Goal: Task Accomplishment & Management: Manage account settings

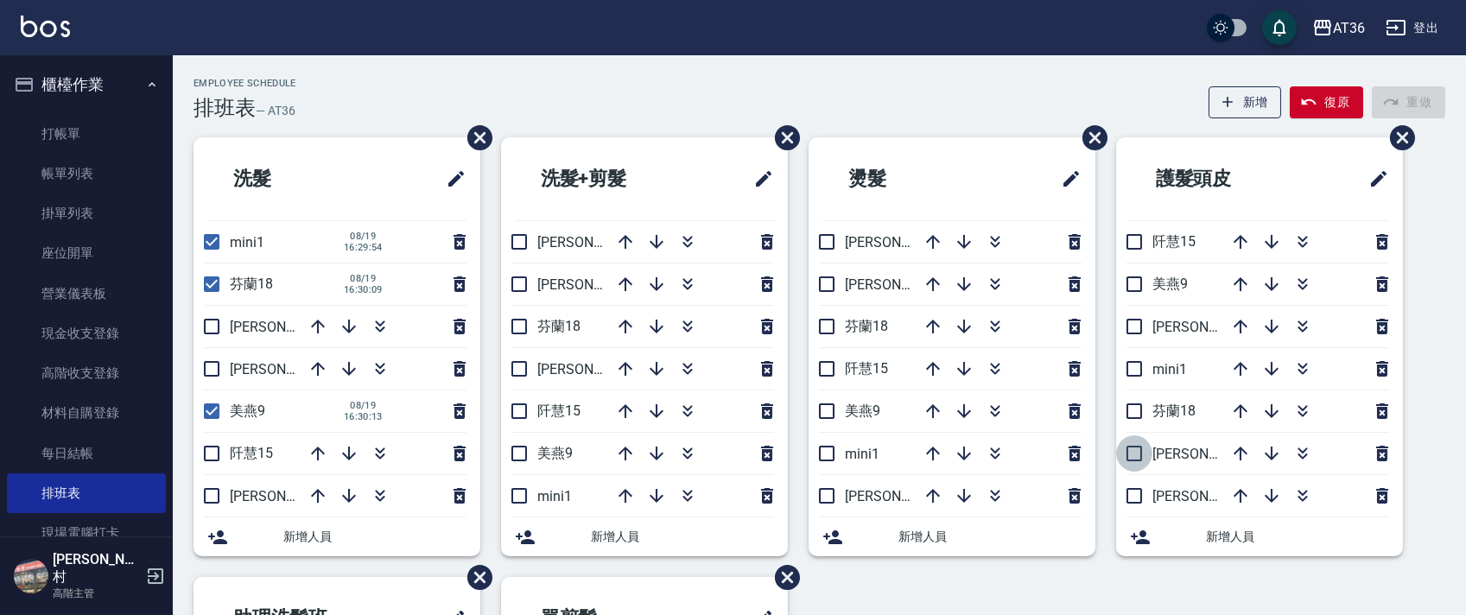
click at [1140, 454] on input "checkbox" at bounding box center [1134, 453] width 36 height 36
checkbox input "true"
click at [1136, 494] on input "checkbox" at bounding box center [1134, 496] width 36 height 36
checkbox input "true"
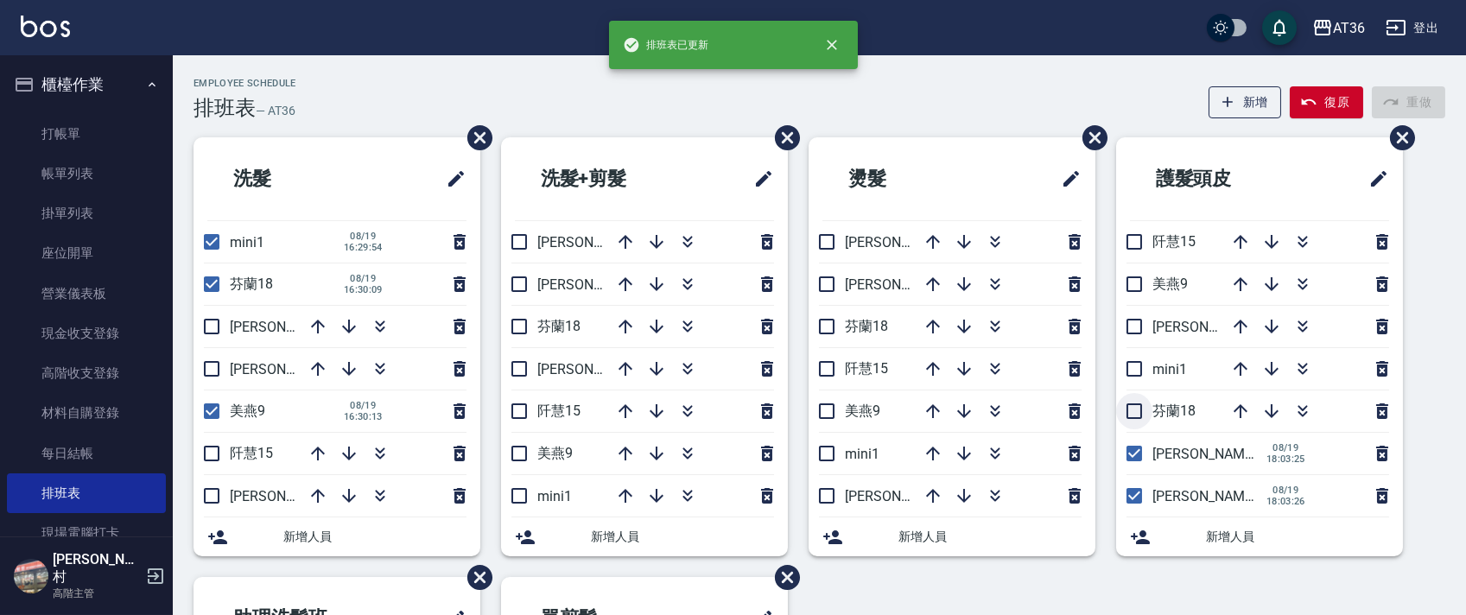
click at [1140, 421] on input "checkbox" at bounding box center [1134, 411] width 36 height 36
checkbox input "true"
click at [1132, 244] on input "checkbox" at bounding box center [1134, 242] width 36 height 36
checkbox input "true"
drag, startPoint x: 832, startPoint y: 324, endPoint x: 1003, endPoint y: 354, distance: 173.7
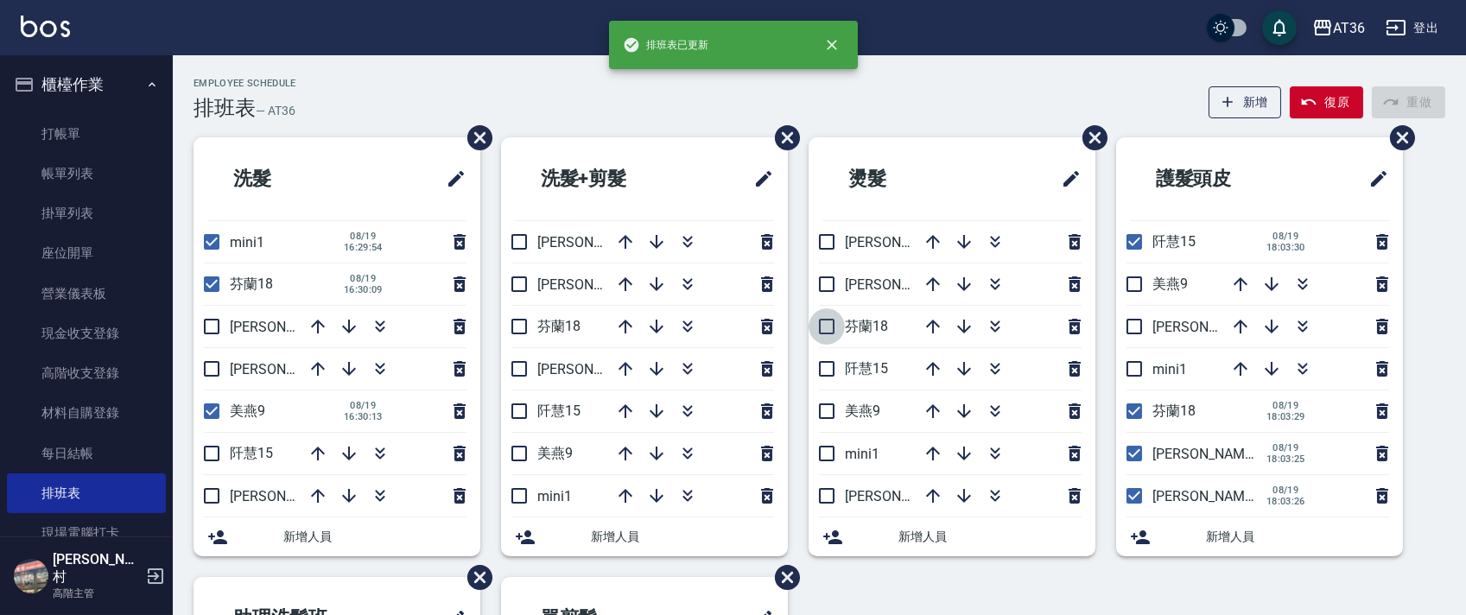
click at [831, 324] on input "checkbox" at bounding box center [827, 326] width 36 height 36
checkbox input "true"
drag, startPoint x: 826, startPoint y: 364, endPoint x: 964, endPoint y: 404, distance: 144.1
click at [826, 367] on input "checkbox" at bounding box center [827, 369] width 36 height 36
checkbox input "true"
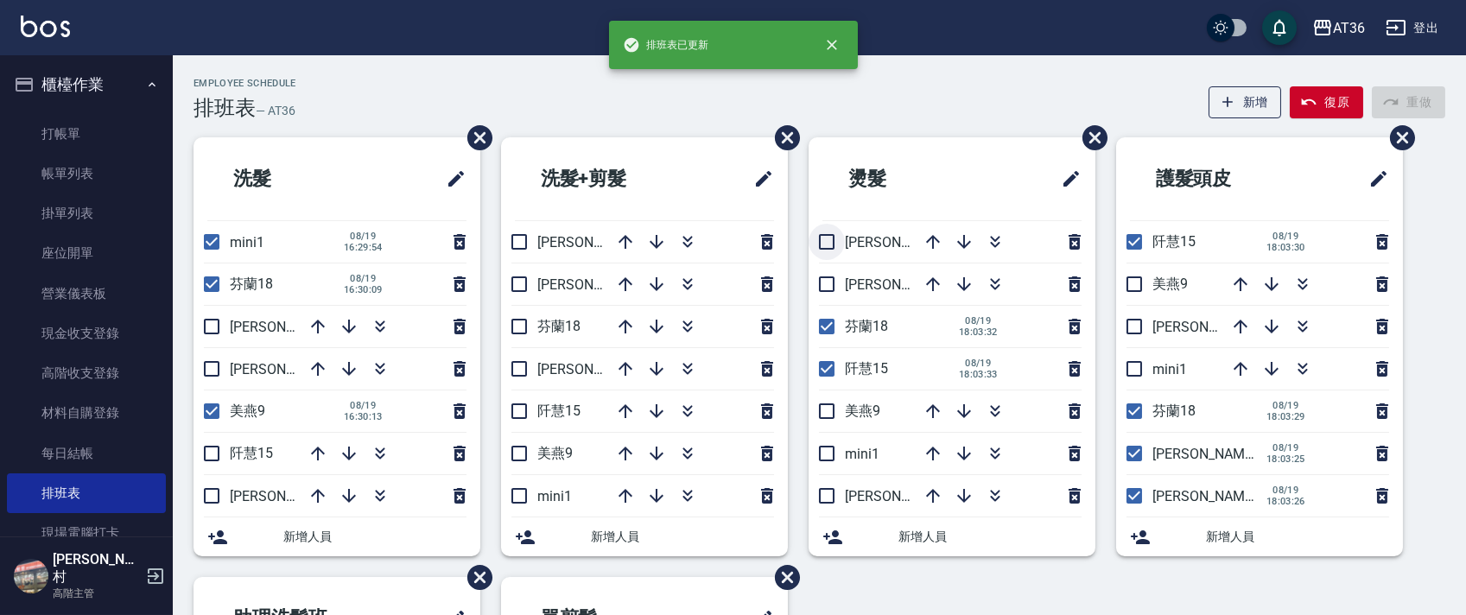
click at [830, 234] on input "checkbox" at bounding box center [827, 242] width 36 height 36
checkbox input "true"
click at [830, 289] on input "checkbox" at bounding box center [827, 284] width 36 height 36
checkbox input "true"
click at [530, 242] on input "checkbox" at bounding box center [519, 242] width 36 height 36
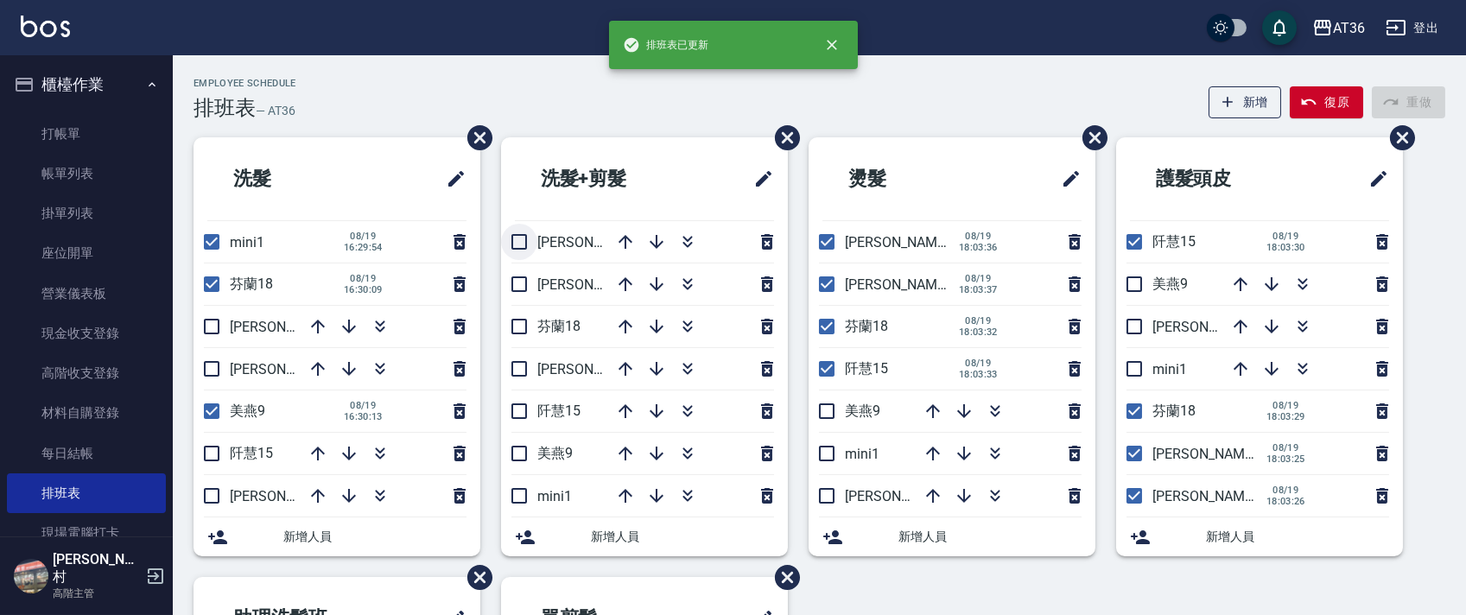
checkbox input "true"
click at [521, 329] on input "checkbox" at bounding box center [519, 326] width 36 height 36
checkbox input "true"
click at [516, 365] on input "checkbox" at bounding box center [519, 369] width 36 height 36
checkbox input "true"
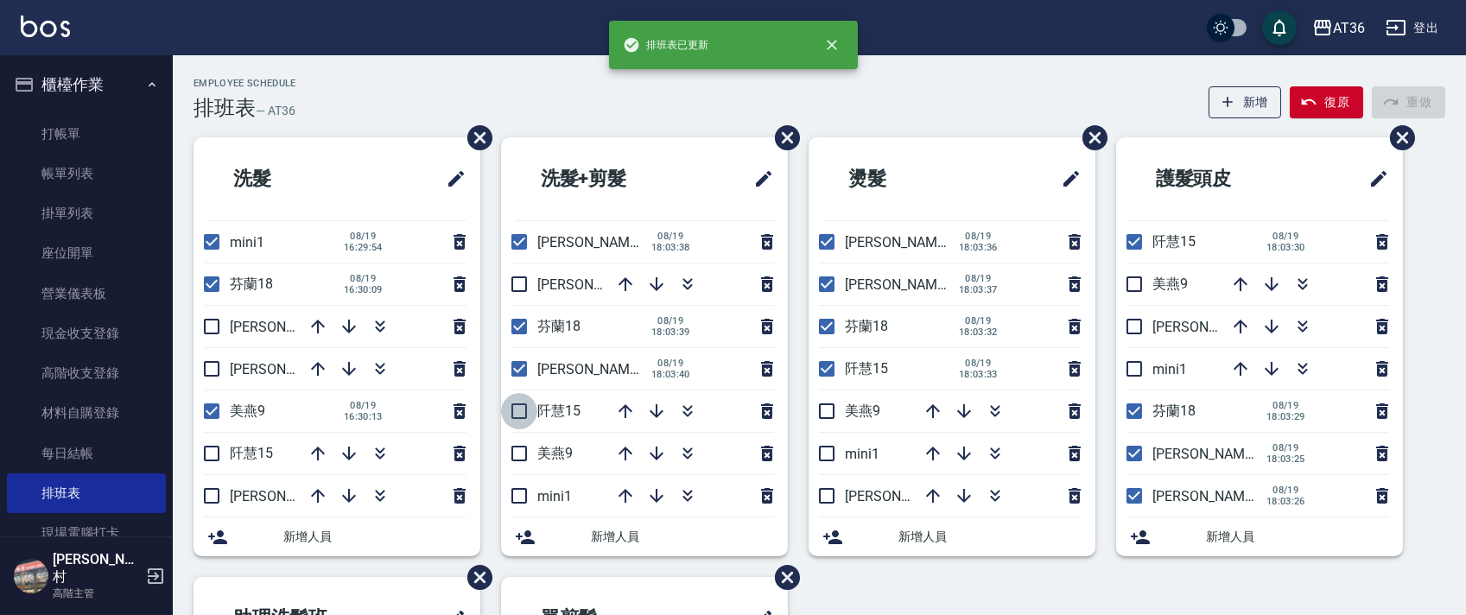
click at [525, 411] on input "checkbox" at bounding box center [519, 411] width 36 height 36
checkbox input "true"
click at [219, 321] on input "checkbox" at bounding box center [212, 326] width 36 height 36
checkbox input "true"
drag, startPoint x: 200, startPoint y: 230, endPoint x: 233, endPoint y: 238, distance: 34.8
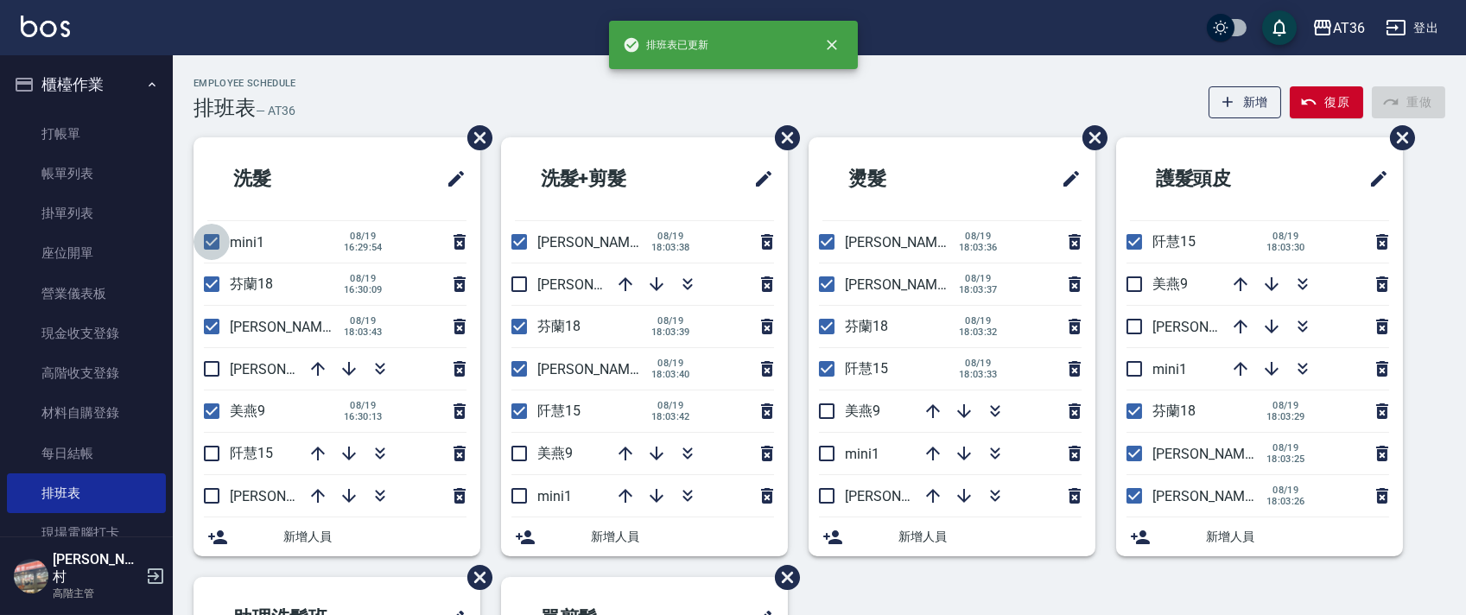
click at [200, 232] on input "checkbox" at bounding box center [212, 242] width 36 height 36
checkbox input "false"
click at [219, 454] on input "checkbox" at bounding box center [212, 453] width 36 height 36
checkbox input "true"
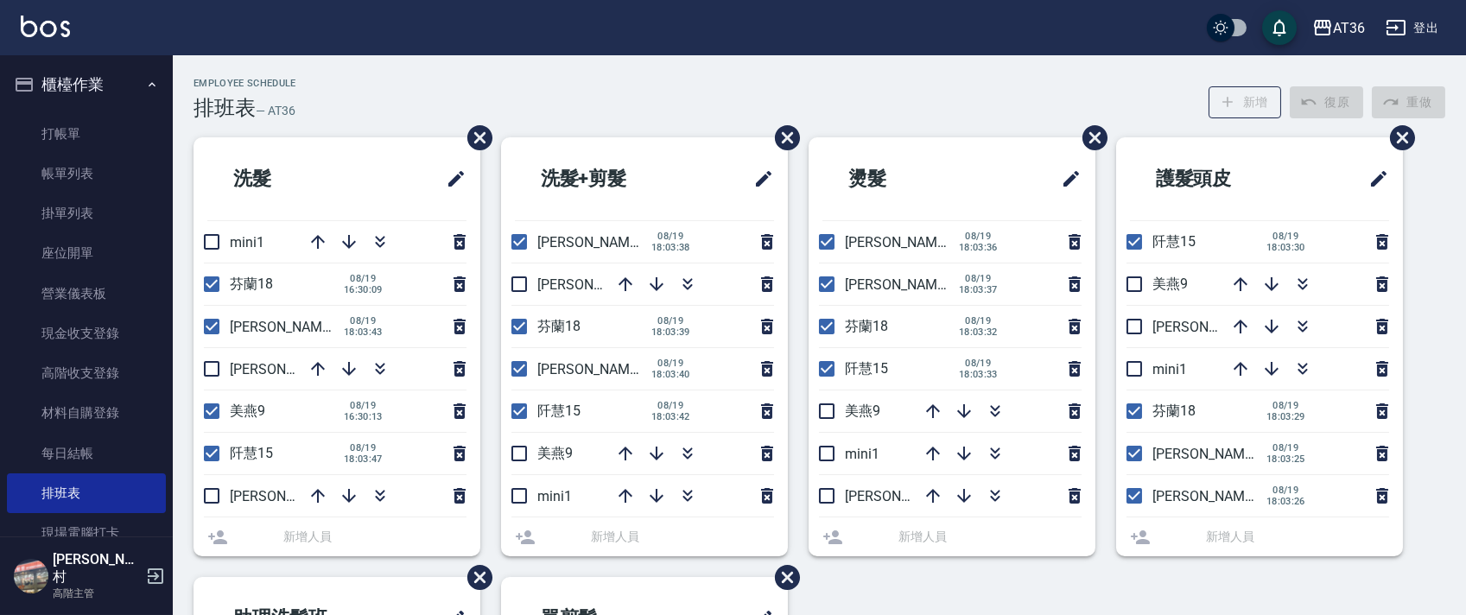
click at [219, 495] on input "checkbox" at bounding box center [212, 496] width 36 height 36
checkbox input "true"
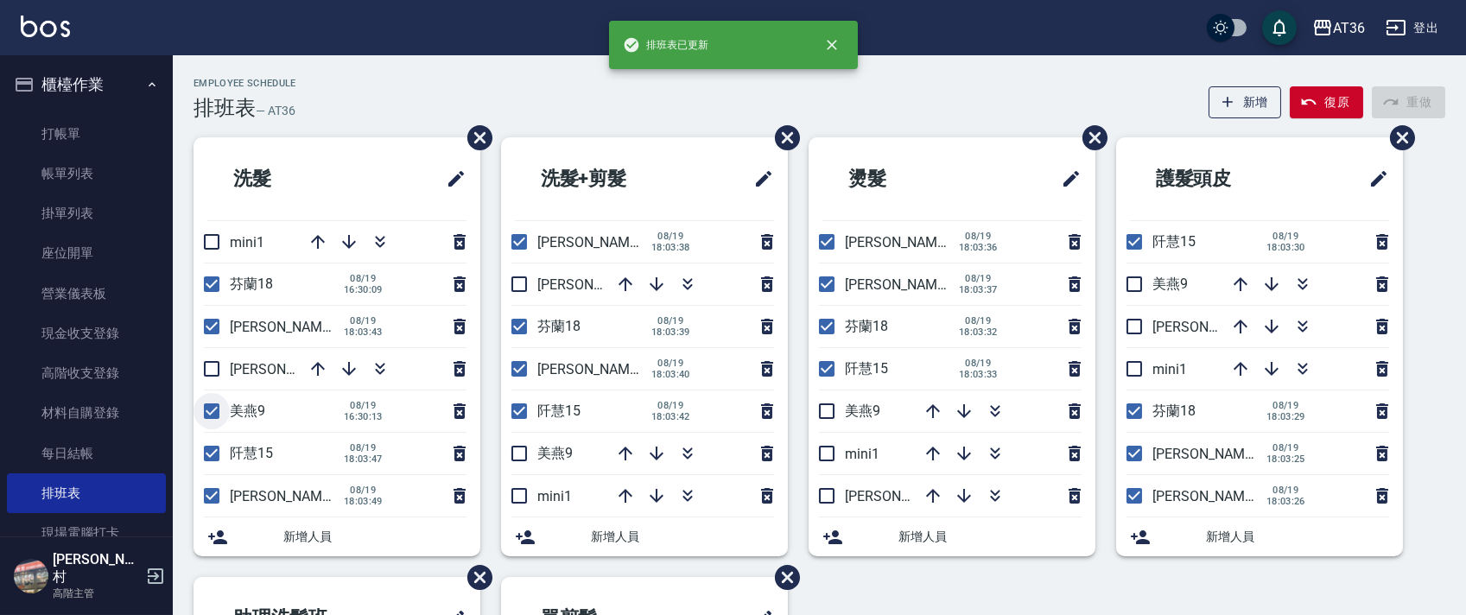
click at [205, 408] on input "checkbox" at bounding box center [212, 411] width 36 height 36
checkbox input "false"
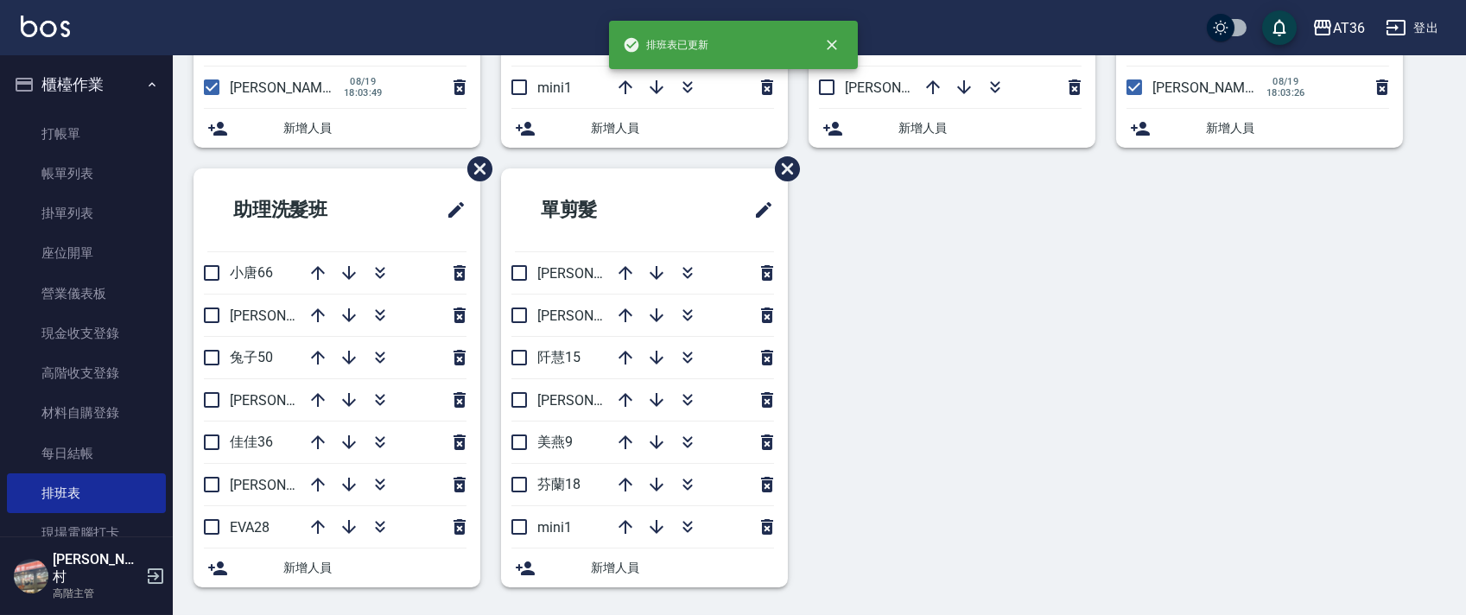
drag, startPoint x: 513, startPoint y: 274, endPoint x: 603, endPoint y: 263, distance: 90.5
click at [514, 276] on input "checkbox" at bounding box center [519, 273] width 36 height 36
checkbox input "true"
click at [512, 352] on input "checkbox" at bounding box center [519, 358] width 36 height 36
checkbox input "true"
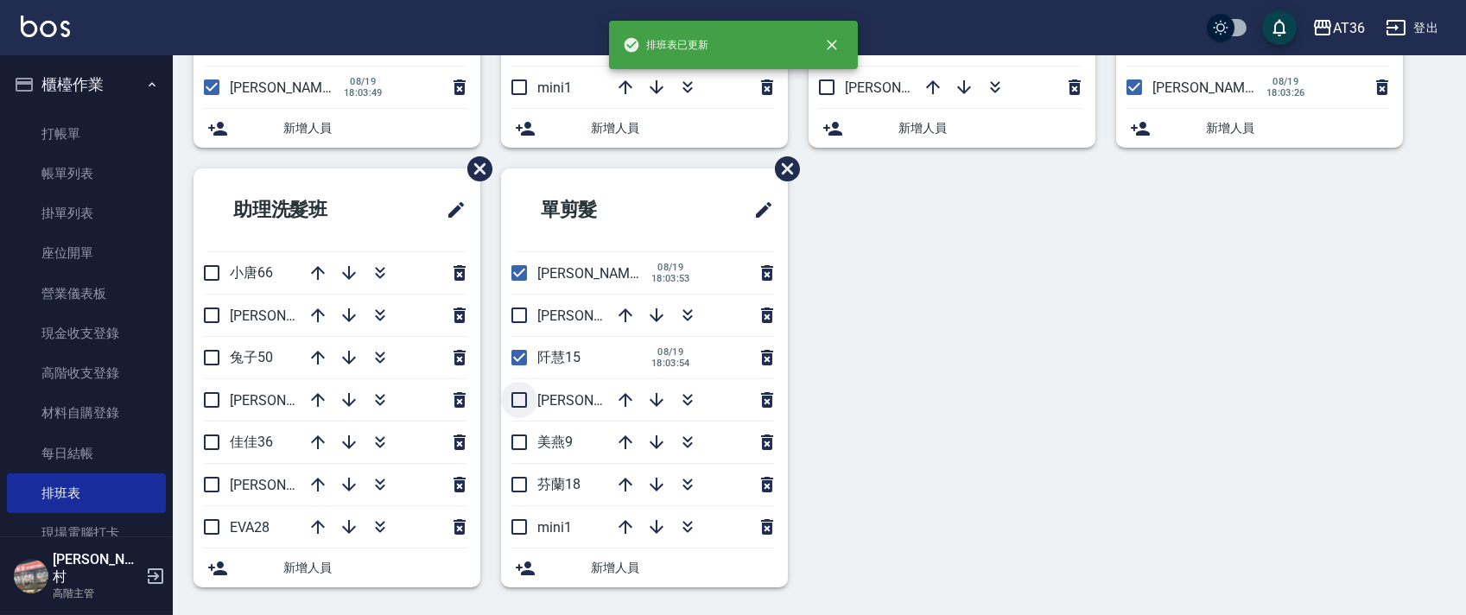
click at [515, 395] on input "checkbox" at bounding box center [519, 400] width 36 height 36
checkbox input "true"
click at [525, 441] on input "checkbox" at bounding box center [519, 442] width 36 height 36
click at [519, 436] on input "checkbox" at bounding box center [519, 442] width 36 height 36
checkbox input "false"
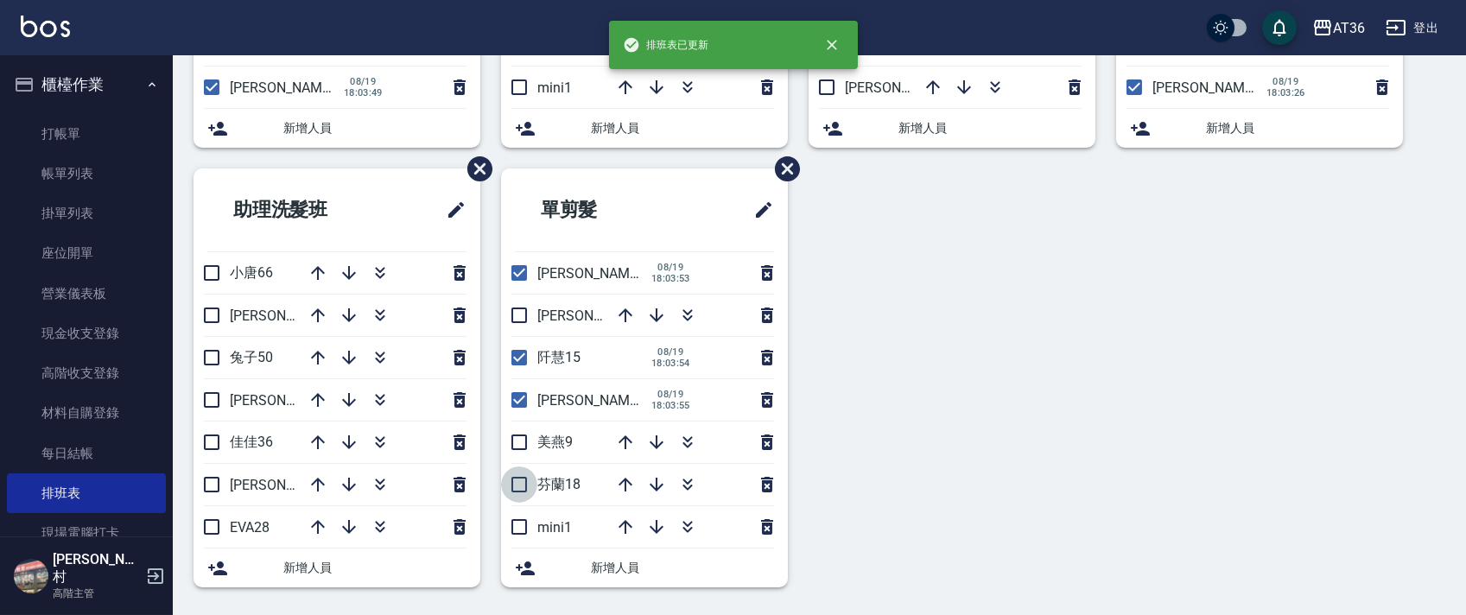
drag, startPoint x: 521, startPoint y: 484, endPoint x: 1080, endPoint y: 403, distance: 564.7
click at [524, 483] on input "checkbox" at bounding box center [519, 485] width 36 height 36
checkbox input "true"
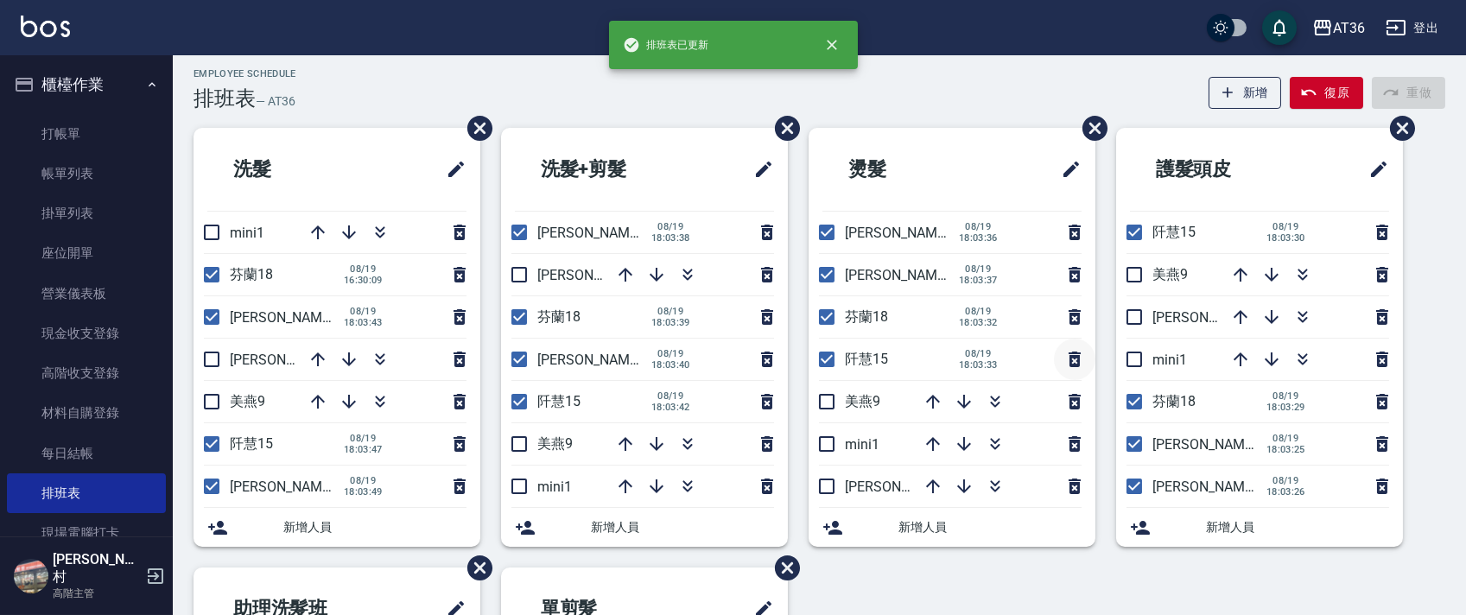
scroll to position [0, 0]
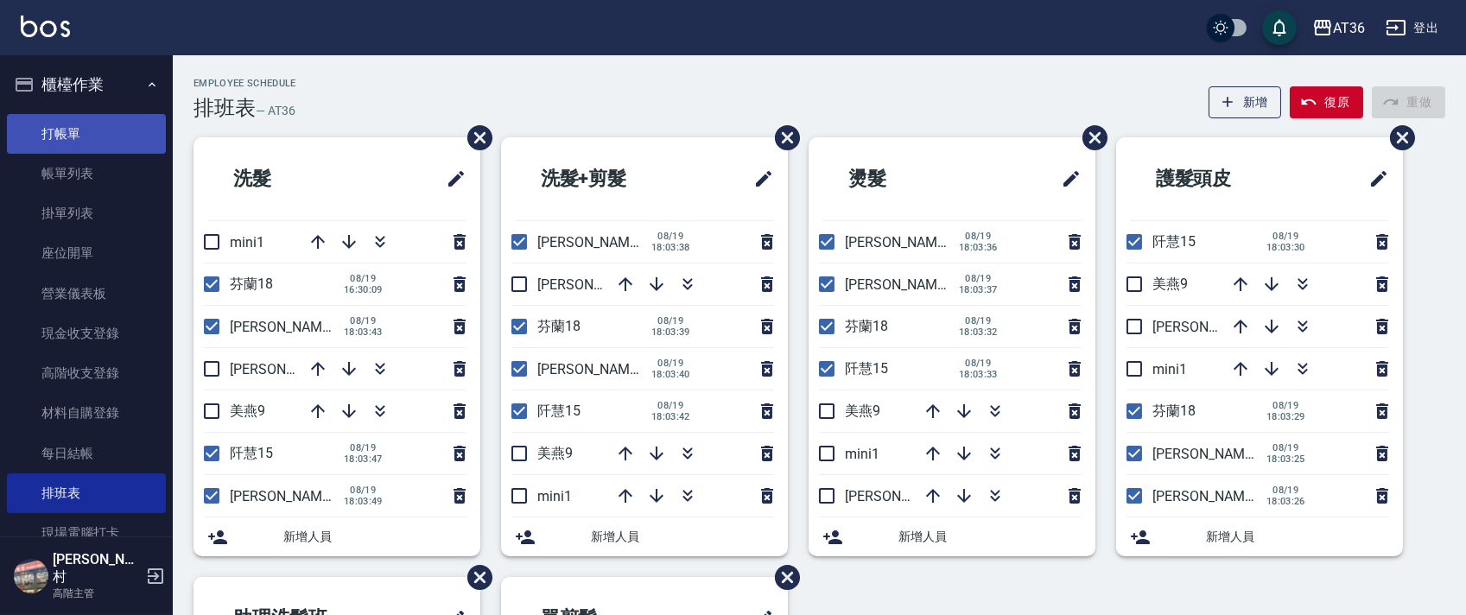
click at [92, 124] on link "打帳單" at bounding box center [86, 134] width 159 height 40
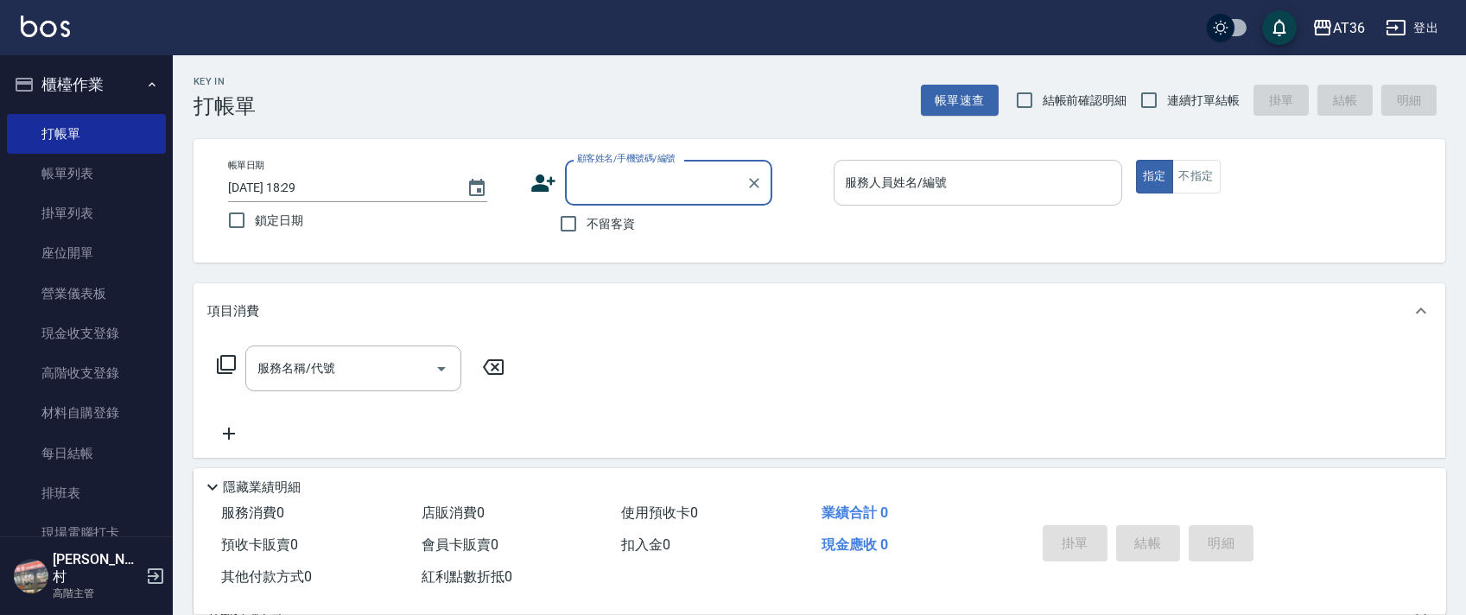
click at [880, 188] on div "服務人員姓名/編號 服務人員姓名/編號" at bounding box center [978, 183] width 289 height 46
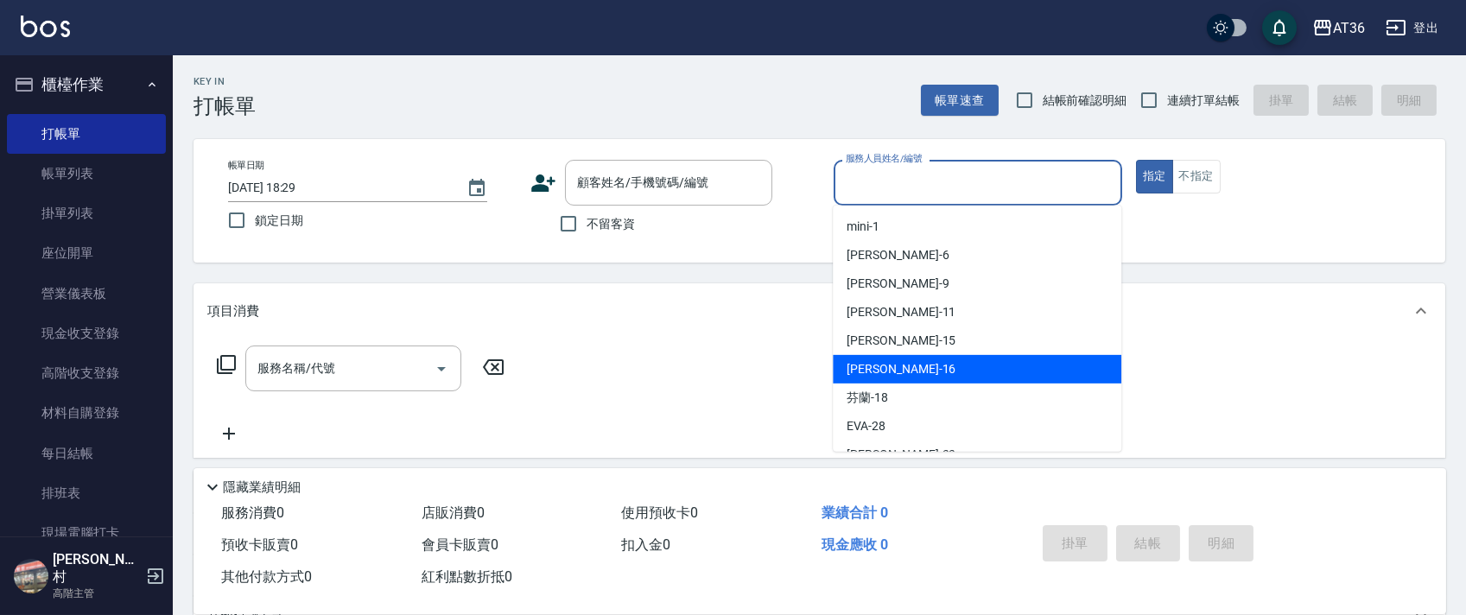
drag, startPoint x: 905, startPoint y: 360, endPoint x: 1122, endPoint y: 73, distance: 359.6
click at [908, 351] on ul "mini -1 伶伶 -6 美燕 -9 珮茹 -11 阡慧 -15 小鳳 -16 芬蘭 -18 EVA -28 小嫻 -33 佳佳 -36 兔子 -50 ㄚ莉…" at bounding box center [977, 329] width 289 height 246
drag, startPoint x: 894, startPoint y: 371, endPoint x: 976, endPoint y: 312, distance: 100.9
click at [901, 365] on div "小鳳 -16" at bounding box center [977, 369] width 289 height 29
type input "[PERSON_NAME]-16"
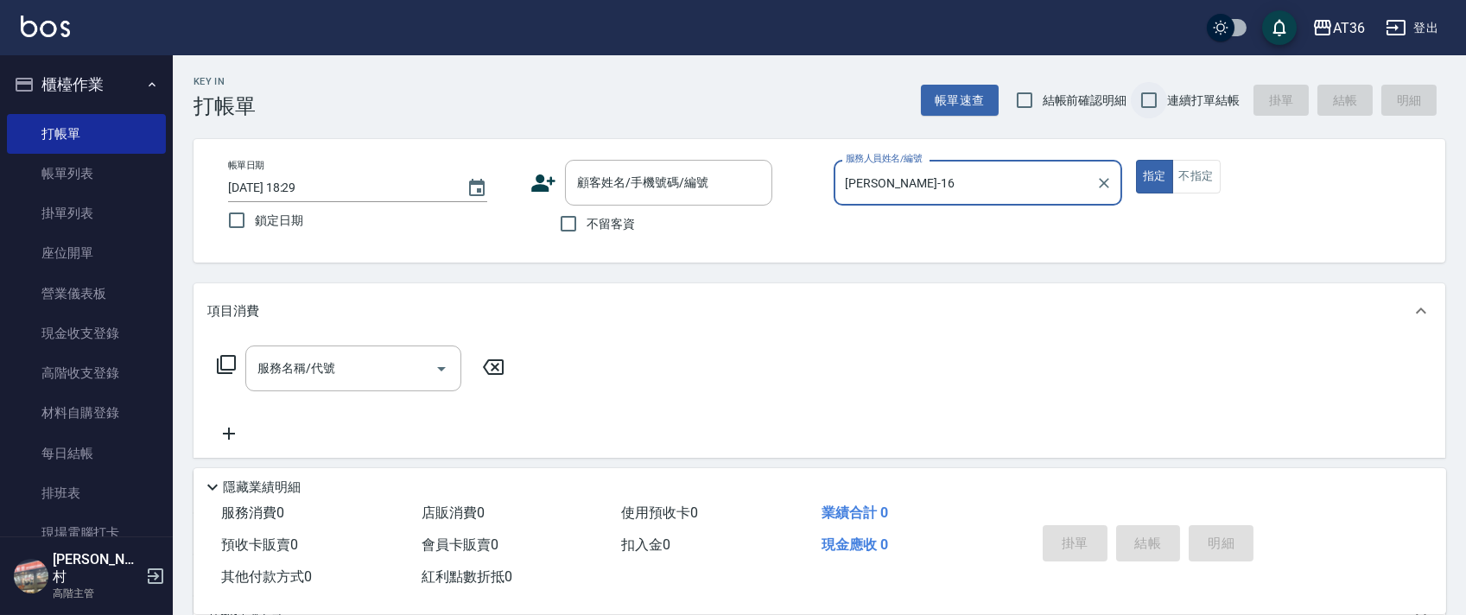
click at [1152, 111] on input "連續打單結帳" at bounding box center [1149, 100] width 36 height 36
checkbox input "true"
click at [569, 222] on input "不留客資" at bounding box center [568, 224] width 36 height 36
checkbox input "true"
click at [227, 367] on icon at bounding box center [226, 364] width 21 height 21
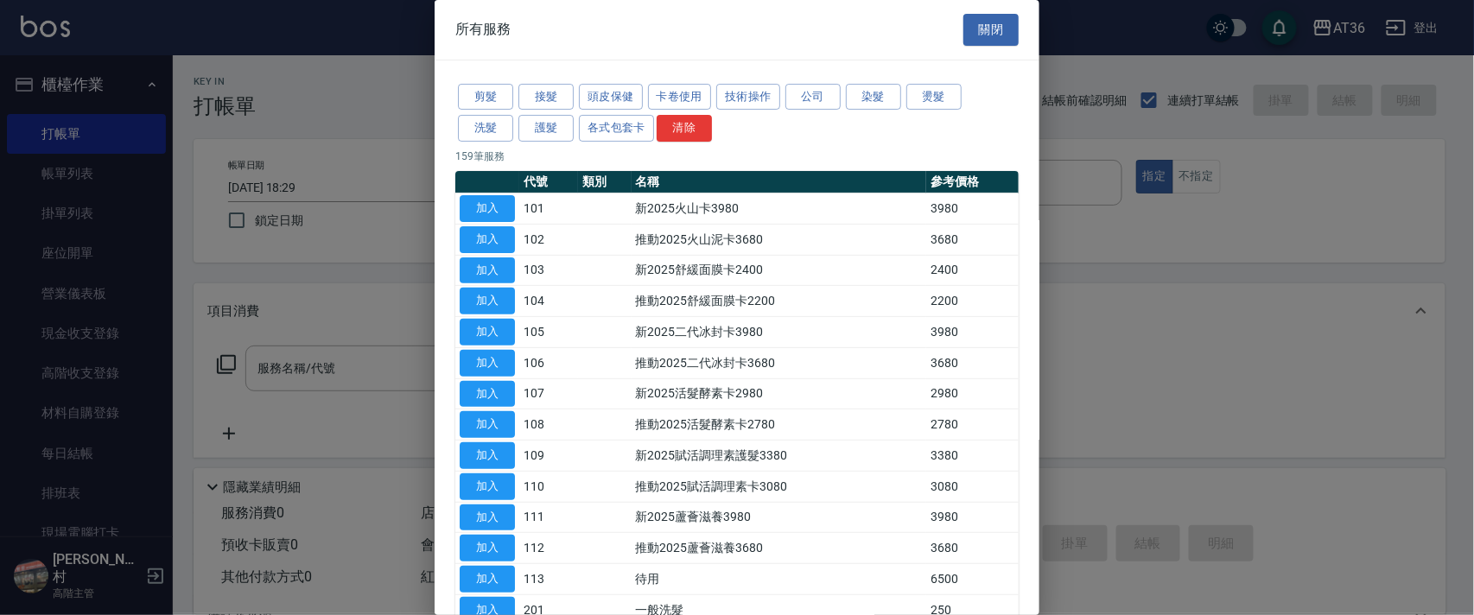
drag, startPoint x: 496, startPoint y: 135, endPoint x: 562, endPoint y: 1, distance: 149.5
click at [496, 136] on button "洗髮" at bounding box center [485, 128] width 55 height 27
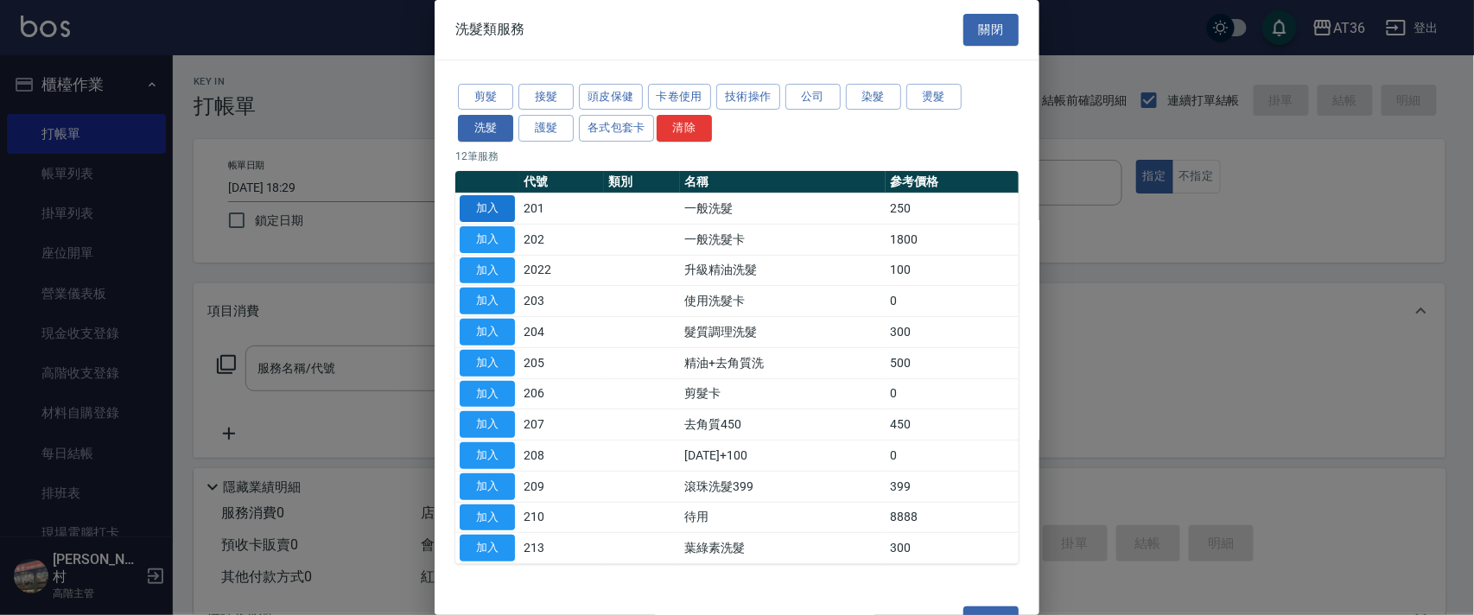
click at [479, 202] on button "加入" at bounding box center [487, 208] width 55 height 27
type input "一般洗髮(201)"
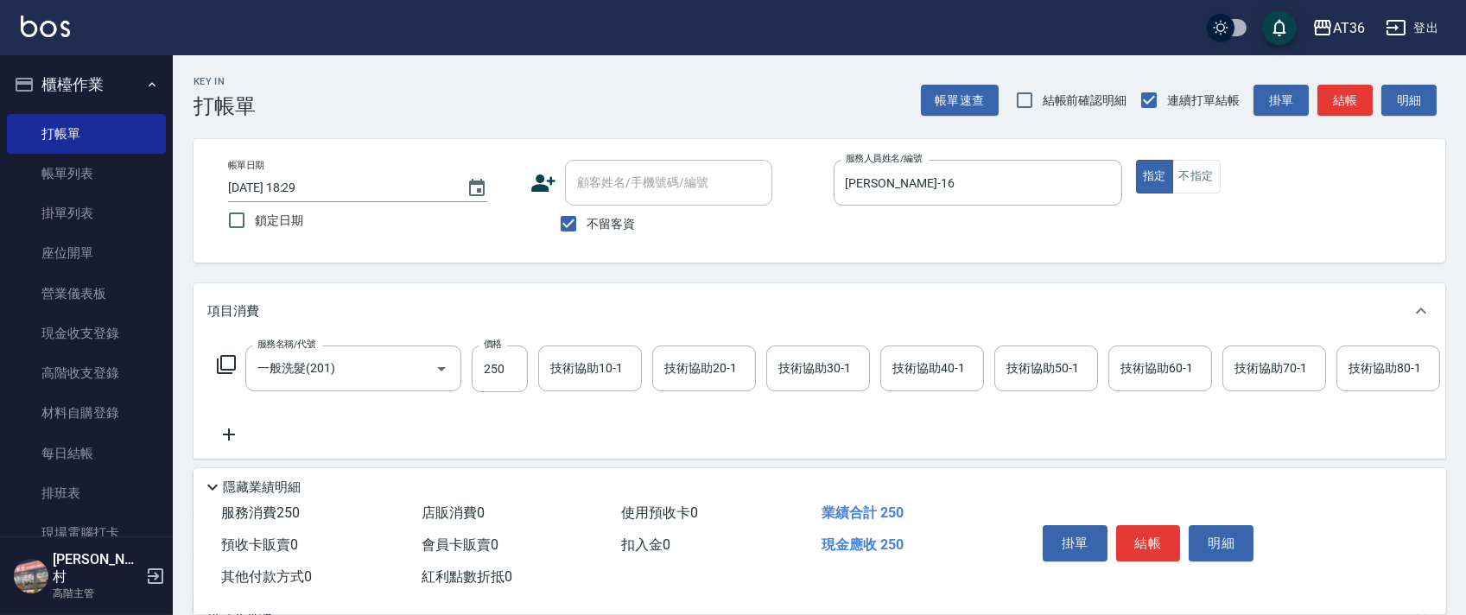
click at [498, 205] on label "鎖定日期" at bounding box center [361, 220] width 284 height 36
click at [255, 205] on input "鎖定日期" at bounding box center [237, 220] width 36 height 36
checkbox input "true"
drag, startPoint x: 1143, startPoint y: 546, endPoint x: 1165, endPoint y: 518, distance: 35.6
click at [1142, 542] on button "結帳" at bounding box center [1148, 543] width 65 height 36
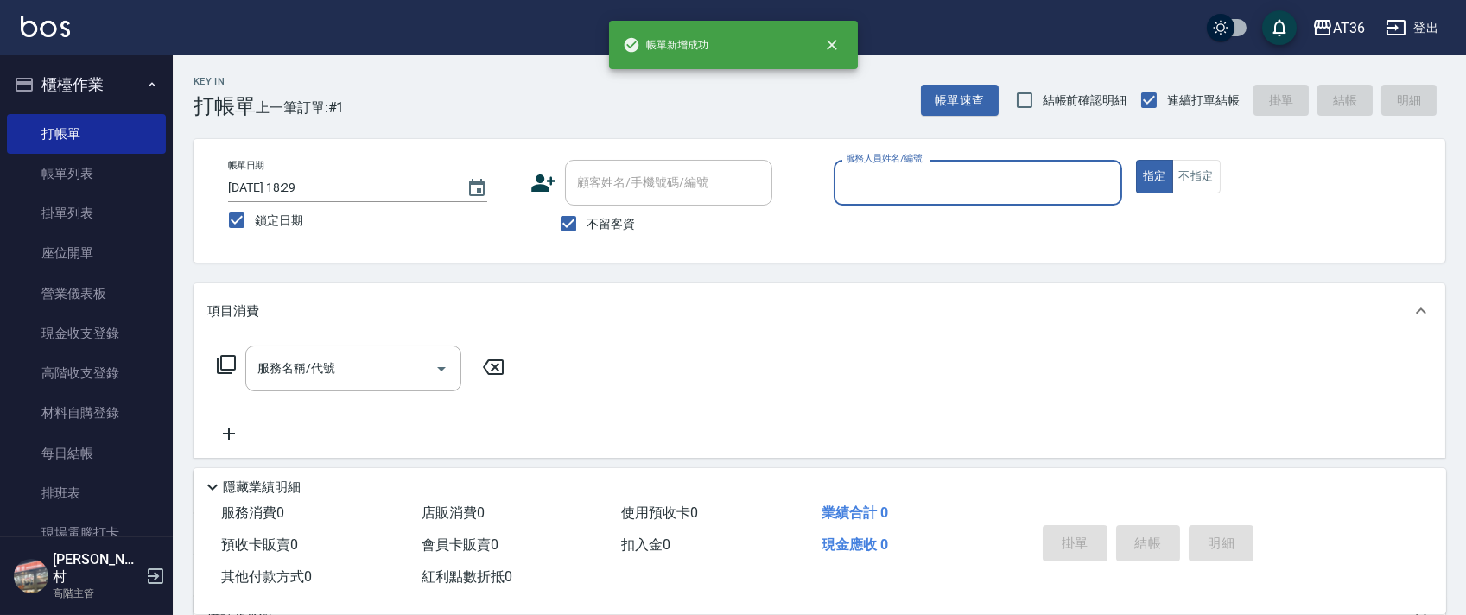
drag, startPoint x: 854, startPoint y: 191, endPoint x: 860, endPoint y: 204, distance: 14.0
click at [852, 196] on input "服務人員姓名/編號" at bounding box center [977, 183] width 273 height 30
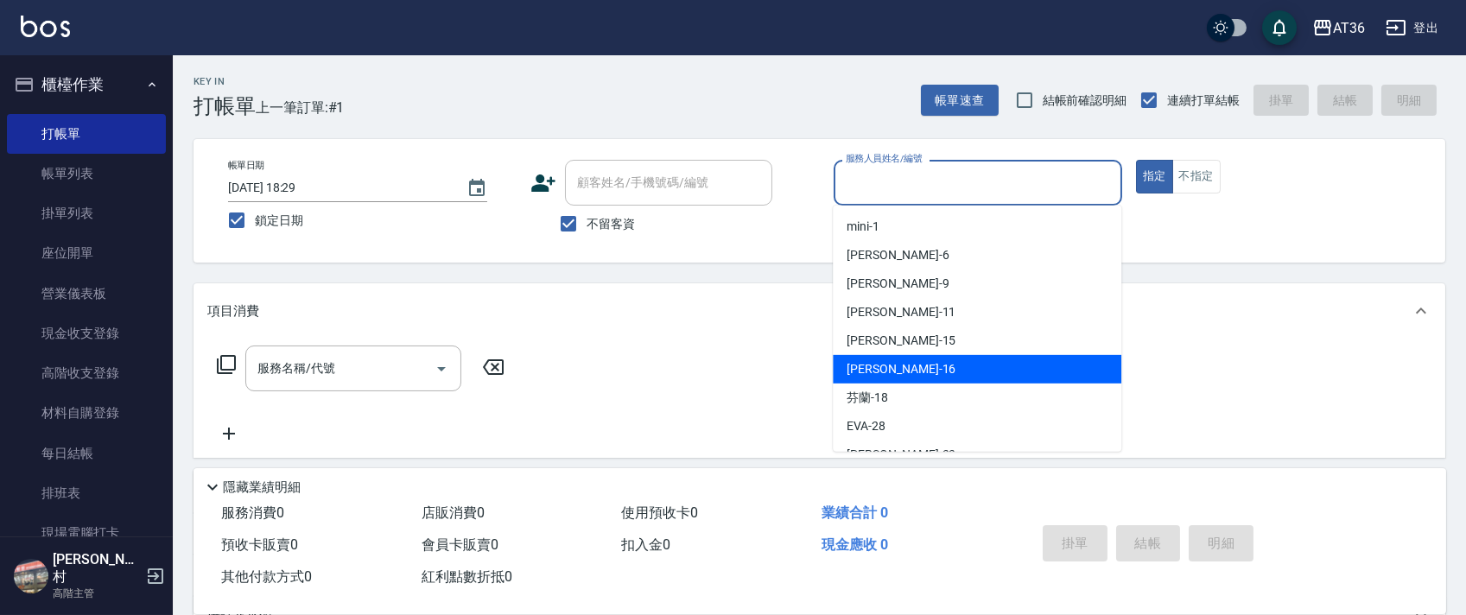
drag, startPoint x: 880, startPoint y: 371, endPoint x: 557, endPoint y: 305, distance: 329.9
click at [879, 371] on span "小鳳 -16" at bounding box center [901, 369] width 109 height 18
type input "[PERSON_NAME]-16"
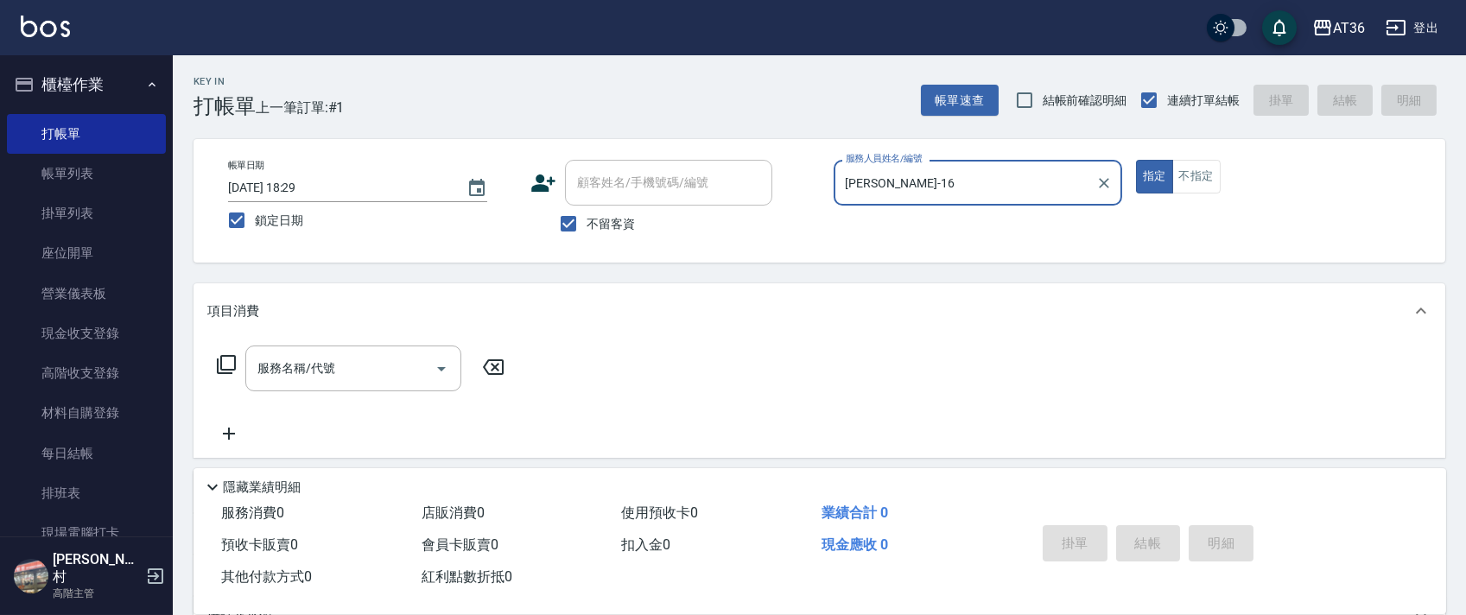
click at [228, 361] on icon at bounding box center [226, 364] width 21 height 21
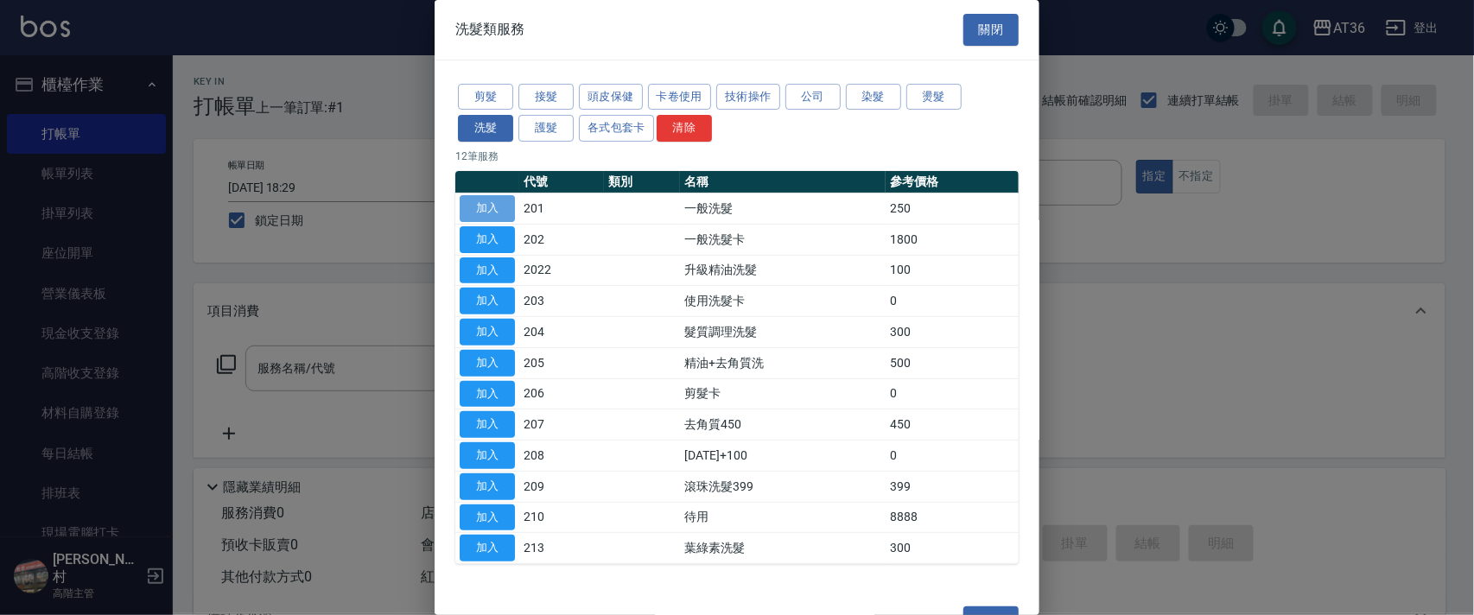
click at [486, 211] on button "加入" at bounding box center [487, 208] width 55 height 27
type input "一般洗髮(201)"
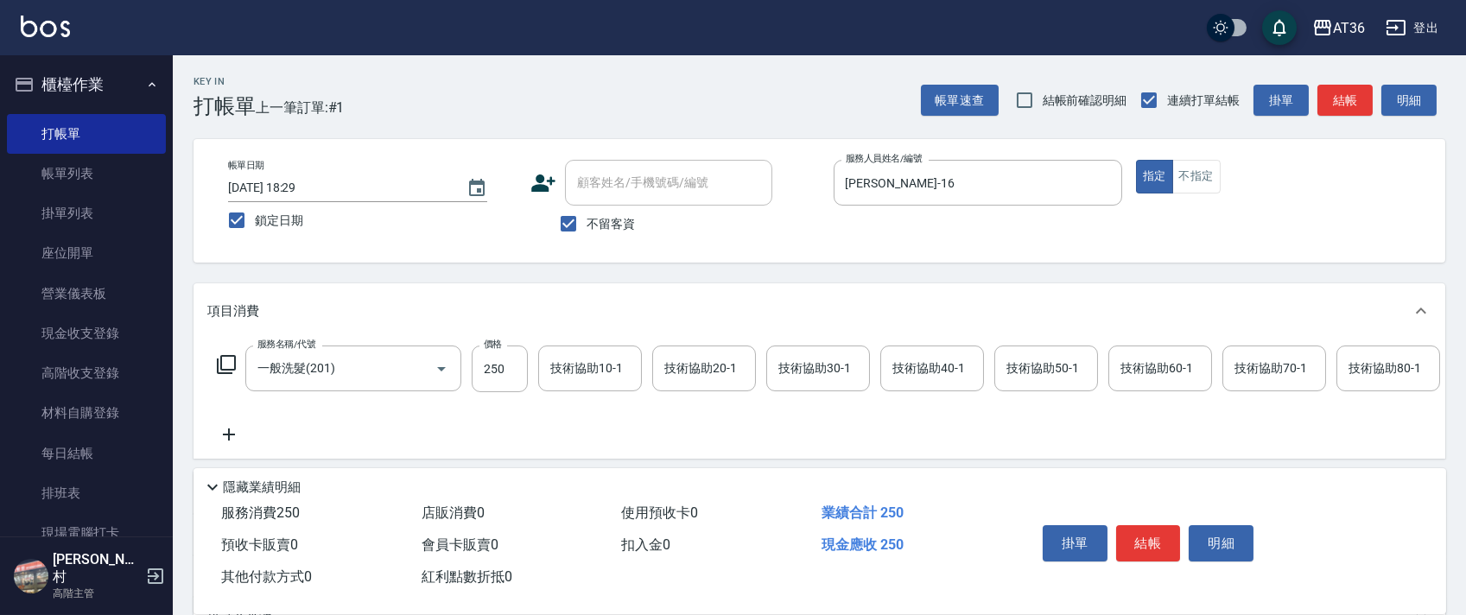
click at [918, 371] on div "技術協助40-1 技術協助40-1" at bounding box center [932, 369] width 104 height 46
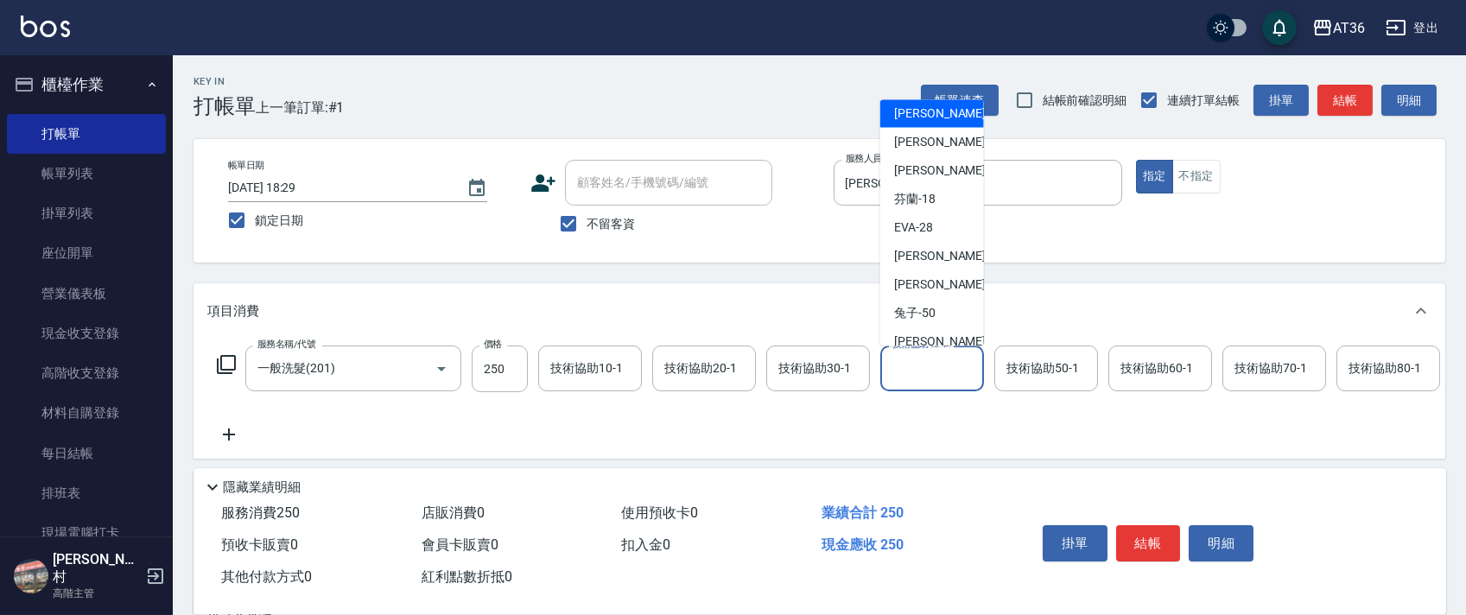
scroll to position [224, 0]
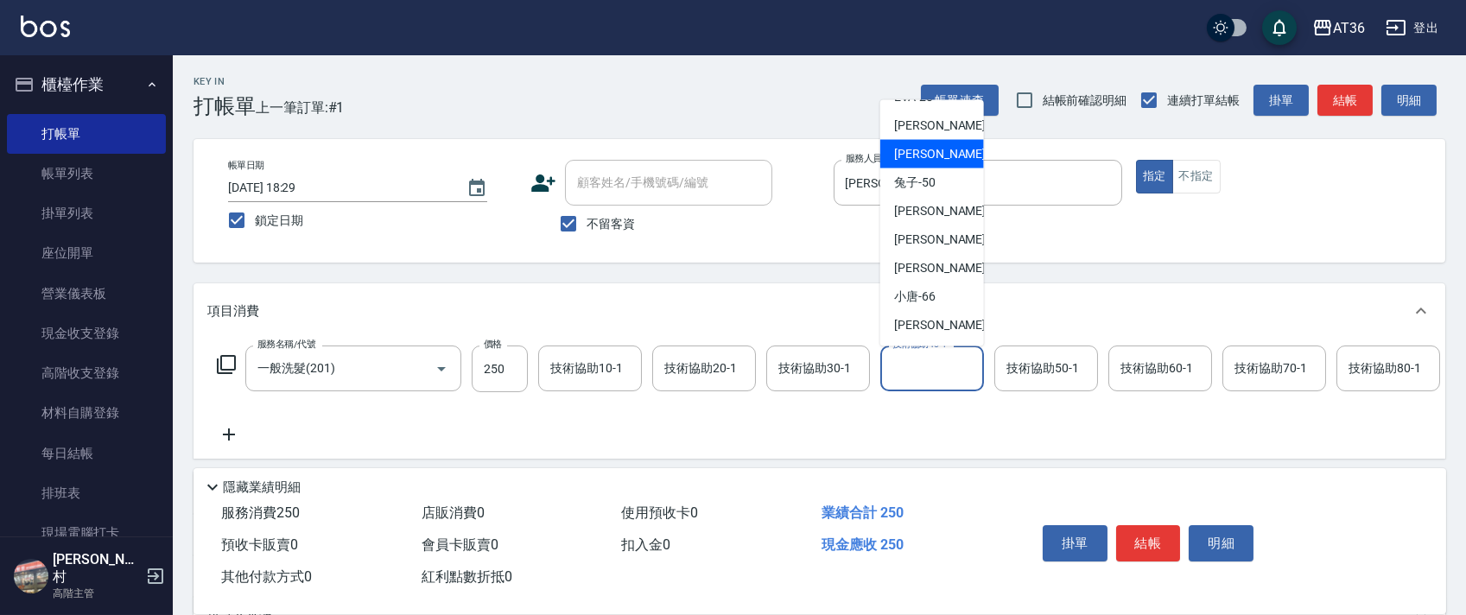
drag, startPoint x: 940, startPoint y: 156, endPoint x: 1084, endPoint y: 224, distance: 159.6
click at [940, 156] on div "佳佳 -36" at bounding box center [932, 154] width 104 height 29
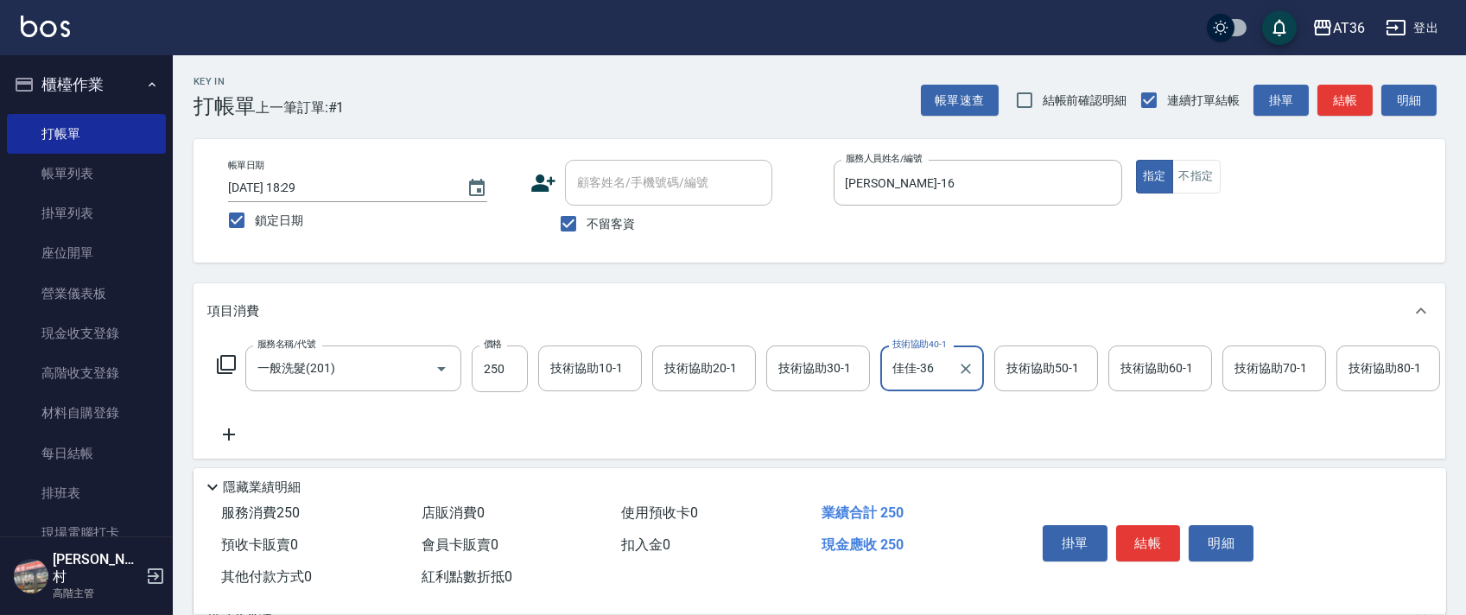
type input "佳佳-36"
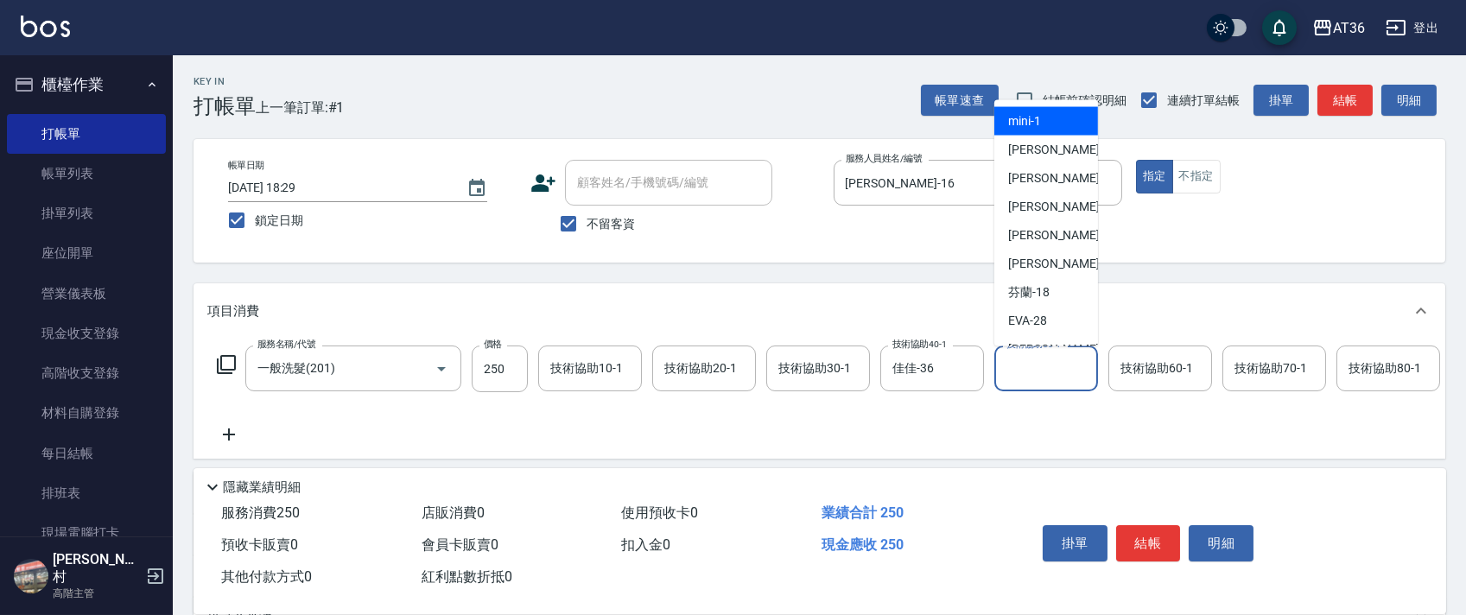
click at [1031, 362] on div "技術協助50-1 技術協助50-1" at bounding box center [1046, 369] width 104 height 46
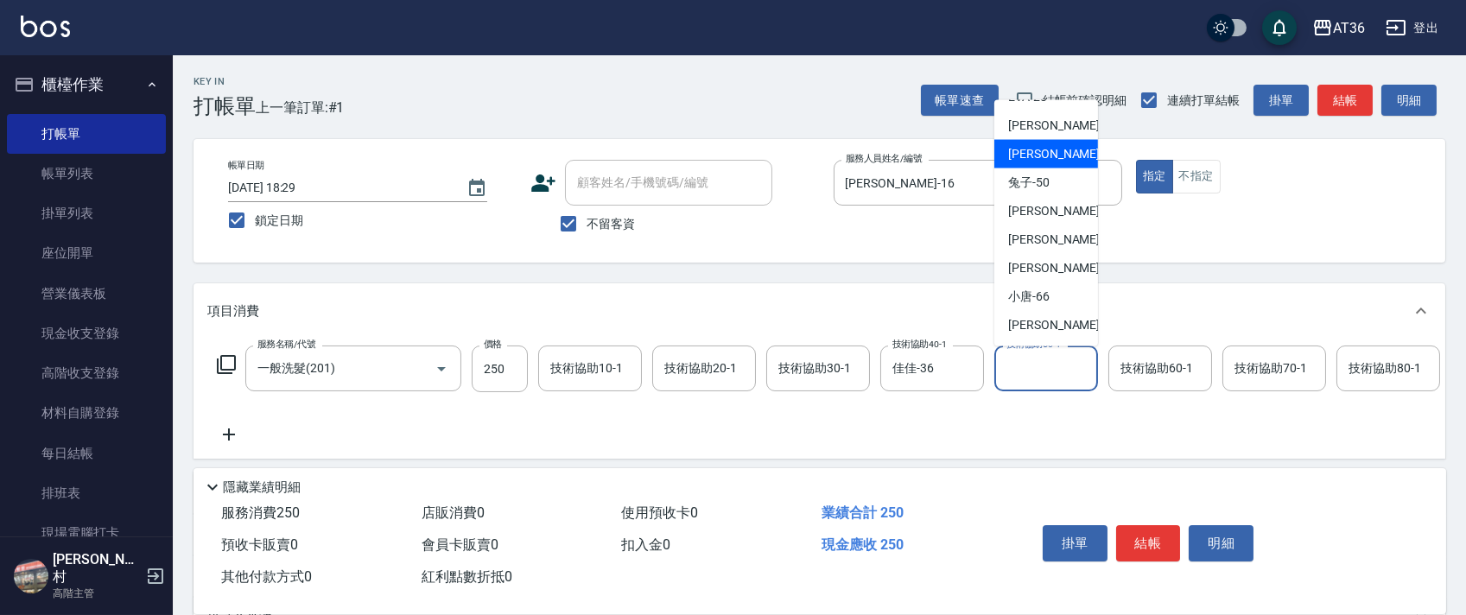
drag, startPoint x: 1041, startPoint y: 154, endPoint x: 1293, endPoint y: 259, distance: 273.4
click at [1044, 156] on span "佳佳 -36" at bounding box center [1062, 154] width 109 height 18
type input "佳佳-36"
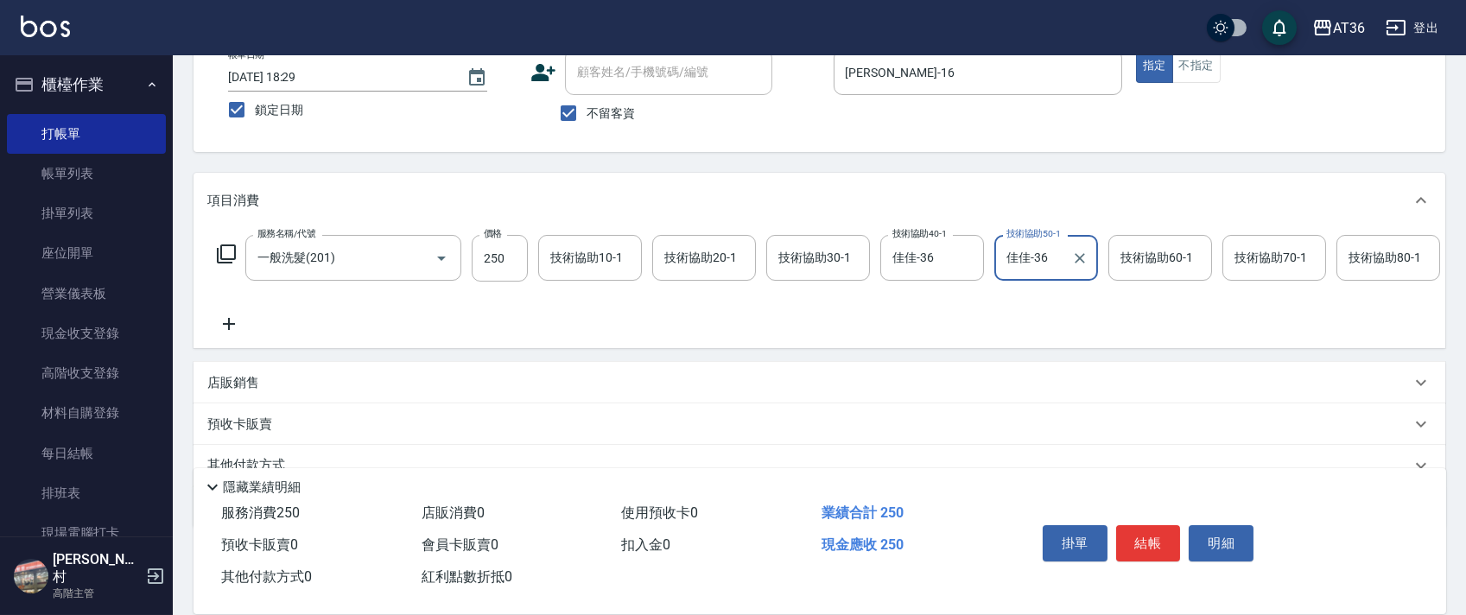
scroll to position [203, 0]
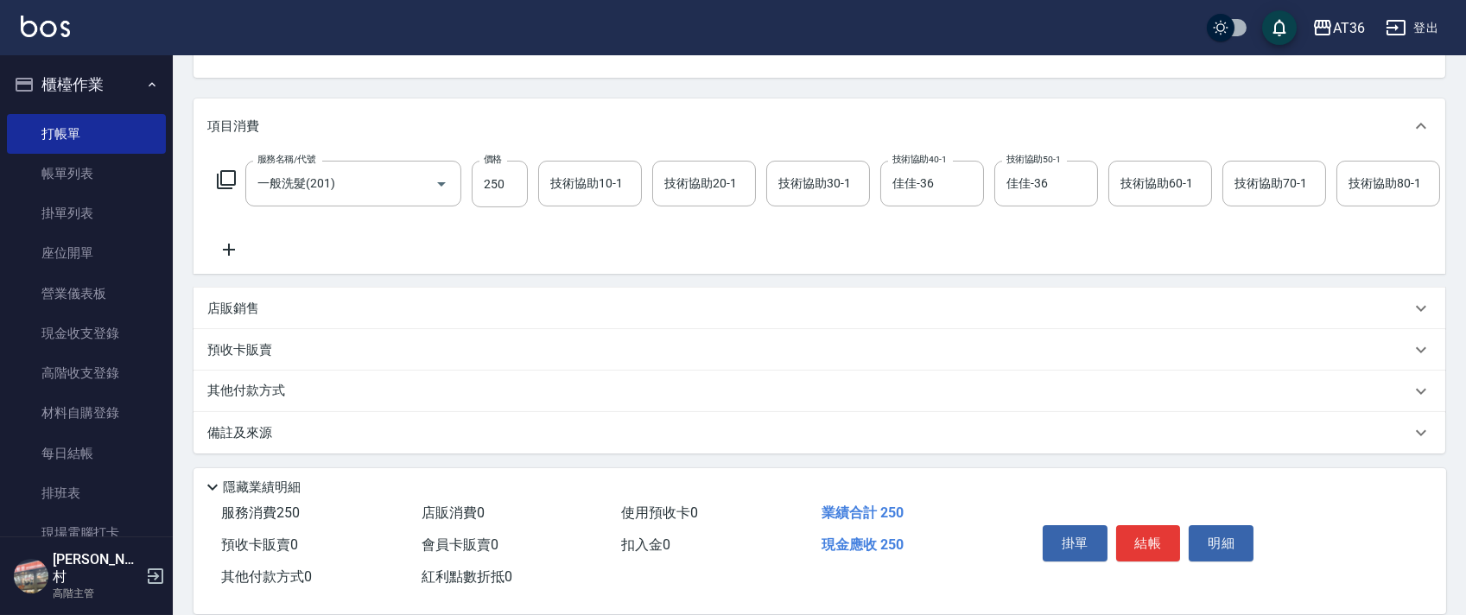
click at [272, 393] on p "其他付款方式" at bounding box center [250, 391] width 86 height 19
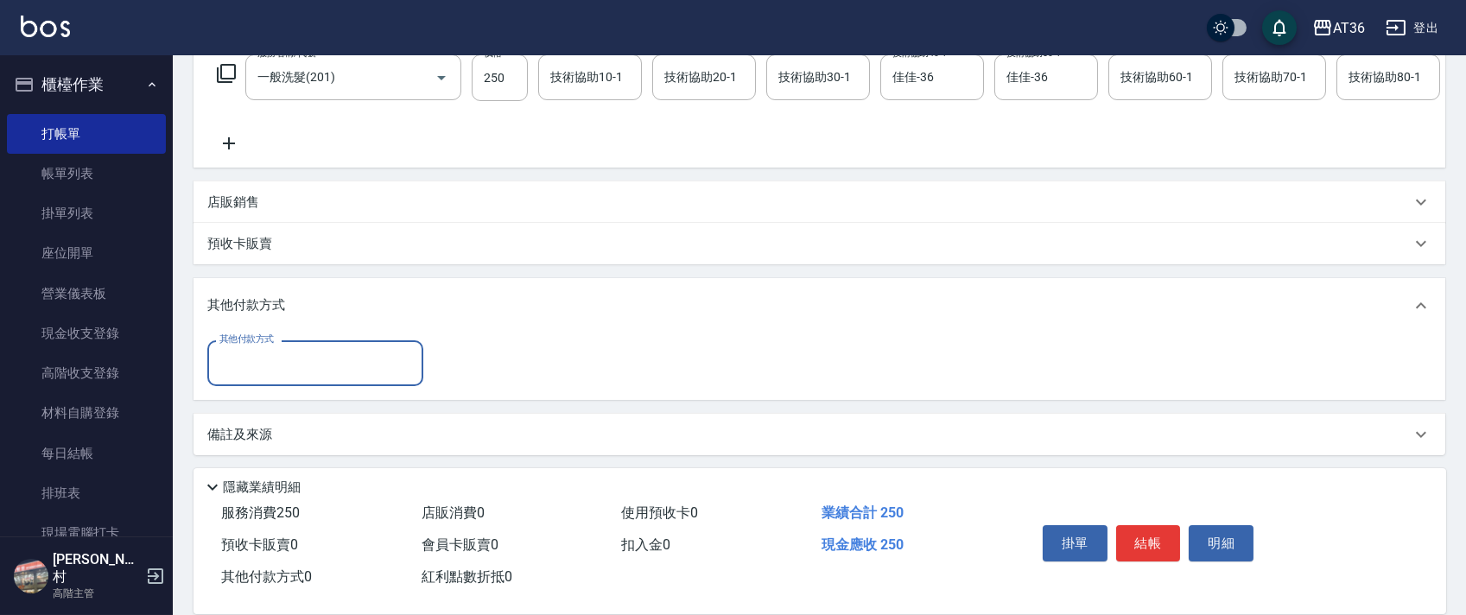
scroll to position [312, 0]
click at [300, 360] on input "其他付款方式" at bounding box center [315, 361] width 200 height 30
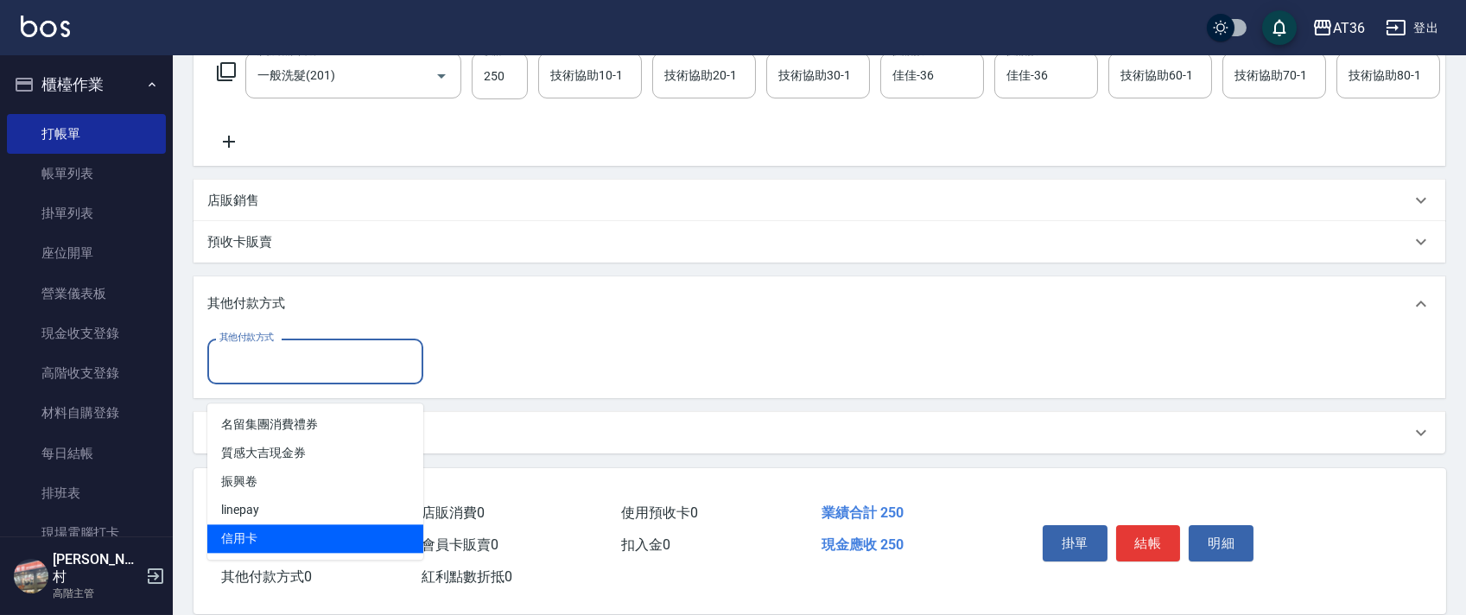
drag, startPoint x: 246, startPoint y: 526, endPoint x: 397, endPoint y: 317, distance: 258.0
click at [250, 524] on span "信用卡" at bounding box center [315, 538] width 216 height 29
type input "信用卡"
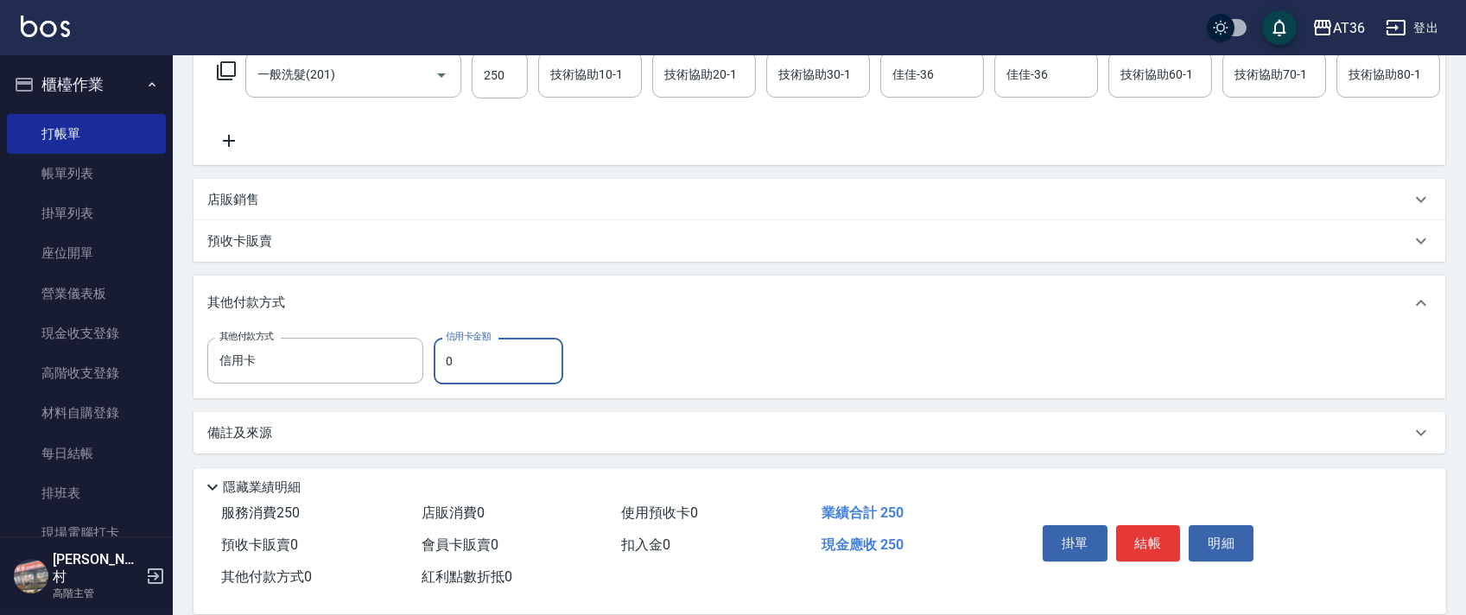
click at [436, 362] on input "0" at bounding box center [499, 361] width 130 height 47
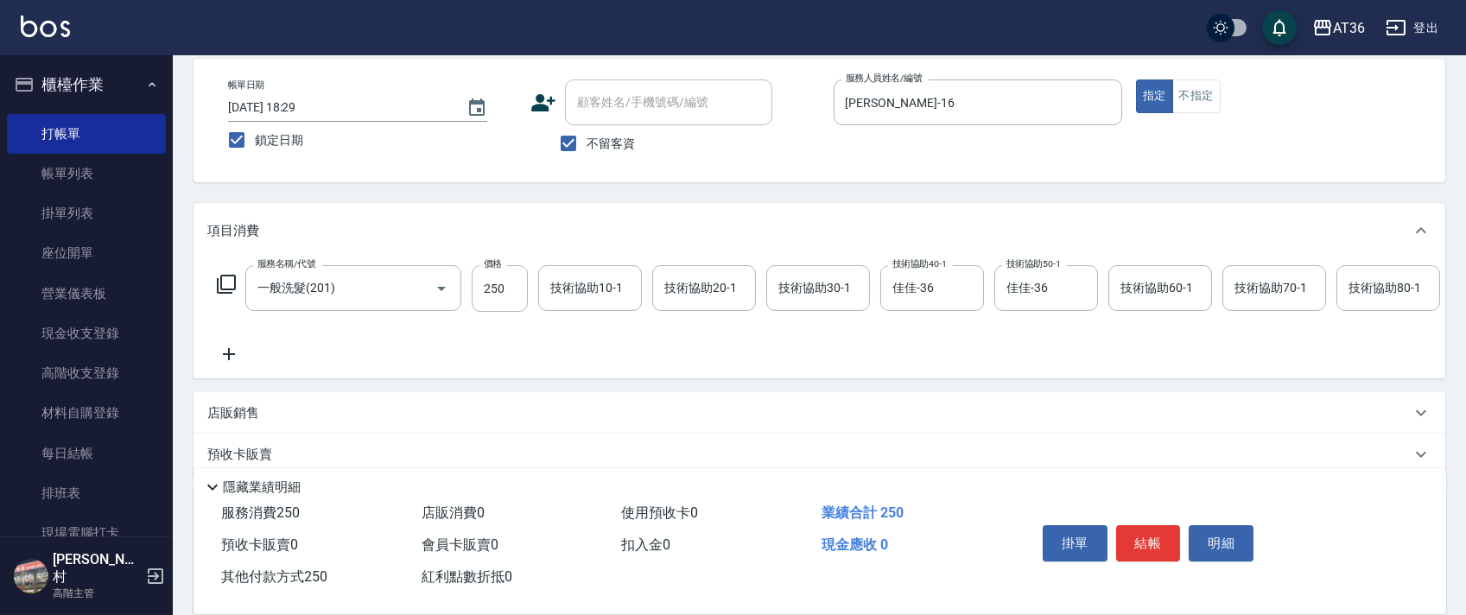
scroll to position [0, 0]
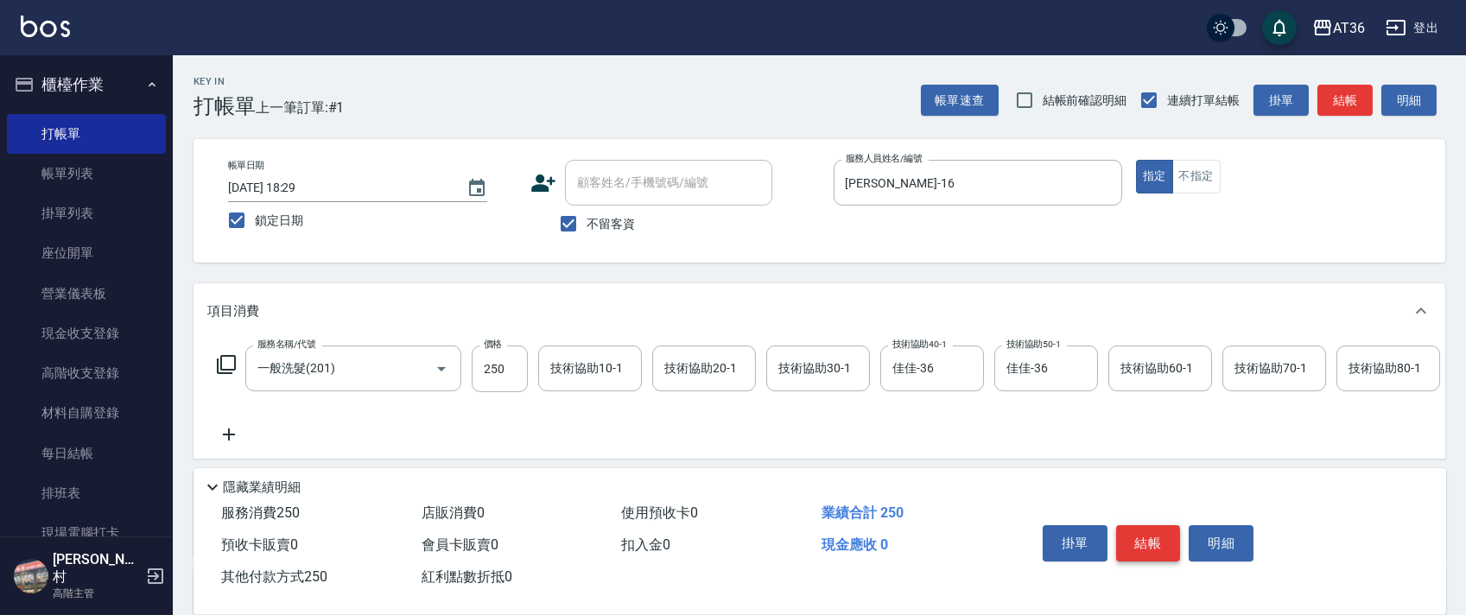
type input "250"
click at [1152, 542] on button "結帳" at bounding box center [1148, 543] width 65 height 36
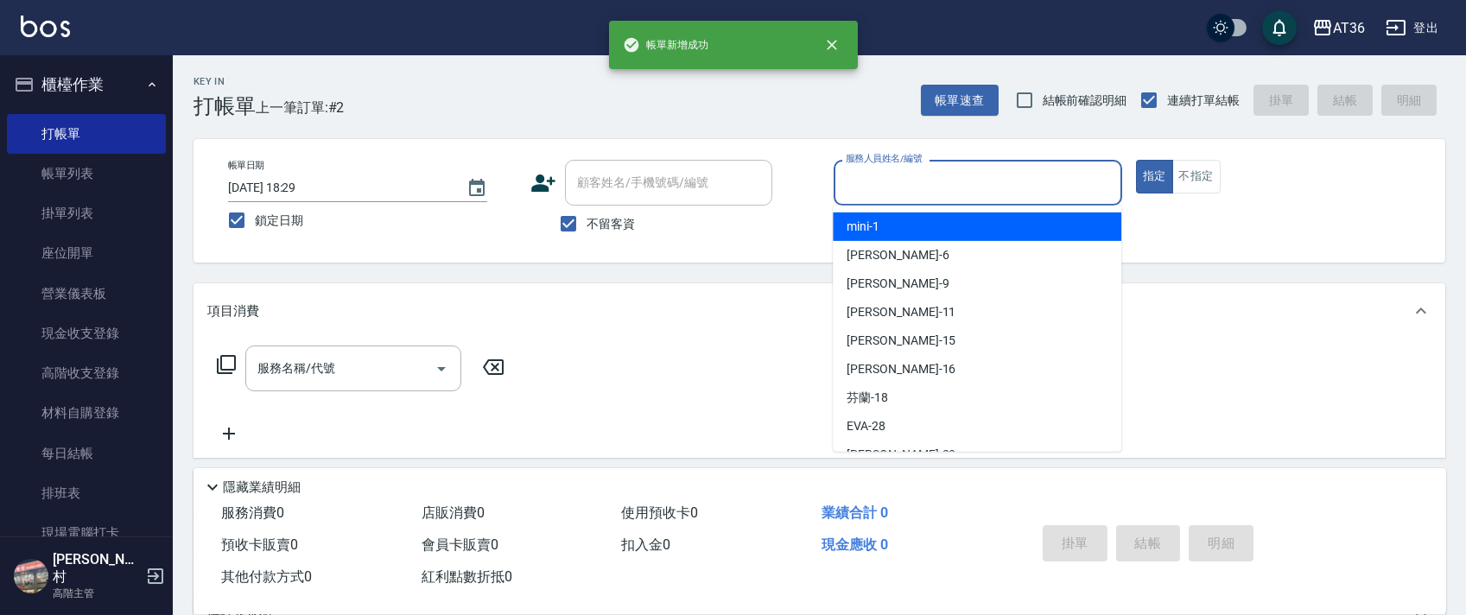
click at [883, 173] on input "服務人員姓名/編號" at bounding box center [977, 183] width 273 height 30
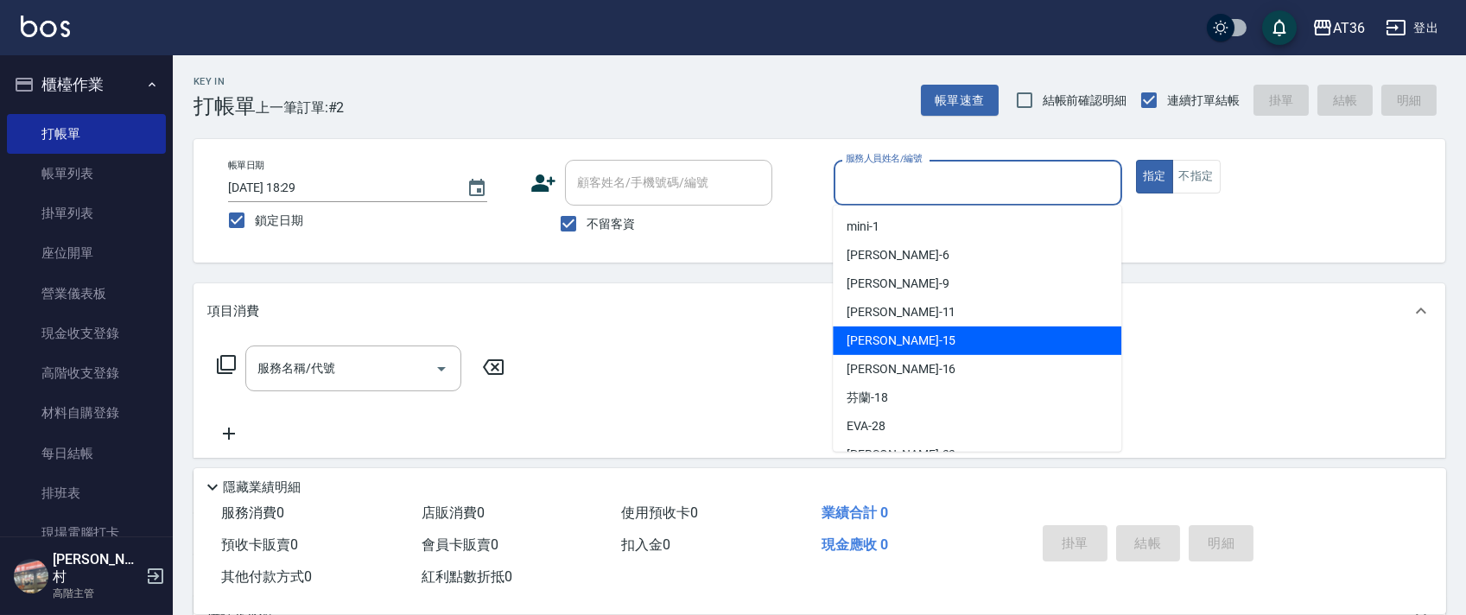
click at [922, 352] on div "[PERSON_NAME] -15" at bounding box center [977, 341] width 289 height 29
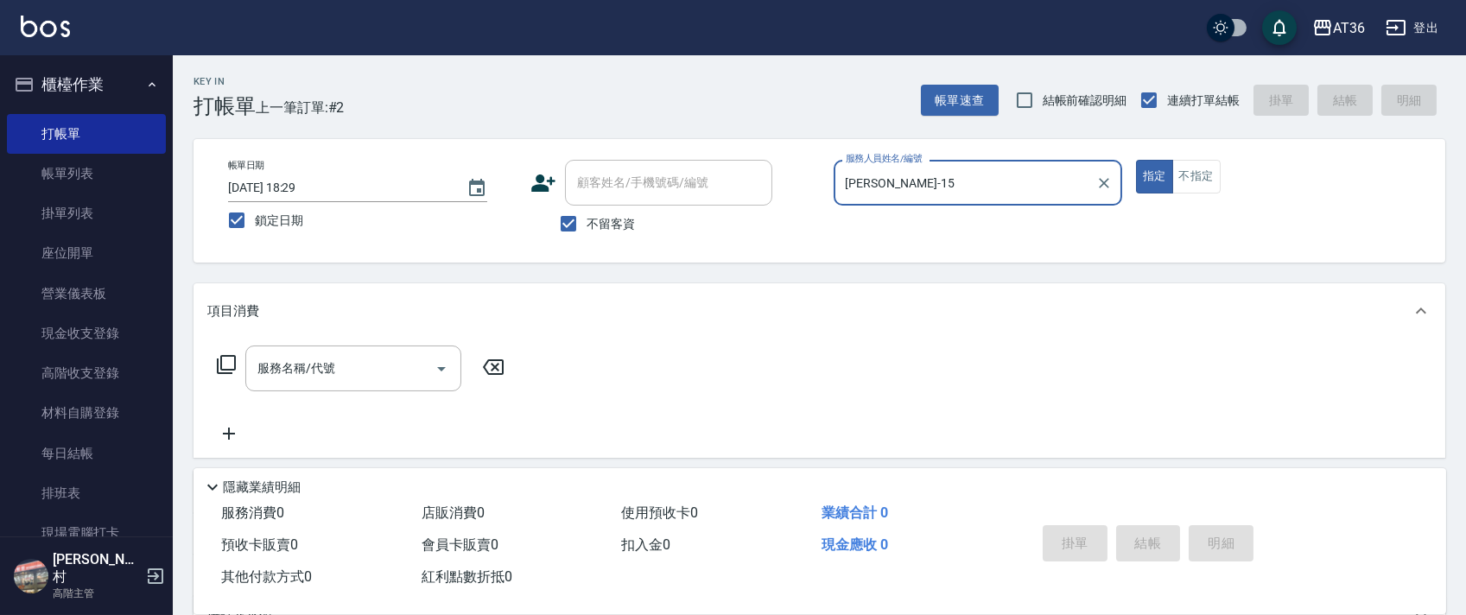
click at [889, 181] on input "[PERSON_NAME]-15" at bounding box center [964, 183] width 247 height 30
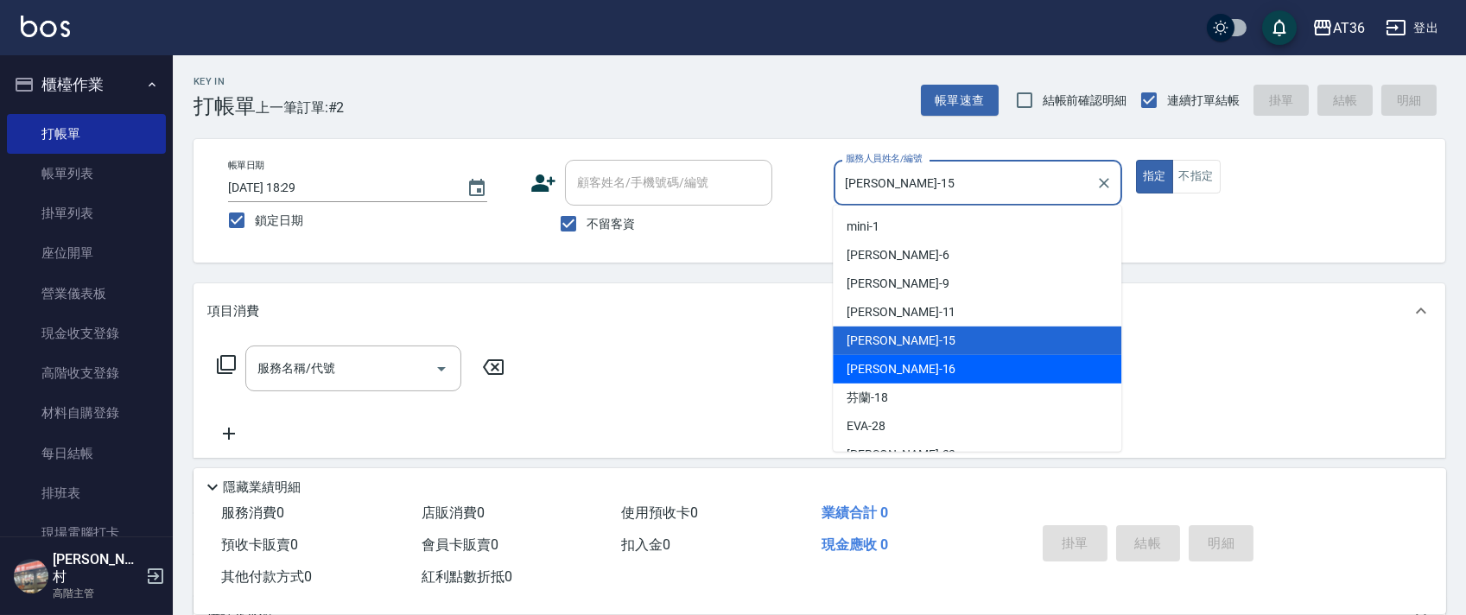
click at [893, 364] on div "小鳳 -16" at bounding box center [977, 369] width 289 height 29
type input "[PERSON_NAME]-16"
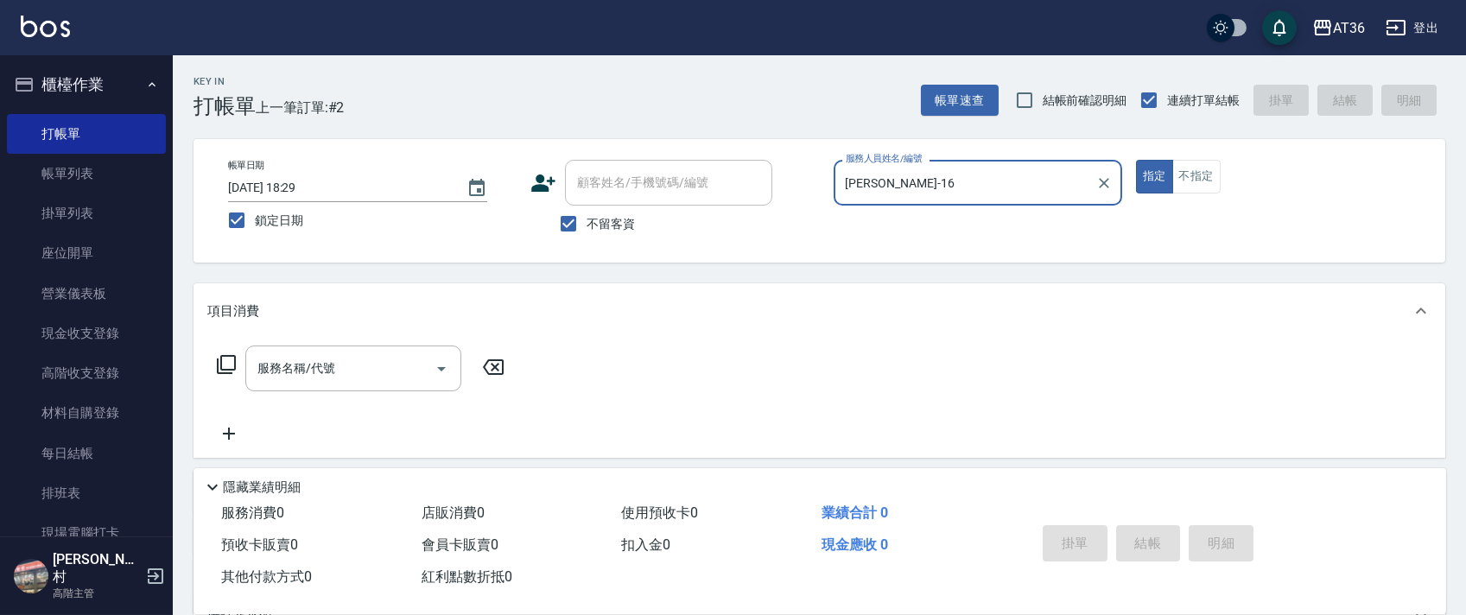
click at [225, 365] on icon at bounding box center [226, 364] width 21 height 21
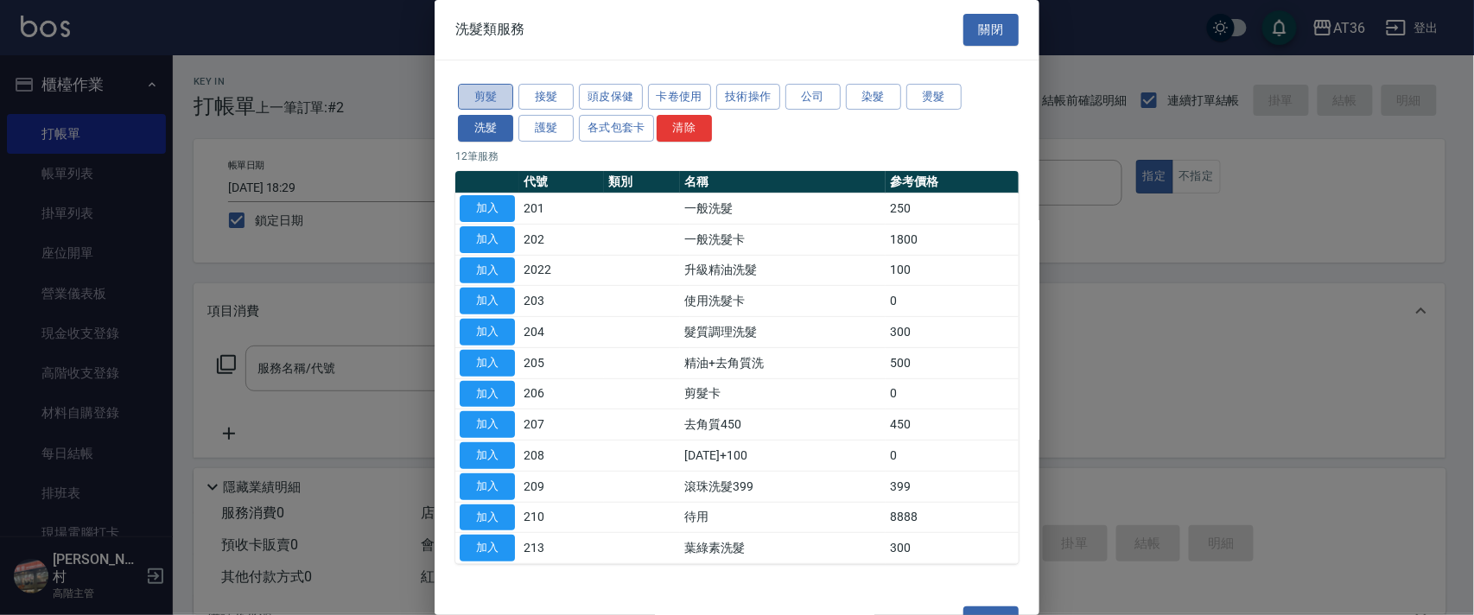
click at [502, 94] on button "剪髮" at bounding box center [485, 97] width 55 height 27
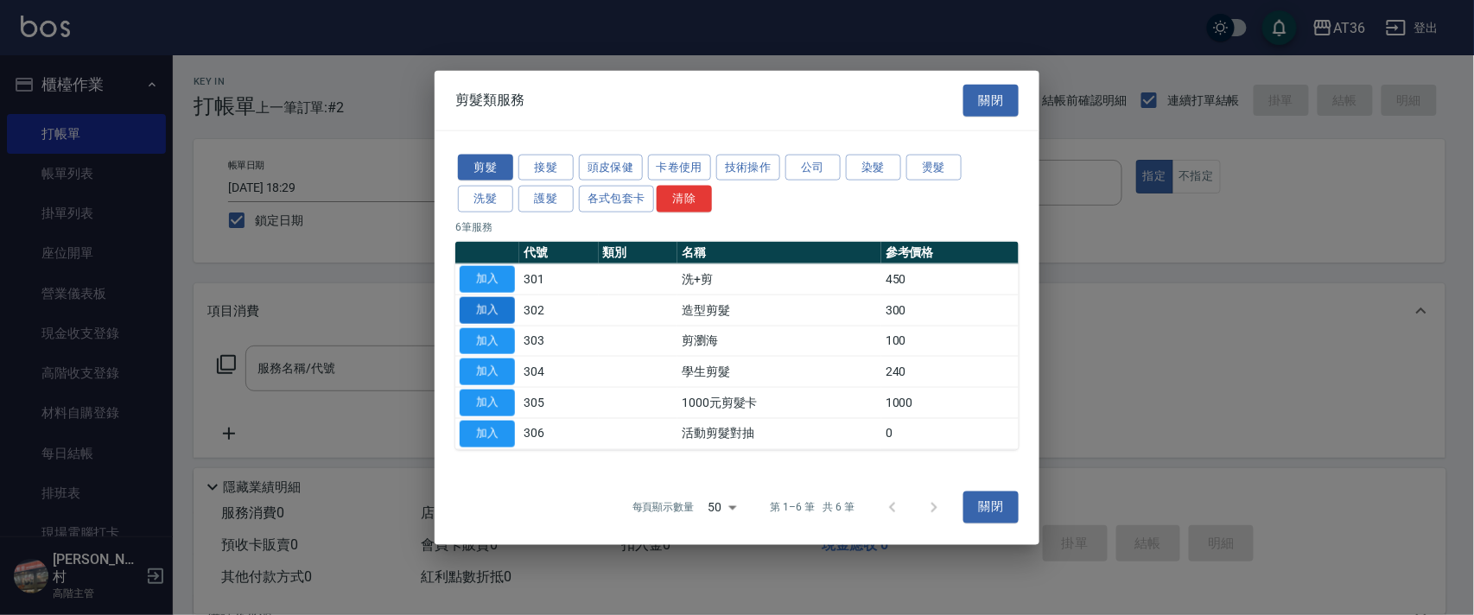
click at [488, 308] on button "加入" at bounding box center [487, 309] width 55 height 27
type input "造型剪髮(302)"
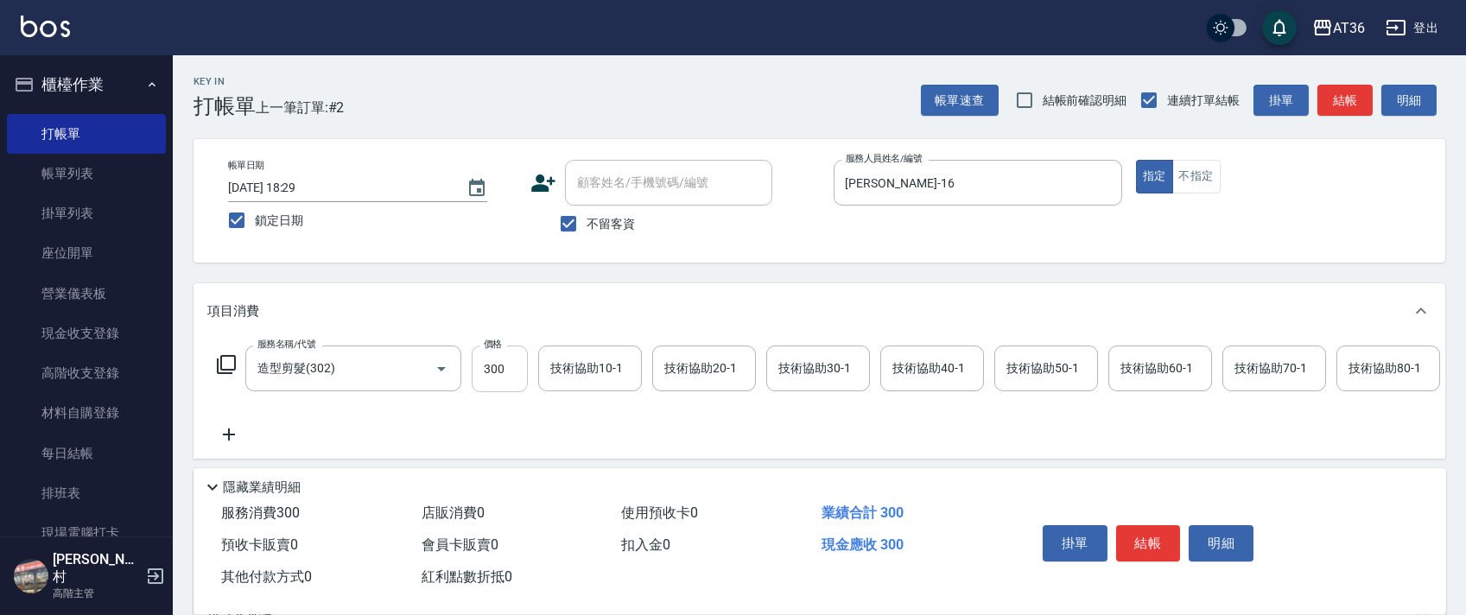
click at [482, 382] on input "300" at bounding box center [500, 369] width 56 height 47
type input "280"
click at [1143, 533] on button "結帳" at bounding box center [1148, 543] width 65 height 36
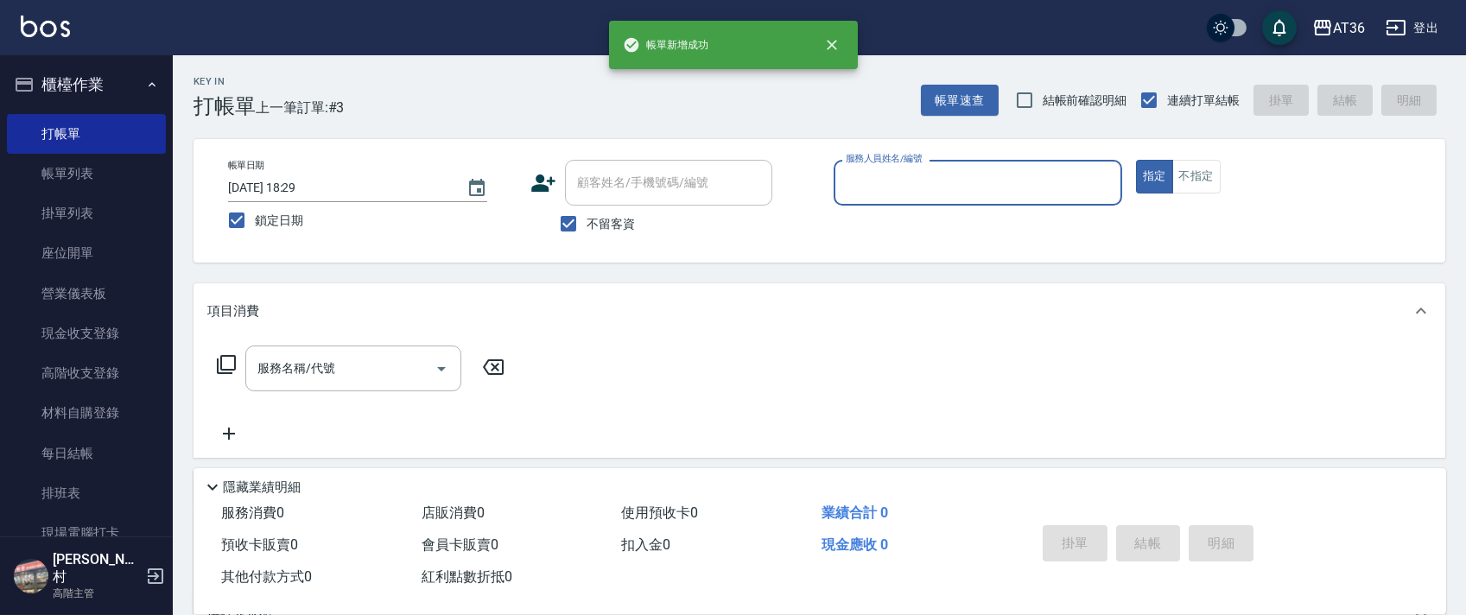
drag, startPoint x: 860, startPoint y: 181, endPoint x: 864, endPoint y: 192, distance: 10.9
click at [860, 187] on input "服務人員姓名/編號" at bounding box center [977, 183] width 273 height 30
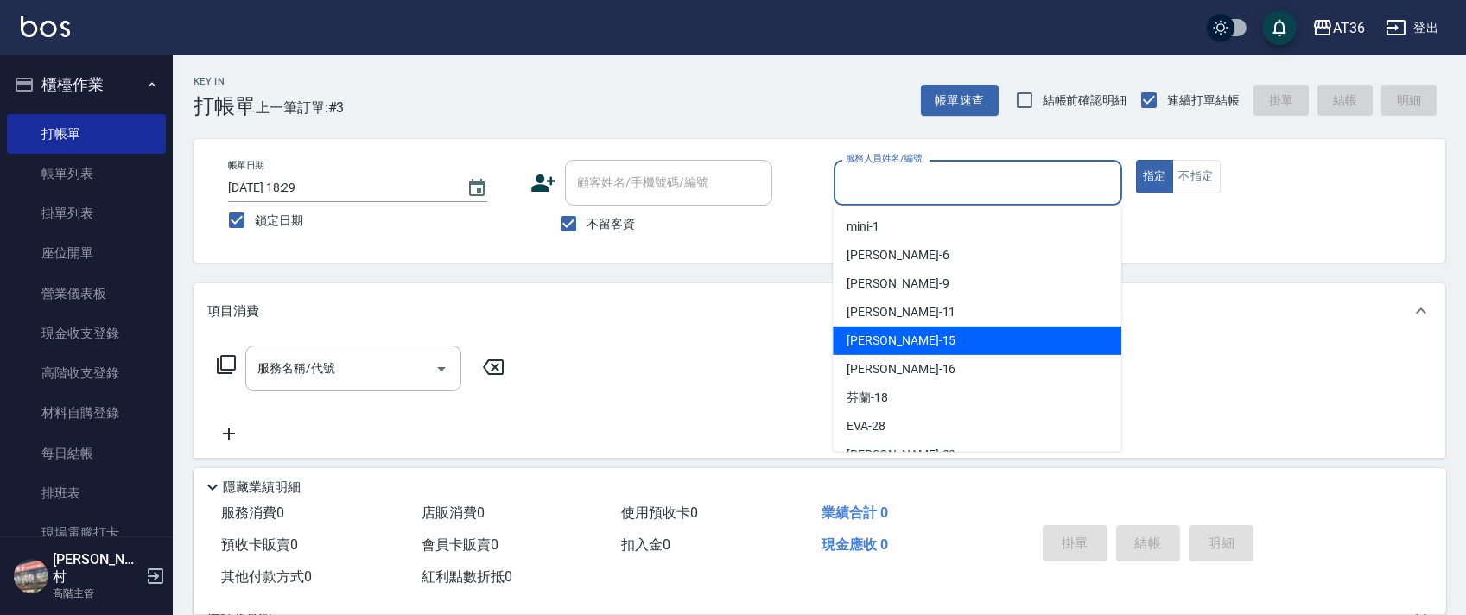
drag, startPoint x: 911, startPoint y: 339, endPoint x: 800, endPoint y: 288, distance: 121.8
click at [911, 338] on div "[PERSON_NAME] -15" at bounding box center [977, 341] width 289 height 29
type input "[PERSON_NAME]-15"
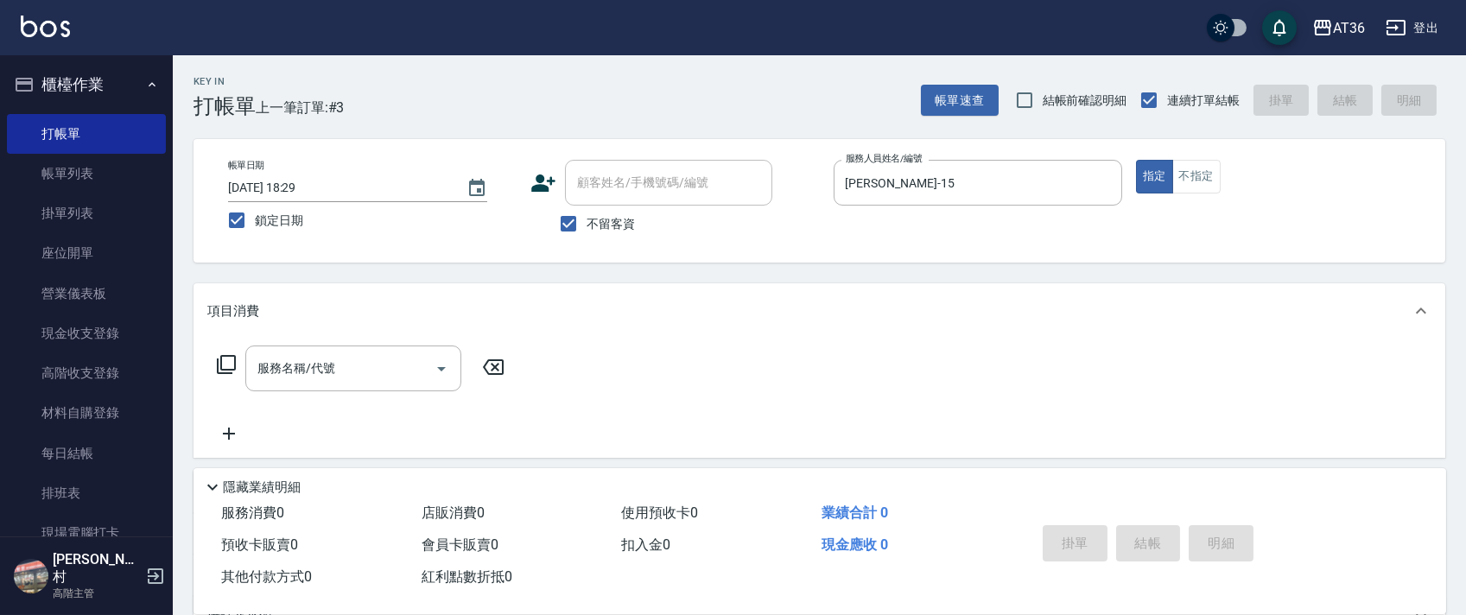
click at [224, 363] on icon at bounding box center [226, 364] width 21 height 21
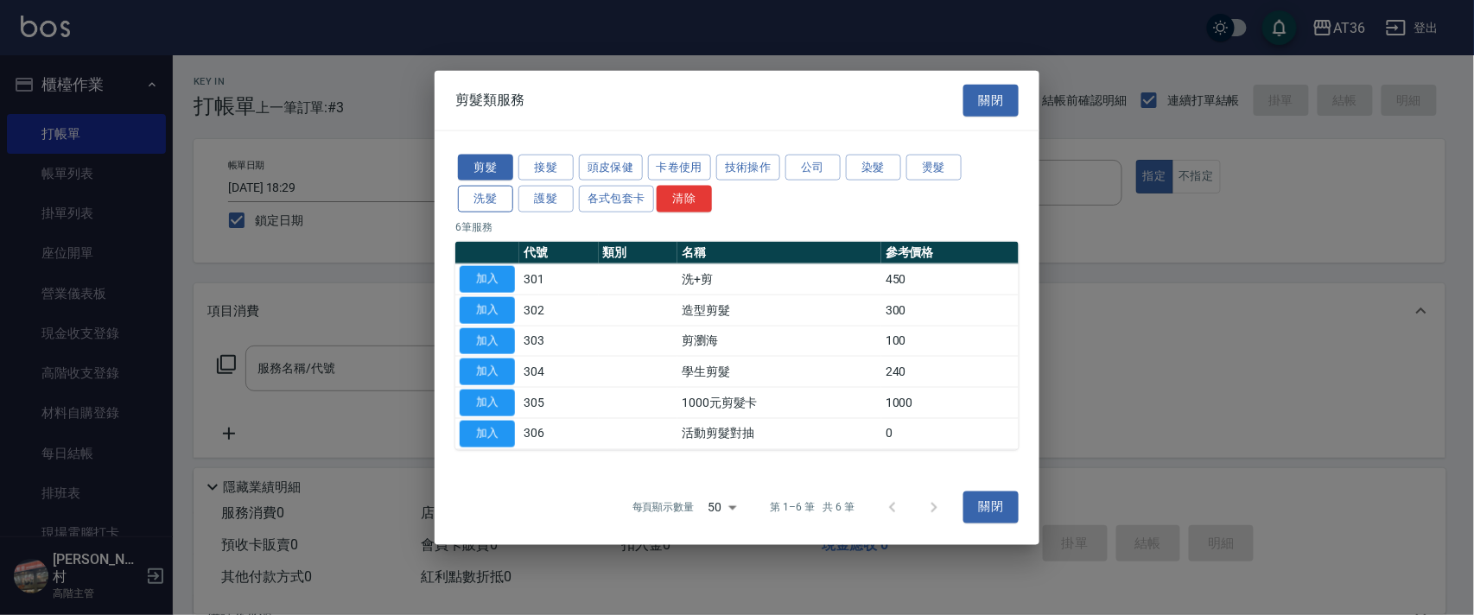
click at [494, 200] on button "洗髮" at bounding box center [485, 199] width 55 height 27
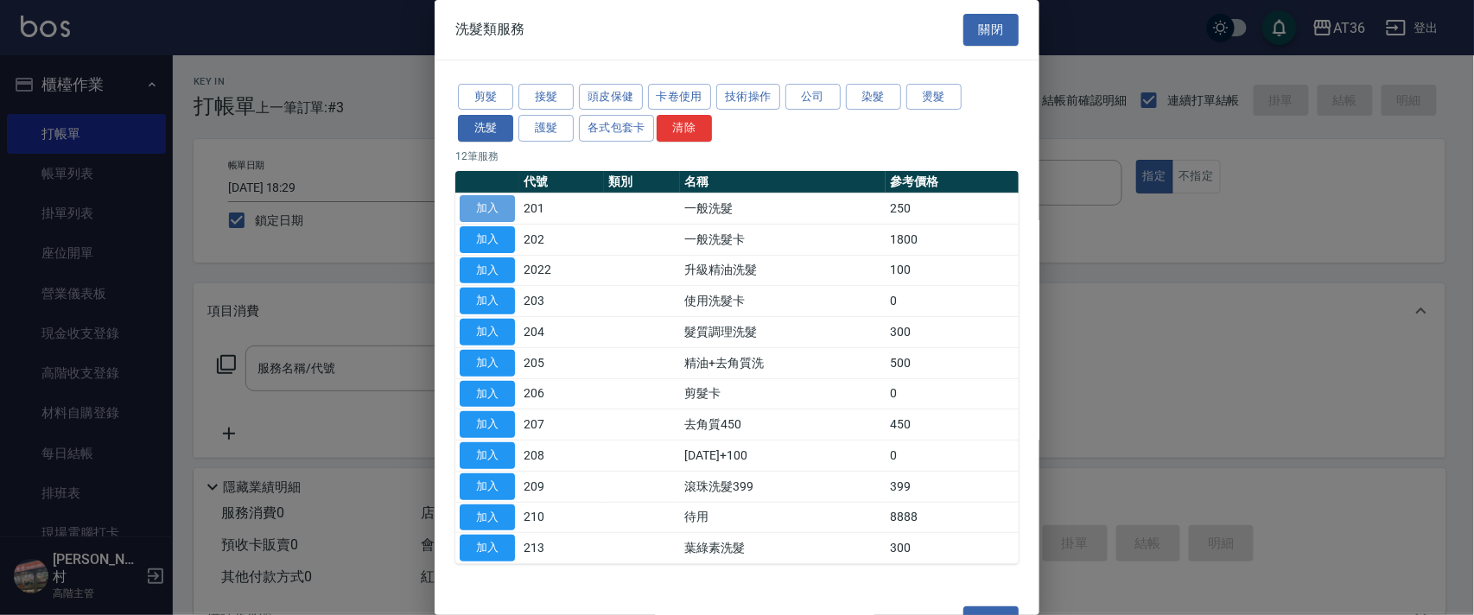
click at [495, 208] on button "加入" at bounding box center [487, 208] width 55 height 27
type input "一般洗髮(201)"
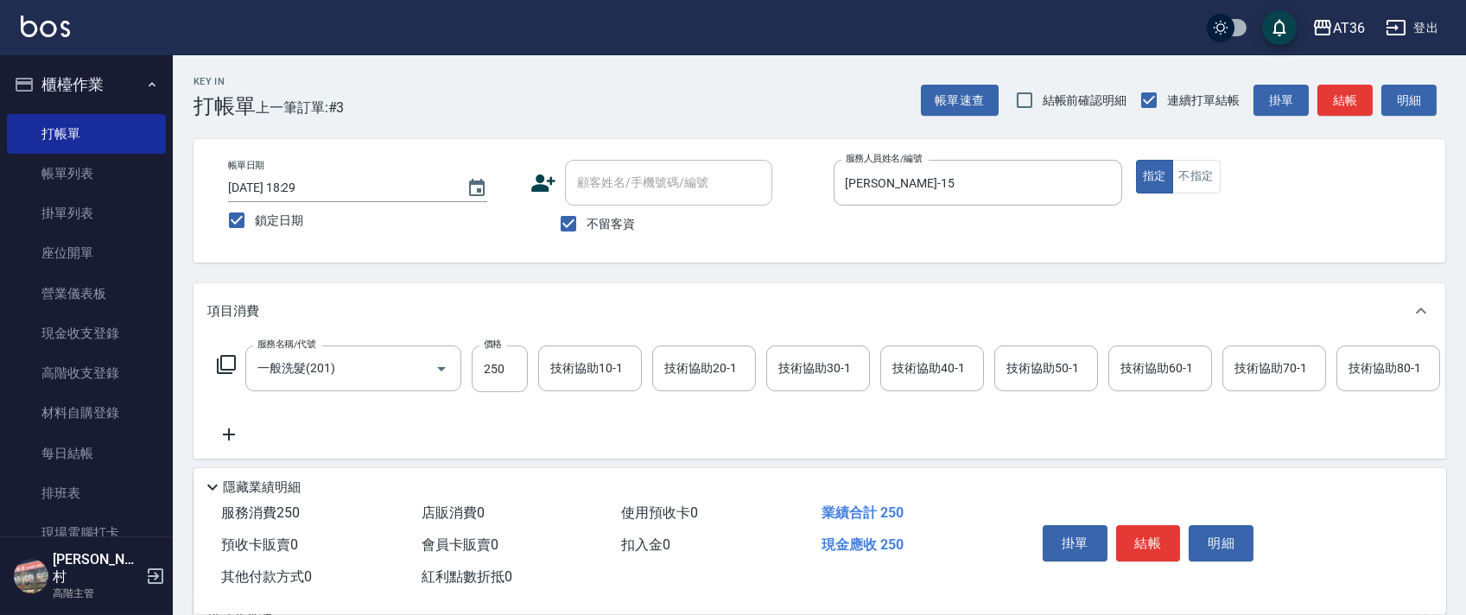
drag, startPoint x: 926, startPoint y: 378, endPoint x: 936, endPoint y: 375, distance: 10.1
click at [933, 378] on input "技術協助40-1" at bounding box center [932, 368] width 88 height 30
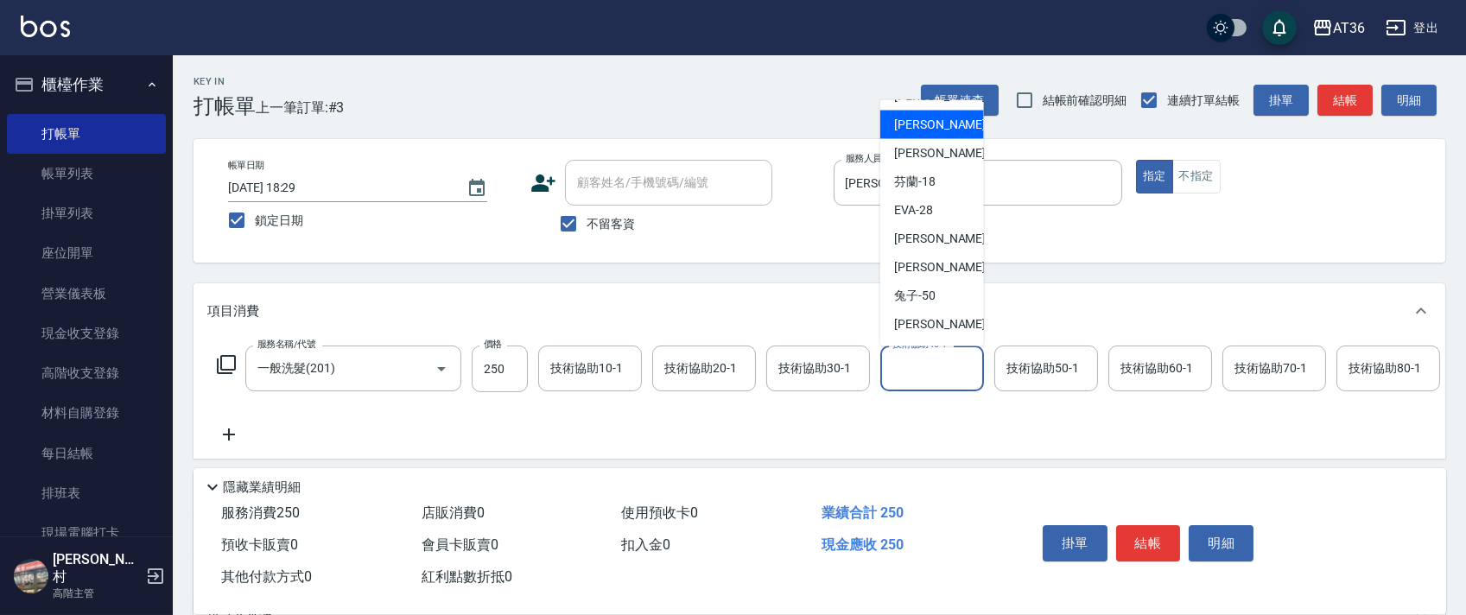
scroll to position [224, 0]
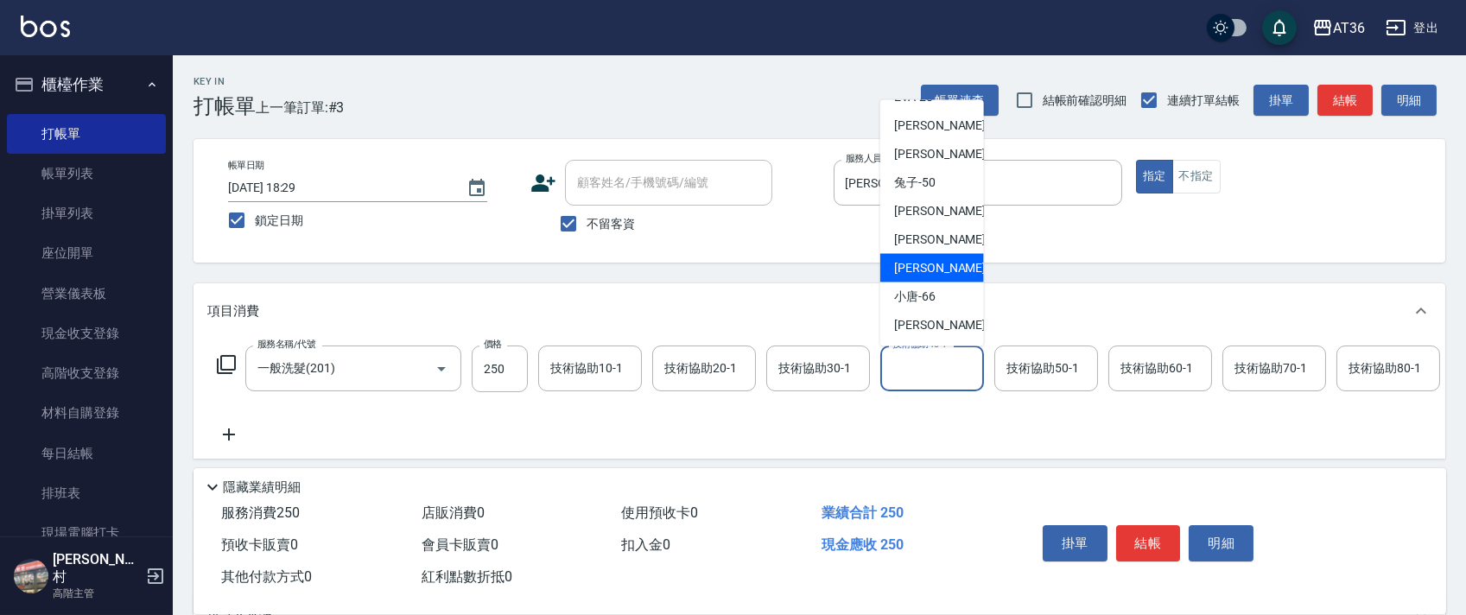
drag, startPoint x: 943, startPoint y: 257, endPoint x: 1315, endPoint y: 459, distance: 422.9
click at [943, 257] on div "[PERSON_NAME] -59" at bounding box center [932, 268] width 104 height 29
type input "[PERSON_NAME]-59"
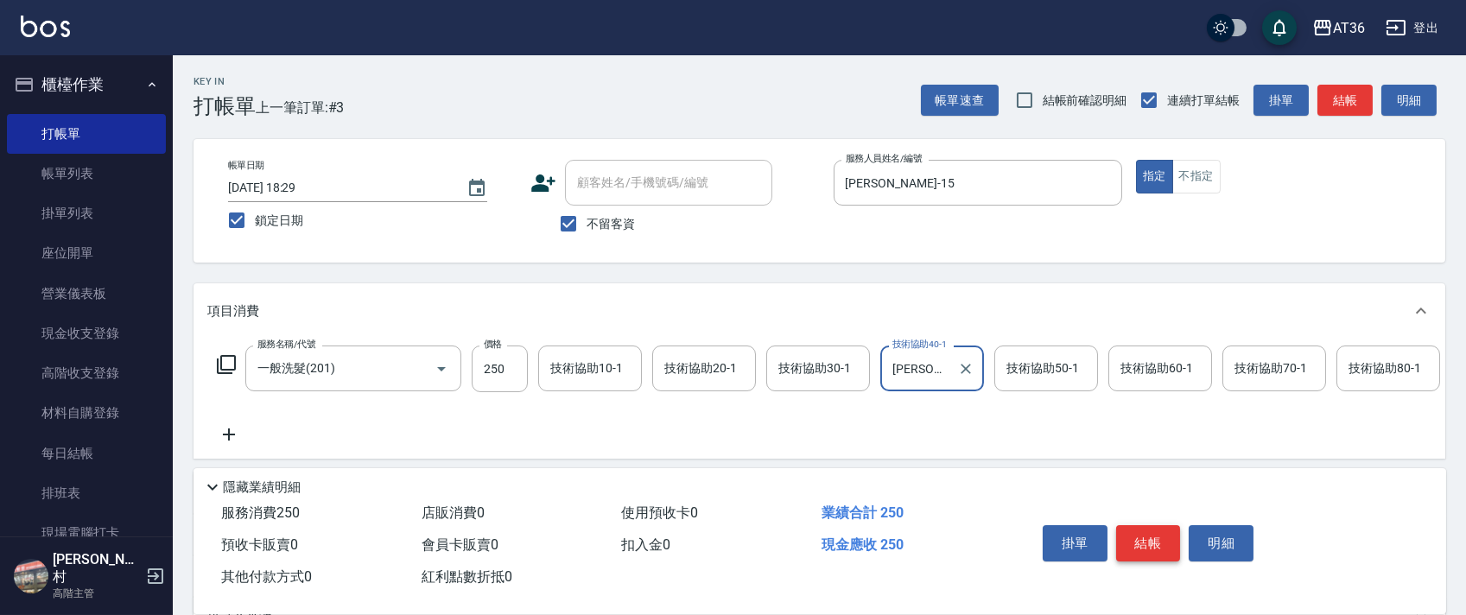
click at [1157, 544] on button "結帳" at bounding box center [1148, 543] width 65 height 36
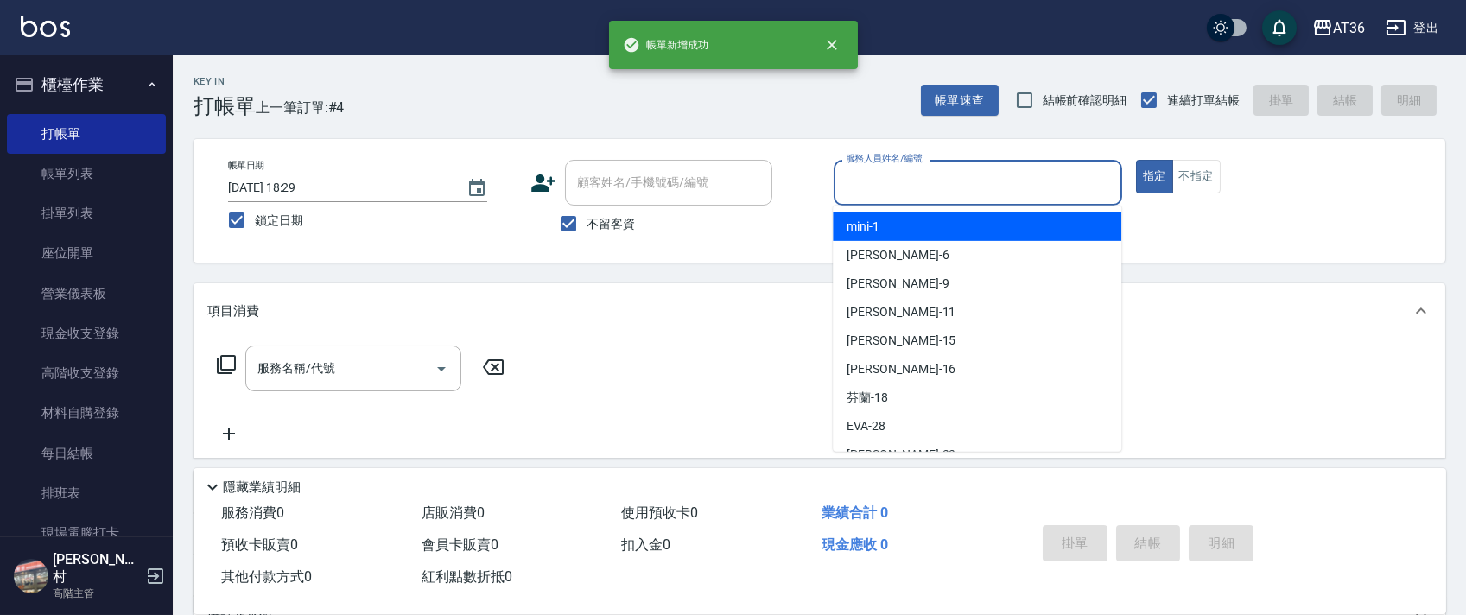
drag, startPoint x: 862, startPoint y: 179, endPoint x: 931, endPoint y: 252, distance: 100.8
click at [861, 183] on input "服務人員姓名/編號" at bounding box center [977, 183] width 273 height 30
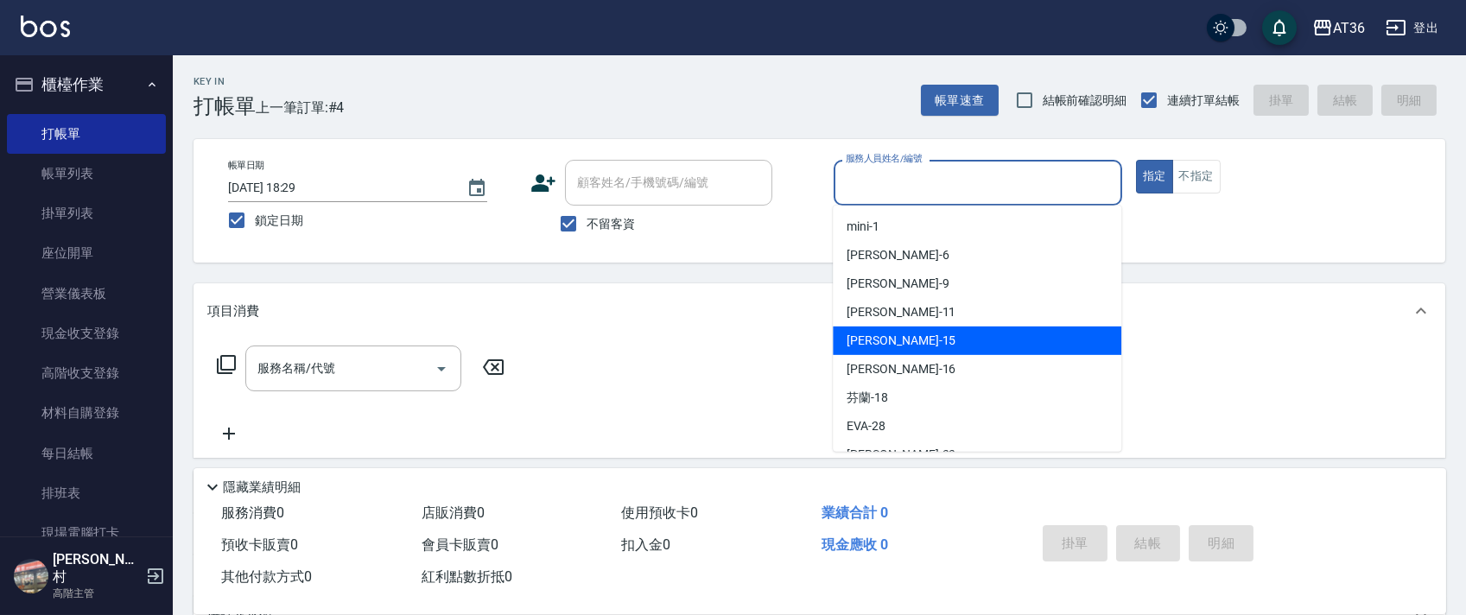
click at [876, 336] on span "[PERSON_NAME] -15" at bounding box center [901, 341] width 109 height 18
type input "[PERSON_NAME]-15"
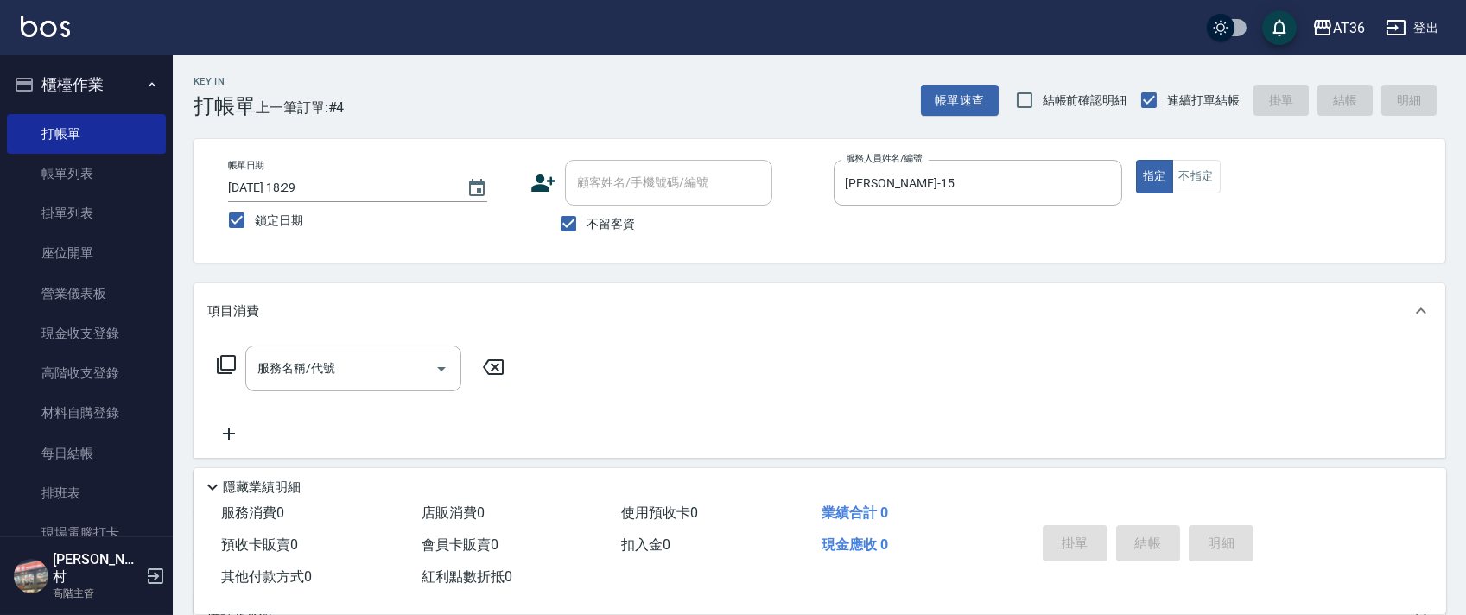
click at [227, 365] on icon at bounding box center [226, 364] width 21 height 21
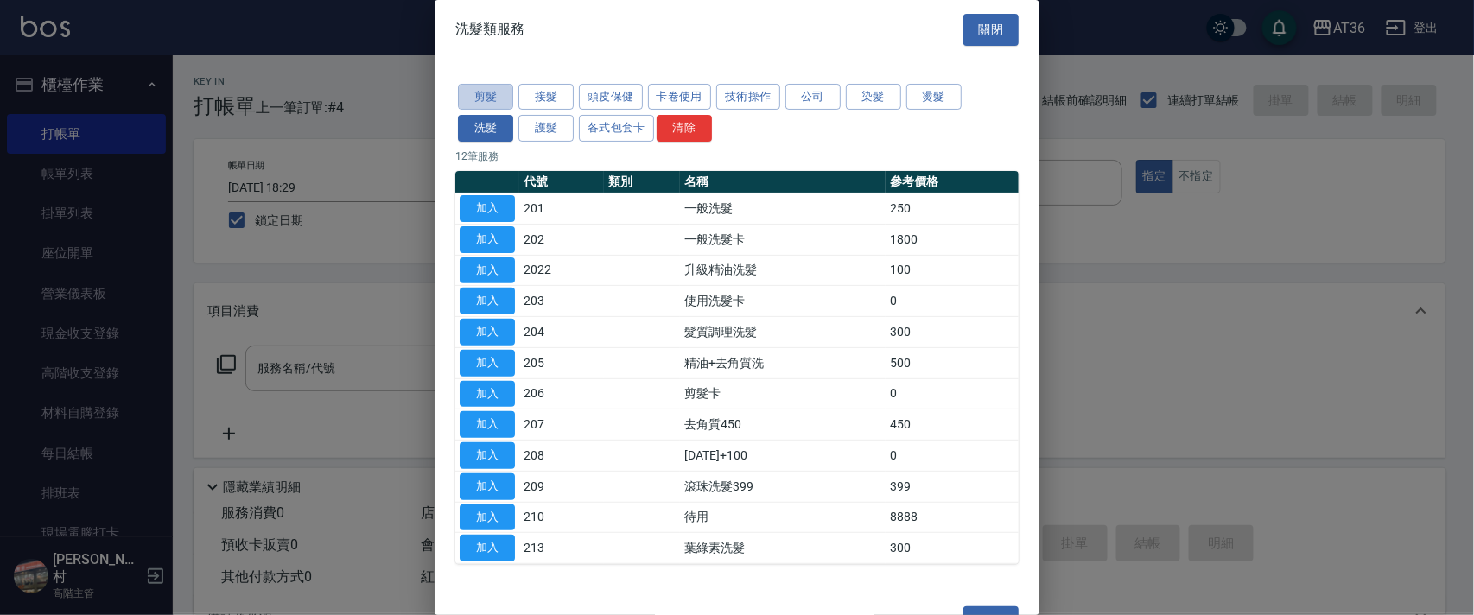
drag, startPoint x: 479, startPoint y: 95, endPoint x: 664, endPoint y: 187, distance: 206.7
click at [479, 98] on button "剪髮" at bounding box center [485, 97] width 55 height 27
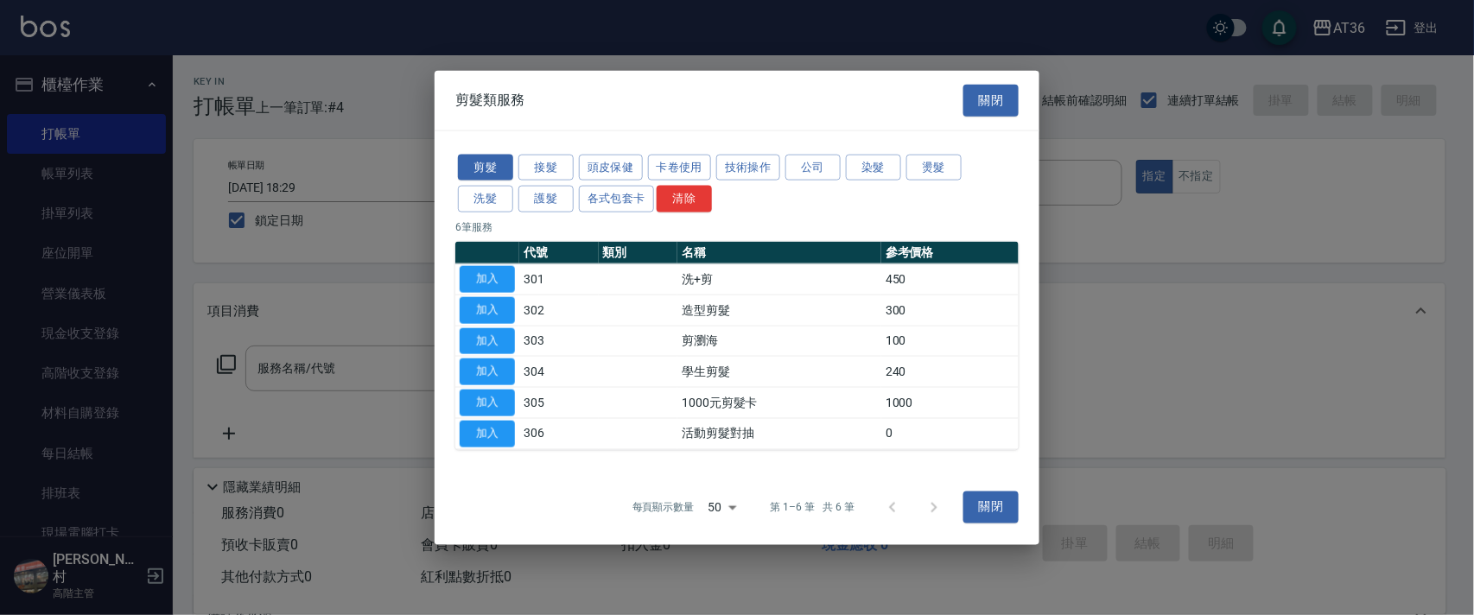
click at [498, 275] on button "加入" at bounding box center [487, 279] width 55 height 27
type input "洗+剪(301)"
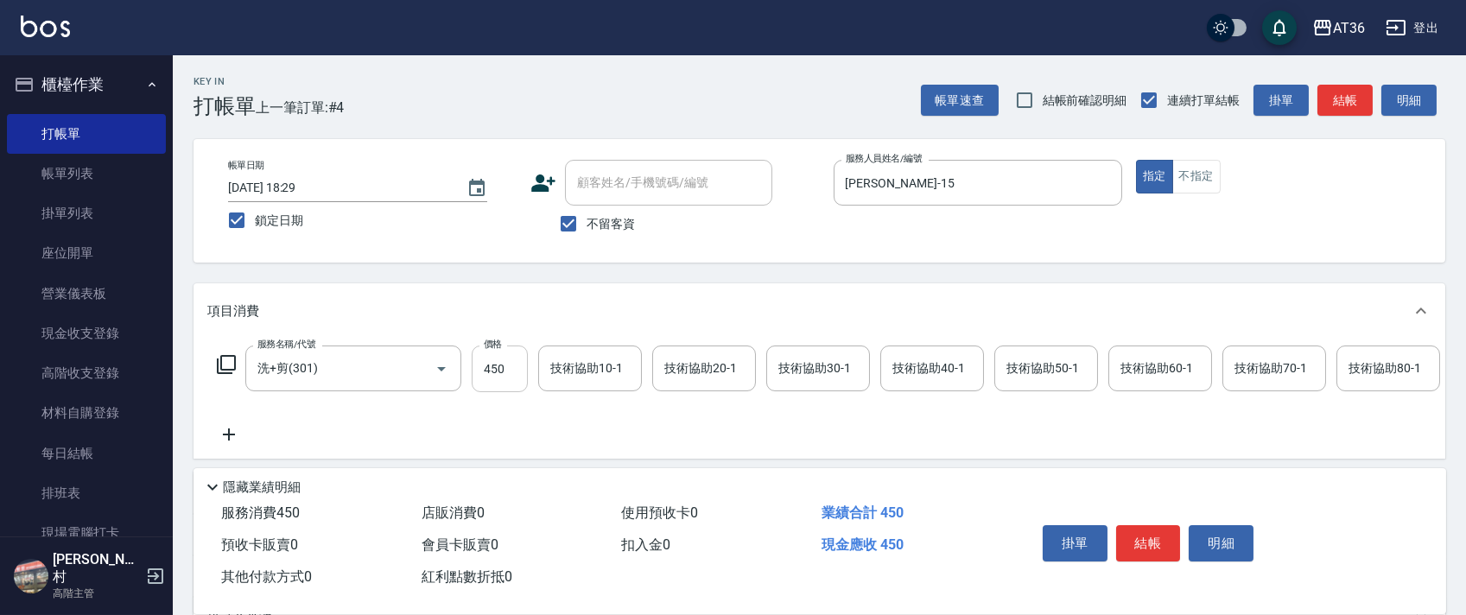
click at [487, 372] on input "450" at bounding box center [500, 369] width 56 height 47
type input "400"
click at [913, 377] on input "技術協助40-1" at bounding box center [932, 368] width 88 height 30
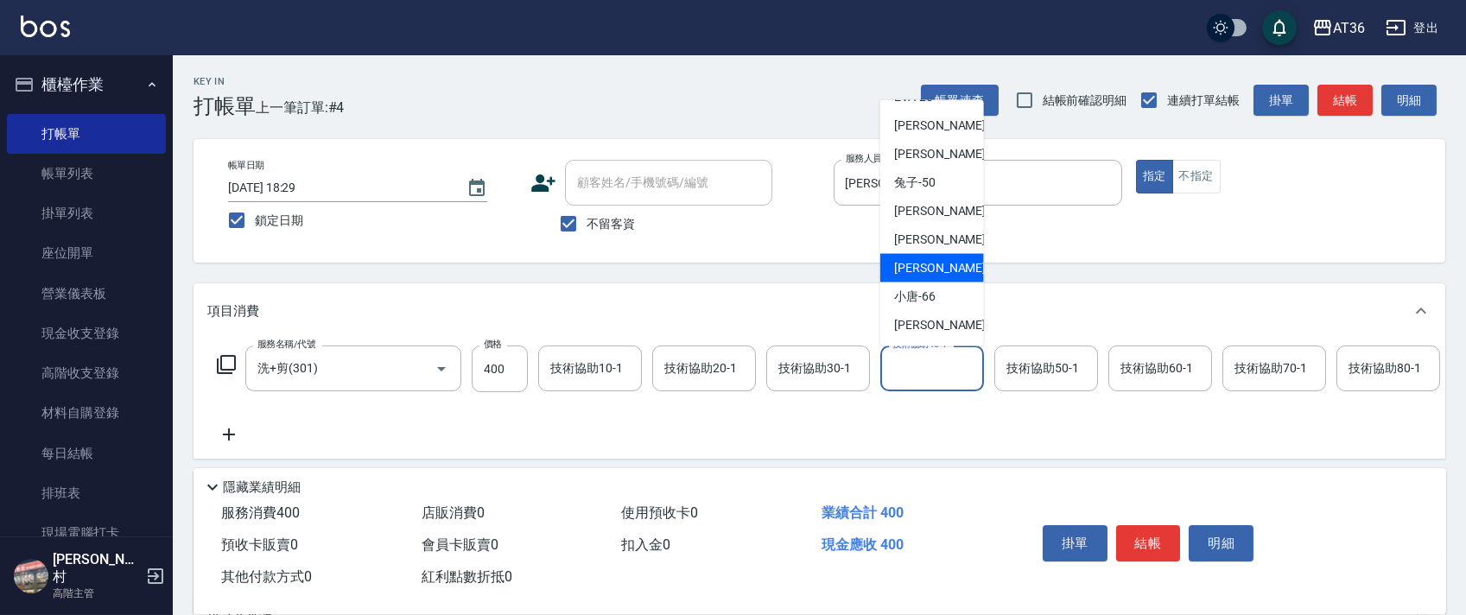
click at [932, 264] on span "[PERSON_NAME] -59" at bounding box center [948, 268] width 109 height 18
type input "[PERSON_NAME]-59"
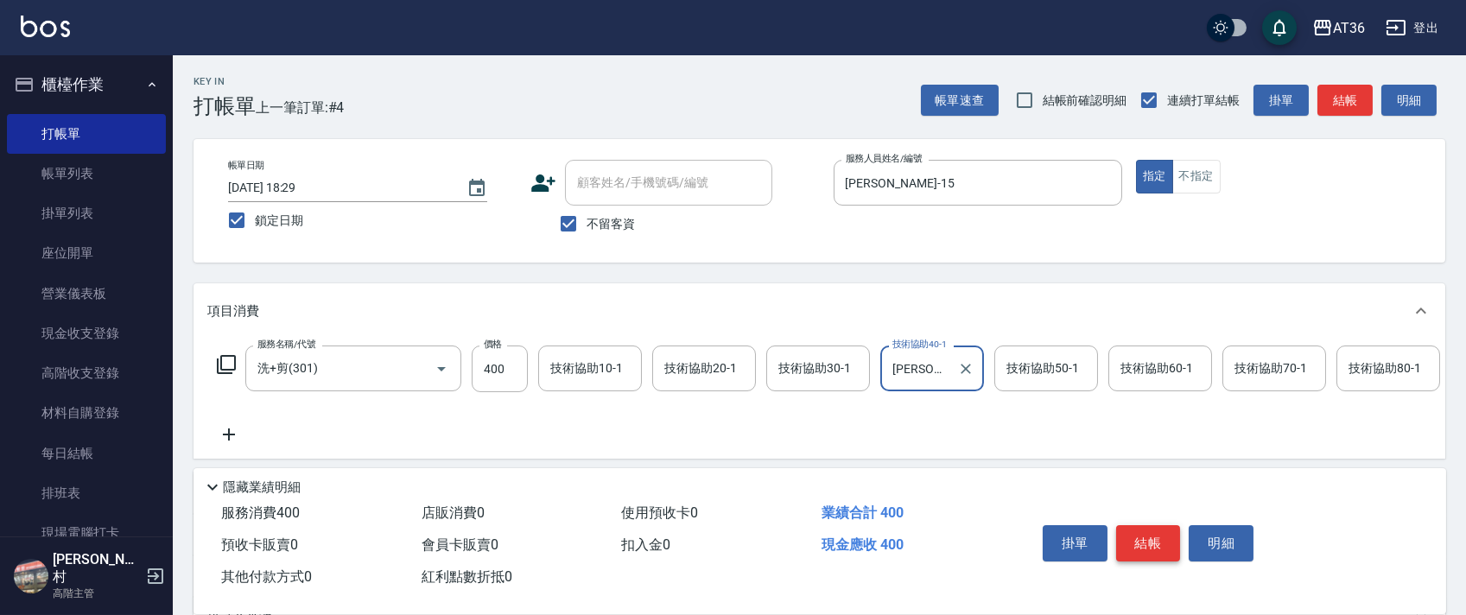
click at [1152, 549] on button "結帳" at bounding box center [1148, 543] width 65 height 36
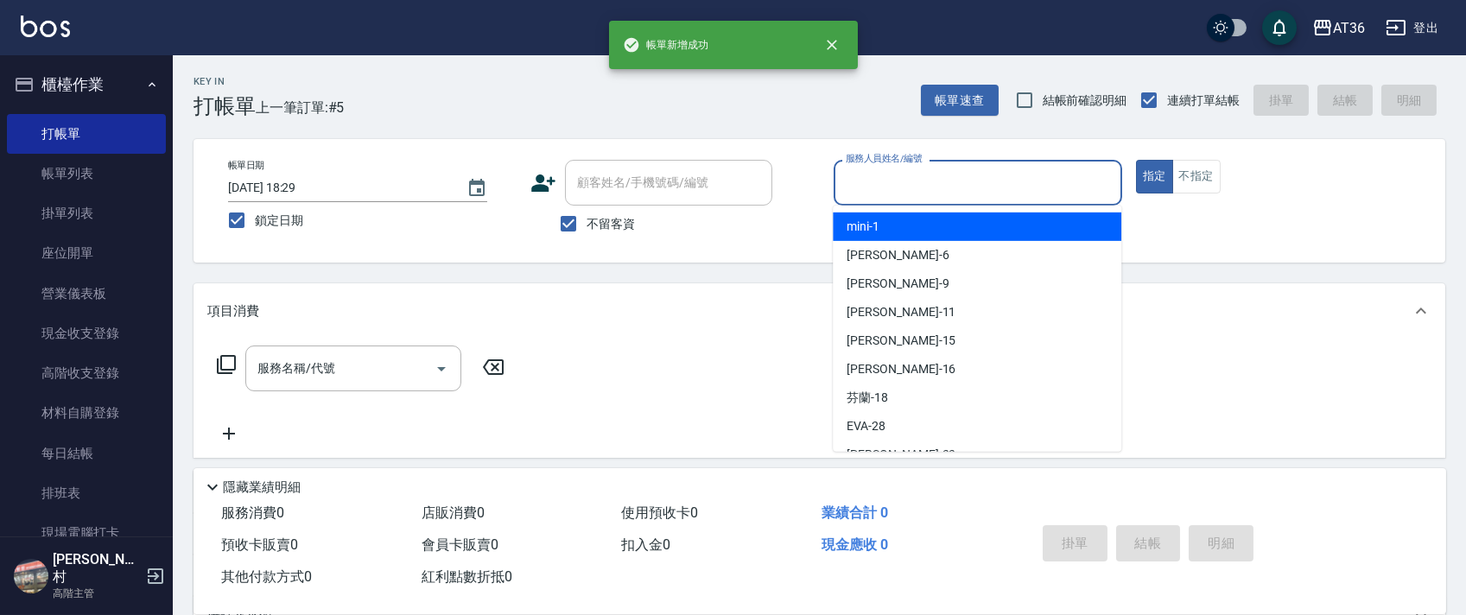
drag, startPoint x: 857, startPoint y: 183, endPoint x: 943, endPoint y: 247, distance: 107.5
click at [857, 185] on input "服務人員姓名/編號" at bounding box center [977, 183] width 273 height 30
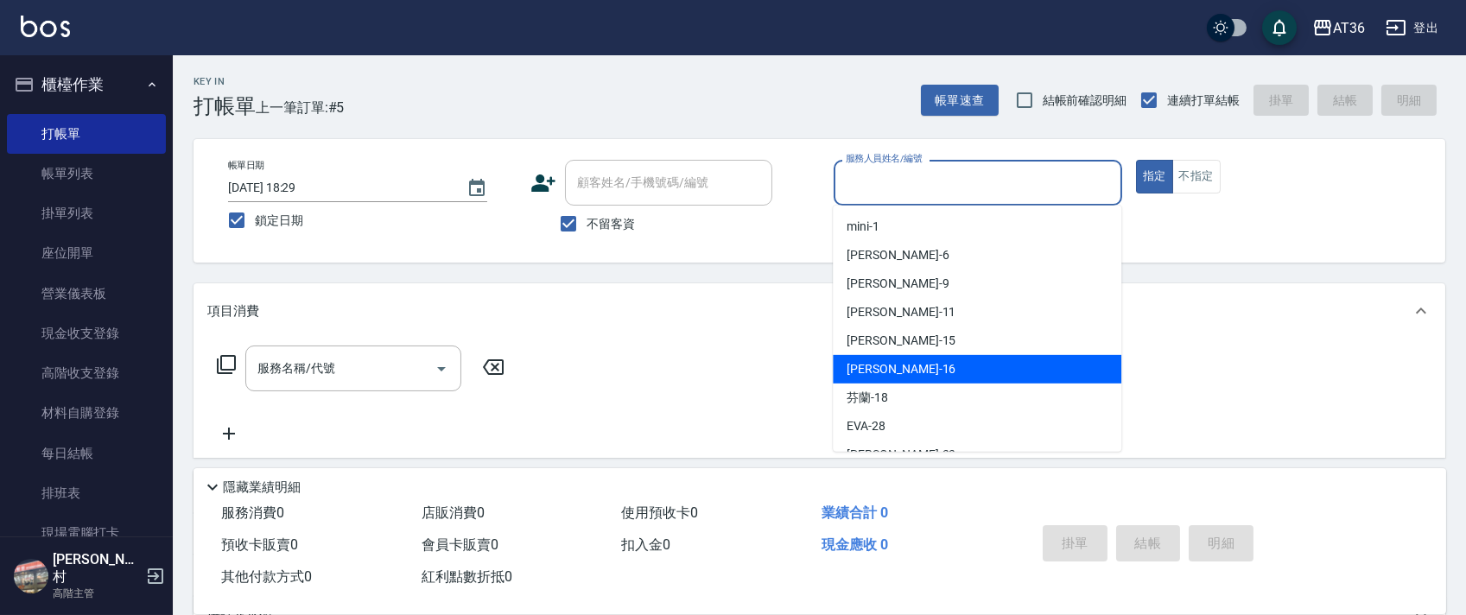
click at [880, 374] on span "小鳳 -16" at bounding box center [901, 369] width 109 height 18
type input "[PERSON_NAME]-16"
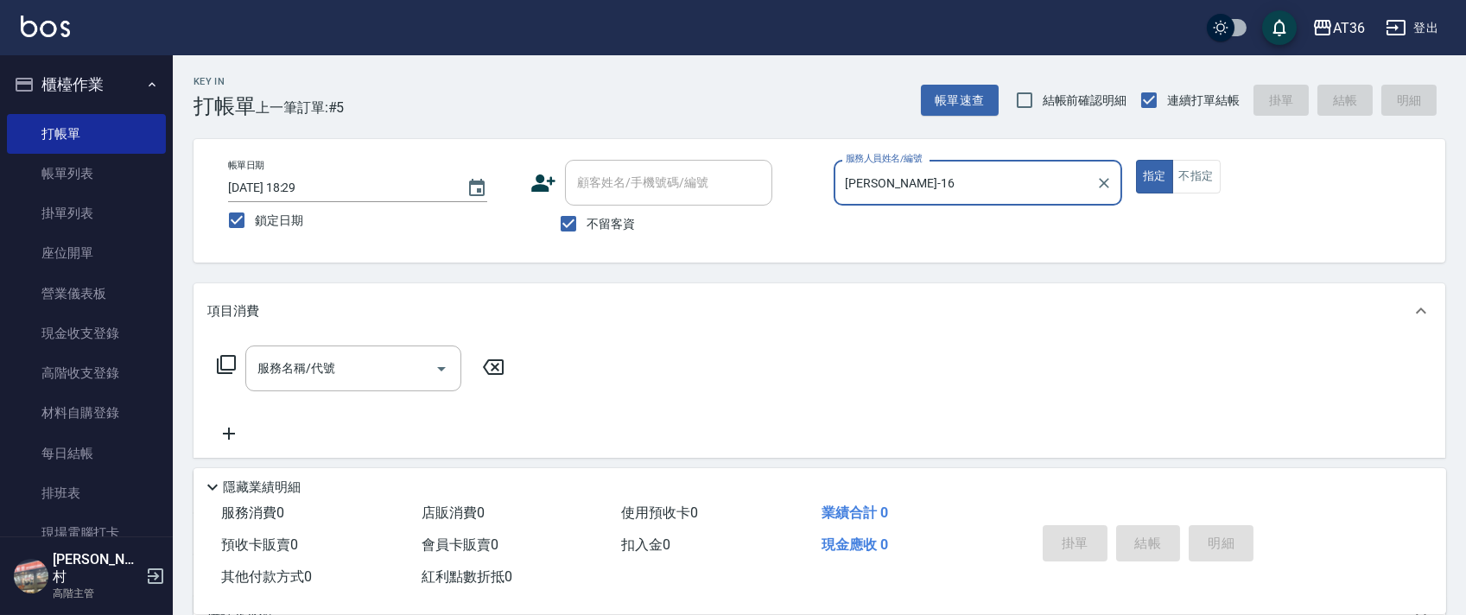
click at [224, 364] on icon at bounding box center [226, 364] width 21 height 21
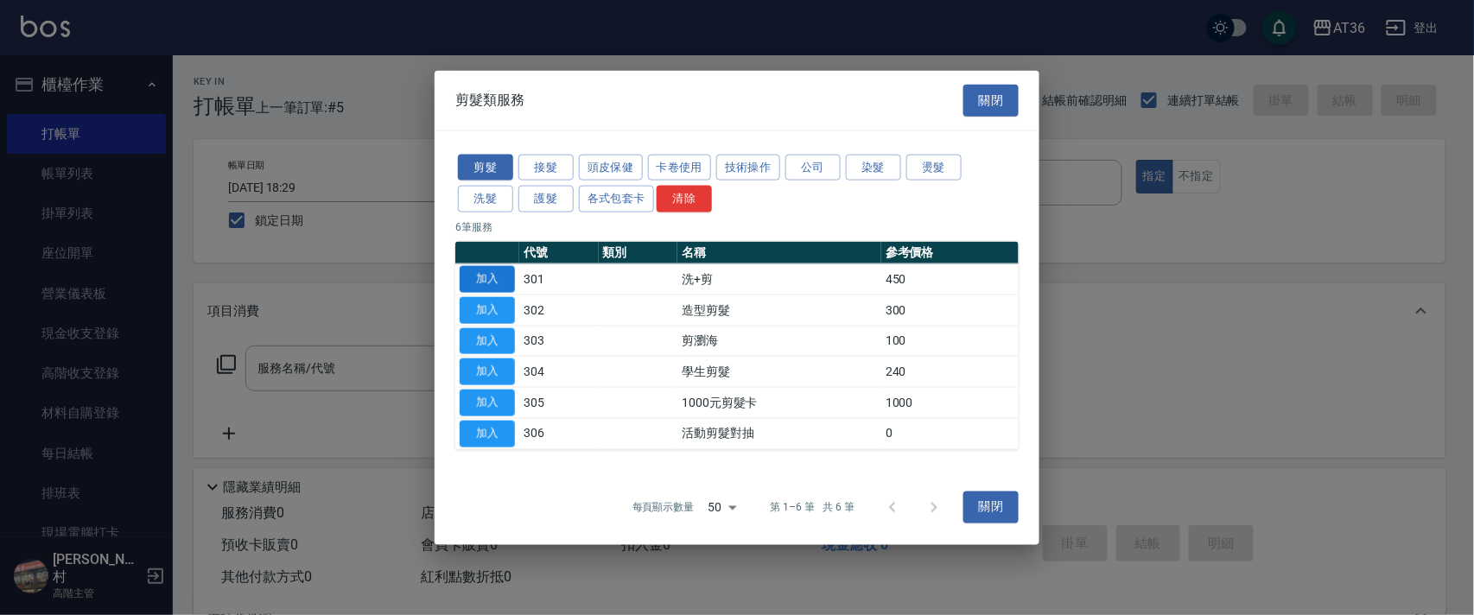
click at [484, 270] on button "加入" at bounding box center [487, 279] width 55 height 27
type input "洗+剪(301)"
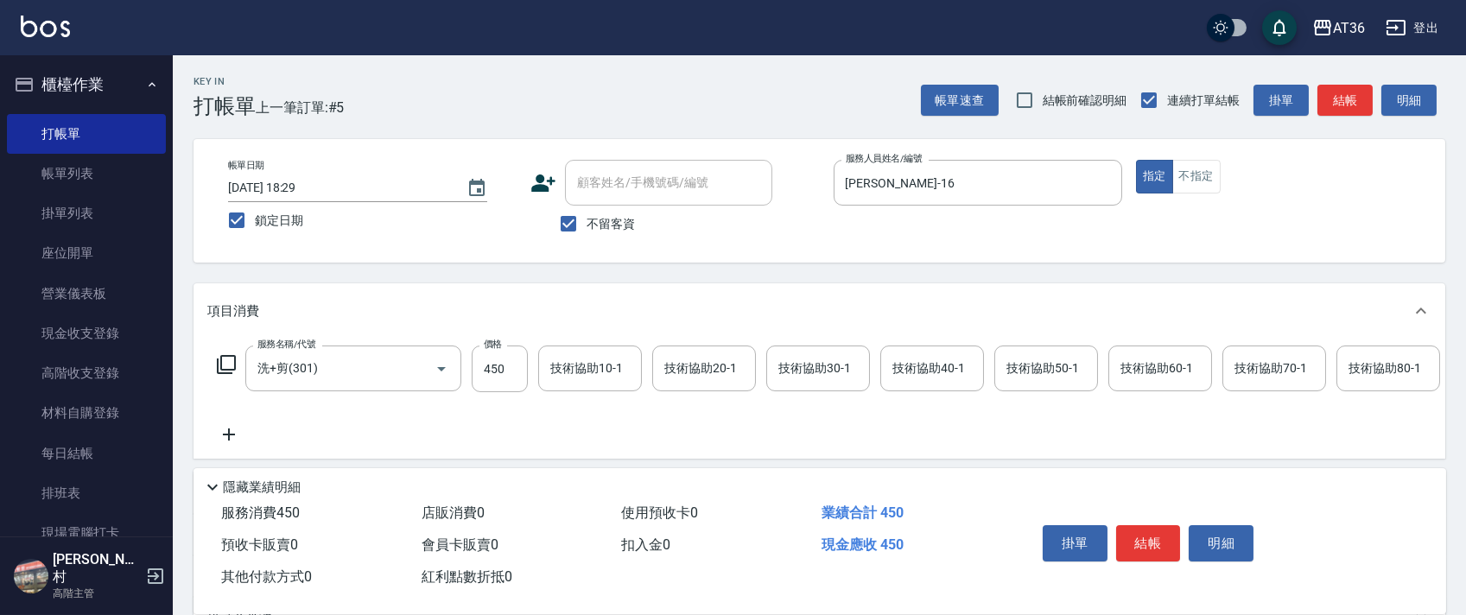
click at [909, 361] on div "技術協助40-1 技術協助40-1" at bounding box center [932, 369] width 104 height 46
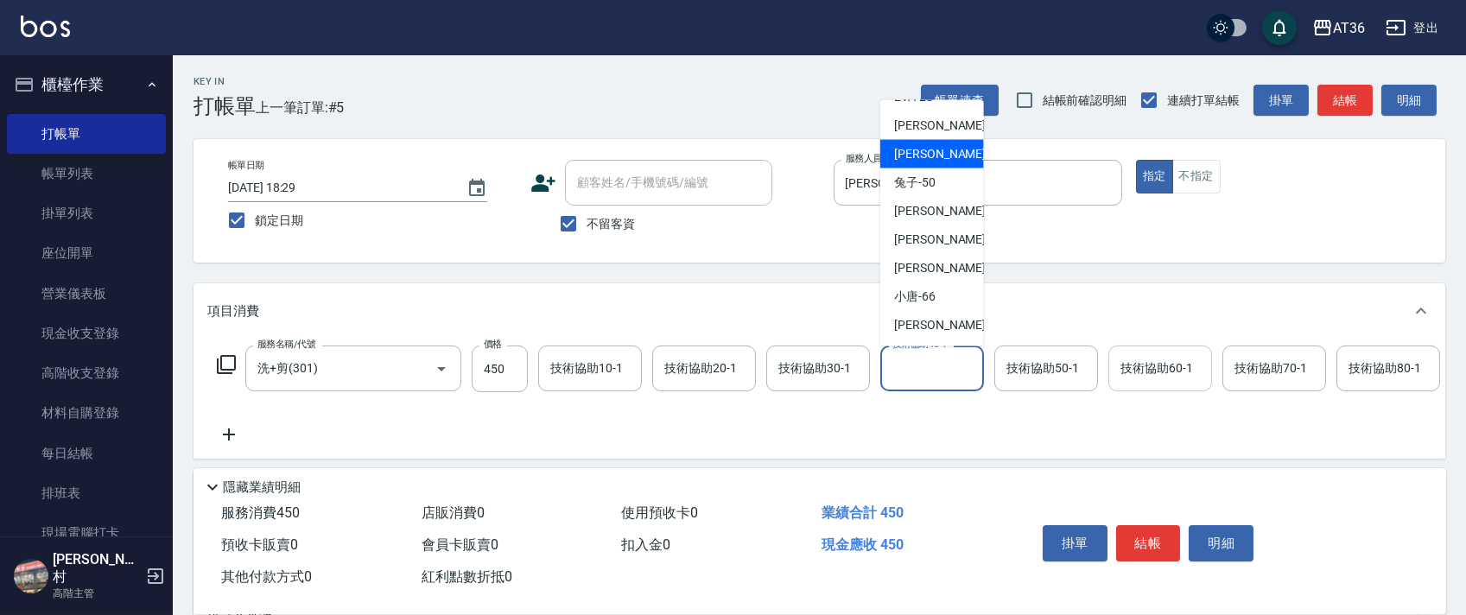
drag, startPoint x: 920, startPoint y: 156, endPoint x: 1204, endPoint y: 360, distance: 350.3
click at [924, 162] on span "佳佳 -36" at bounding box center [948, 154] width 109 height 18
type input "佳佳-36"
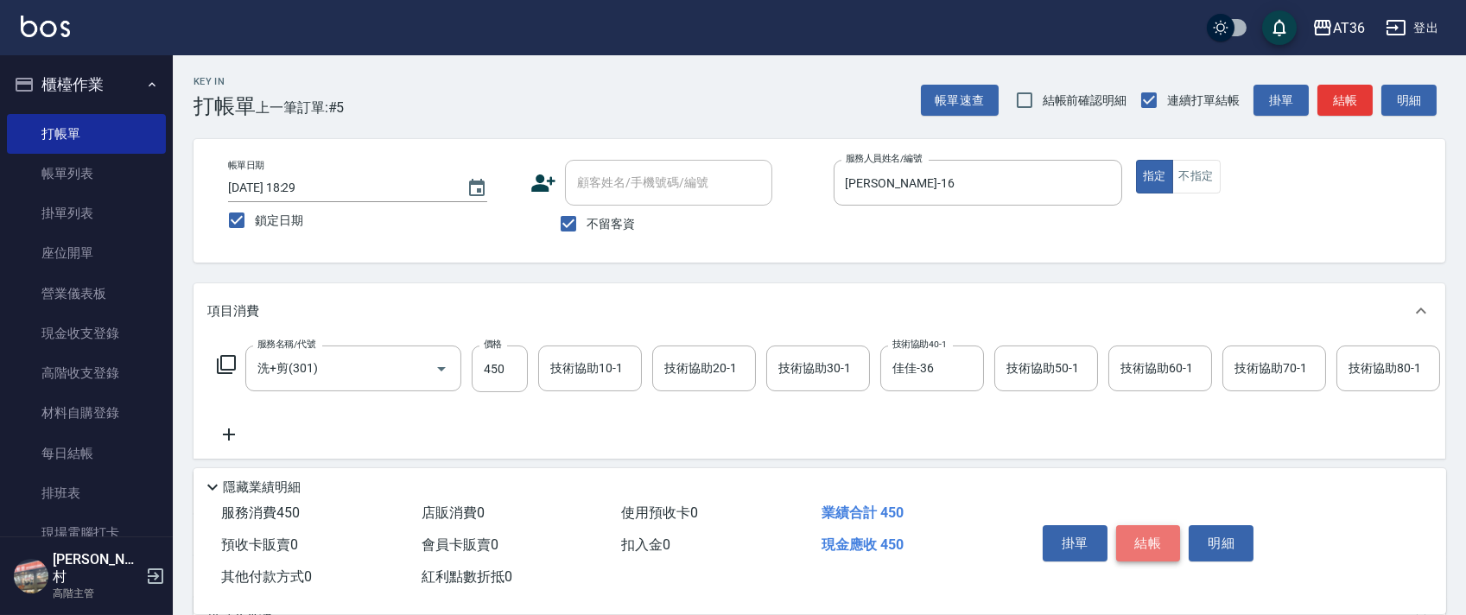
click at [1136, 539] on button "結帳" at bounding box center [1148, 543] width 65 height 36
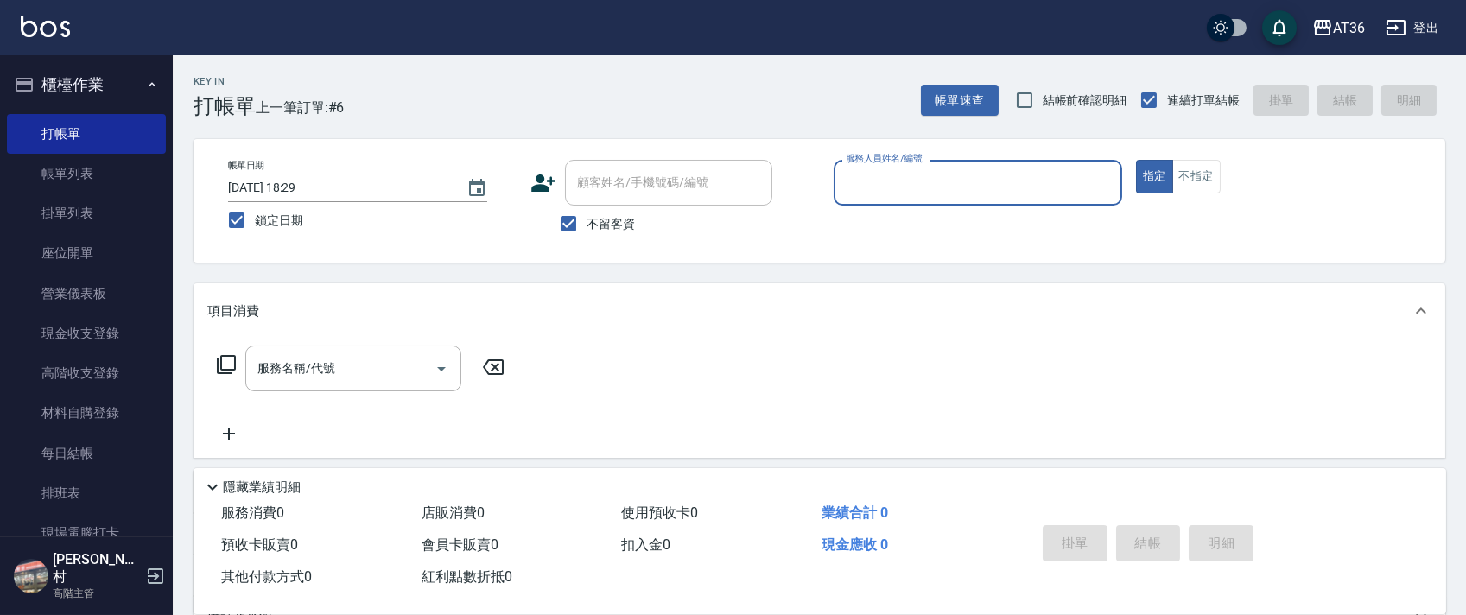
drag, startPoint x: 858, startPoint y: 170, endPoint x: 874, endPoint y: 206, distance: 39.8
click at [858, 176] on div "服務人員姓名/編號 服務人員姓名/編號" at bounding box center [978, 183] width 289 height 46
drag, startPoint x: 864, startPoint y: 187, endPoint x: 980, endPoint y: 238, distance: 126.5
click at [873, 198] on div "服務人員姓名/編號" at bounding box center [978, 183] width 289 height 46
drag, startPoint x: 863, startPoint y: 182, endPoint x: 892, endPoint y: 197, distance: 32.8
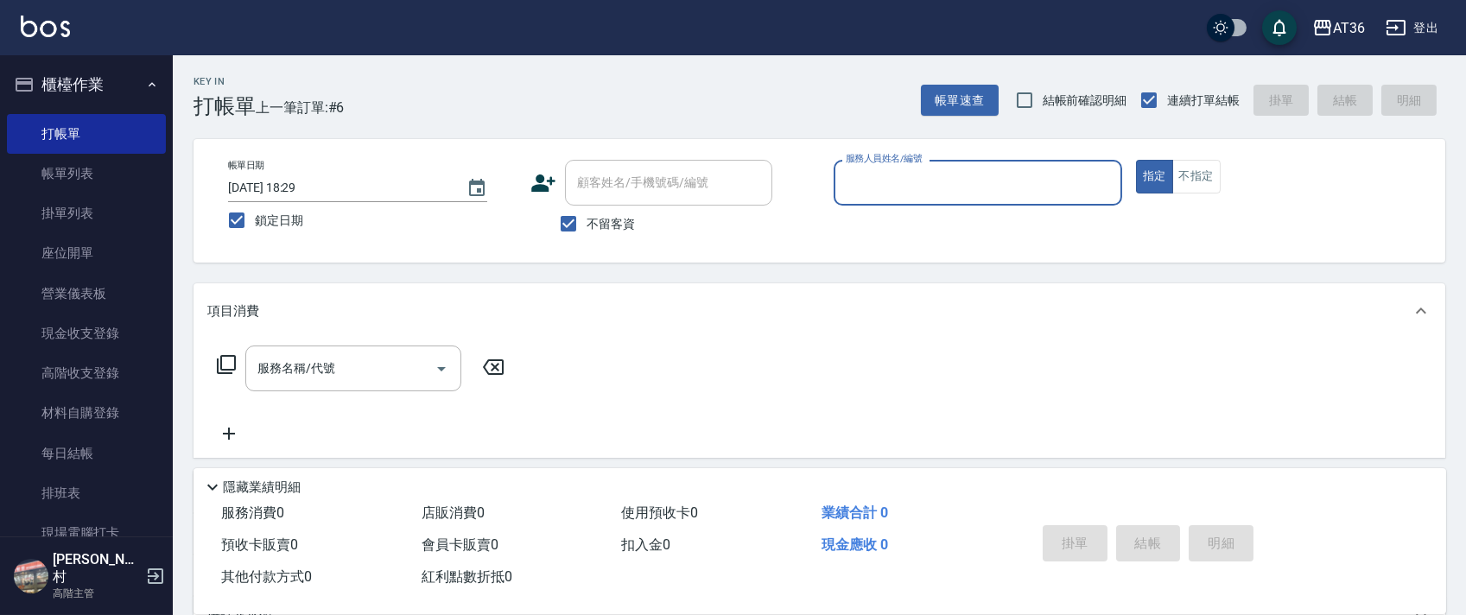
click at [863, 184] on input "服務人員姓名/編號" at bounding box center [977, 183] width 273 height 30
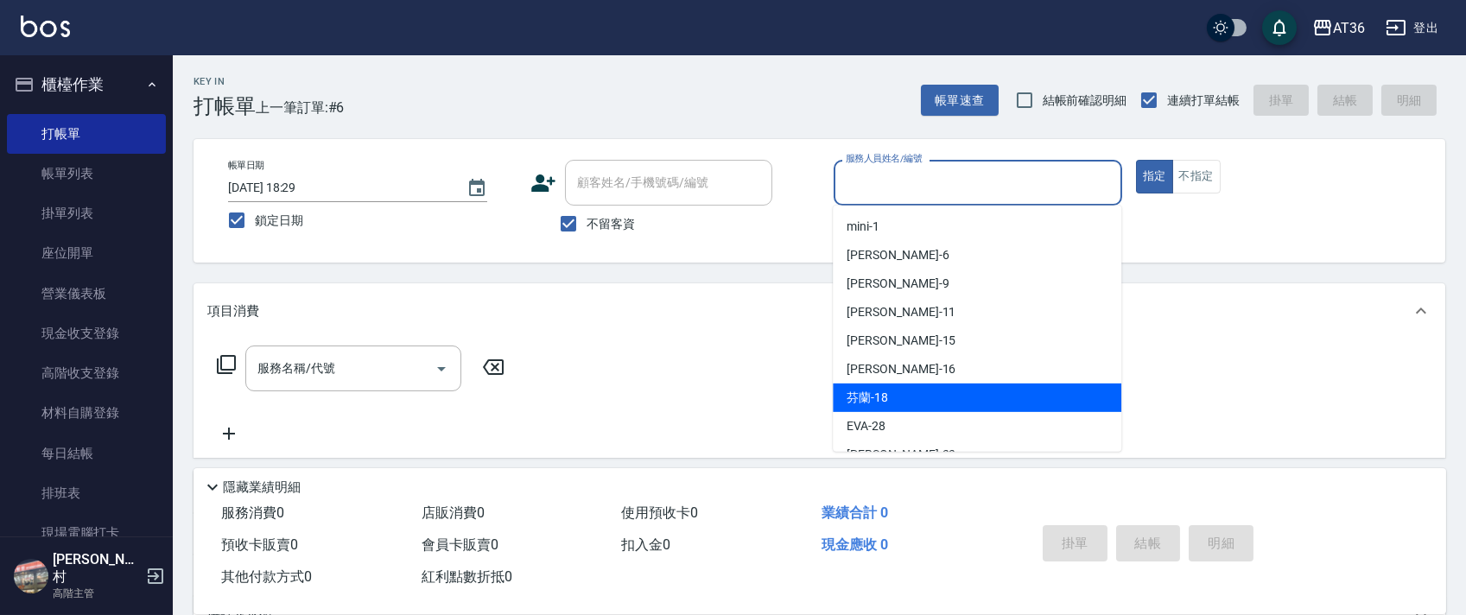
drag, startPoint x: 949, startPoint y: 392, endPoint x: 1046, endPoint y: 277, distance: 150.8
click at [956, 386] on div "芬蘭 -18" at bounding box center [977, 398] width 289 height 29
type input "芬蘭-18"
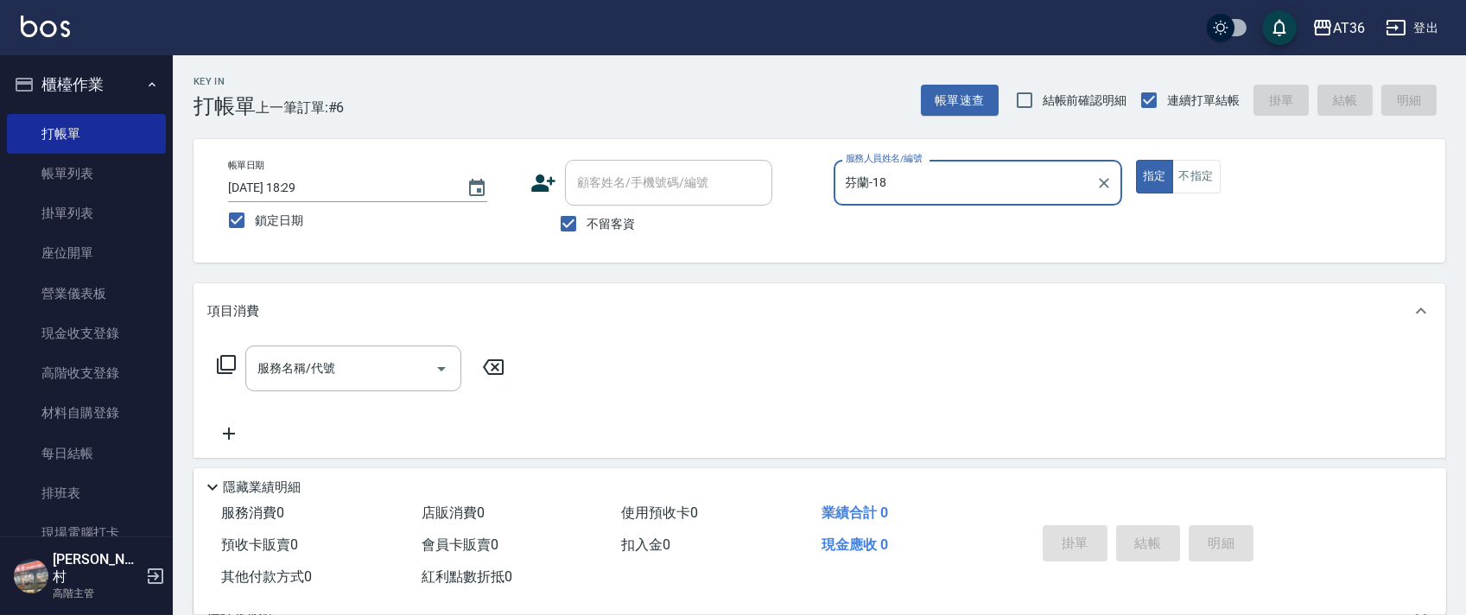
click at [227, 370] on icon at bounding box center [226, 364] width 19 height 19
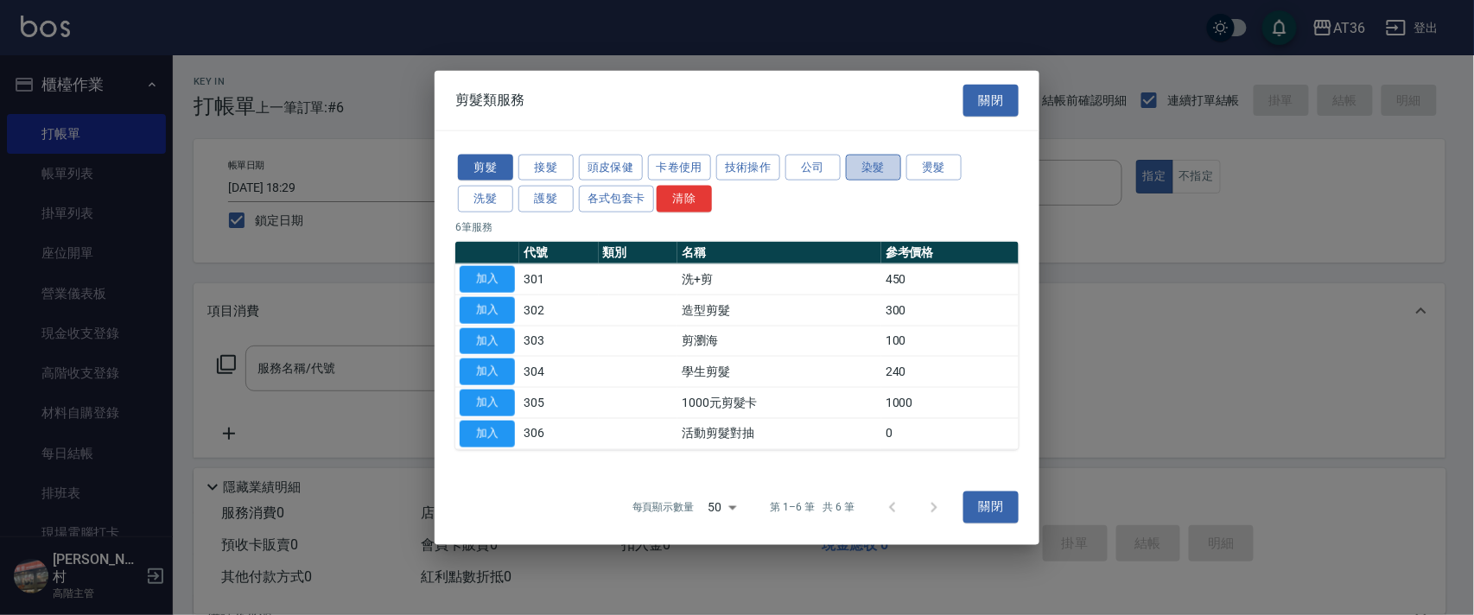
click at [865, 167] on button "染髮" at bounding box center [873, 167] width 55 height 27
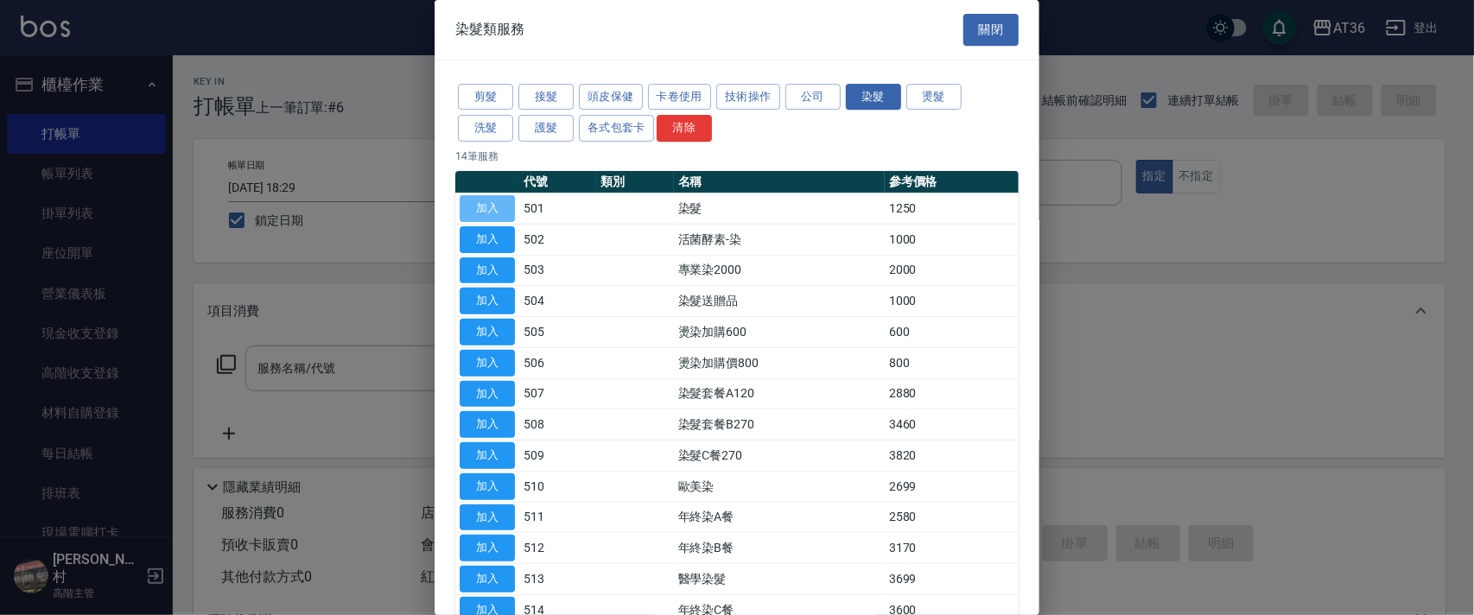
drag, startPoint x: 502, startPoint y: 209, endPoint x: 534, endPoint y: 303, distance: 99.4
click at [505, 213] on button "加入" at bounding box center [487, 208] width 55 height 27
type input "染髮(501)"
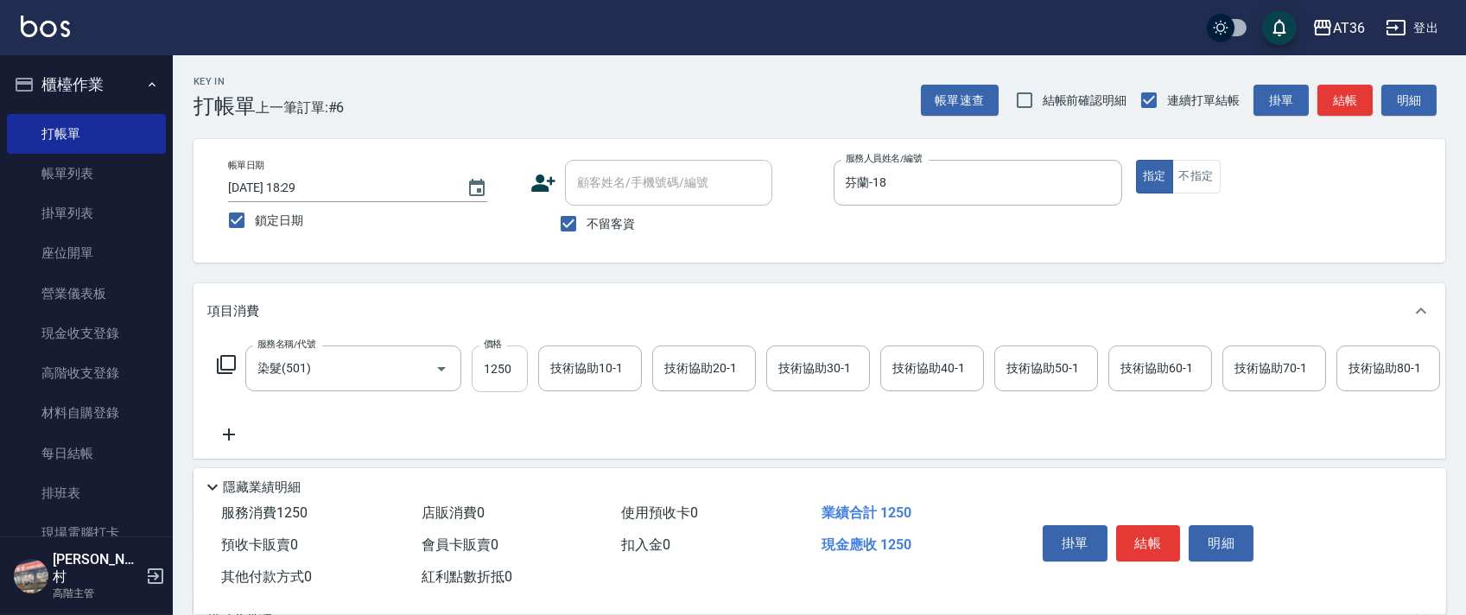
click at [498, 370] on input "1250" at bounding box center [500, 369] width 56 height 47
type input "4590"
click at [225, 360] on icon at bounding box center [226, 364] width 21 height 21
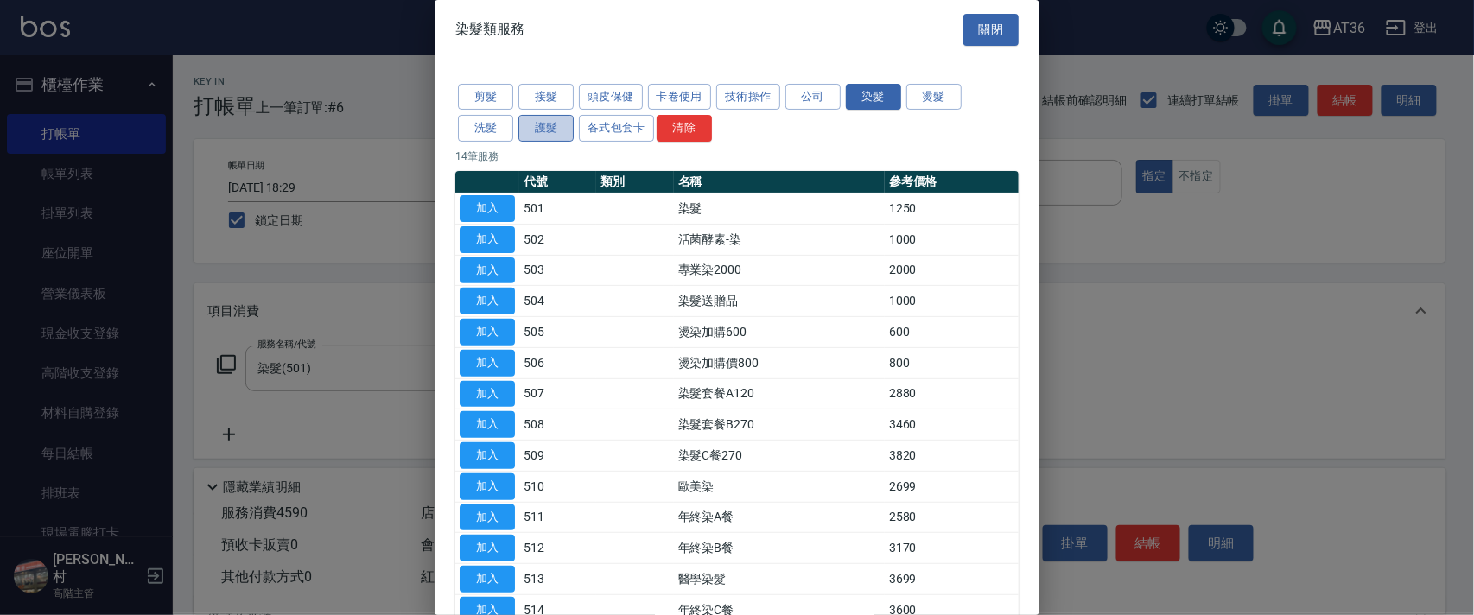
click at [554, 131] on button "護髮" at bounding box center [545, 128] width 55 height 27
click at [490, 212] on button "加入" at bounding box center [487, 208] width 55 height 27
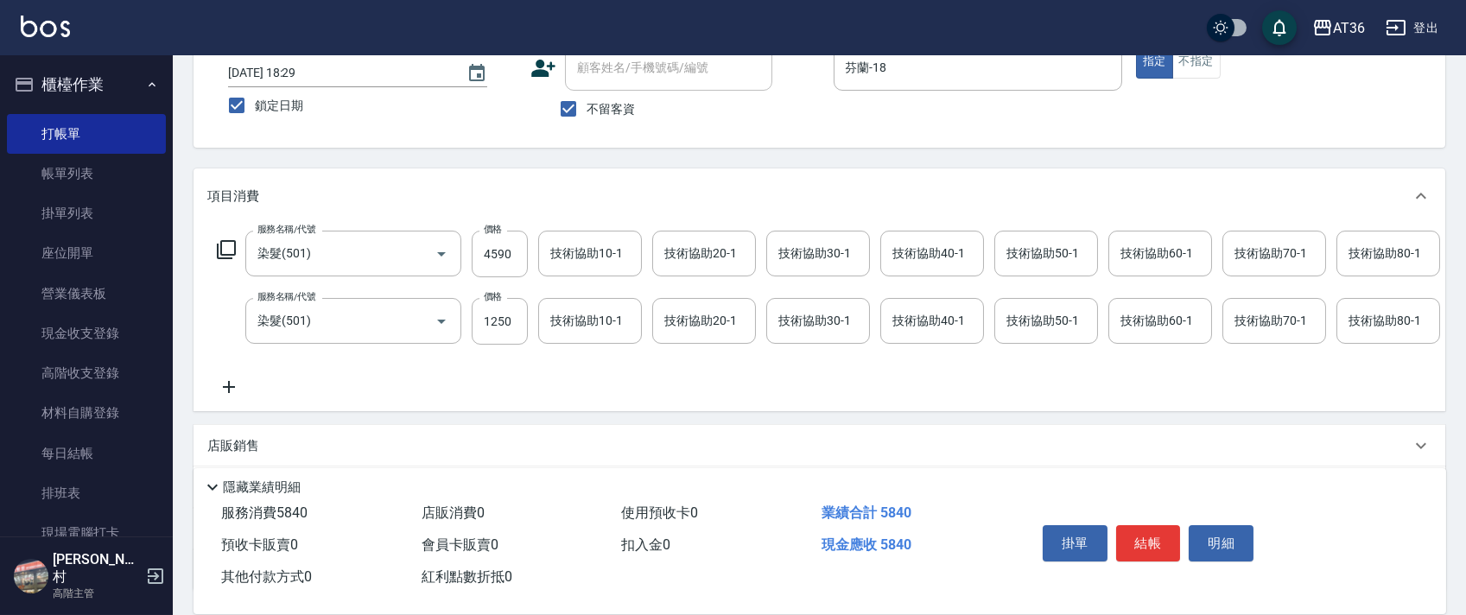
scroll to position [0, 938]
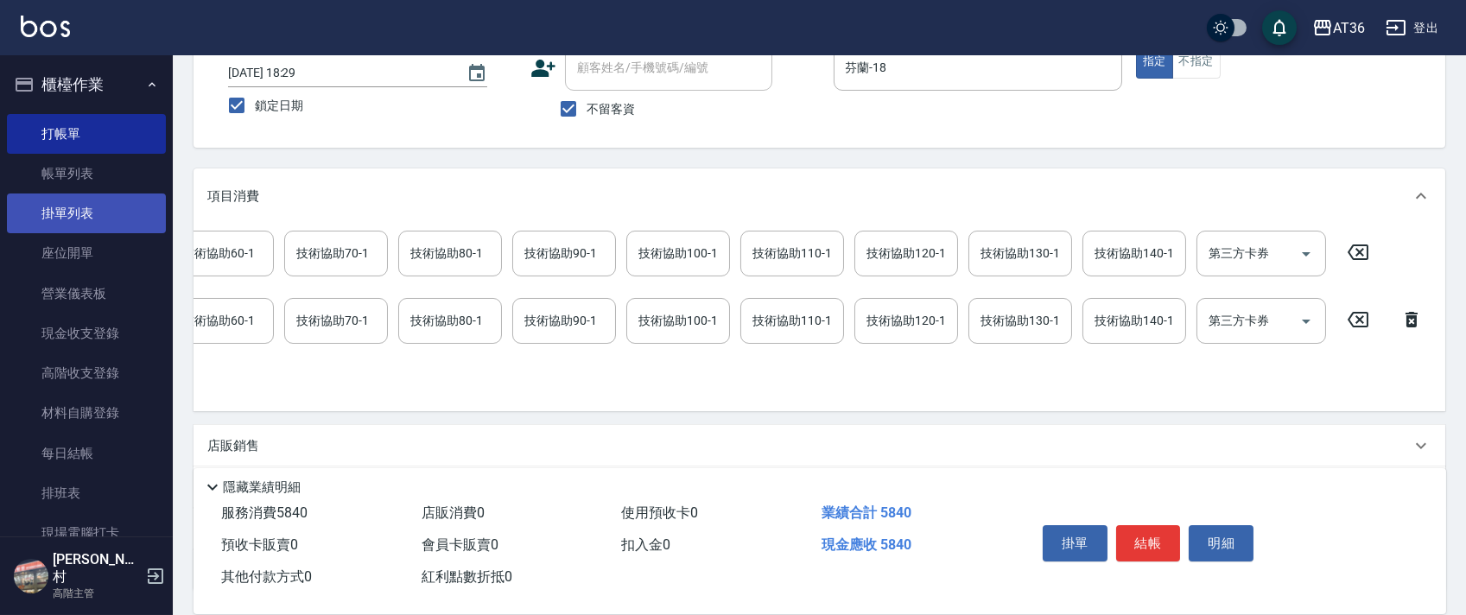
drag, startPoint x: 1362, startPoint y: 323, endPoint x: 90, endPoint y: 214, distance: 1277.2
click at [1362, 323] on icon at bounding box center [1357, 319] width 43 height 21
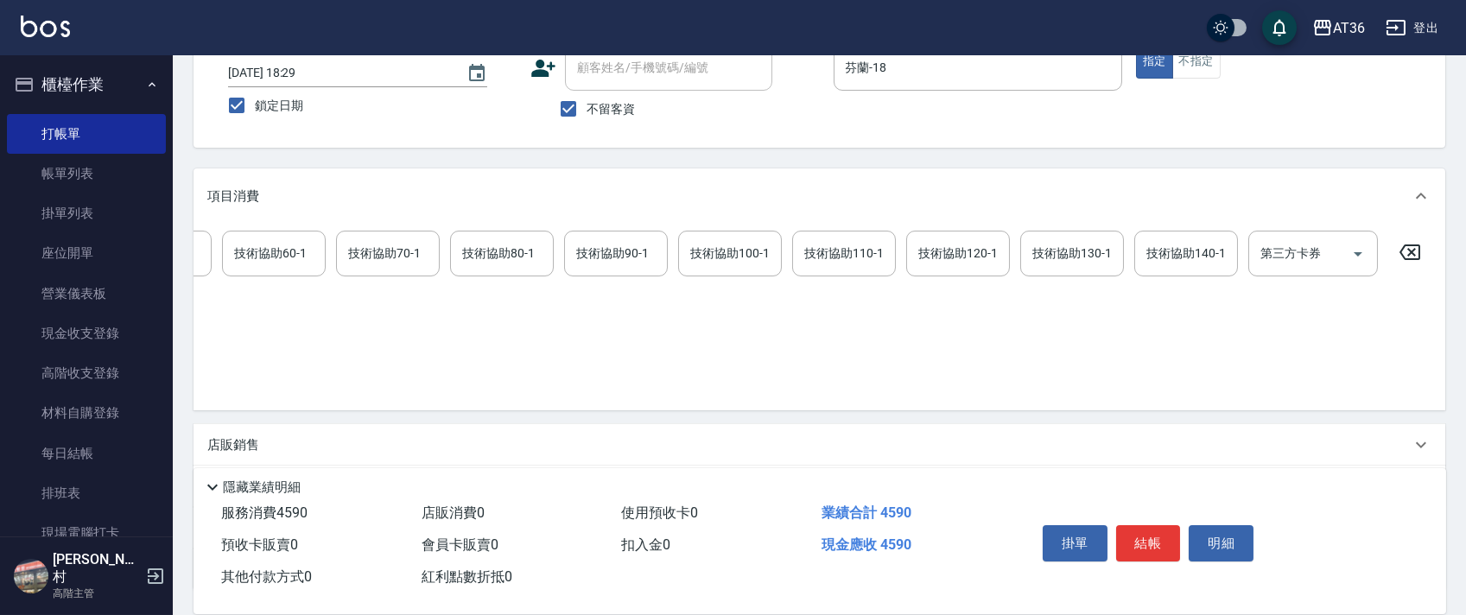
scroll to position [0, 0]
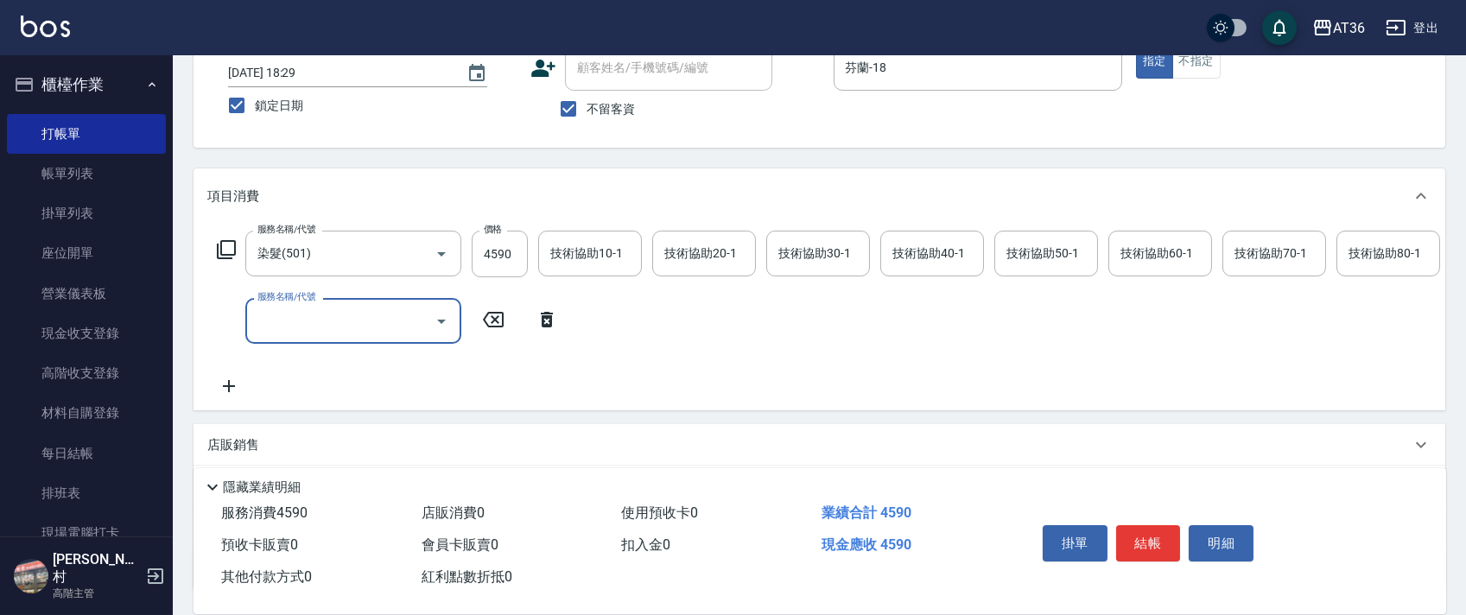
click at [225, 251] on icon at bounding box center [226, 249] width 21 height 21
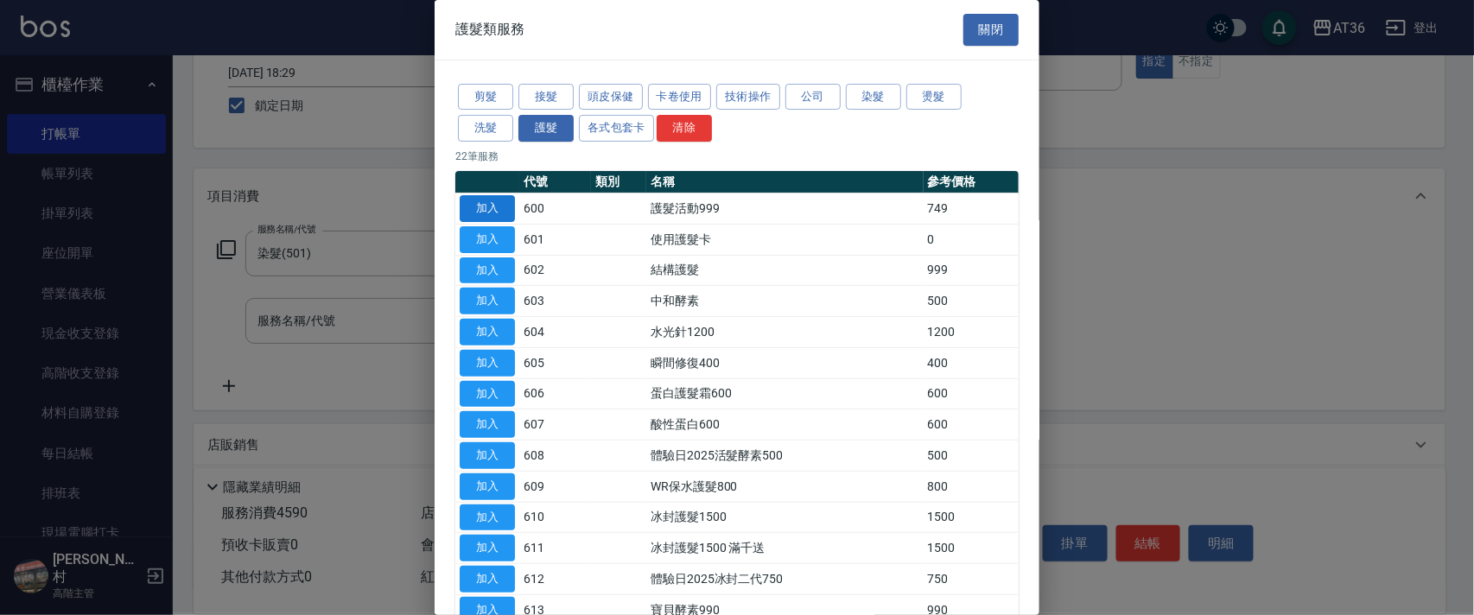
click at [492, 209] on button "加入" at bounding box center [487, 208] width 55 height 27
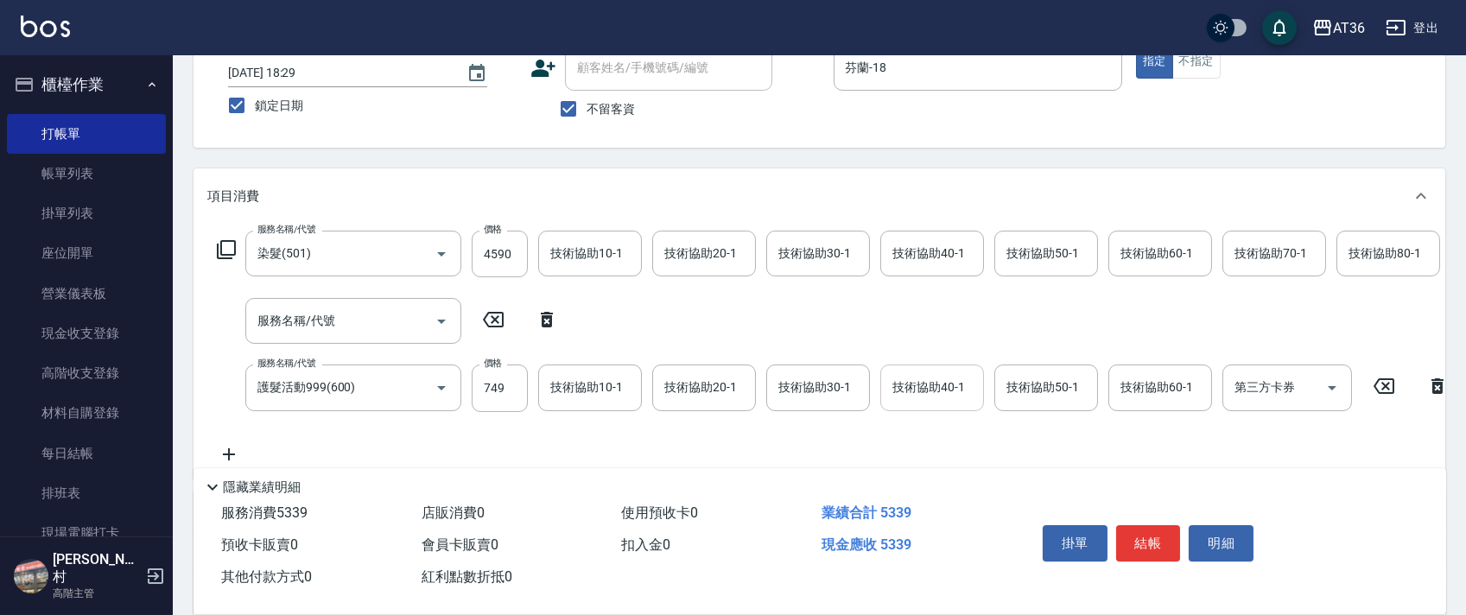
click at [908, 390] on div "技術協助40-1 技術協助40-1" at bounding box center [932, 388] width 104 height 46
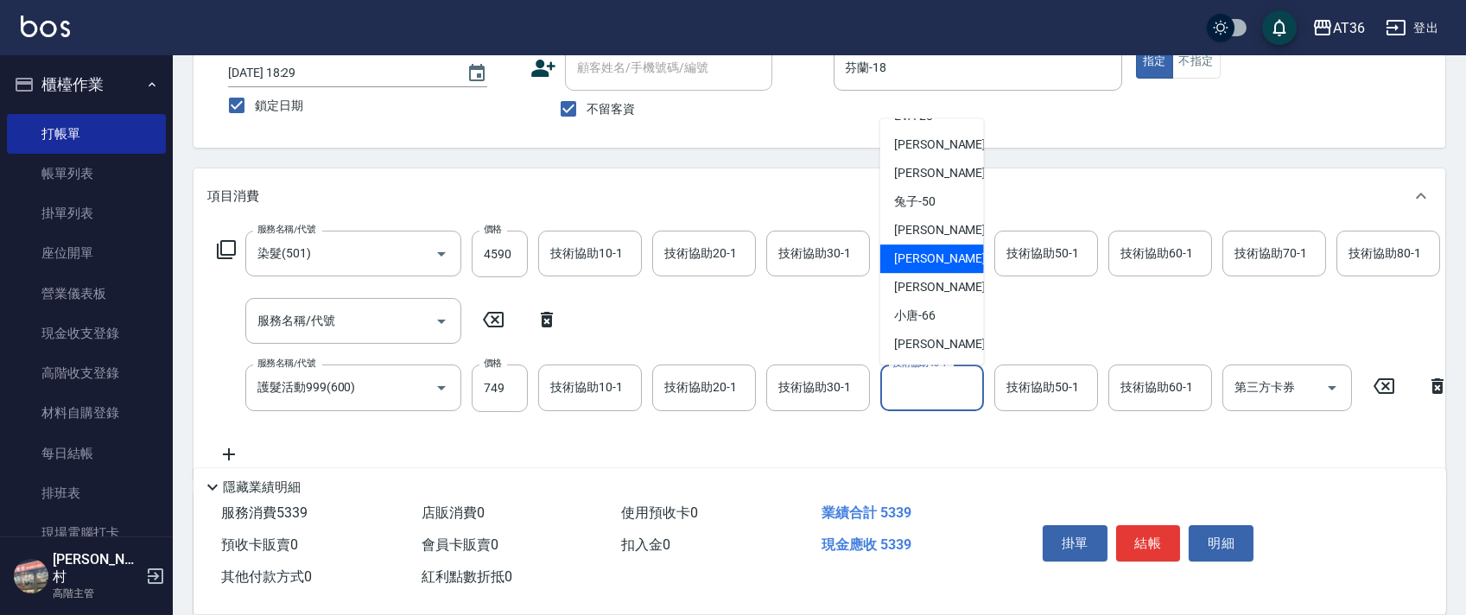
scroll to position [224, 0]
click at [943, 293] on div "[PERSON_NAME] -59" at bounding box center [932, 286] width 104 height 29
type input "[PERSON_NAME]-59"
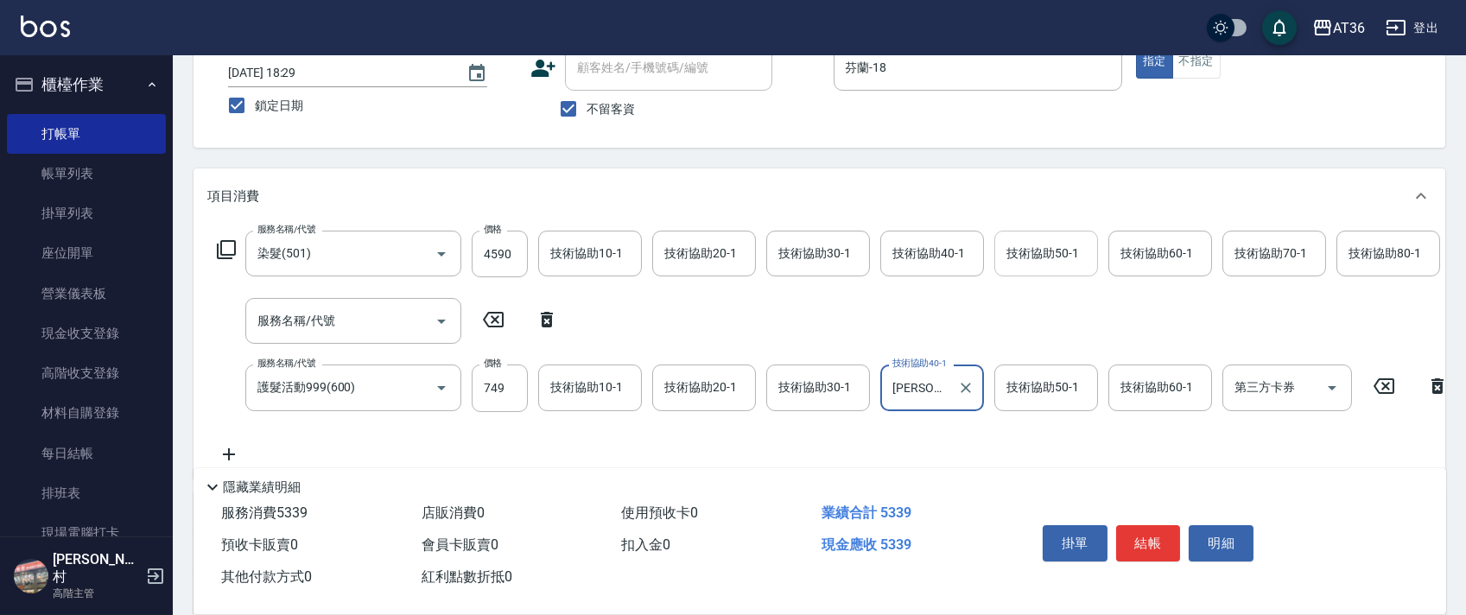
click at [1025, 257] on div "技術協助50-1 技術協助50-1" at bounding box center [1046, 254] width 104 height 46
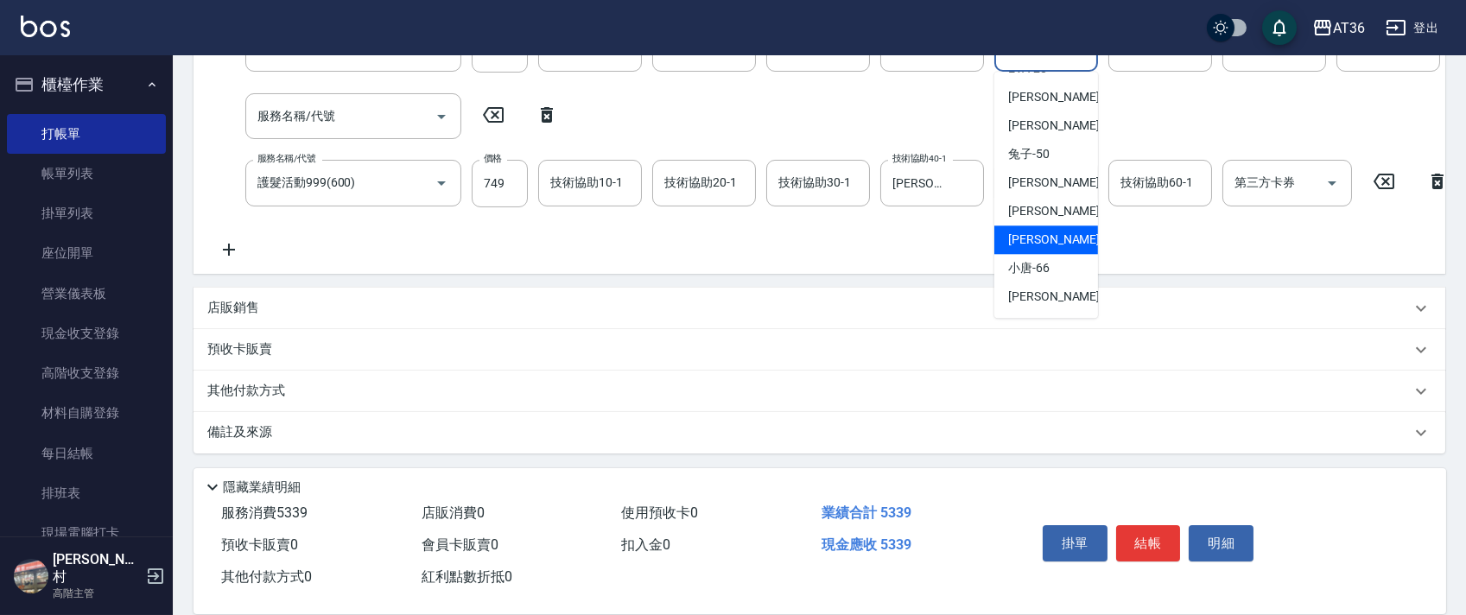
click at [1051, 225] on div "[PERSON_NAME] -59" at bounding box center [1046, 239] width 104 height 29
type input "[PERSON_NAME]-59"
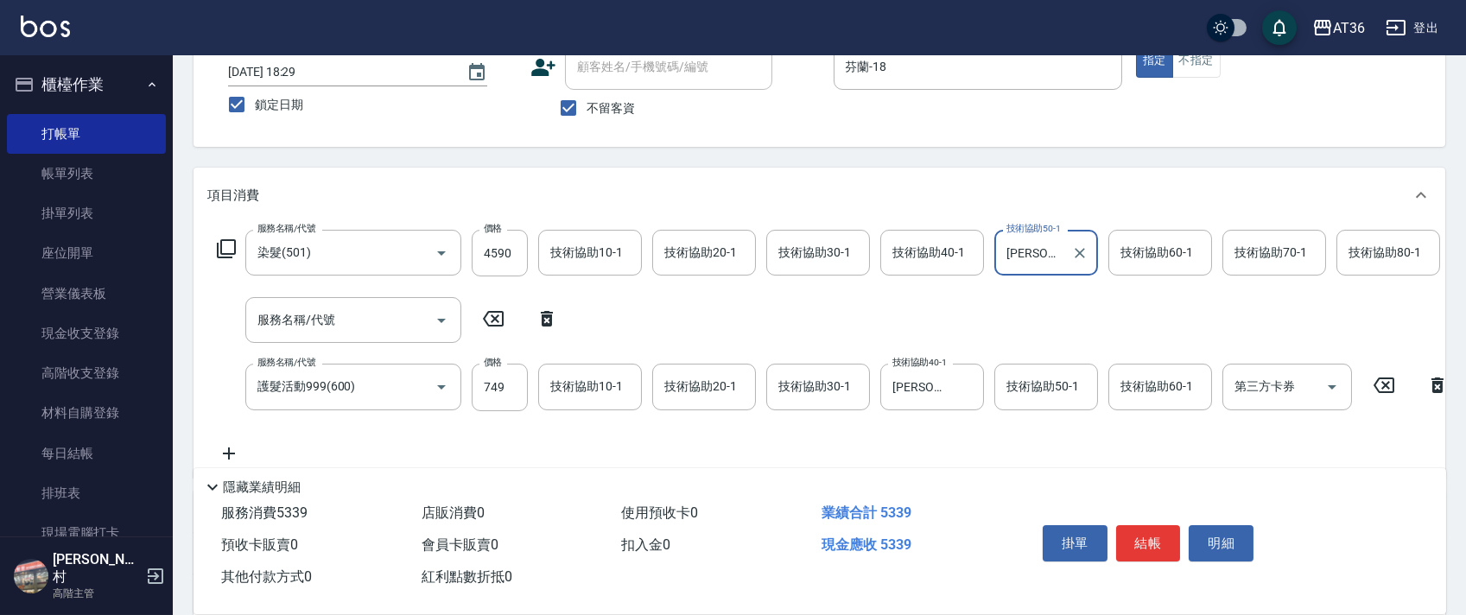
scroll to position [107, 0]
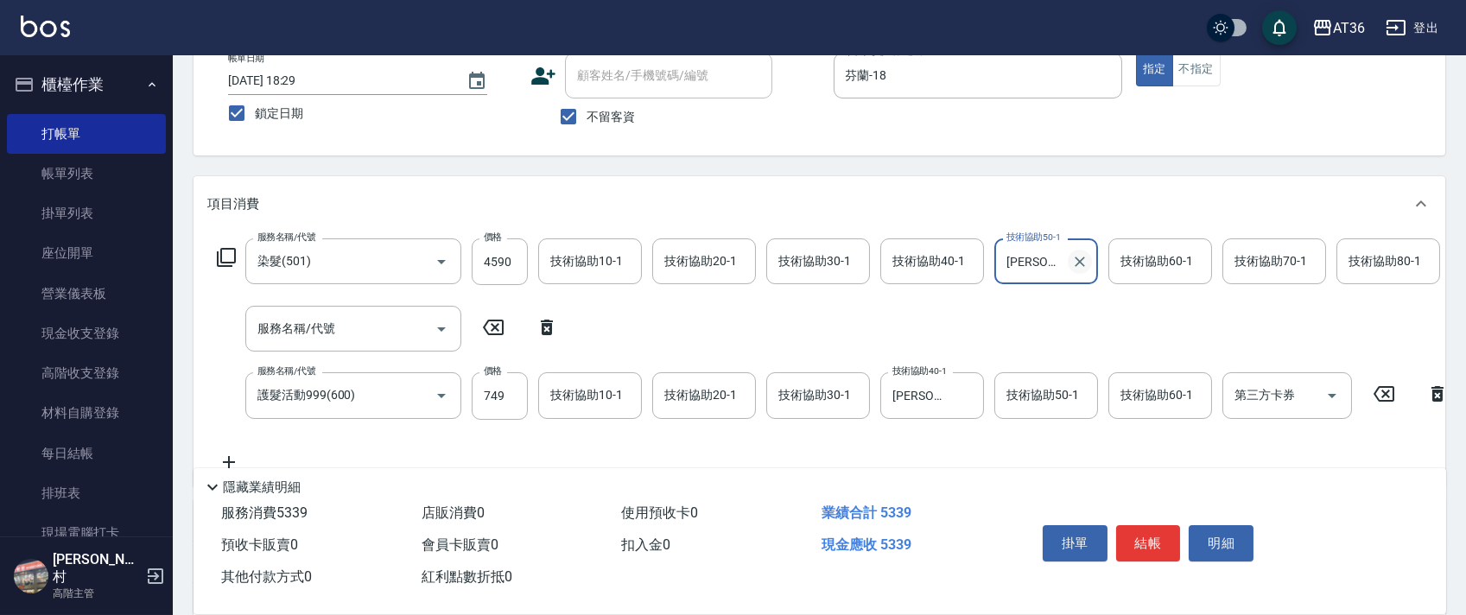
click at [1083, 262] on icon "Clear" at bounding box center [1079, 261] width 17 height 17
click at [1362, 253] on div "技術協助80-1 技術協助80-1" at bounding box center [1388, 261] width 104 height 46
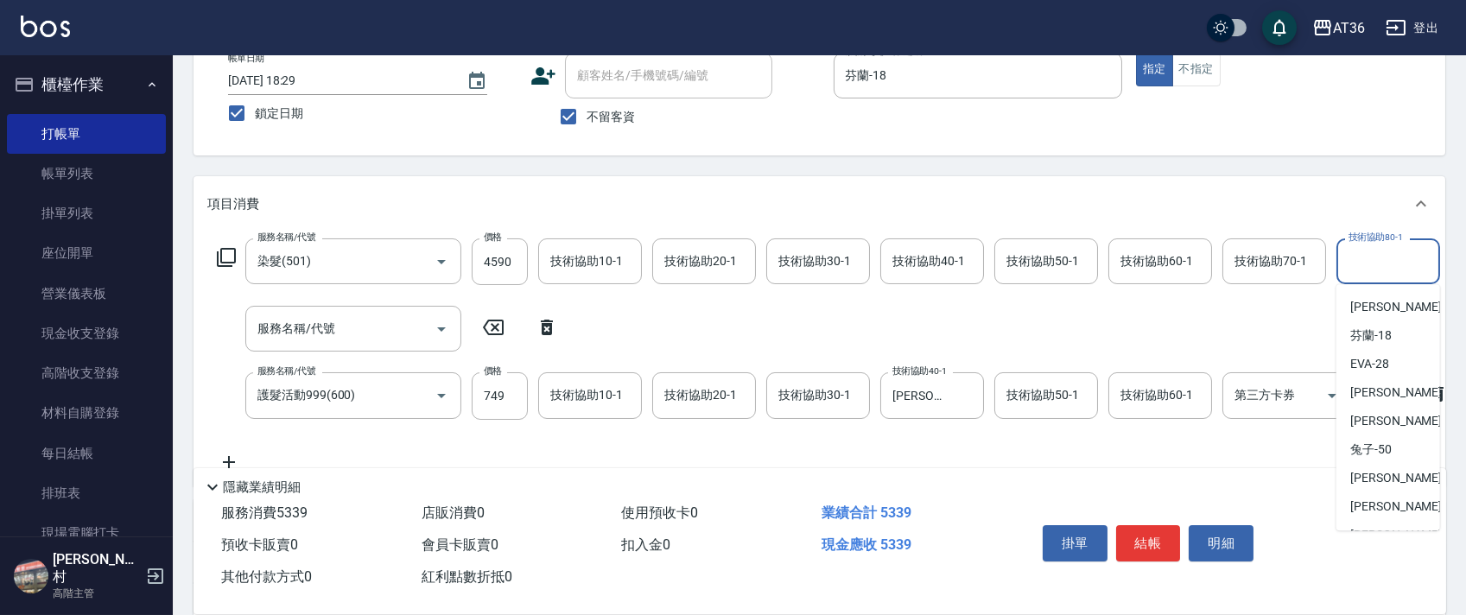
scroll to position [224, 0]
drag, startPoint x: 1392, startPoint y: 455, endPoint x: 1387, endPoint y: 389, distance: 66.7
click at [1392, 454] on div "[PERSON_NAME] -59" at bounding box center [1388, 452] width 104 height 29
type input "[PERSON_NAME]-59"
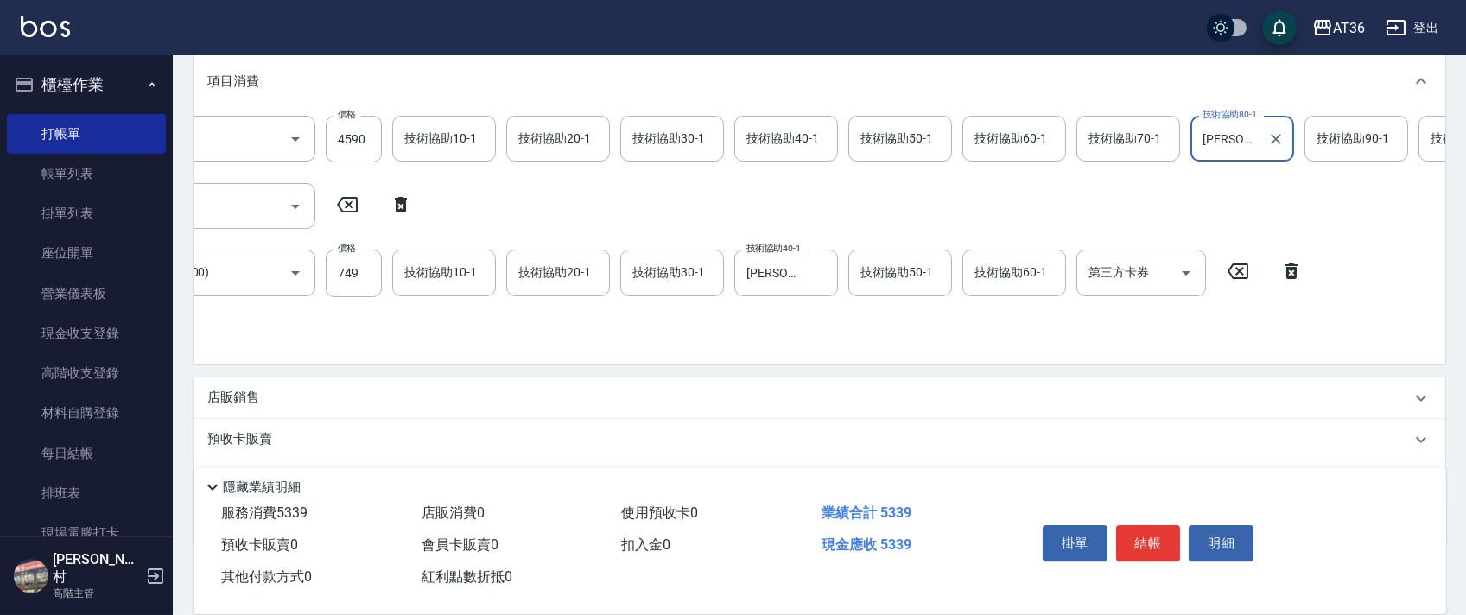
scroll to position [0, 761]
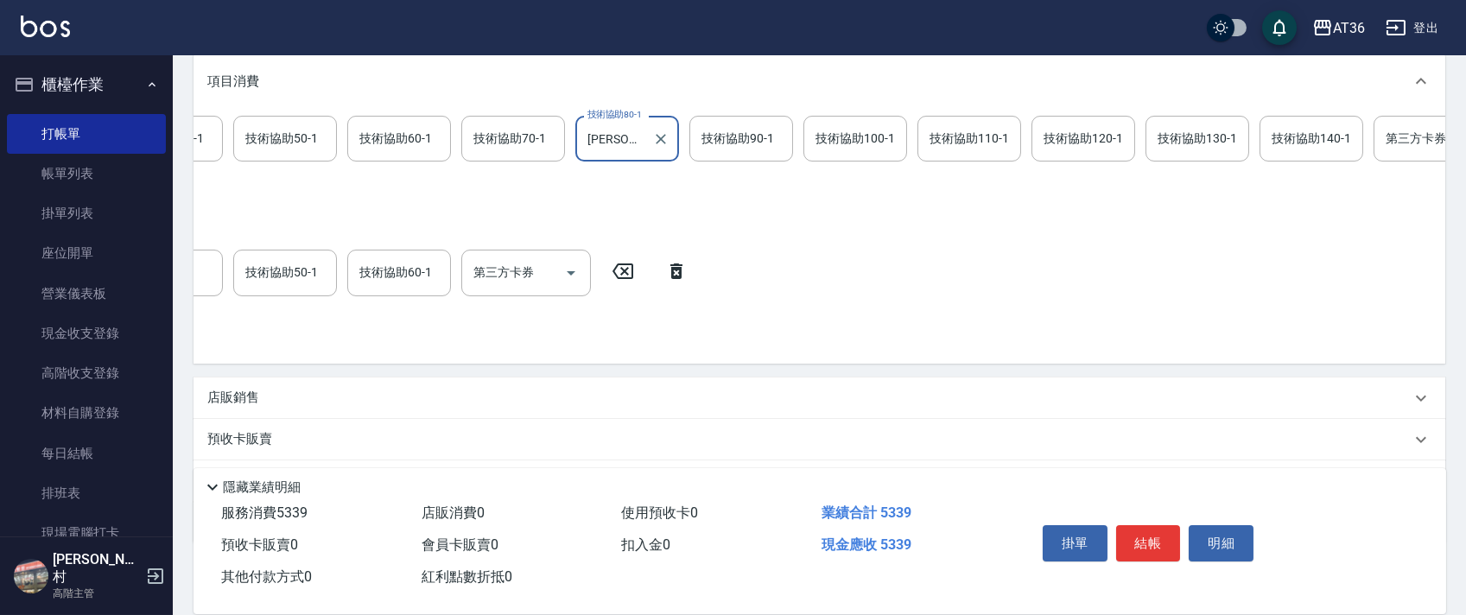
drag, startPoint x: 1305, startPoint y: 143, endPoint x: 1371, endPoint y: 182, distance: 77.5
click at [1306, 147] on input "技術協助140-1" at bounding box center [1311, 139] width 88 height 30
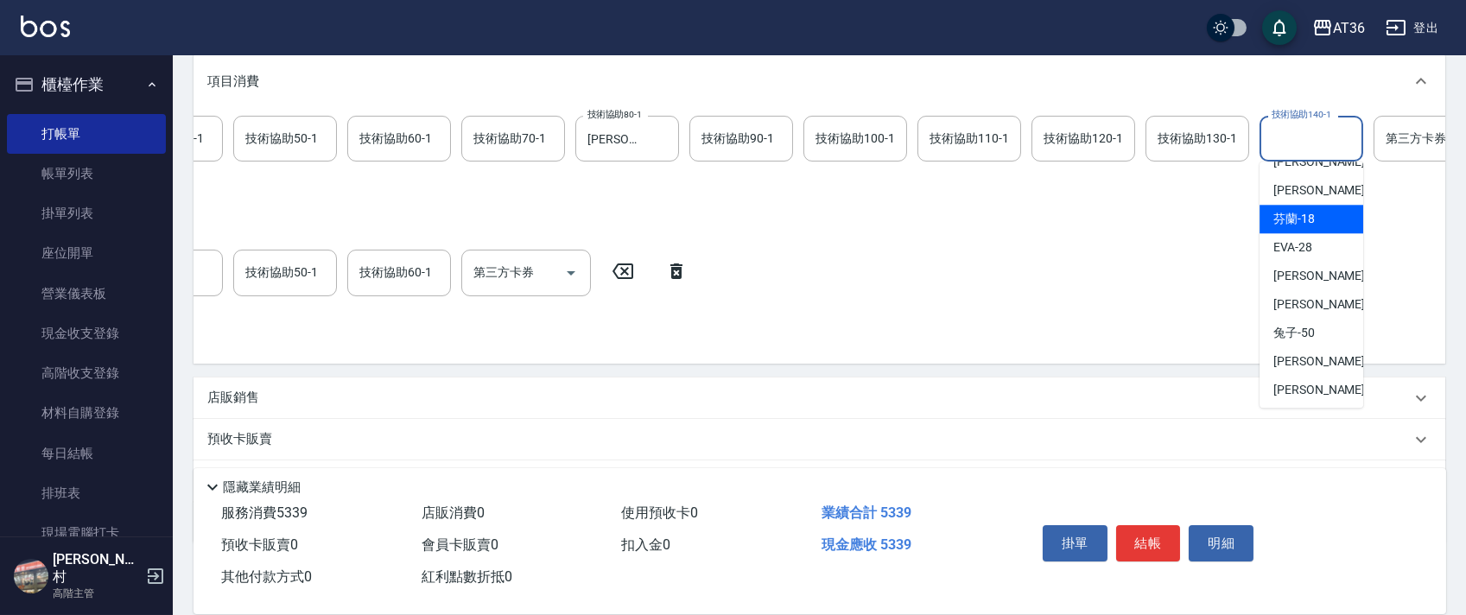
scroll to position [224, 0]
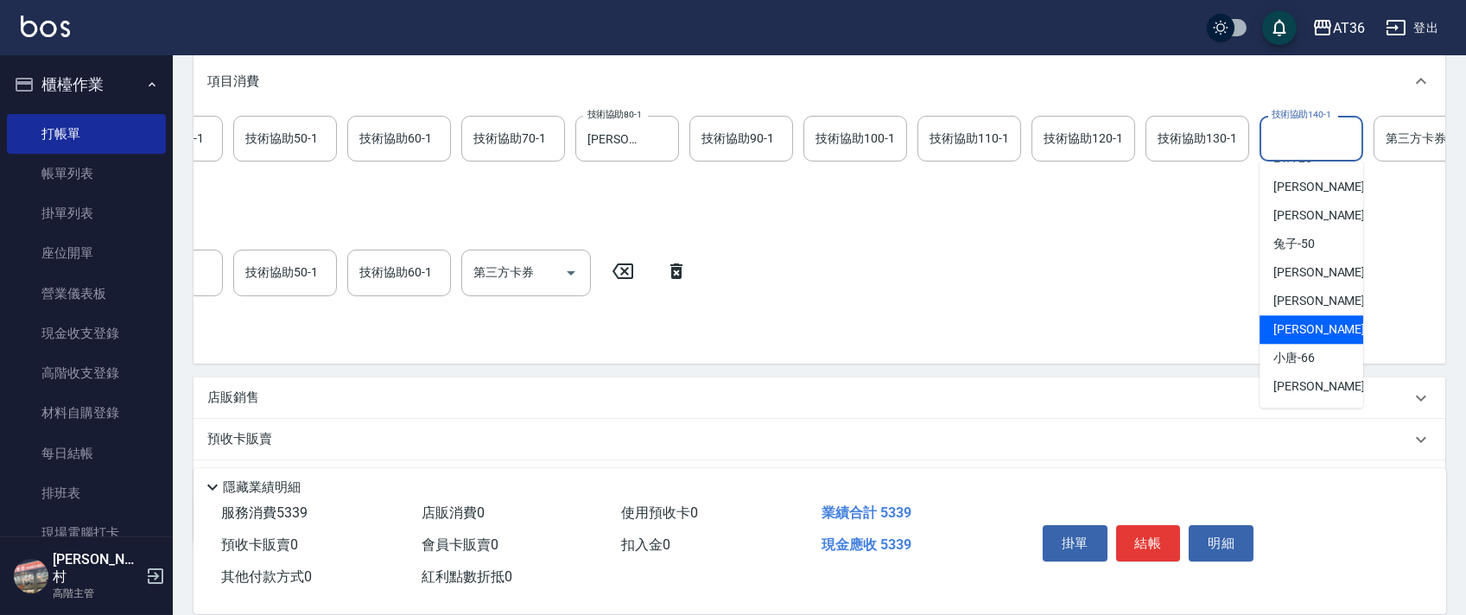
click at [1310, 326] on span "[PERSON_NAME] -59" at bounding box center [1327, 330] width 109 height 18
type input "[PERSON_NAME]-59"
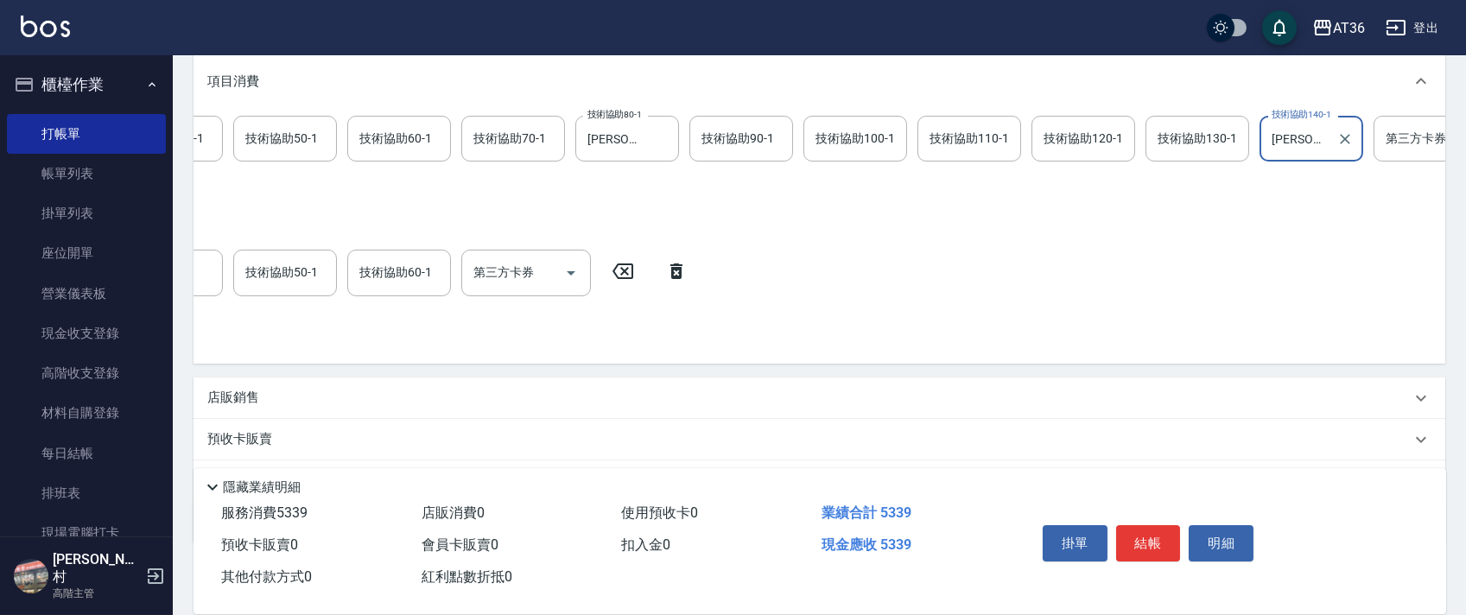
drag, startPoint x: 368, startPoint y: 277, endPoint x: 427, endPoint y: 295, distance: 61.5
click at [367, 277] on div "服務名稱/代號 護髮活動999(600) 服務名稱/代號 價格 749 價格 技術協助10-1 技術協助10-1 技術協助20-1 技術協助20-1 技術協助…" at bounding box center [72, 273] width 1252 height 47
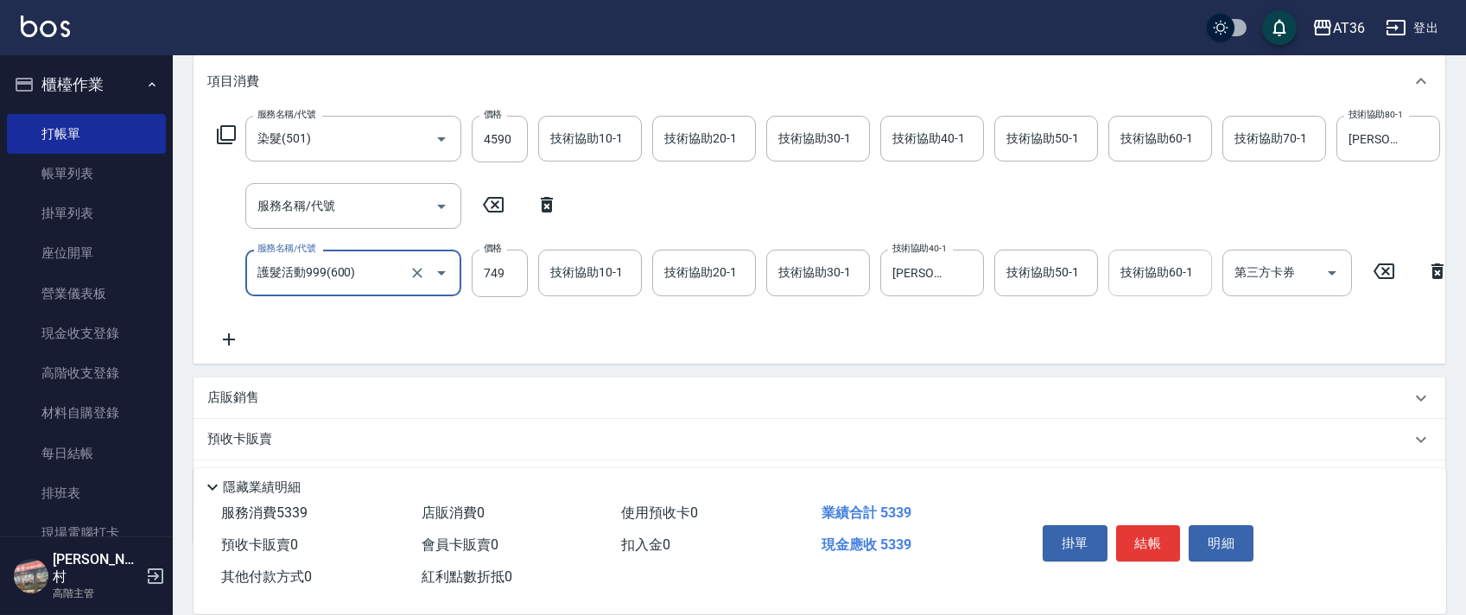
drag, startPoint x: 1152, startPoint y: 275, endPoint x: 1158, endPoint y: 284, distance: 11.3
click at [1152, 278] on div "技術協助60-1 技術協助60-1" at bounding box center [1160, 273] width 104 height 46
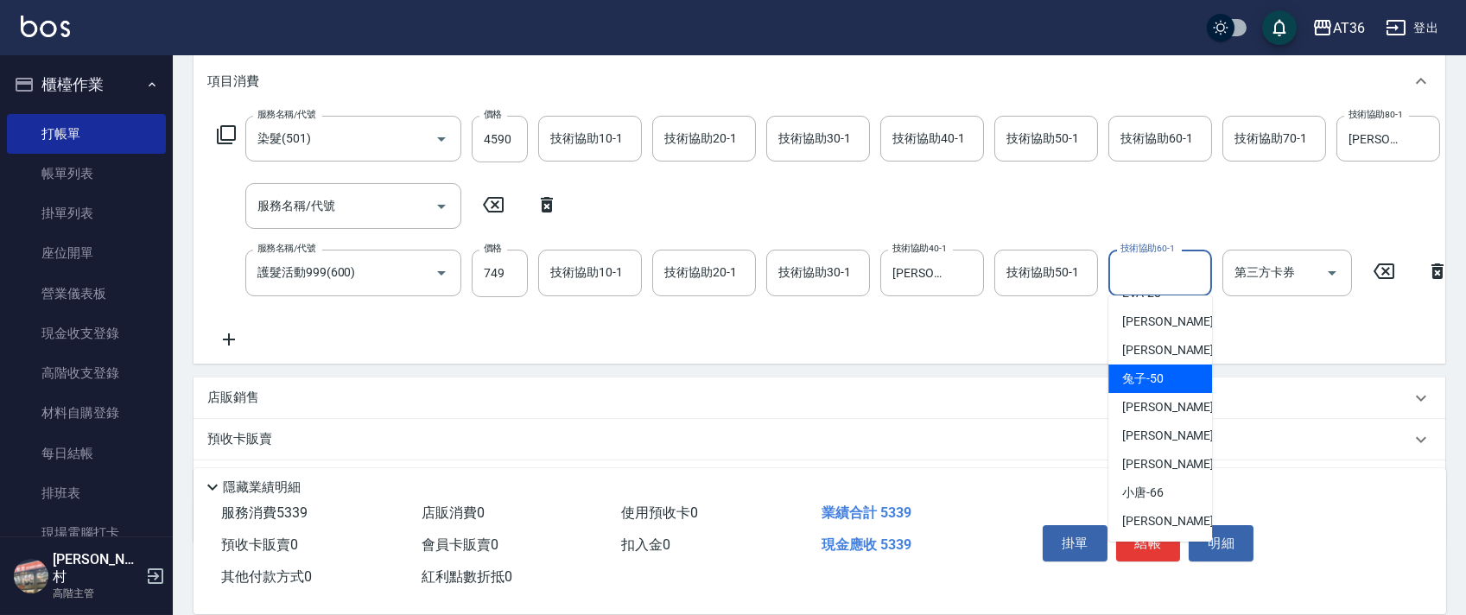
scroll to position [224, 0]
drag, startPoint x: 1153, startPoint y: 455, endPoint x: 1102, endPoint y: 393, distance: 80.4
click at [1153, 456] on span "[PERSON_NAME] -59" at bounding box center [1176, 463] width 109 height 18
type input "[PERSON_NAME]-59"
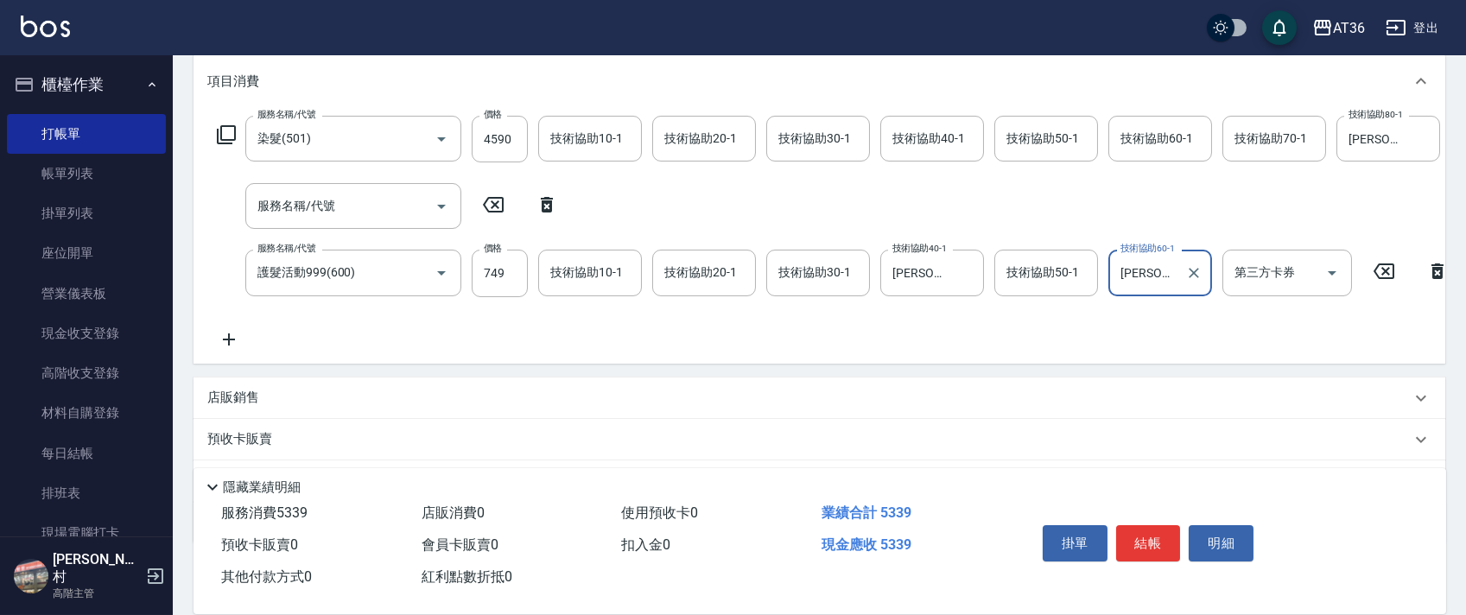
scroll to position [338, 0]
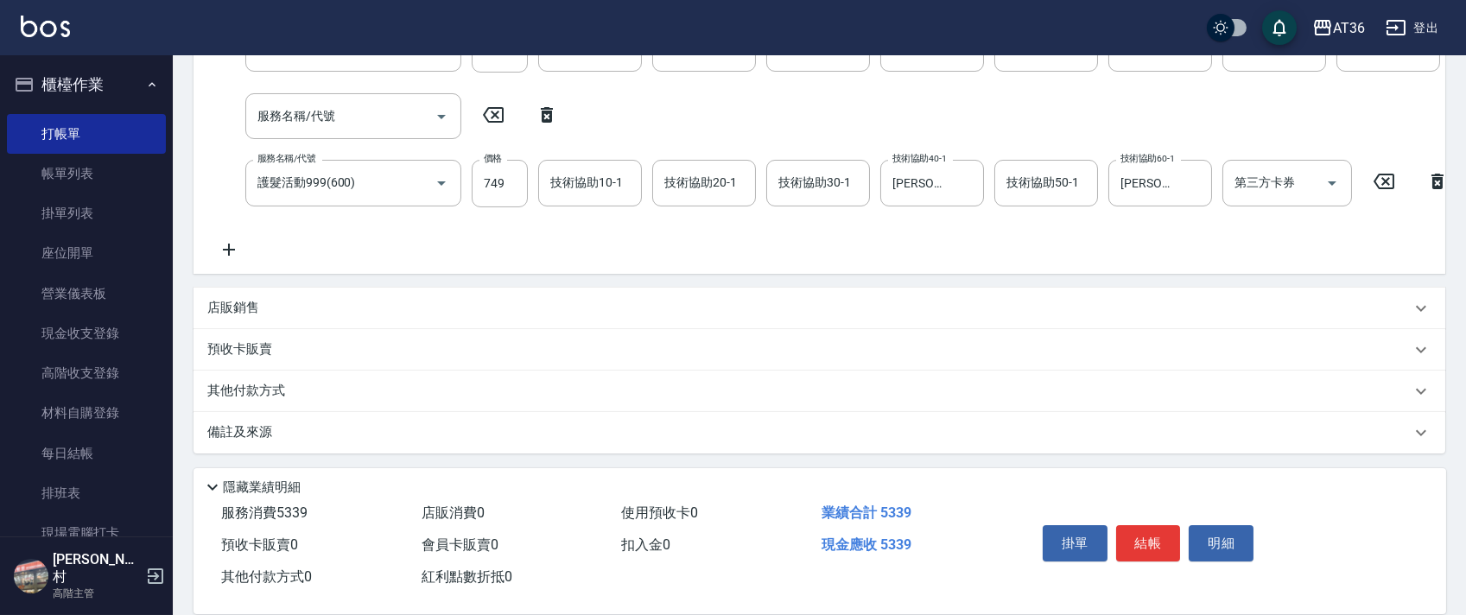
click at [263, 390] on p "其他付款方式" at bounding box center [250, 391] width 86 height 19
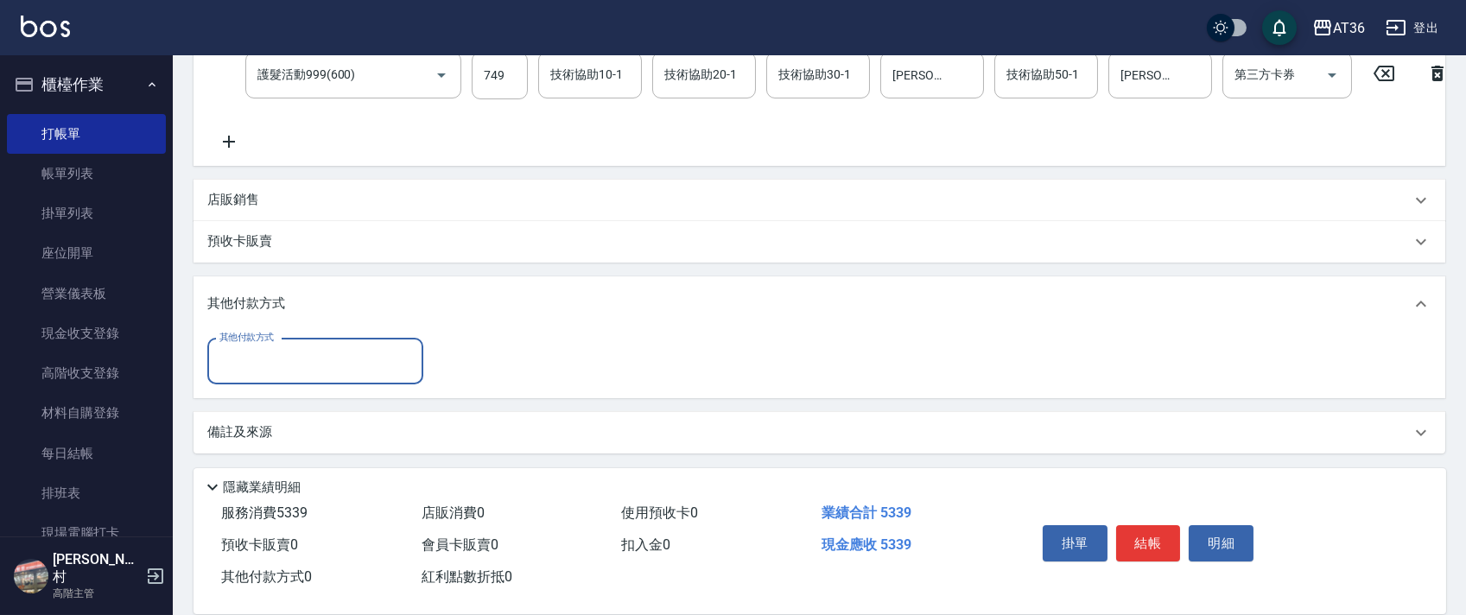
scroll to position [446, 0]
click at [297, 354] on input "其他付款方式" at bounding box center [315, 361] width 200 height 30
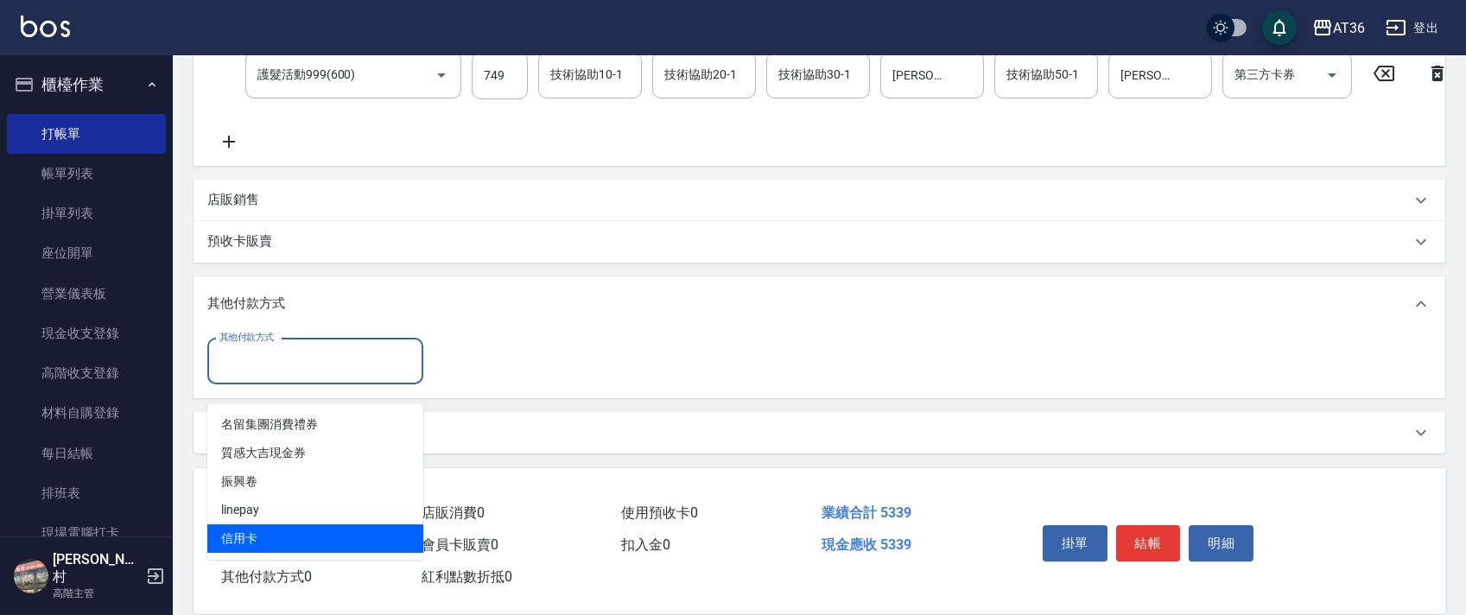
drag, startPoint x: 247, startPoint y: 526, endPoint x: 417, endPoint y: 349, distance: 245.6
click at [252, 524] on span "信用卡" at bounding box center [315, 538] width 216 height 29
type input "信用卡"
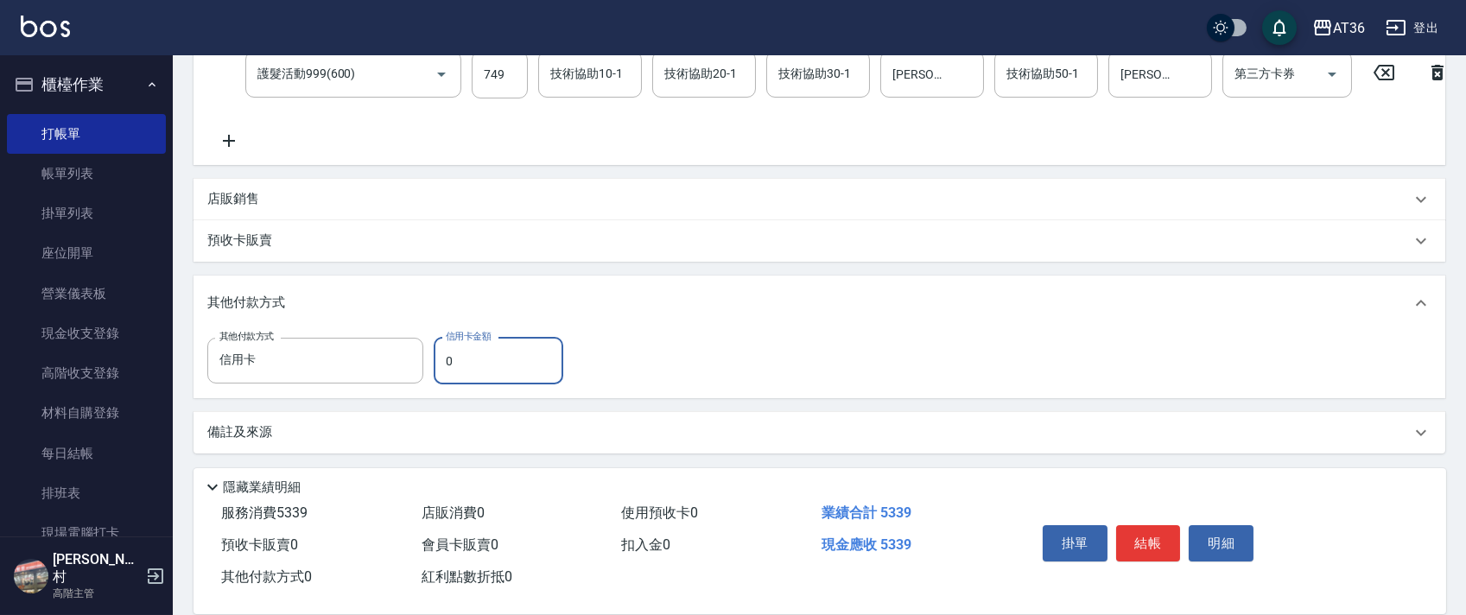
click at [437, 354] on input "0" at bounding box center [499, 361] width 130 height 47
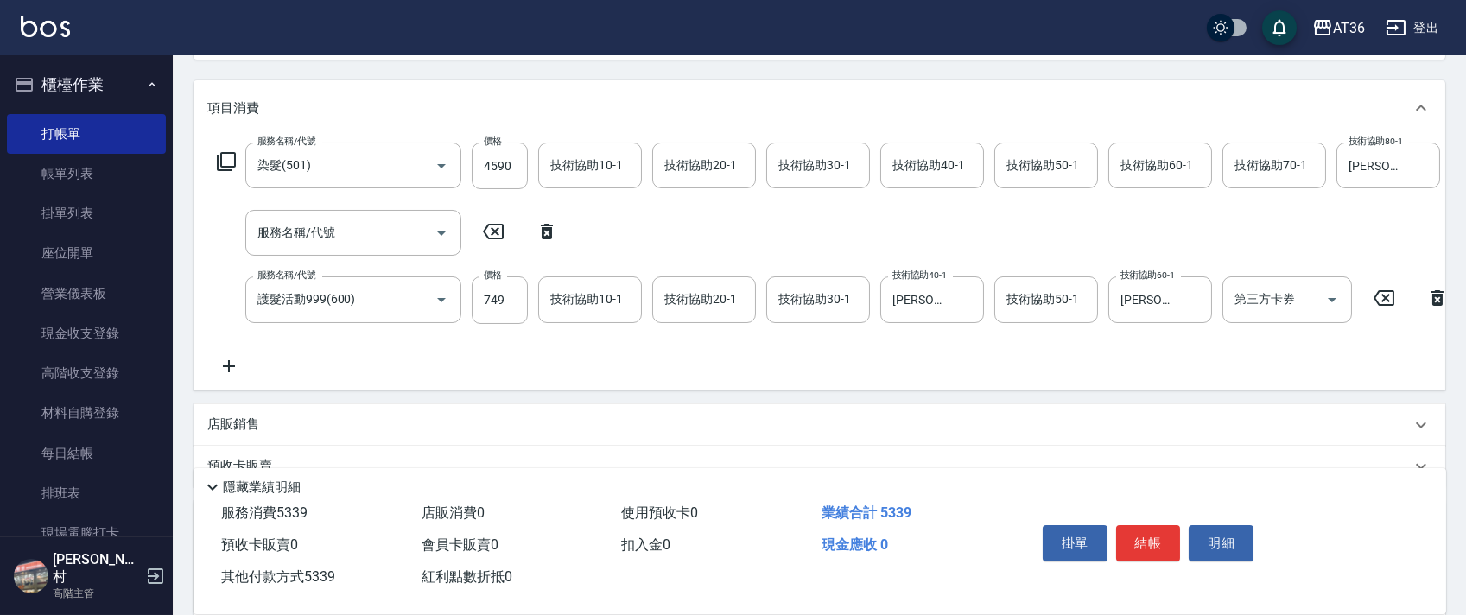
scroll to position [0, 0]
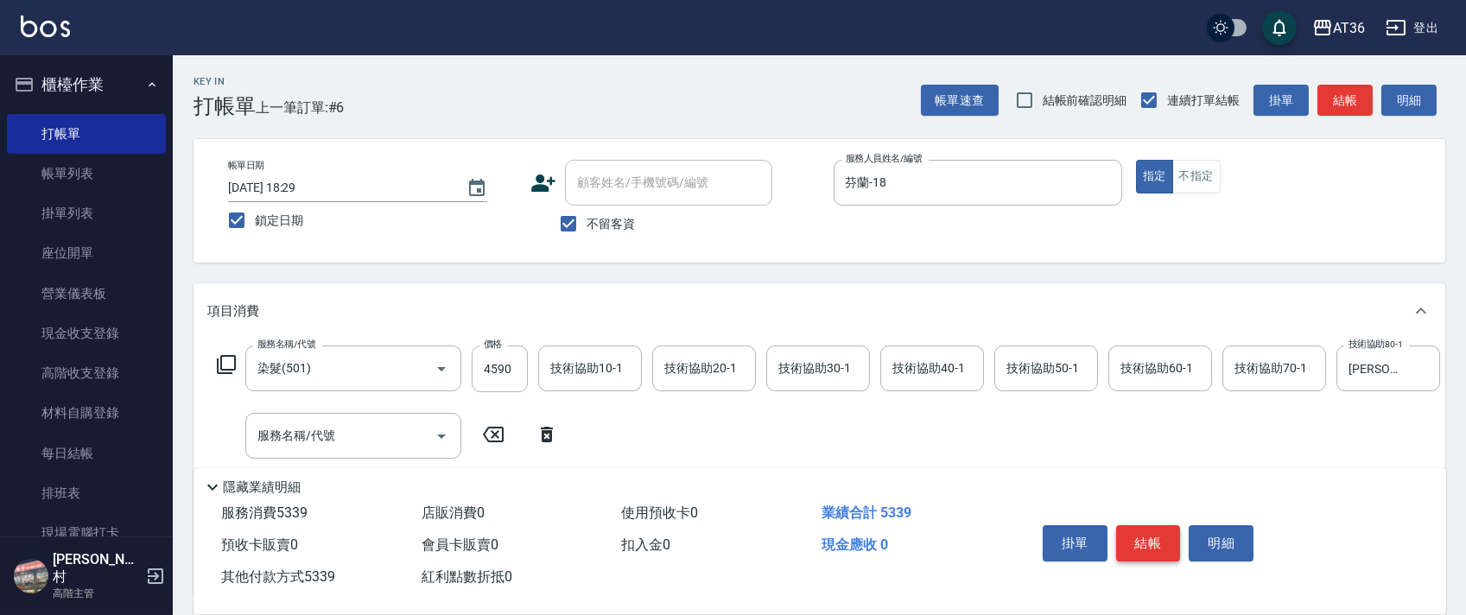
type input "5339"
drag, startPoint x: 1134, startPoint y: 540, endPoint x: 1173, endPoint y: 499, distance: 56.2
click at [1135, 538] on button "結帳" at bounding box center [1148, 543] width 65 height 36
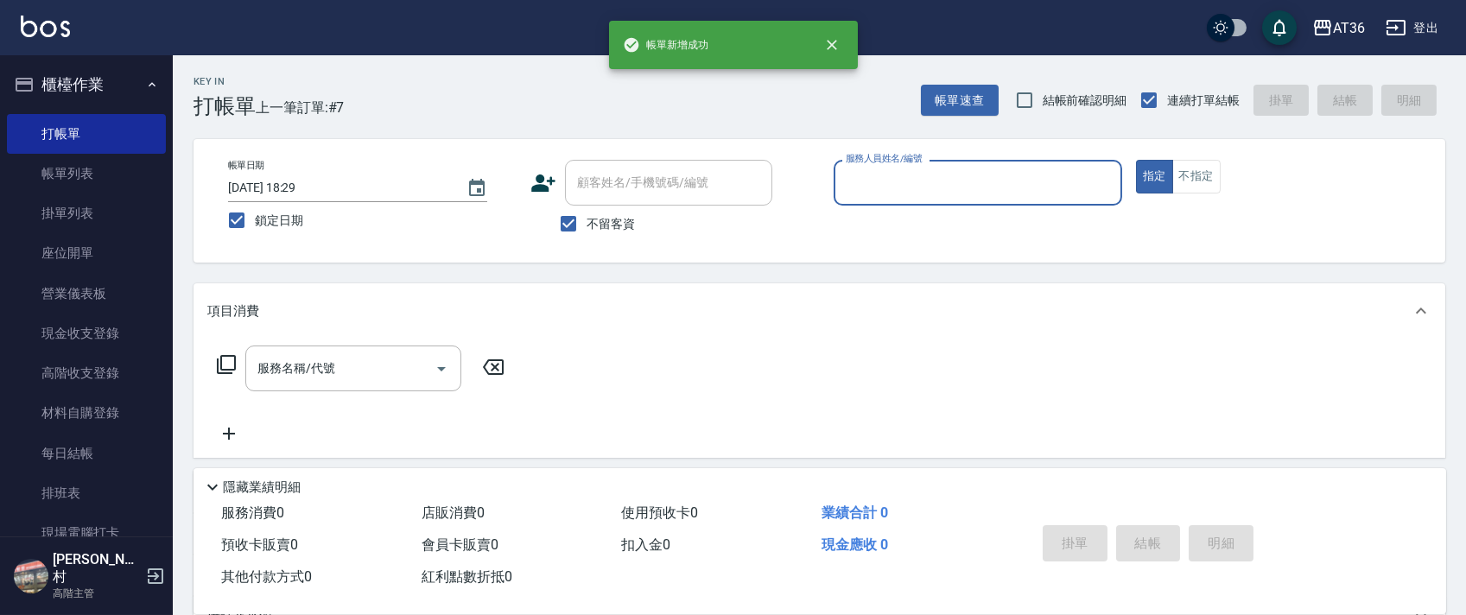
click at [835, 187] on div "服務人員姓名/編號" at bounding box center [978, 183] width 289 height 46
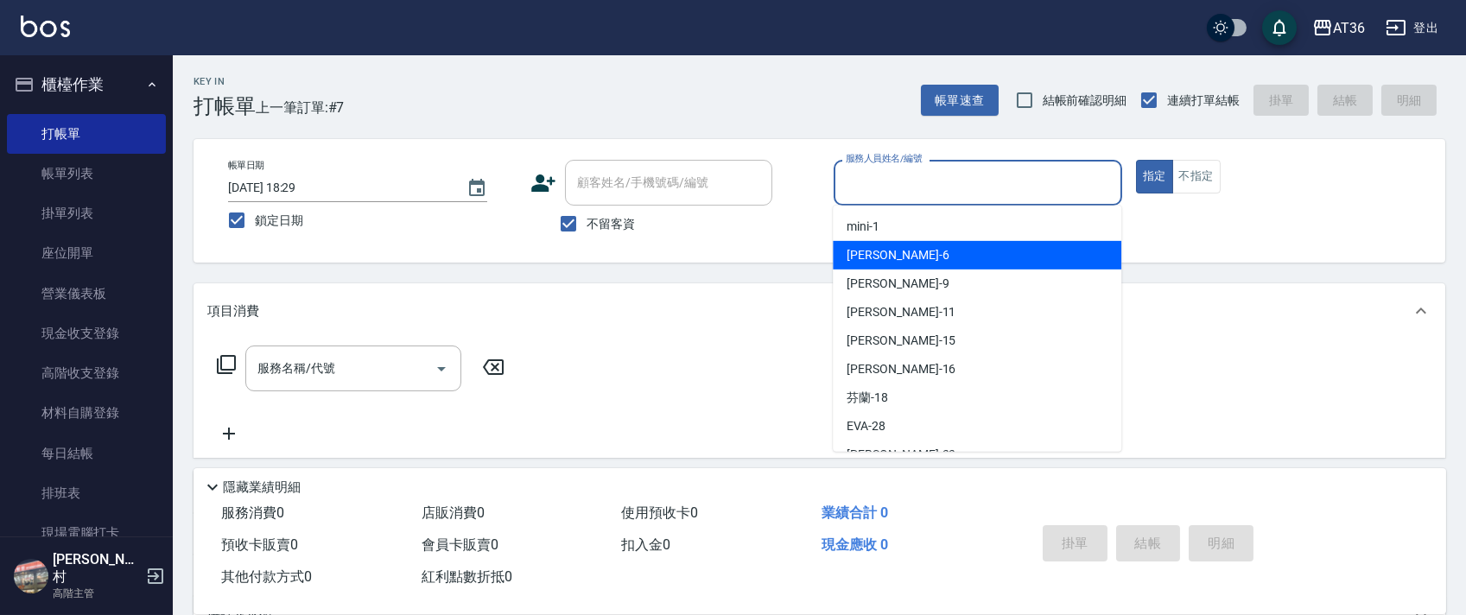
click at [886, 246] on div "[PERSON_NAME] -6" at bounding box center [977, 255] width 289 height 29
type input "伶伶-6"
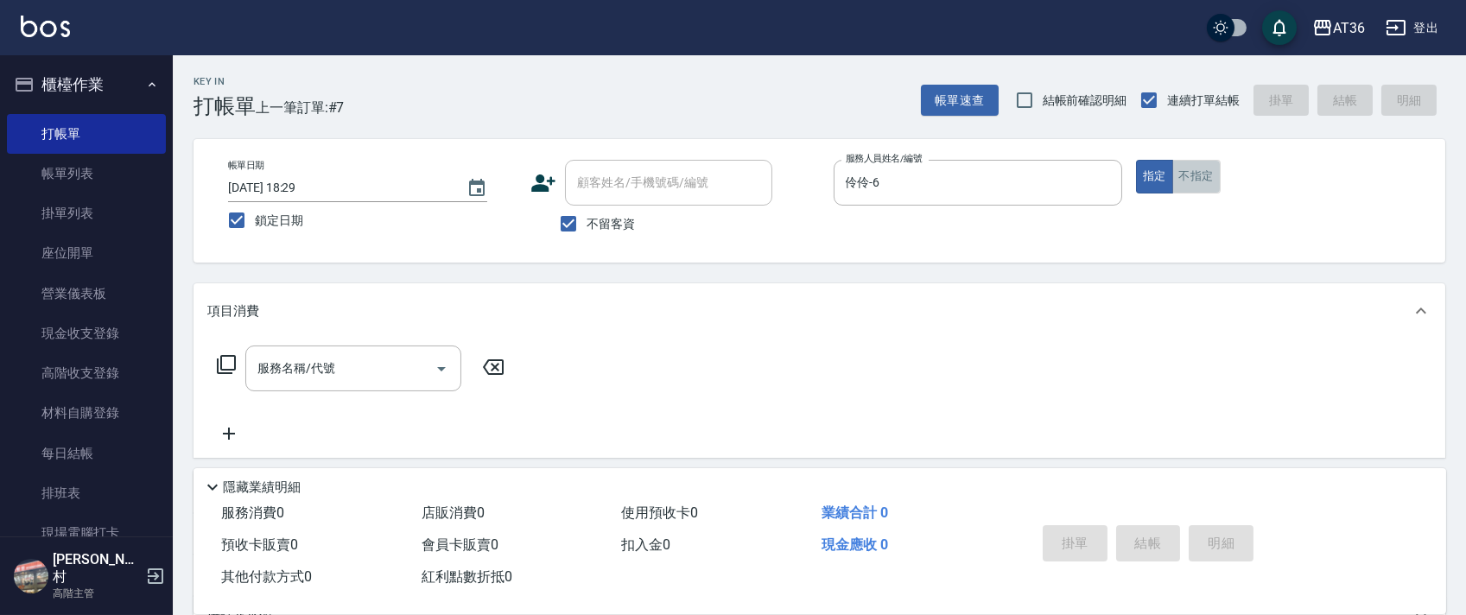
click at [1201, 164] on button "不指定" at bounding box center [1196, 177] width 48 height 34
click at [224, 359] on icon at bounding box center [226, 364] width 21 height 21
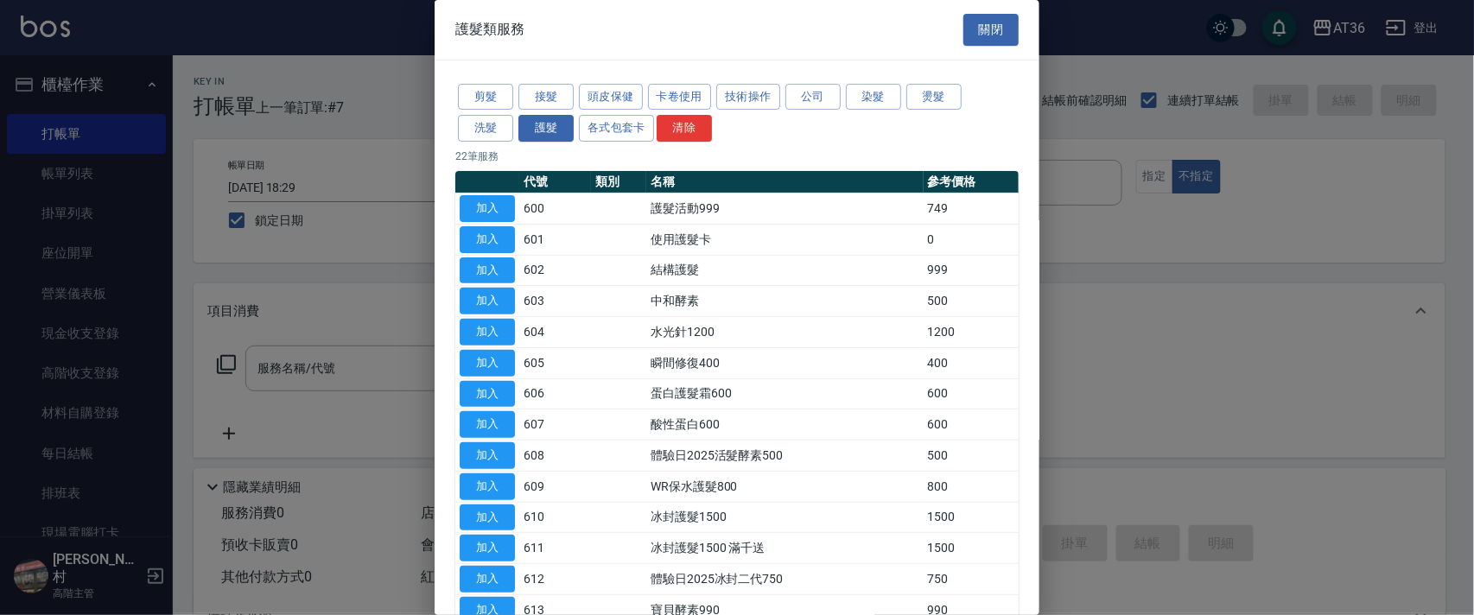
click at [879, 89] on button "染髮" at bounding box center [873, 97] width 55 height 27
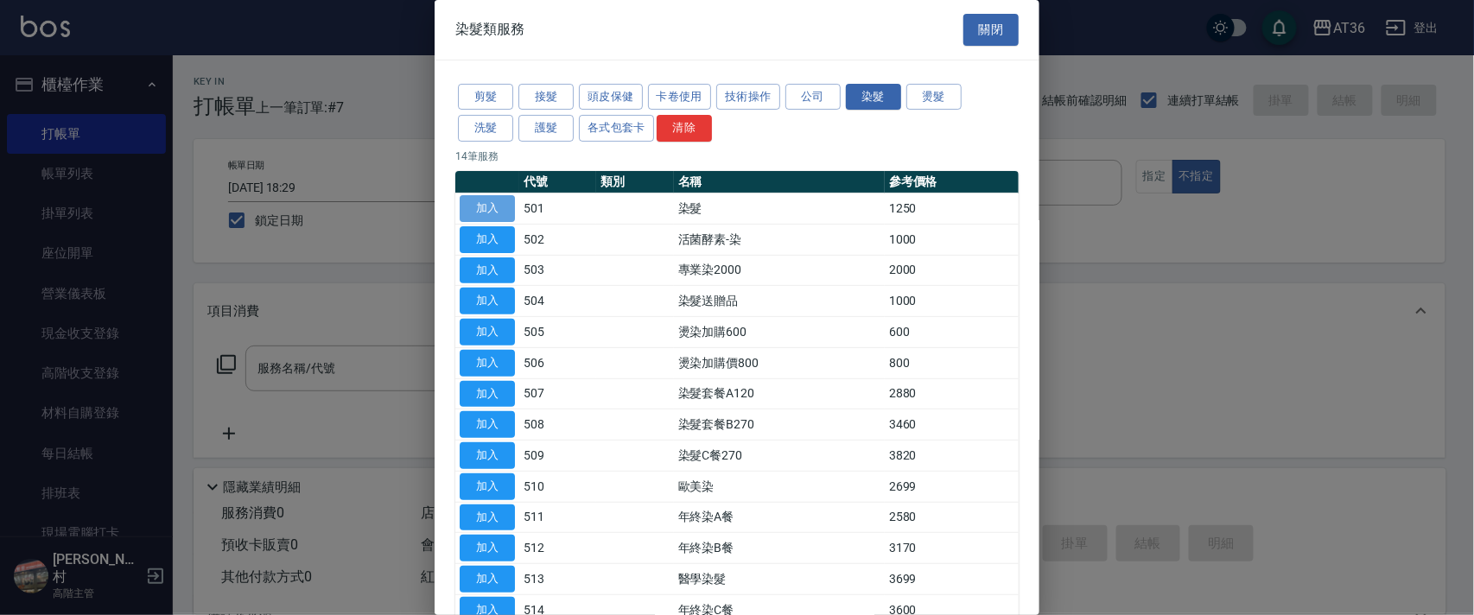
click at [491, 209] on button "加入" at bounding box center [487, 208] width 55 height 27
type input "染髮(501)"
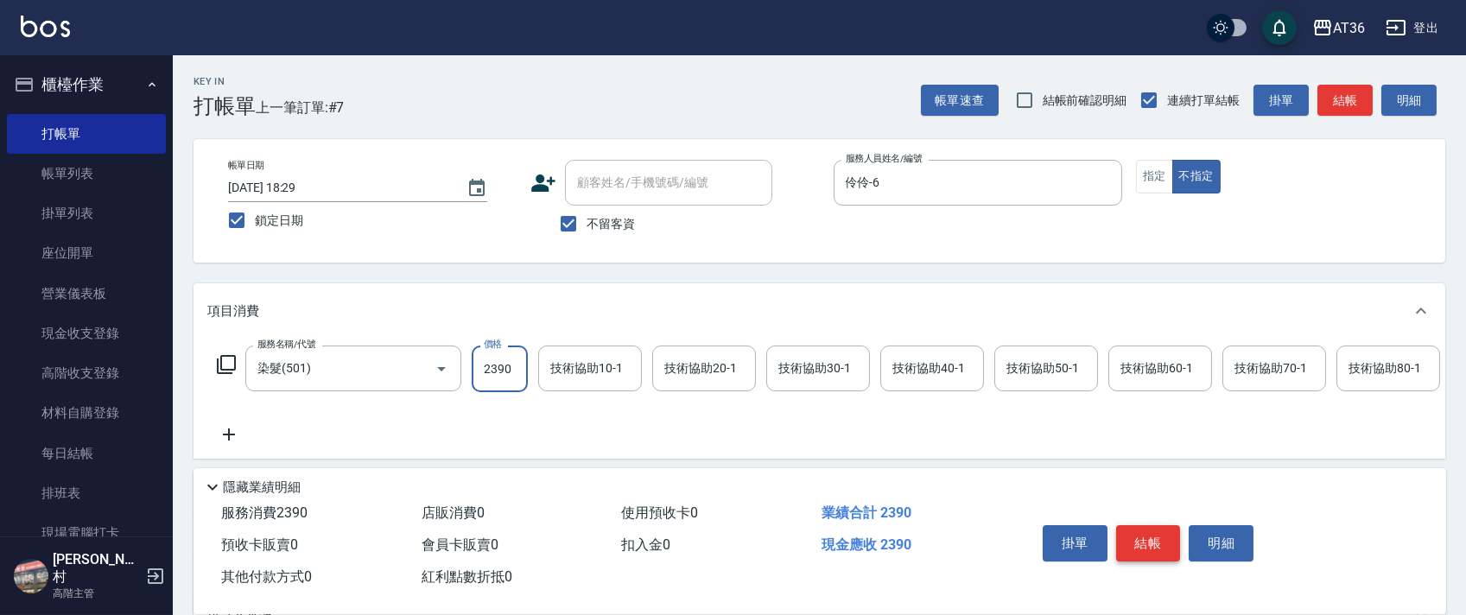
type input "2390"
click at [1132, 540] on button "結帳" at bounding box center [1148, 543] width 65 height 36
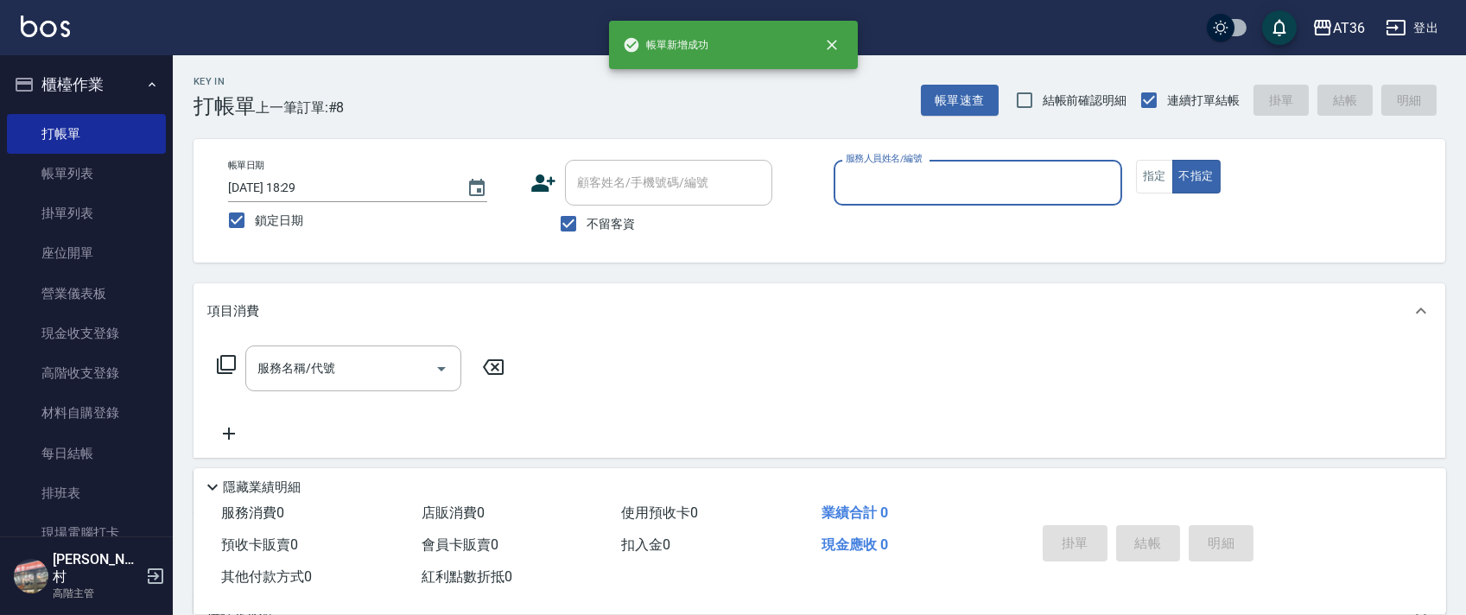
drag, startPoint x: 848, startPoint y: 187, endPoint x: 877, endPoint y: 201, distance: 32.1
click at [848, 192] on input "服務人員姓名/編號" at bounding box center [977, 183] width 273 height 30
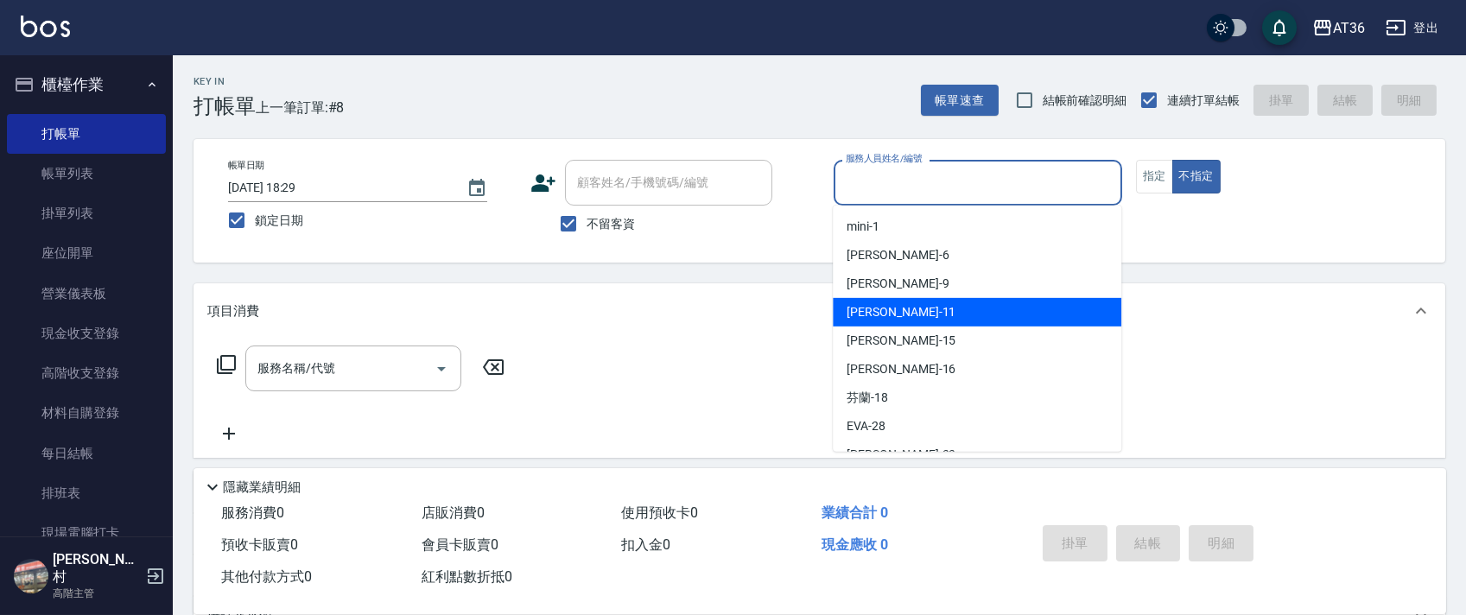
click at [873, 316] on span "[PERSON_NAME] -11" at bounding box center [901, 312] width 109 height 18
type input "[PERSON_NAME]-11"
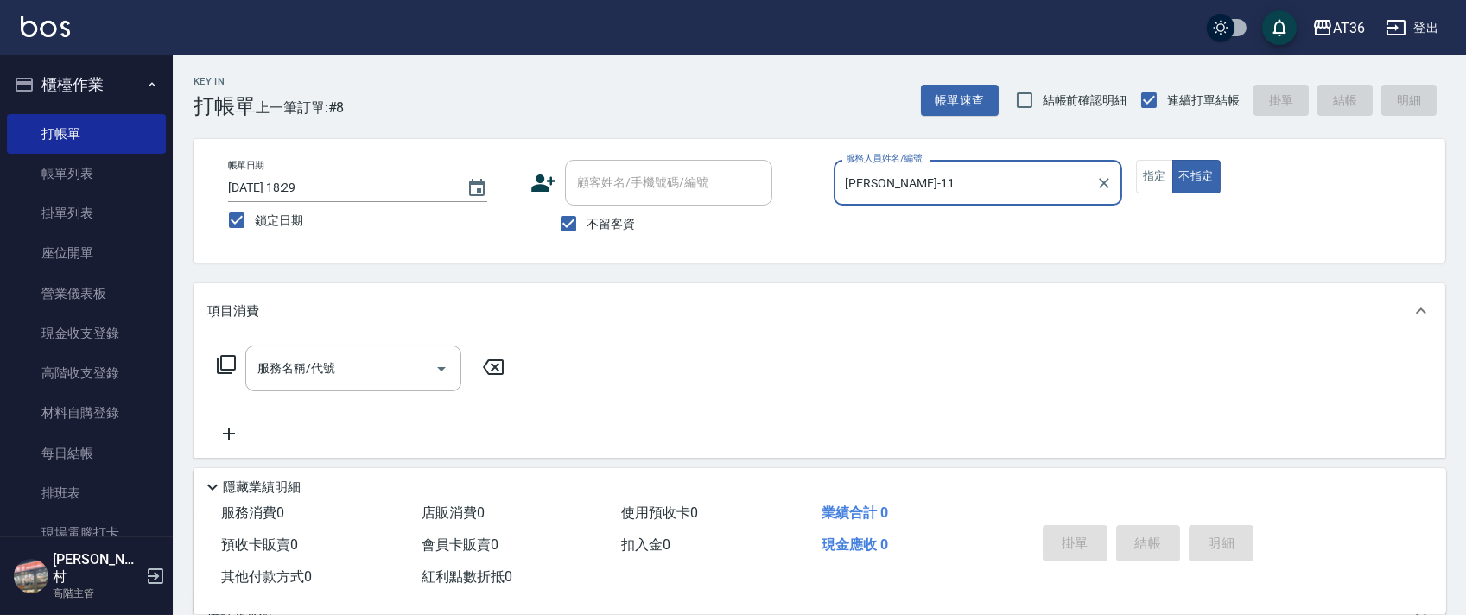
click at [1152, 165] on button "指定" at bounding box center [1154, 177] width 37 height 34
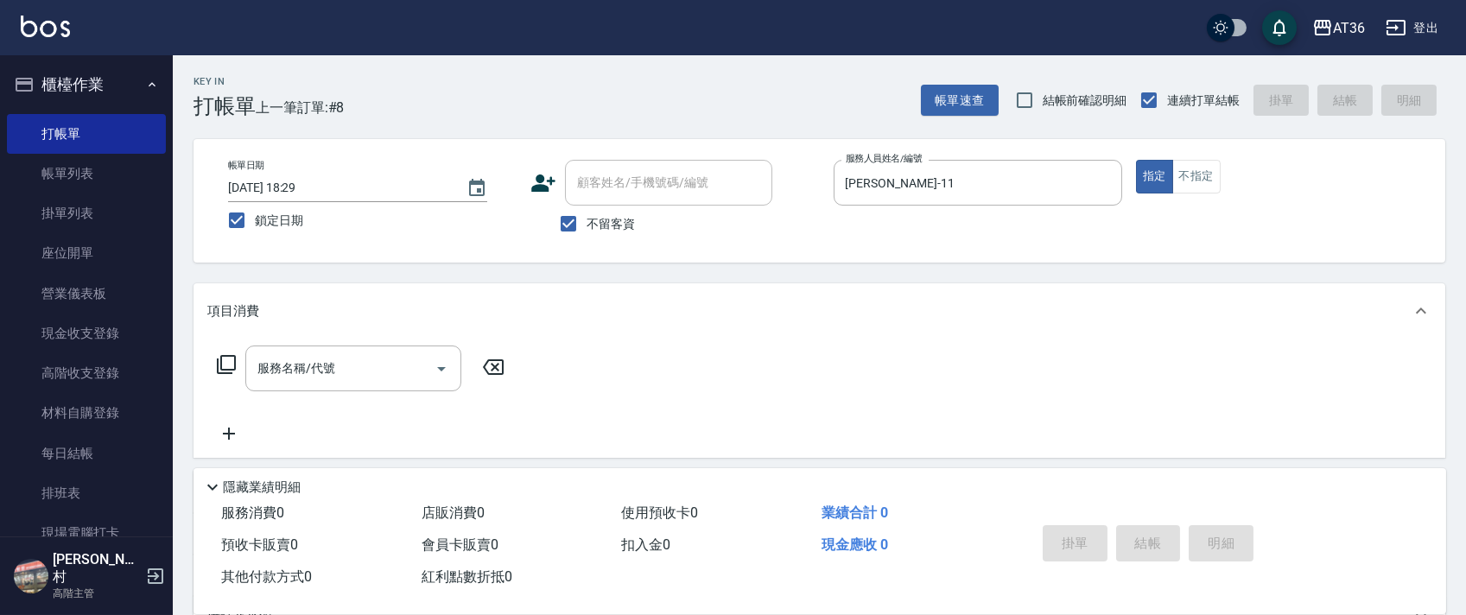
click at [232, 363] on icon at bounding box center [226, 364] width 21 height 21
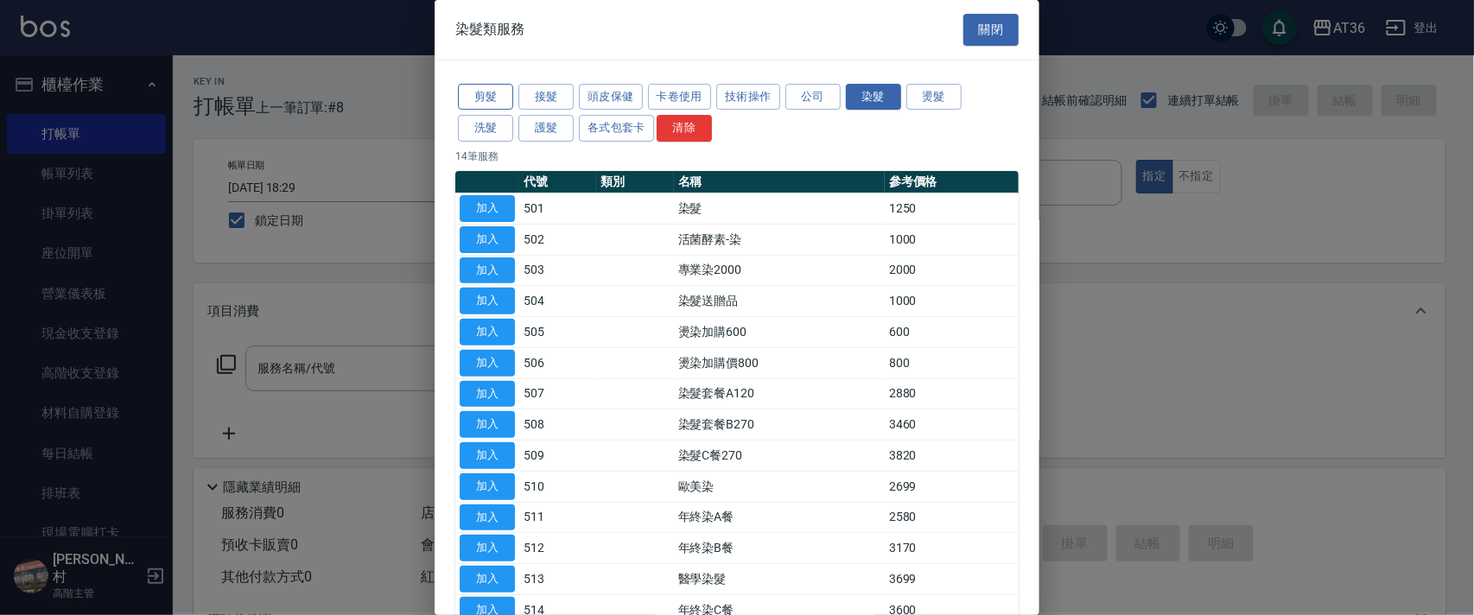
click at [482, 100] on button "剪髮" at bounding box center [485, 97] width 55 height 27
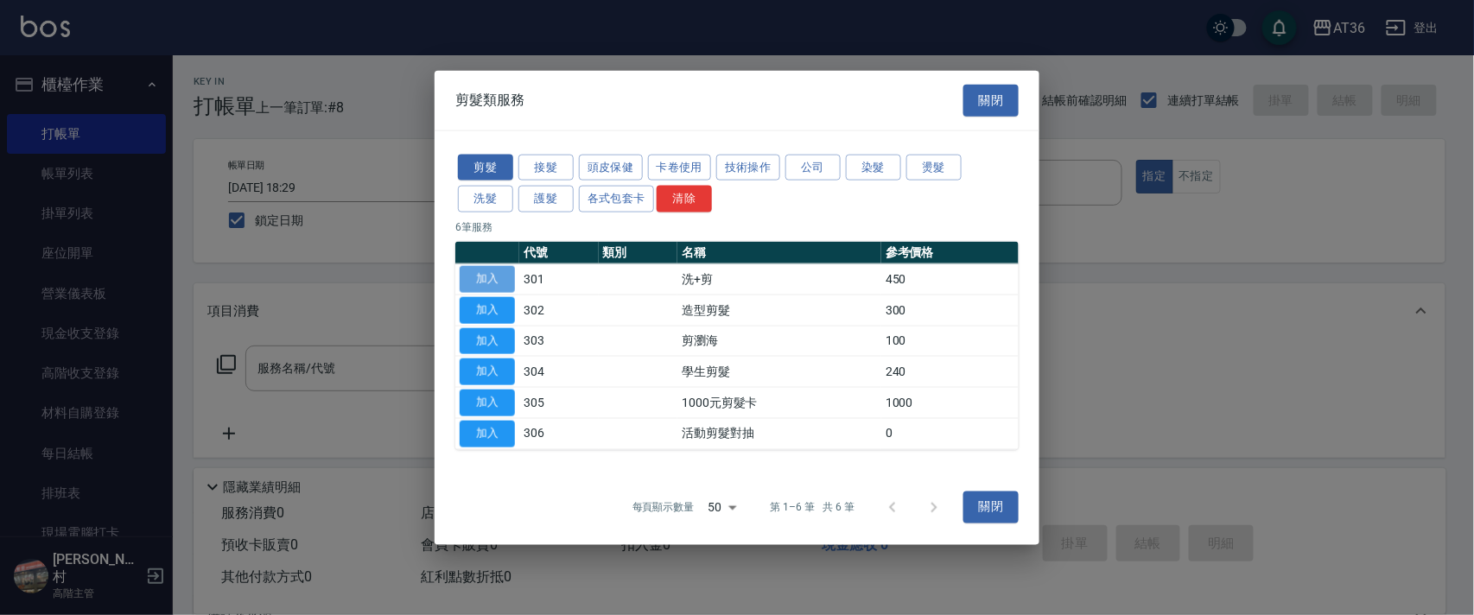
click at [492, 280] on button "加入" at bounding box center [487, 279] width 55 height 27
type input "洗+剪(301)"
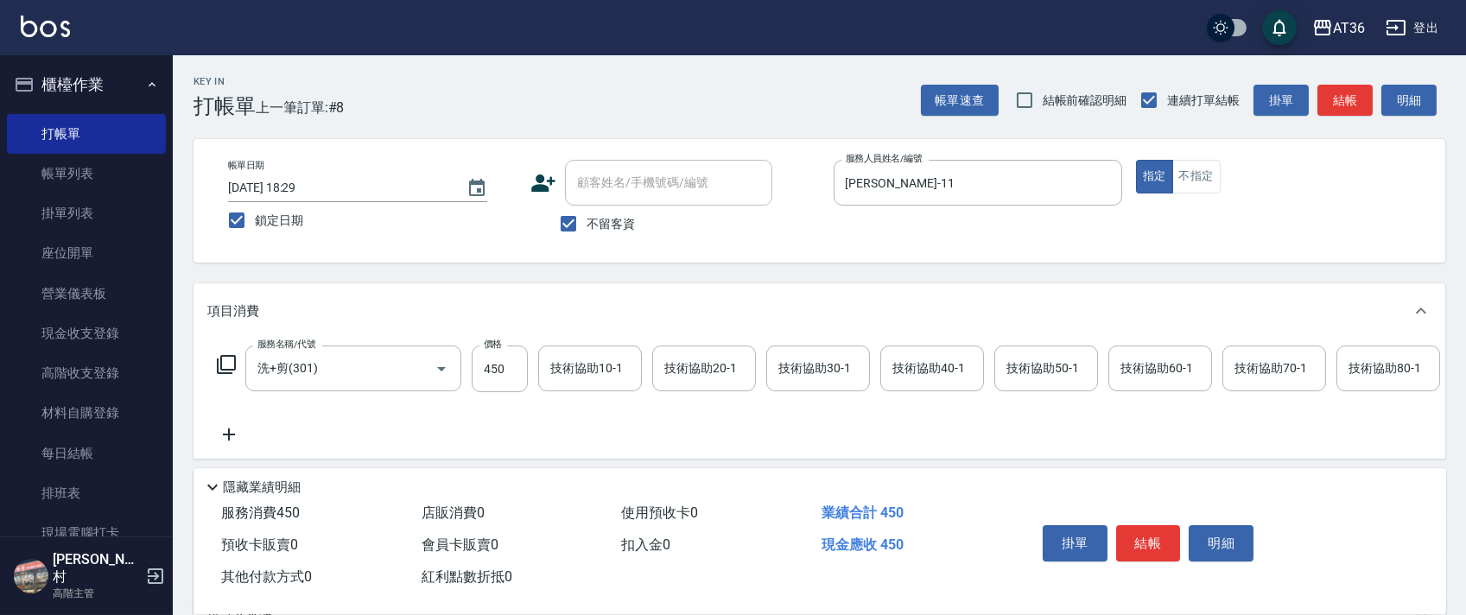
click at [1171, 533] on button "結帳" at bounding box center [1148, 543] width 65 height 36
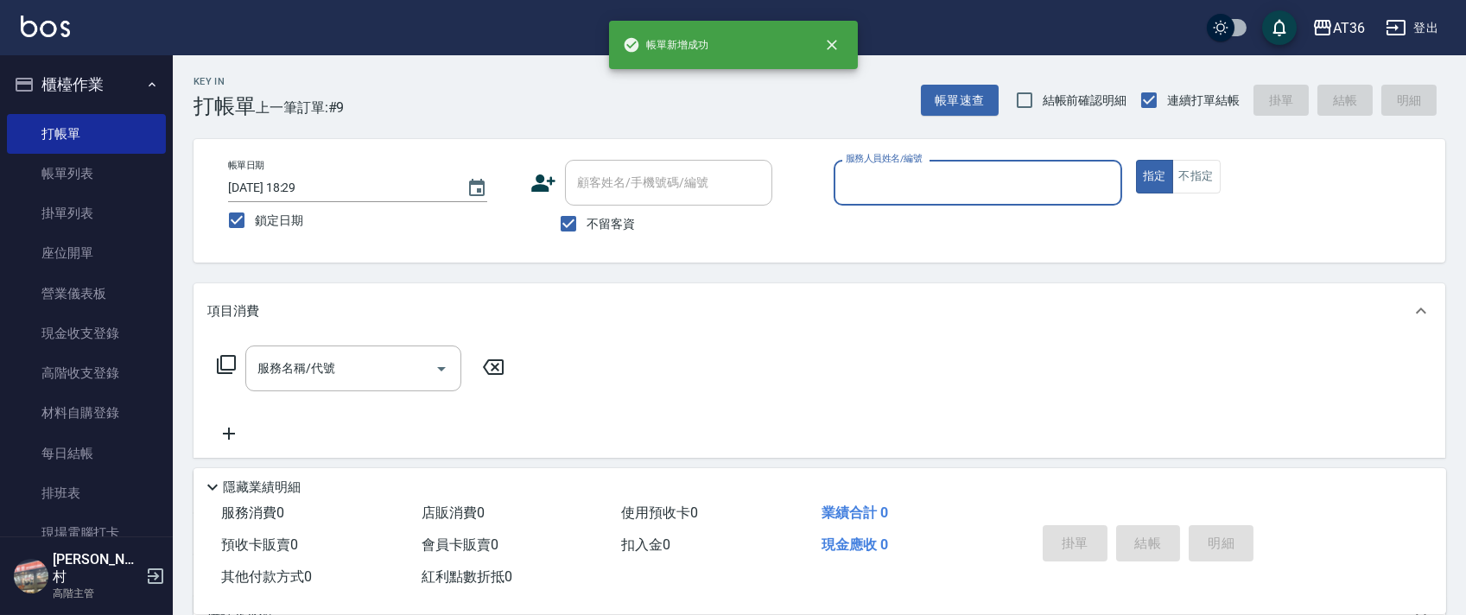
click at [841, 193] on input "服務人員姓名/編號" at bounding box center [977, 183] width 273 height 30
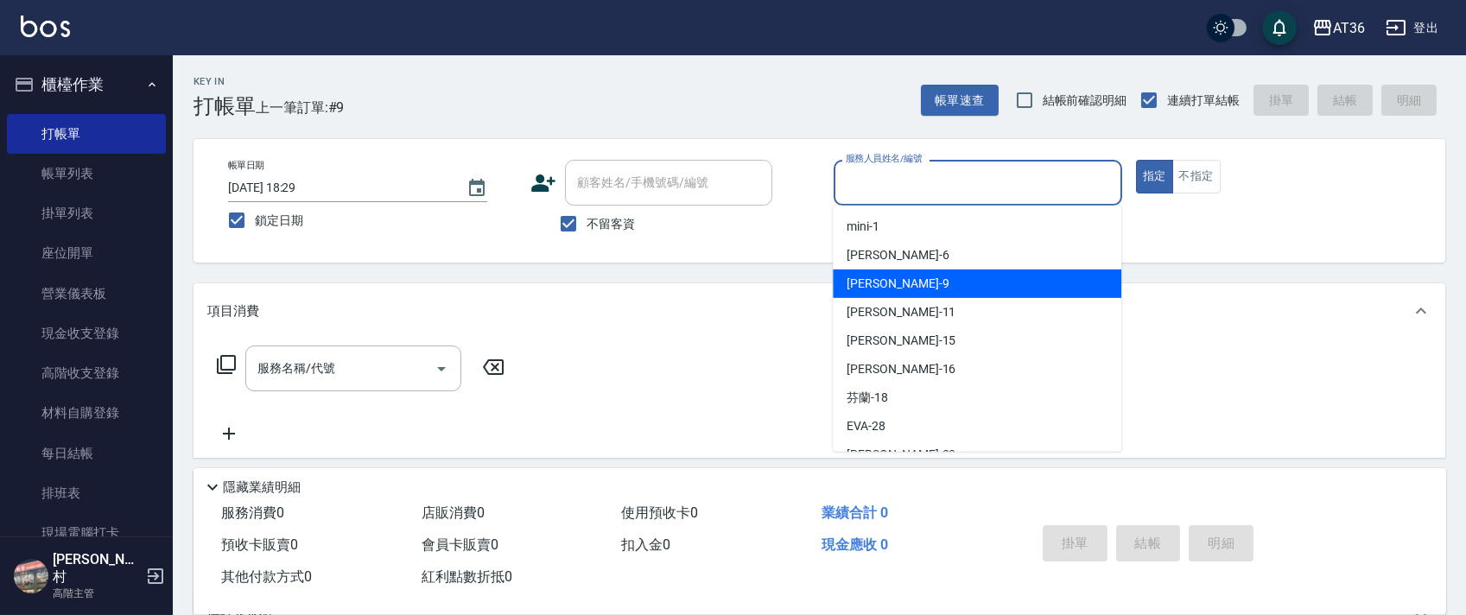
drag, startPoint x: 873, startPoint y: 276, endPoint x: 1049, endPoint y: 232, distance: 181.7
click at [873, 277] on span "美燕 -9" at bounding box center [898, 284] width 102 height 18
type input "美燕-9"
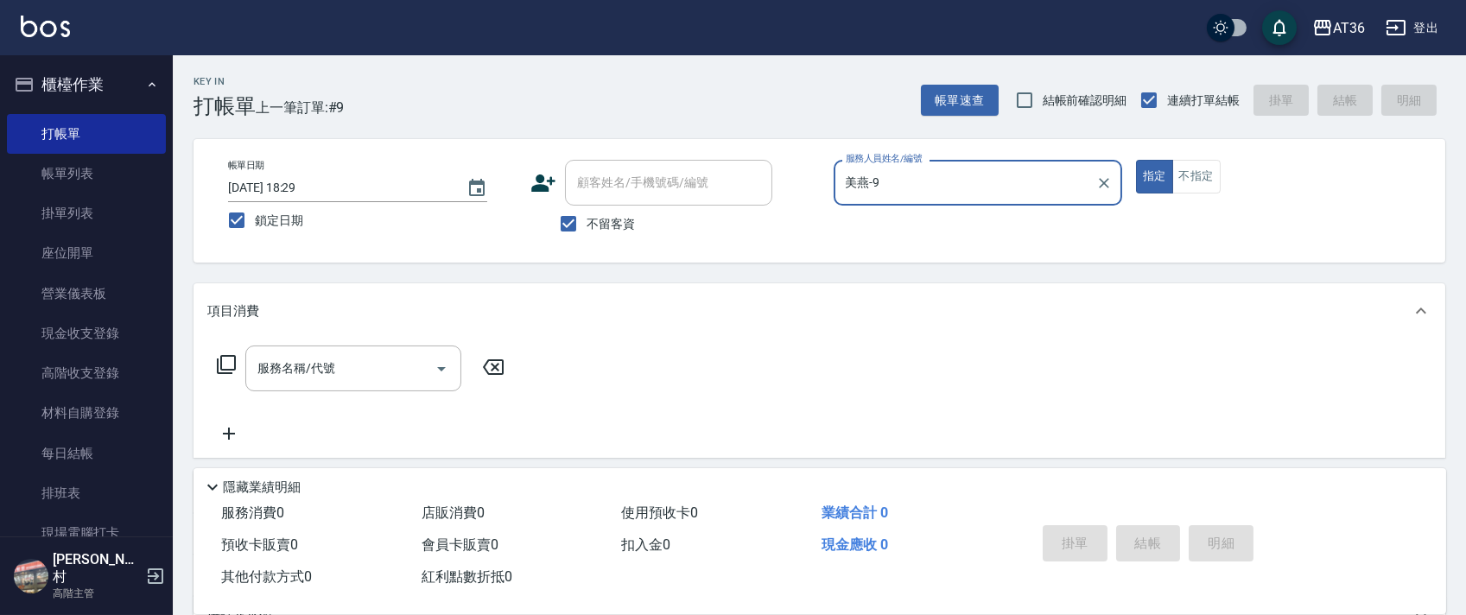
click at [225, 367] on icon at bounding box center [226, 364] width 21 height 21
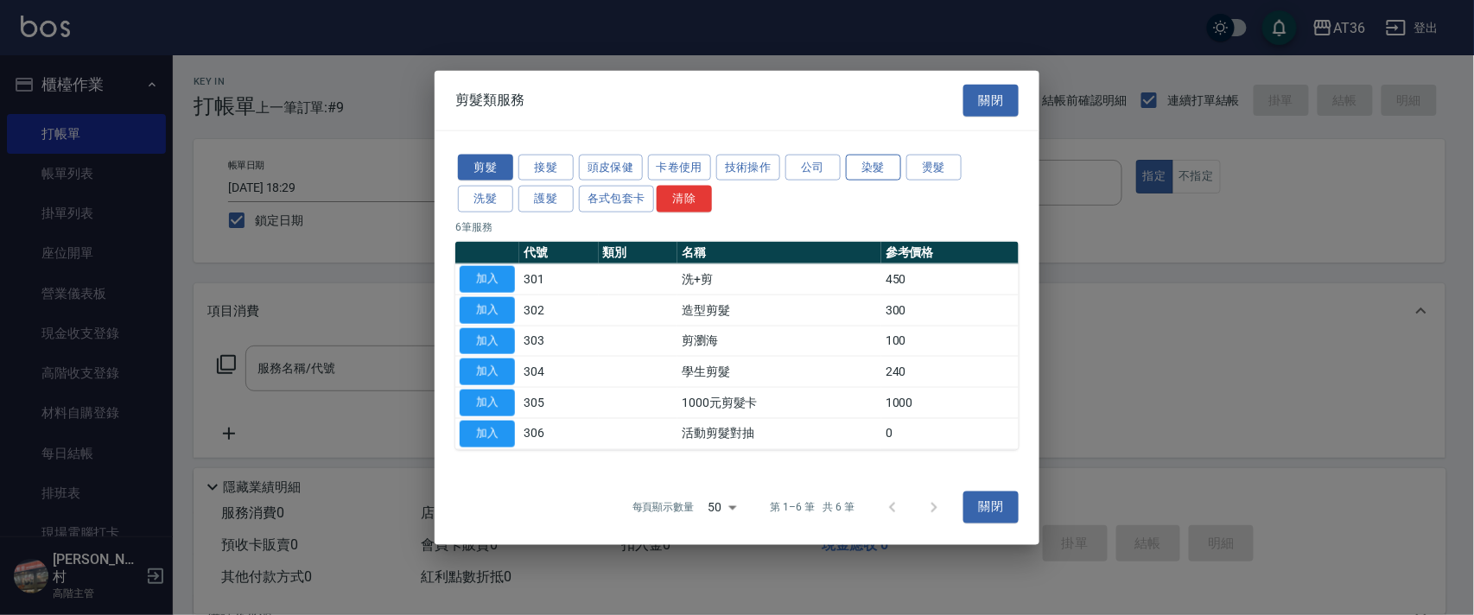
click at [883, 165] on button "染髮" at bounding box center [873, 167] width 55 height 27
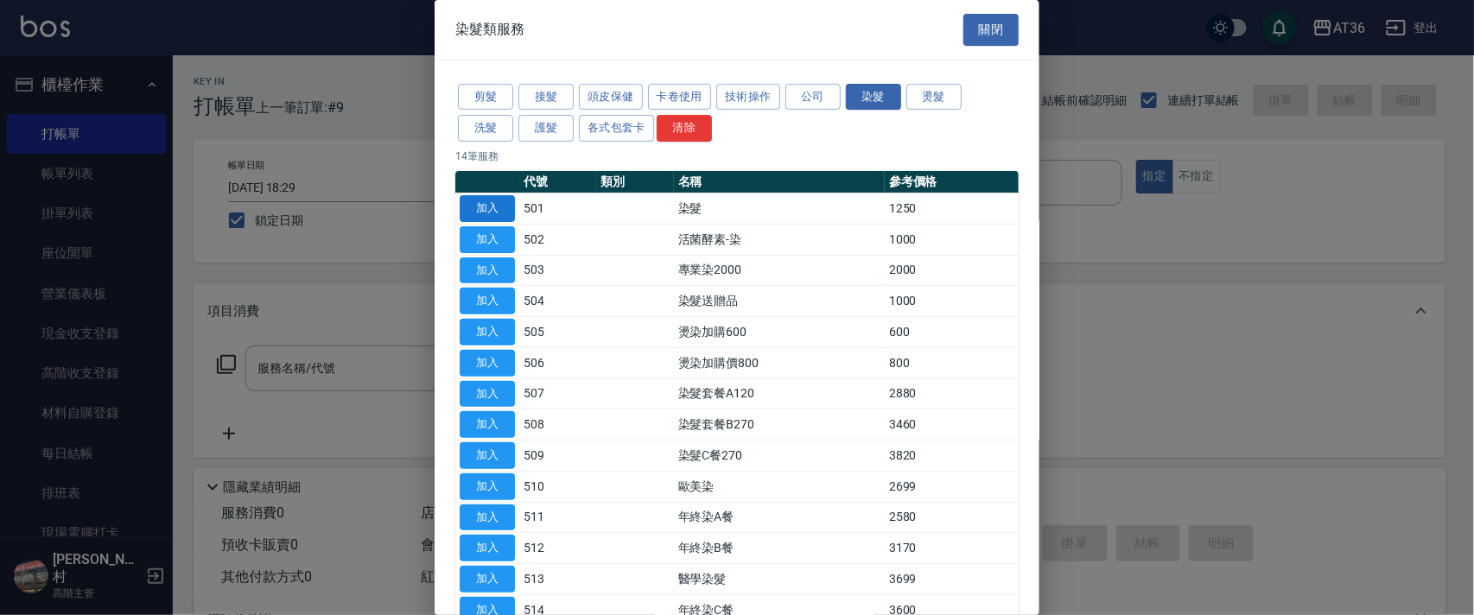
click at [491, 202] on button "加入" at bounding box center [487, 208] width 55 height 27
type input "染髮(501)"
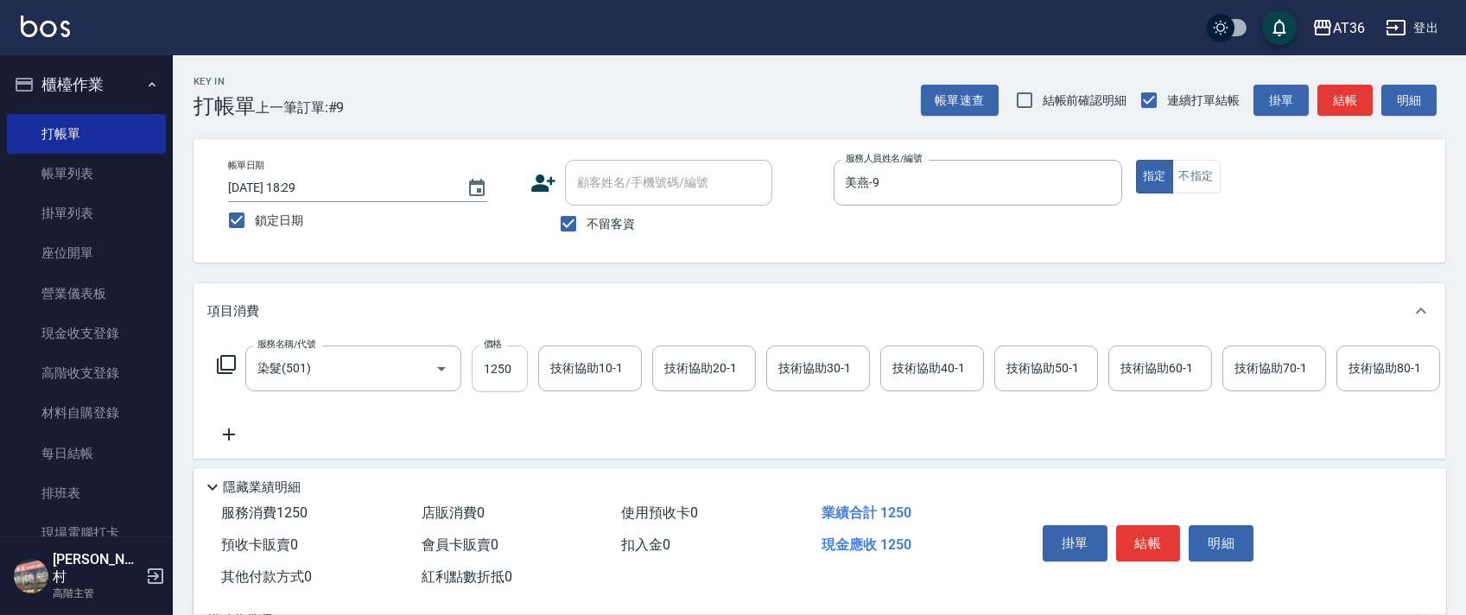
click at [494, 371] on input "1250" at bounding box center [500, 369] width 56 height 47
type input "1490"
click at [932, 365] on div "技術協助40-1 技術協助40-1" at bounding box center [932, 369] width 104 height 46
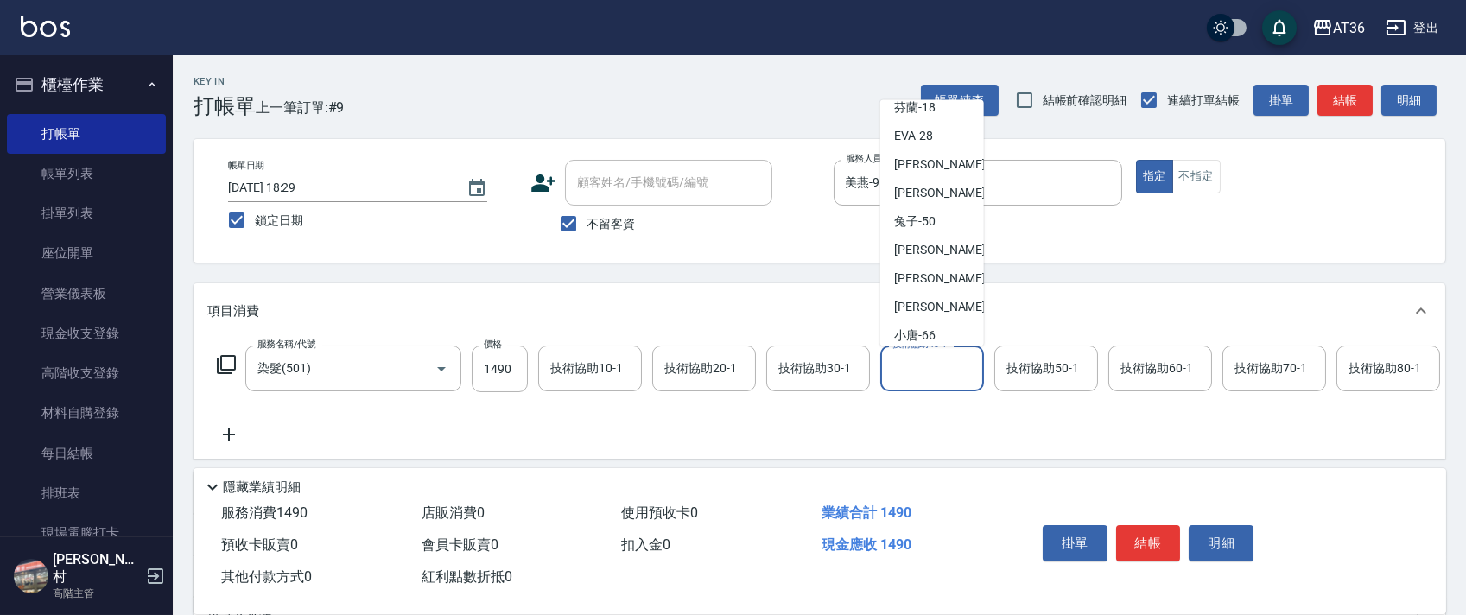
scroll to position [224, 0]
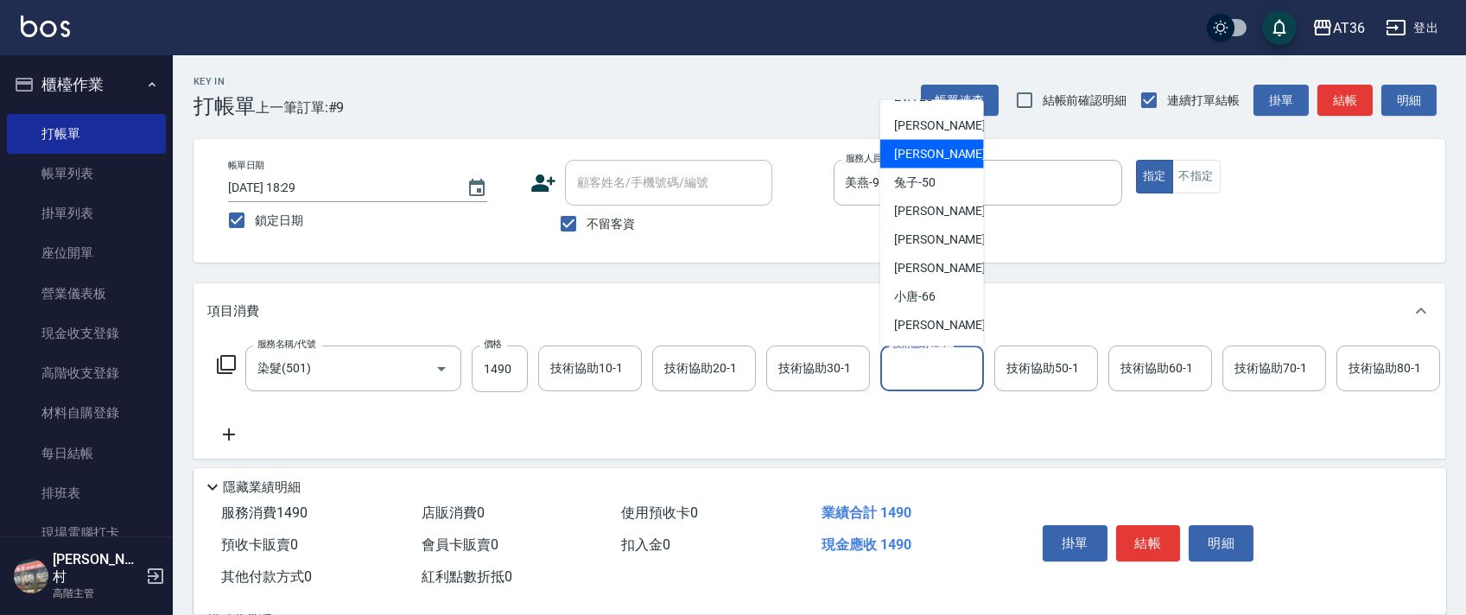
click at [948, 155] on div "佳佳 -36" at bounding box center [932, 154] width 104 height 29
type input "佳佳-36"
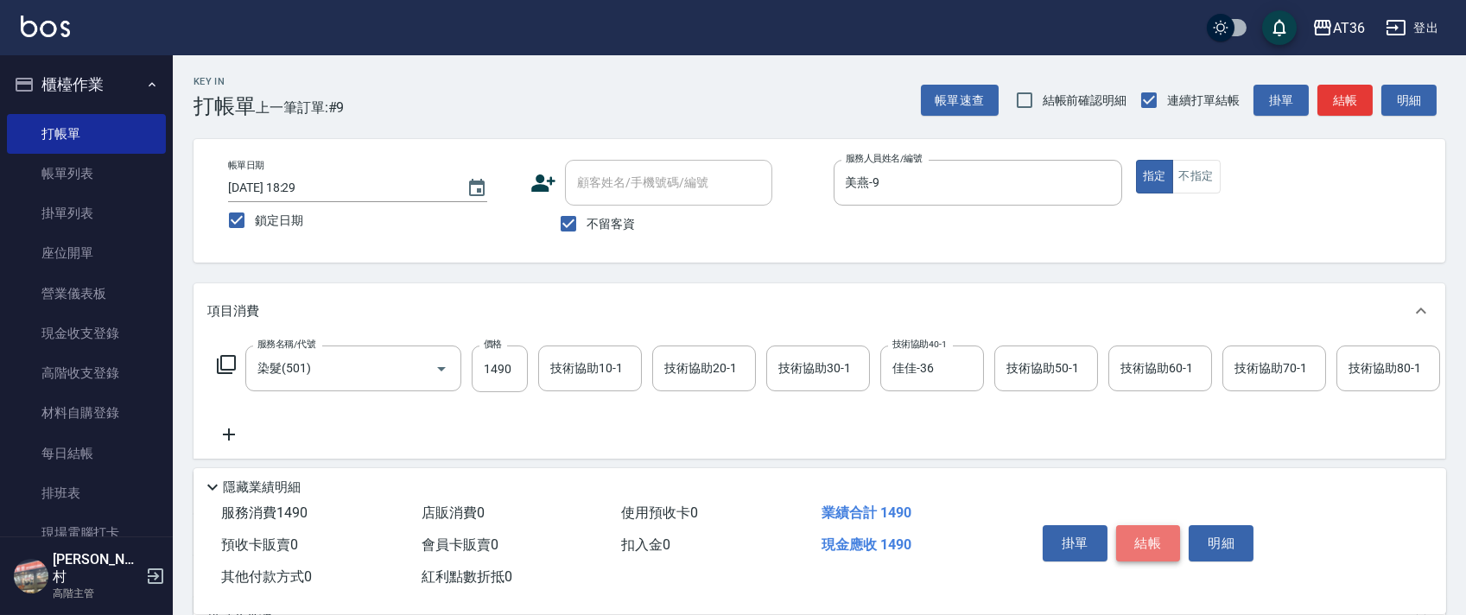
click at [1141, 549] on button "結帳" at bounding box center [1148, 543] width 65 height 36
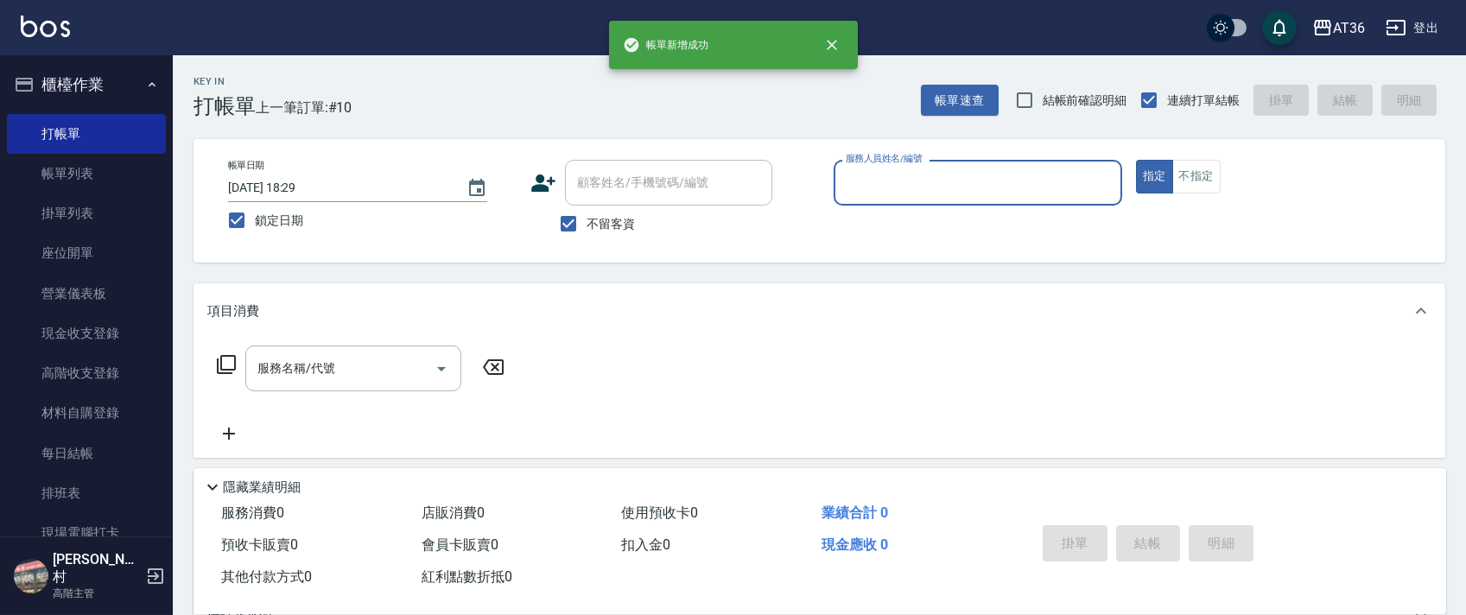
drag, startPoint x: 852, startPoint y: 184, endPoint x: 861, endPoint y: 198, distance: 16.8
click at [851, 187] on input "服務人員姓名/編號" at bounding box center [977, 183] width 273 height 30
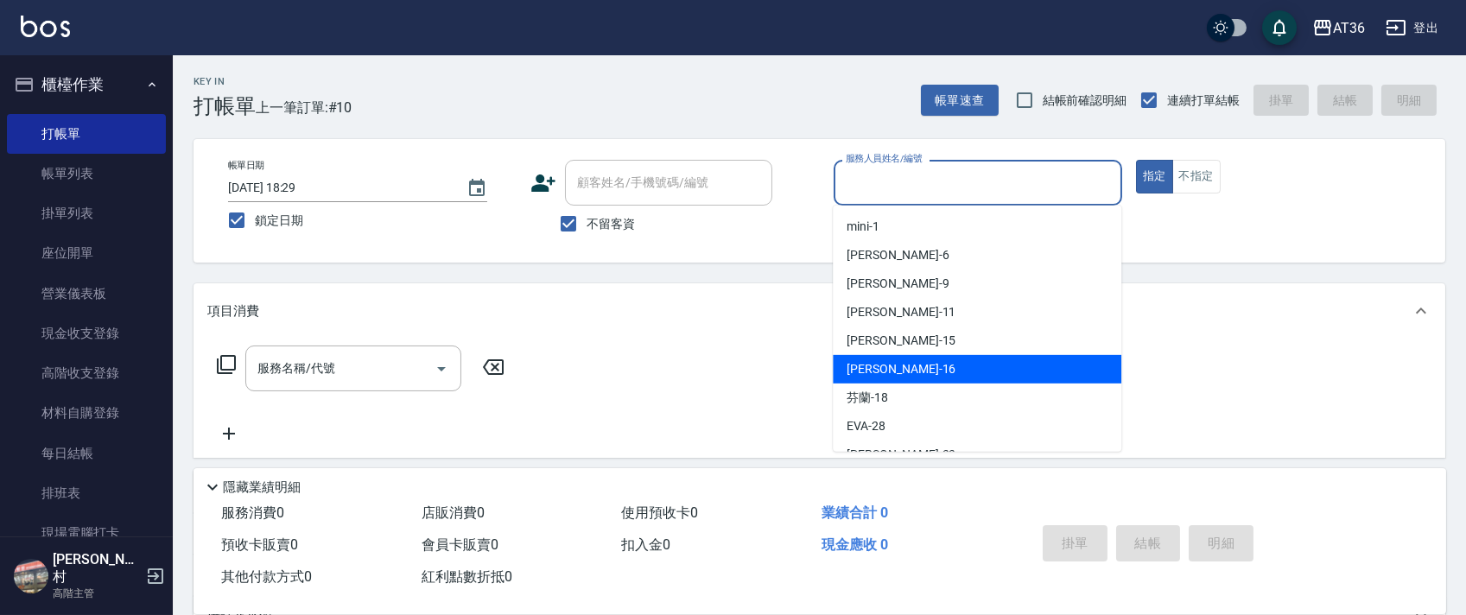
click at [876, 367] on span "小鳳 -16" at bounding box center [901, 369] width 109 height 18
type input "[PERSON_NAME]-16"
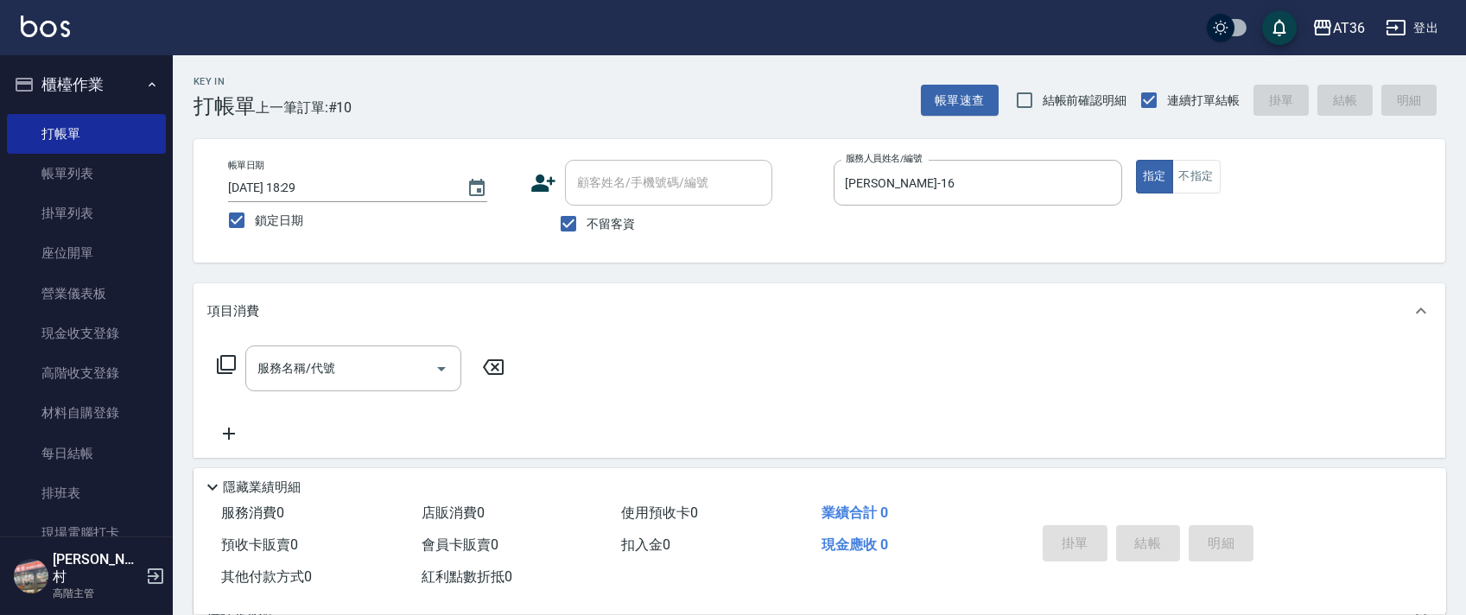
click at [228, 366] on icon at bounding box center [226, 364] width 21 height 21
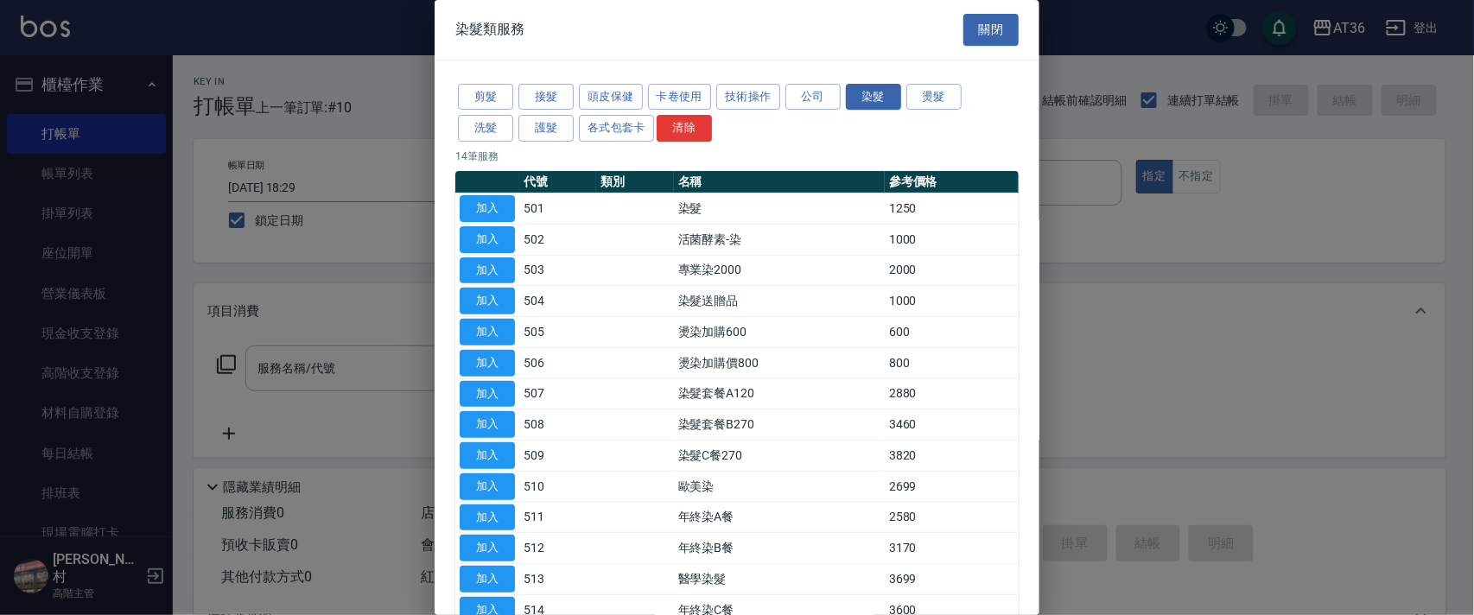
click at [492, 197] on button "加入" at bounding box center [487, 208] width 55 height 27
type input "染髮(501)"
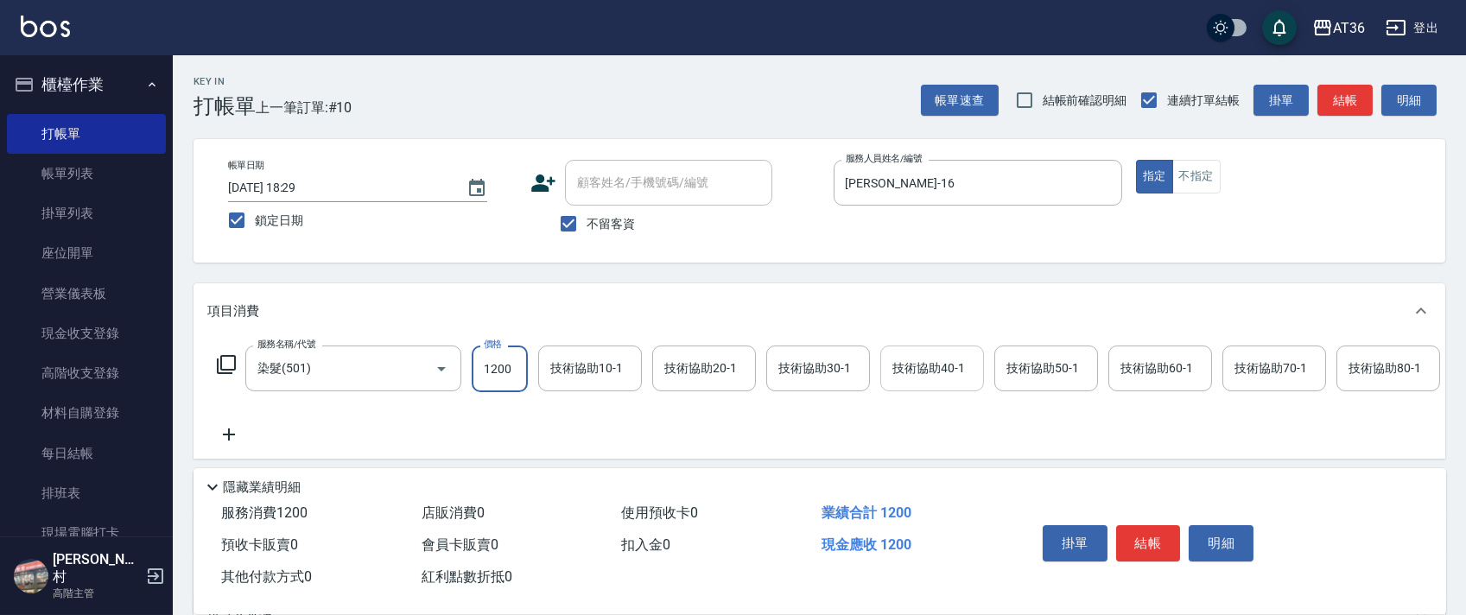
type input "1200"
click at [924, 371] on div "技術協助40-1 技術協助40-1" at bounding box center [932, 369] width 104 height 46
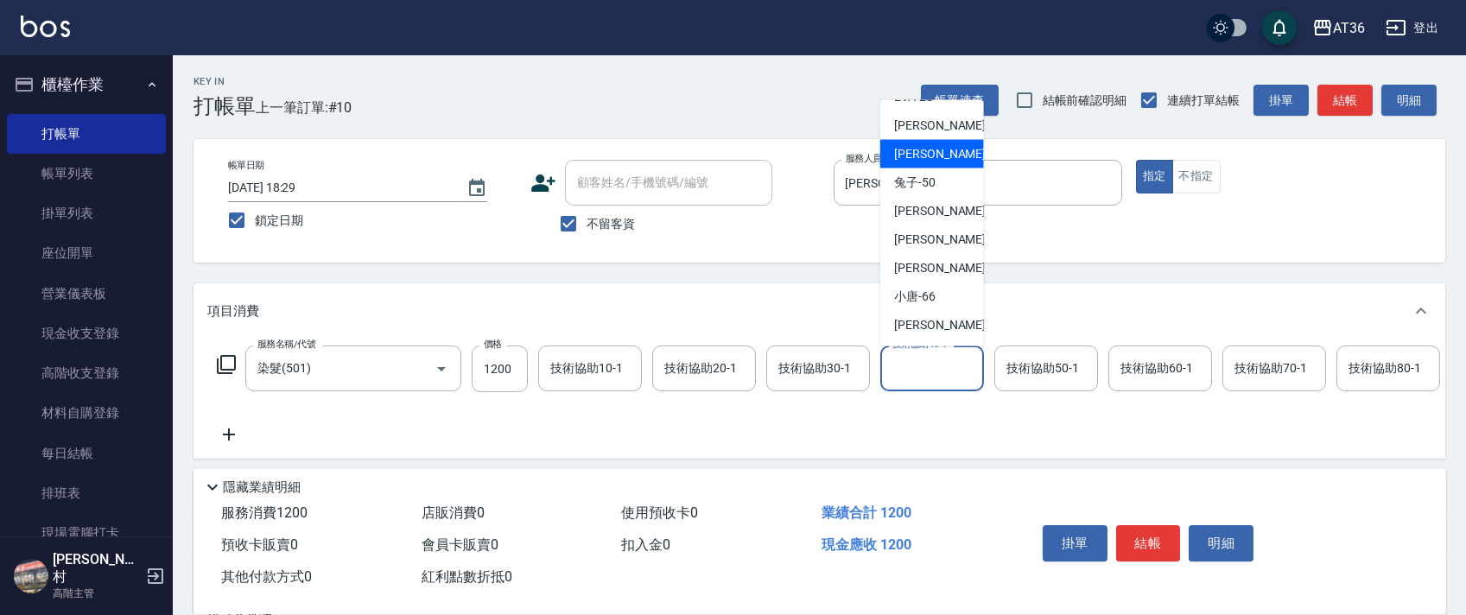
click at [932, 153] on span "佳佳 -36" at bounding box center [948, 154] width 109 height 18
type input "佳佳-36"
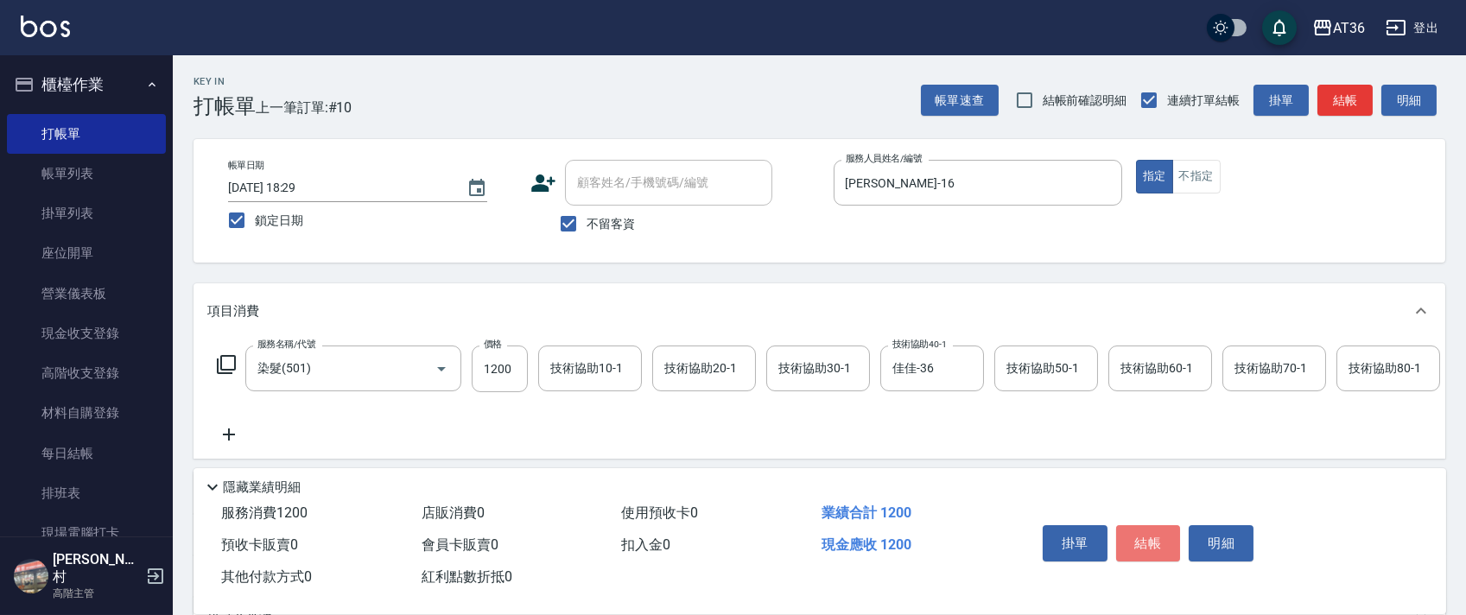
drag, startPoint x: 1135, startPoint y: 537, endPoint x: 1156, endPoint y: 501, distance: 41.8
click at [1134, 537] on button "結帳" at bounding box center [1148, 543] width 65 height 36
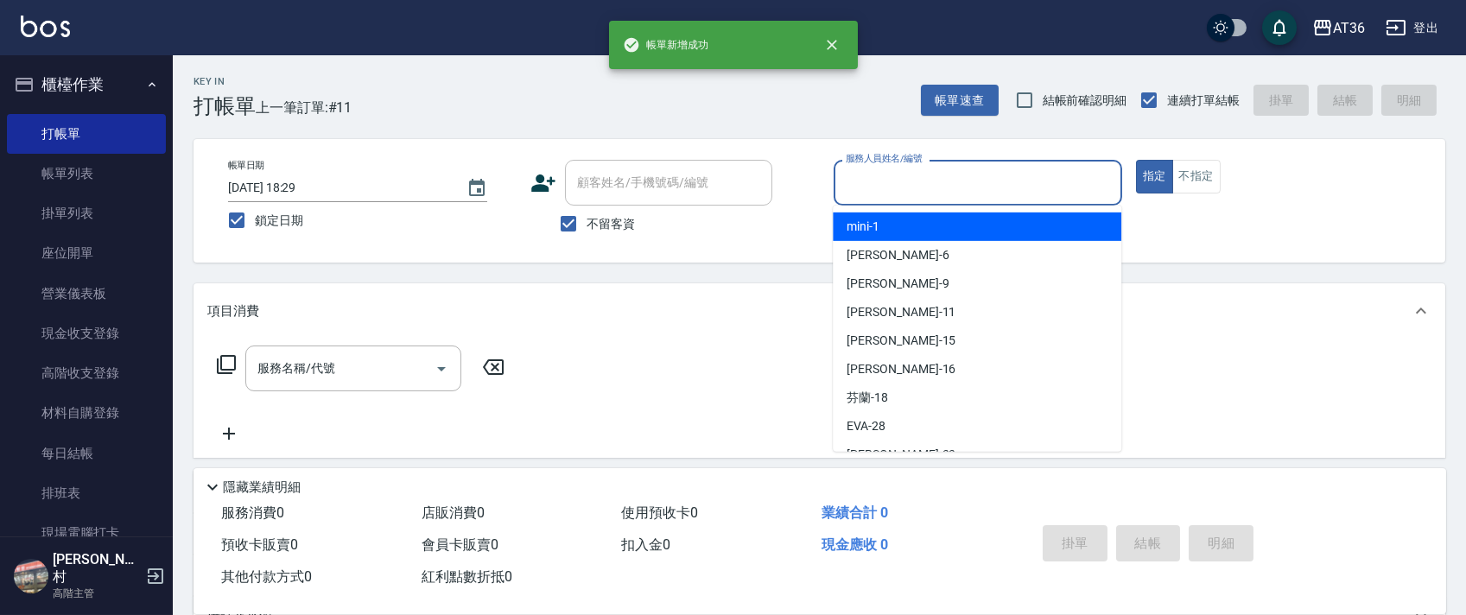
drag, startPoint x: 848, startPoint y: 179, endPoint x: 917, endPoint y: 216, distance: 78.5
click at [848, 180] on input "服務人員姓名/編號" at bounding box center [977, 183] width 273 height 30
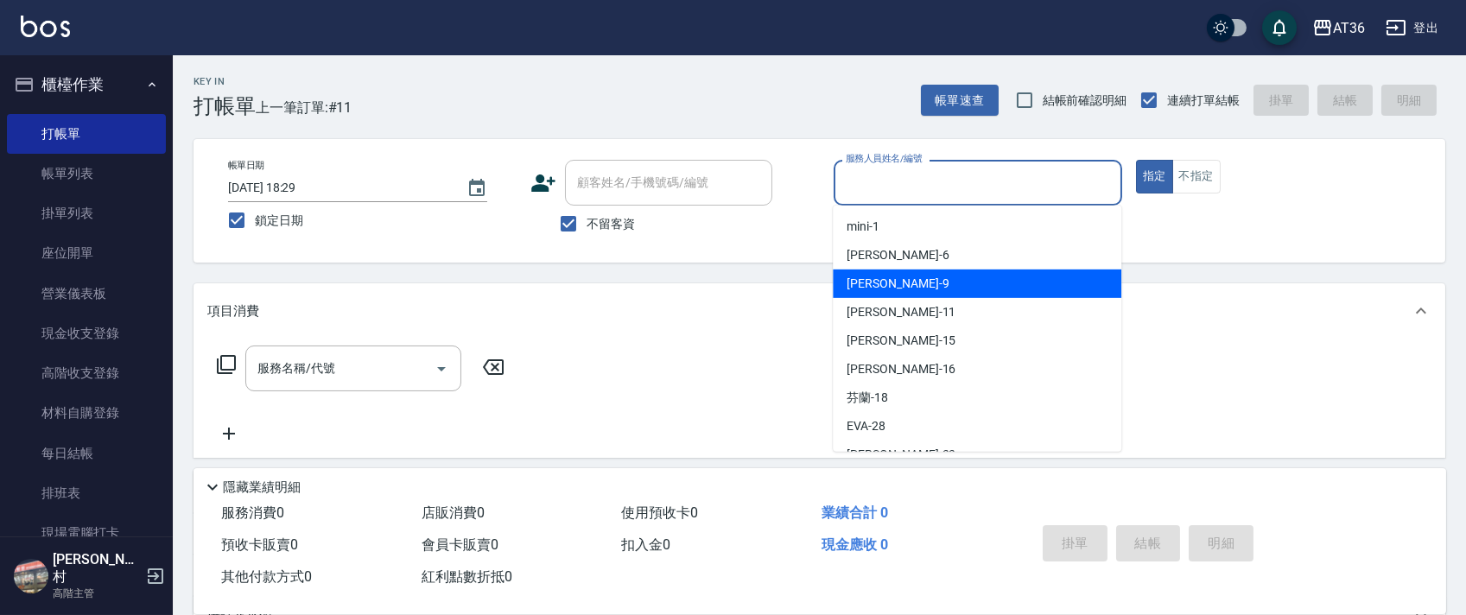
click at [883, 283] on div "美燕 -9" at bounding box center [977, 284] width 289 height 29
type input "美燕-9"
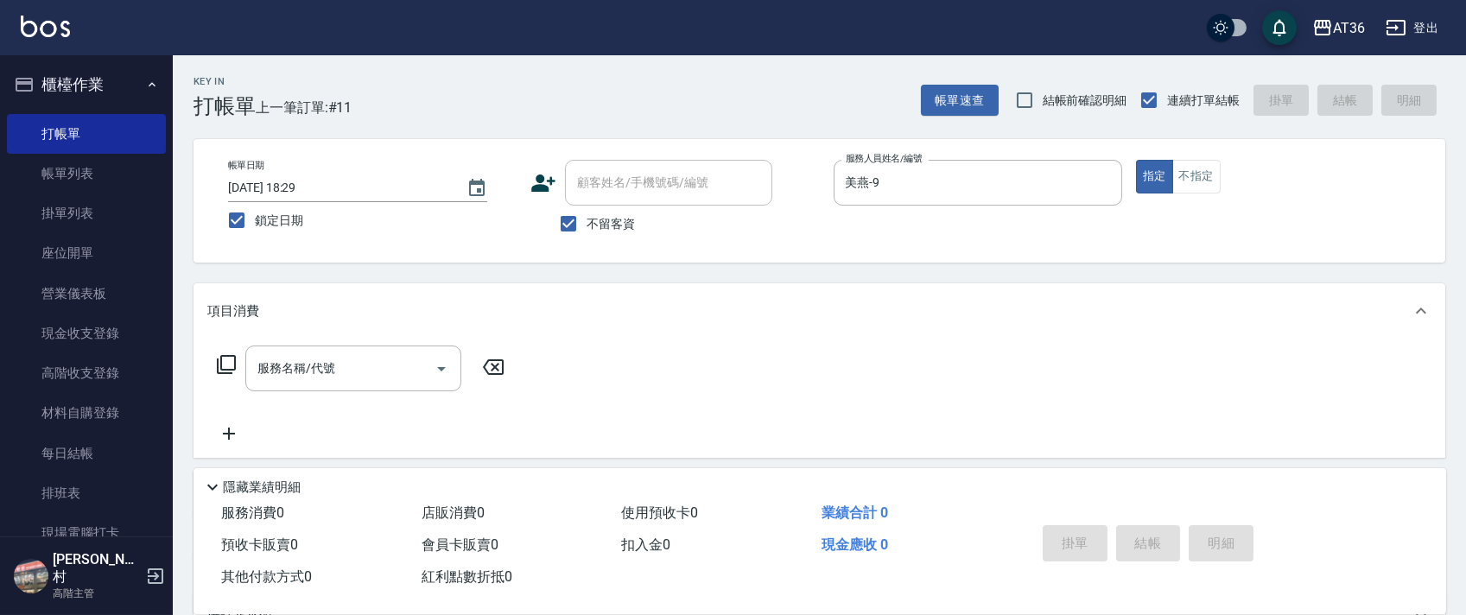
click at [230, 361] on icon at bounding box center [226, 364] width 21 height 21
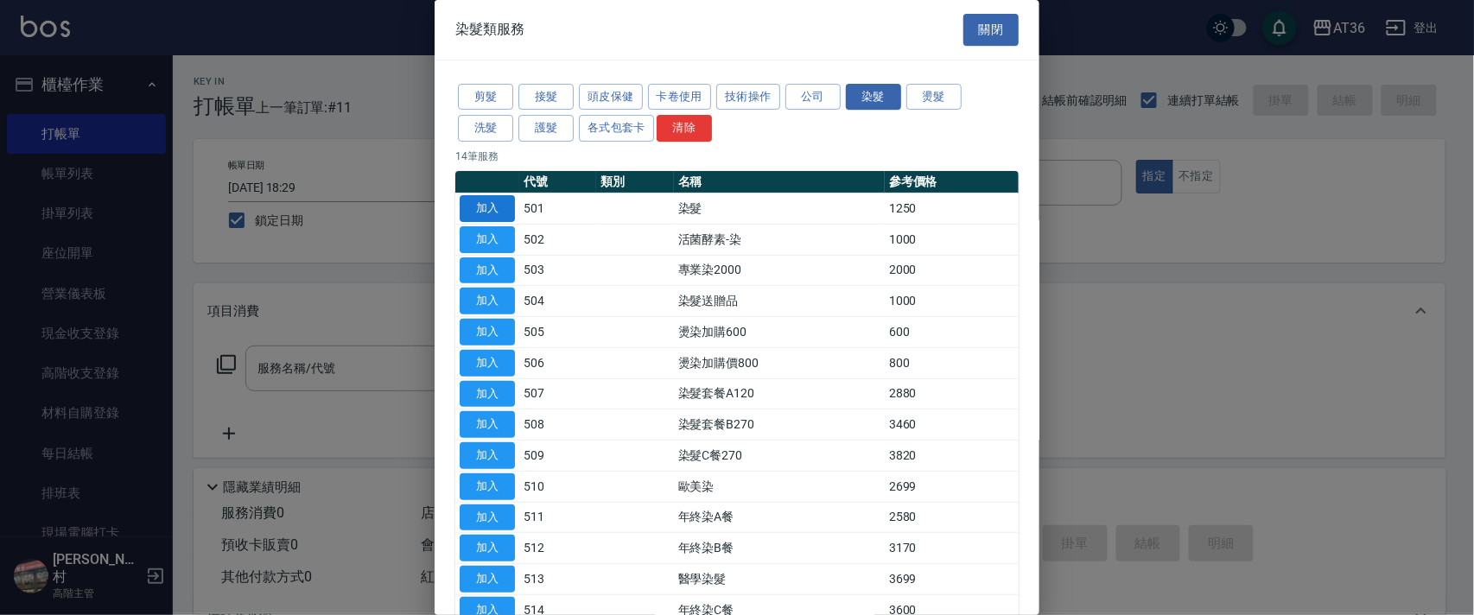
click at [488, 200] on button "加入" at bounding box center [487, 208] width 55 height 27
type input "染髮(501)"
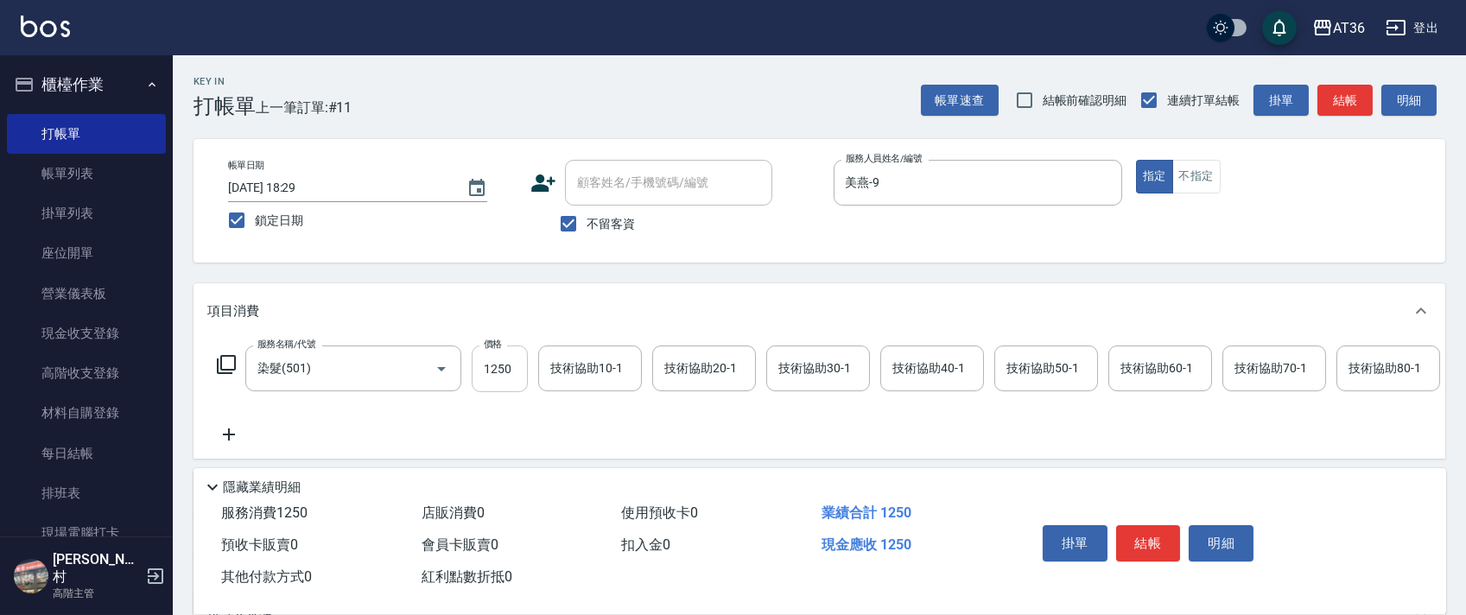
click at [485, 371] on input "1250" at bounding box center [500, 369] width 56 height 47
type input "2790"
click at [1141, 543] on button "結帳" at bounding box center [1148, 543] width 65 height 36
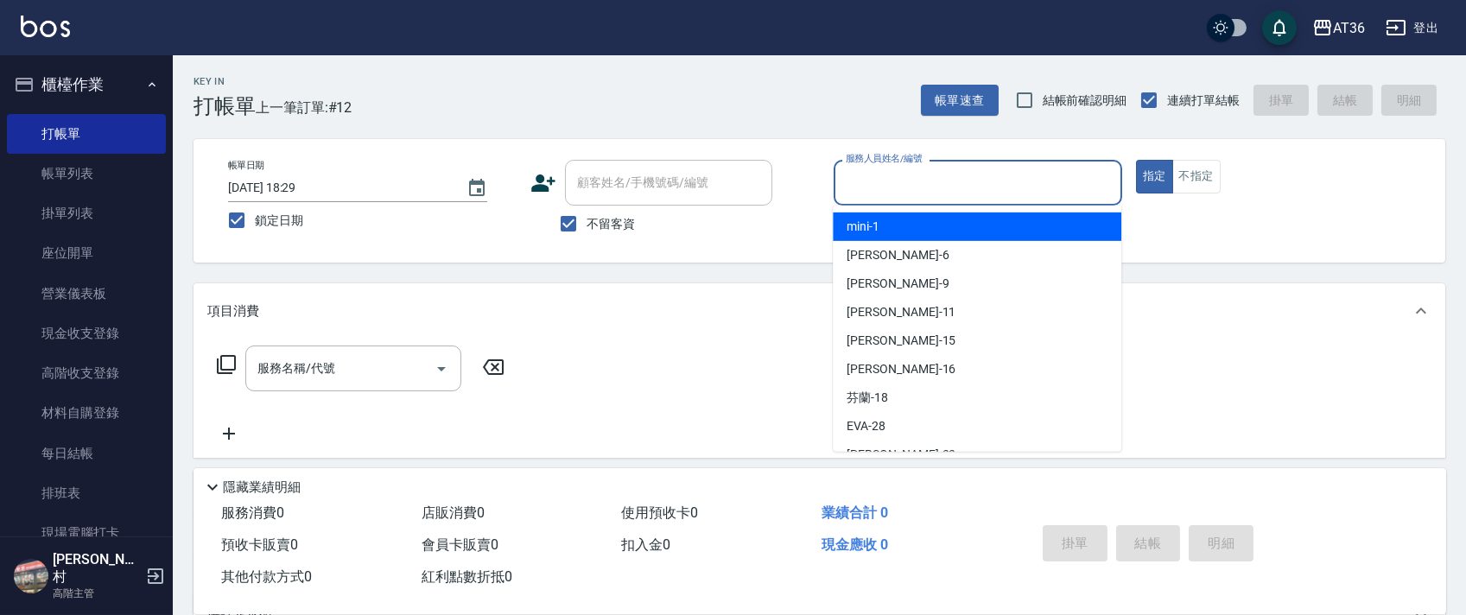
drag, startPoint x: 851, startPoint y: 194, endPoint x: 924, endPoint y: 207, distance: 73.9
click at [850, 194] on input "服務人員姓名/編號" at bounding box center [977, 183] width 273 height 30
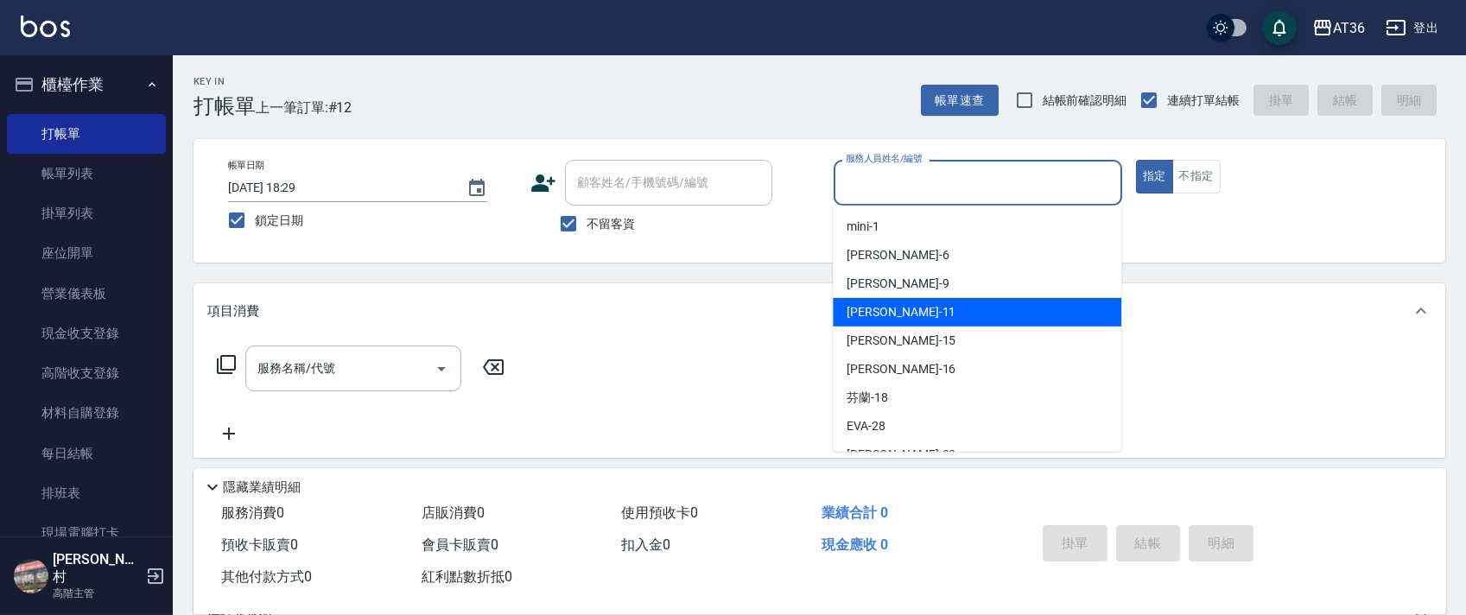
click at [846, 310] on div "[PERSON_NAME] -11" at bounding box center [977, 312] width 289 height 29
type input "[PERSON_NAME]-11"
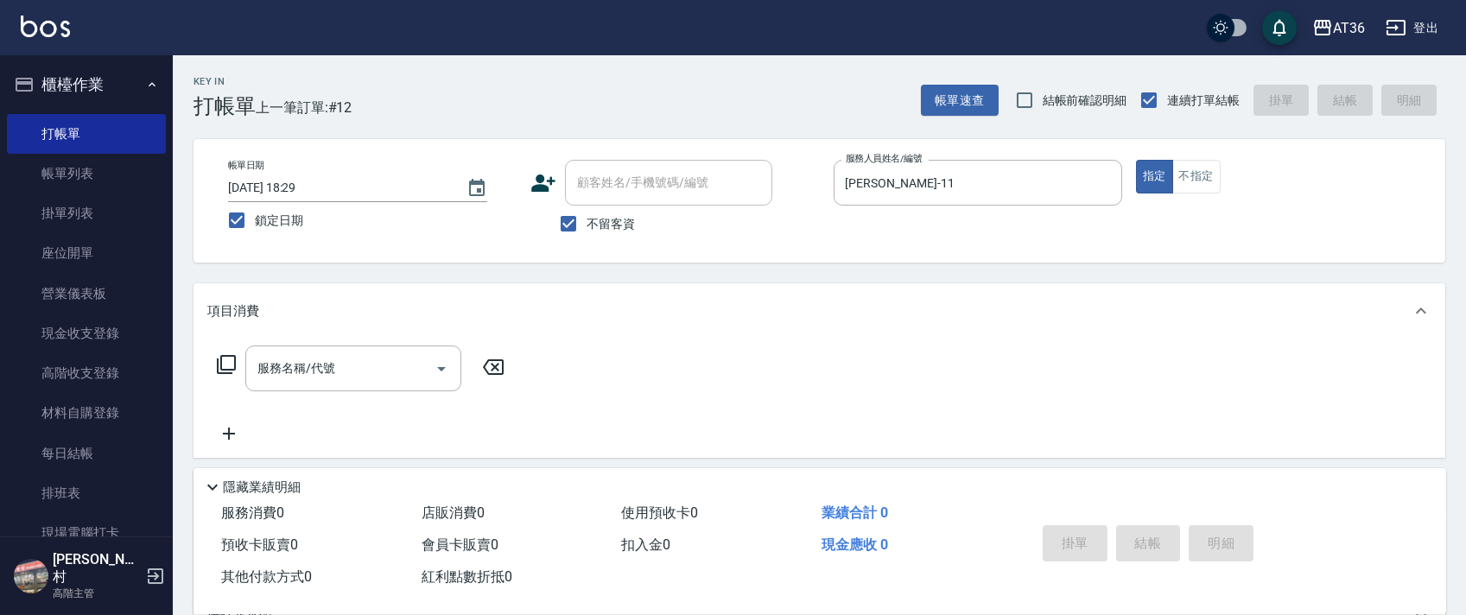
click at [232, 360] on icon at bounding box center [226, 364] width 21 height 21
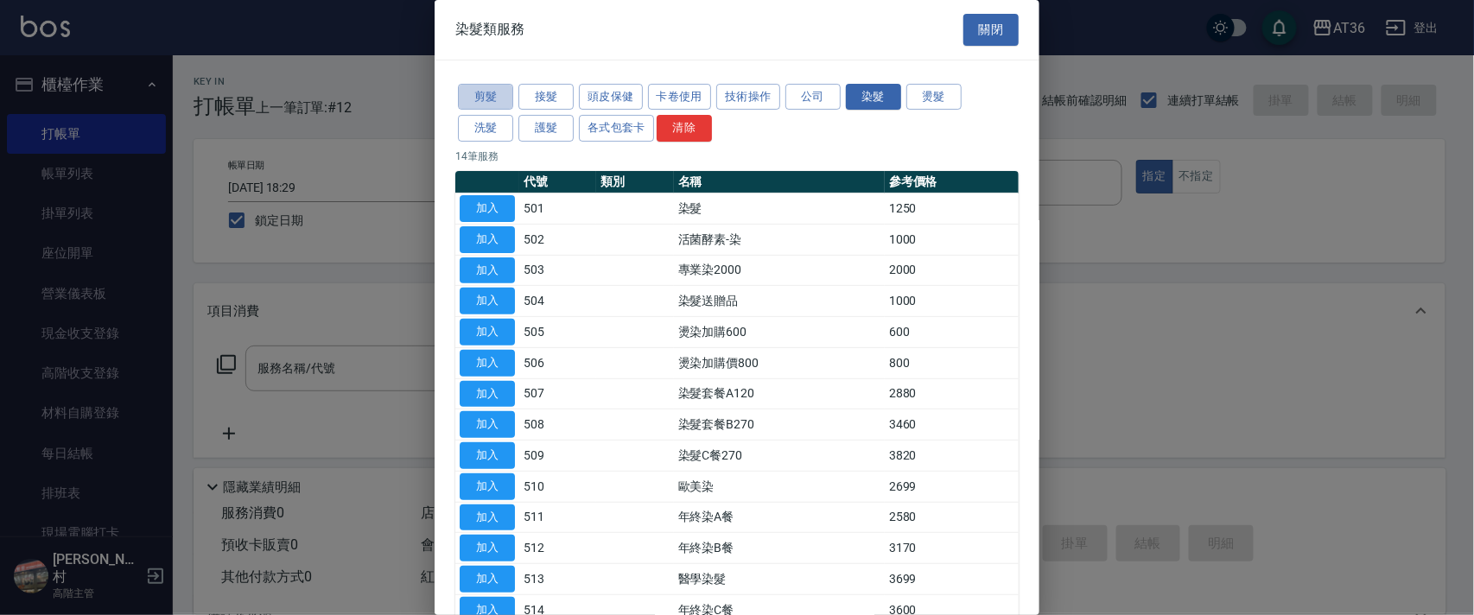
drag, startPoint x: 498, startPoint y: 99, endPoint x: 609, endPoint y: 204, distance: 152.2
click at [498, 101] on button "剪髮" at bounding box center [485, 97] width 55 height 27
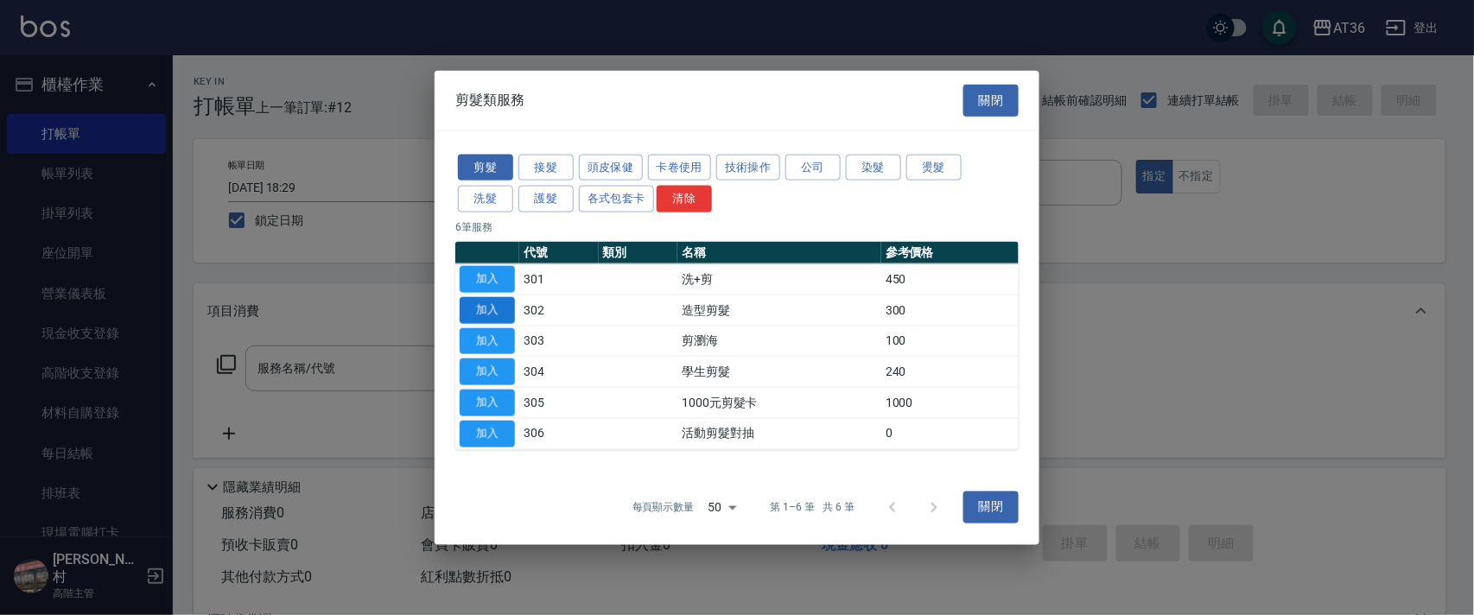
click at [491, 309] on button "加入" at bounding box center [487, 309] width 55 height 27
type input "造型剪髮(302)"
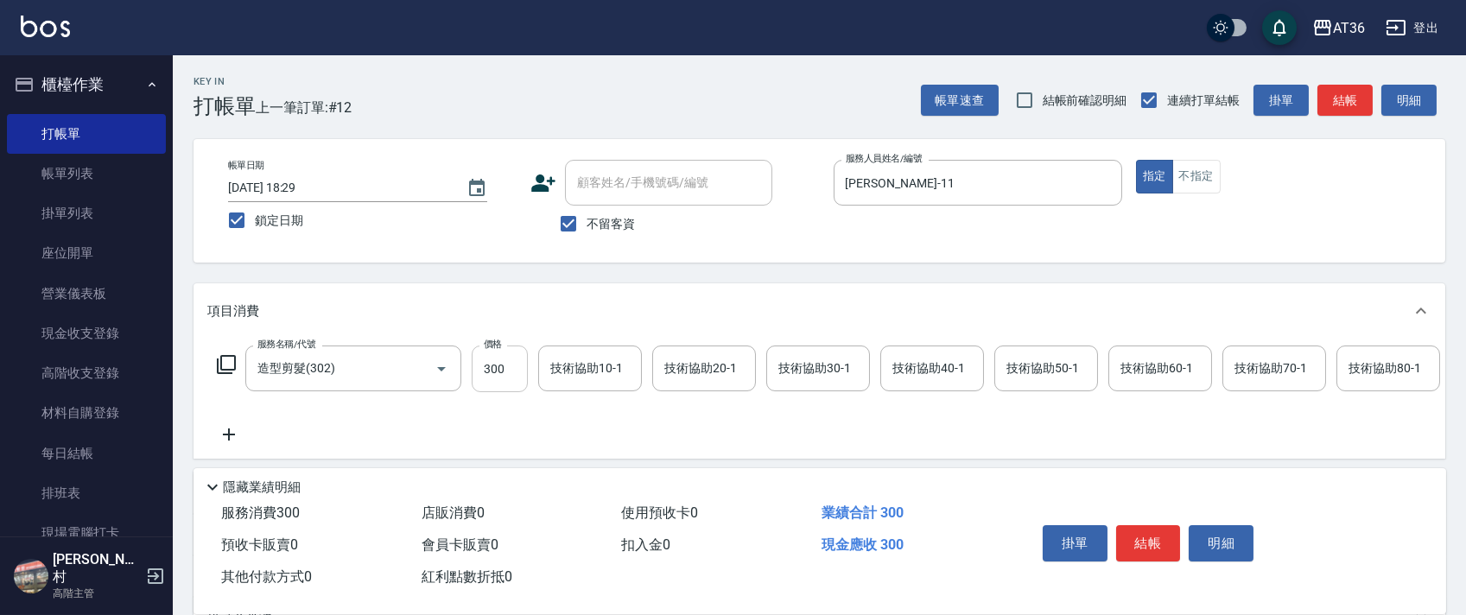
click at [505, 359] on input "300" at bounding box center [500, 369] width 56 height 47
type input "280"
drag, startPoint x: 1152, startPoint y: 547, endPoint x: 1180, endPoint y: 534, distance: 31.3
click at [1153, 547] on button "結帳" at bounding box center [1148, 543] width 65 height 36
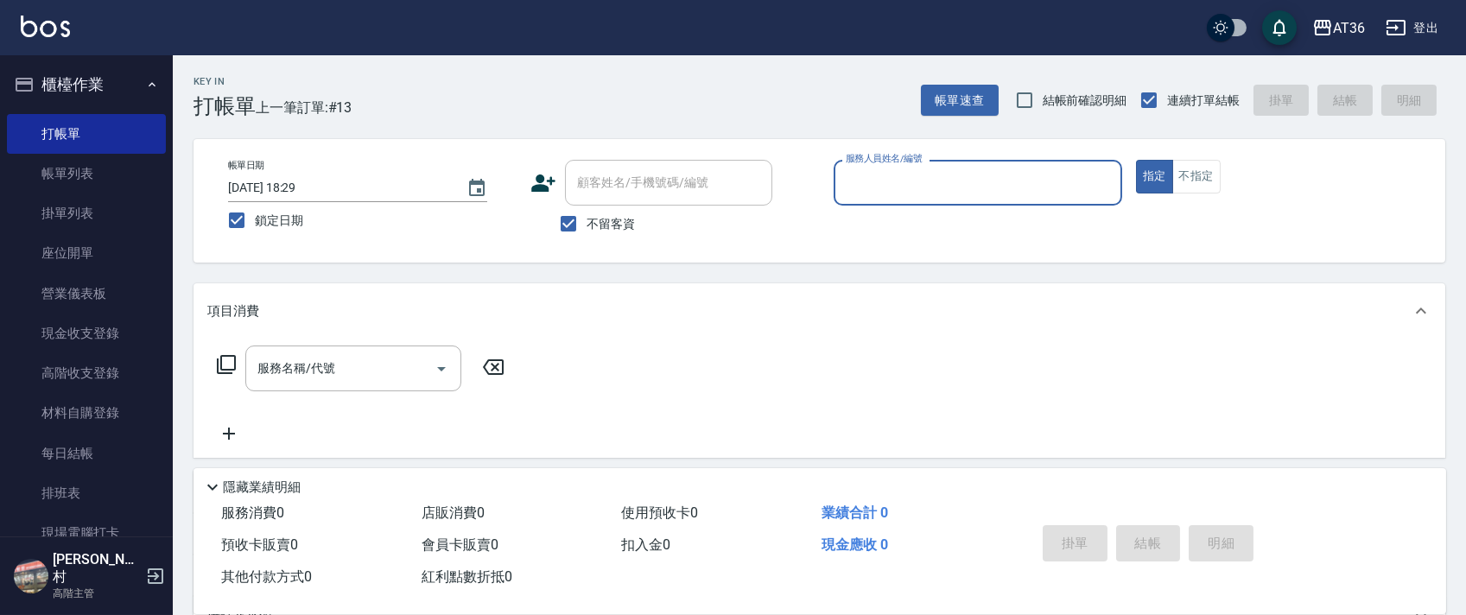
click at [860, 184] on input "服務人員姓名/編號" at bounding box center [977, 183] width 273 height 30
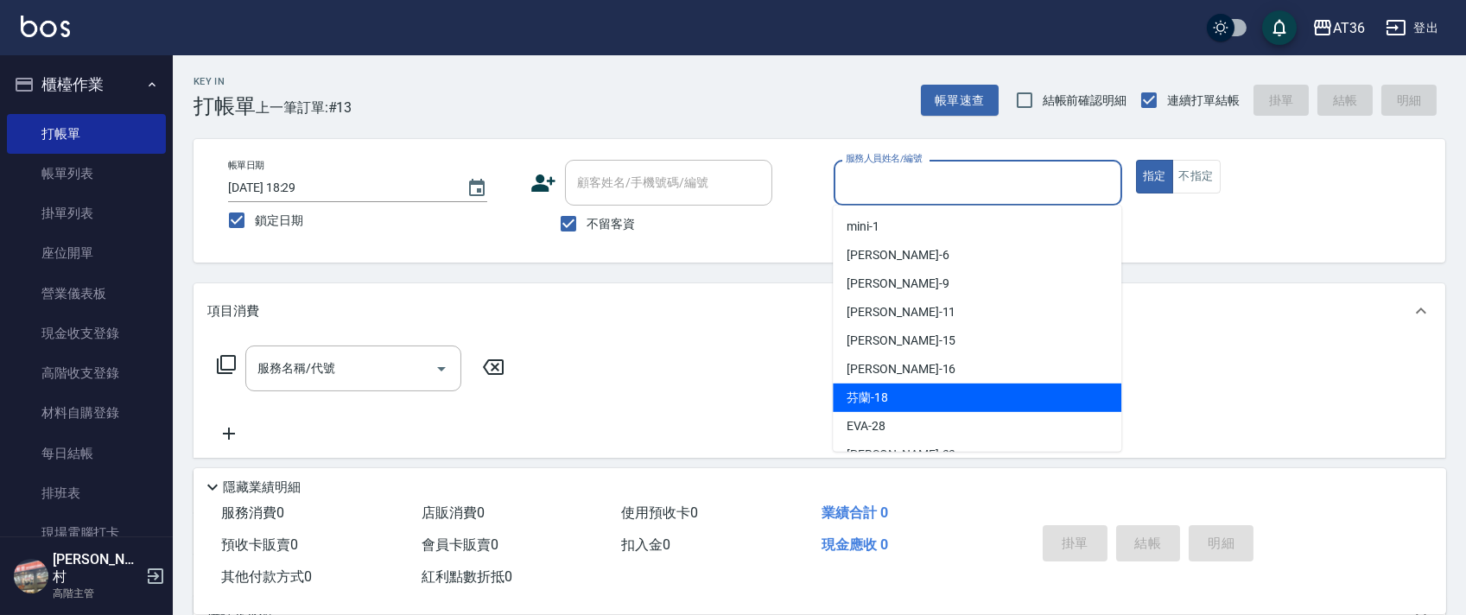
click at [898, 385] on div "芬蘭 -18" at bounding box center [977, 398] width 289 height 29
type input "芬蘭-18"
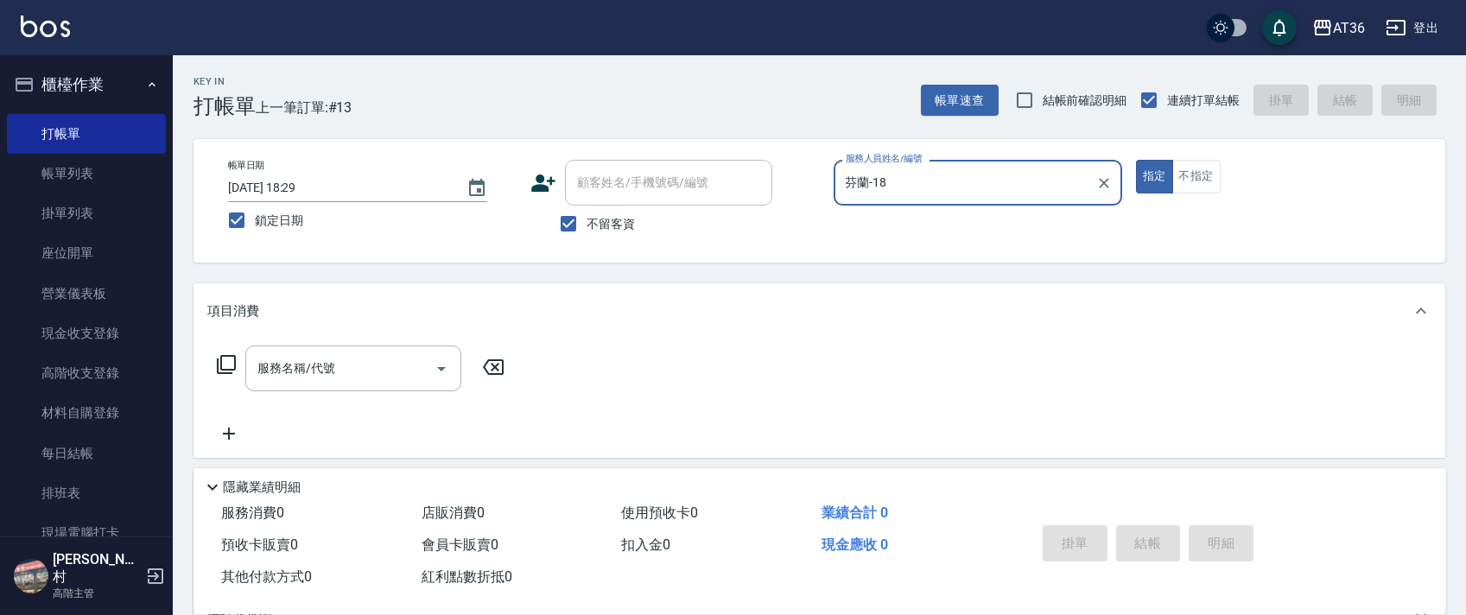
click at [222, 365] on icon at bounding box center [226, 364] width 21 height 21
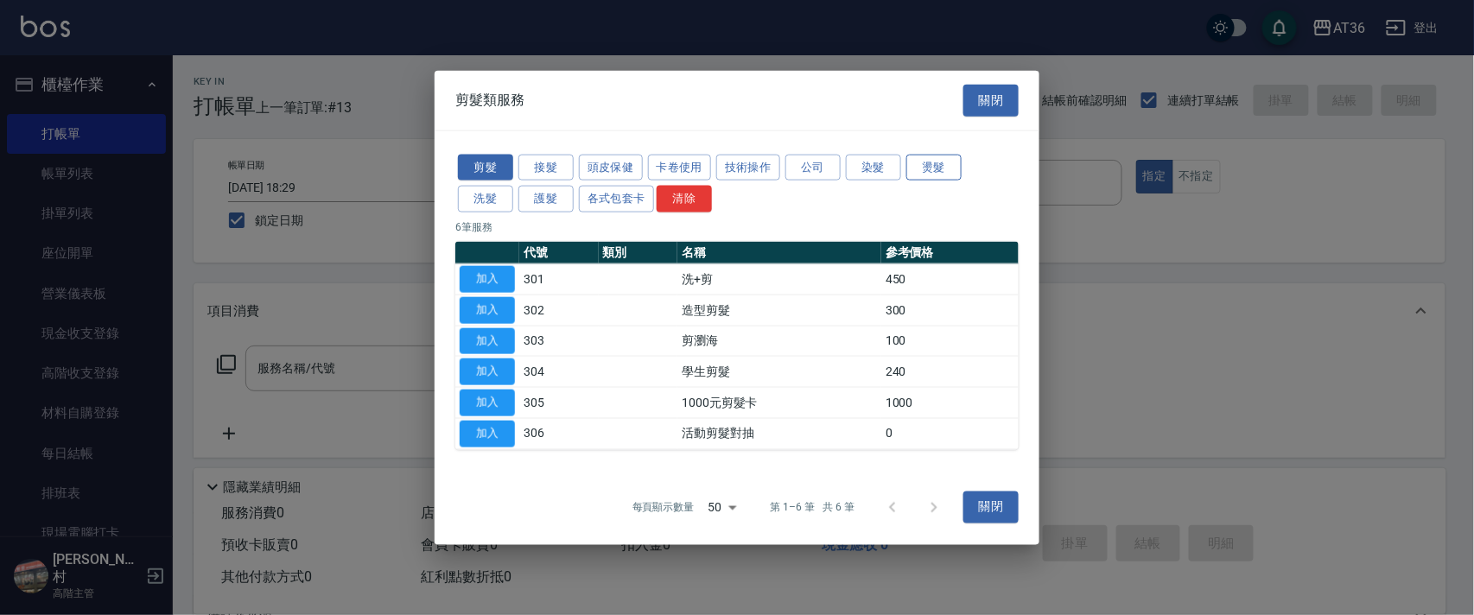
click at [942, 169] on button "燙髮" at bounding box center [933, 167] width 55 height 27
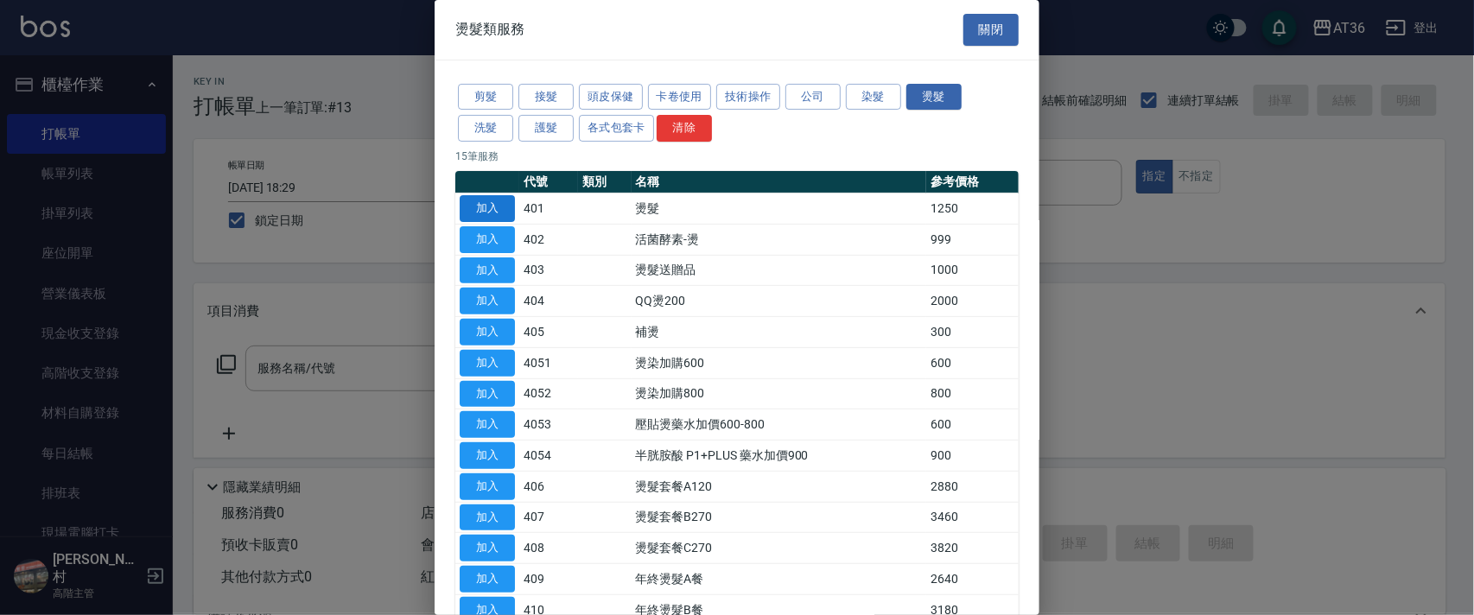
click at [479, 206] on button "加入" at bounding box center [487, 208] width 55 height 27
type input "燙髮(401)"
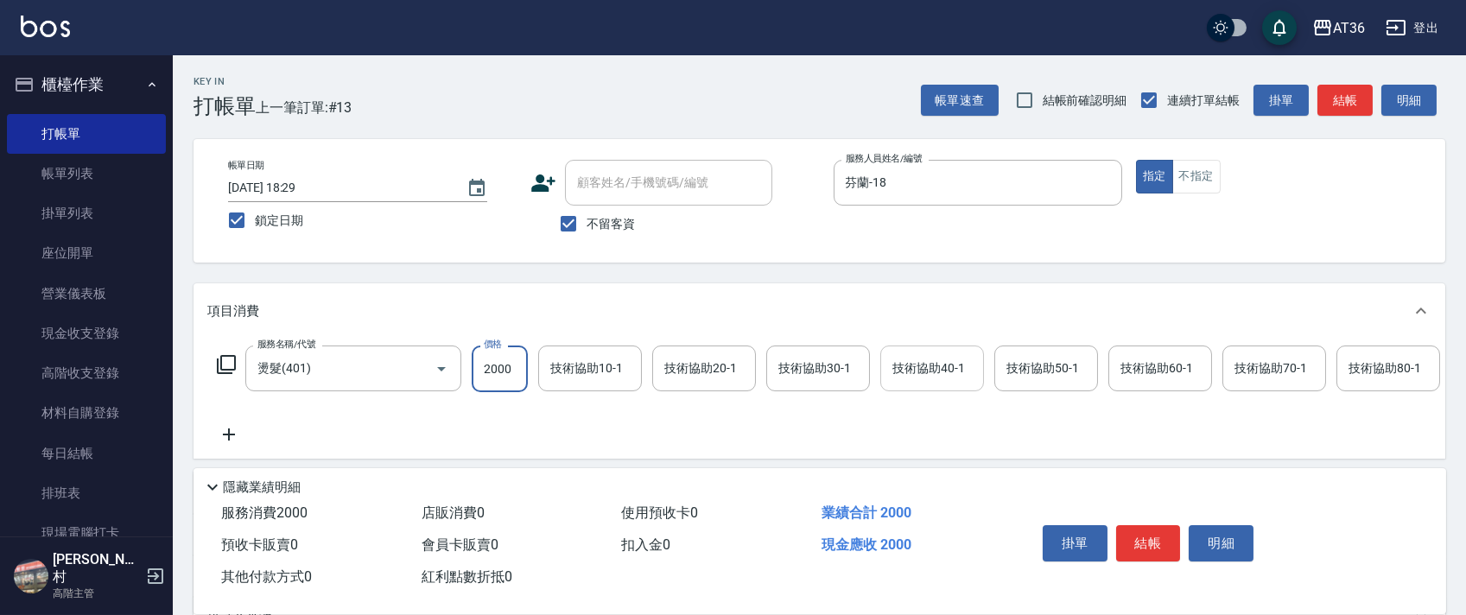
type input "2000"
click at [910, 364] on div "技術協助40-1 技術協助40-1" at bounding box center [932, 369] width 104 height 46
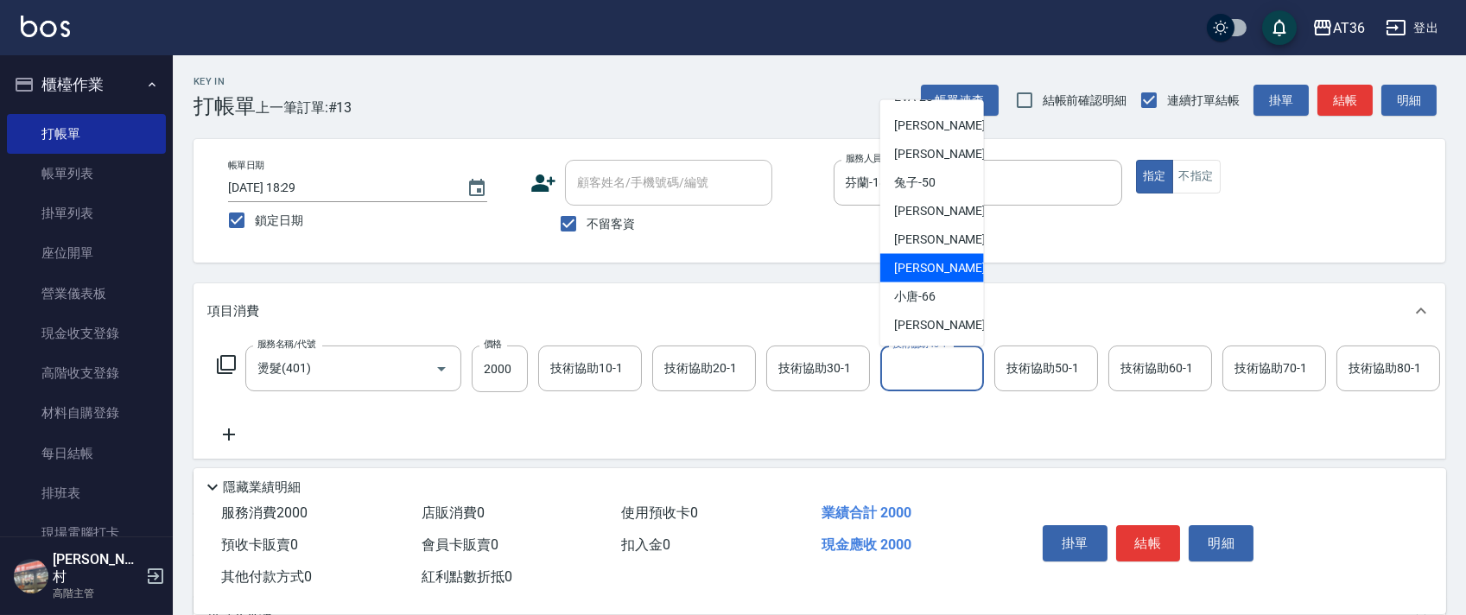
click at [929, 269] on span "[PERSON_NAME] -59" at bounding box center [948, 268] width 109 height 18
type input "[PERSON_NAME]-59"
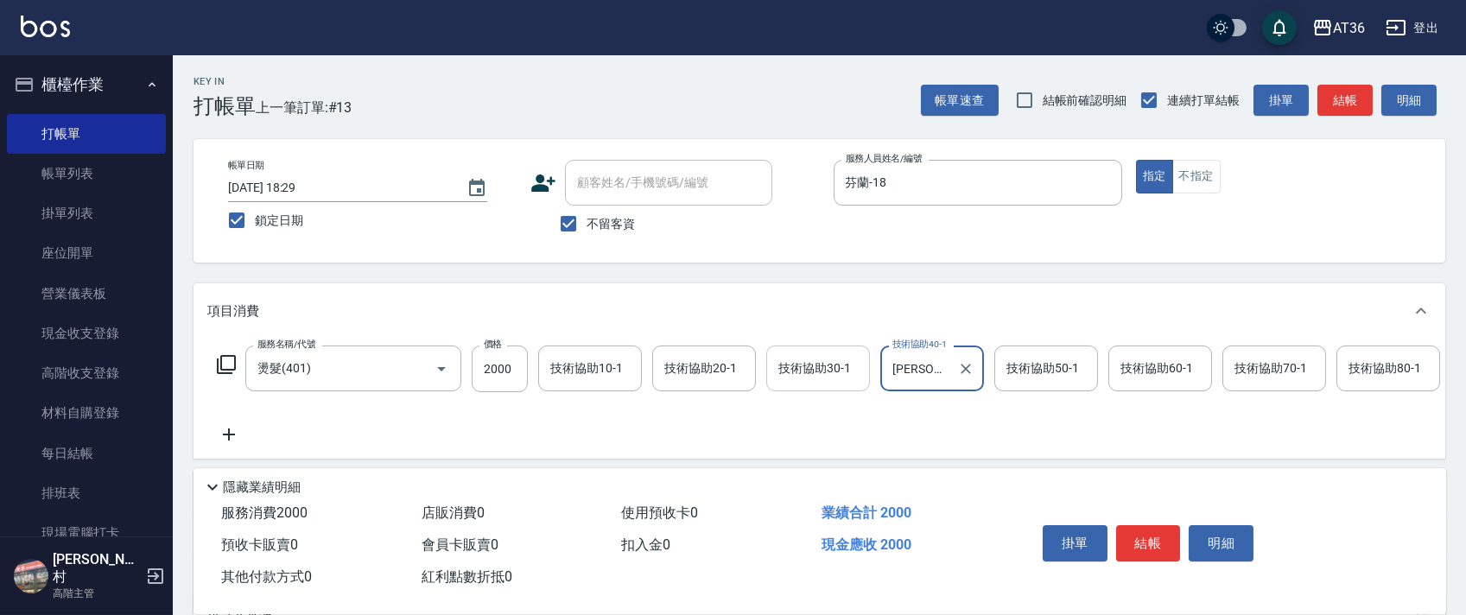
click at [789, 371] on div "技術協助30-1 技術協助30-1" at bounding box center [818, 369] width 104 height 46
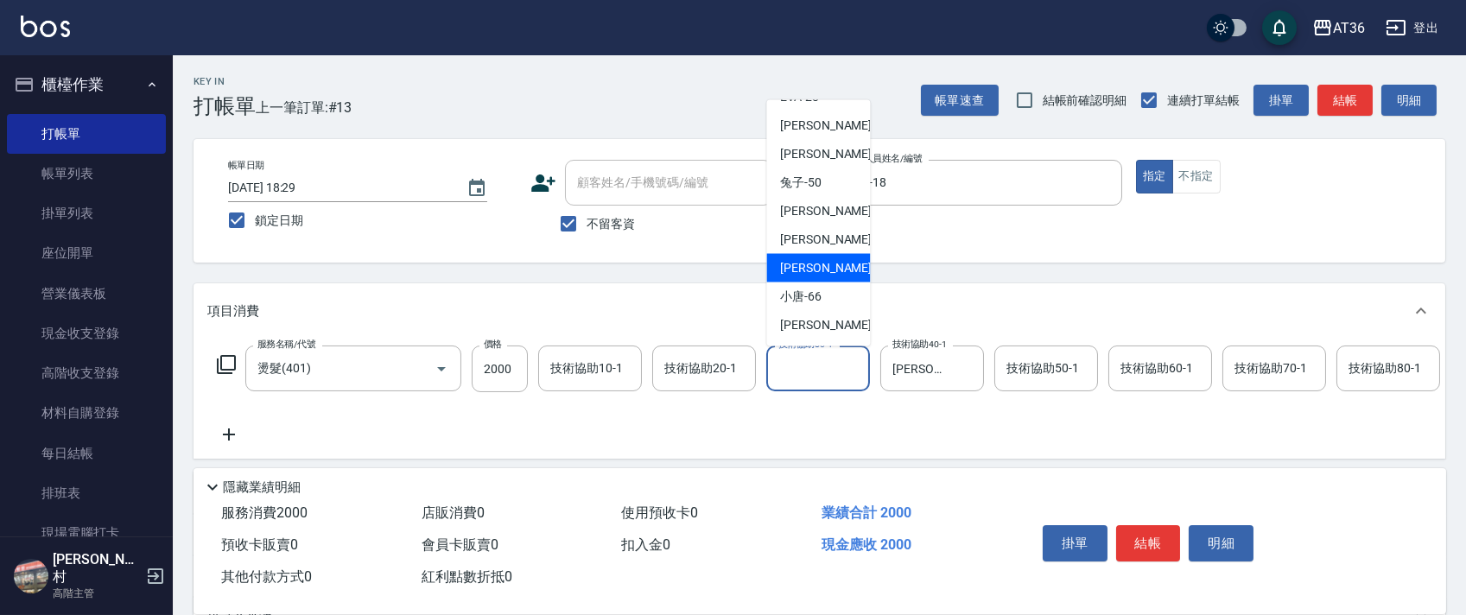
drag, startPoint x: 810, startPoint y: 267, endPoint x: 1140, endPoint y: 407, distance: 357.7
click at [810, 268] on span "[PERSON_NAME] -59" at bounding box center [834, 268] width 109 height 18
type input "[PERSON_NAME]-59"
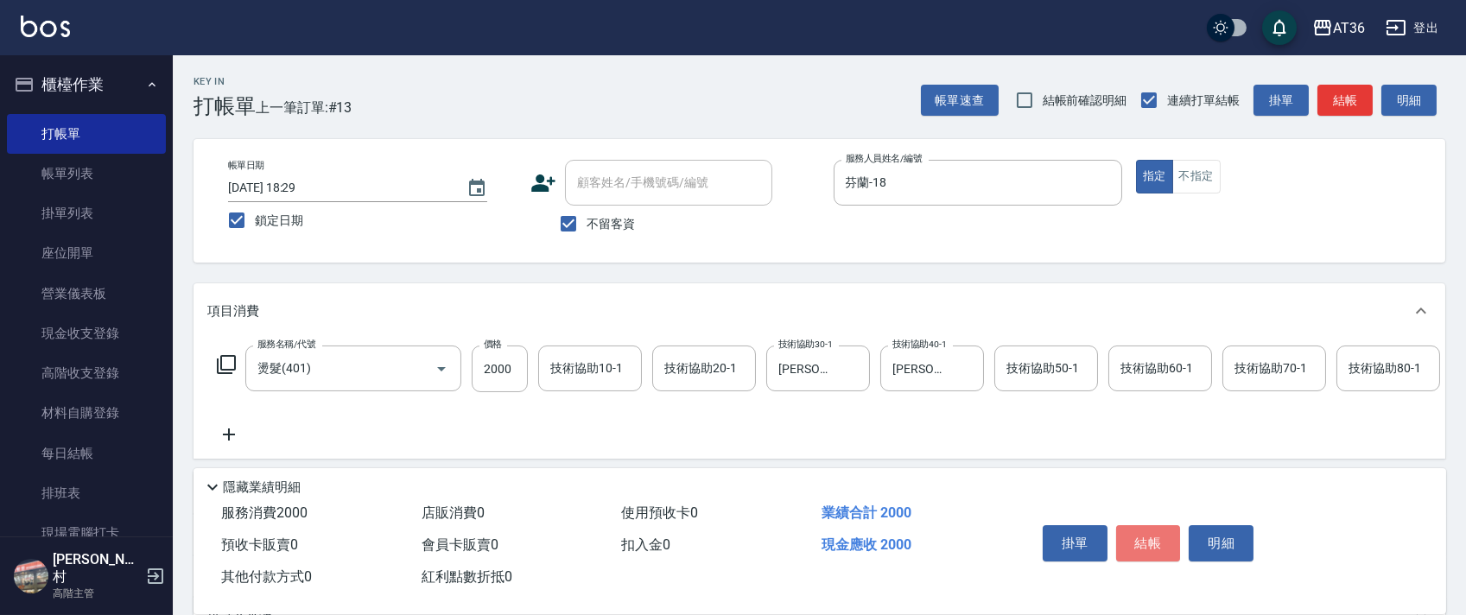
drag, startPoint x: 1152, startPoint y: 543, endPoint x: 1146, endPoint y: 525, distance: 18.6
click at [1151, 540] on button "結帳" at bounding box center [1148, 543] width 65 height 36
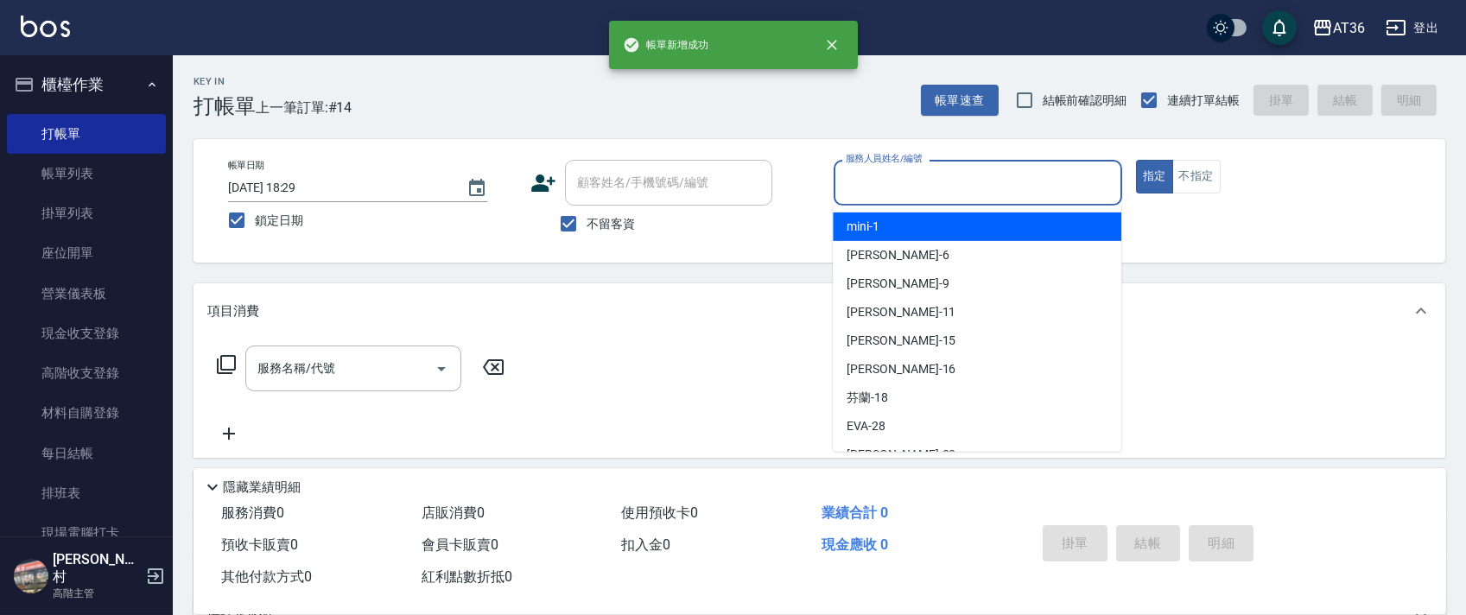
drag, startPoint x: 858, startPoint y: 180, endPoint x: 949, endPoint y: 224, distance: 101.6
click at [858, 183] on input "服務人員姓名/編號" at bounding box center [977, 183] width 273 height 30
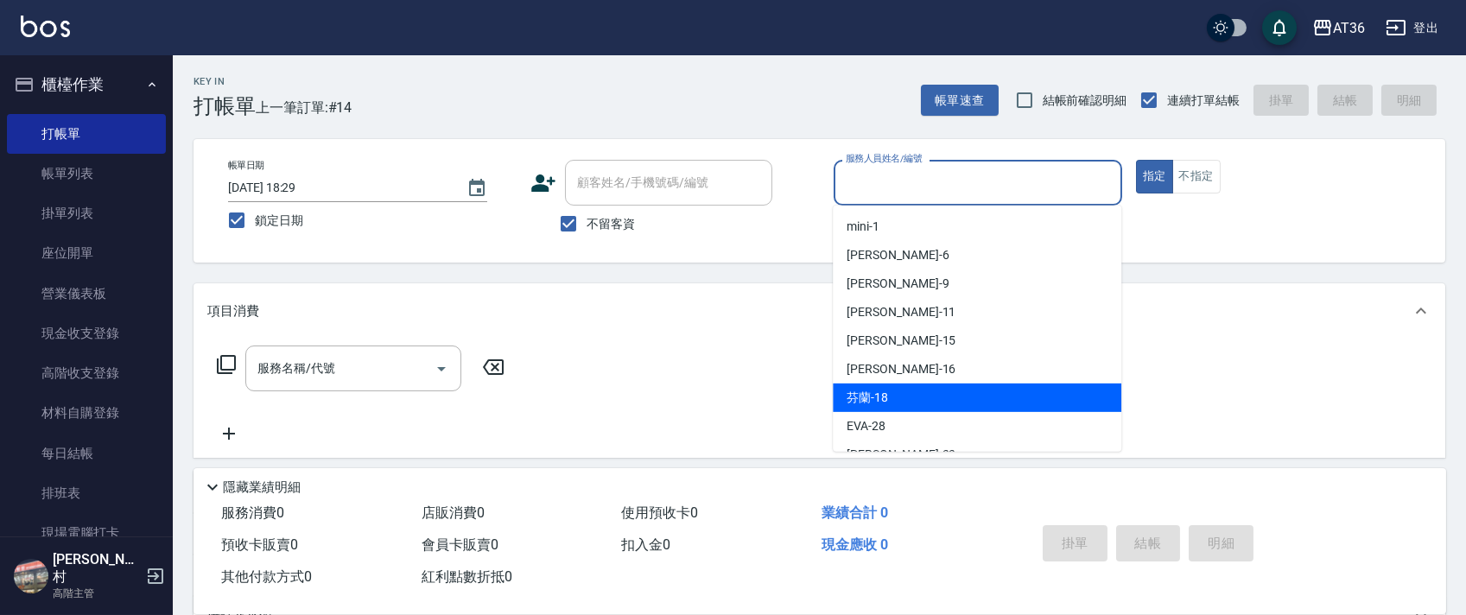
click at [887, 392] on div "芬蘭 -18" at bounding box center [977, 398] width 289 height 29
type input "芬蘭-18"
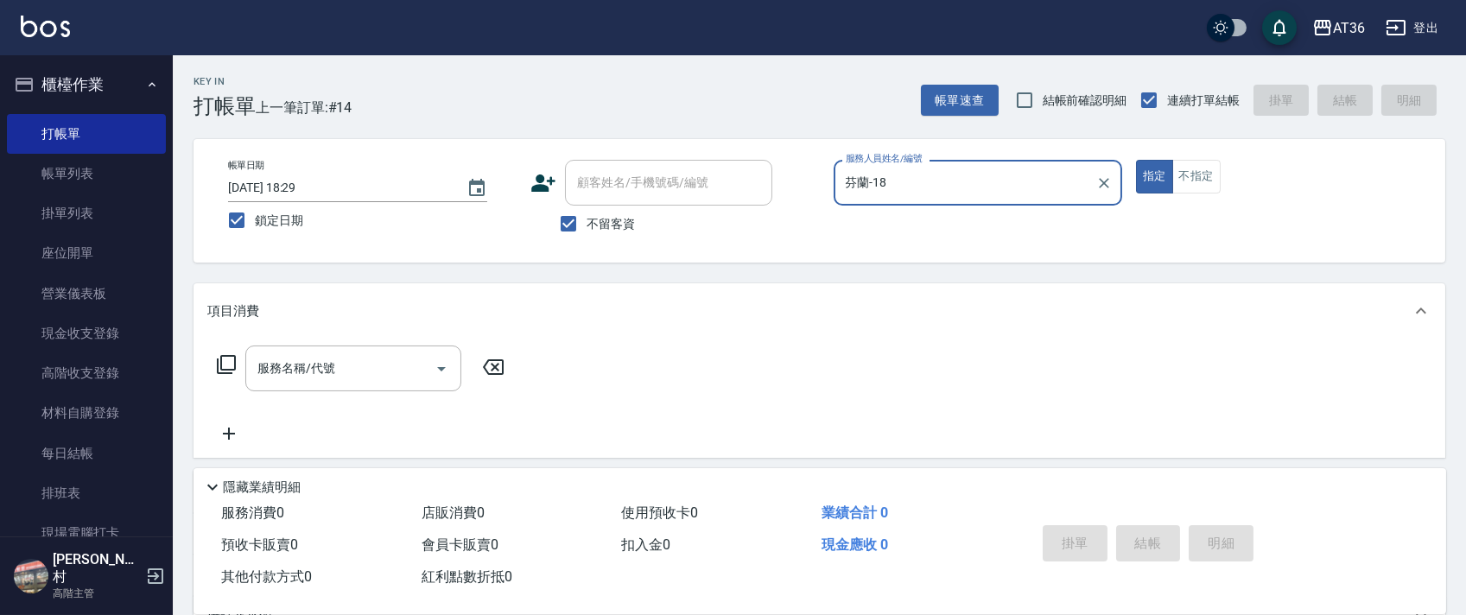
click at [229, 366] on icon at bounding box center [226, 364] width 21 height 21
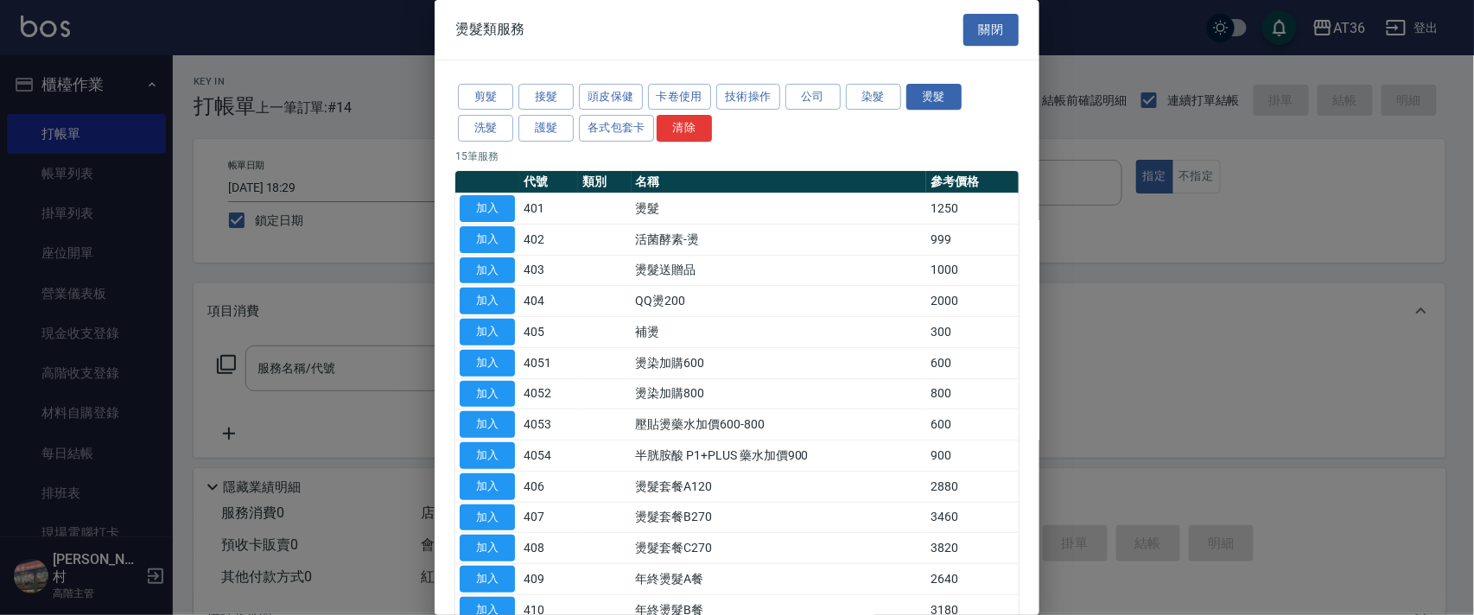
drag, startPoint x: 510, startPoint y: 208, endPoint x: 489, endPoint y: 201, distance: 21.9
click at [509, 208] on button "加入" at bounding box center [487, 208] width 55 height 27
type input "燙髮(401)"
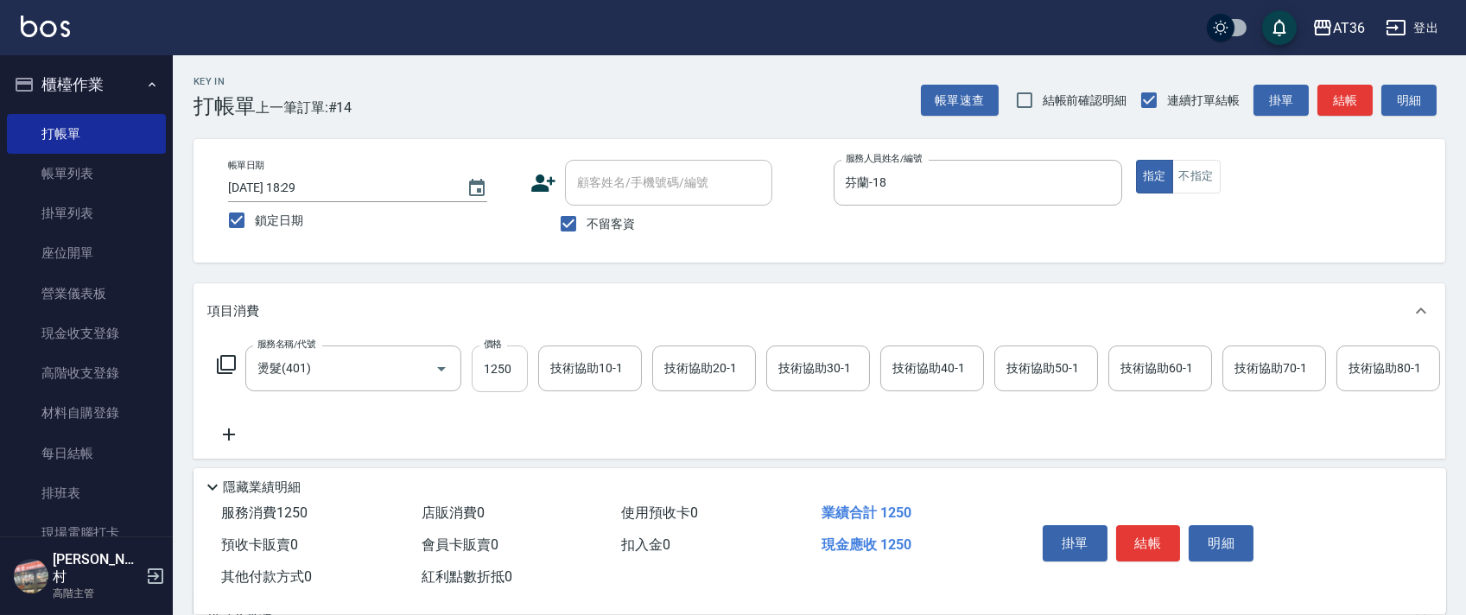
drag, startPoint x: 492, startPoint y: 374, endPoint x: 504, endPoint y: 374, distance: 11.2
click at [494, 374] on input "1250" at bounding box center [500, 369] width 56 height 47
type input "2800"
click at [688, 368] on div "技術協助20-1 技術協助20-1" at bounding box center [704, 369] width 104 height 46
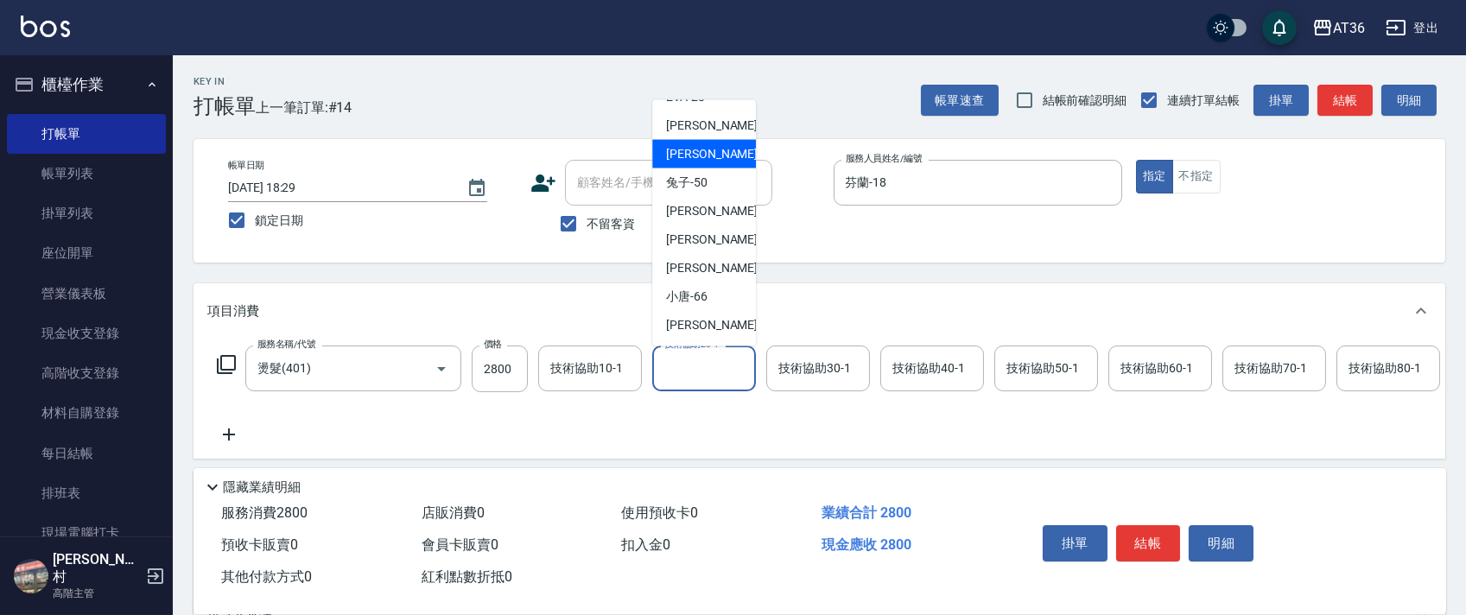
click at [699, 154] on span "佳佳 -36" at bounding box center [720, 154] width 109 height 18
type input "佳佳-36"
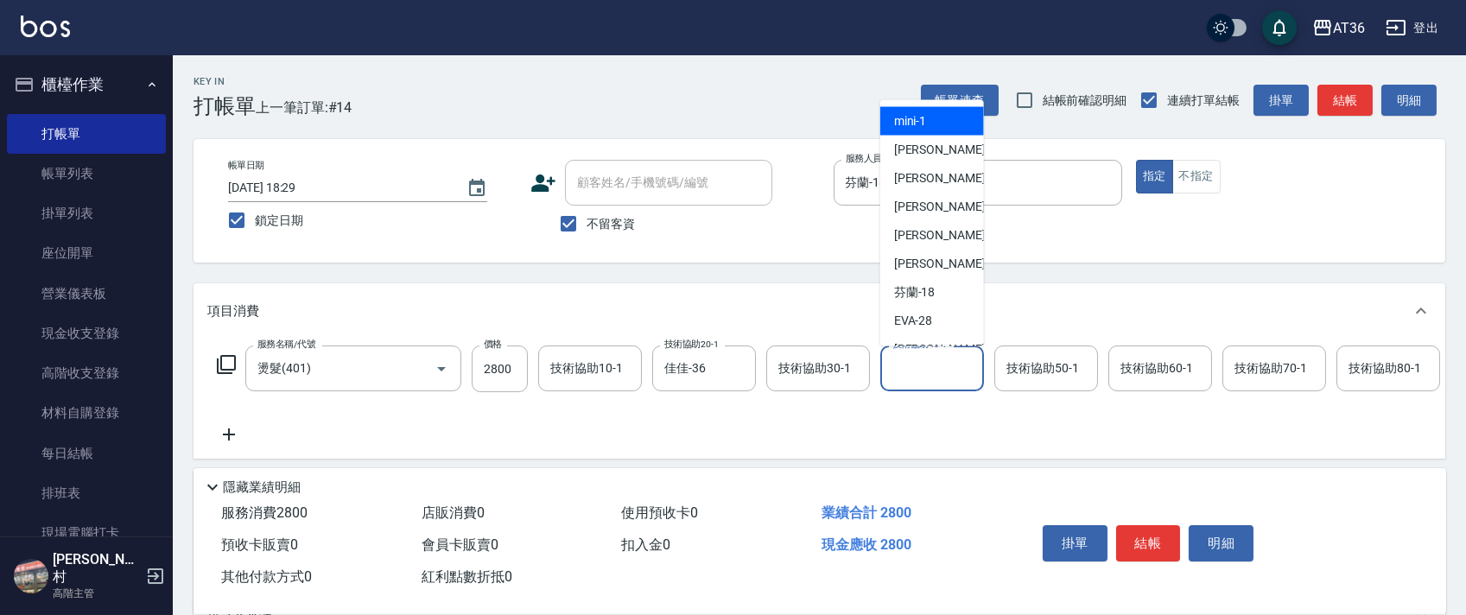
click at [933, 368] on div "技術協助40-1 技術協助40-1" at bounding box center [932, 369] width 104 height 46
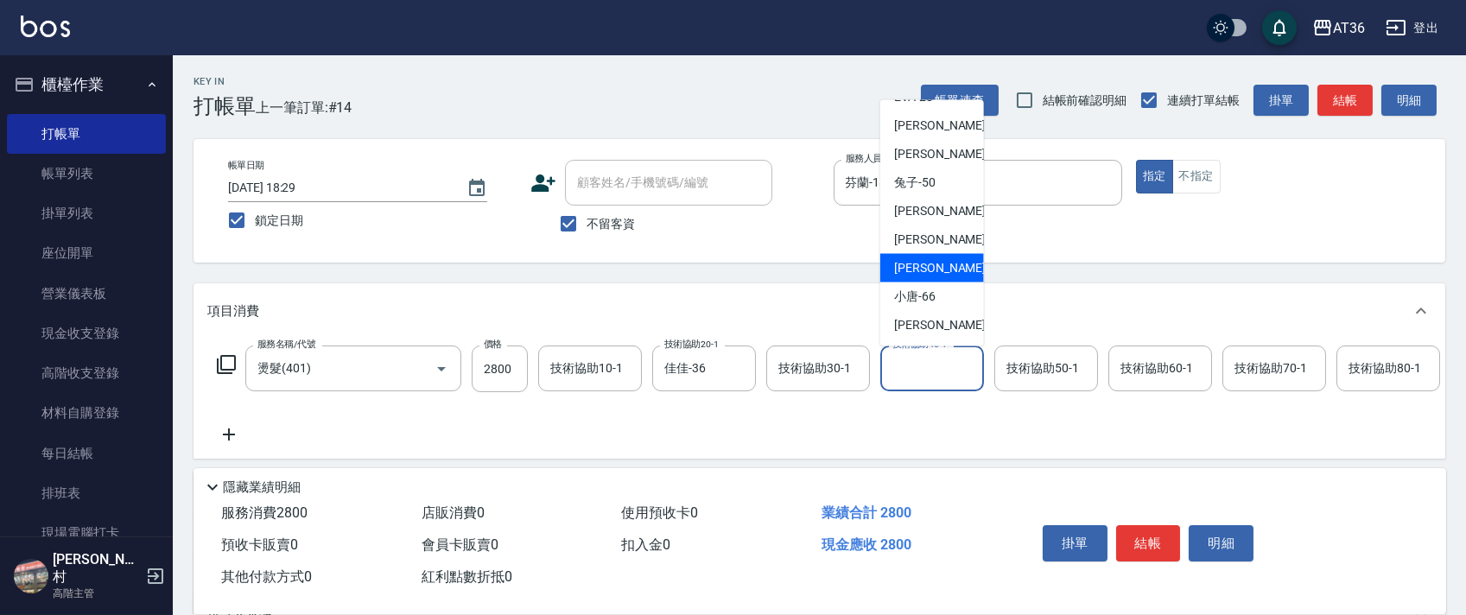
click at [937, 260] on div "[PERSON_NAME] -59" at bounding box center [932, 268] width 104 height 29
type input "[PERSON_NAME]-59"
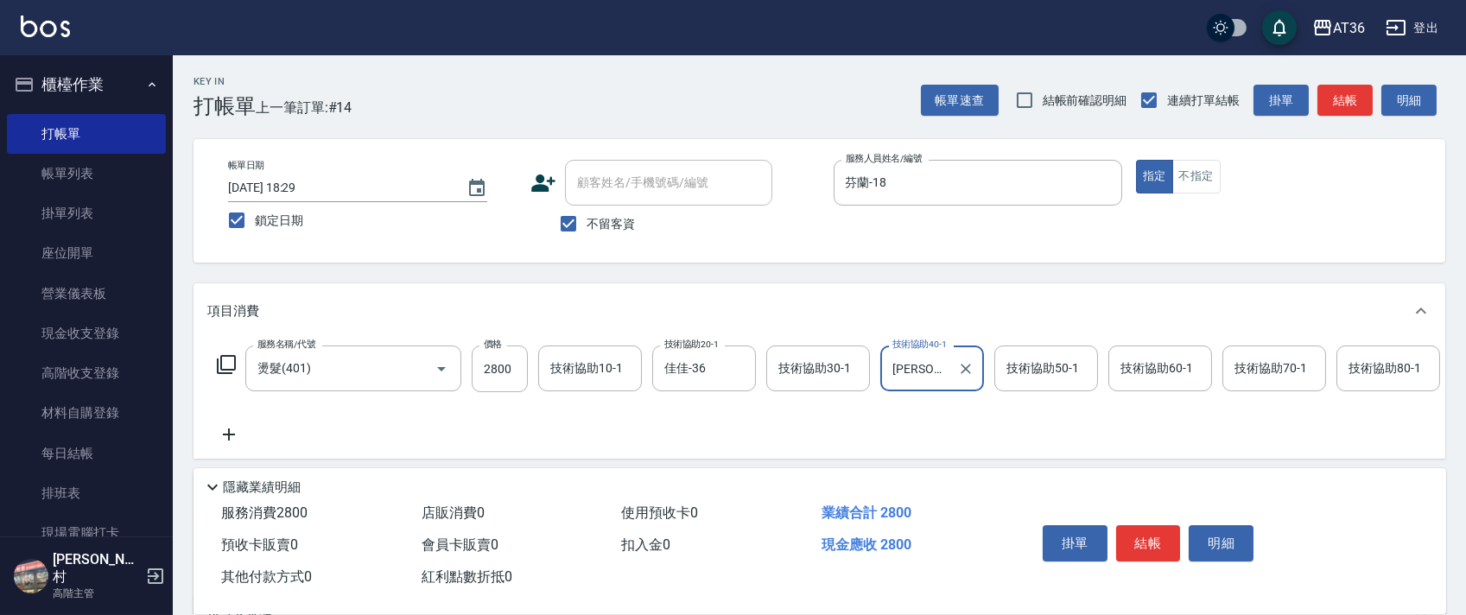
drag, startPoint x: 1145, startPoint y: 538, endPoint x: 1142, endPoint y: 524, distance: 14.9
click at [1145, 537] on button "結帳" at bounding box center [1148, 543] width 65 height 36
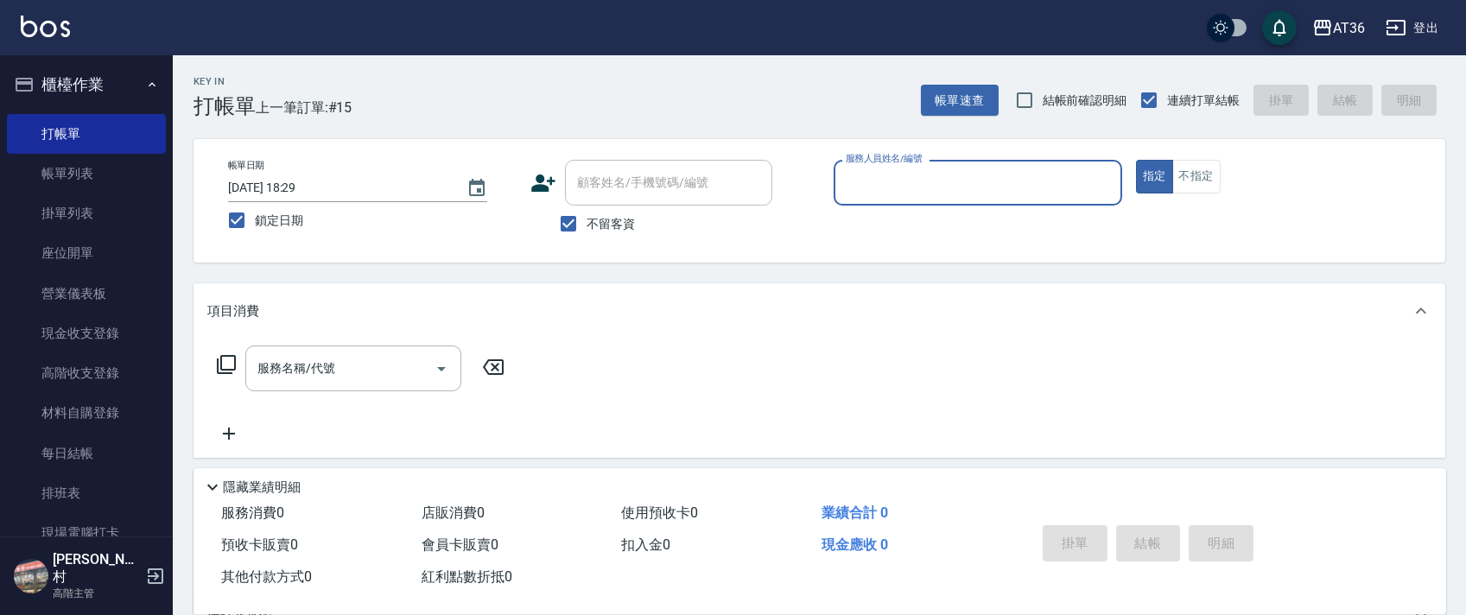
drag, startPoint x: 849, startPoint y: 172, endPoint x: 849, endPoint y: 181, distance: 9.5
click at [849, 176] on input "服務人員姓名/編號" at bounding box center [977, 183] width 273 height 30
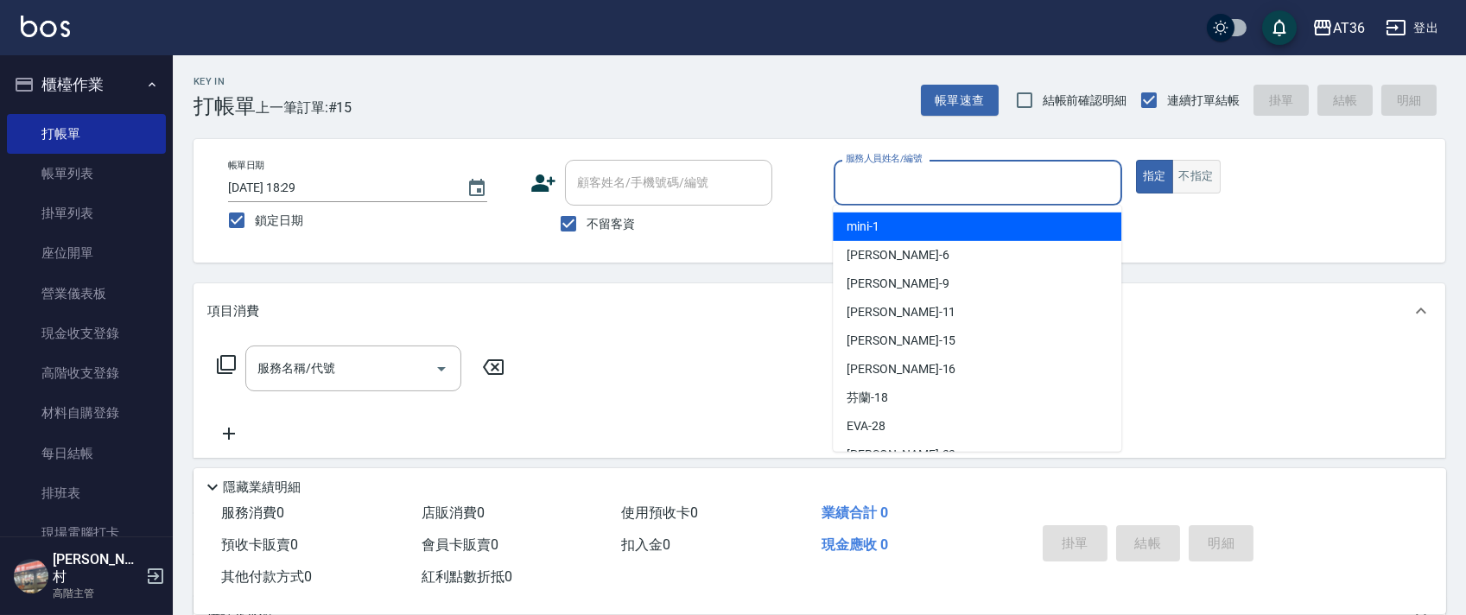
drag, startPoint x: 865, startPoint y: 222, endPoint x: 1208, endPoint y: 163, distance: 348.0
click at [868, 222] on span "mini -1" at bounding box center [863, 227] width 33 height 18
type input "mini-1"
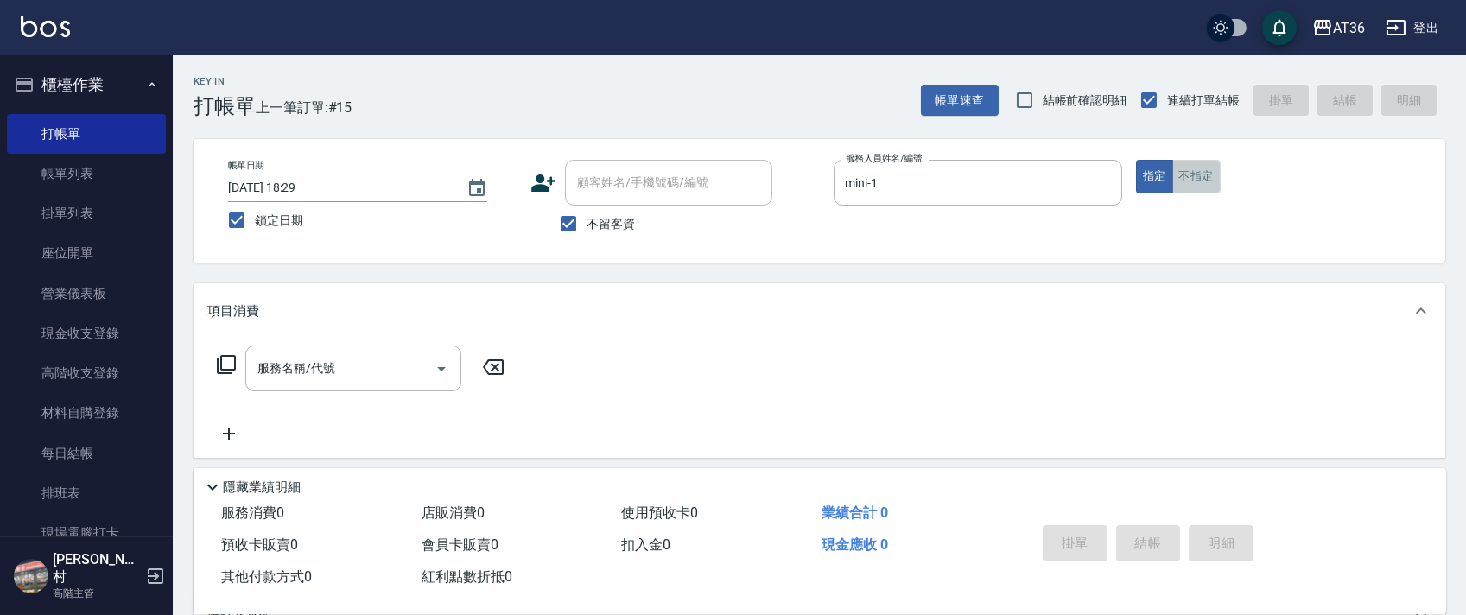
click at [1209, 177] on button "不指定" at bounding box center [1196, 177] width 48 height 34
click at [222, 371] on icon at bounding box center [226, 364] width 19 height 19
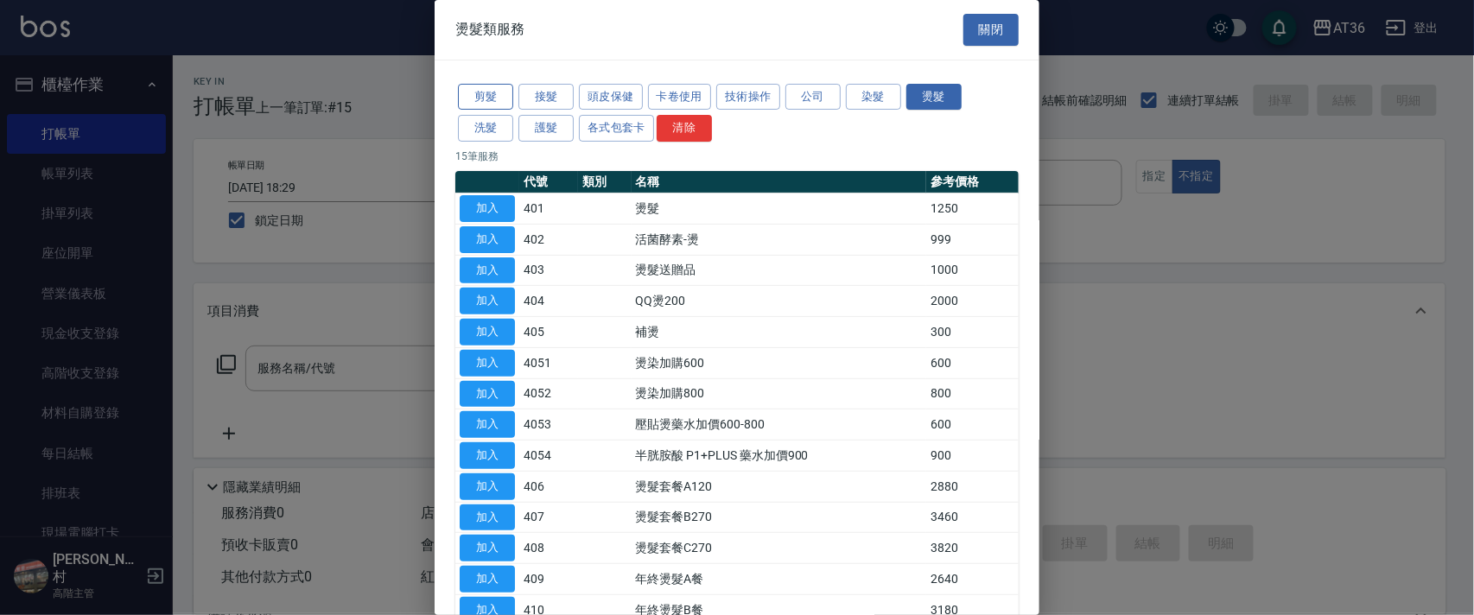
click at [487, 94] on button "剪髮" at bounding box center [485, 97] width 55 height 27
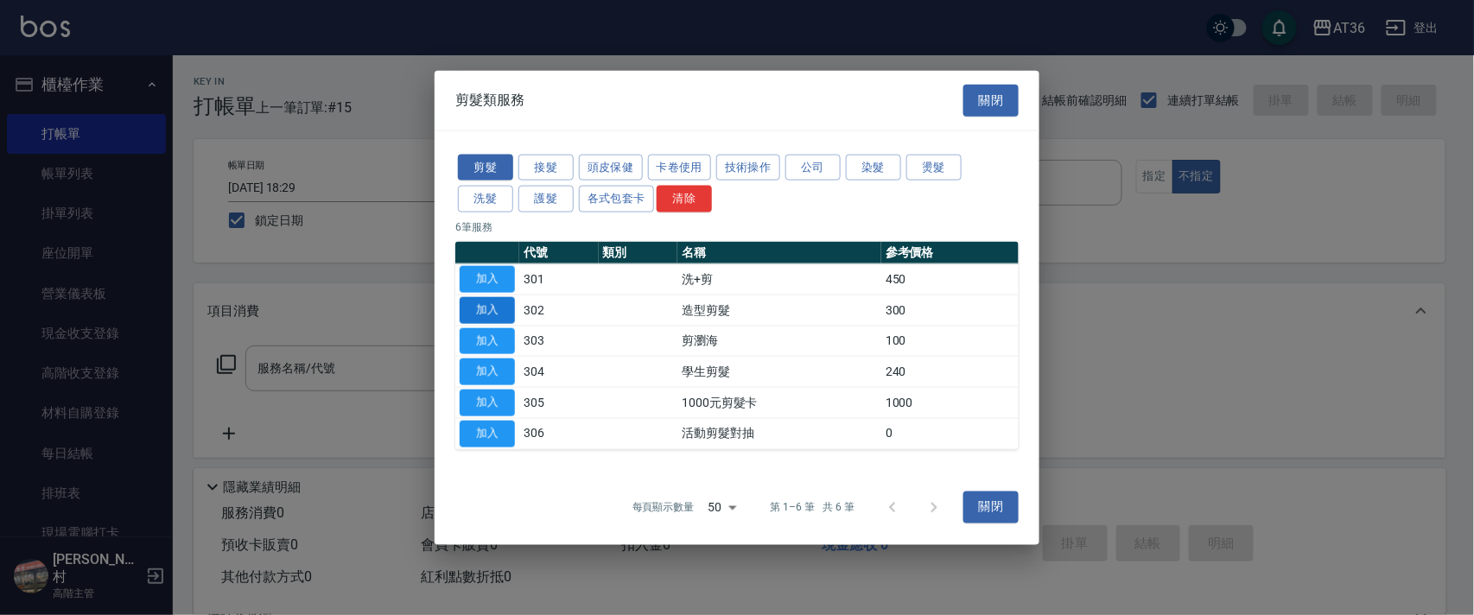
click at [479, 306] on button "加入" at bounding box center [487, 309] width 55 height 27
type input "造型剪髮(302)"
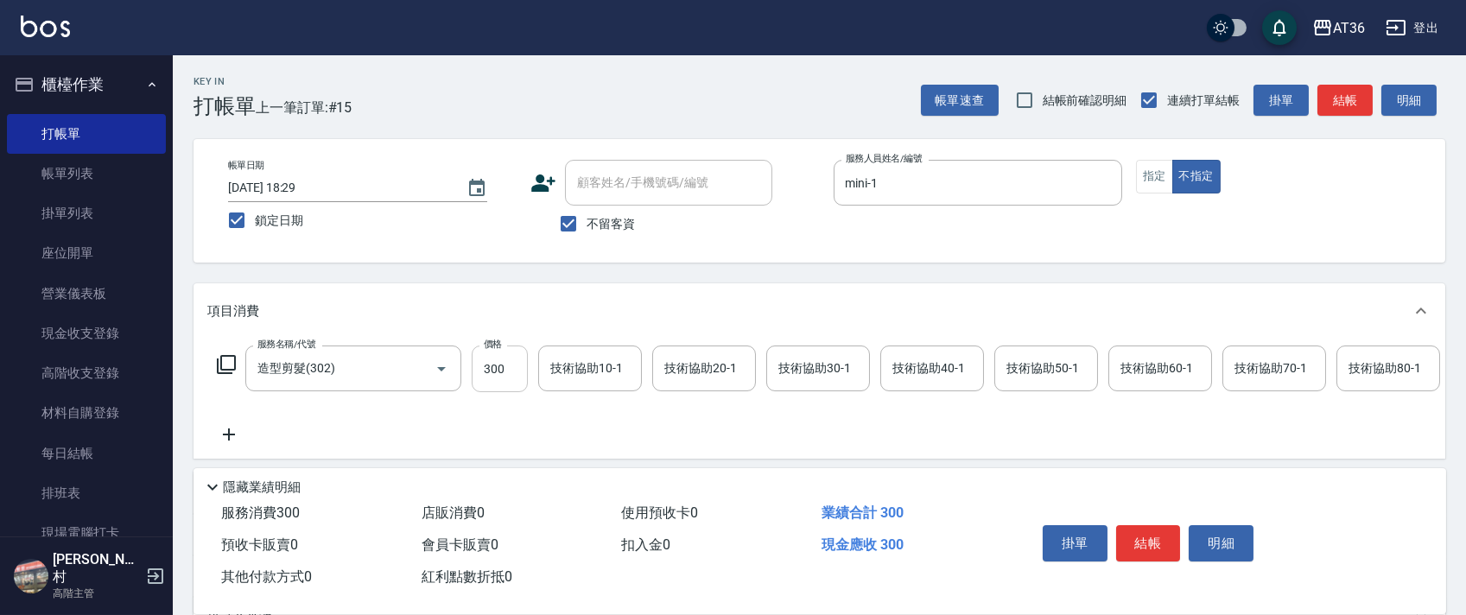
click at [484, 362] on input "300" at bounding box center [500, 369] width 56 height 47
type input "278"
click at [1139, 539] on button "結帳" at bounding box center [1148, 543] width 65 height 36
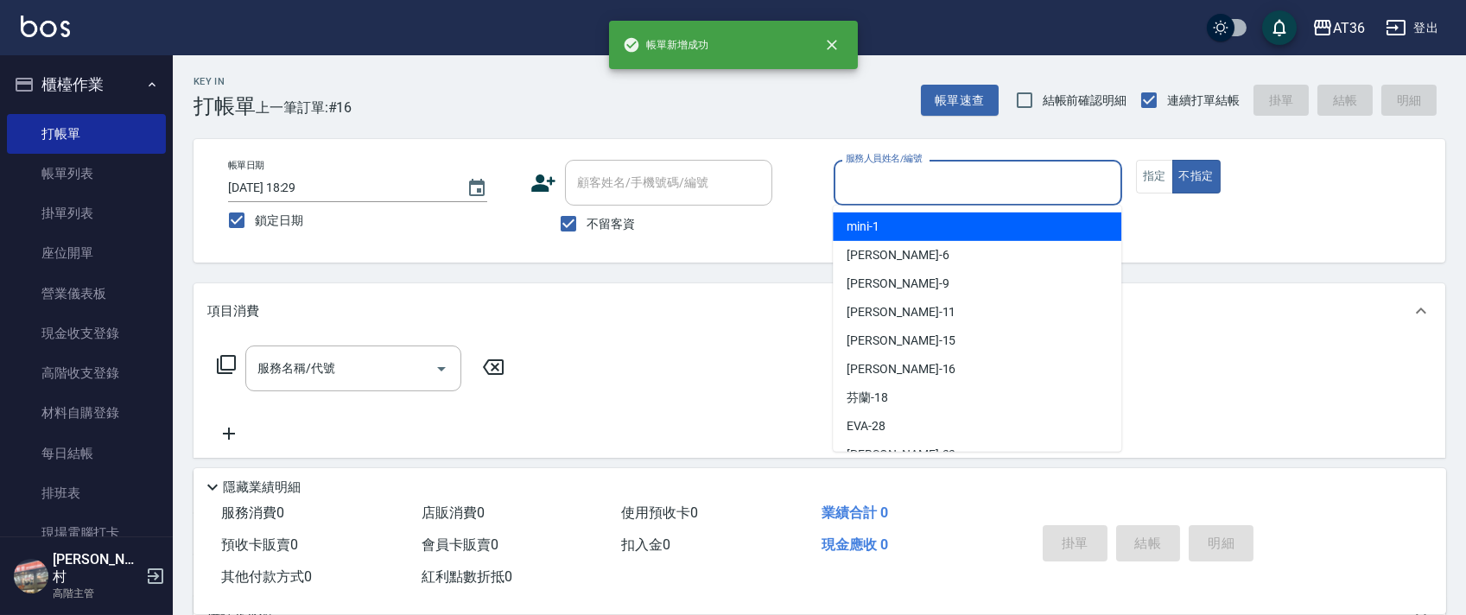
drag, startPoint x: 853, startPoint y: 182, endPoint x: 942, endPoint y: 237, distance: 104.3
click at [853, 185] on input "服務人員姓名/編號" at bounding box center [977, 183] width 273 height 30
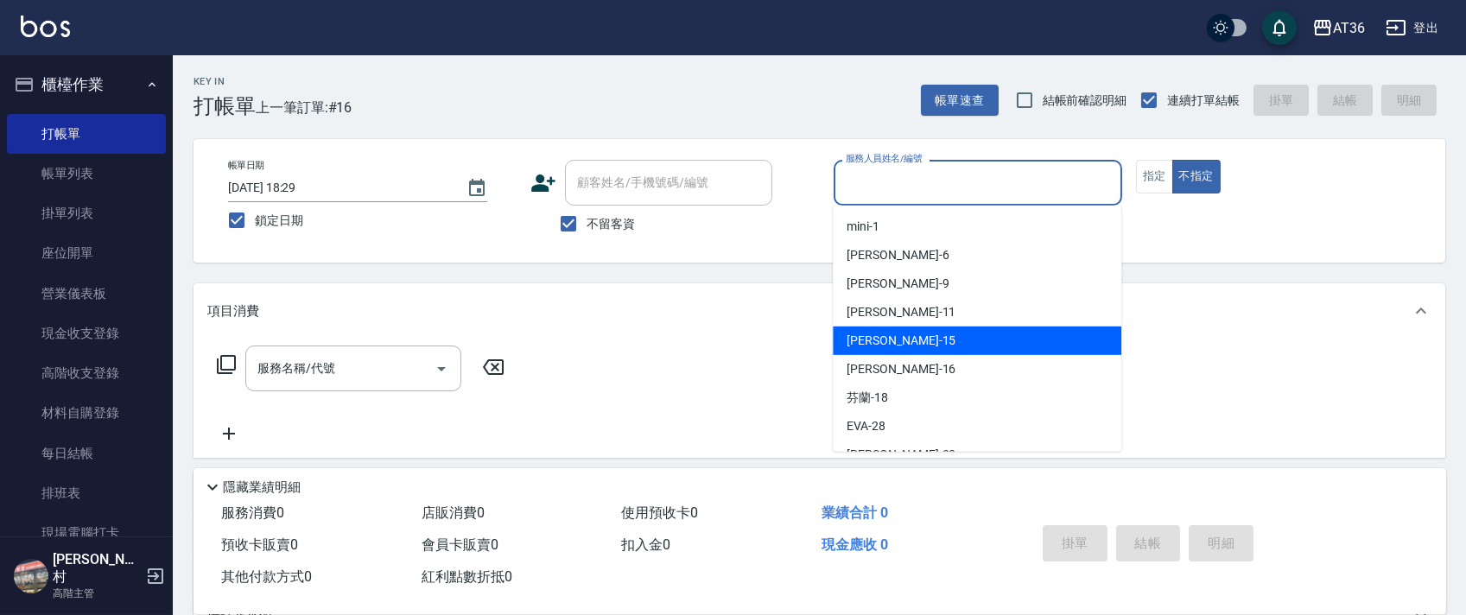
click at [889, 351] on div "[PERSON_NAME] -15" at bounding box center [977, 341] width 289 height 29
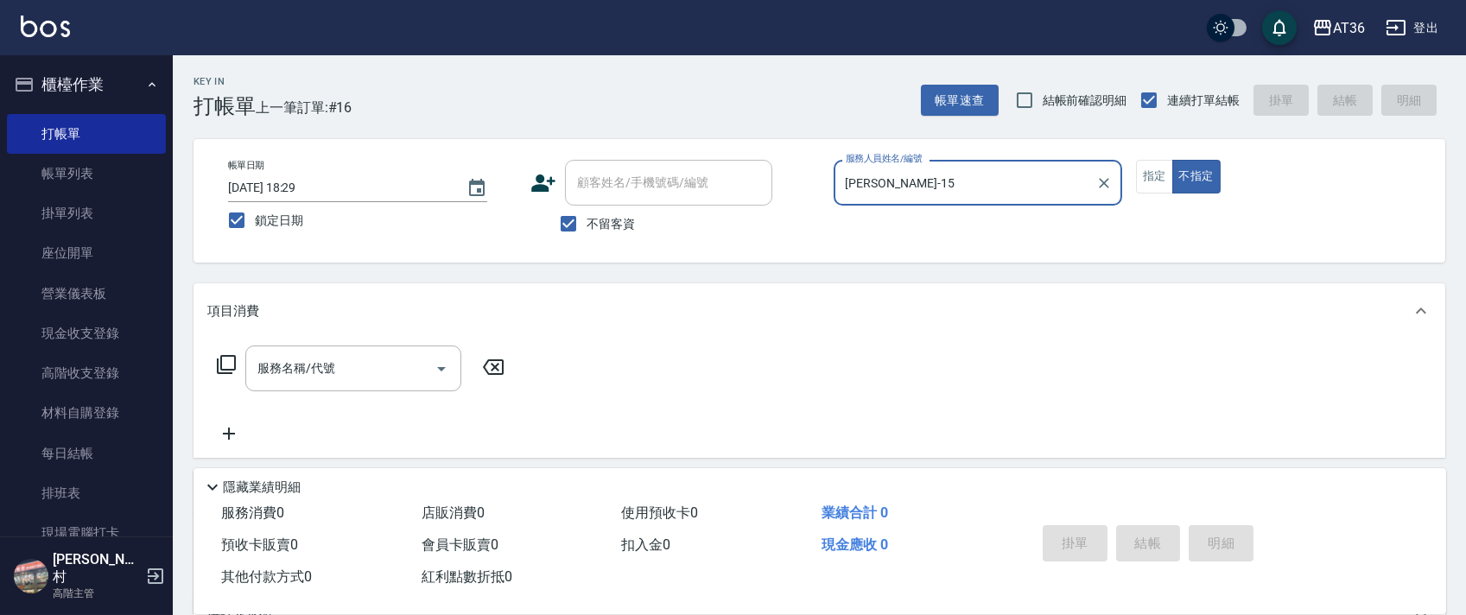
click at [885, 176] on input "[PERSON_NAME]-15" at bounding box center [964, 183] width 247 height 30
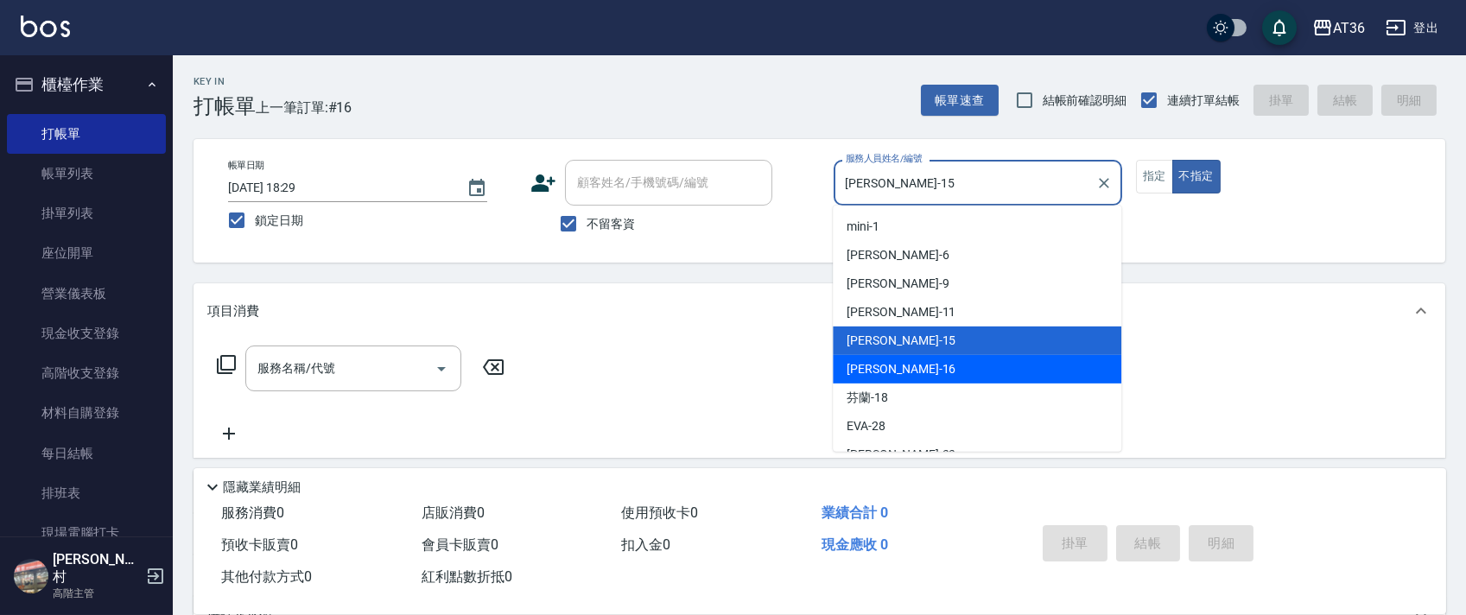
click at [905, 373] on div "小鳳 -16" at bounding box center [977, 369] width 289 height 29
type input "[PERSON_NAME]-16"
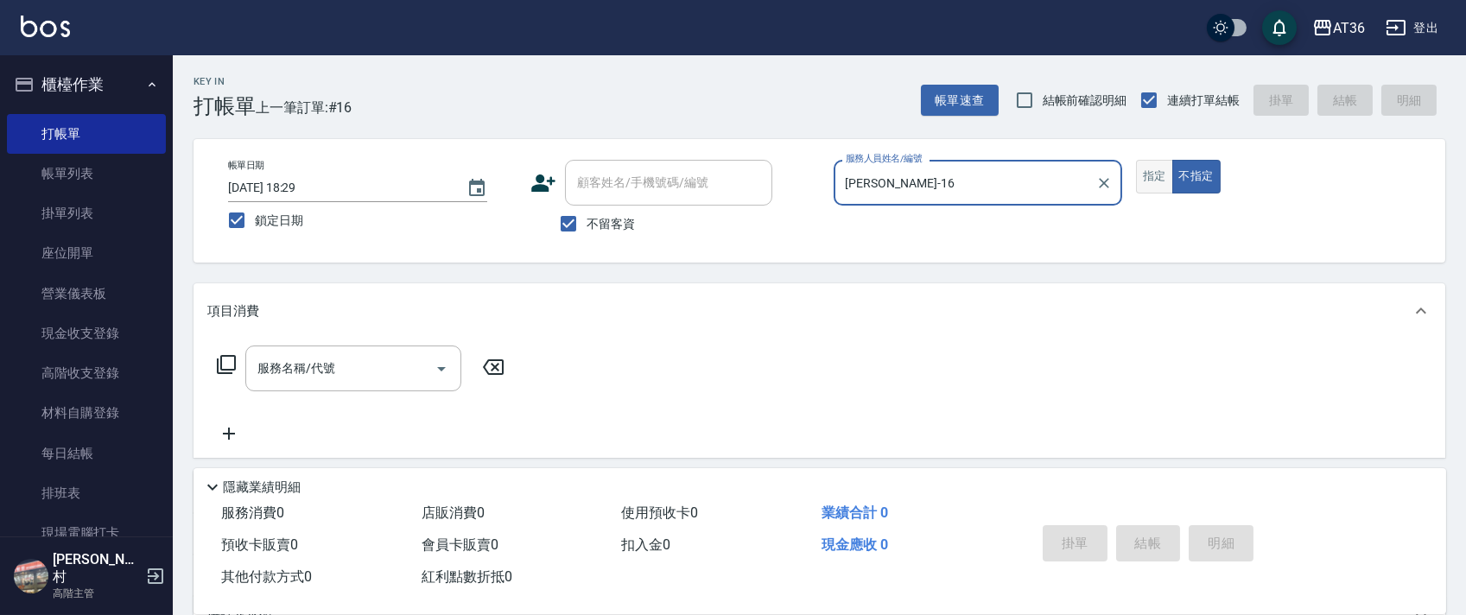
click at [1159, 170] on button "指定" at bounding box center [1154, 177] width 37 height 34
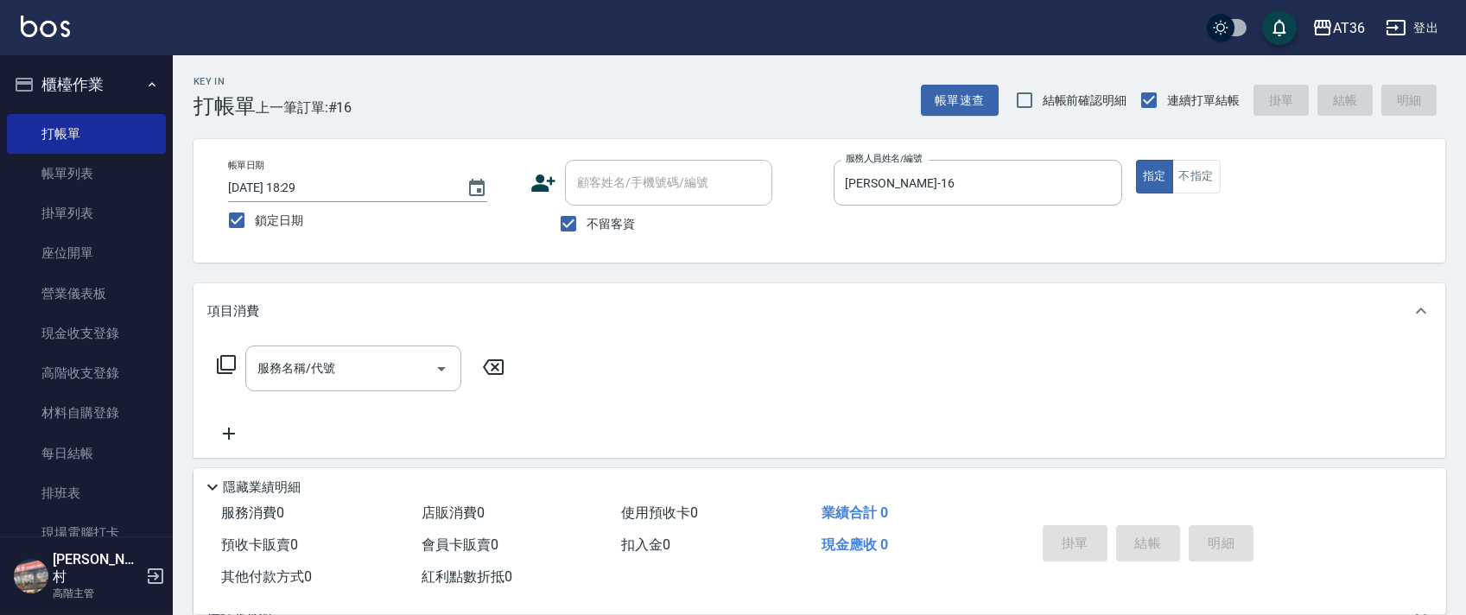
click at [229, 362] on icon at bounding box center [226, 364] width 21 height 21
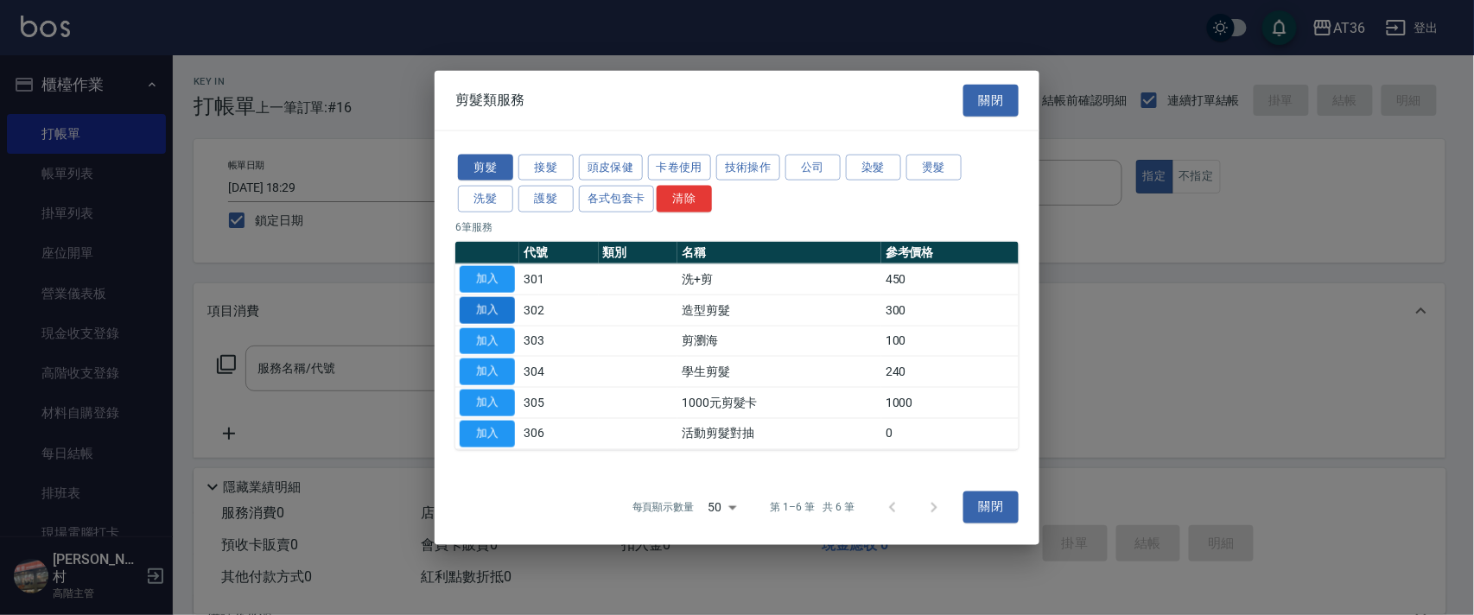
click at [493, 308] on button "加入" at bounding box center [487, 309] width 55 height 27
type input "造型剪髮(302)"
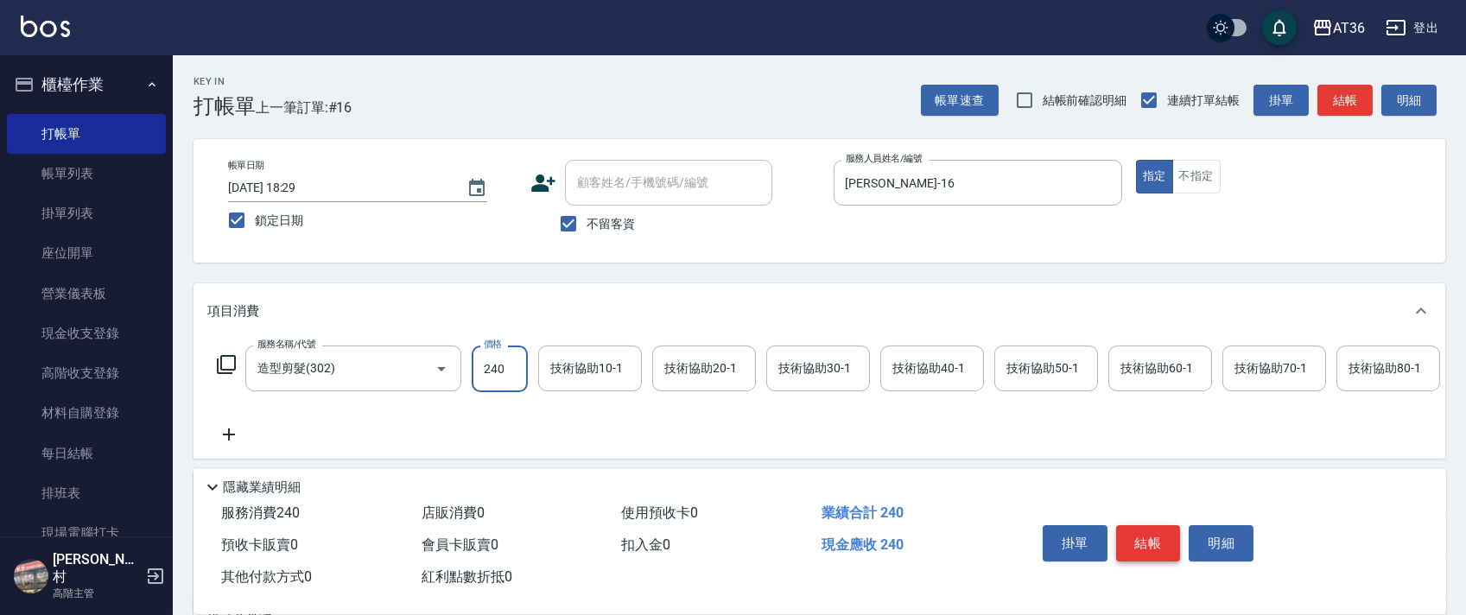
type input "240"
click at [1149, 530] on button "結帳" at bounding box center [1148, 543] width 65 height 36
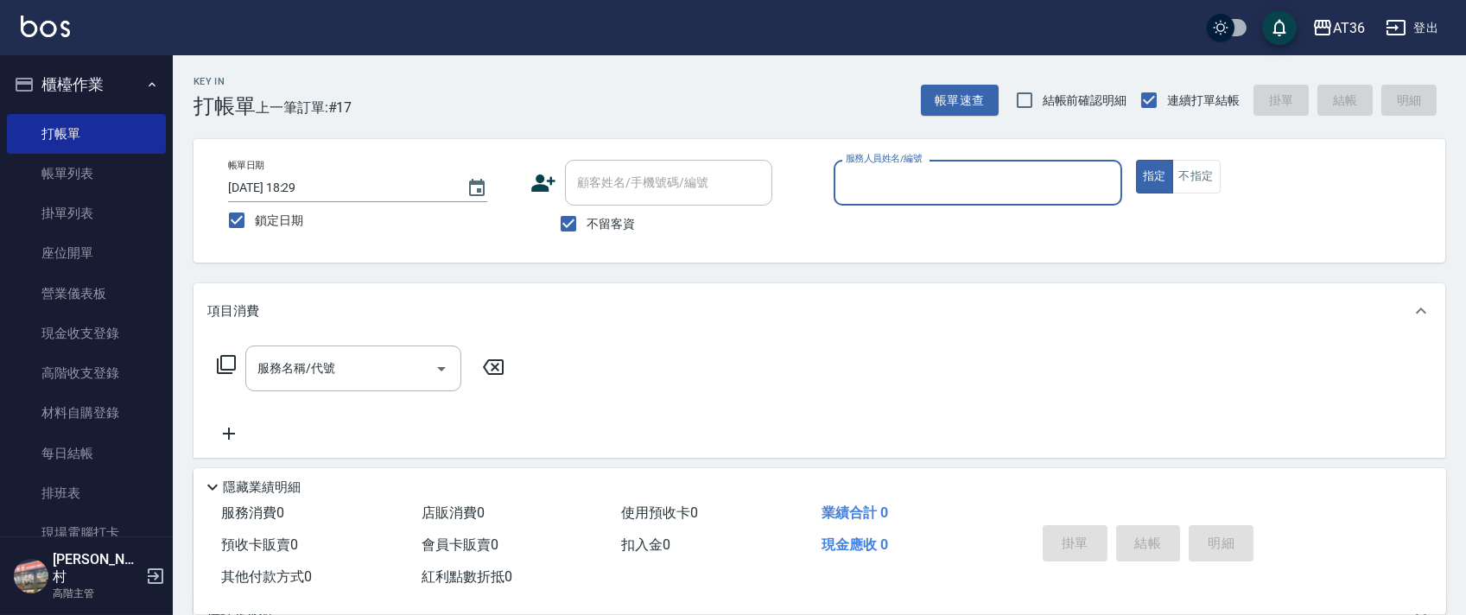
drag, startPoint x: 866, startPoint y: 187, endPoint x: 898, endPoint y: 198, distance: 34.7
click at [873, 188] on input "服務人員姓名/編號" at bounding box center [977, 183] width 273 height 30
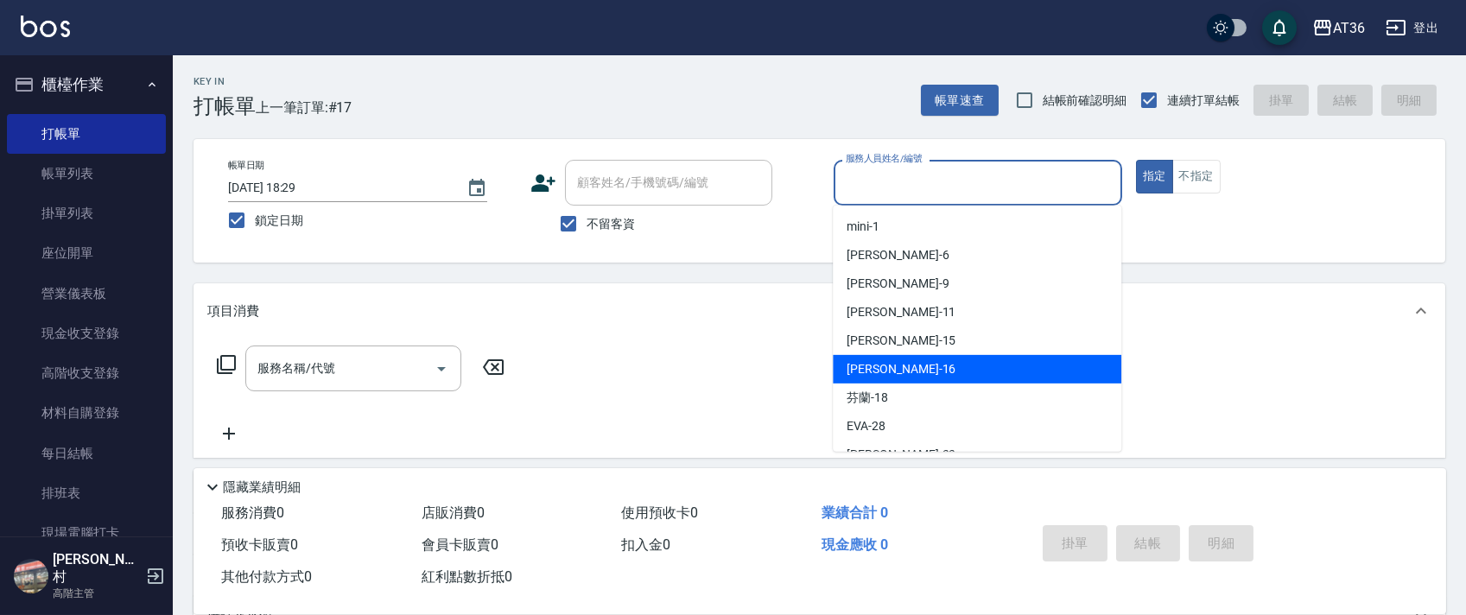
click at [880, 371] on span "小鳳 -16" at bounding box center [901, 369] width 109 height 18
type input "[PERSON_NAME]-16"
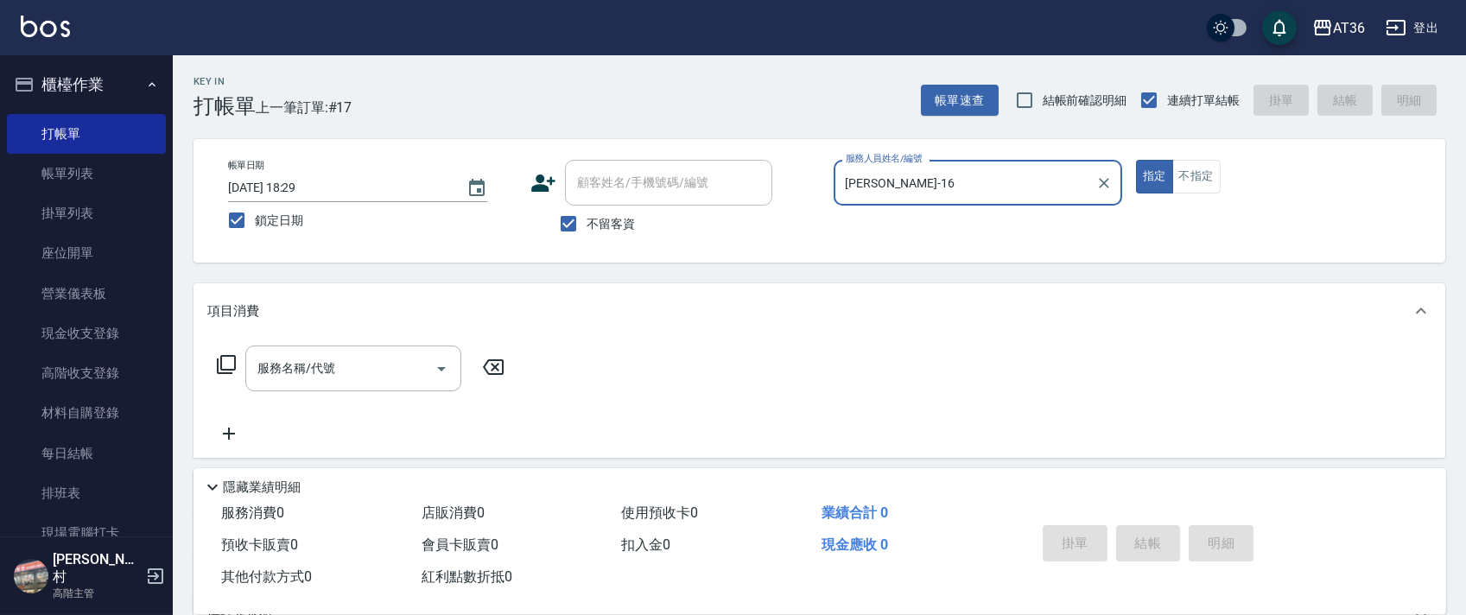
click at [233, 368] on icon at bounding box center [226, 364] width 21 height 21
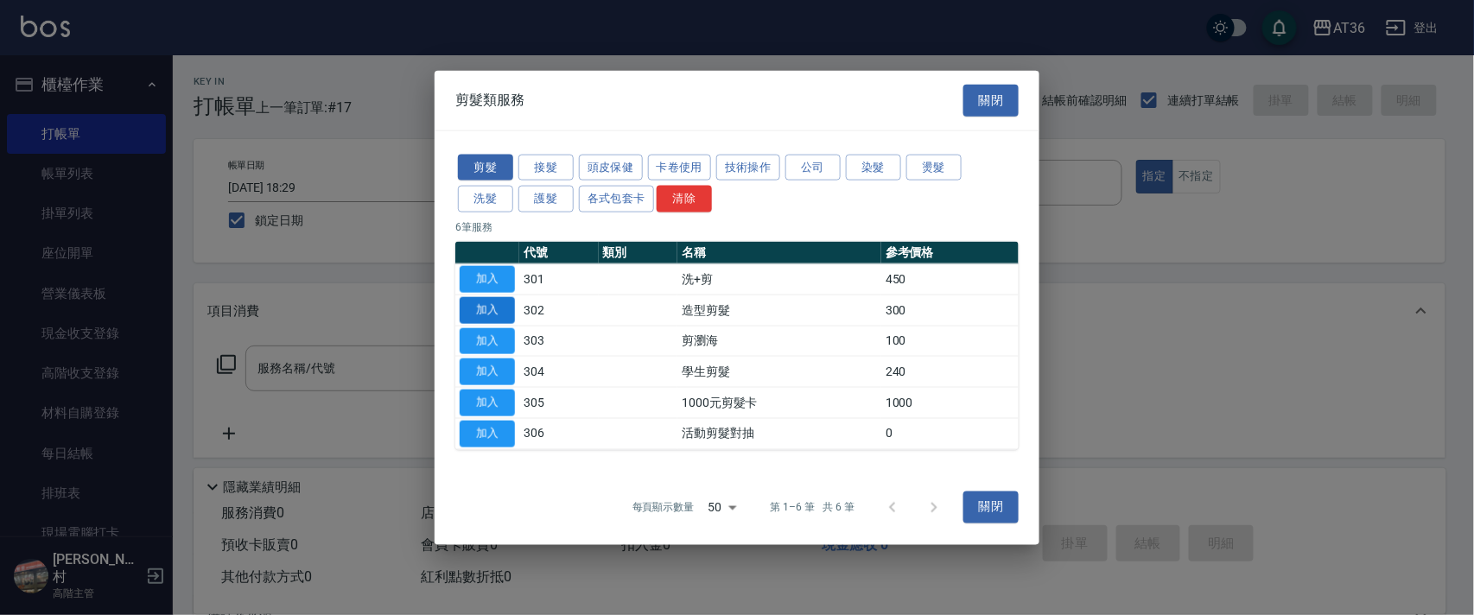
click at [492, 306] on button "加入" at bounding box center [487, 309] width 55 height 27
type input "造型剪髮(302)"
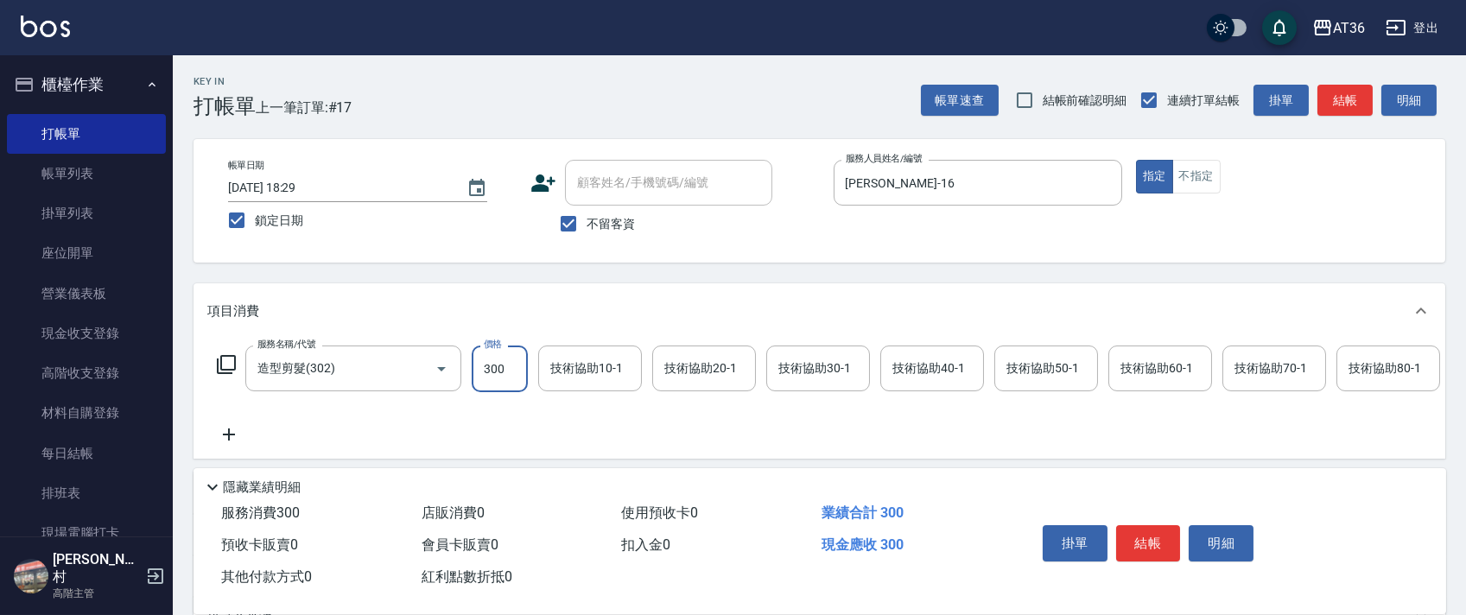
click at [486, 370] on input "300" at bounding box center [500, 369] width 56 height 47
type input "280"
drag, startPoint x: 1163, startPoint y: 542, endPoint x: 1158, endPoint y: 532, distance: 10.8
click at [1163, 541] on button "結帳" at bounding box center [1148, 543] width 65 height 36
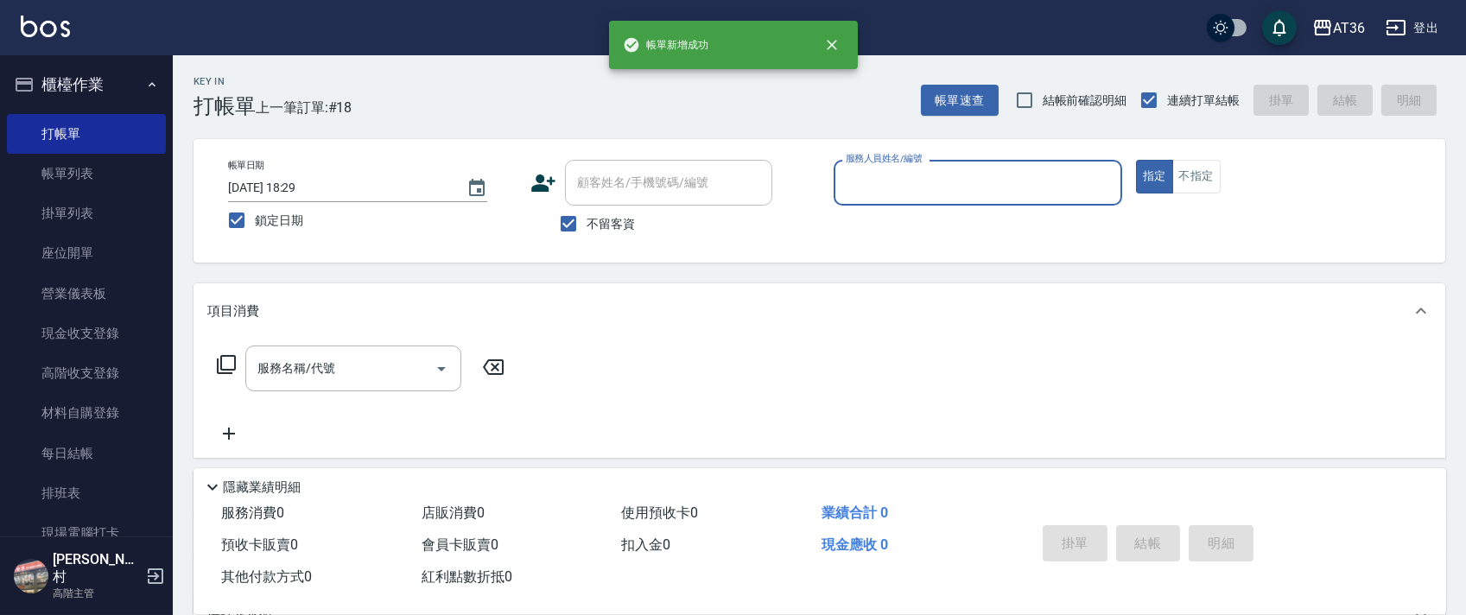
click at [882, 182] on input "服務人員姓名/編號" at bounding box center [977, 183] width 273 height 30
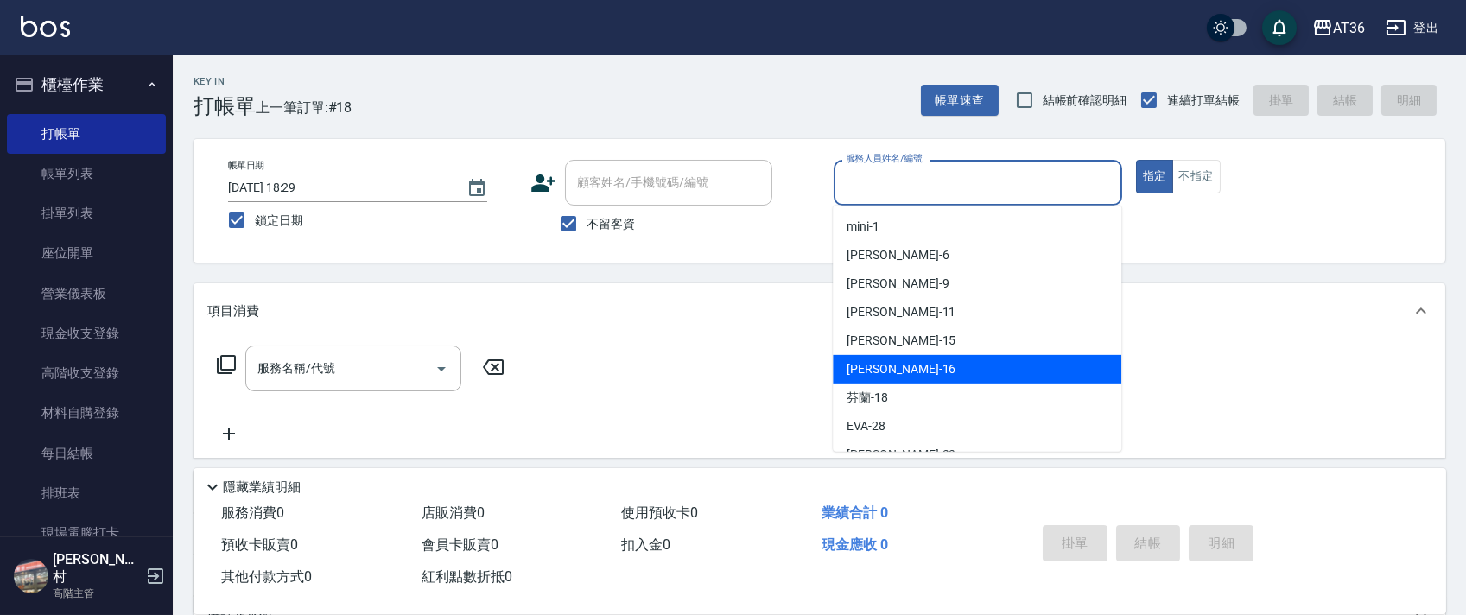
click at [901, 359] on div "小鳳 -16" at bounding box center [977, 369] width 289 height 29
type input "[PERSON_NAME]-16"
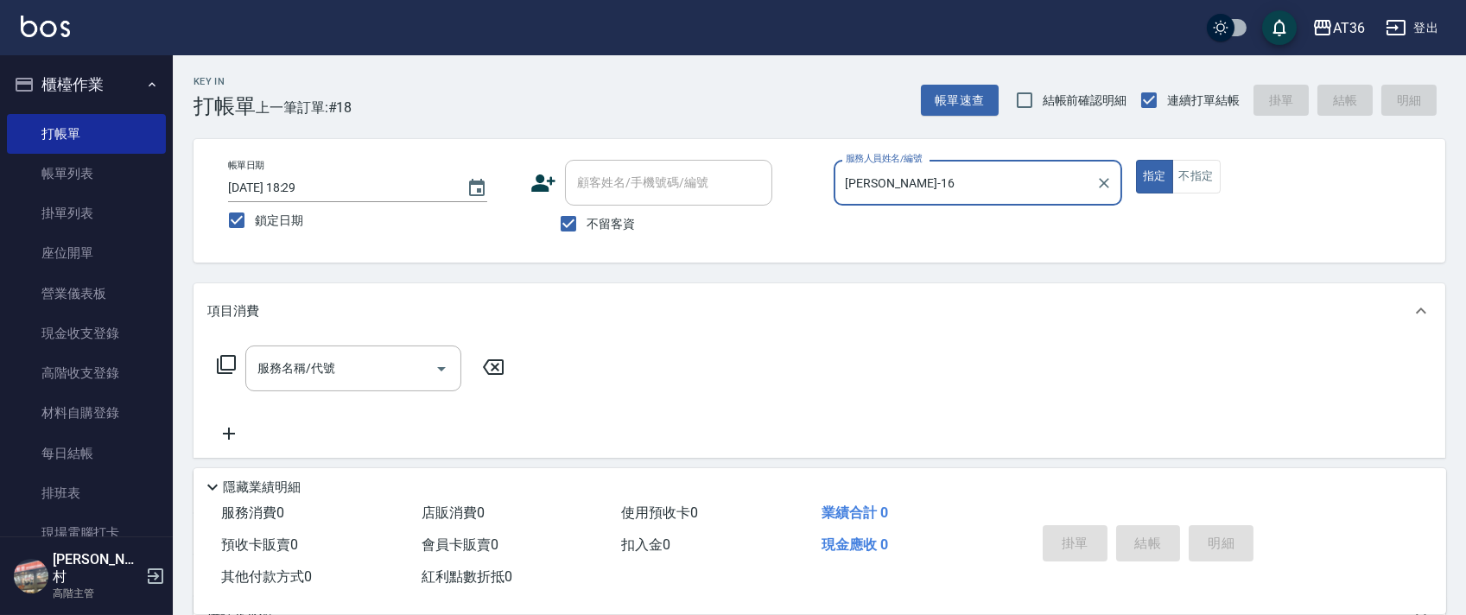
click at [221, 364] on icon at bounding box center [226, 364] width 19 height 19
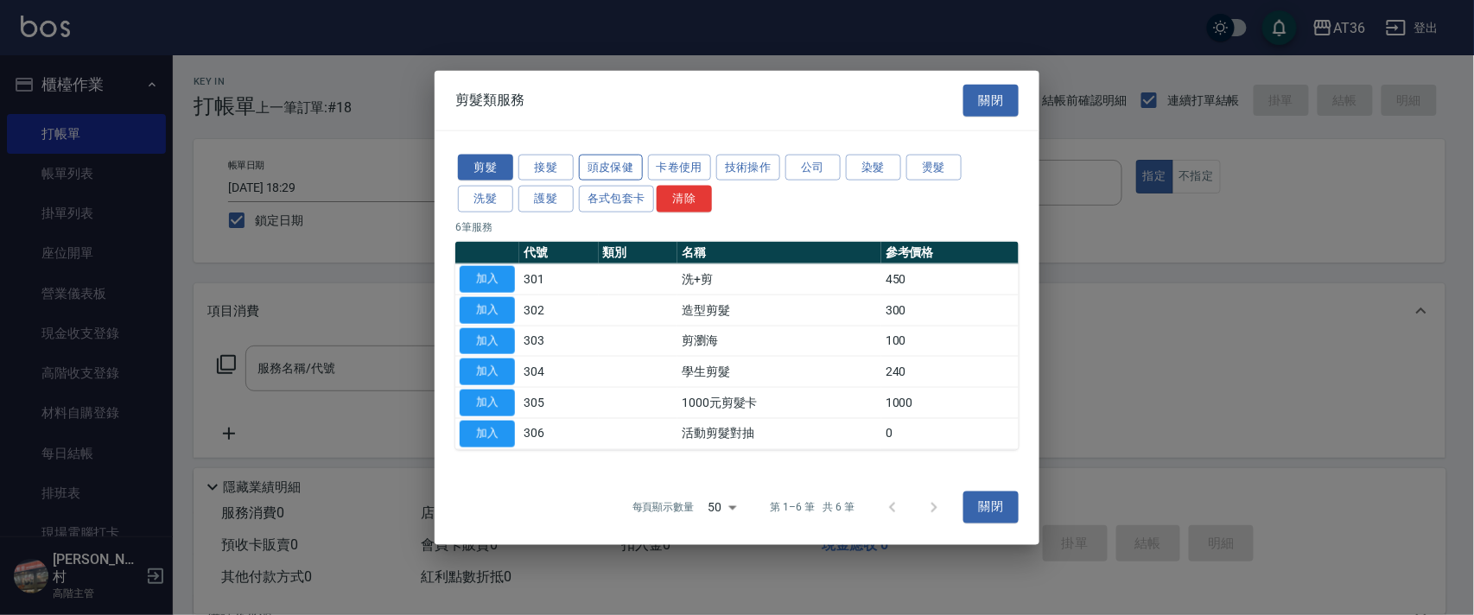
click at [606, 157] on button "頭皮保健" at bounding box center [611, 167] width 64 height 27
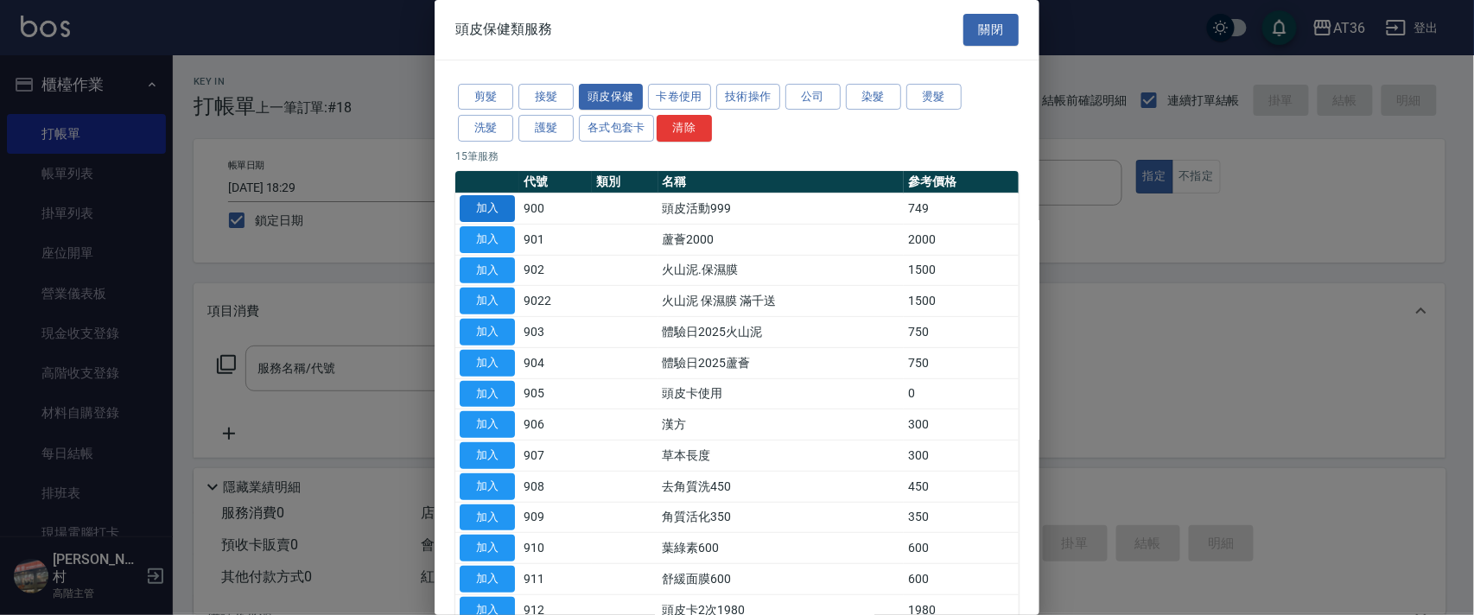
click at [493, 208] on button "加入" at bounding box center [487, 208] width 55 height 27
type input "頭皮活動999(900)"
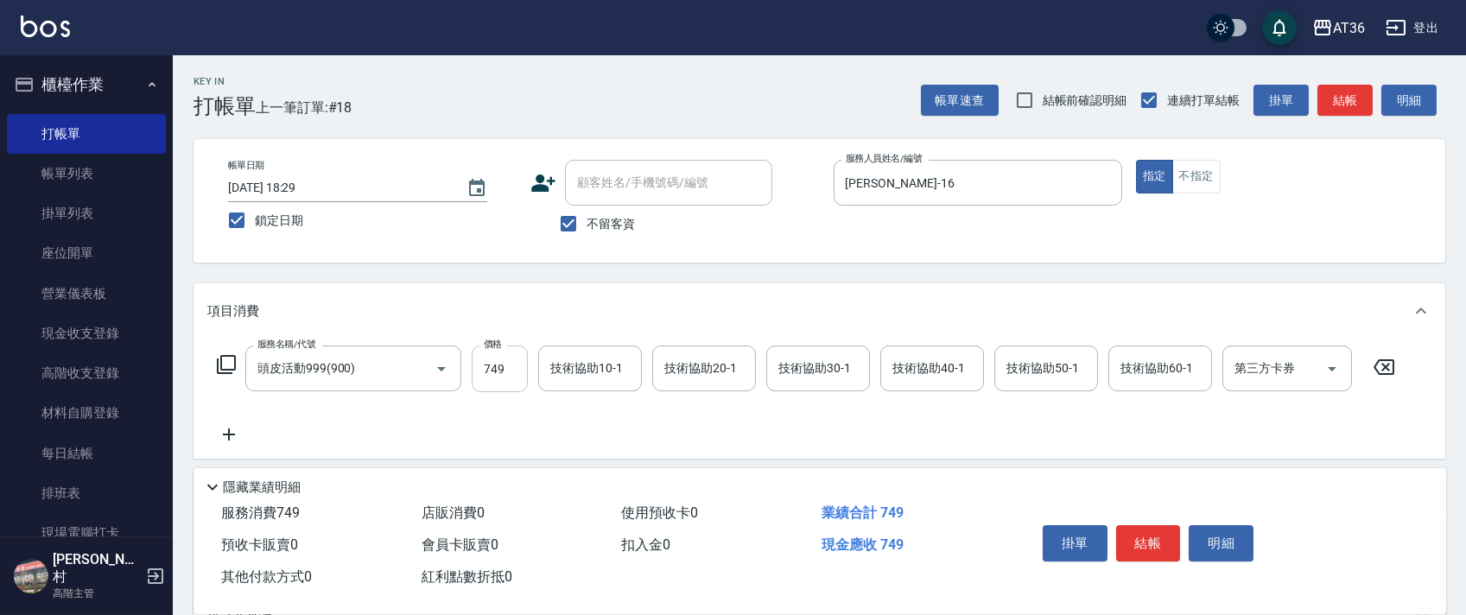
click at [486, 370] on input "749" at bounding box center [500, 369] width 56 height 47
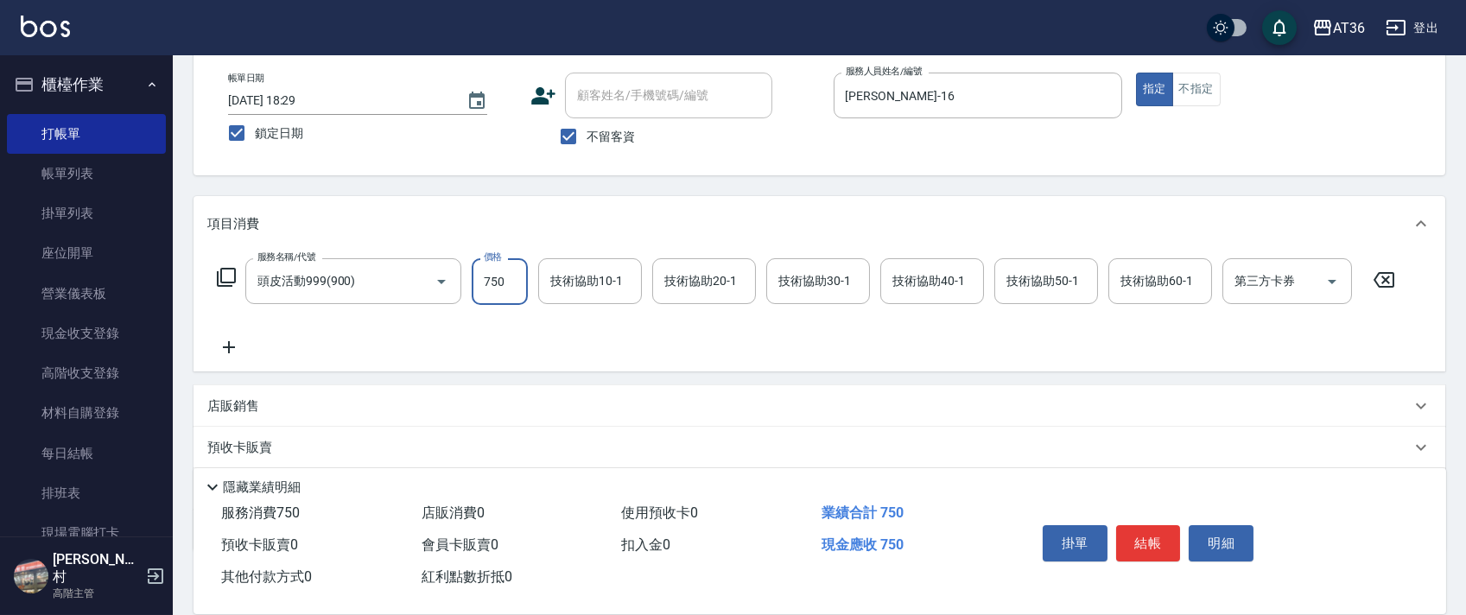
scroll to position [184, 0]
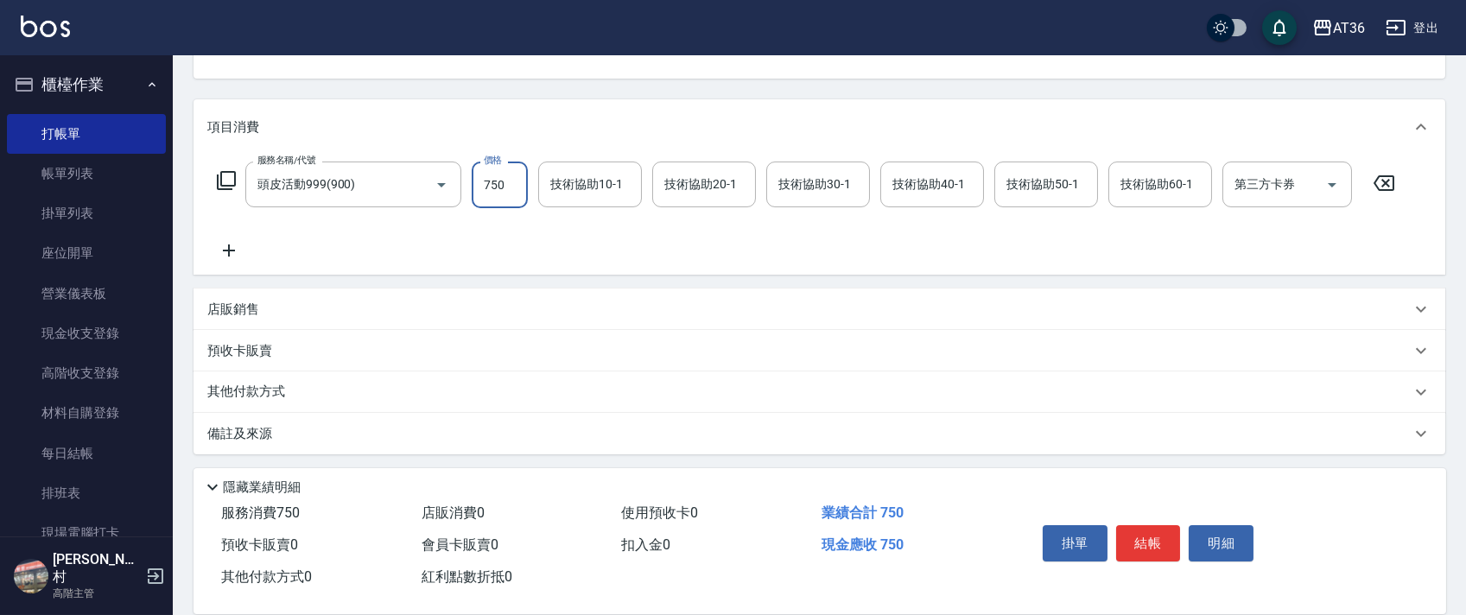
type input "750"
click at [263, 390] on p "其他付款方式" at bounding box center [250, 392] width 86 height 19
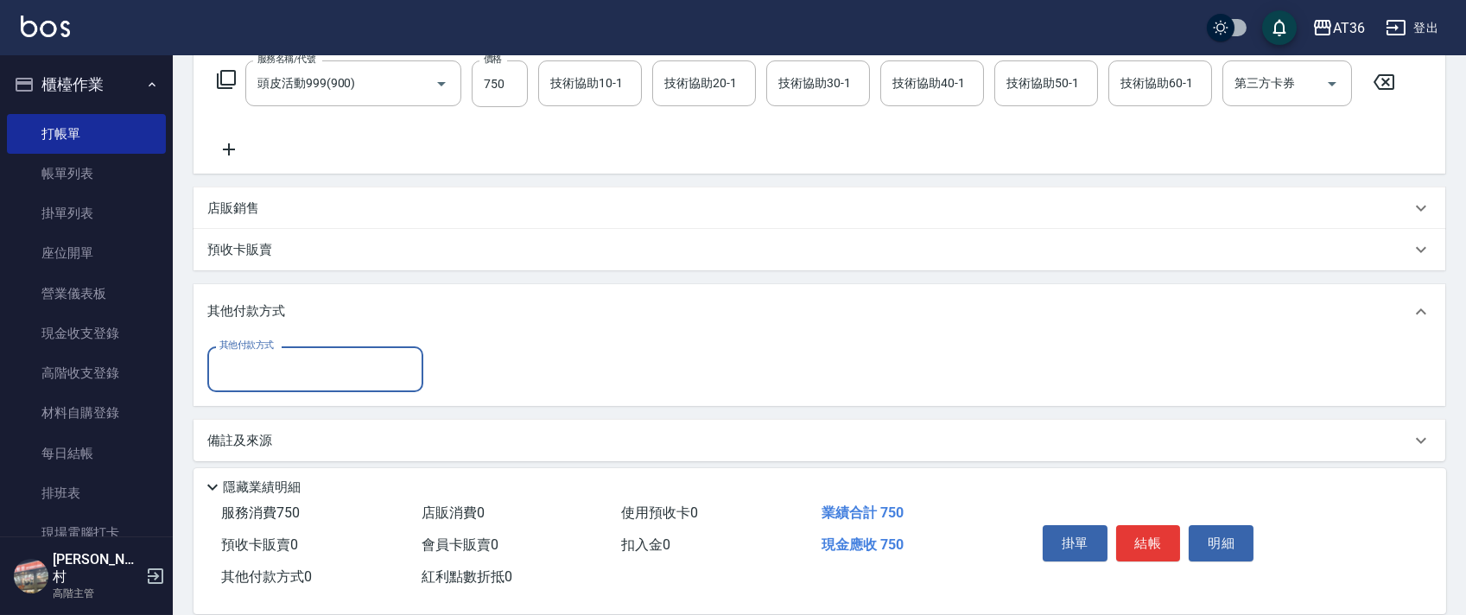
scroll to position [292, 0]
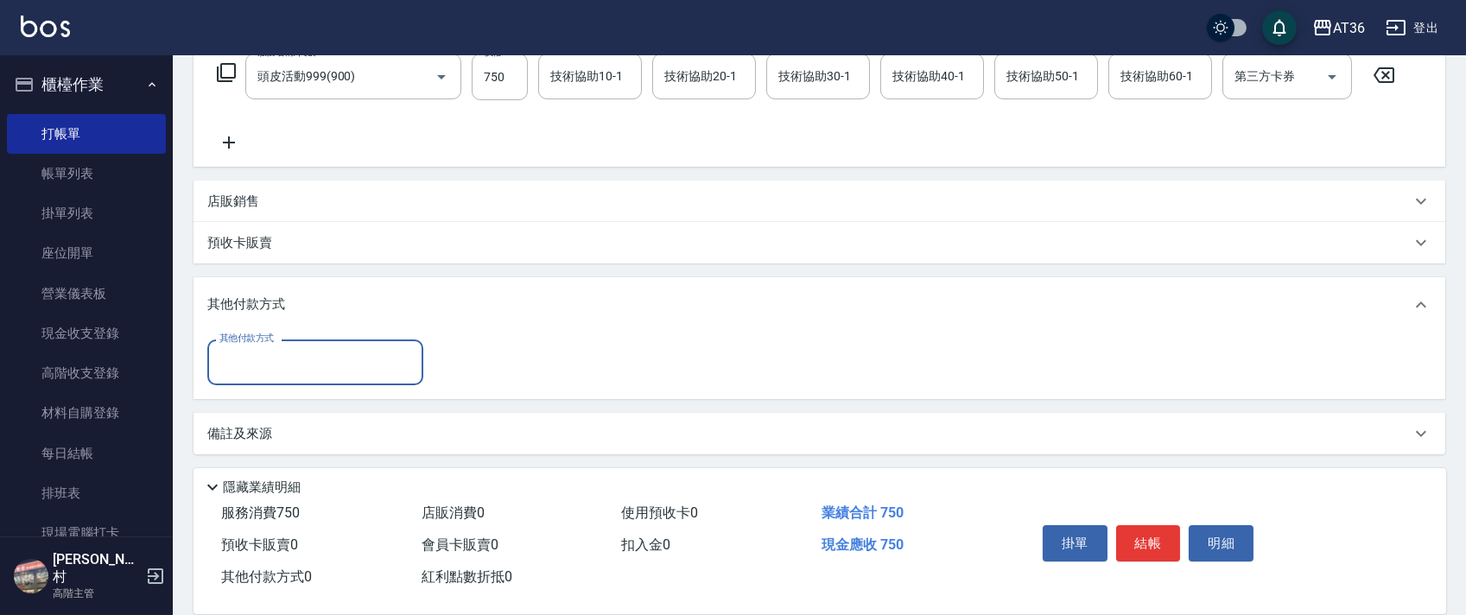
drag, startPoint x: 307, startPoint y: 371, endPoint x: 335, endPoint y: 371, distance: 28.5
click at [311, 371] on input "其他付款方式" at bounding box center [315, 362] width 200 height 30
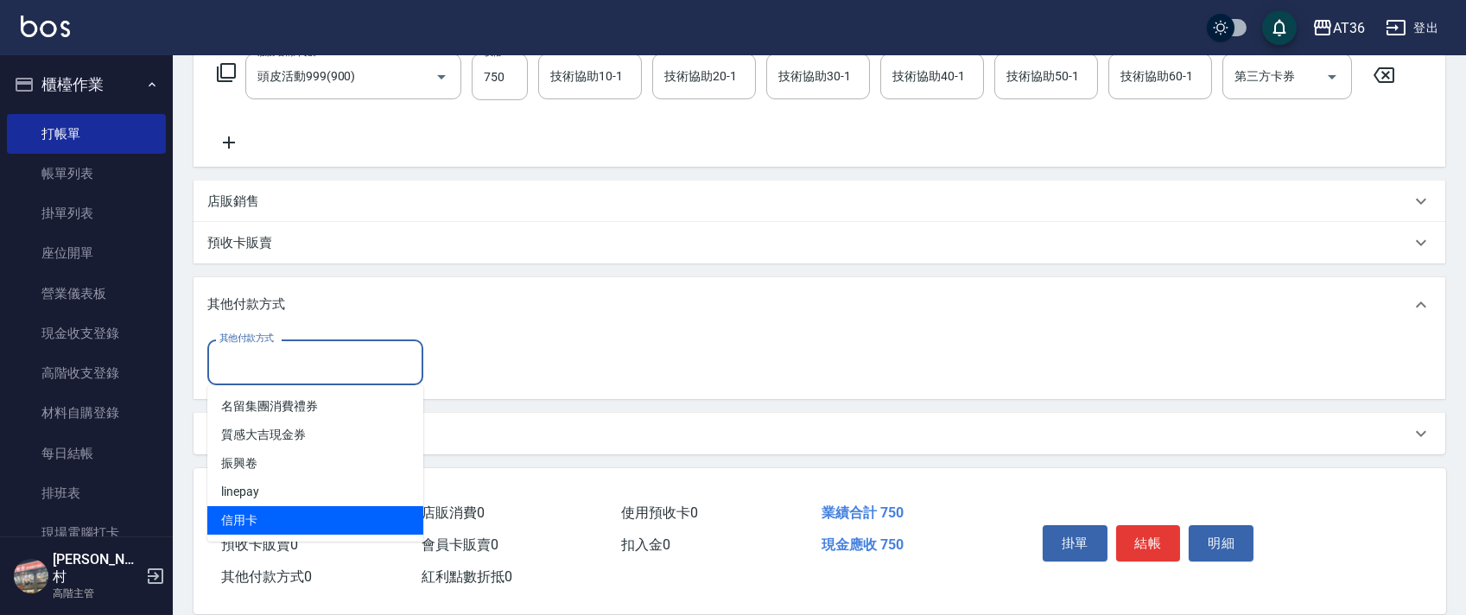
click at [244, 518] on span "信用卡" at bounding box center [315, 520] width 216 height 29
type input "信用卡"
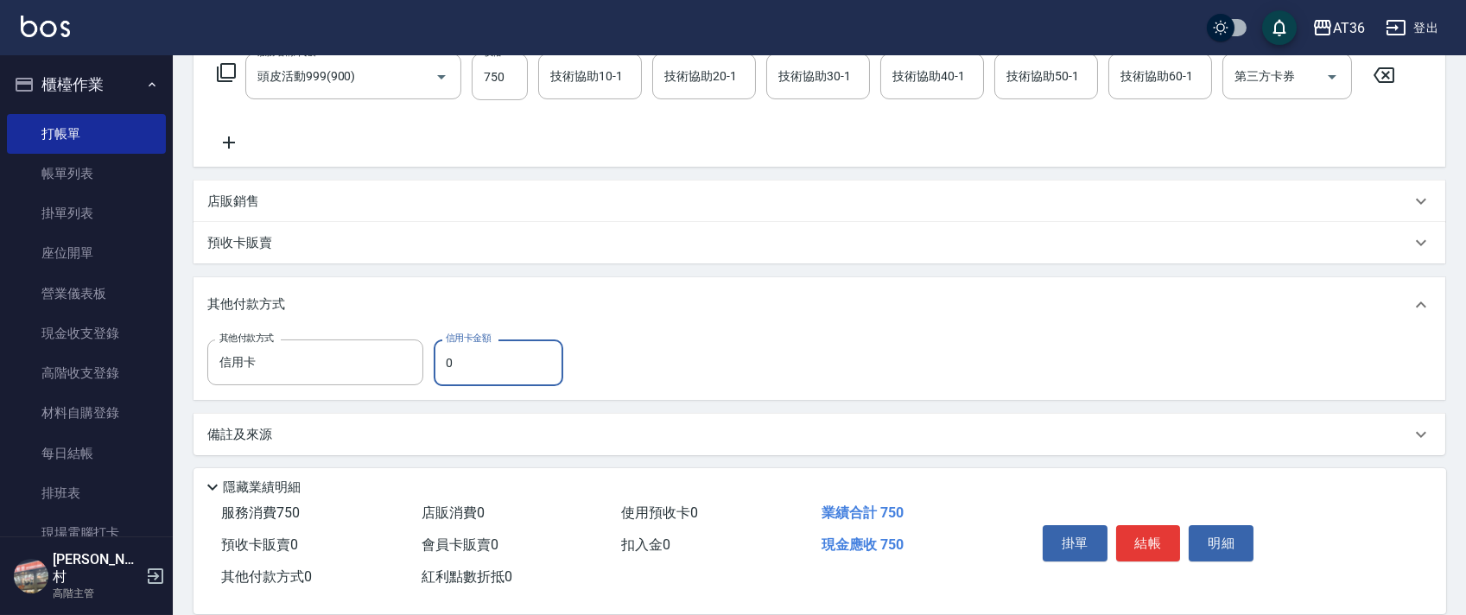
drag, startPoint x: 448, startPoint y: 364, endPoint x: 516, endPoint y: 350, distance: 69.6
click at [457, 365] on input "0" at bounding box center [499, 363] width 130 height 47
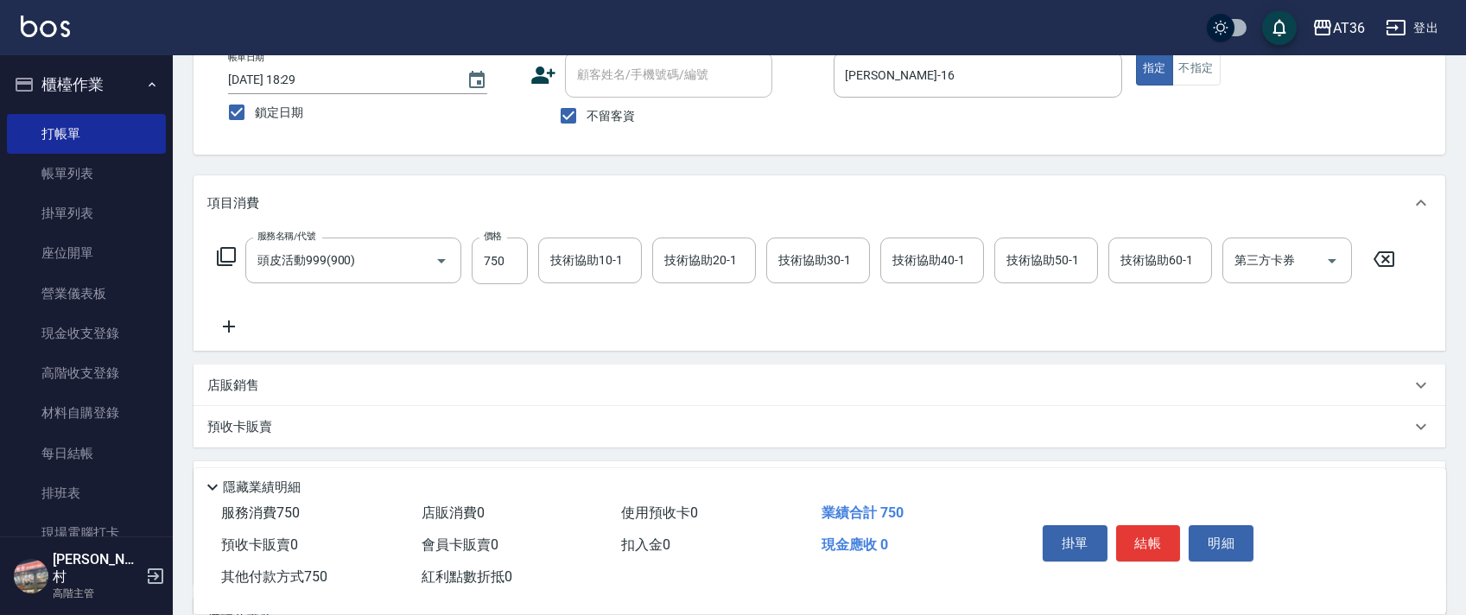
scroll to position [0, 0]
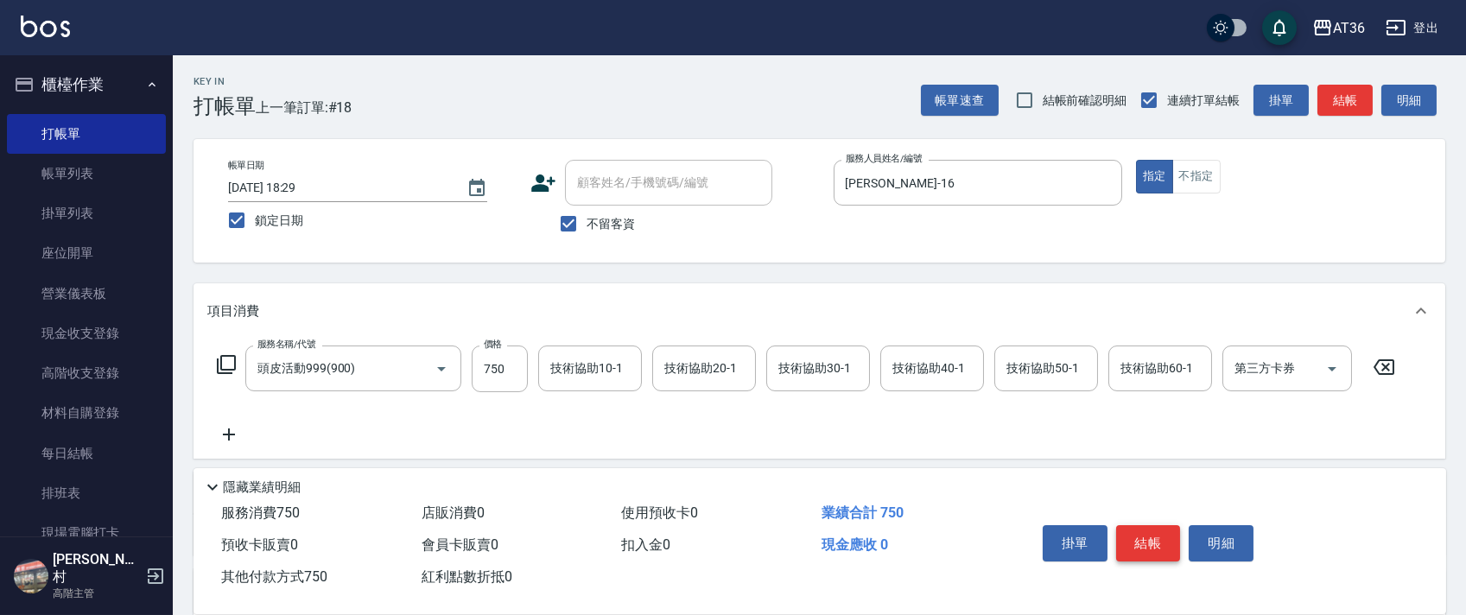
type input "750"
click at [1163, 544] on button "結帳" at bounding box center [1148, 543] width 65 height 36
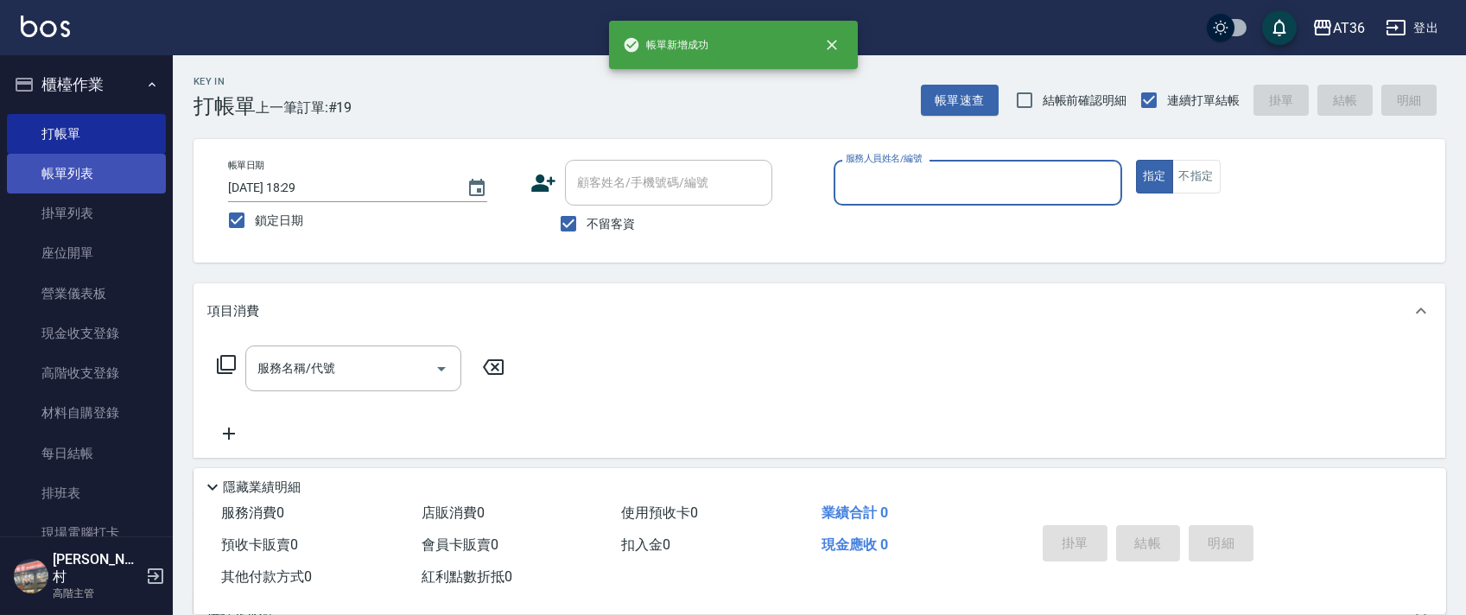
click at [128, 178] on link "帳單列表" at bounding box center [86, 174] width 159 height 40
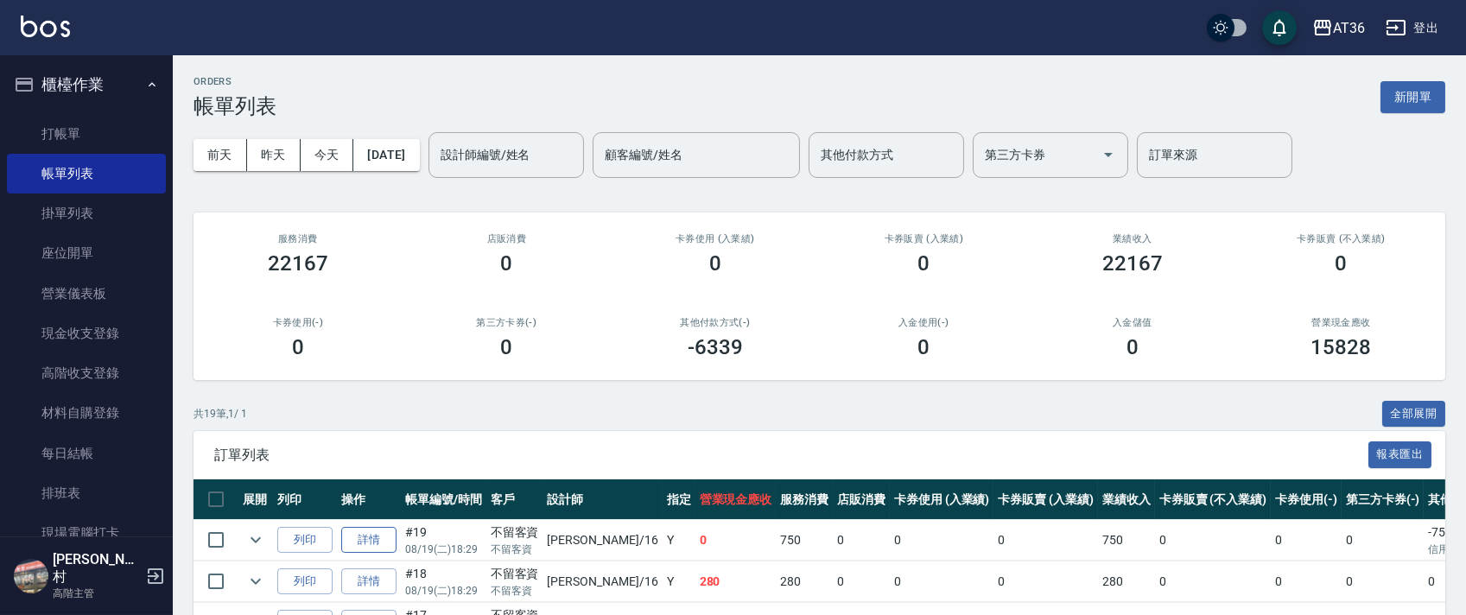
click at [379, 537] on link "詳情" at bounding box center [368, 540] width 55 height 27
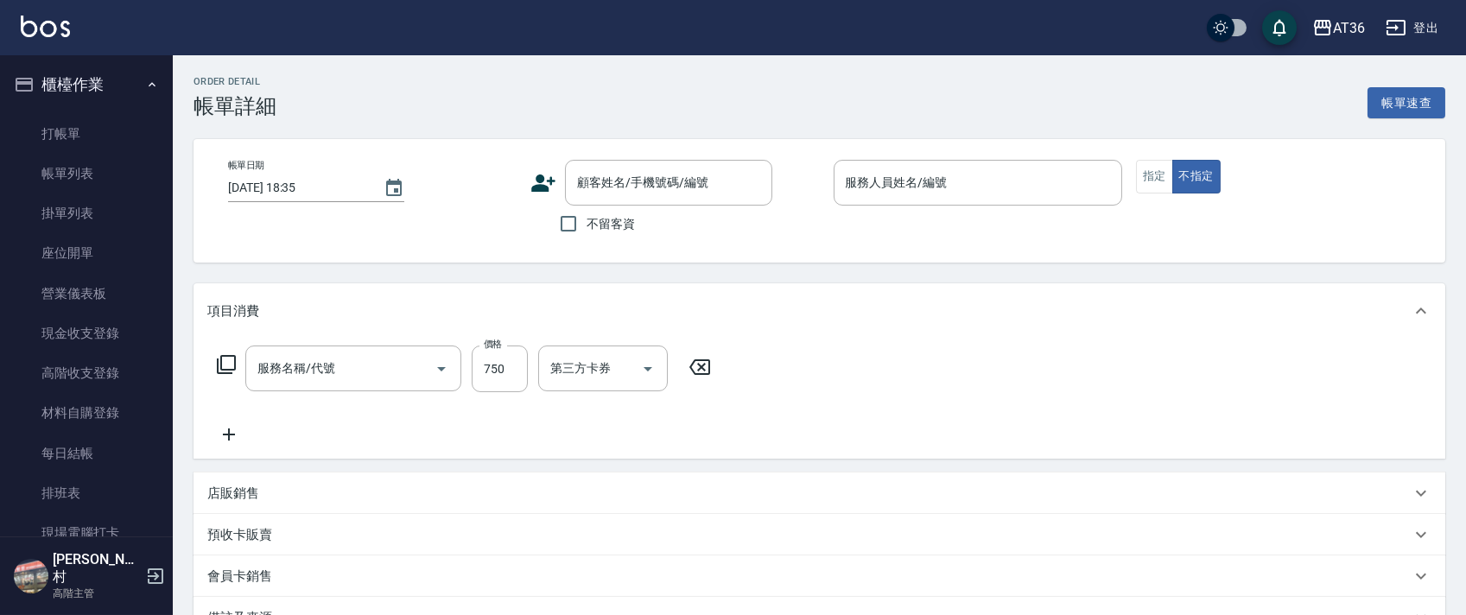
type input "[DATE] 18:29"
checkbox input "true"
type input "[PERSON_NAME]-16"
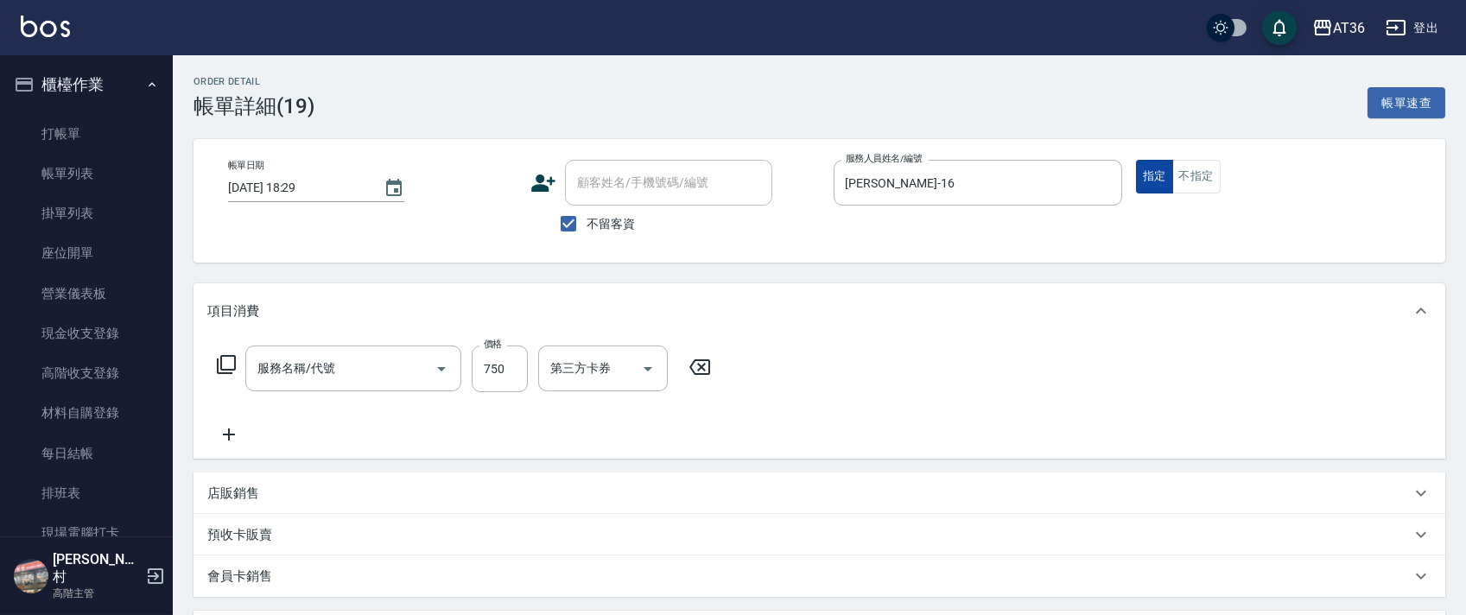
type input "頭皮活動999(900)"
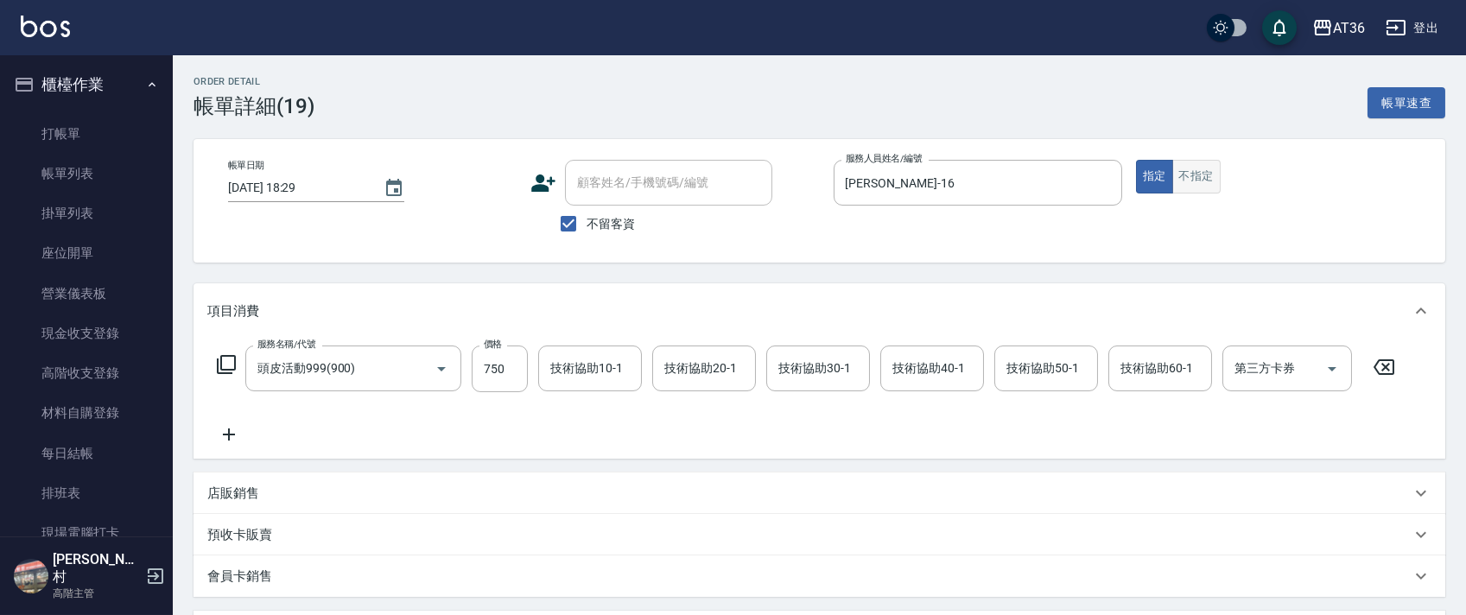
click at [1181, 181] on button "不指定" at bounding box center [1196, 177] width 48 height 34
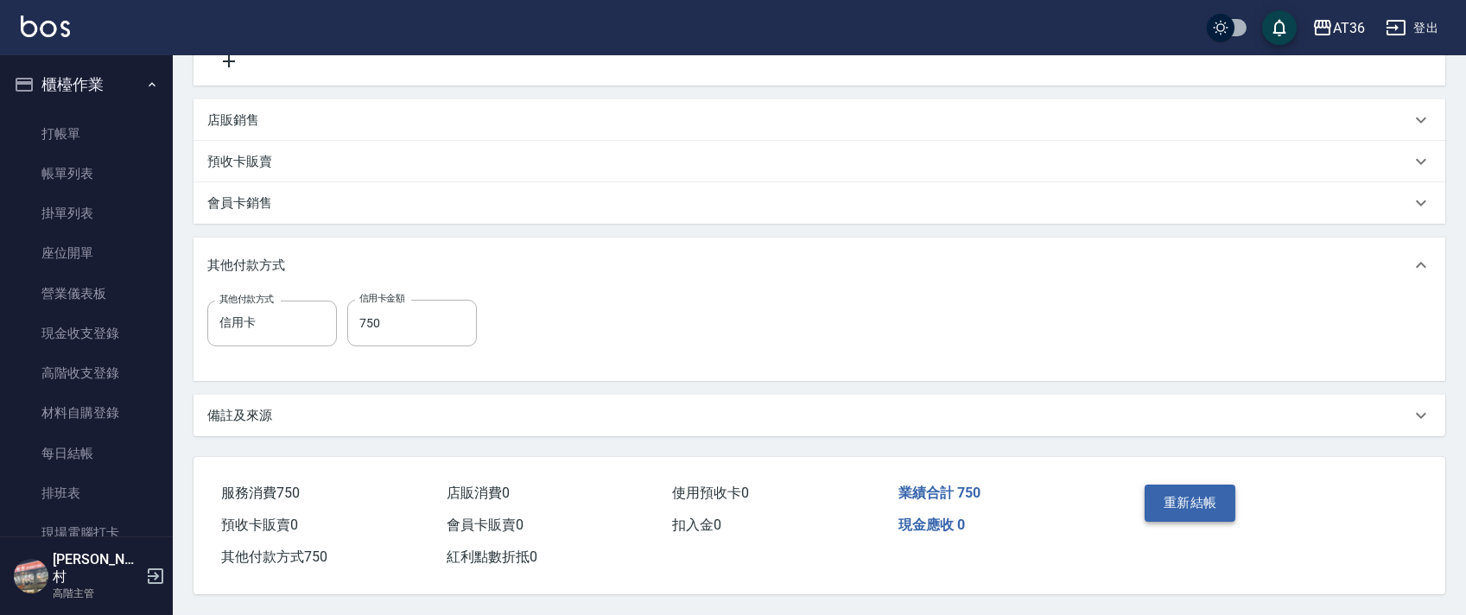
click at [1183, 515] on button "重新結帳" at bounding box center [1191, 503] width 92 height 36
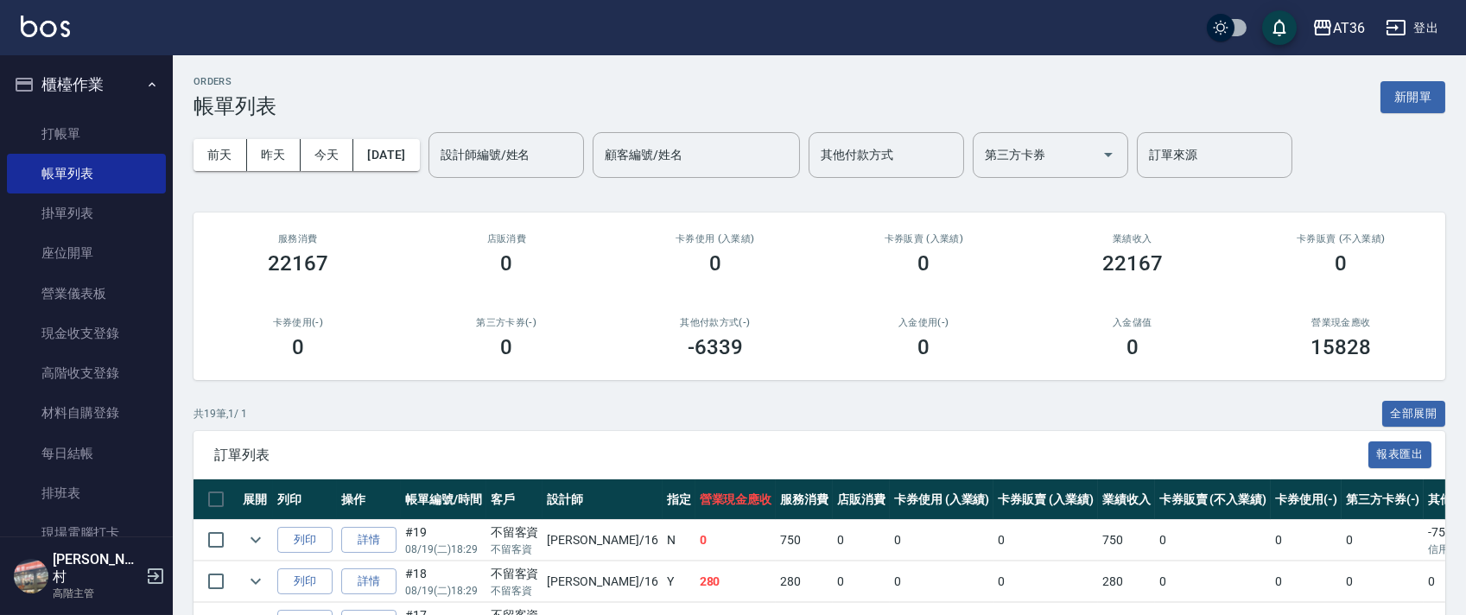
click at [83, 124] on link "打帳單" at bounding box center [86, 134] width 159 height 40
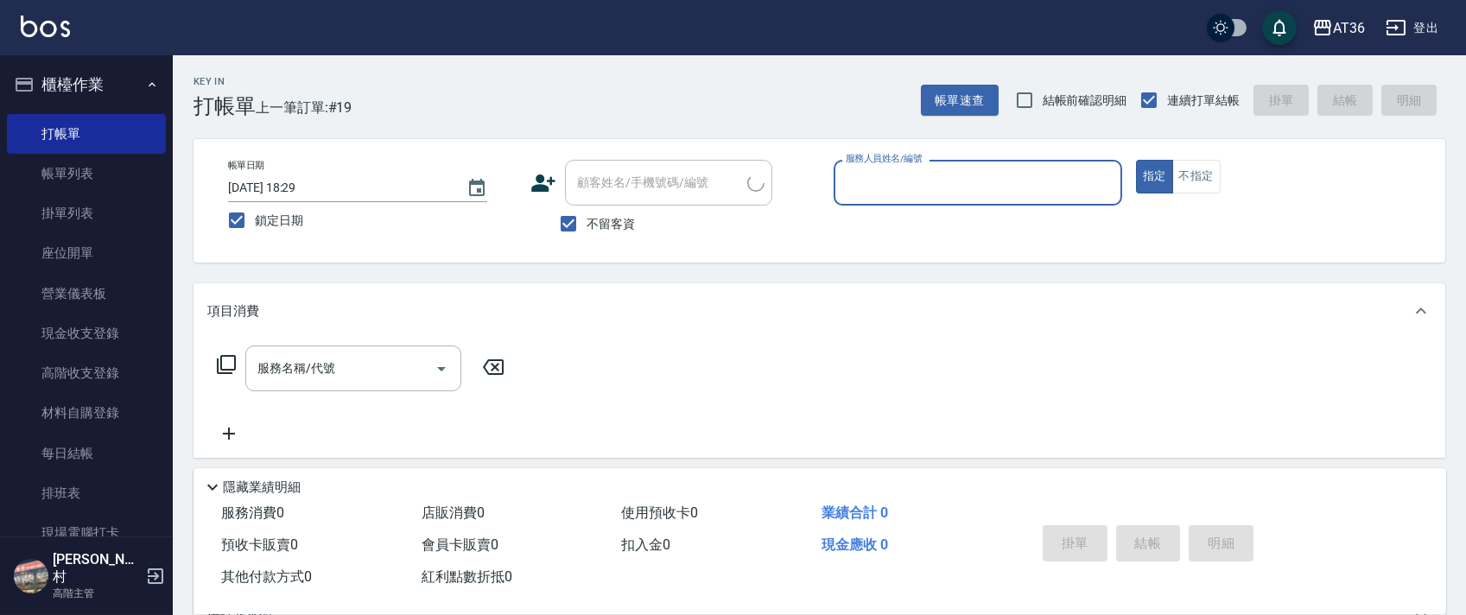
click at [862, 173] on input "服務人員姓名/編號" at bounding box center [977, 183] width 273 height 30
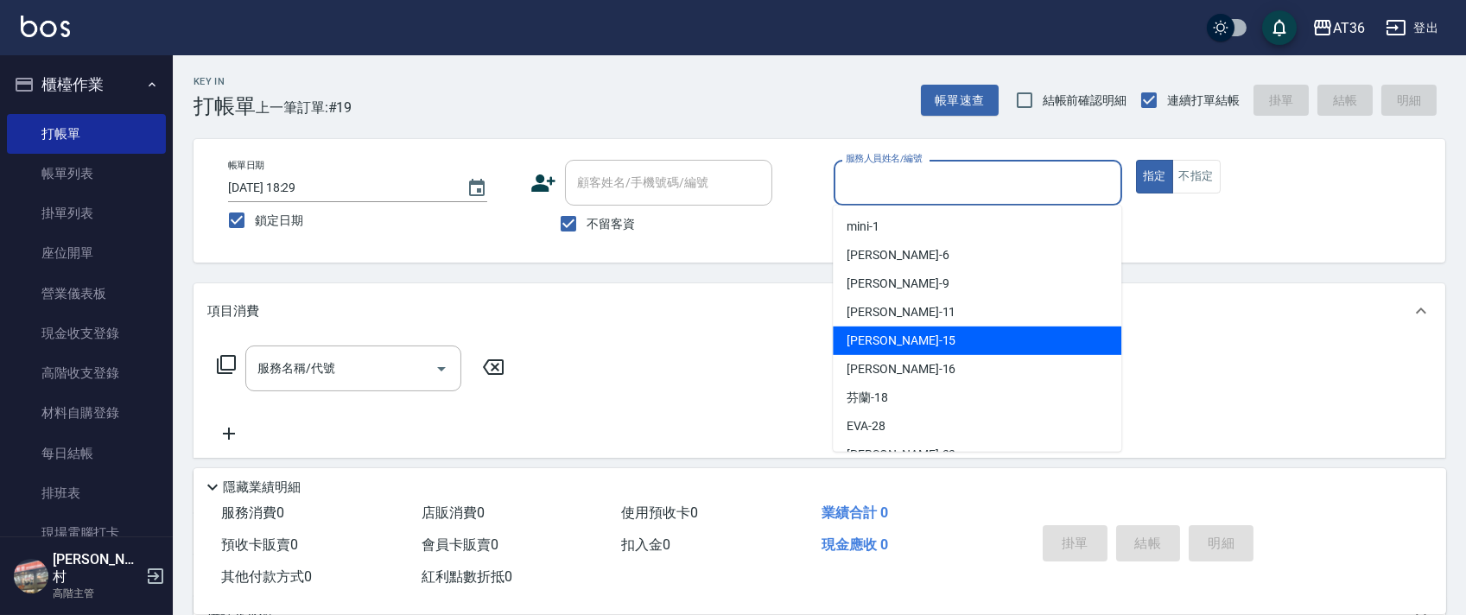
click at [905, 340] on div "[PERSON_NAME] -15" at bounding box center [977, 341] width 289 height 29
type input "[PERSON_NAME]-15"
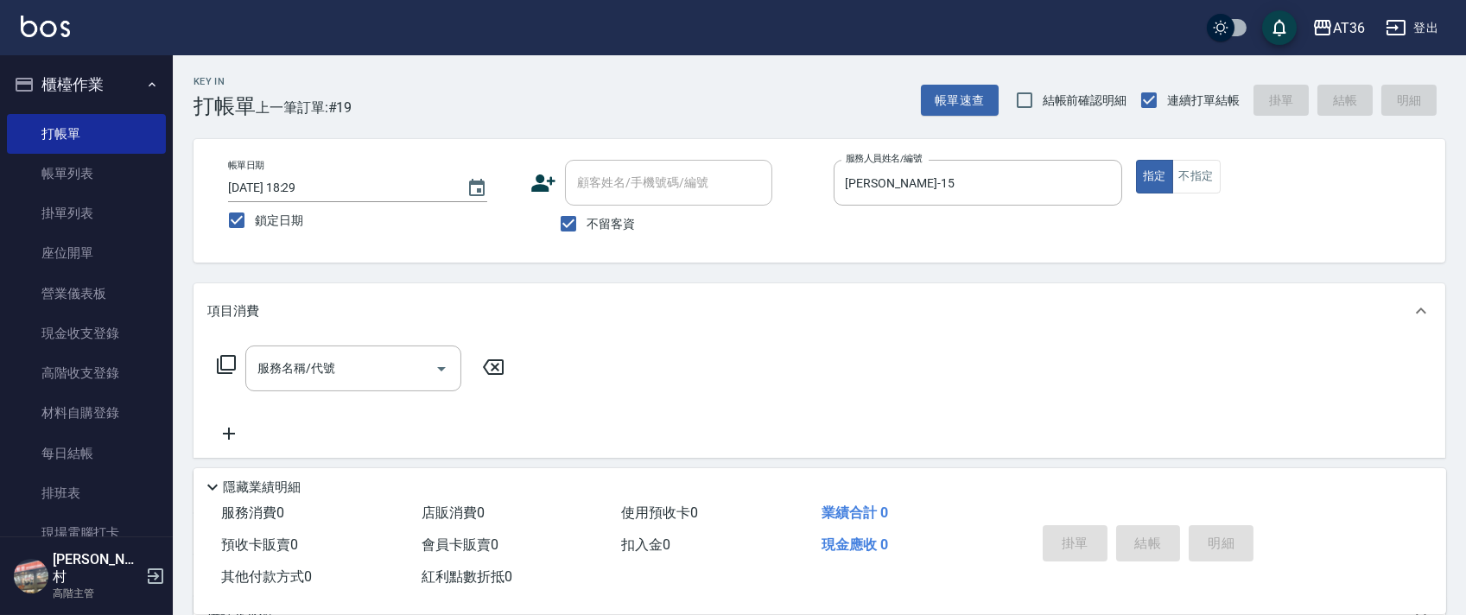
click at [219, 367] on icon at bounding box center [226, 364] width 21 height 21
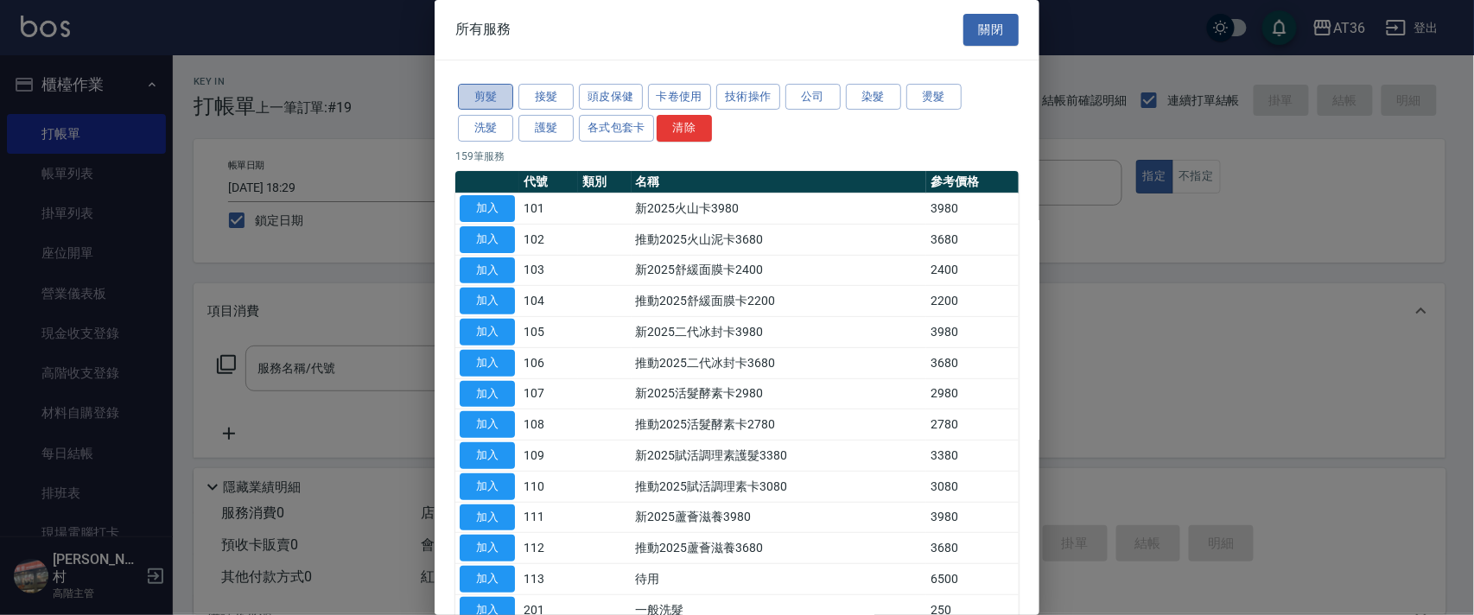
click at [502, 98] on button "剪髮" at bounding box center [485, 97] width 55 height 27
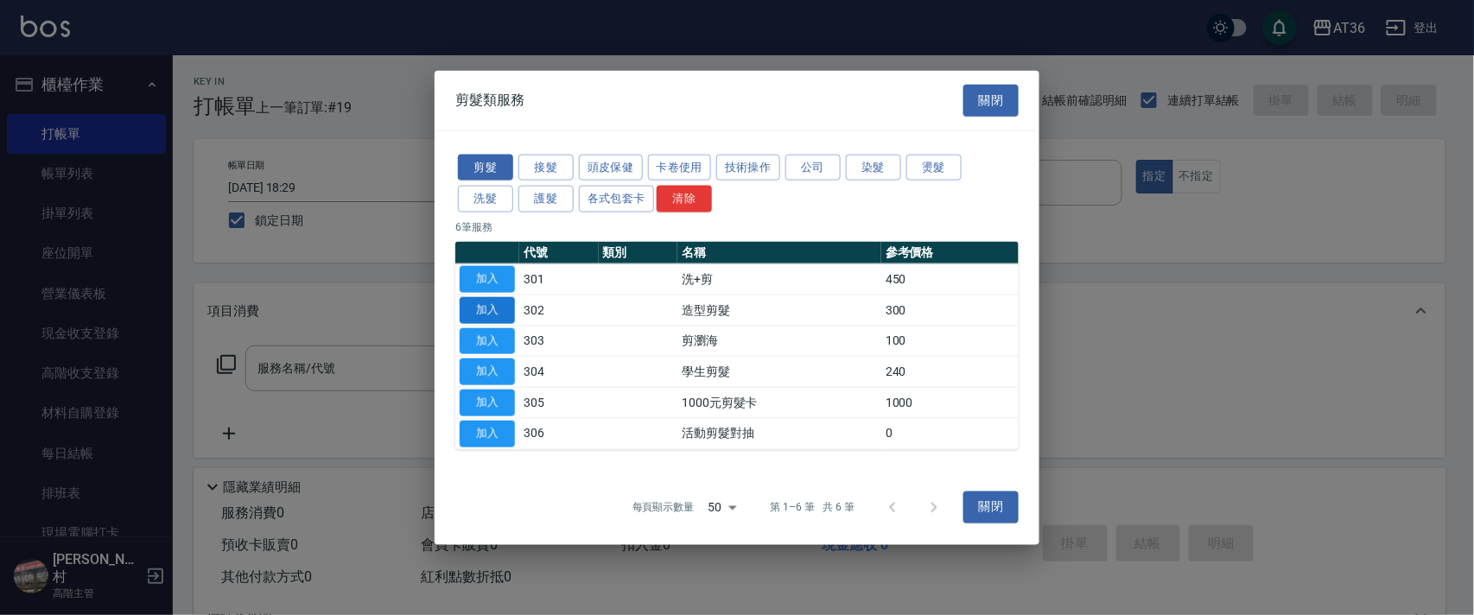
click at [484, 316] on button "加入" at bounding box center [487, 309] width 55 height 27
type input "造型剪髮(302)"
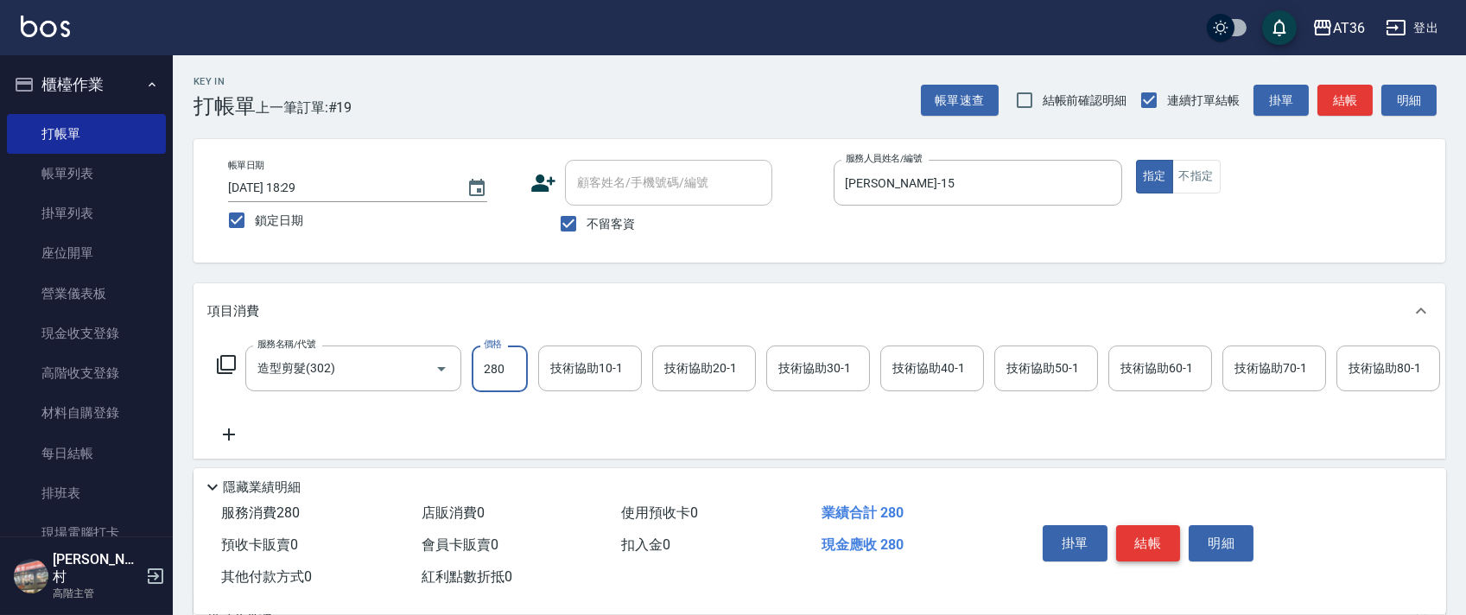
type input "280"
click at [1141, 540] on button "結帳" at bounding box center [1148, 543] width 65 height 36
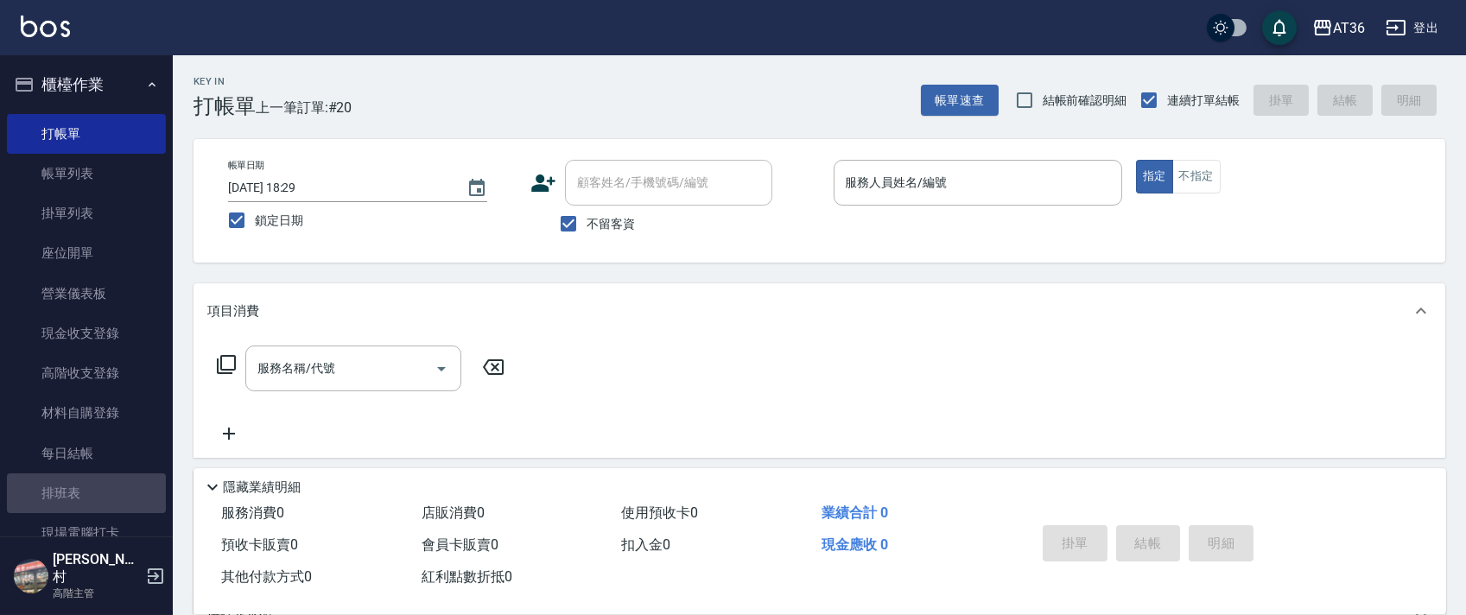
drag, startPoint x: 88, startPoint y: 486, endPoint x: 338, endPoint y: 208, distance: 373.2
click at [86, 483] on link "排班表" at bounding box center [86, 493] width 159 height 40
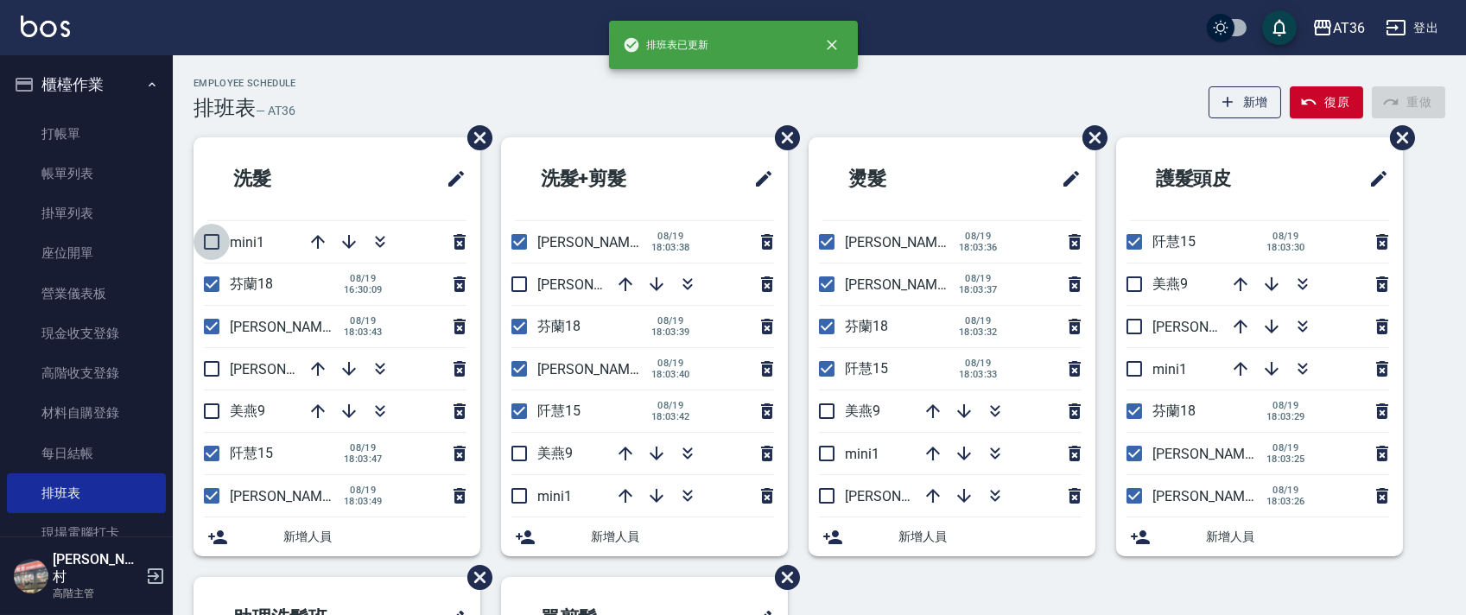
drag, startPoint x: 203, startPoint y: 238, endPoint x: 472, endPoint y: 278, distance: 271.6
click at [202, 240] on input "checkbox" at bounding box center [212, 242] width 36 height 36
click at [319, 365] on icon "button" at bounding box center [318, 369] width 14 height 14
click at [216, 239] on input "checkbox" at bounding box center [212, 242] width 36 height 36
checkbox input "false"
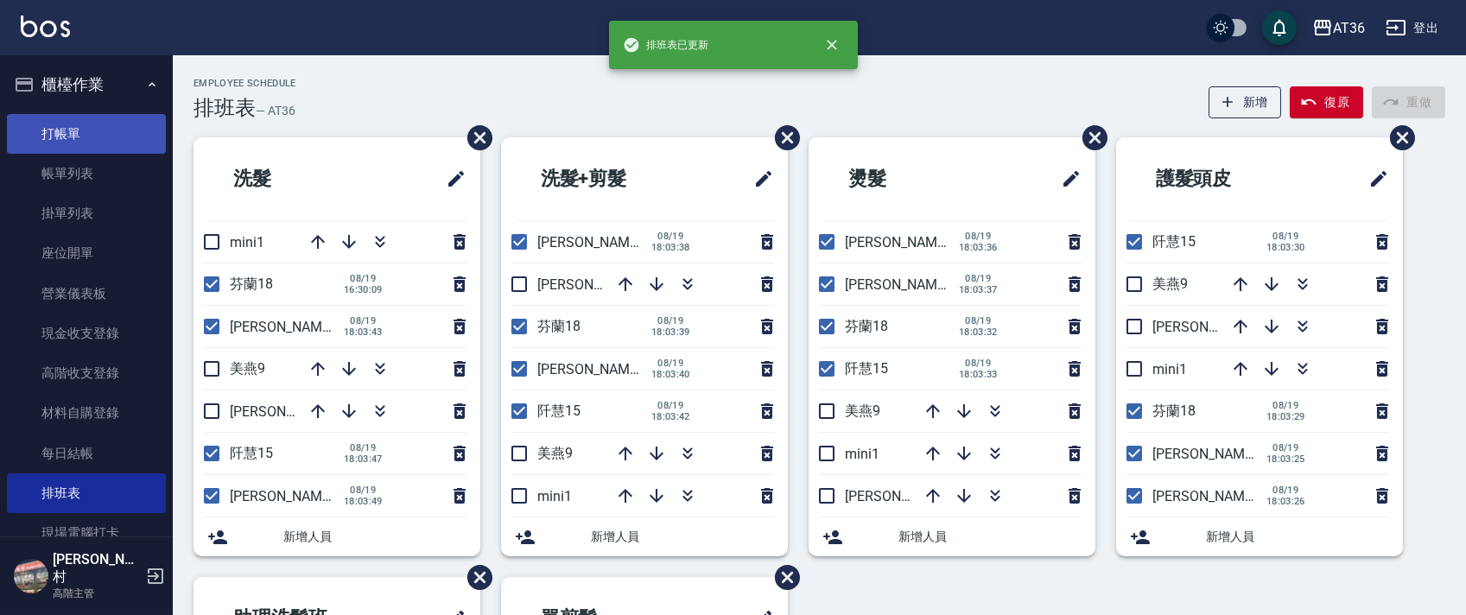
click at [98, 133] on link "打帳單" at bounding box center [86, 134] width 159 height 40
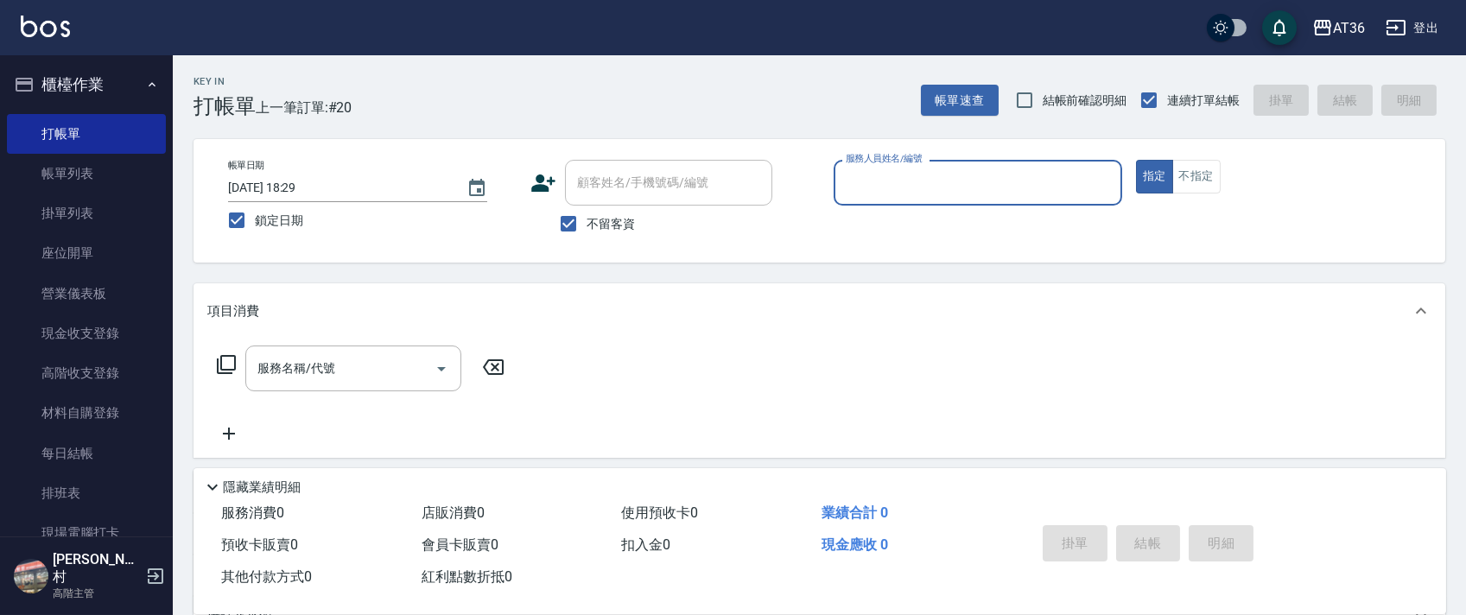
drag, startPoint x: 860, startPoint y: 180, endPoint x: 903, endPoint y: 198, distance: 46.1
click at [860, 181] on input "服務人員姓名/編號" at bounding box center [977, 183] width 273 height 30
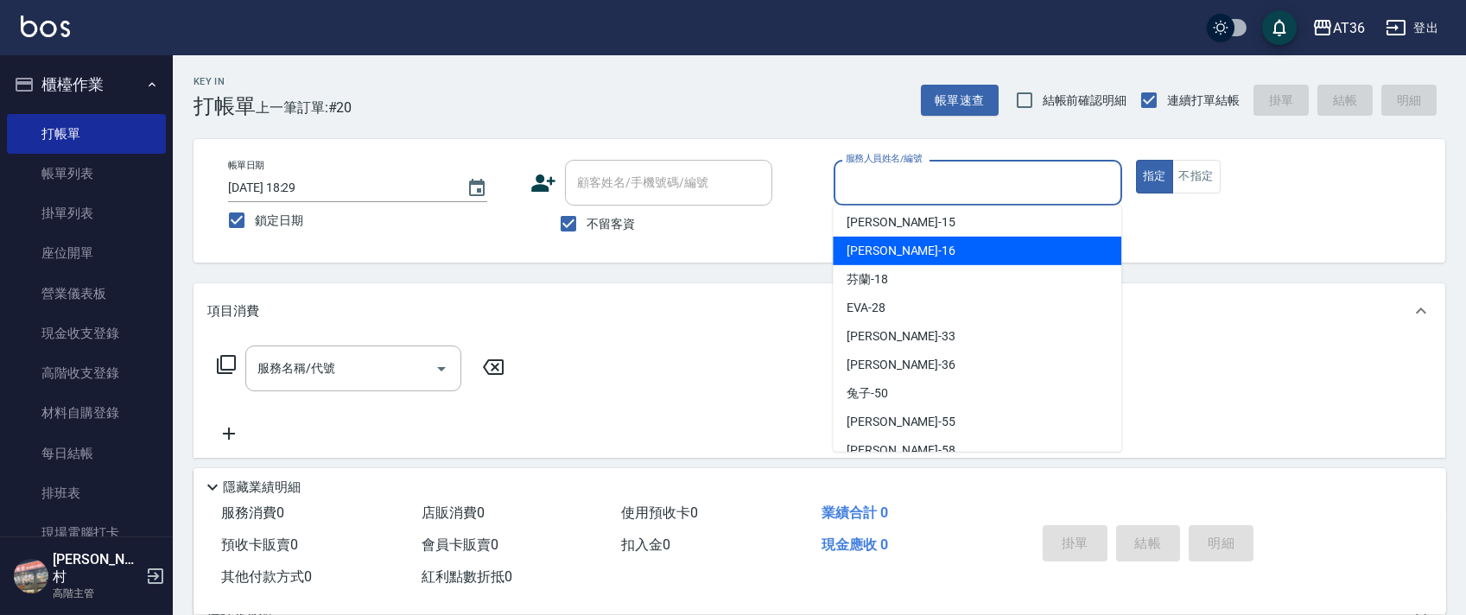
scroll to position [224, 0]
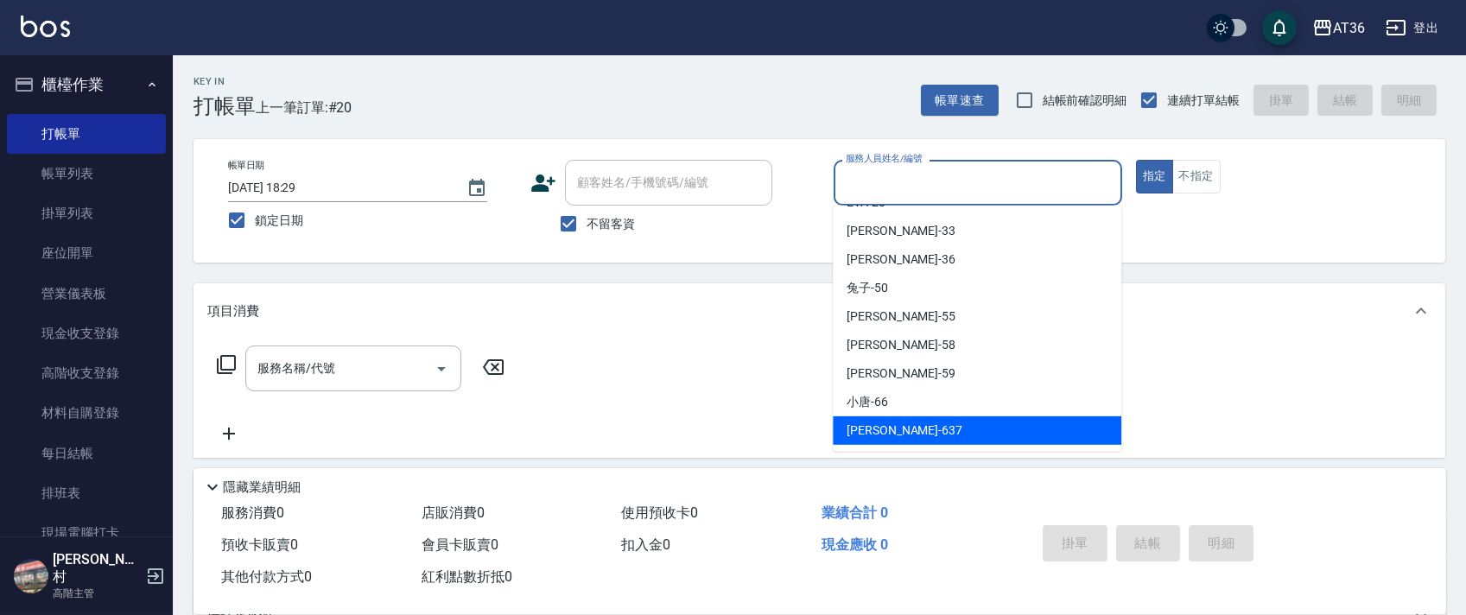
drag, startPoint x: 885, startPoint y: 429, endPoint x: 1045, endPoint y: 327, distance: 190.8
click at [891, 425] on span "憶琳 -637" at bounding box center [905, 431] width 116 height 18
type input "憶琳-637"
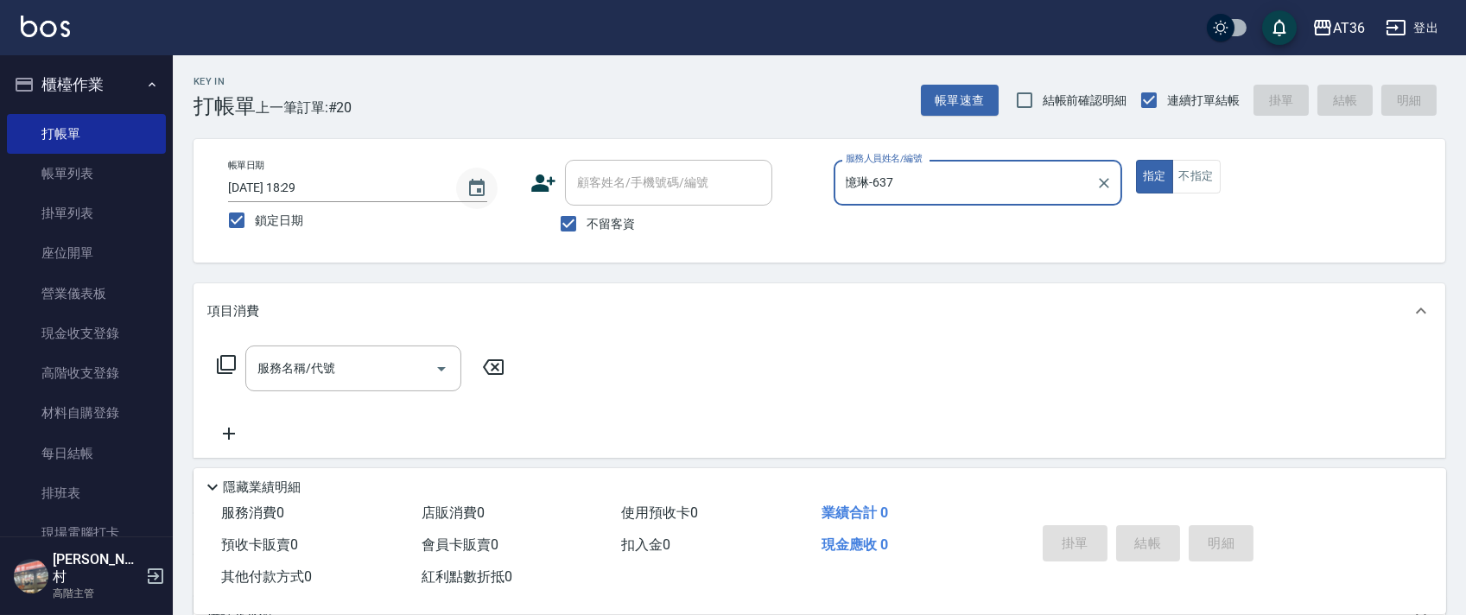
drag, startPoint x: 229, startPoint y: 365, endPoint x: 493, endPoint y: 194, distance: 314.9
click at [244, 364] on div "服務名稱/代號 服務名稱/代號" at bounding box center [361, 369] width 308 height 46
click at [227, 361] on icon at bounding box center [226, 364] width 21 height 21
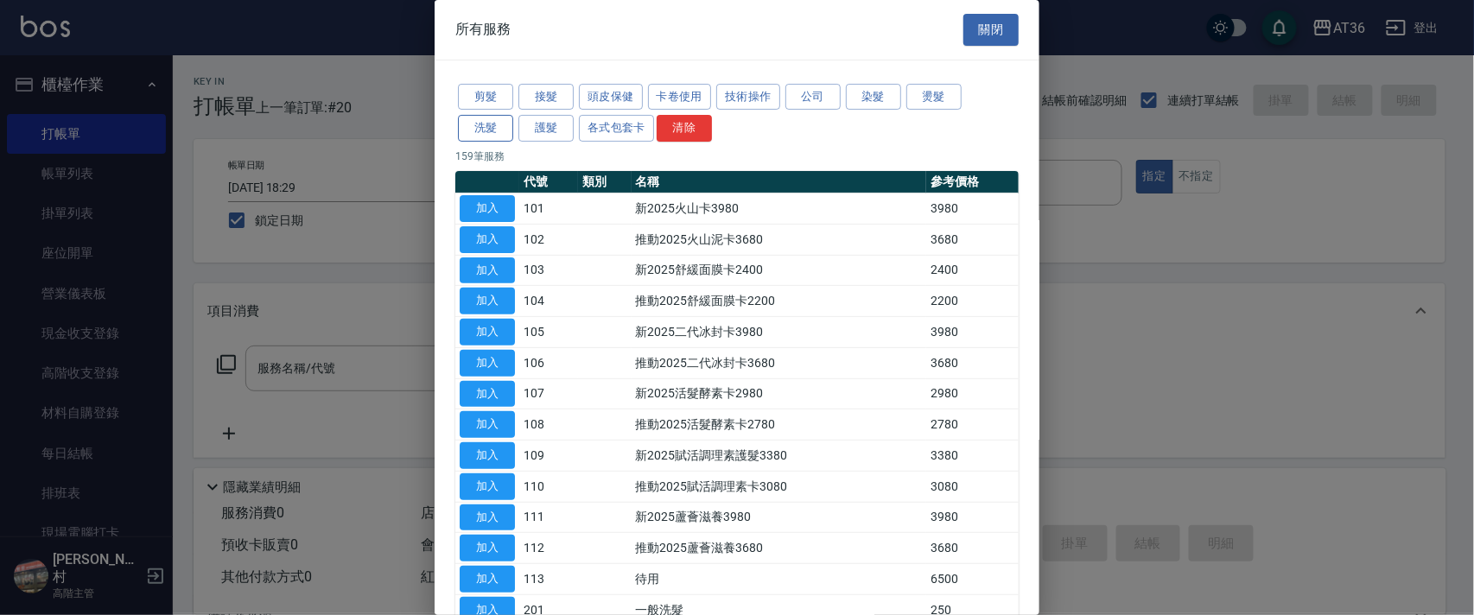
click at [490, 123] on button "洗髮" at bounding box center [485, 128] width 55 height 27
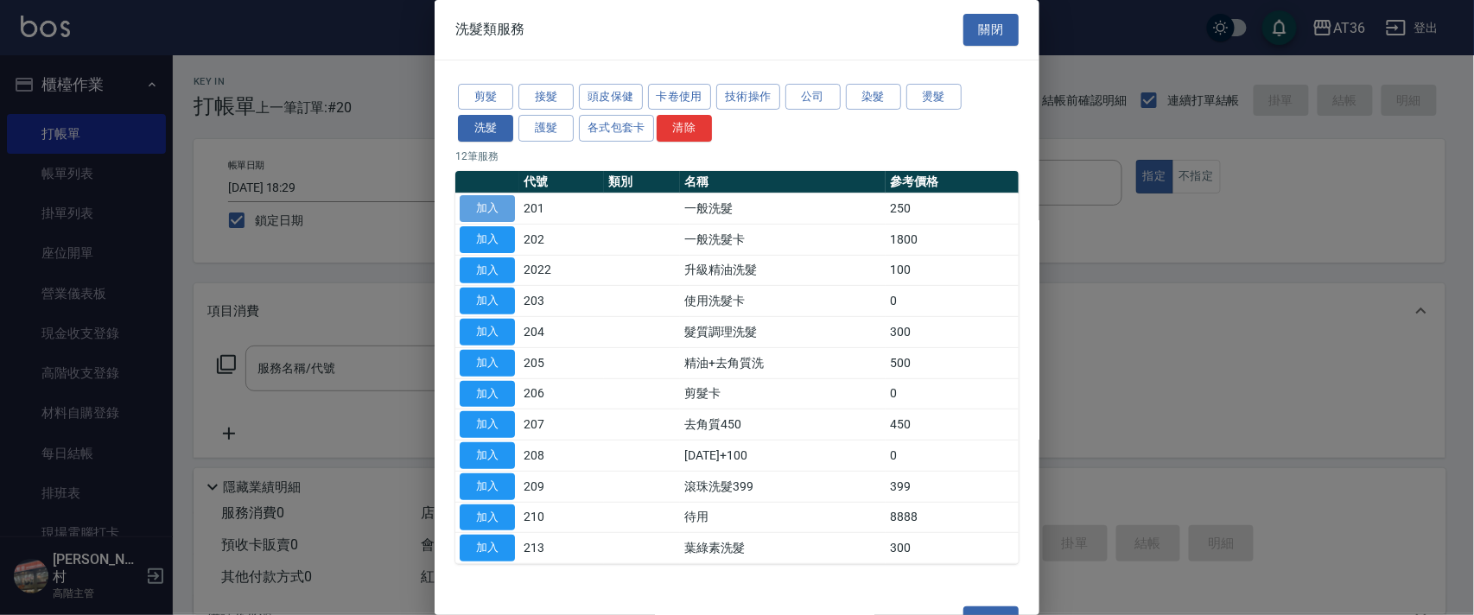
click at [495, 211] on button "加入" at bounding box center [487, 208] width 55 height 27
type input "一般洗髮(201)"
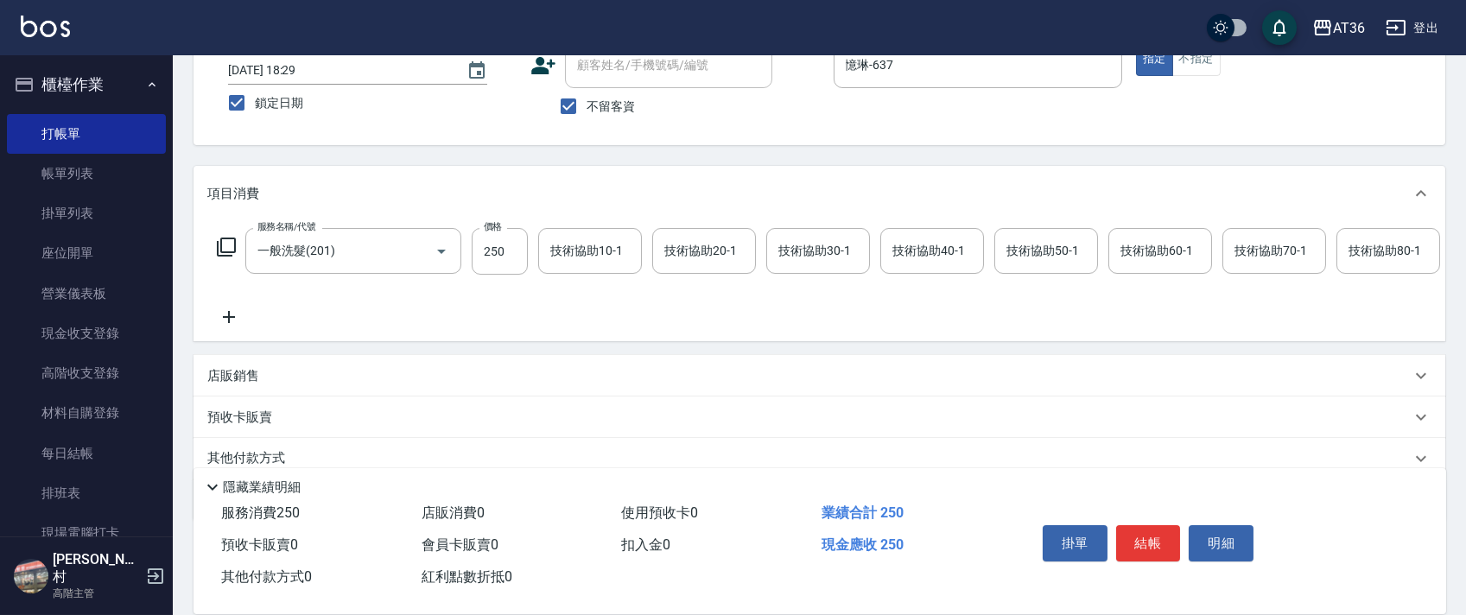
scroll to position [203, 0]
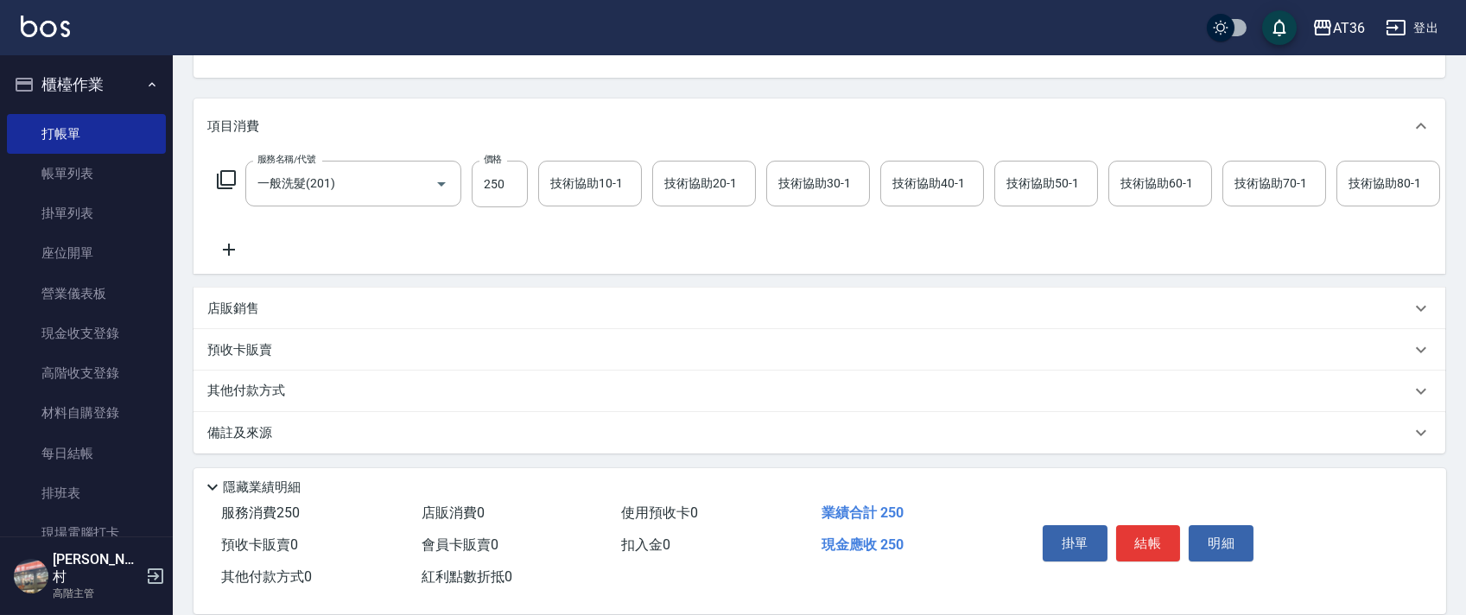
drag, startPoint x: 240, startPoint y: 306, endPoint x: 324, endPoint y: 318, distance: 84.7
click at [247, 308] on p "店販銷售" at bounding box center [233, 309] width 52 height 18
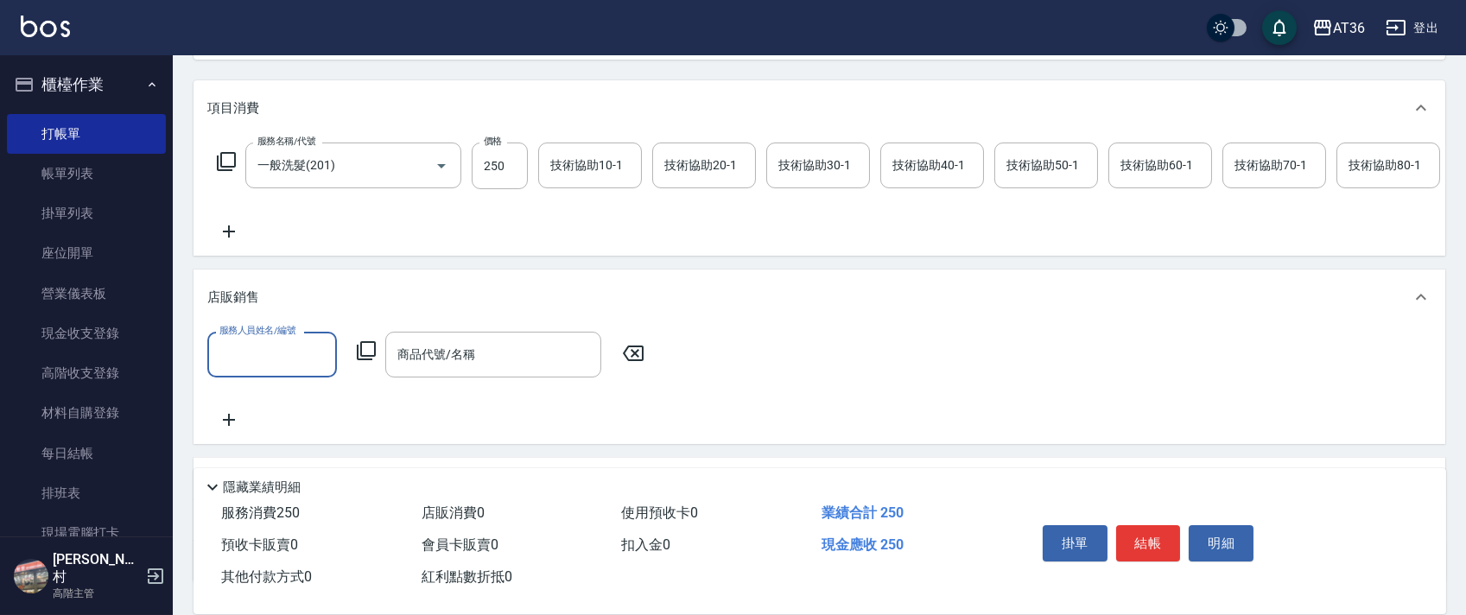
scroll to position [0, 0]
click at [245, 364] on input "服務人員姓名/編號" at bounding box center [272, 355] width 114 height 30
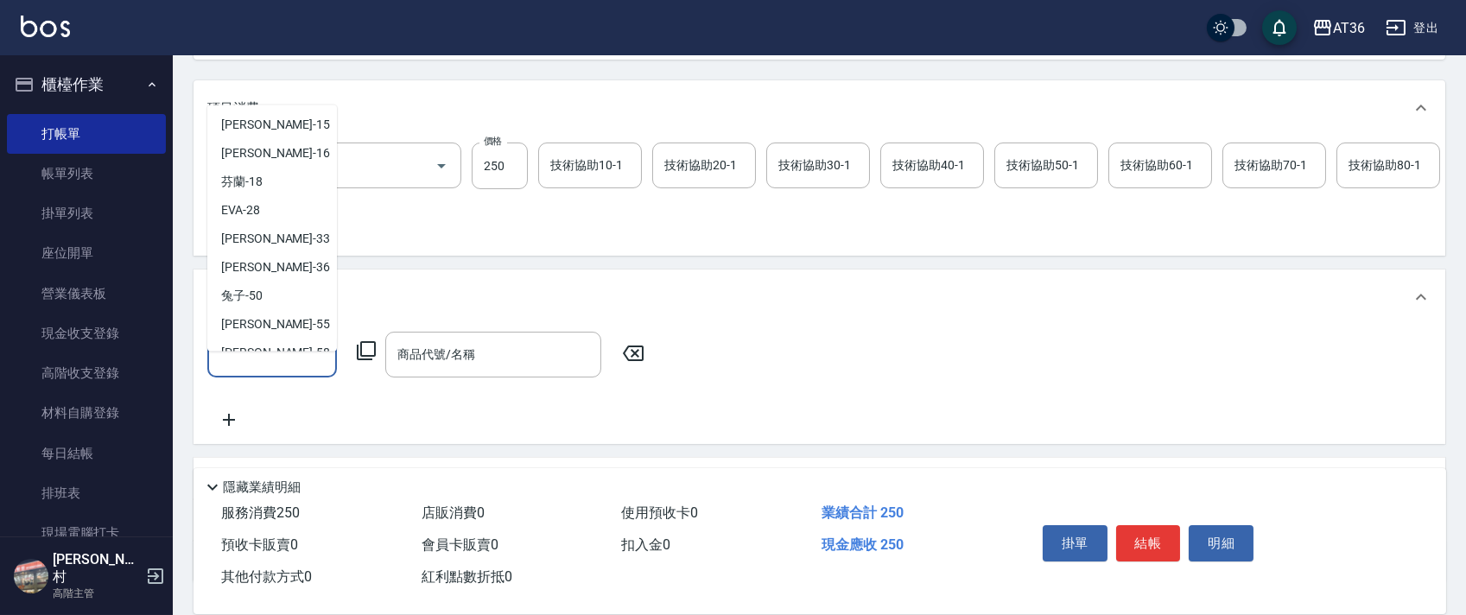
scroll to position [224, 0]
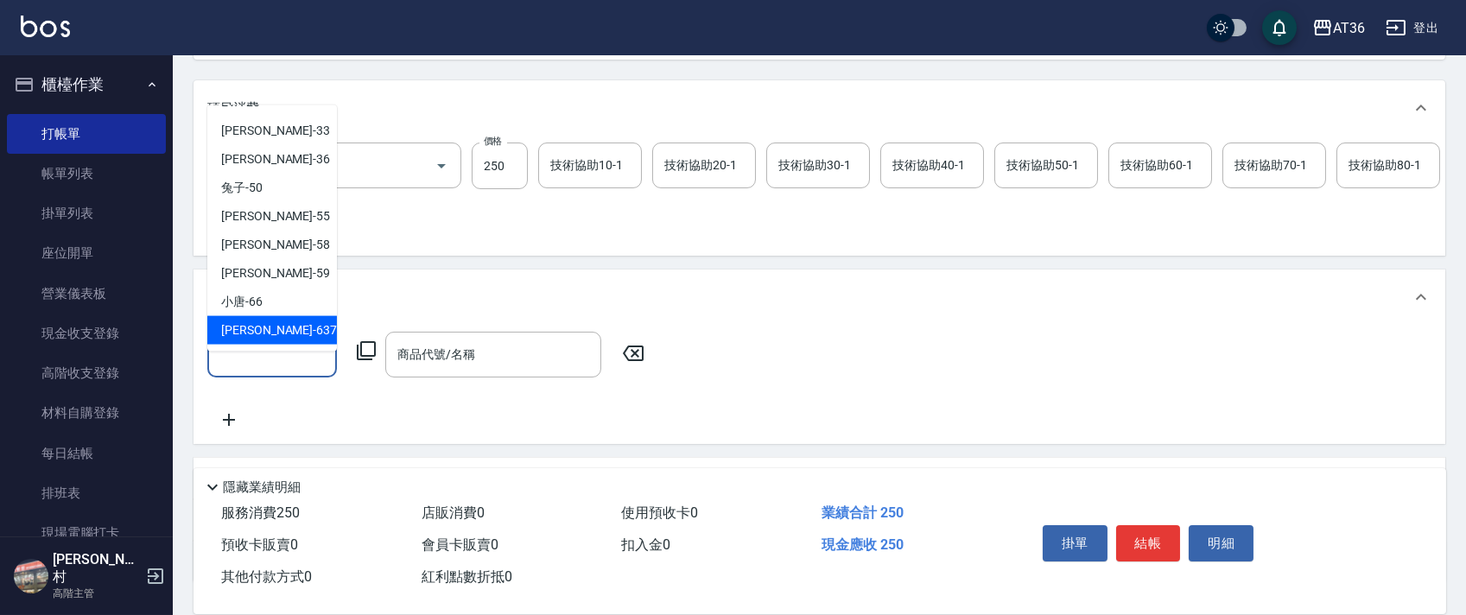
drag, startPoint x: 251, startPoint y: 333, endPoint x: 394, endPoint y: 329, distance: 142.6
click at [263, 332] on span "憶琳 -637" at bounding box center [279, 330] width 116 height 18
type input "憶琳-637"
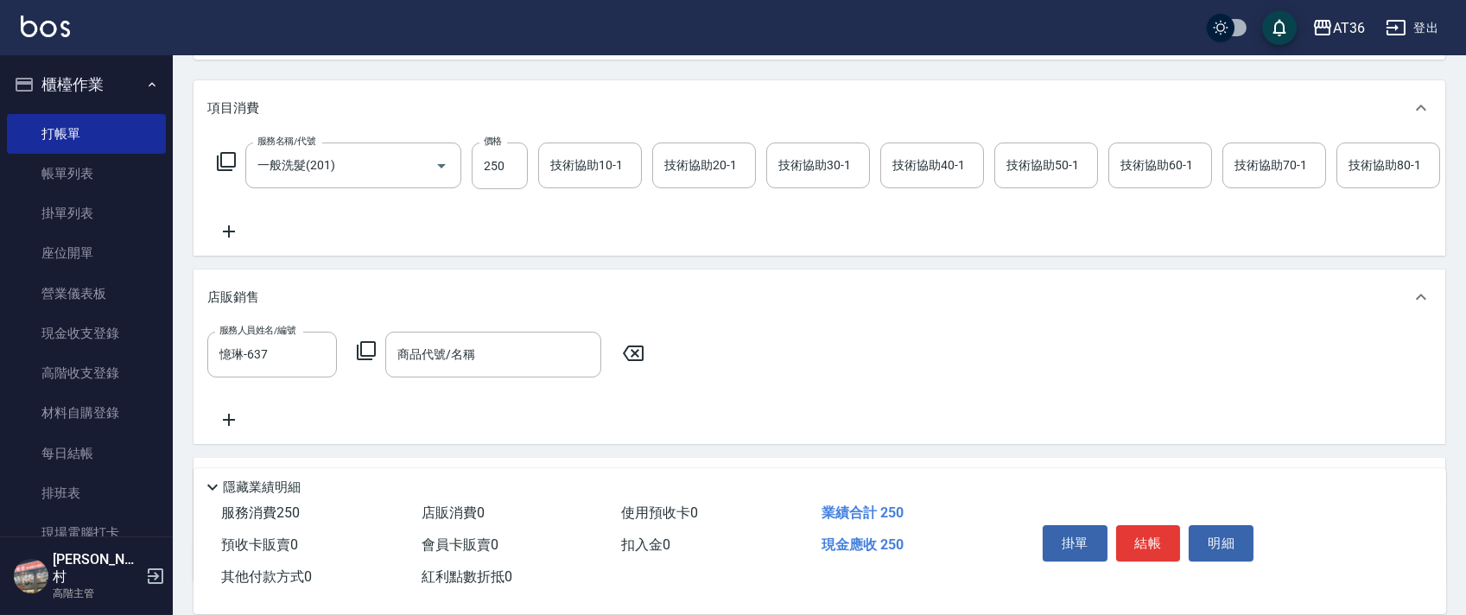
click at [364, 361] on icon at bounding box center [366, 350] width 21 height 21
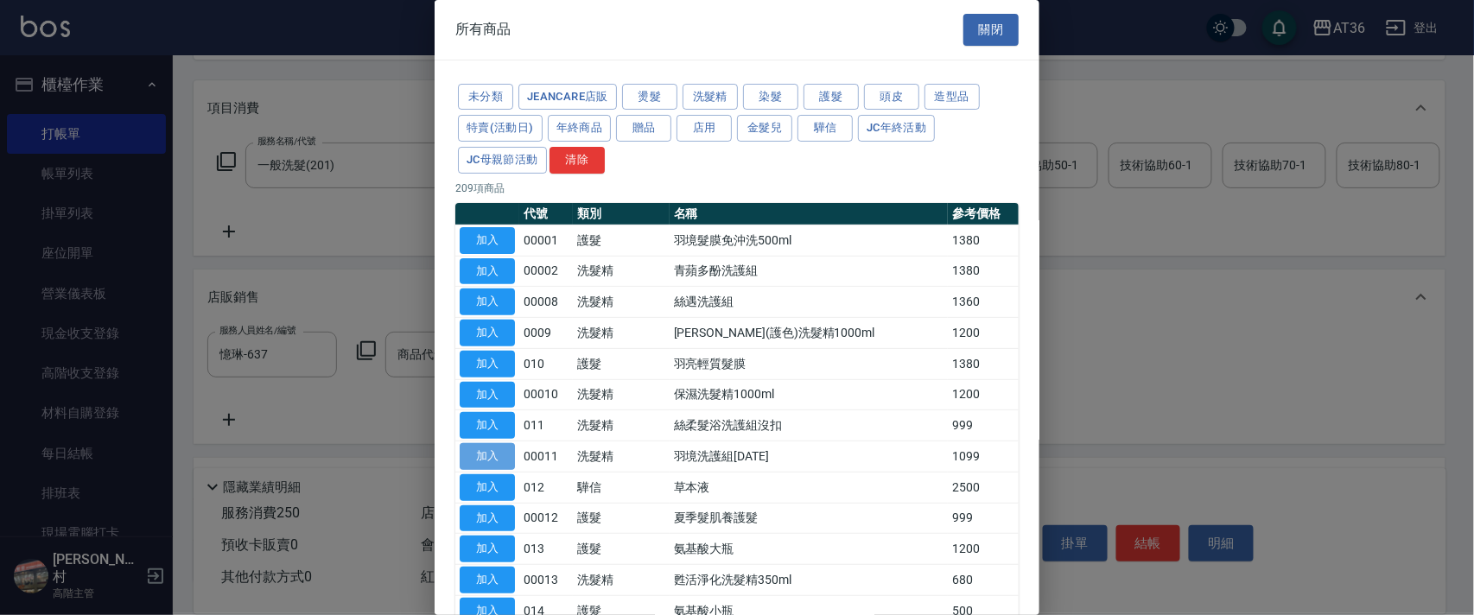
drag, startPoint x: 505, startPoint y: 449, endPoint x: 562, endPoint y: 411, distance: 69.2
click at [505, 449] on button "加入" at bounding box center [487, 456] width 55 height 27
type input "羽境洗護組[DATE]"
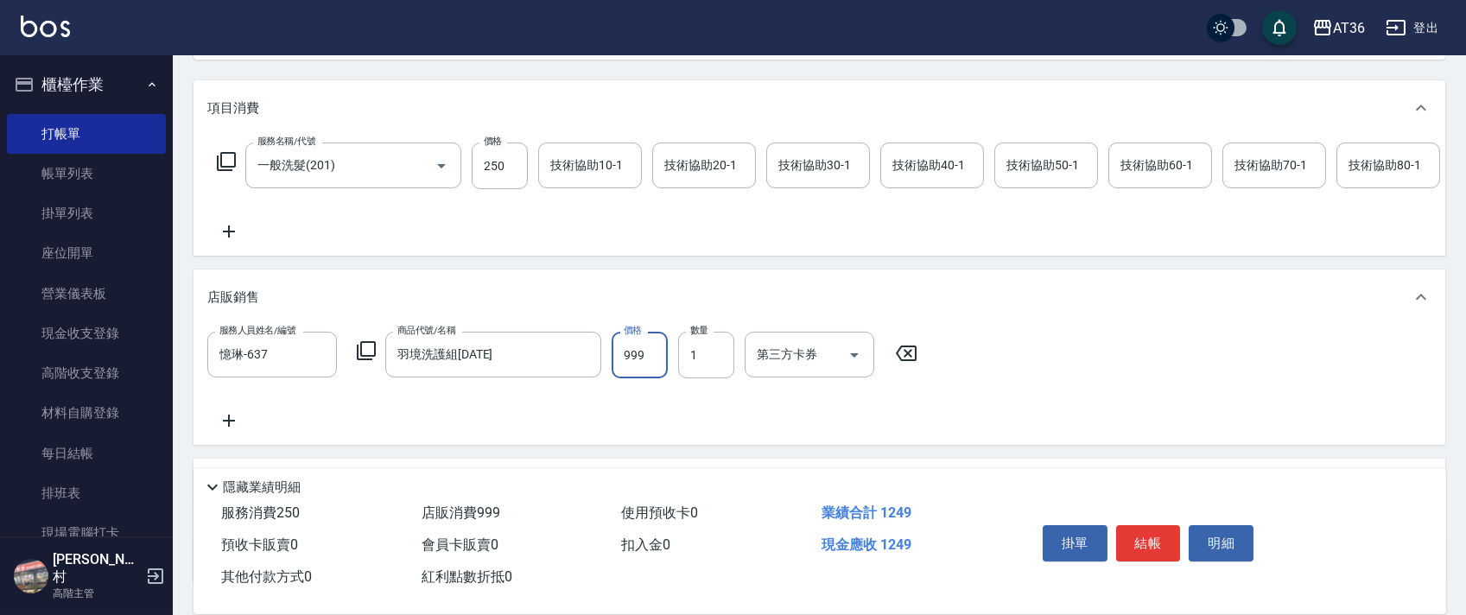
scroll to position [0, 0]
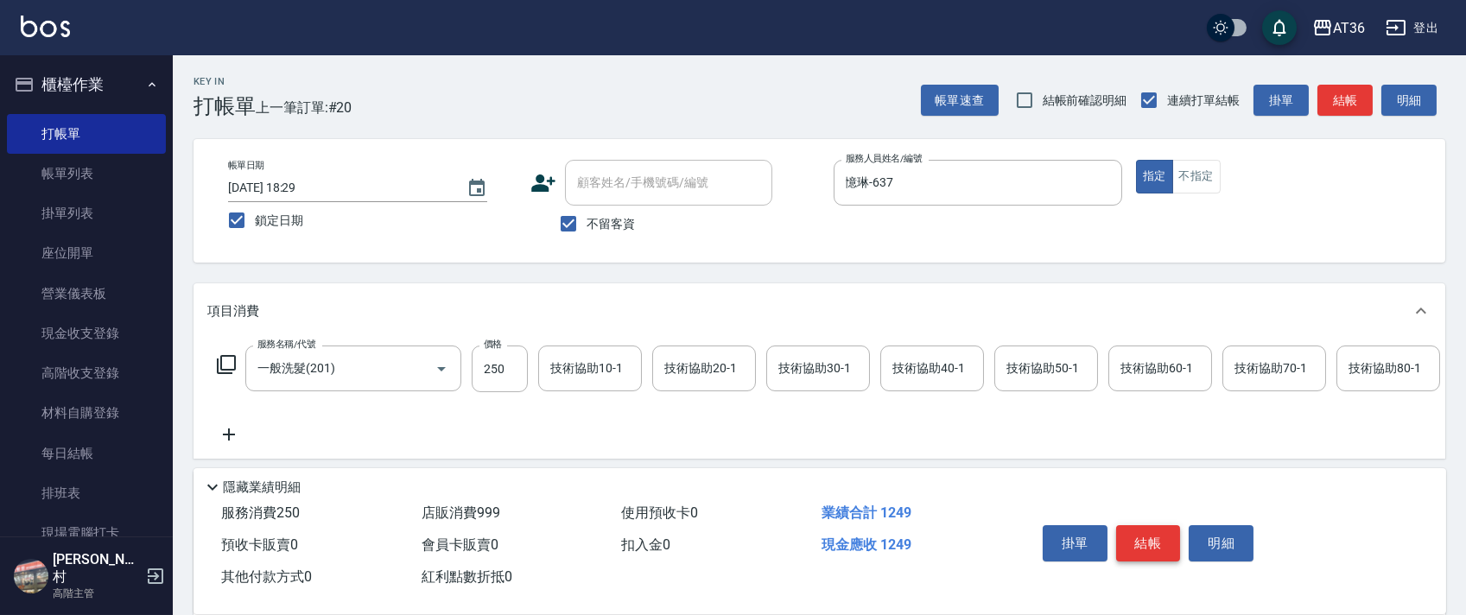
type input "999"
click at [1144, 543] on button "結帳" at bounding box center [1148, 543] width 65 height 36
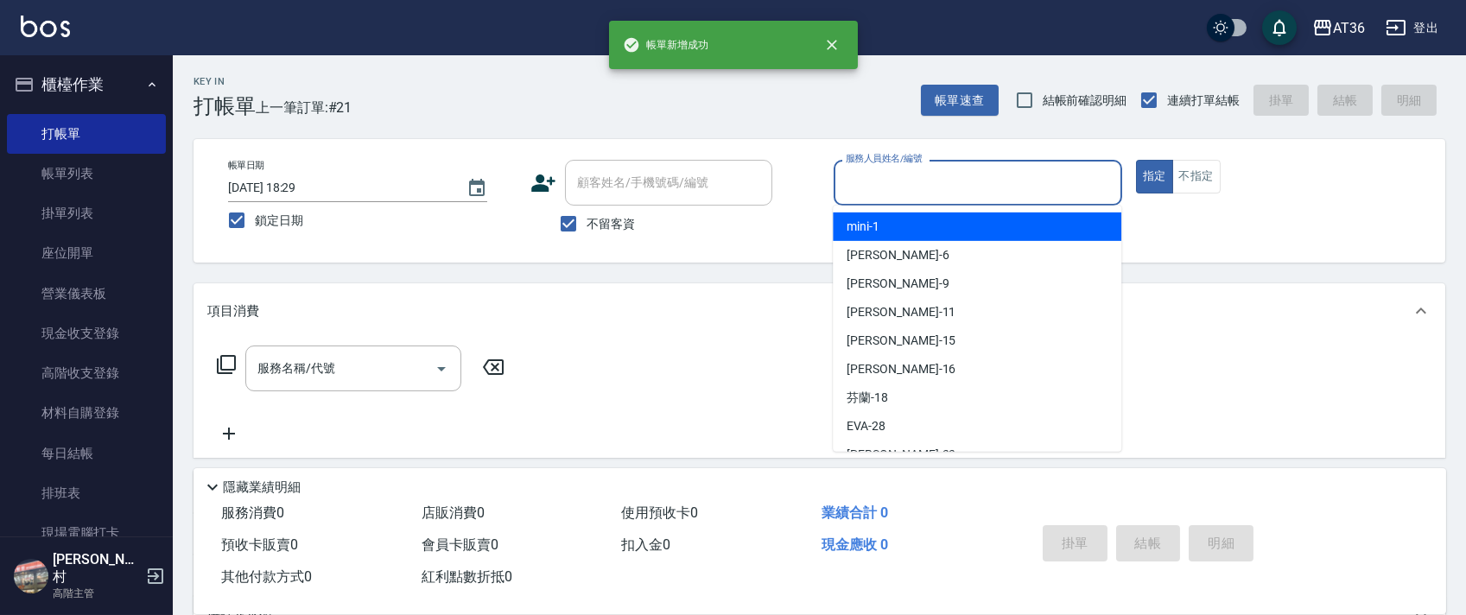
drag, startPoint x: 848, startPoint y: 192, endPoint x: 978, endPoint y: 226, distance: 135.0
click at [849, 194] on input "服務人員姓名/編號" at bounding box center [977, 183] width 273 height 30
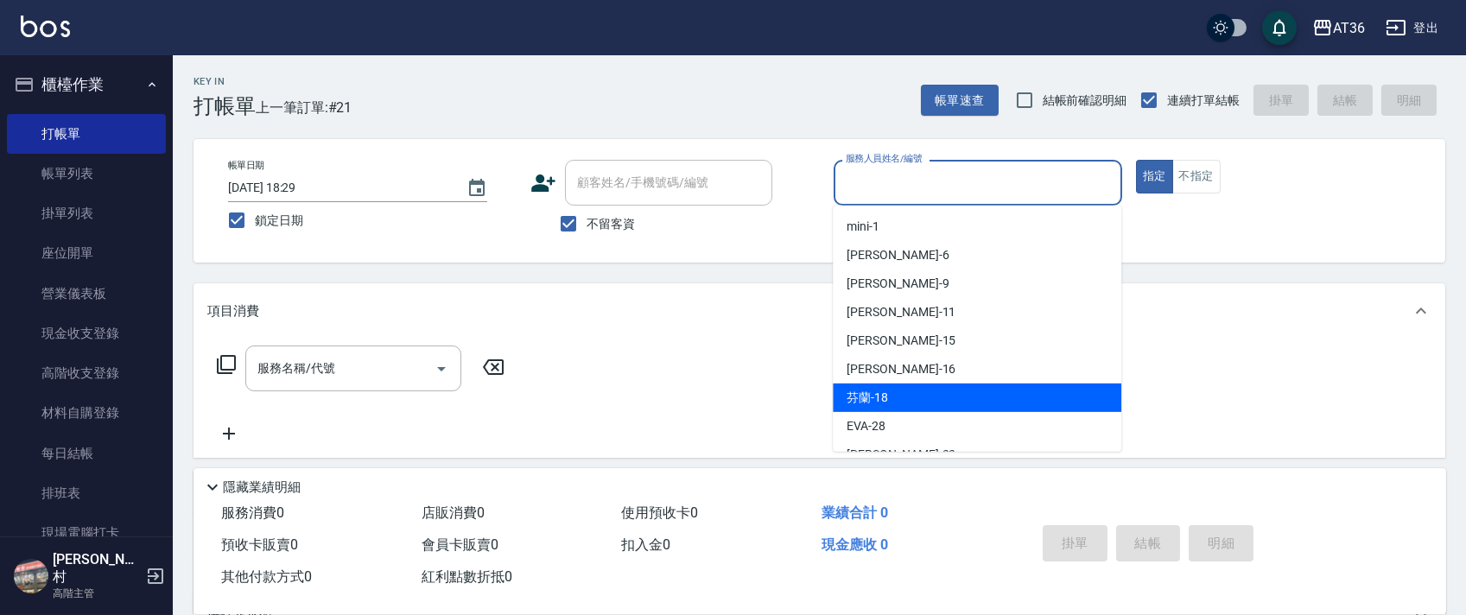
drag, startPoint x: 899, startPoint y: 397, endPoint x: 1128, endPoint y: 325, distance: 240.2
click at [903, 397] on div "芬蘭 -18" at bounding box center [977, 398] width 289 height 29
type input "芬蘭-18"
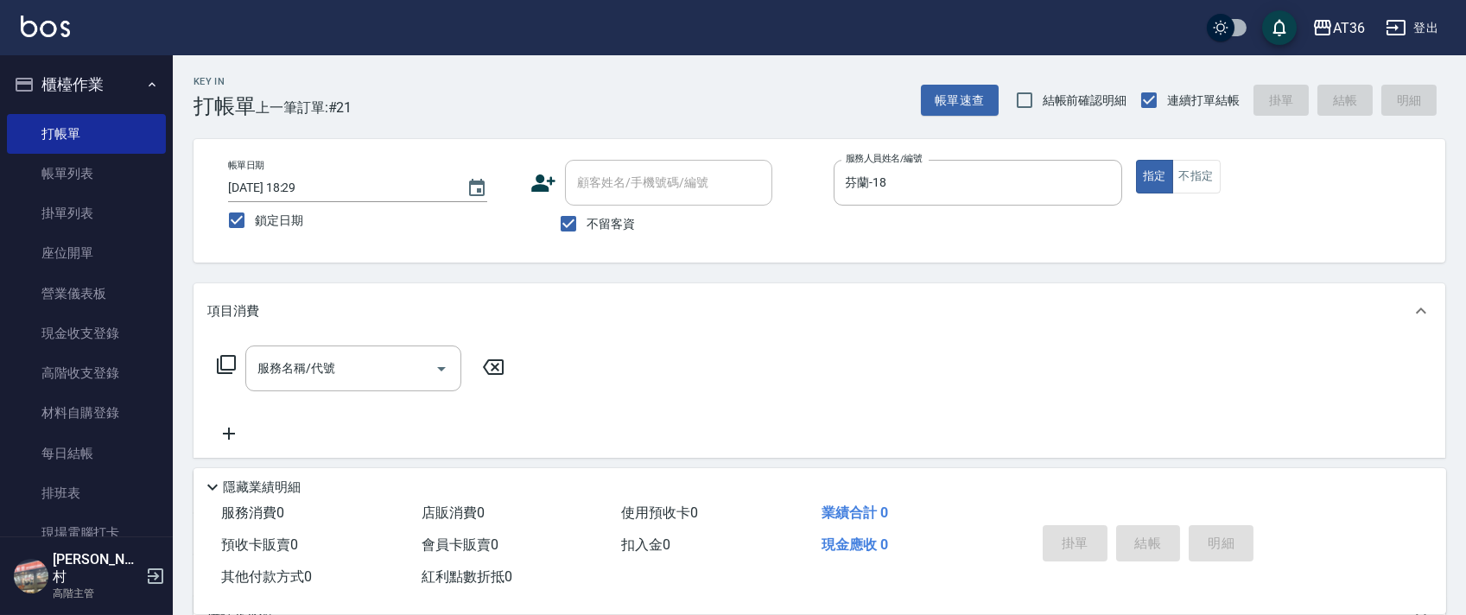
click at [236, 358] on icon at bounding box center [226, 364] width 21 height 21
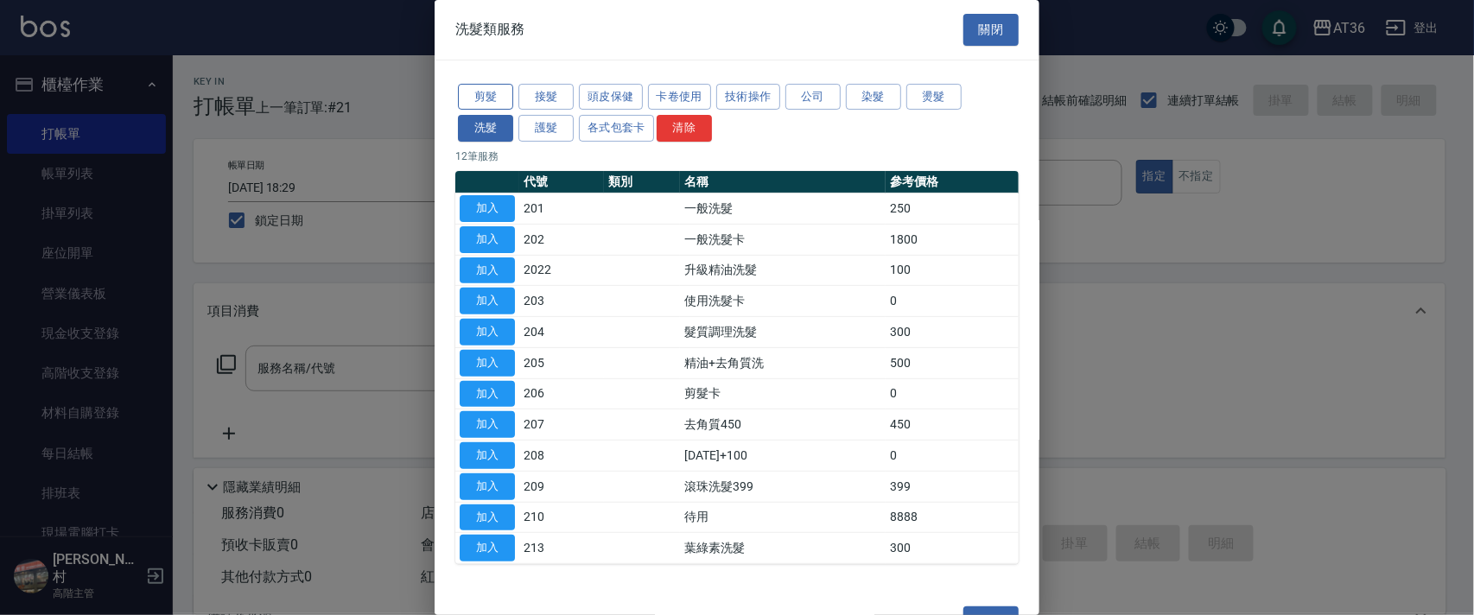
click at [479, 95] on button "剪髮" at bounding box center [485, 97] width 55 height 27
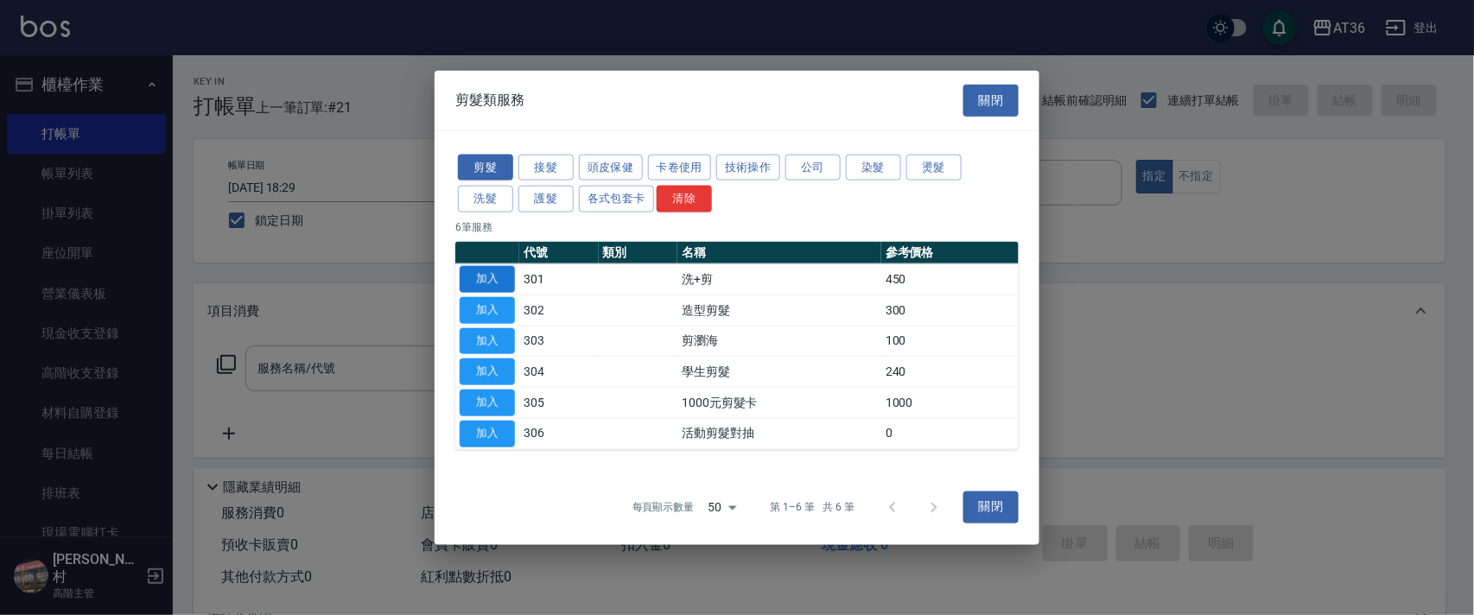
click at [485, 276] on button "加入" at bounding box center [487, 279] width 55 height 27
type input "洗+剪(301)"
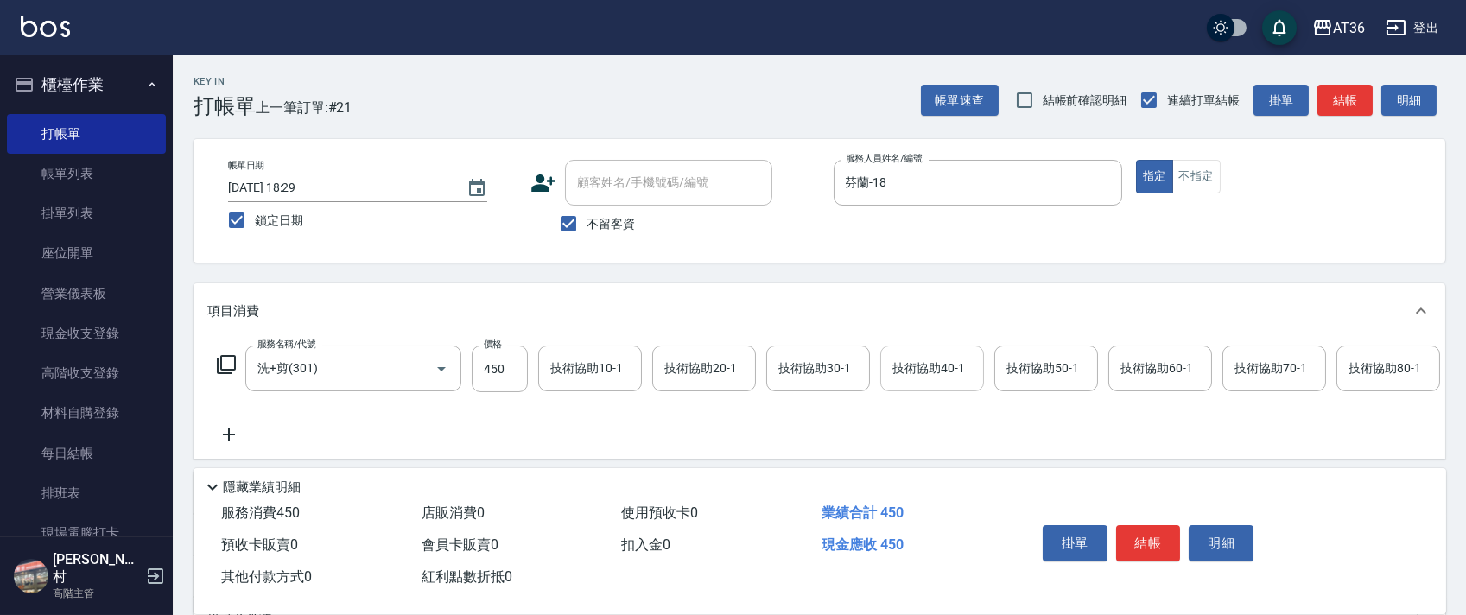
click at [906, 367] on div "技術協助40-1 技術協助40-1" at bounding box center [932, 369] width 104 height 46
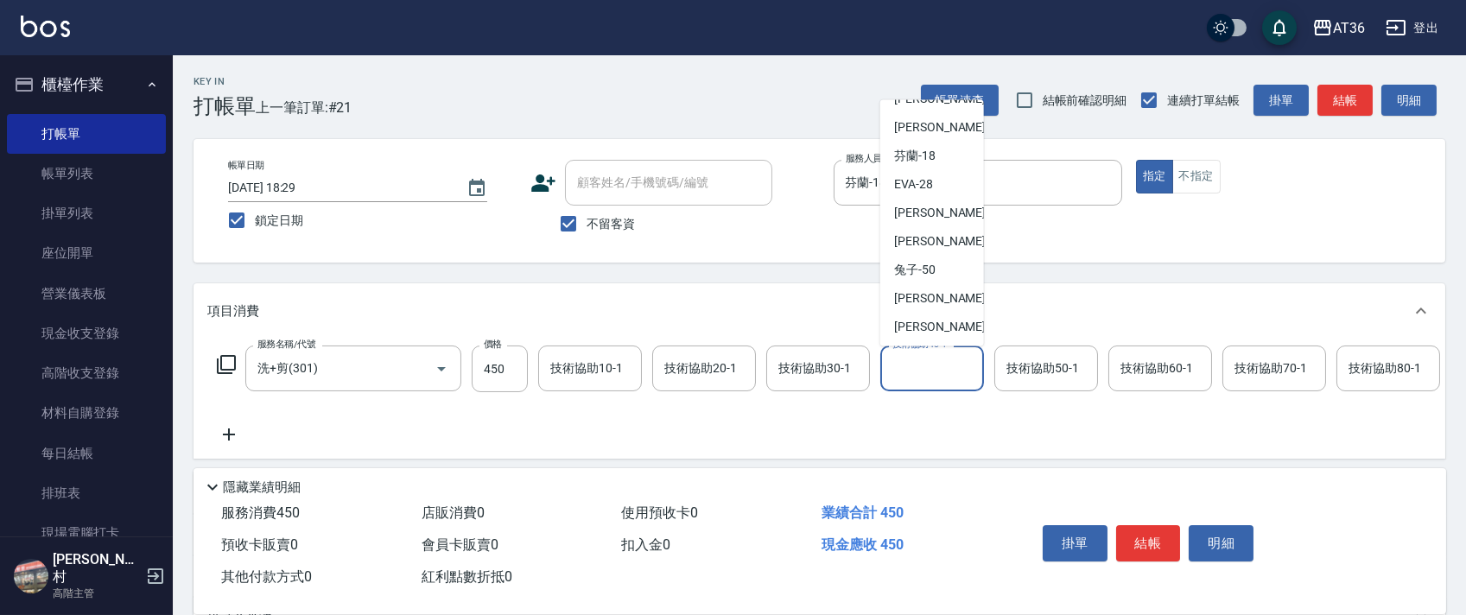
scroll to position [224, 0]
click at [947, 265] on div "[PERSON_NAME] -59" at bounding box center [932, 268] width 104 height 29
type input "[PERSON_NAME]-59"
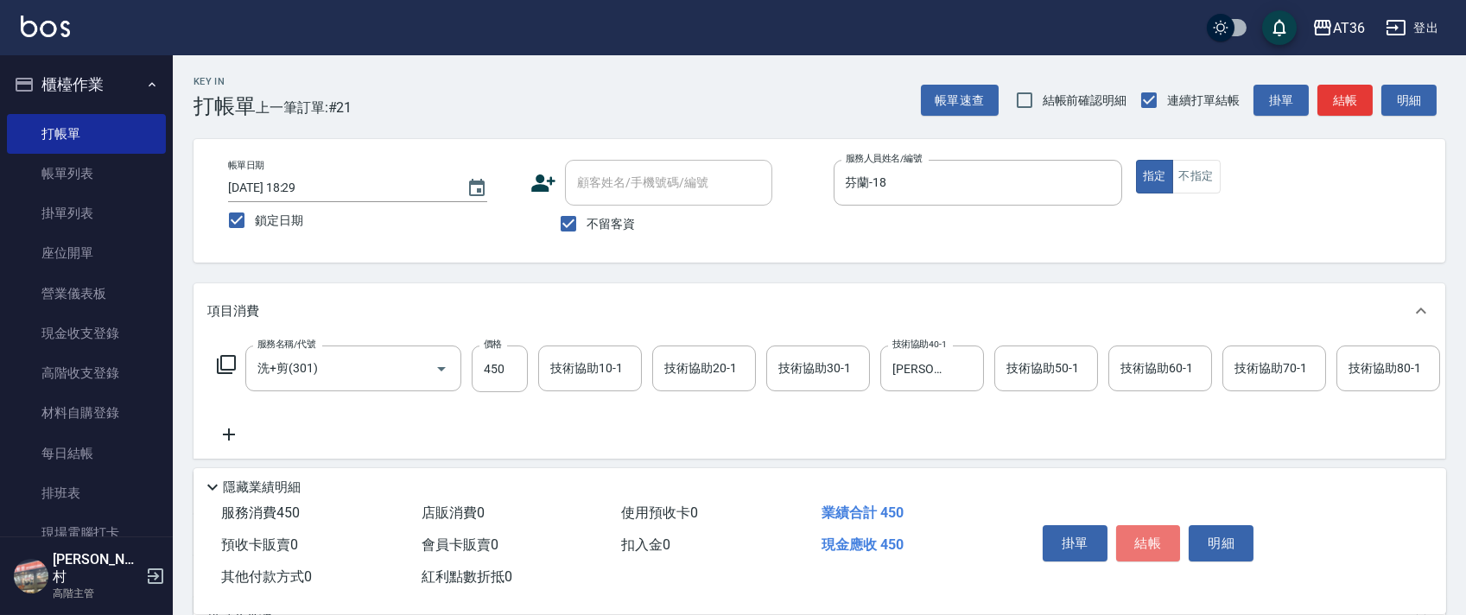
drag, startPoint x: 1147, startPoint y: 543, endPoint x: 1149, endPoint y: 534, distance: 9.7
click at [1147, 543] on button "結帳" at bounding box center [1148, 543] width 65 height 36
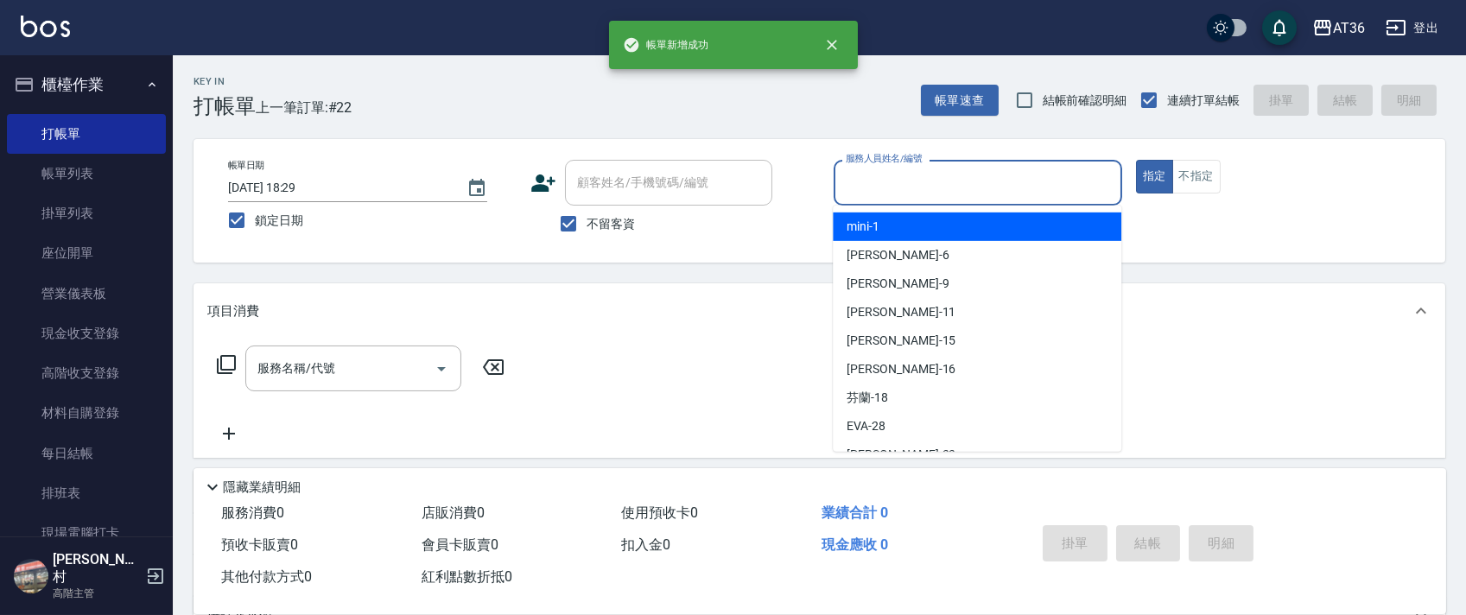
drag, startPoint x: 859, startPoint y: 174, endPoint x: 964, endPoint y: 247, distance: 128.5
click at [864, 178] on input "服務人員姓名/編號" at bounding box center [977, 183] width 273 height 30
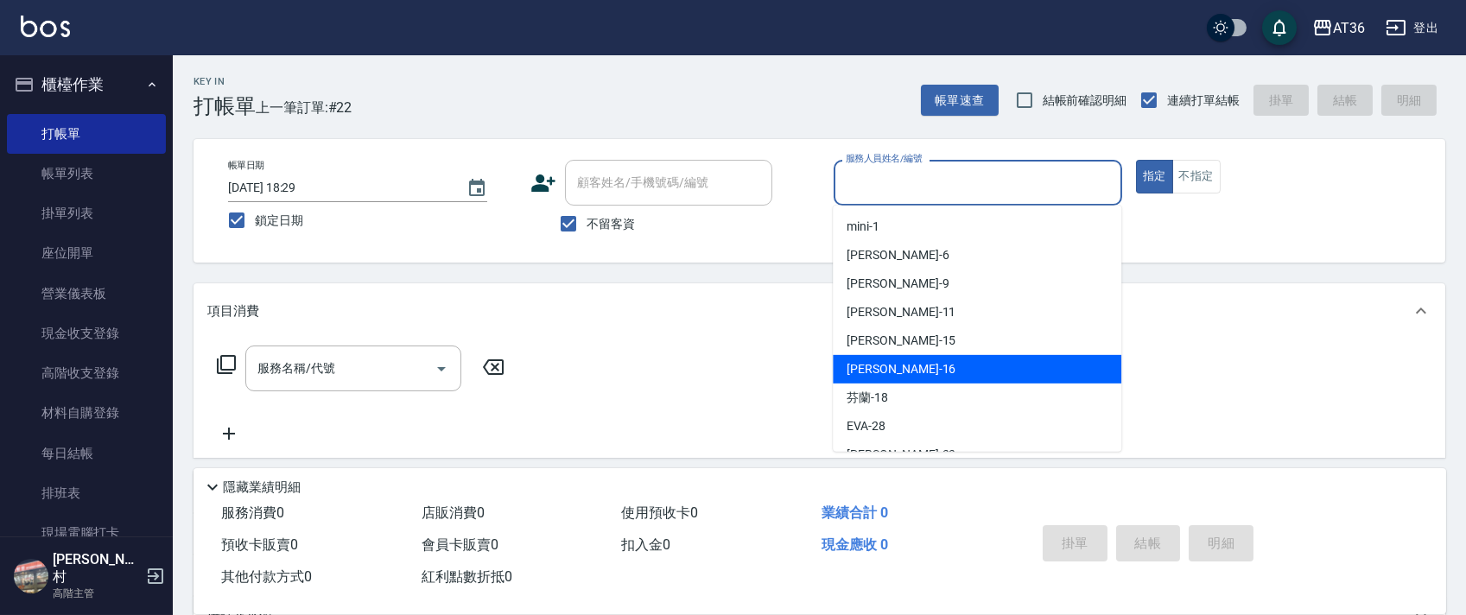
click at [871, 357] on div "小鳳 -16" at bounding box center [977, 369] width 289 height 29
type input "[PERSON_NAME]-16"
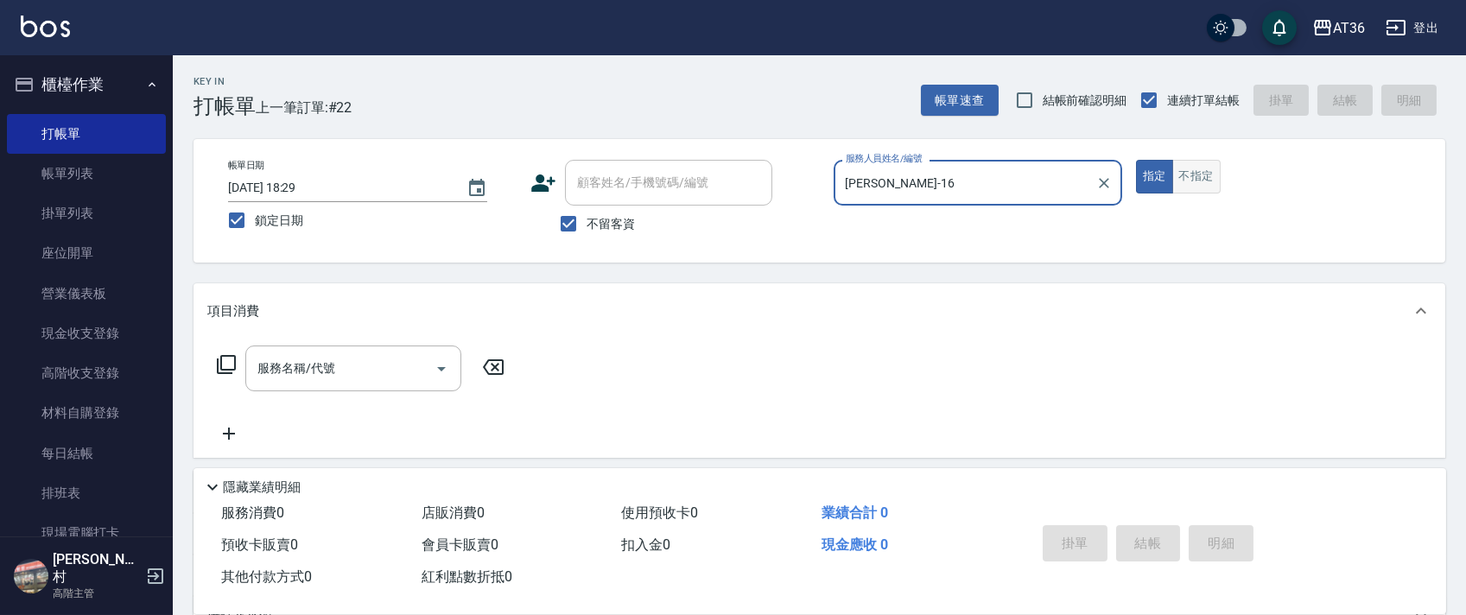
click at [1190, 180] on button "不指定" at bounding box center [1196, 177] width 48 height 34
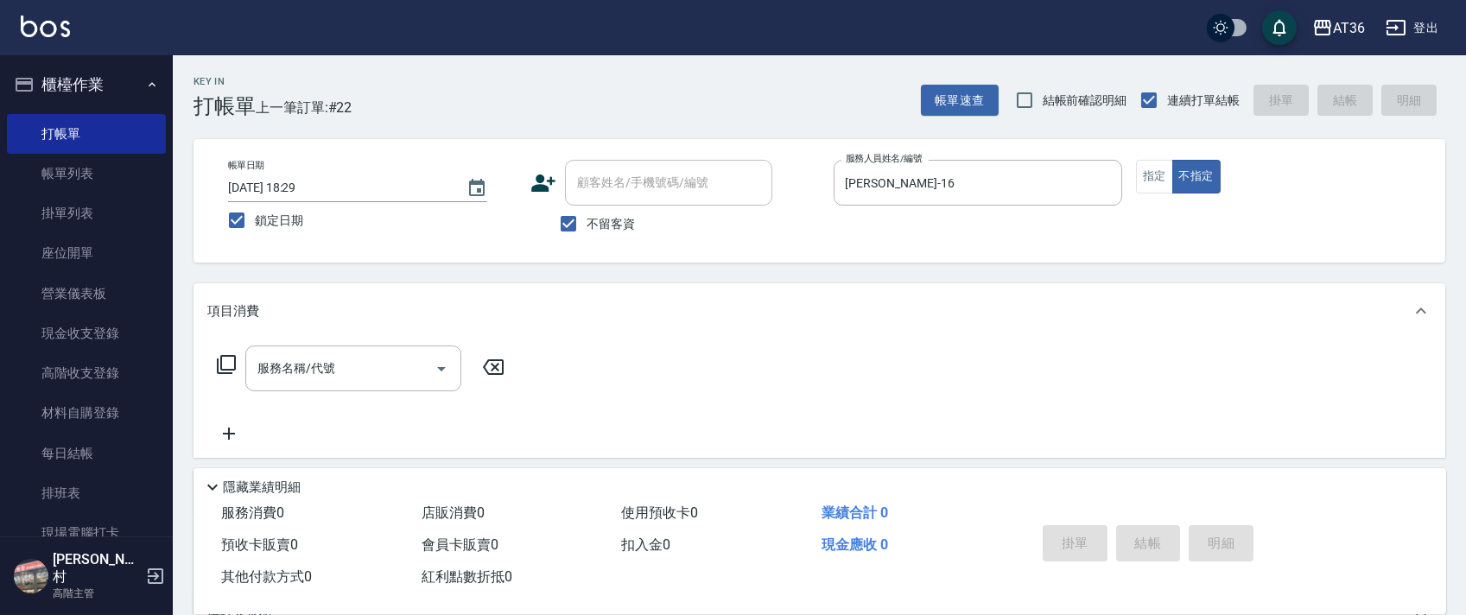
click at [229, 360] on icon at bounding box center [226, 364] width 21 height 21
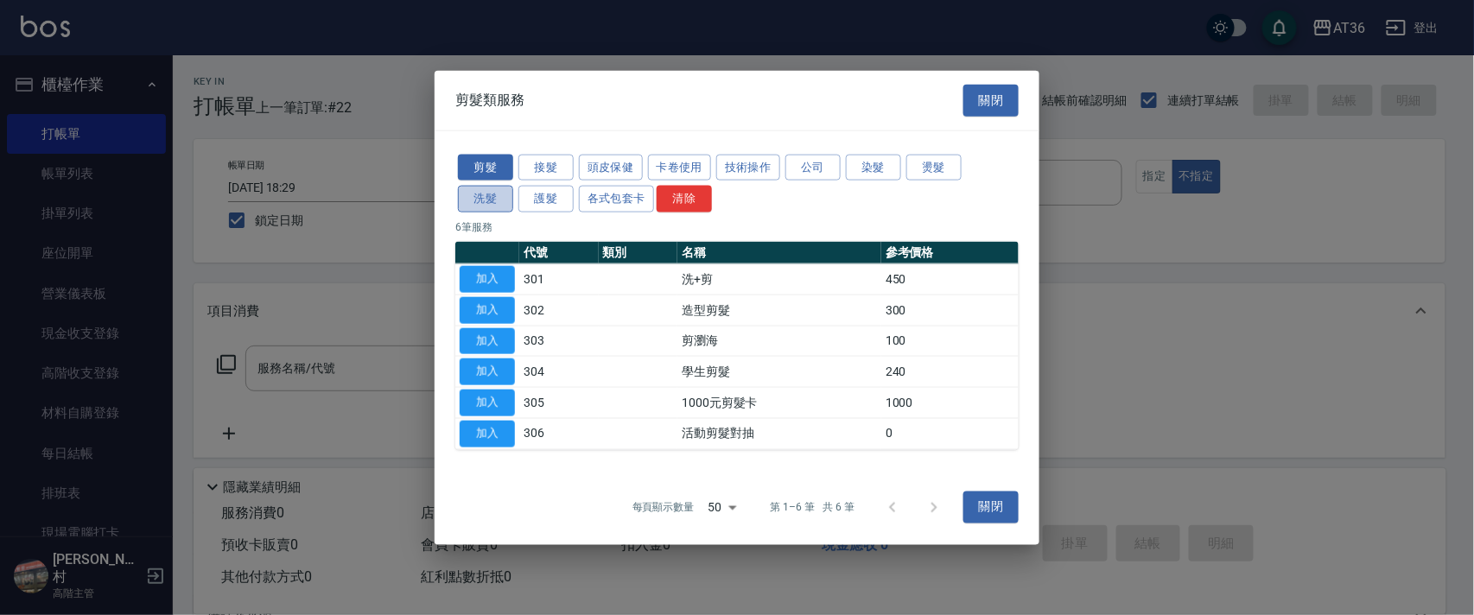
click at [473, 202] on button "洗髮" at bounding box center [485, 199] width 55 height 27
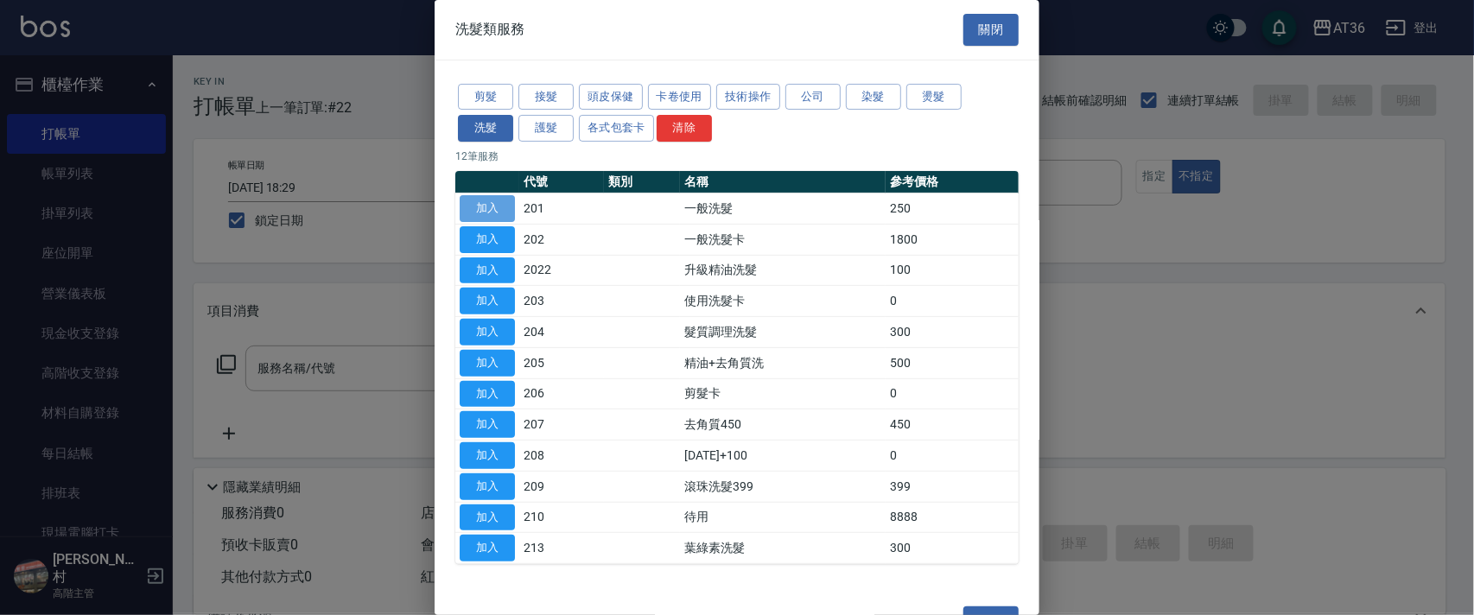
click at [492, 206] on button "加入" at bounding box center [487, 208] width 55 height 27
type input "一般洗髮(201)"
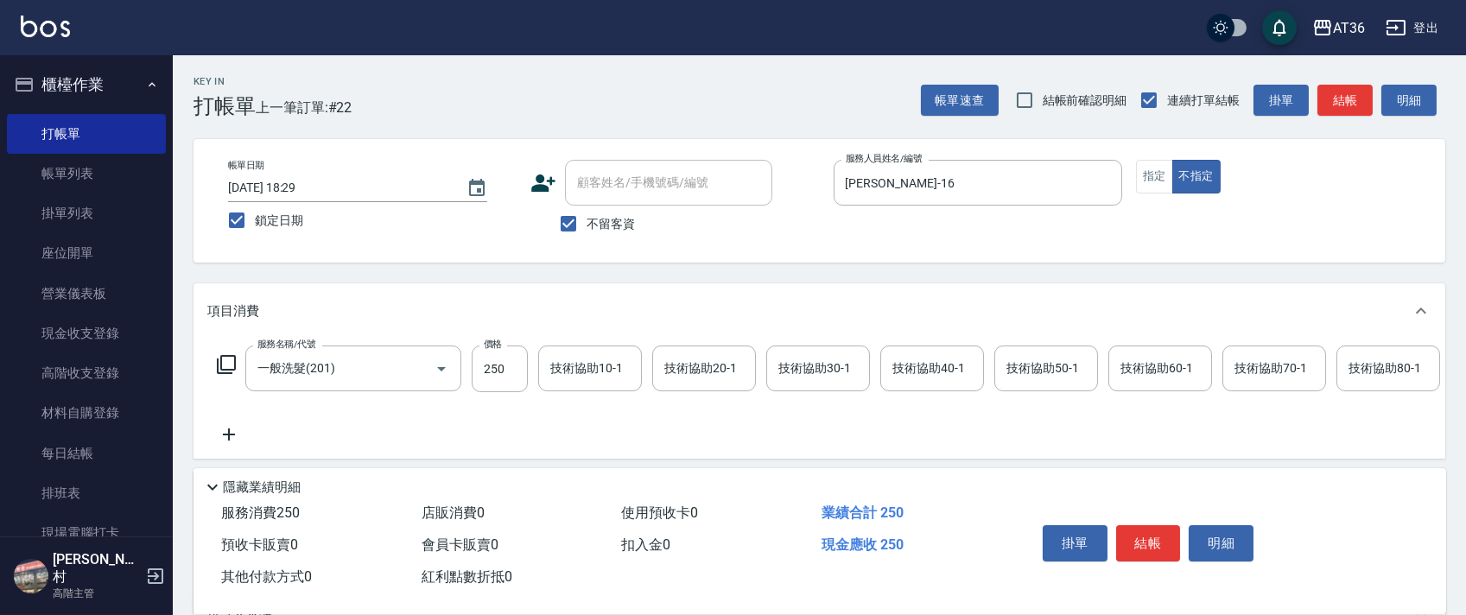
click at [907, 363] on div "技術協助40-1 技術協助40-1" at bounding box center [932, 369] width 104 height 46
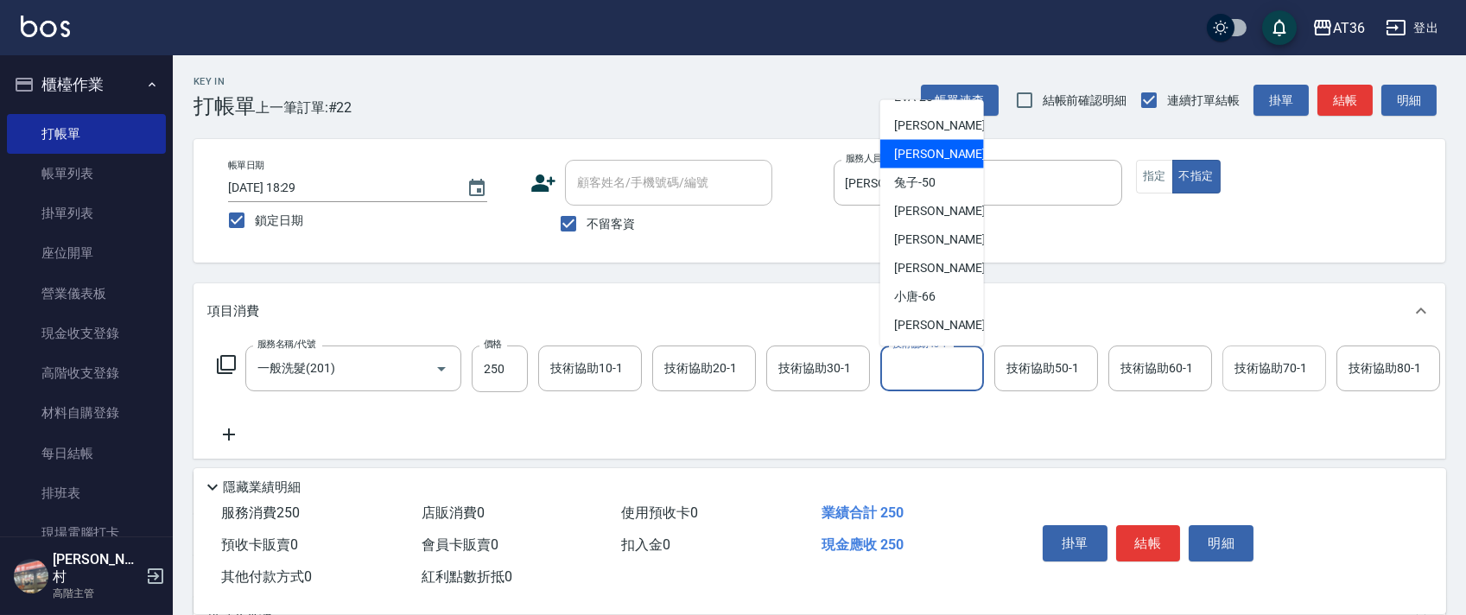
drag, startPoint x: 934, startPoint y: 158, endPoint x: 1317, endPoint y: 350, distance: 428.9
click at [935, 156] on div "佳佳 -36" at bounding box center [932, 154] width 104 height 29
type input "佳佳-36"
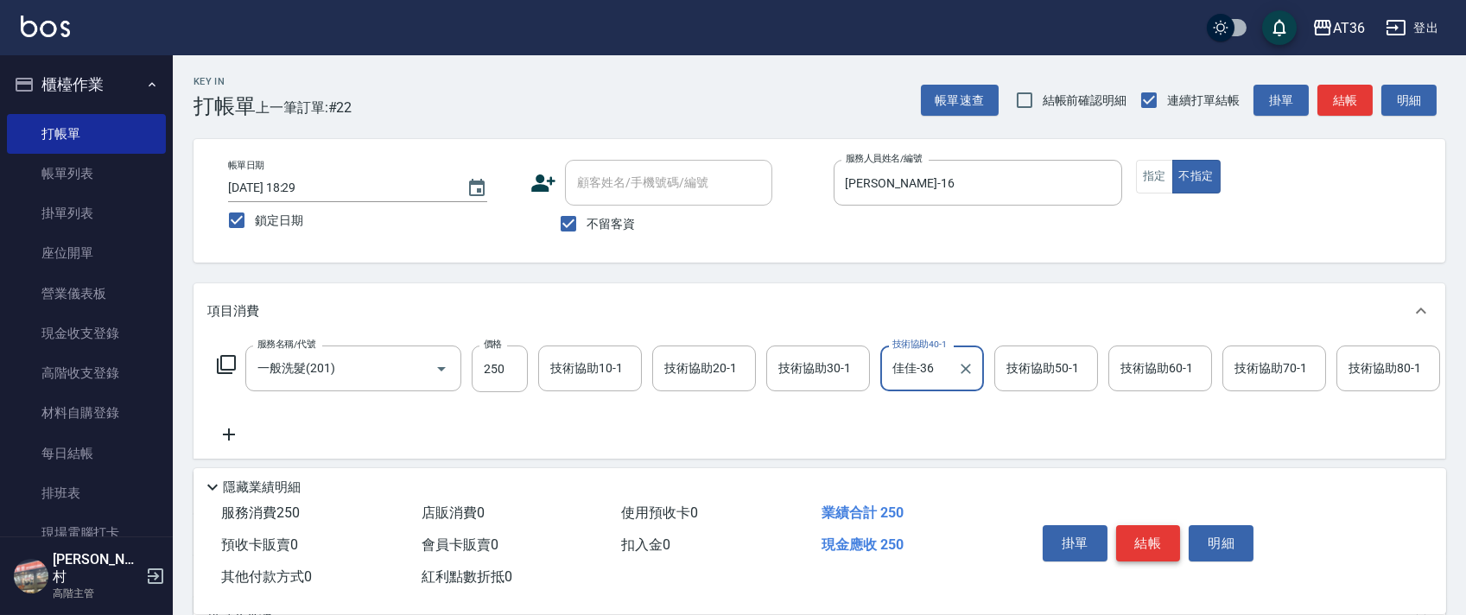
click at [1145, 536] on button "結帳" at bounding box center [1148, 543] width 65 height 36
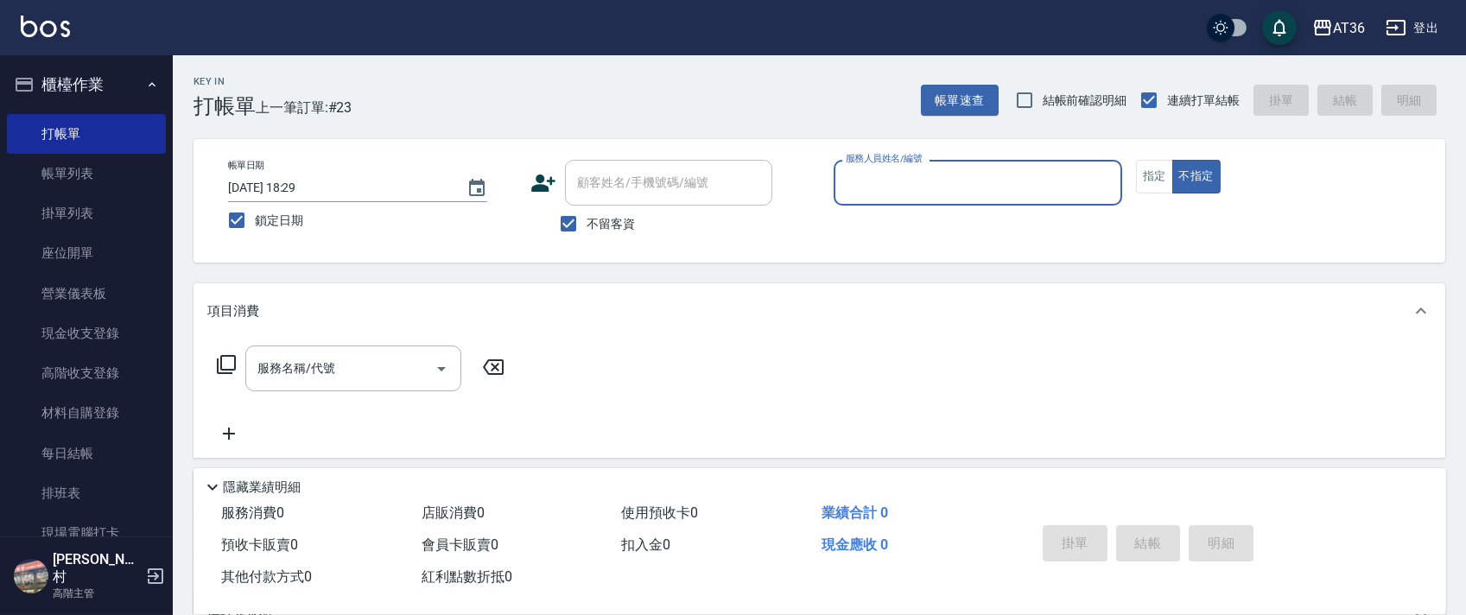
click at [841, 190] on input "服務人員姓名/編號" at bounding box center [977, 183] width 273 height 30
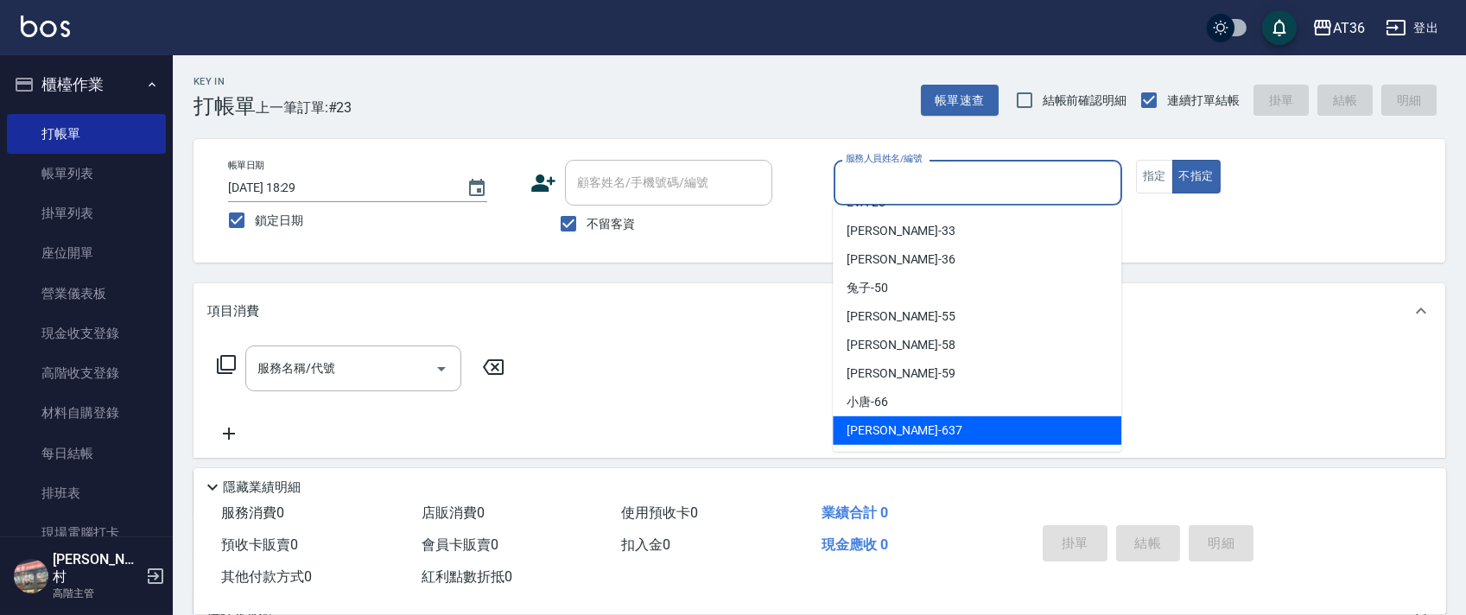
click at [883, 422] on span "憶琳 -637" at bounding box center [905, 431] width 116 height 18
type input "憶琳-637"
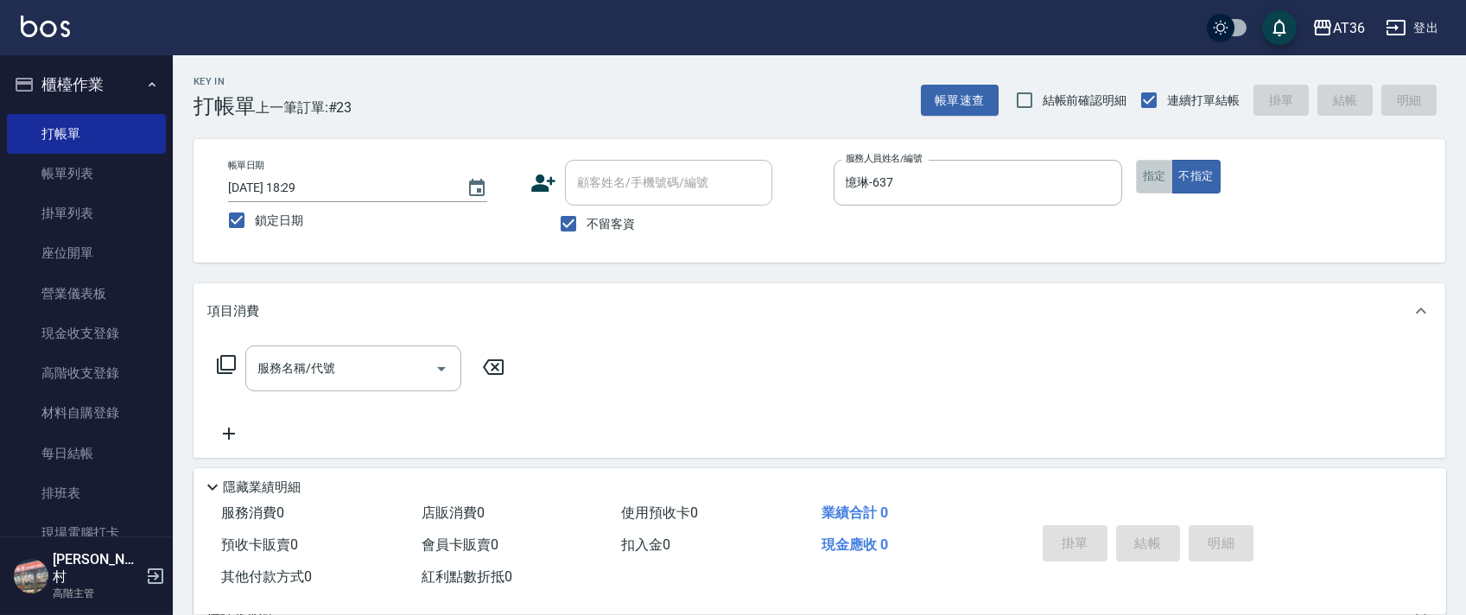
click at [1158, 179] on button "指定" at bounding box center [1154, 177] width 37 height 34
click at [228, 363] on icon at bounding box center [226, 364] width 21 height 21
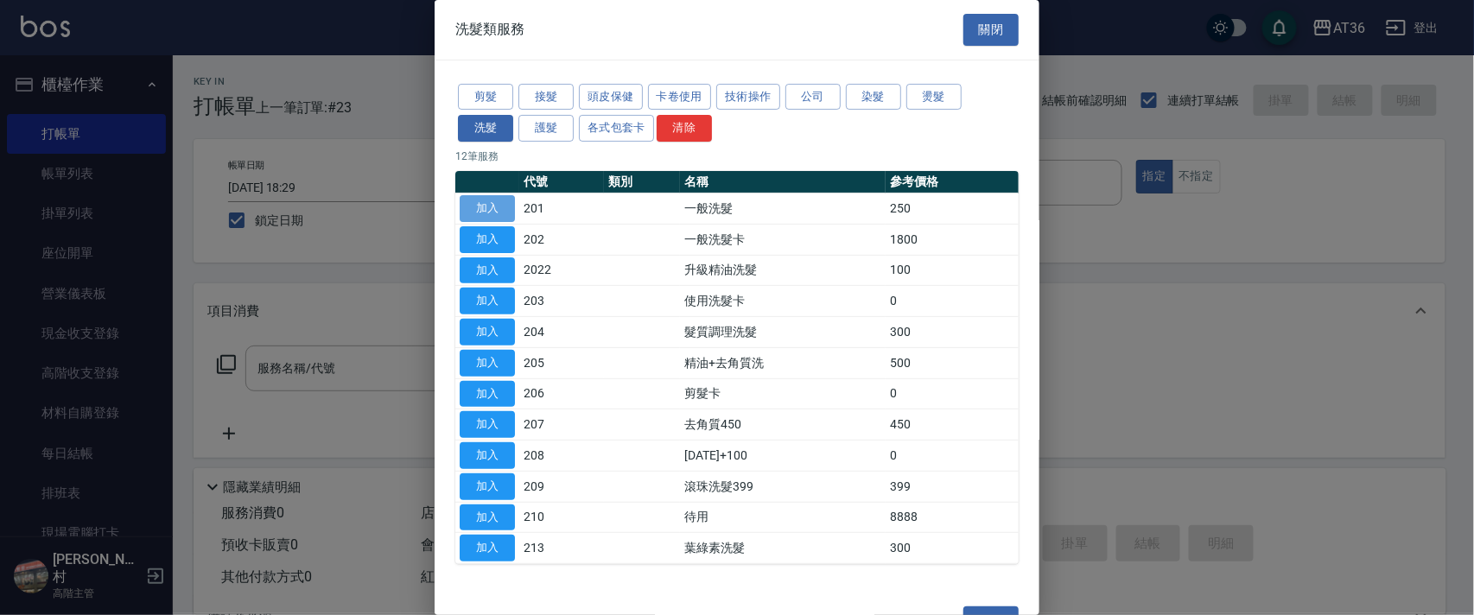
click at [495, 206] on button "加入" at bounding box center [487, 208] width 55 height 27
type input "一般洗髮(201)"
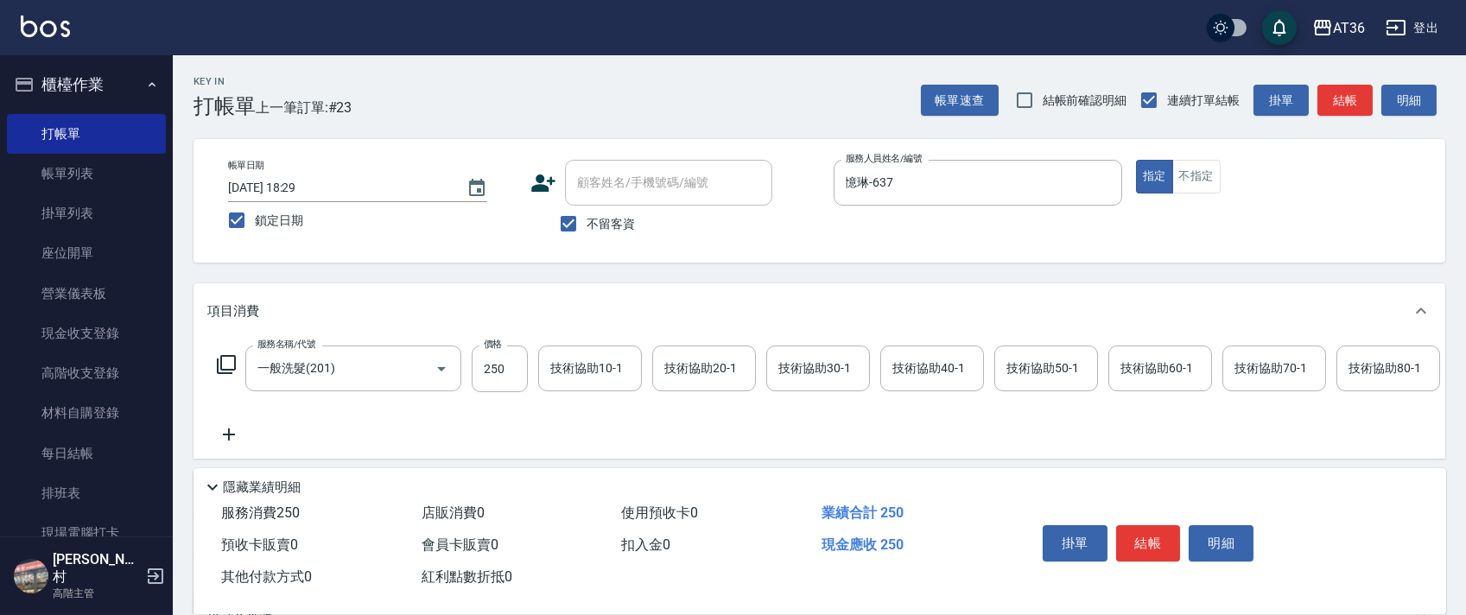
drag, startPoint x: 1143, startPoint y: 548, endPoint x: 1139, endPoint y: 538, distance: 10.4
click at [1140, 544] on button "結帳" at bounding box center [1148, 543] width 65 height 36
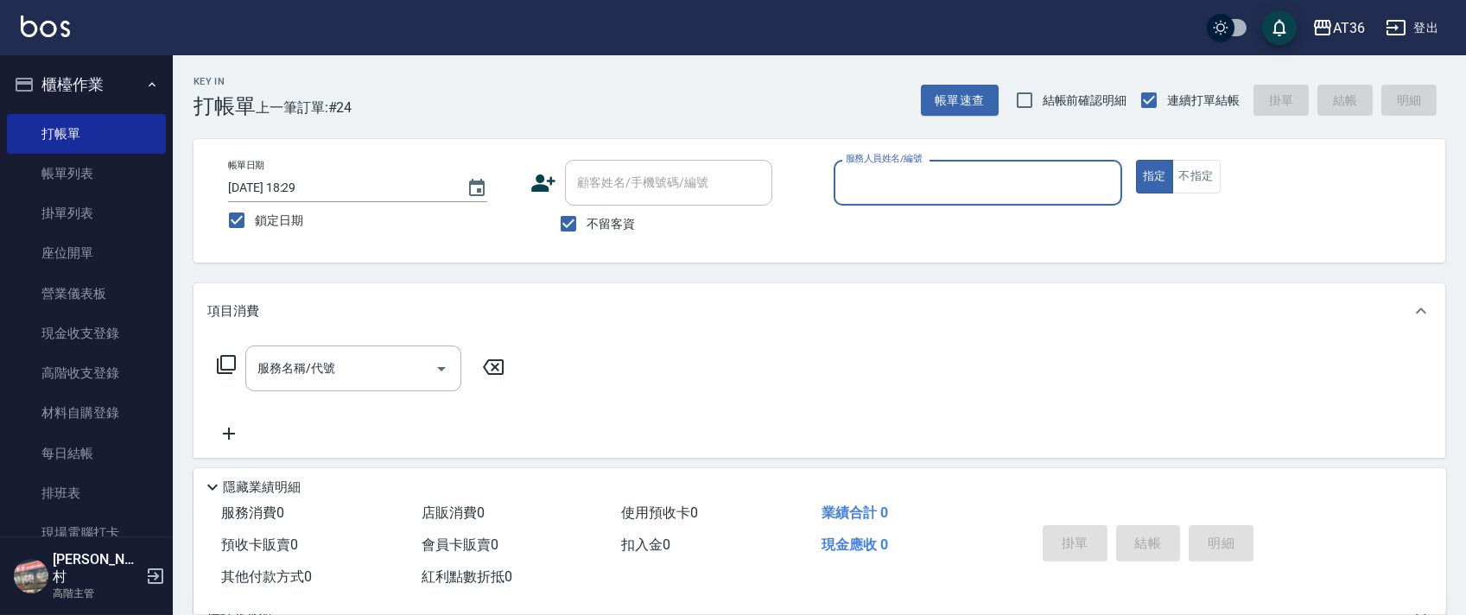
drag, startPoint x: 859, startPoint y: 173, endPoint x: 860, endPoint y: 185, distance: 12.2
click at [858, 175] on input "服務人員姓名/編號" at bounding box center [977, 183] width 273 height 30
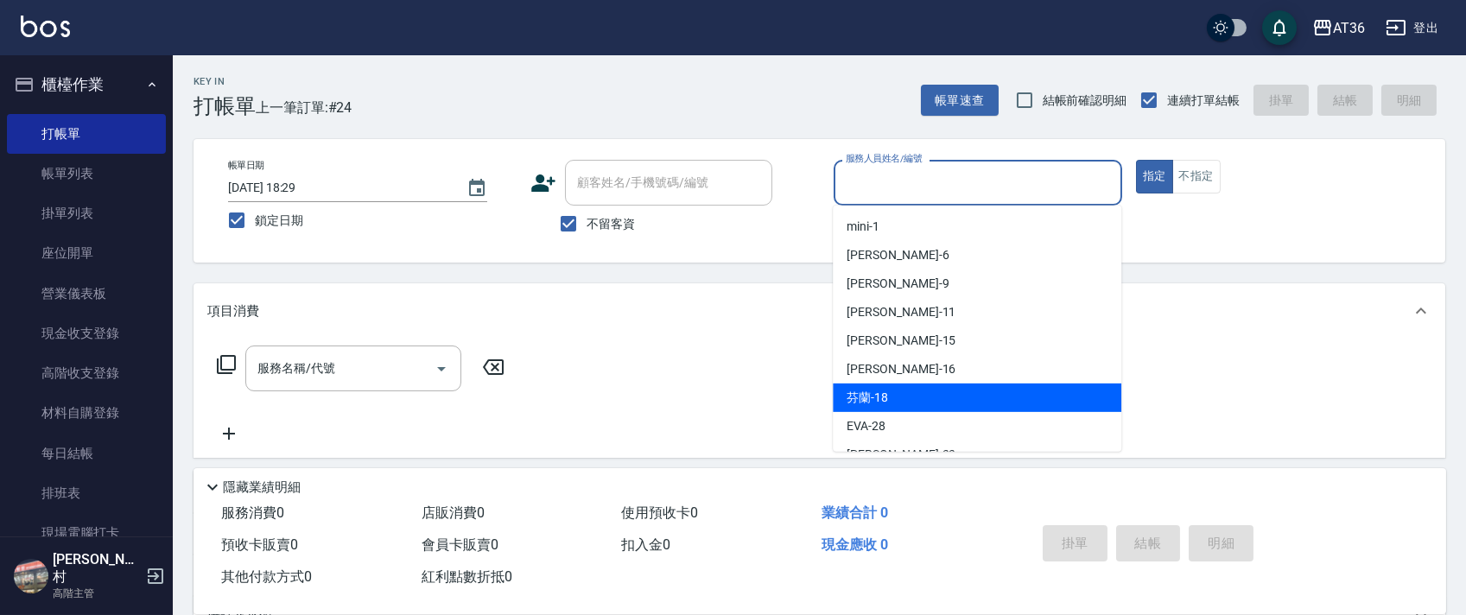
click at [893, 396] on div "芬蘭 -18" at bounding box center [977, 398] width 289 height 29
type input "芬蘭-18"
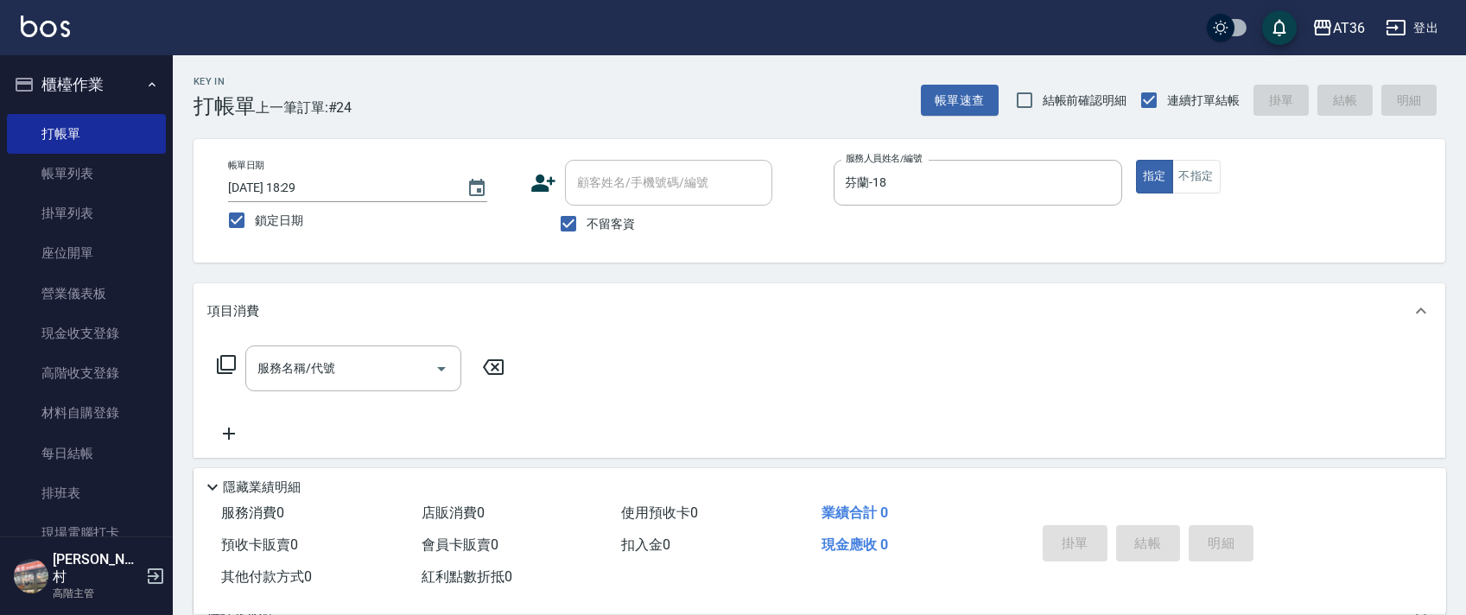
click at [225, 365] on icon at bounding box center [226, 364] width 21 height 21
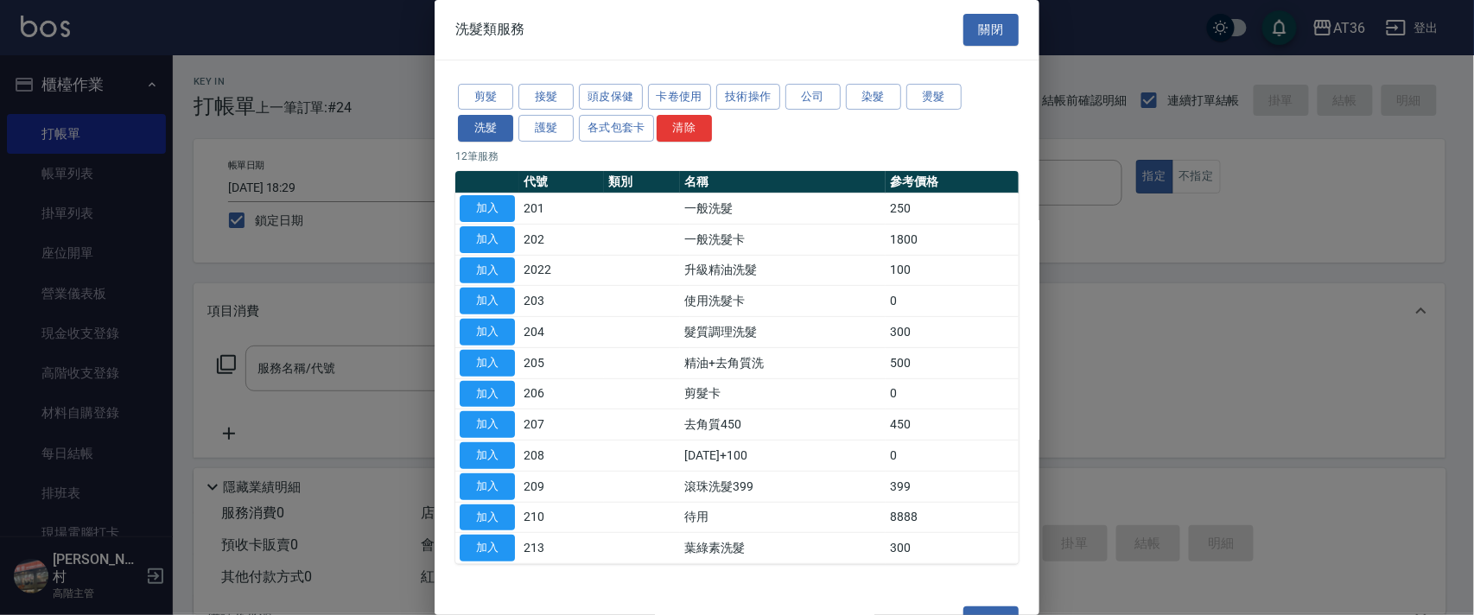
drag, startPoint x: 489, startPoint y: 196, endPoint x: 901, endPoint y: 323, distance: 431.2
click at [487, 196] on button "加入" at bounding box center [487, 208] width 55 height 27
type input "一般洗髮(201)"
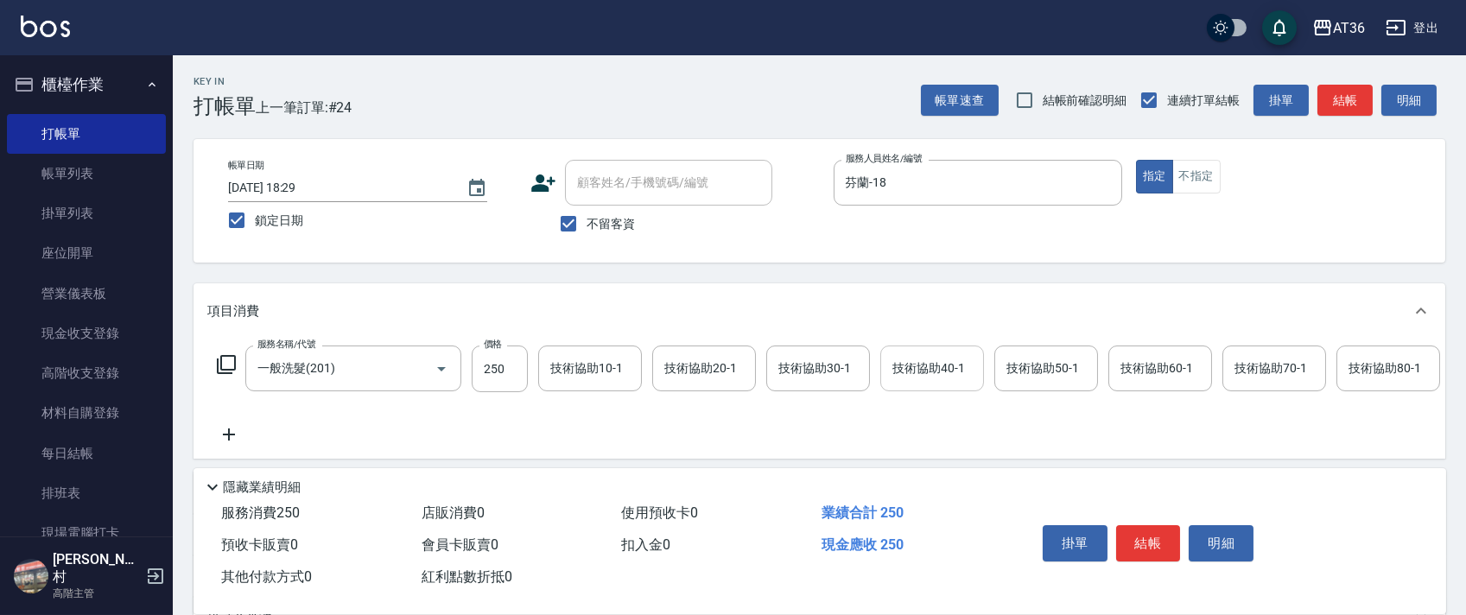
click at [923, 365] on div "技術協助40-1 技術協助40-1" at bounding box center [932, 369] width 104 height 46
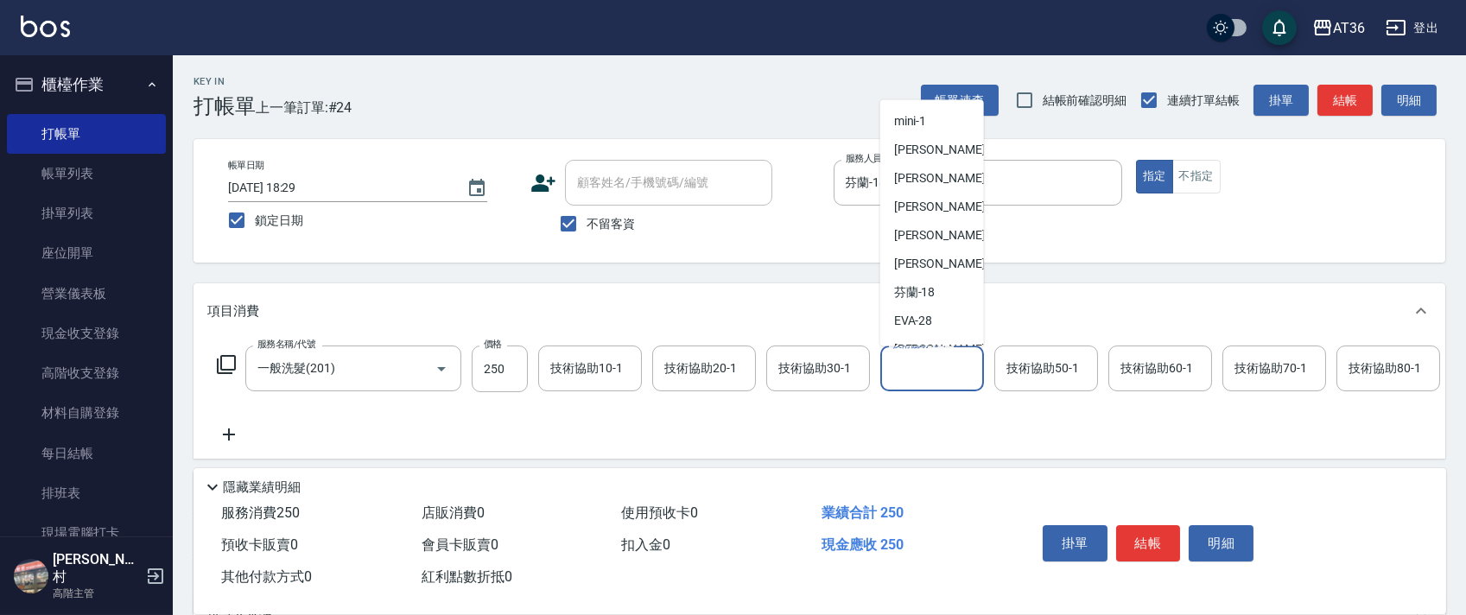
scroll to position [224, 0]
click at [942, 156] on div "佳佳 -36" at bounding box center [932, 154] width 104 height 29
type input "佳佳-36"
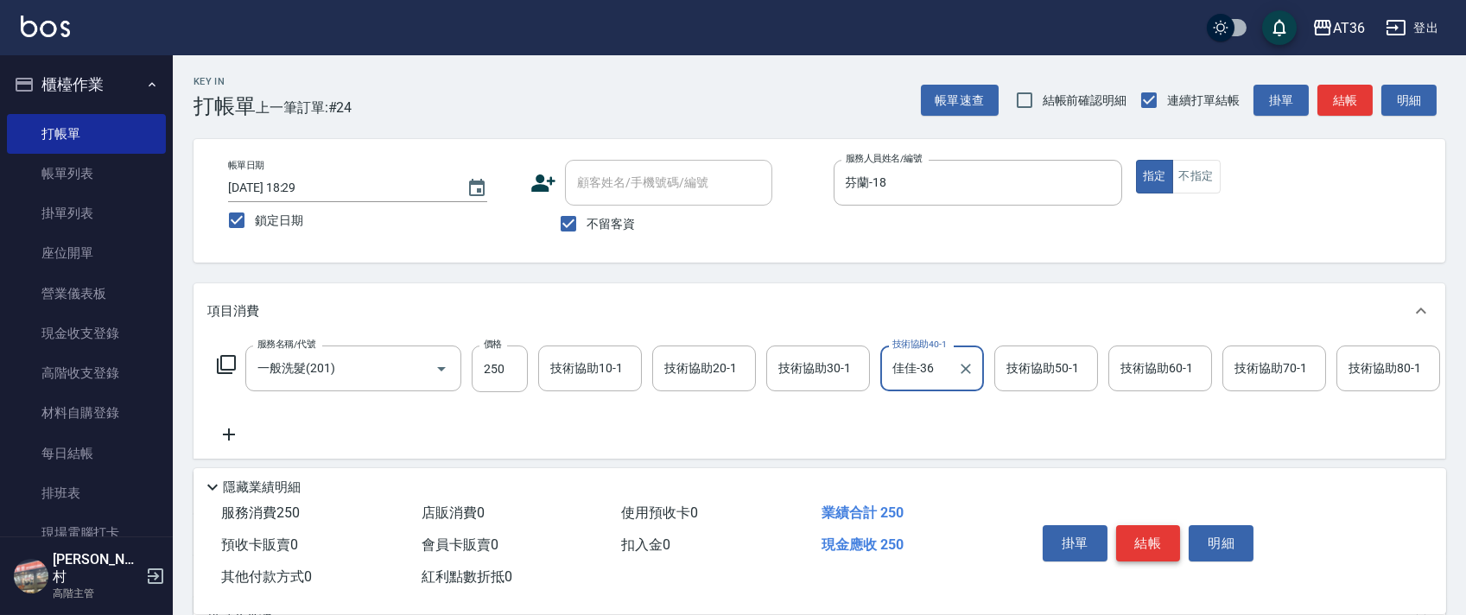
click at [1158, 549] on button "結帳" at bounding box center [1148, 543] width 65 height 36
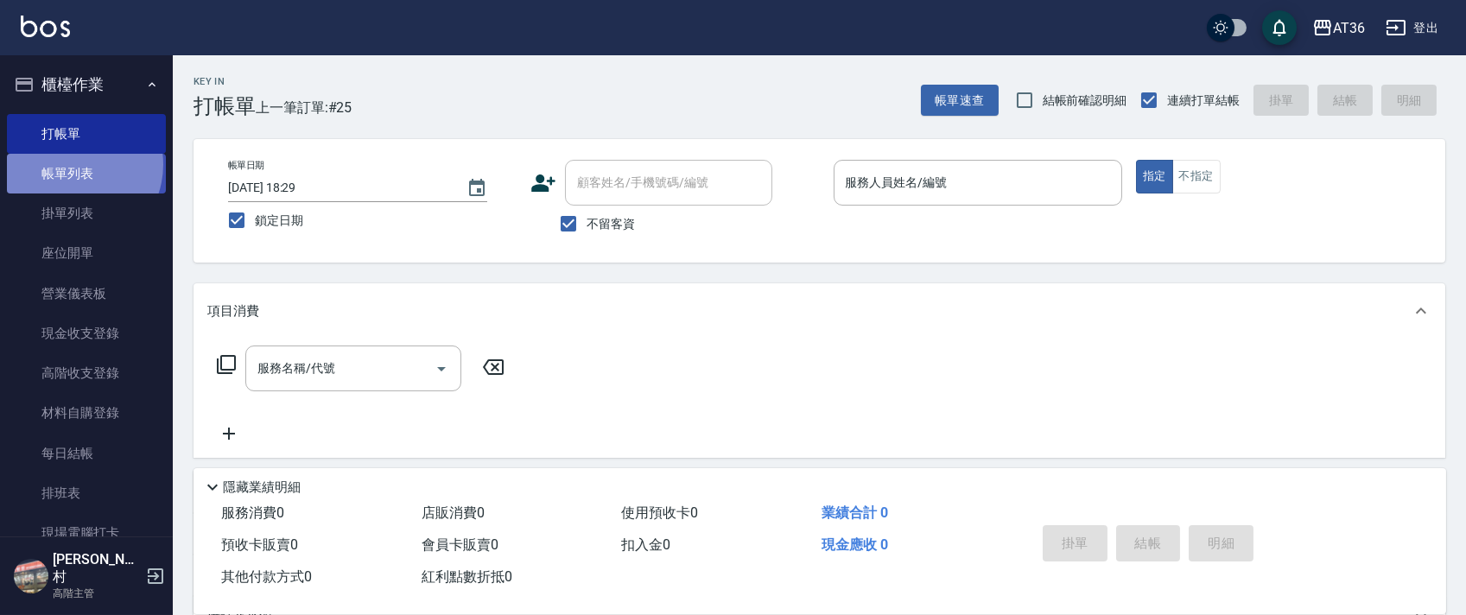
click at [71, 165] on link "帳單列表" at bounding box center [86, 174] width 159 height 40
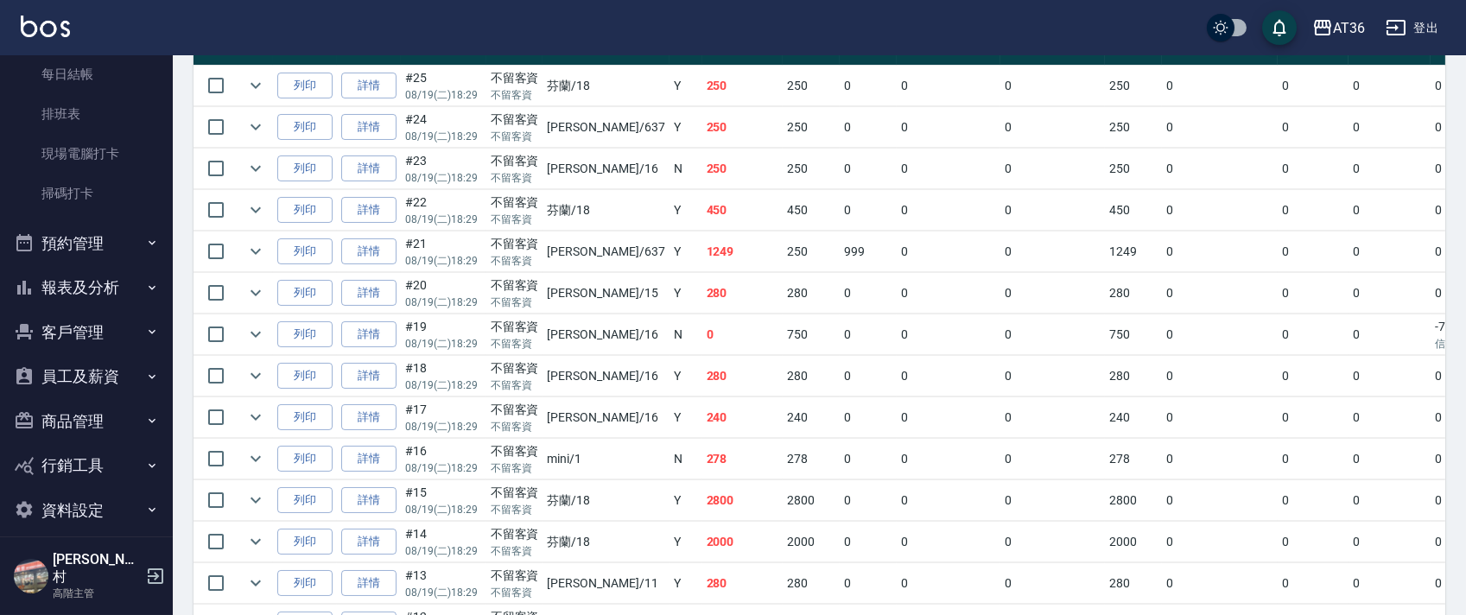
scroll to position [340, 0]
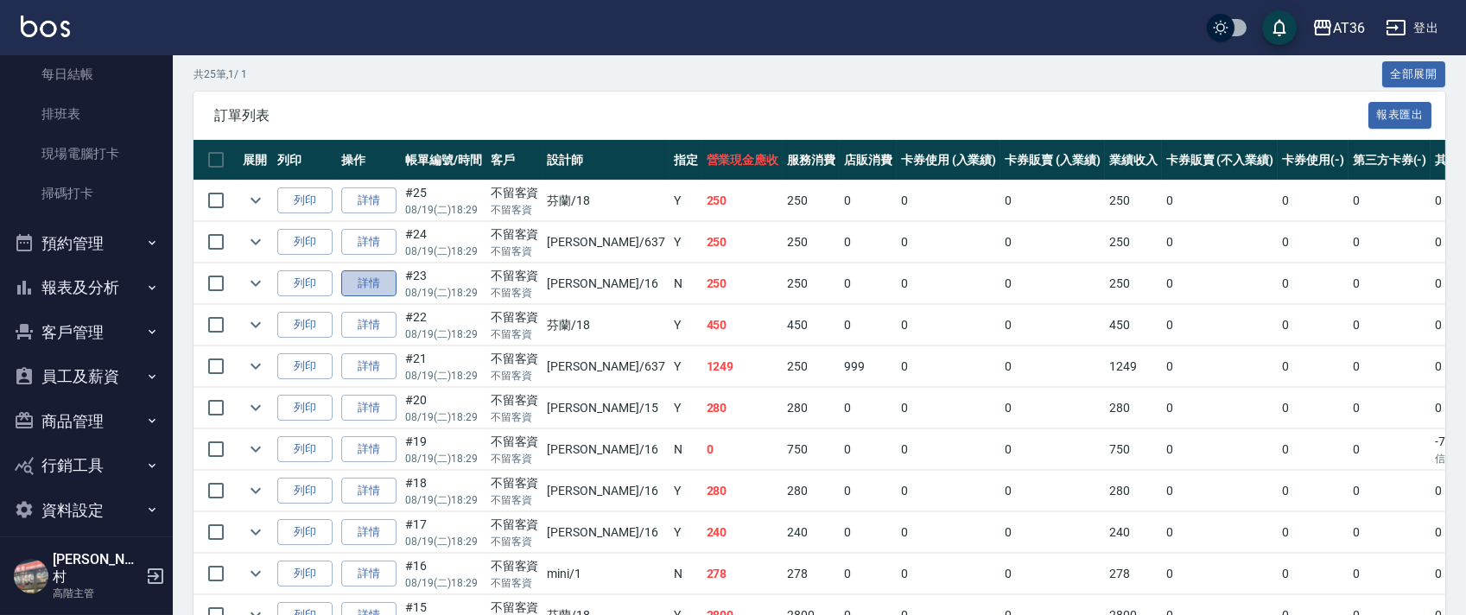
click at [366, 287] on link "詳情" at bounding box center [368, 283] width 55 height 27
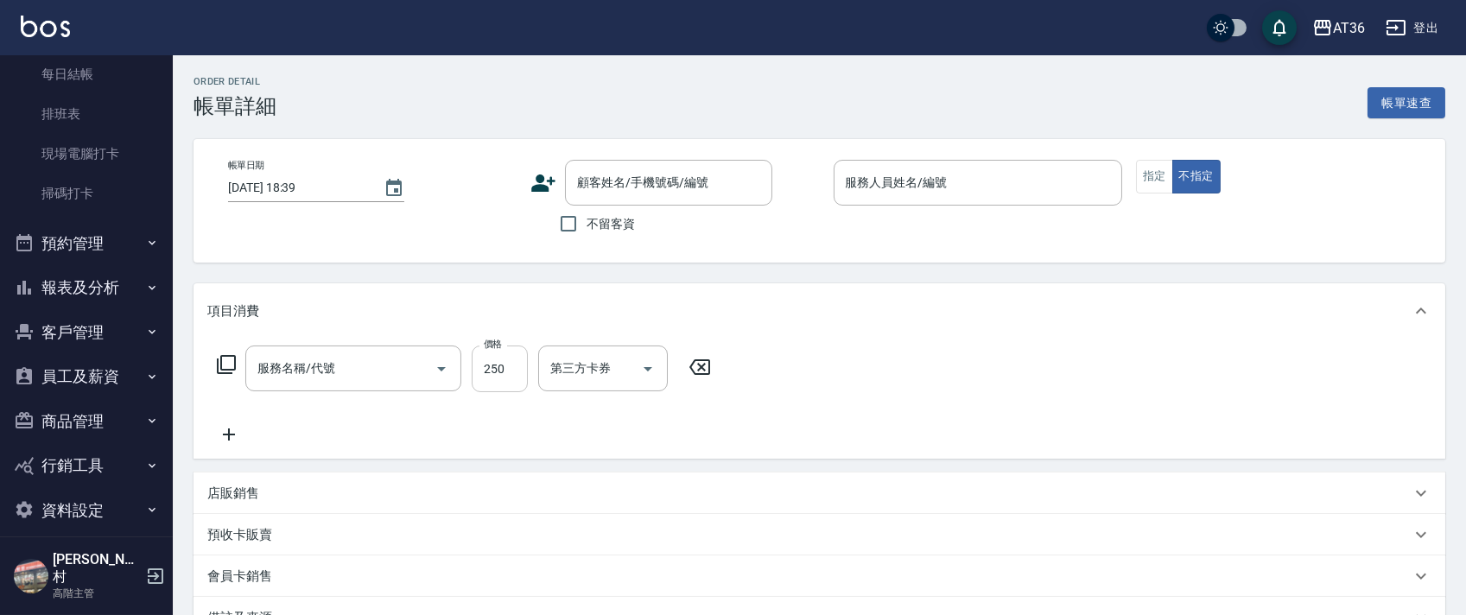
type input "[DATE] 18:29"
checkbox input "true"
type input "[PERSON_NAME]-16"
type input "一般洗髮(201)"
click at [486, 365] on input "250" at bounding box center [500, 369] width 56 height 47
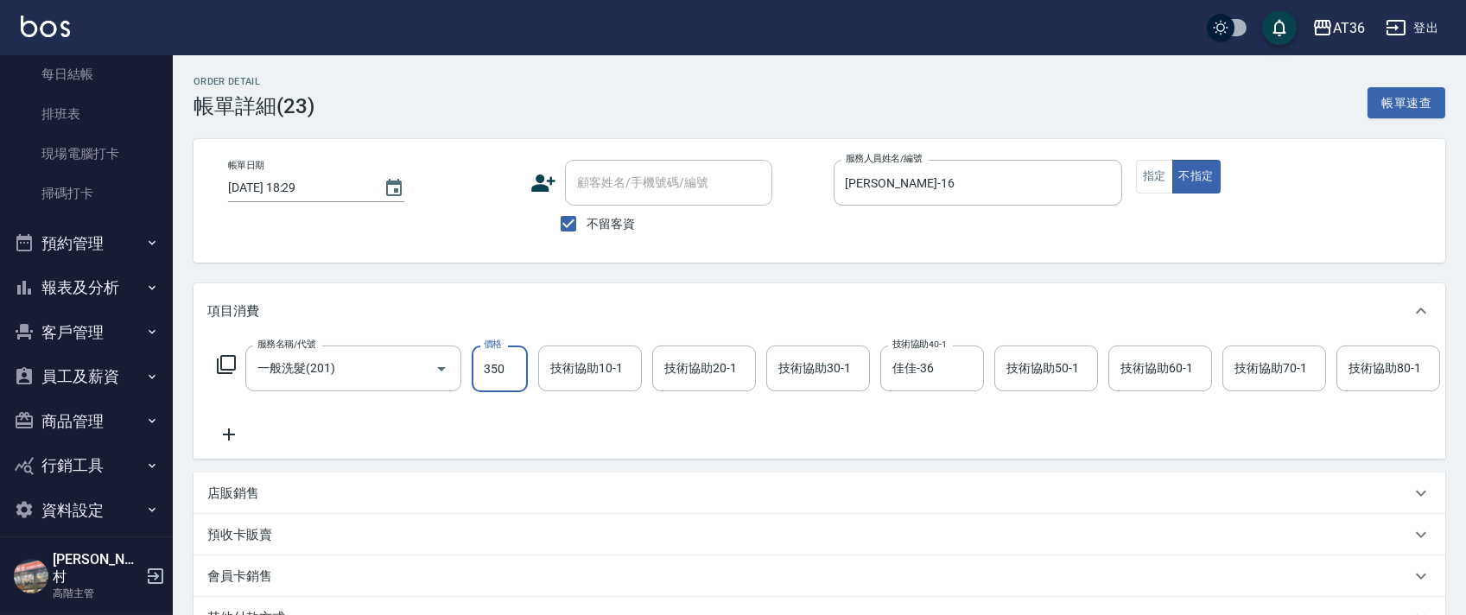
scroll to position [266, 0]
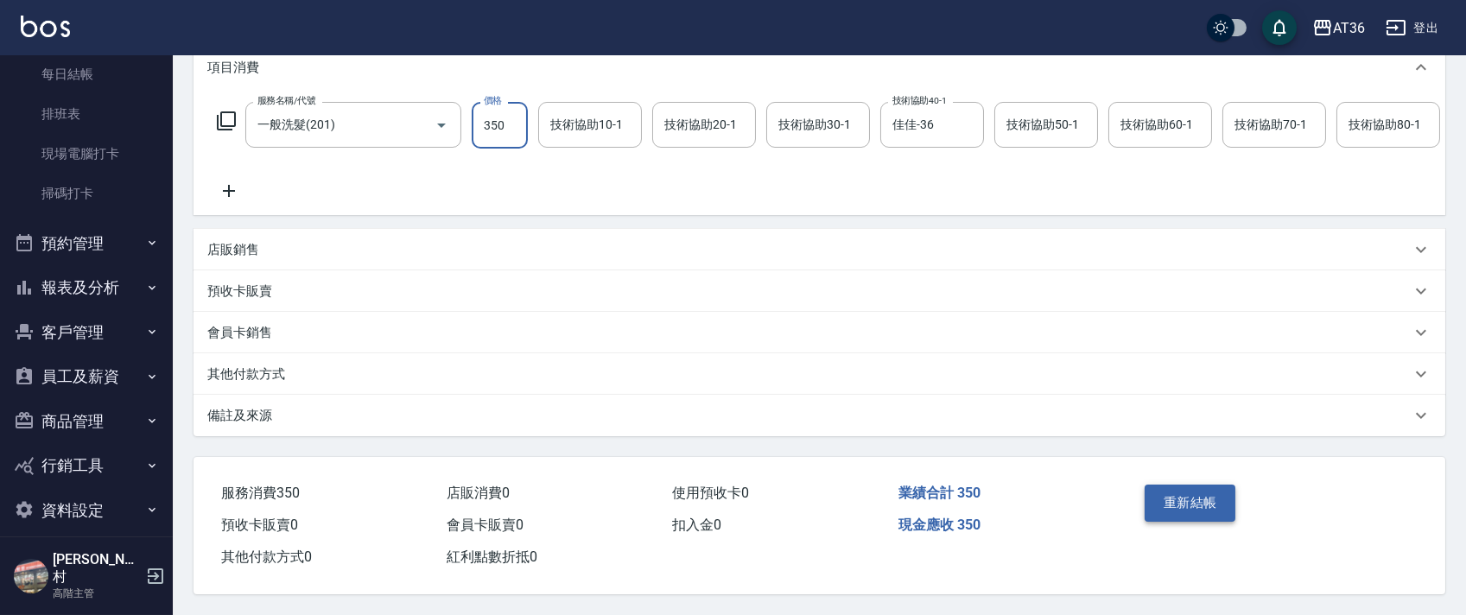
type input "350"
click at [1176, 510] on button "重新結帳" at bounding box center [1191, 503] width 92 height 36
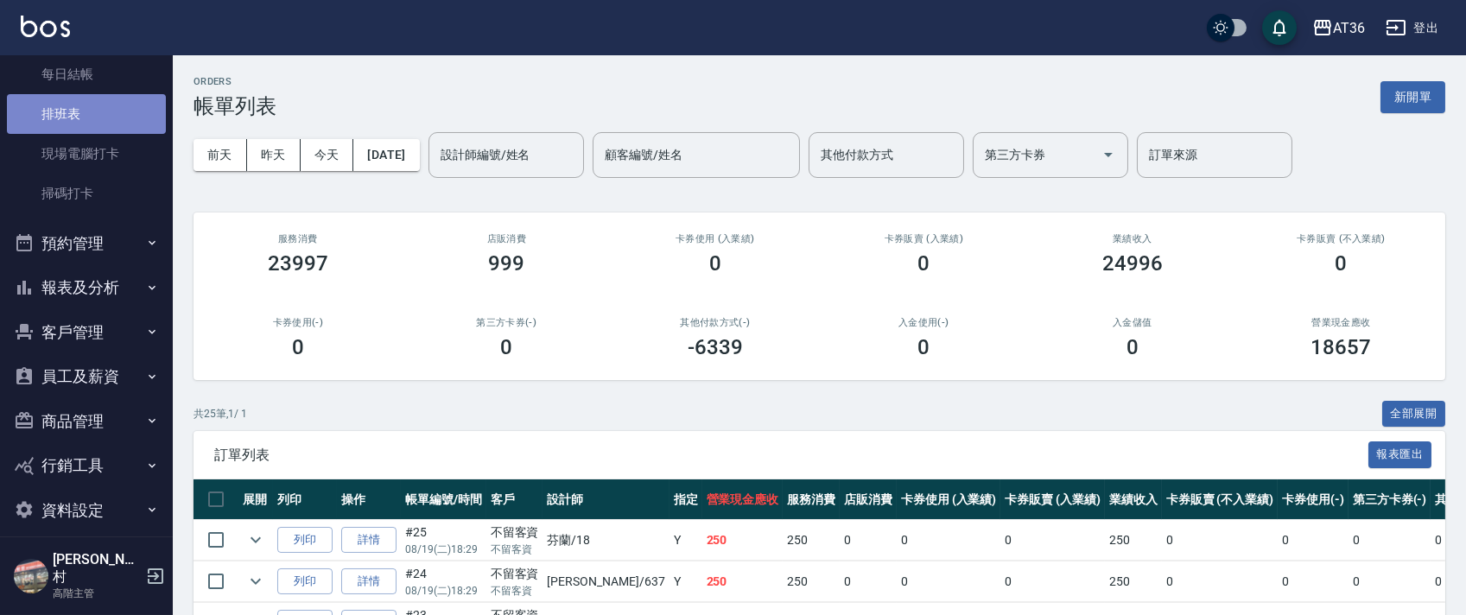
click at [101, 114] on link "排班表" at bounding box center [86, 114] width 159 height 40
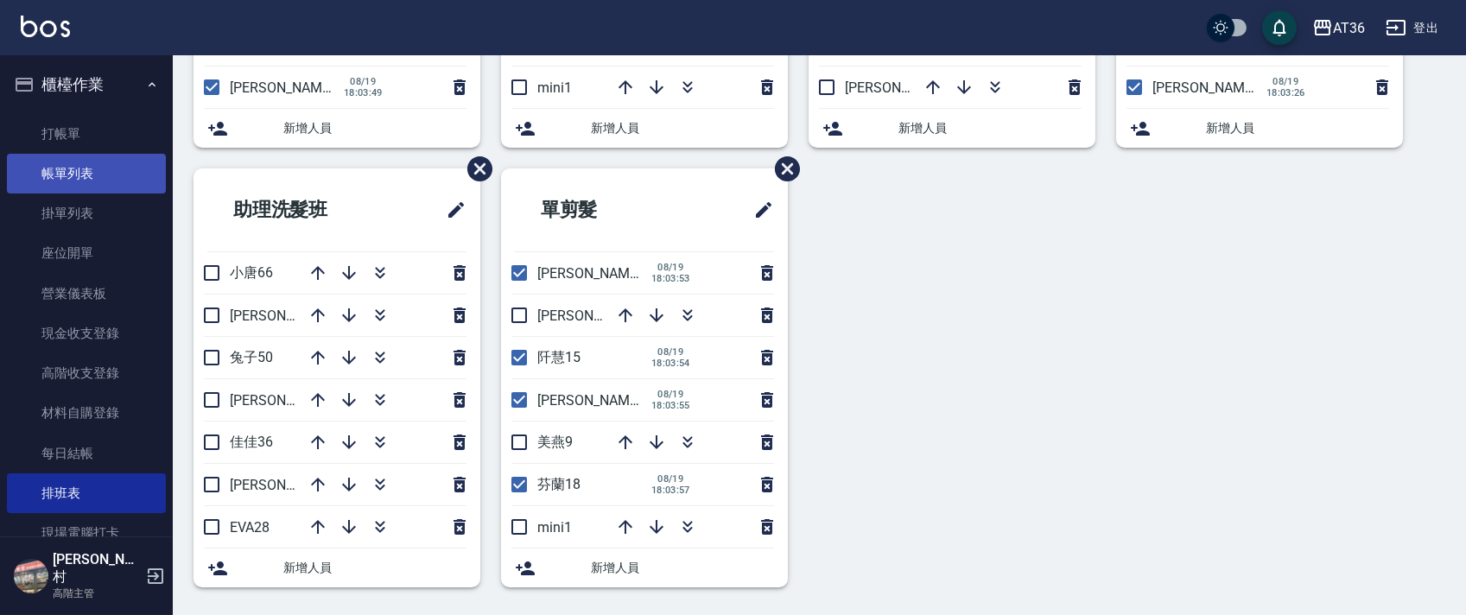
click at [118, 186] on link "帳單列表" at bounding box center [86, 174] width 159 height 40
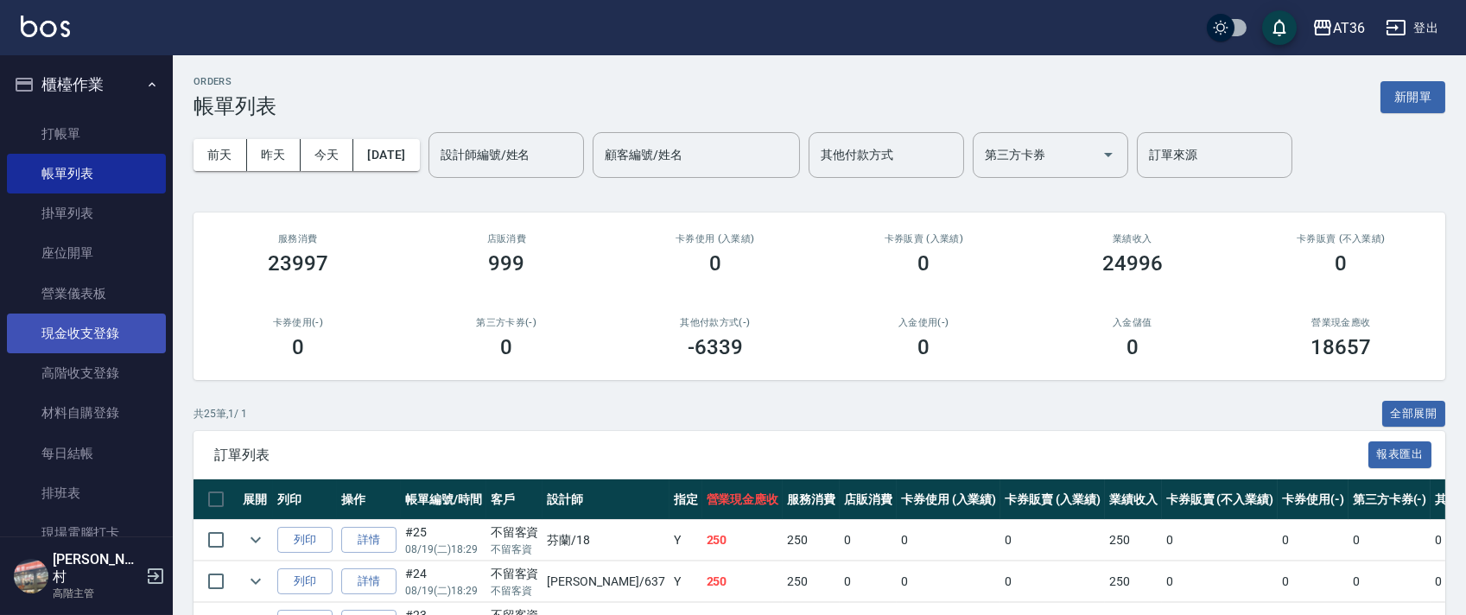
click at [119, 332] on link "現金收支登錄" at bounding box center [86, 334] width 159 height 40
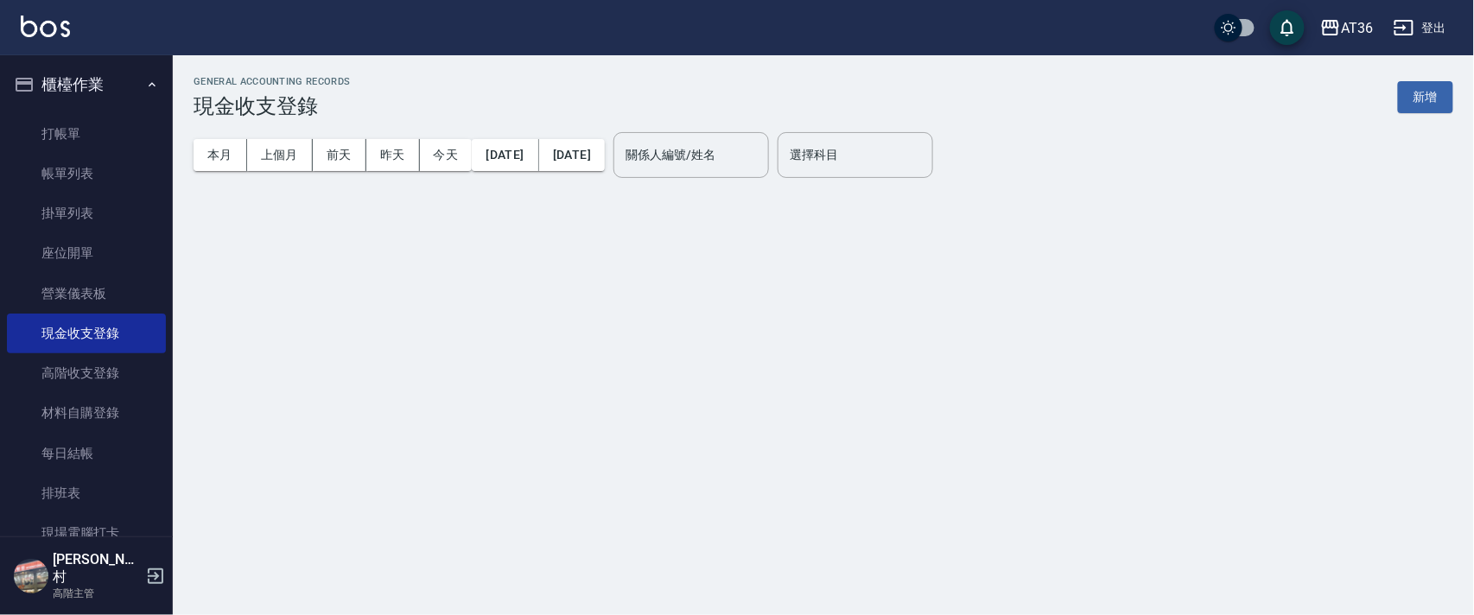
click at [1424, 105] on button "新增" at bounding box center [1425, 97] width 55 height 32
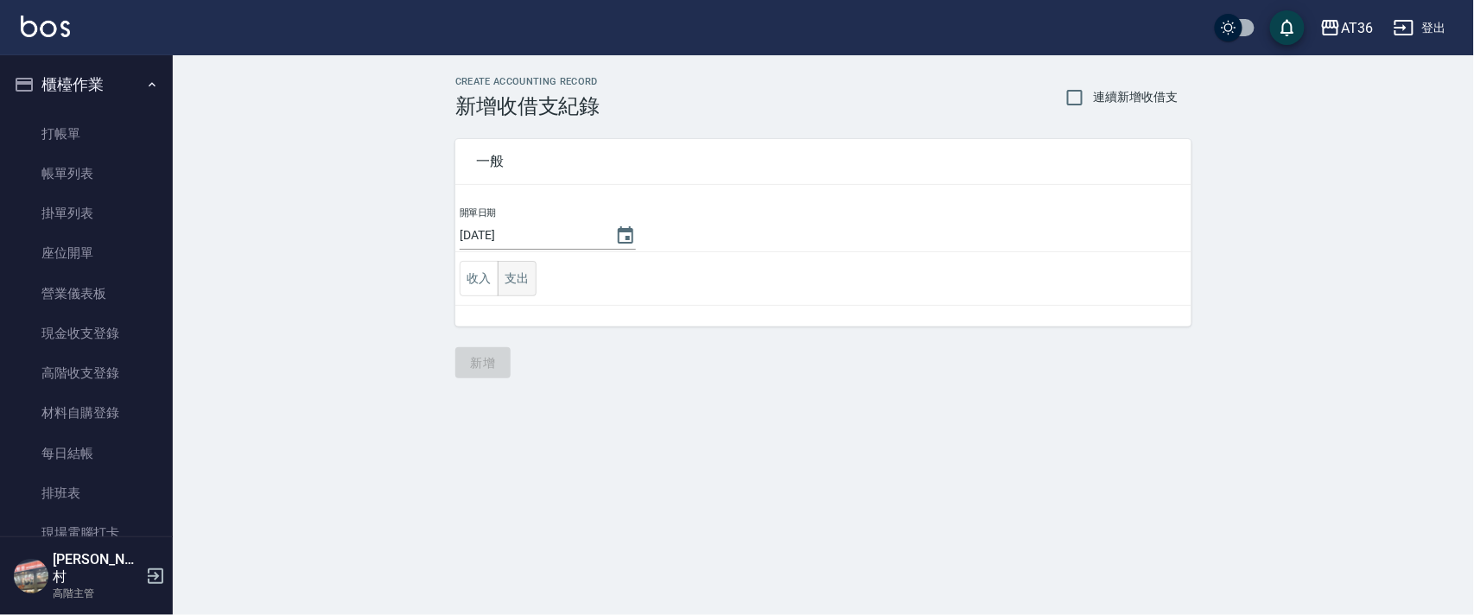
click at [510, 273] on button "支出" at bounding box center [517, 278] width 39 height 35
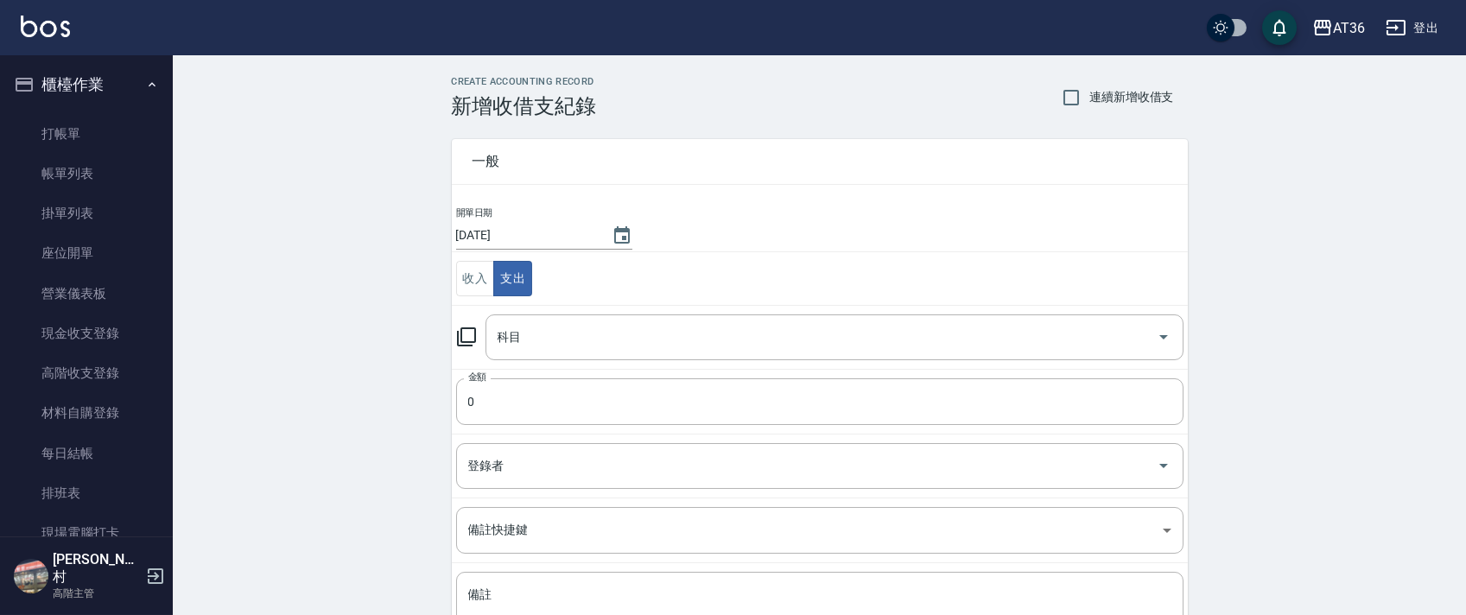
click at [517, 342] on div "科目 科目" at bounding box center [835, 337] width 698 height 46
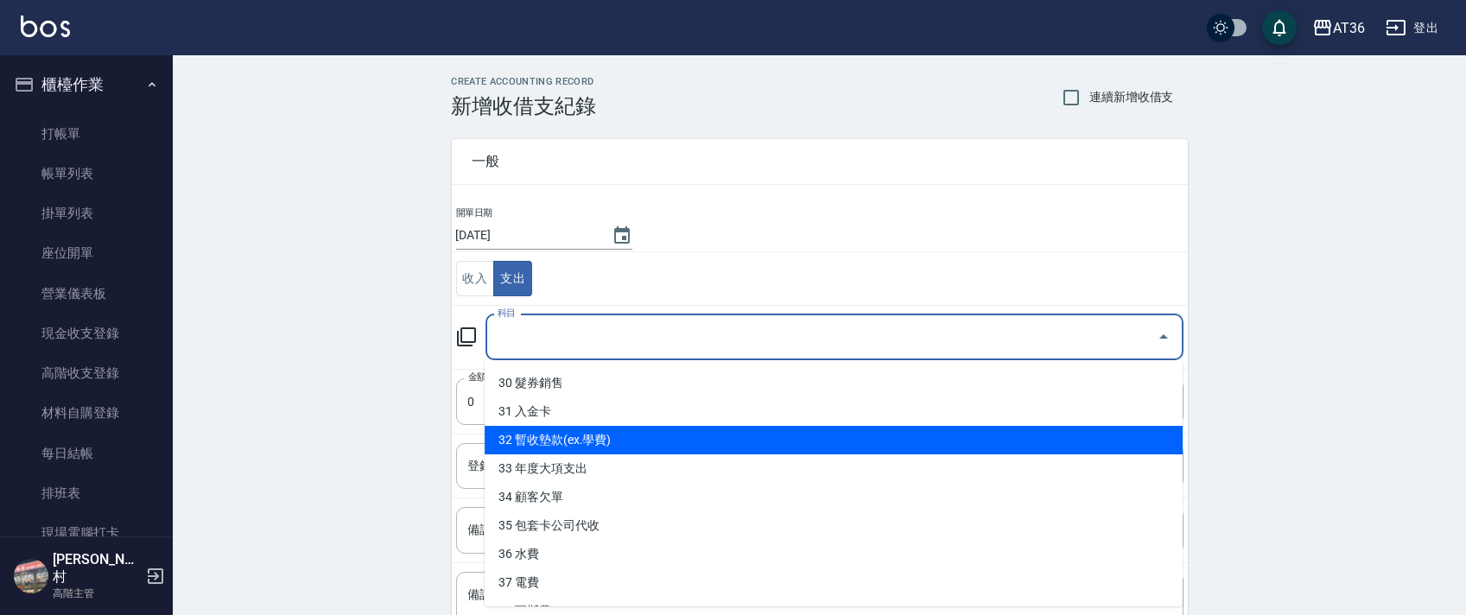
scroll to position [879, 0]
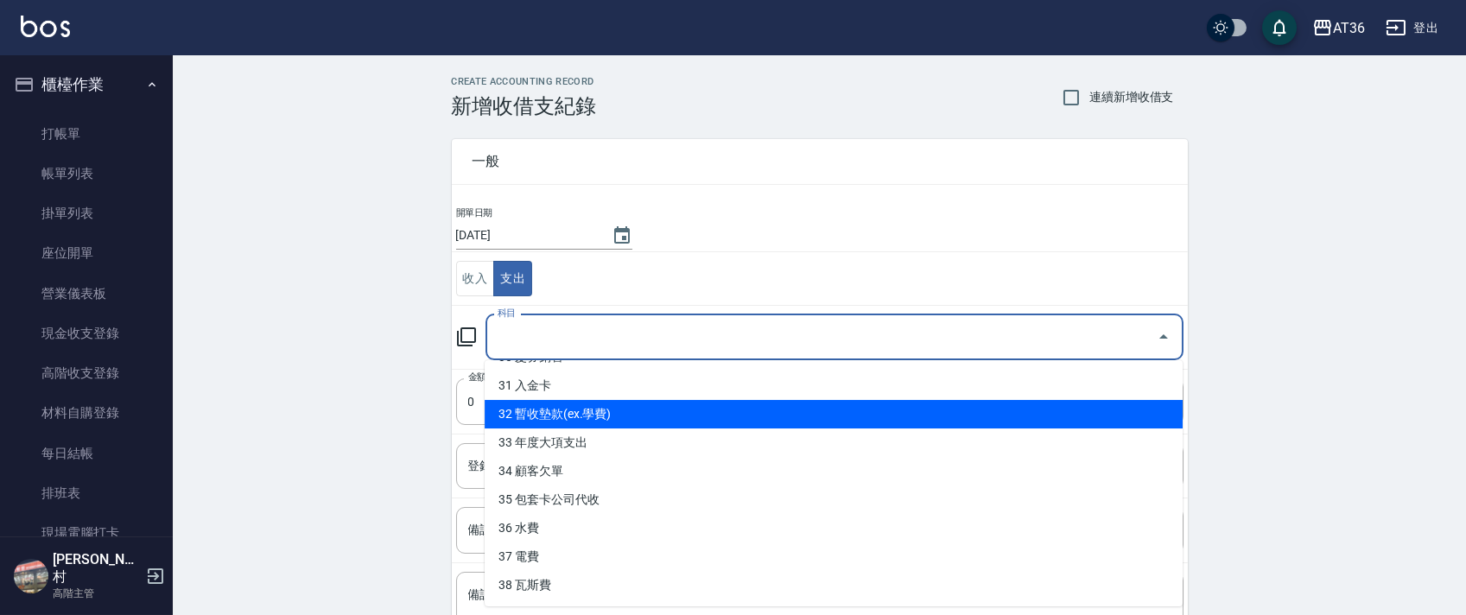
click at [602, 500] on li "35 包套卡公司代收" at bounding box center [834, 500] width 698 height 29
type input "35 包套卡公司代收"
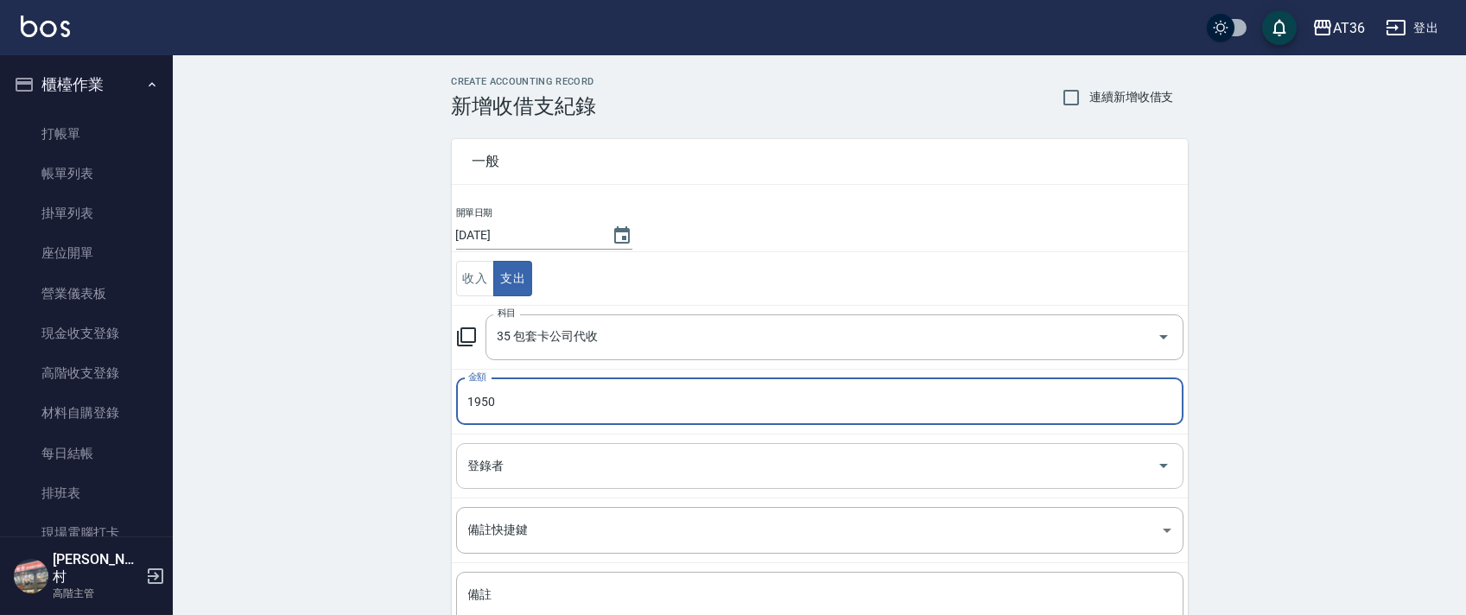
type input "1950"
click at [508, 469] on input "登錄者" at bounding box center [807, 466] width 686 height 30
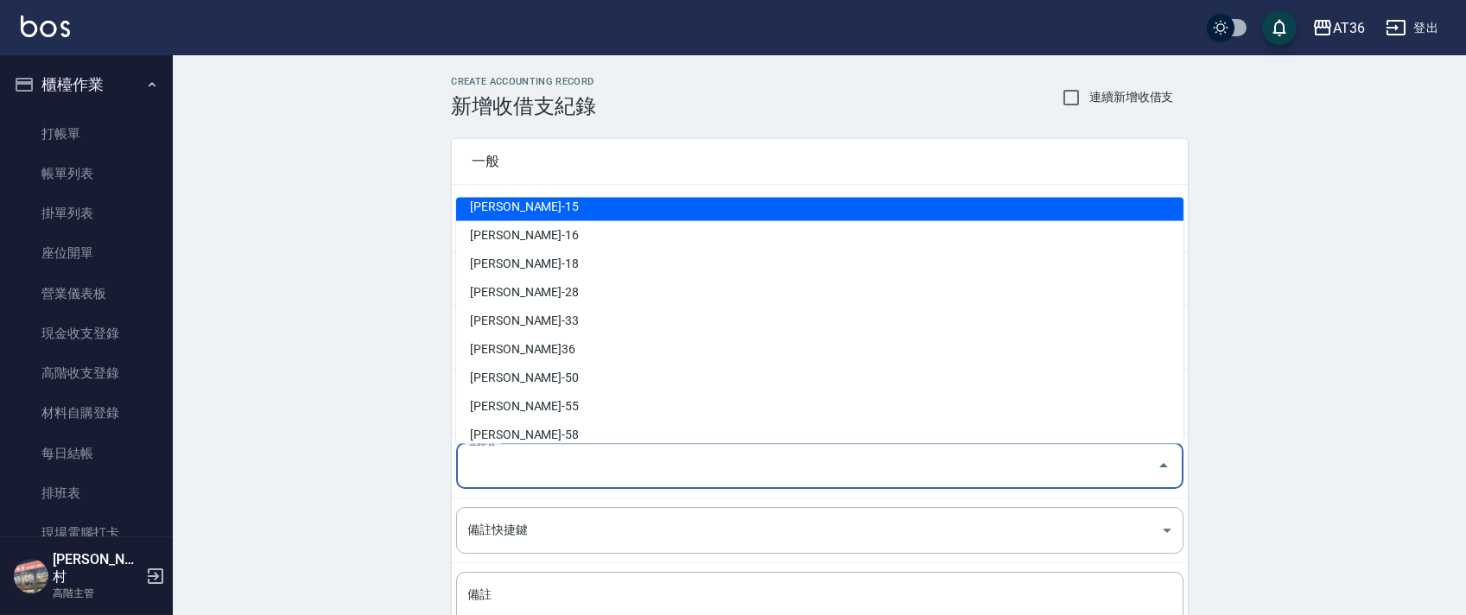
scroll to position [281, 0]
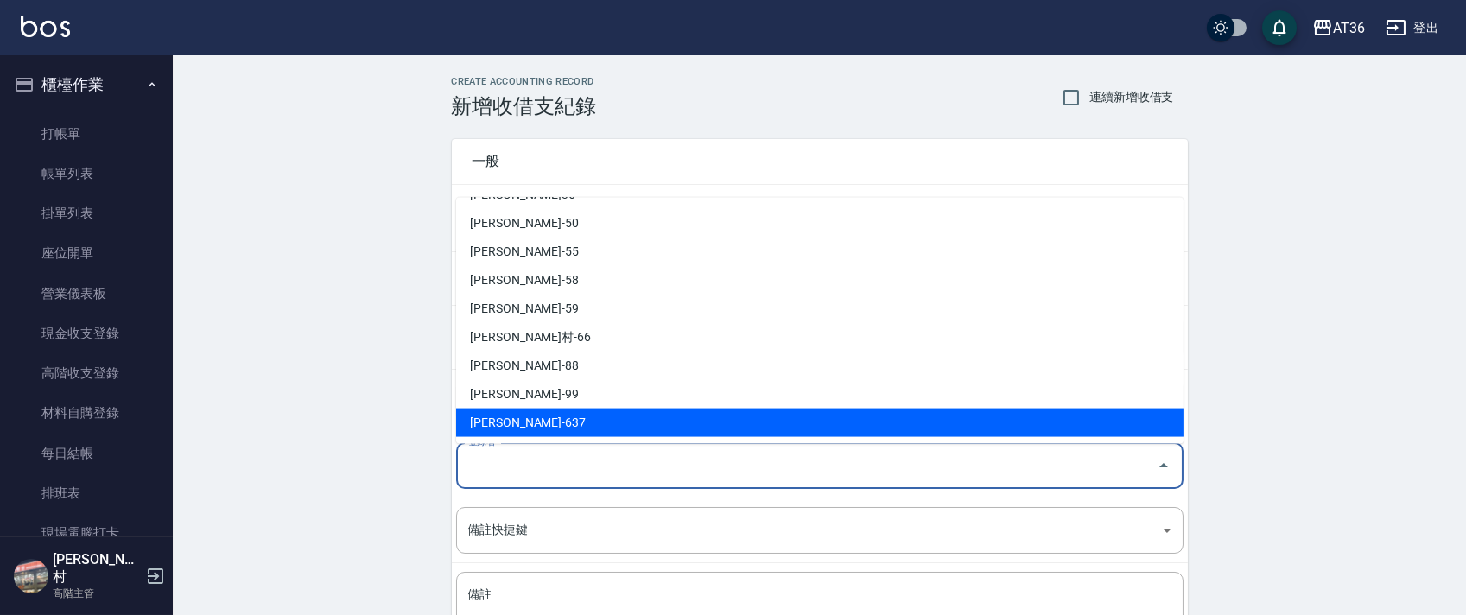
click at [528, 418] on li "[PERSON_NAME]-637" at bounding box center [819, 423] width 727 height 29
type input "[PERSON_NAME]-637"
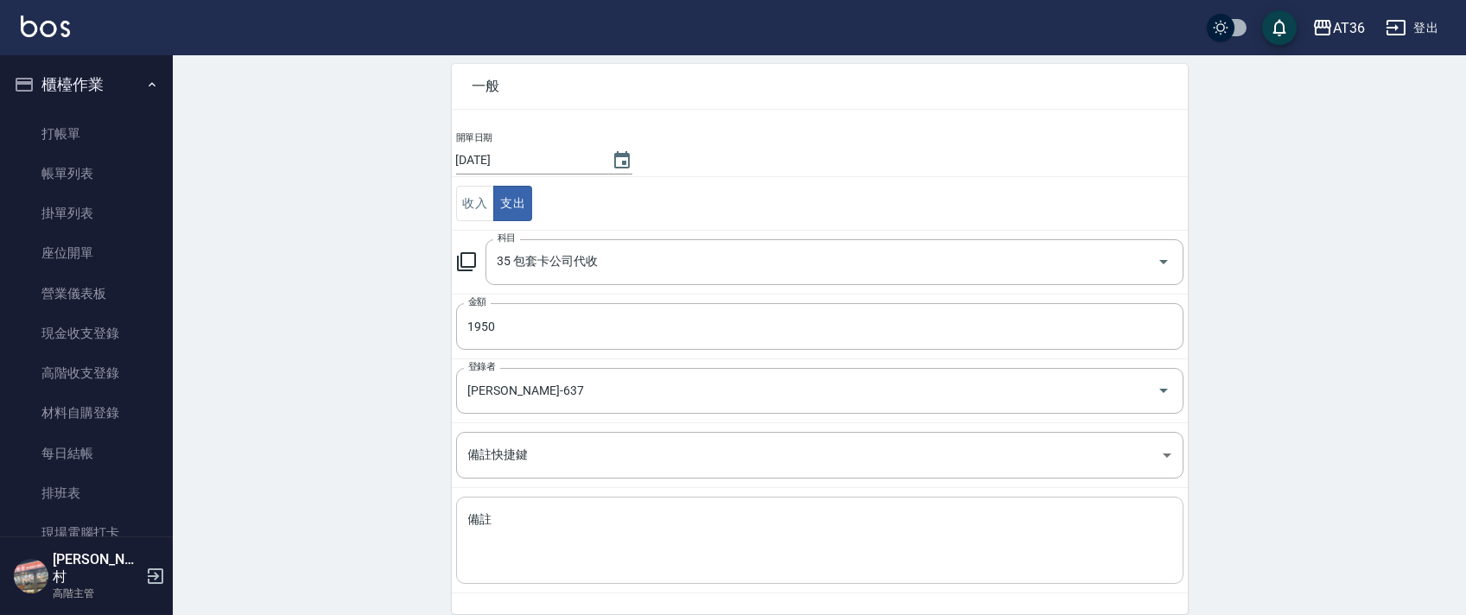
scroll to position [147, 0]
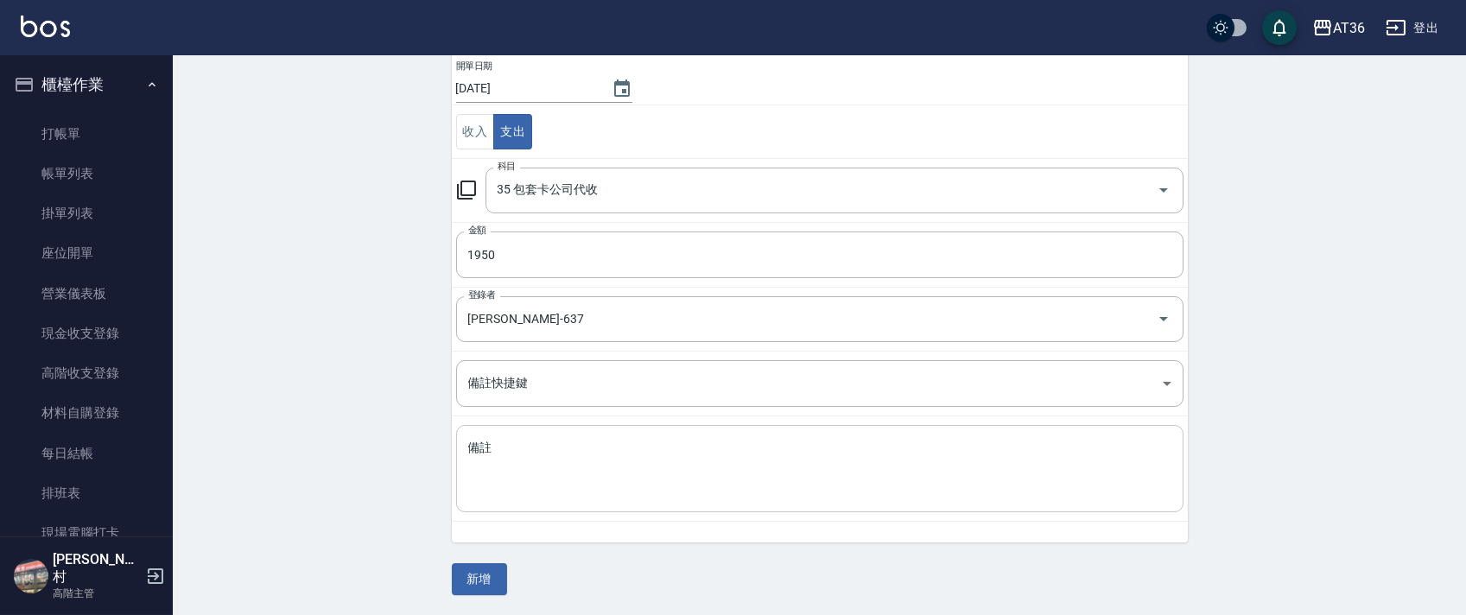
click at [533, 455] on textarea "備註" at bounding box center [819, 469] width 703 height 59
drag, startPoint x: 505, startPoint y: 579, endPoint x: 505, endPoint y: 566, distance: 13.0
click at [504, 578] on button "新增" at bounding box center [479, 579] width 55 height 32
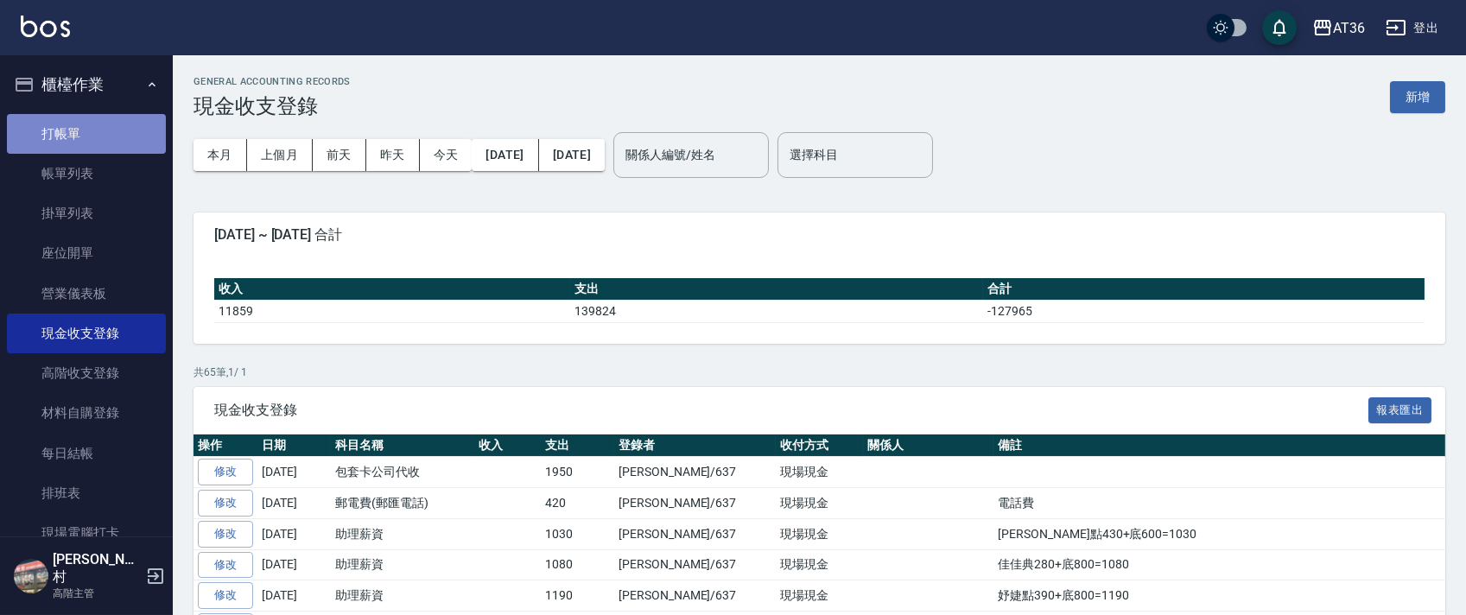
click at [101, 126] on link "打帳單" at bounding box center [86, 134] width 159 height 40
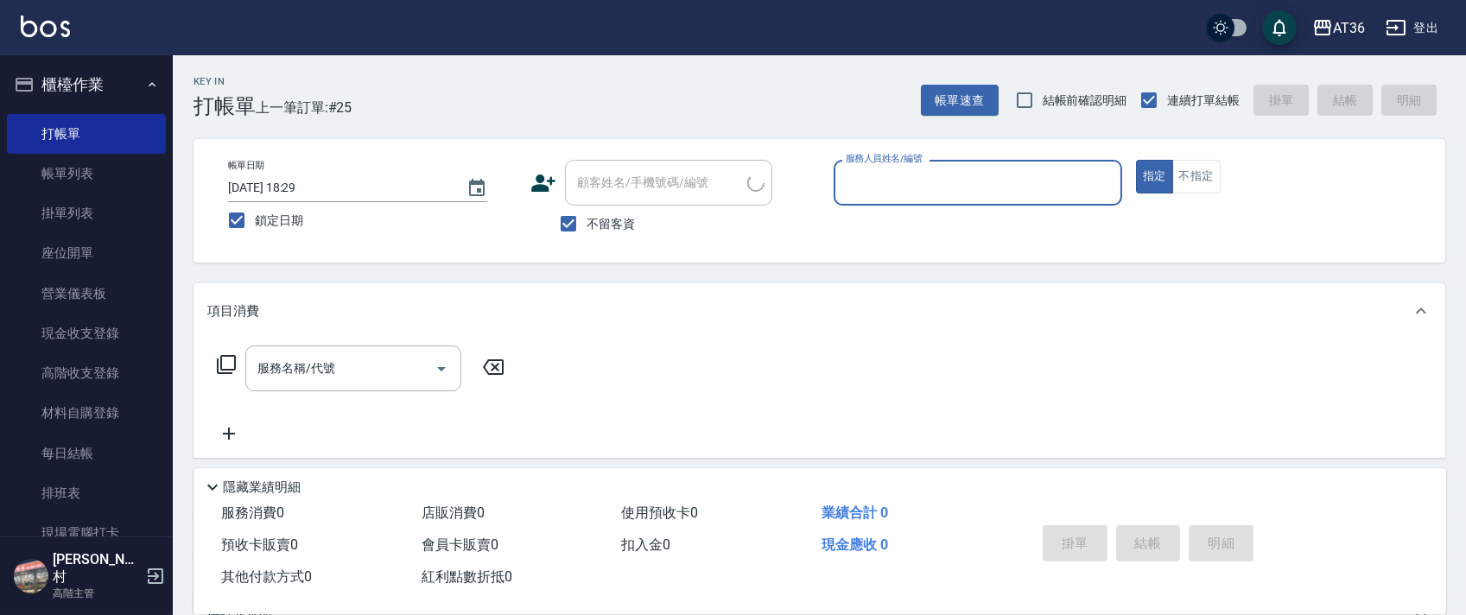
click at [860, 173] on input "服務人員姓名/編號" at bounding box center [977, 183] width 273 height 30
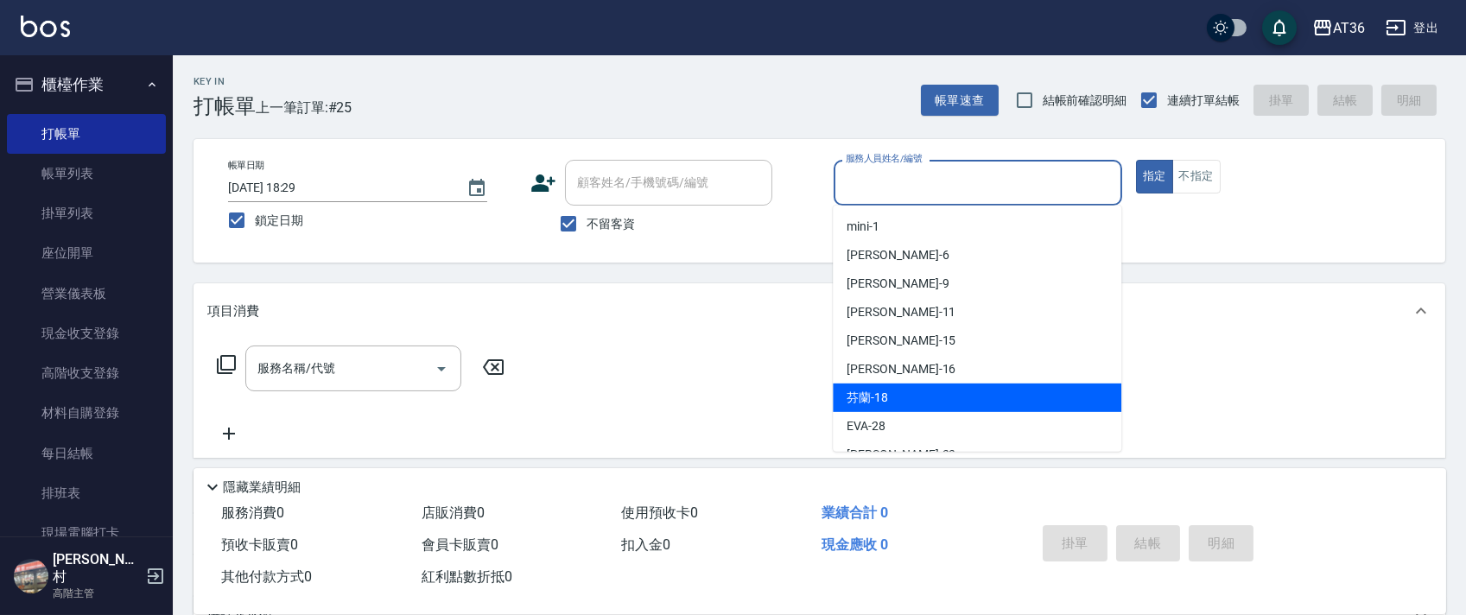
click at [868, 401] on span "芬蘭 -18" at bounding box center [867, 398] width 41 height 18
type input "芬蘭-18"
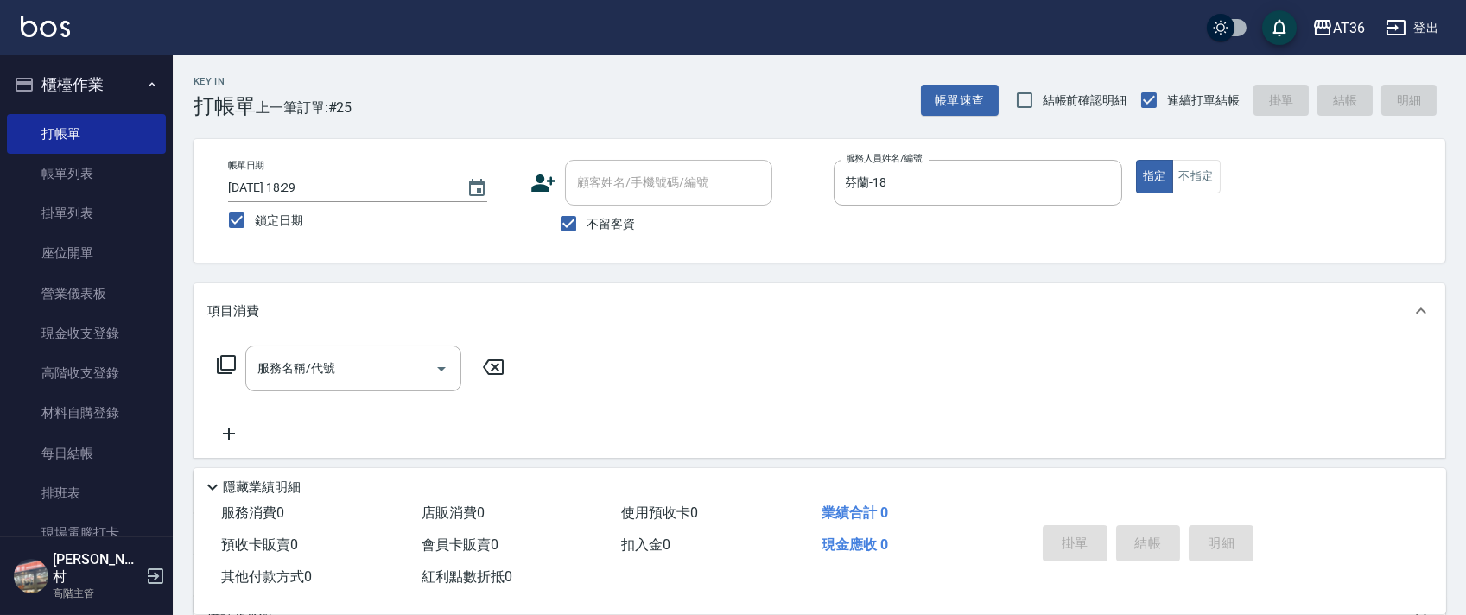
click at [236, 364] on icon at bounding box center [226, 364] width 21 height 21
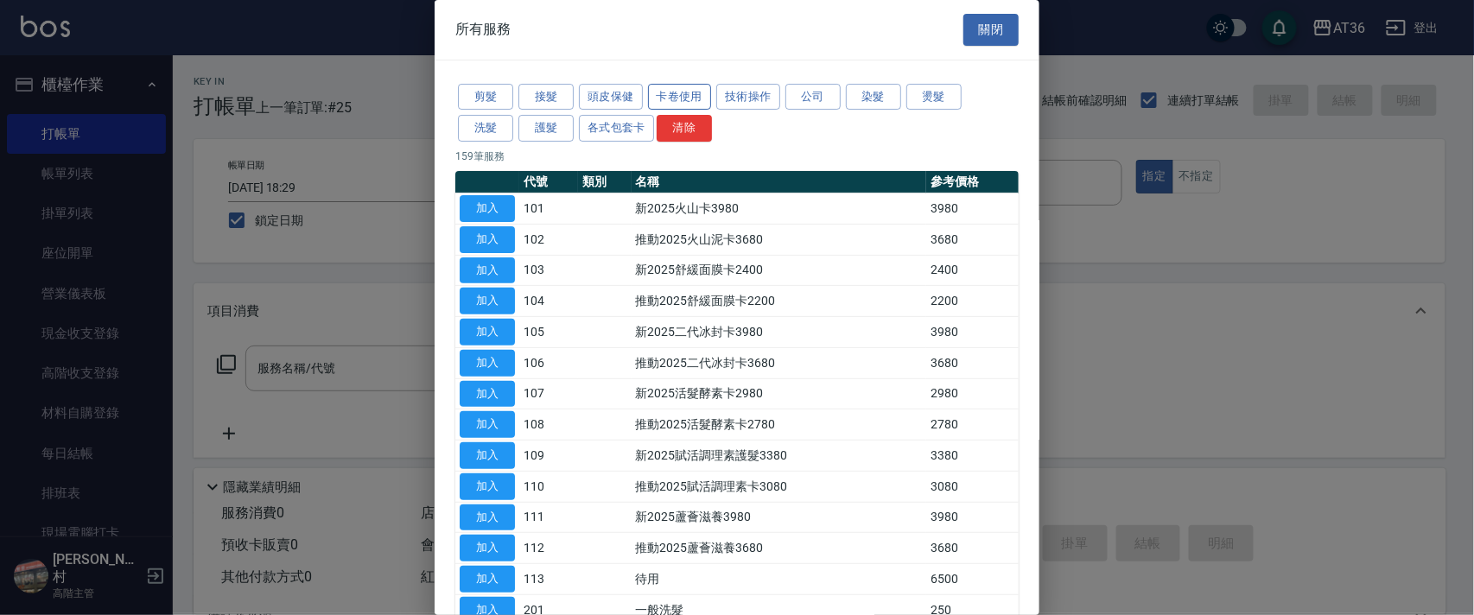
click at [682, 90] on button "卡卷使用" at bounding box center [680, 97] width 64 height 27
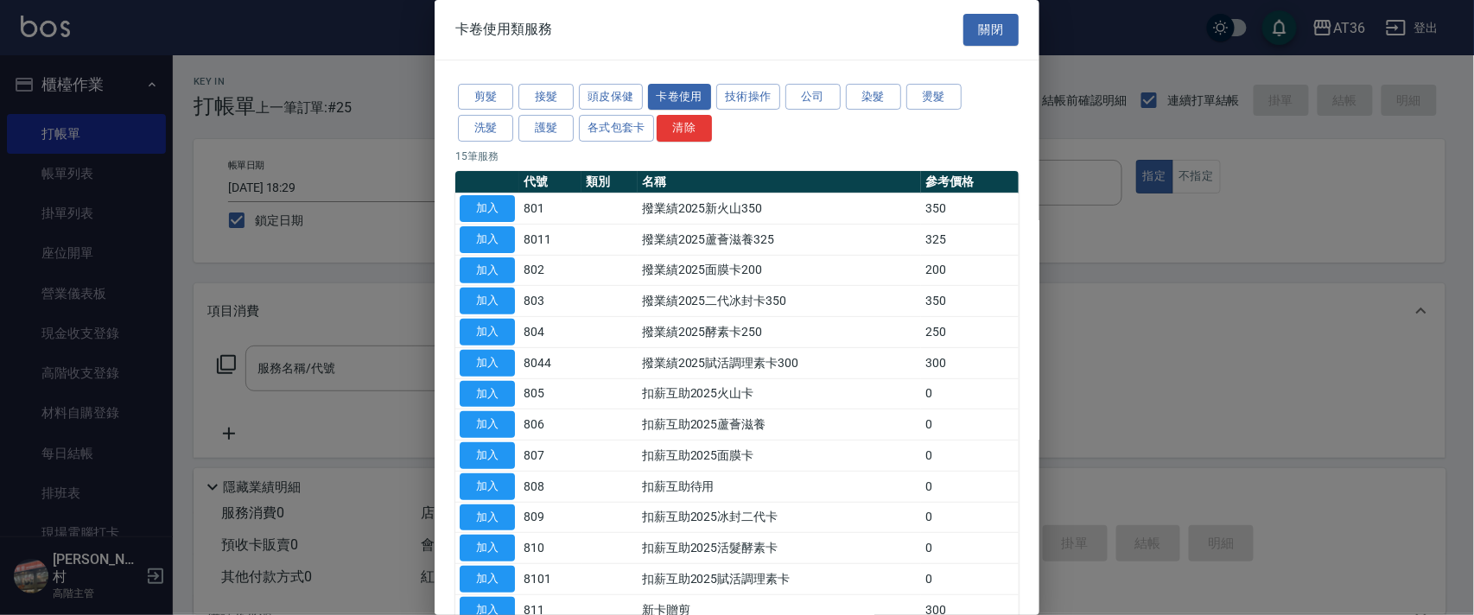
drag, startPoint x: 493, startPoint y: 233, endPoint x: 1116, endPoint y: 349, distance: 633.6
click at [492, 233] on button "加入" at bounding box center [487, 239] width 55 height 27
type input "撥業績2025蘆薈滋養325(8011)"
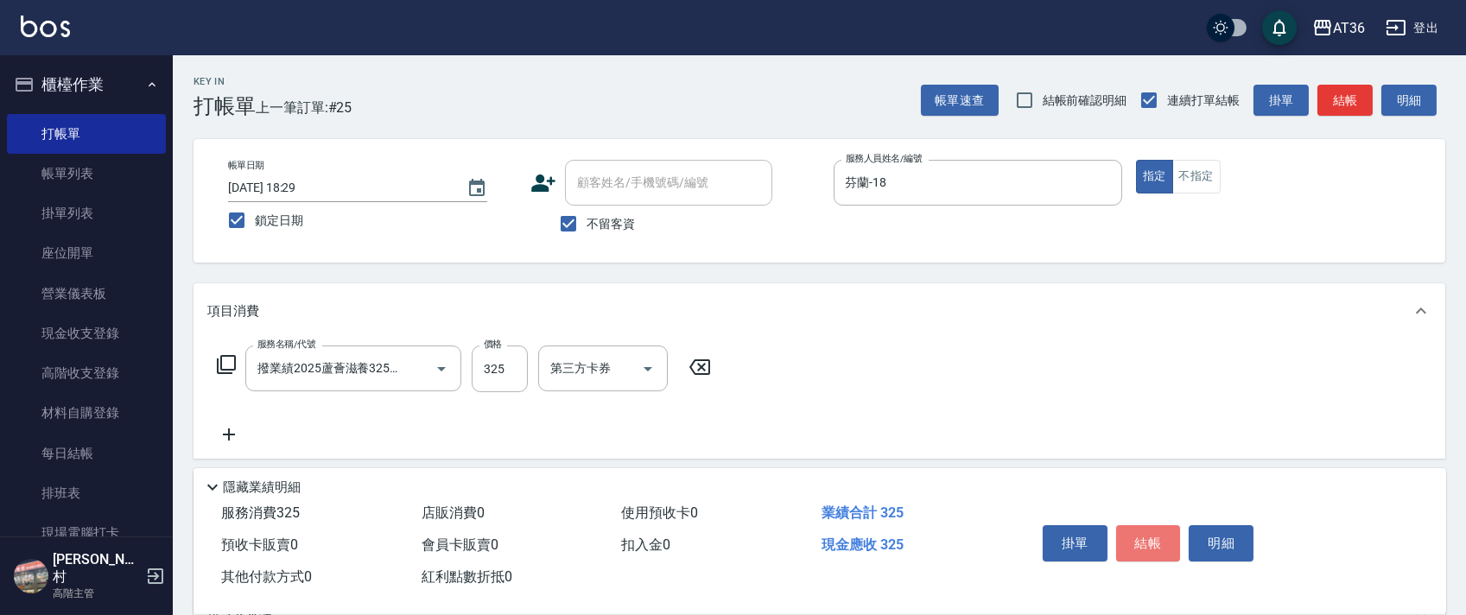
click at [1148, 543] on button "結帳" at bounding box center [1148, 543] width 65 height 36
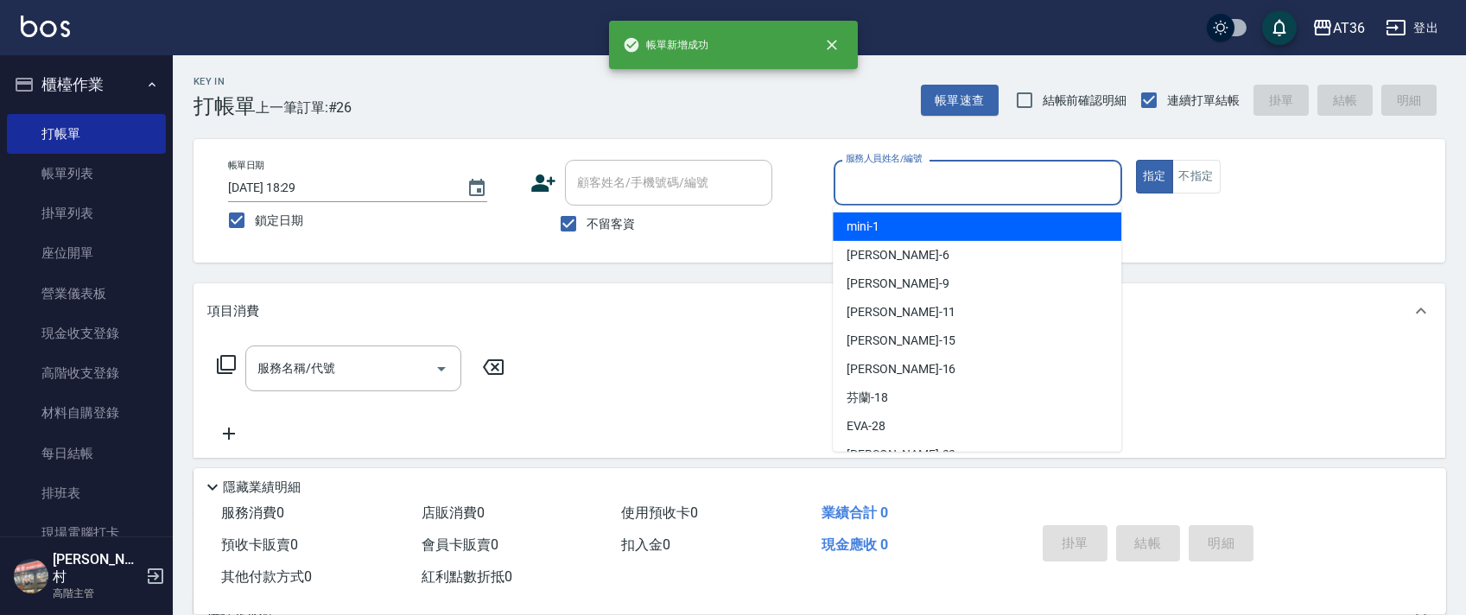
drag, startPoint x: 887, startPoint y: 192, endPoint x: 973, endPoint y: 241, distance: 98.7
click at [892, 198] on div "服務人員姓名/編號" at bounding box center [978, 183] width 289 height 46
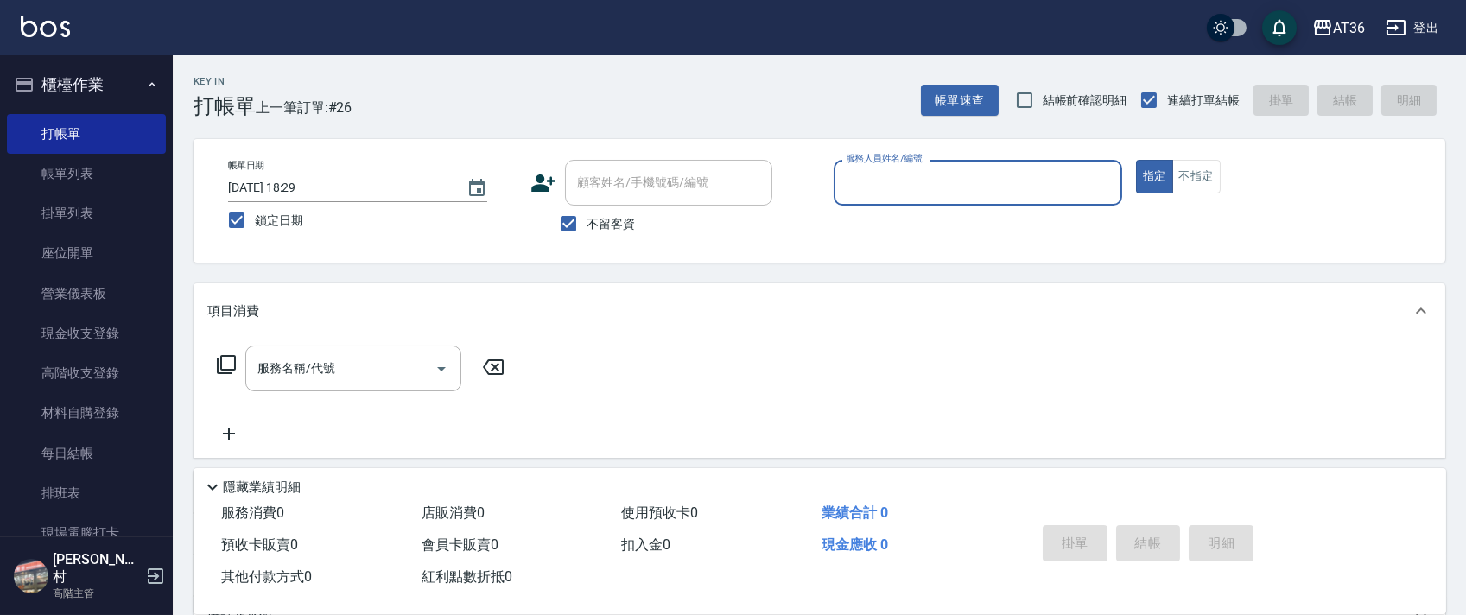
click at [867, 181] on input "服務人員姓名/編號" at bounding box center [977, 183] width 273 height 30
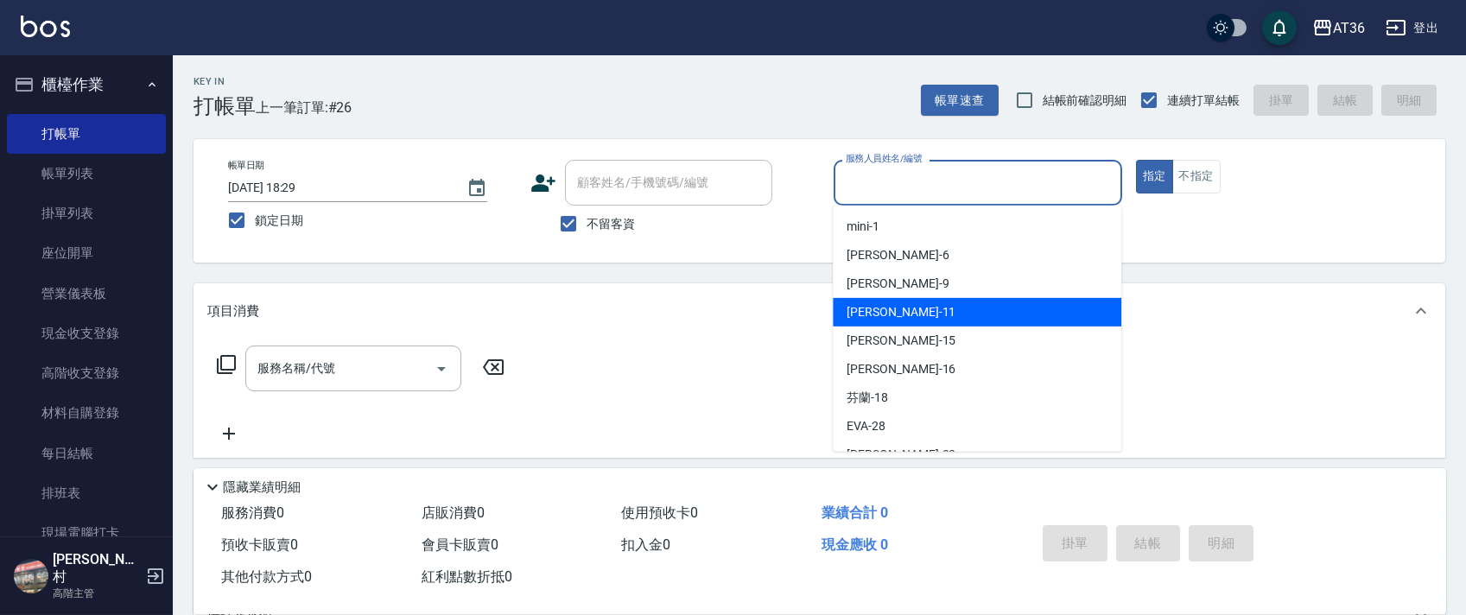
click at [907, 309] on div "[PERSON_NAME] -11" at bounding box center [977, 312] width 289 height 29
type input "[PERSON_NAME]-11"
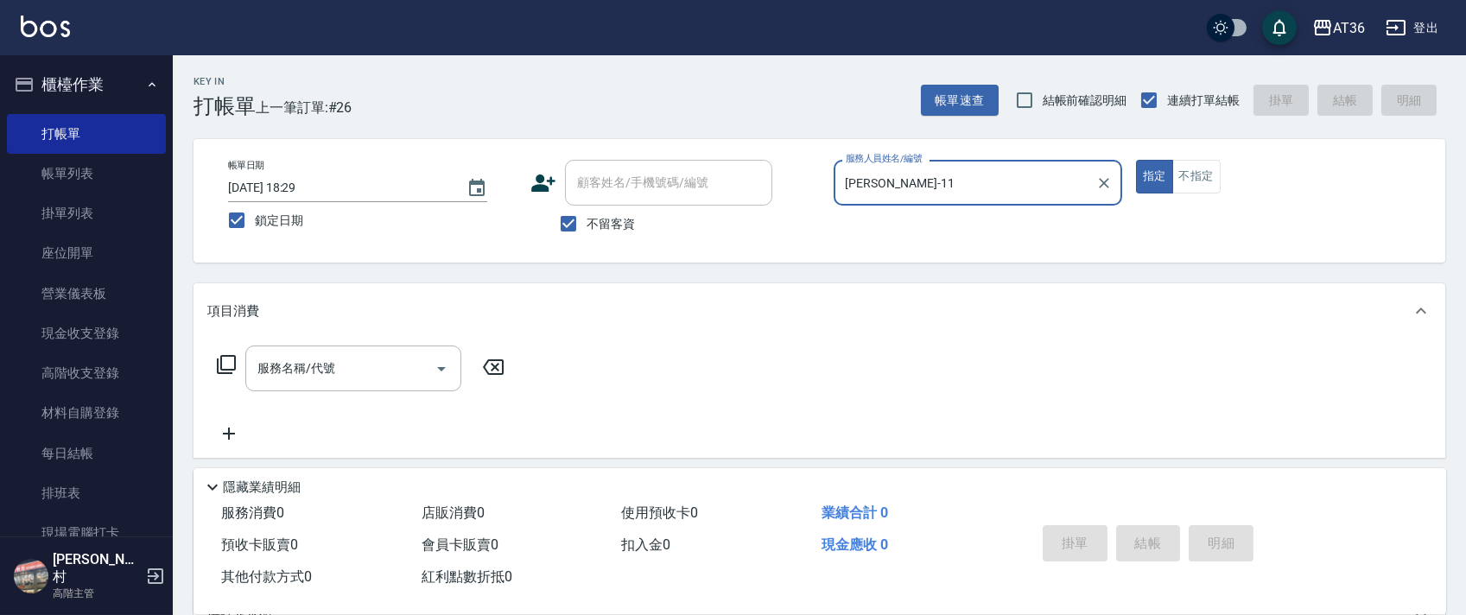
click at [217, 365] on icon at bounding box center [226, 364] width 19 height 19
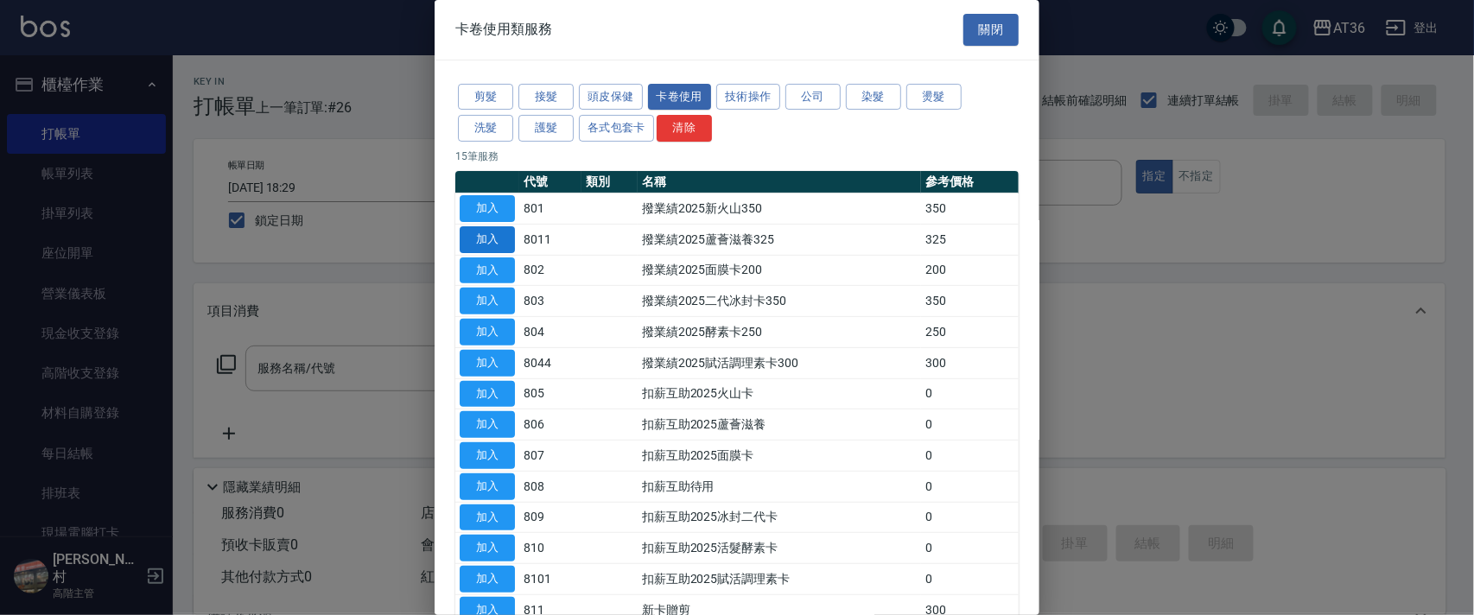
click at [490, 241] on button "加入" at bounding box center [487, 239] width 55 height 27
type input "撥業績2025蘆薈滋養325(8011)"
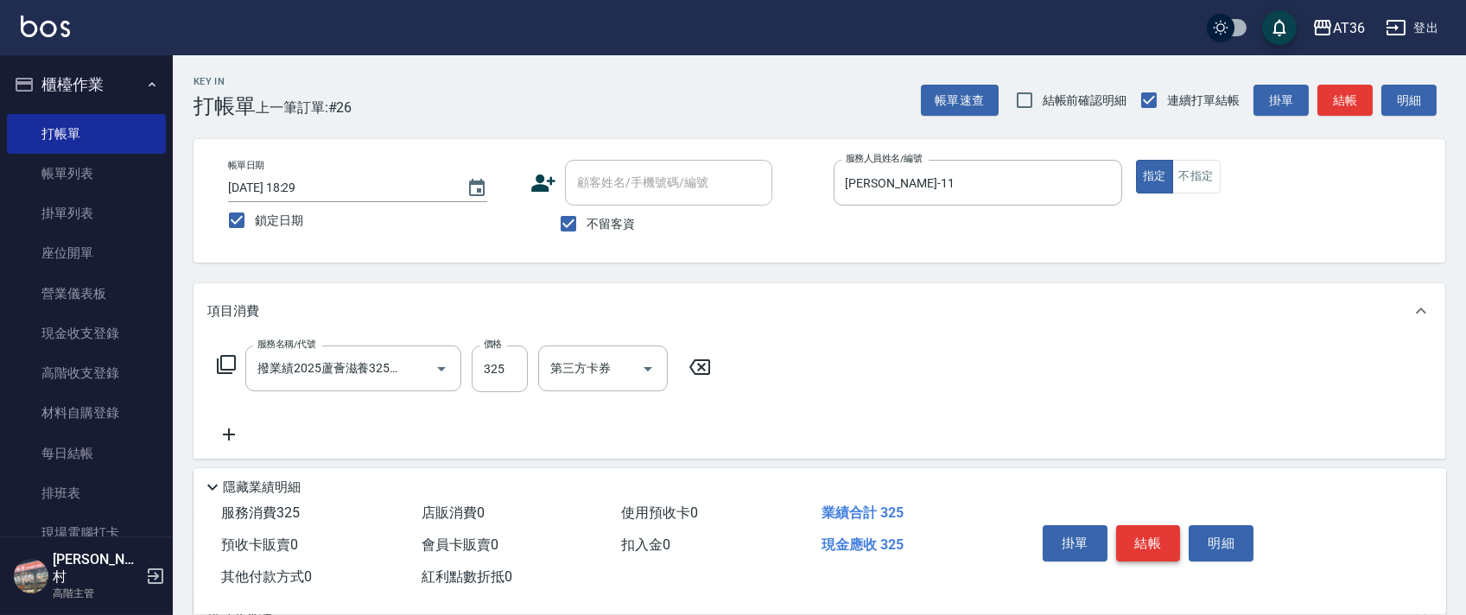
click at [1155, 531] on button "結帳" at bounding box center [1148, 543] width 65 height 36
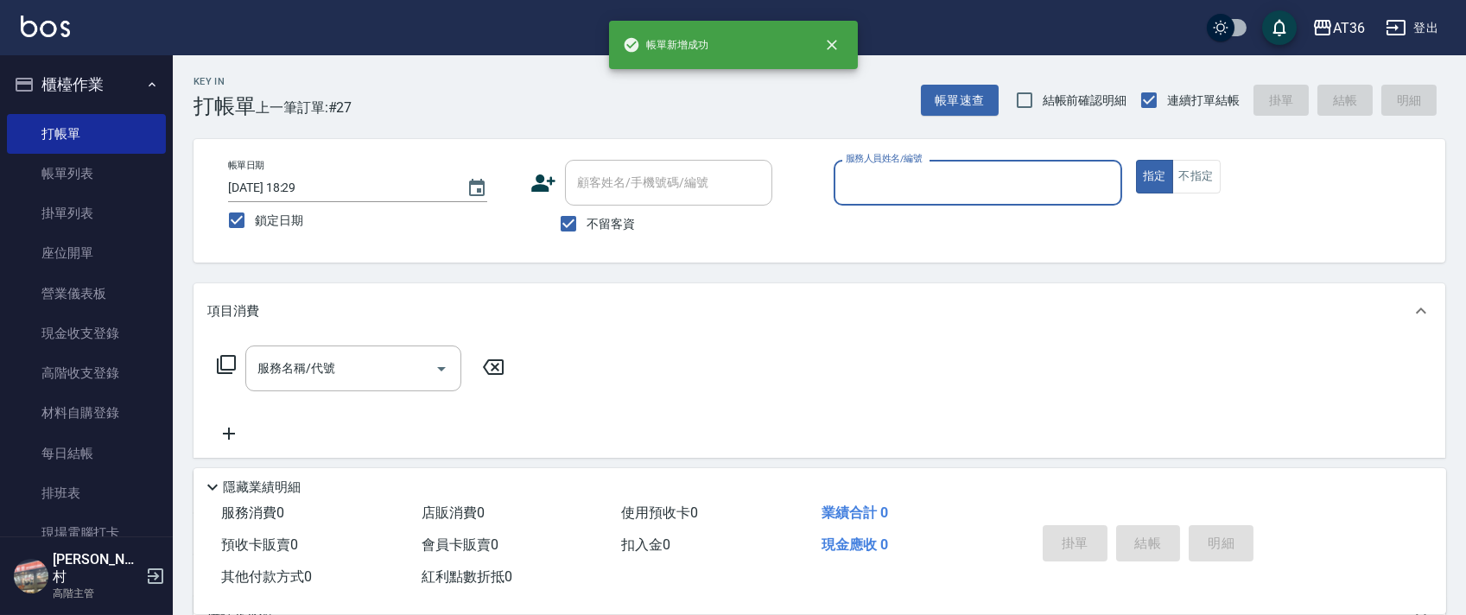
click at [865, 184] on input "服務人員姓名/編號" at bounding box center [977, 183] width 273 height 30
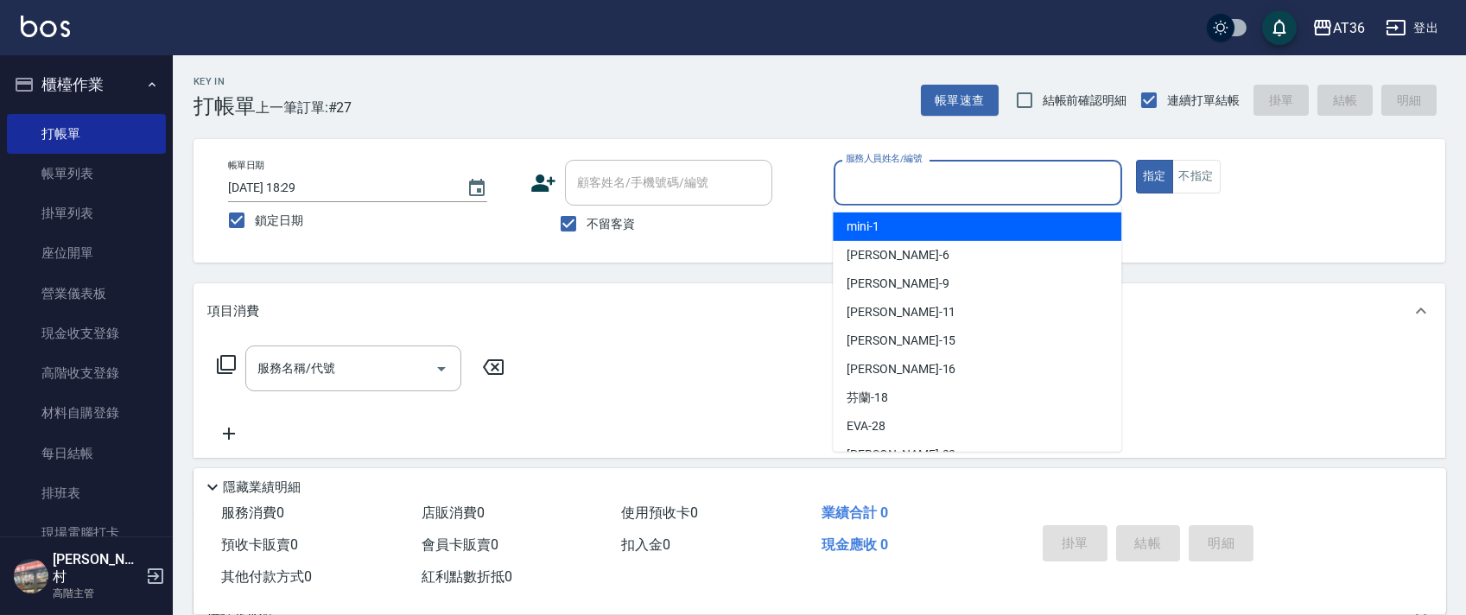
click at [879, 237] on div "mini -1" at bounding box center [977, 227] width 289 height 29
type input "mini-1"
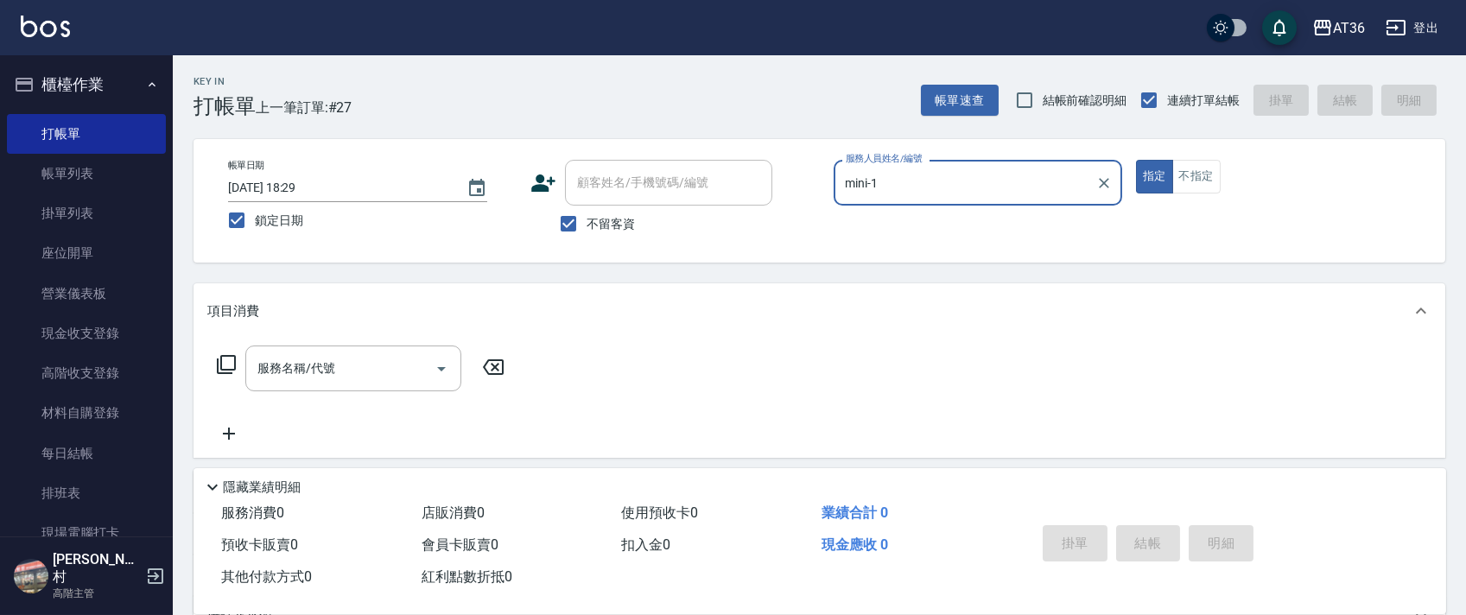
click at [229, 364] on icon at bounding box center [226, 364] width 21 height 21
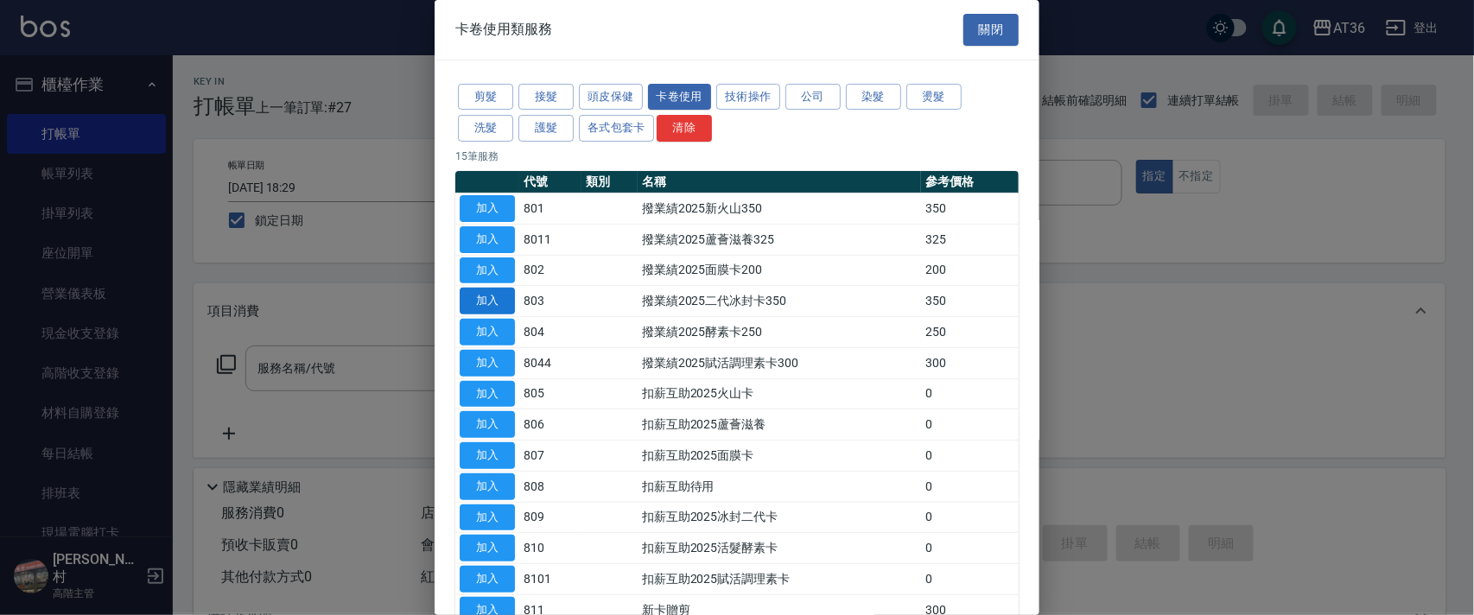
click at [479, 295] on button "加入" at bounding box center [487, 301] width 55 height 27
type input "撥業績2025二代冰封卡350(803)"
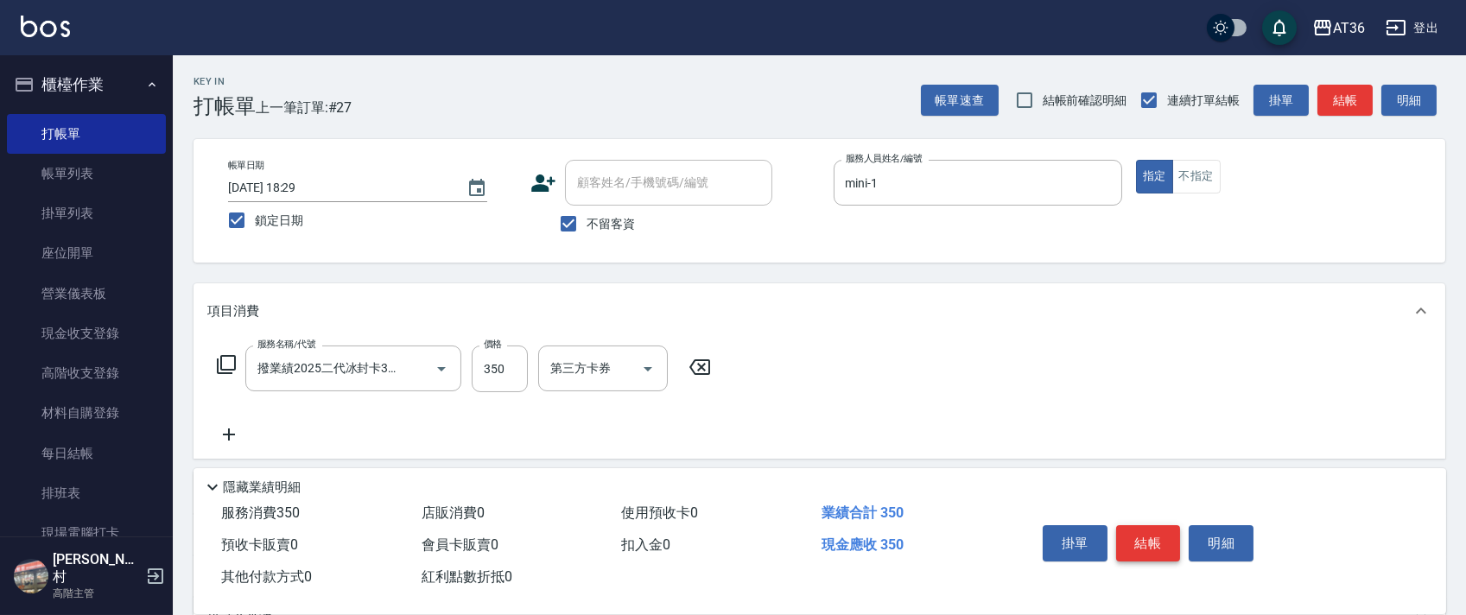
click at [1137, 547] on button "結帳" at bounding box center [1148, 543] width 65 height 36
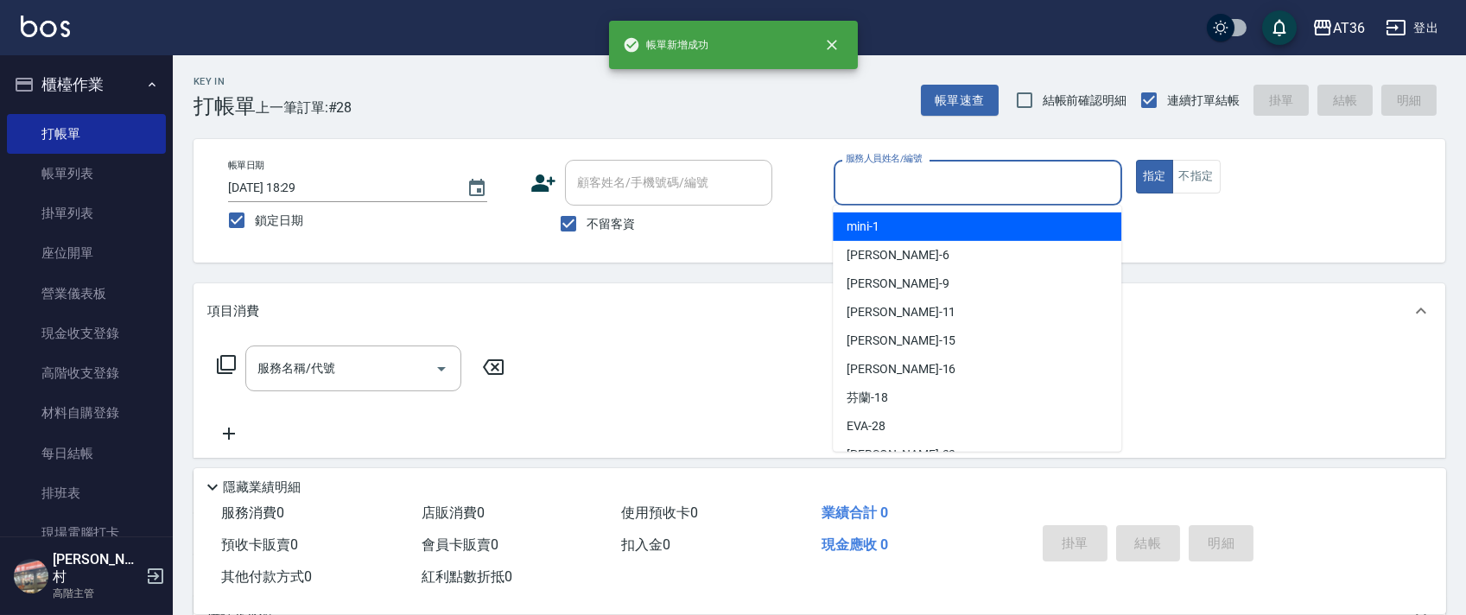
drag, startPoint x: 885, startPoint y: 191, endPoint x: 995, endPoint y: 230, distance: 117.2
click at [888, 193] on input "服務人員姓名/編號" at bounding box center [977, 183] width 273 height 30
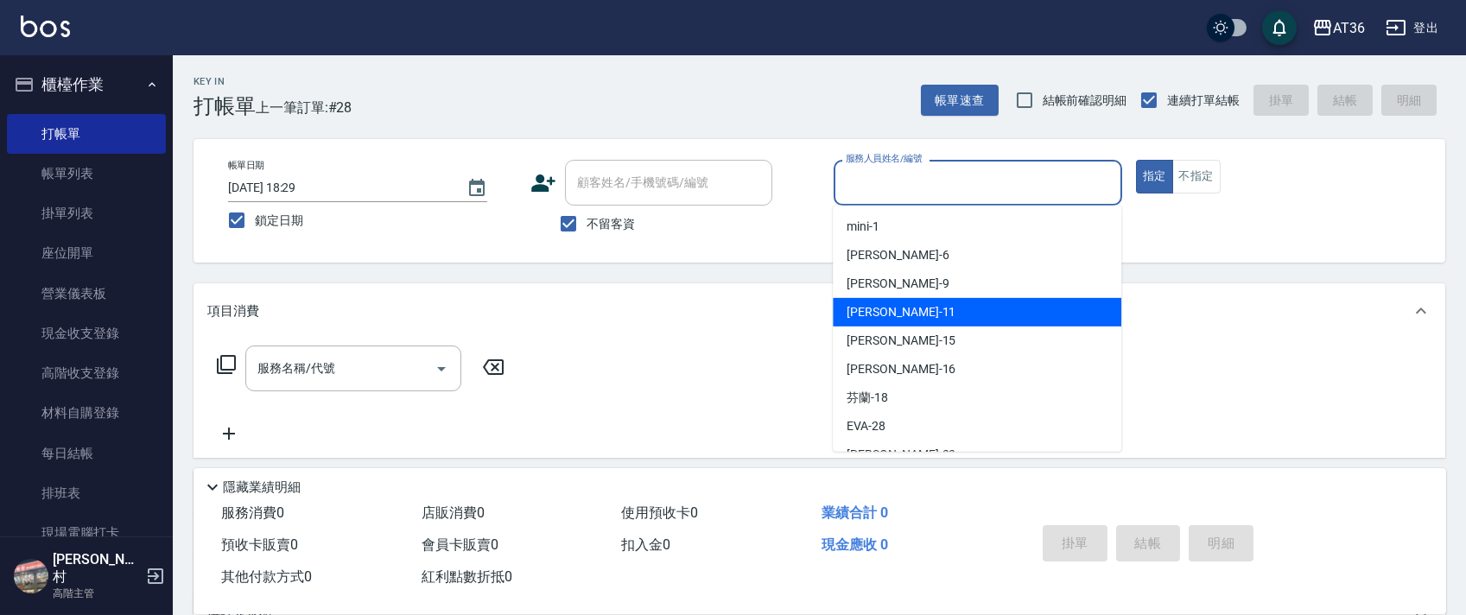
click at [921, 313] on div "[PERSON_NAME] -11" at bounding box center [977, 312] width 289 height 29
type input "[PERSON_NAME]-11"
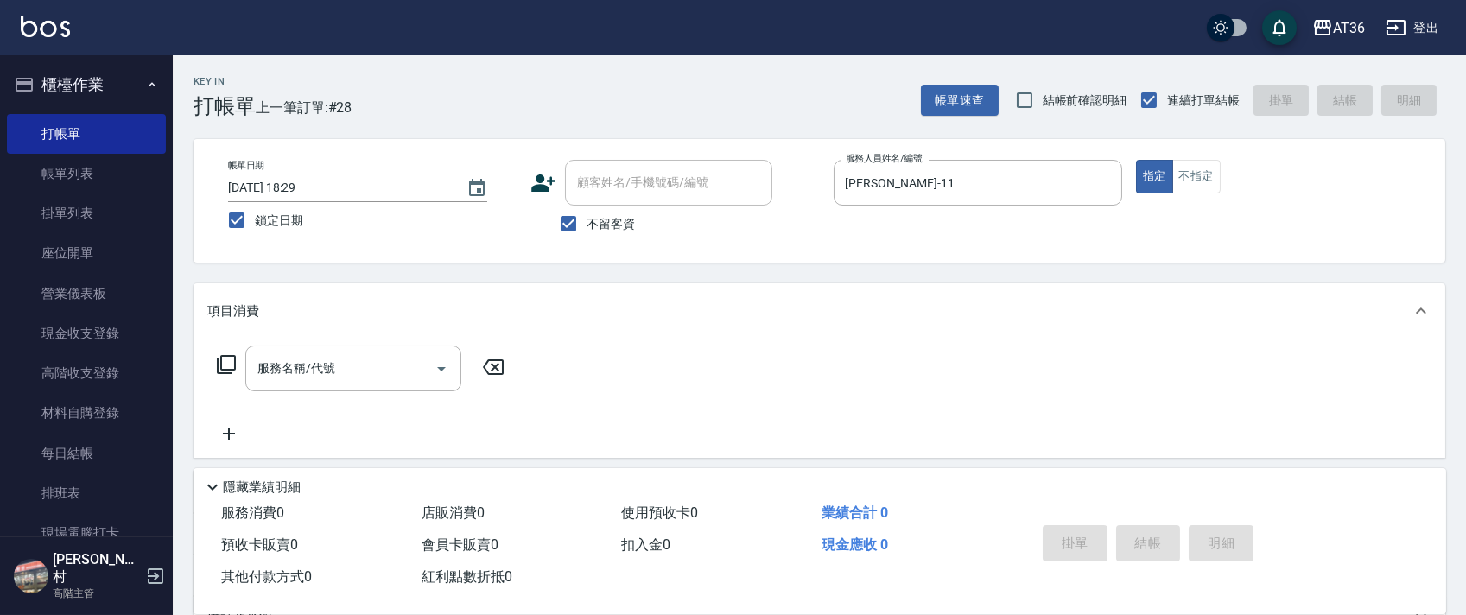
click at [229, 359] on icon at bounding box center [226, 364] width 21 height 21
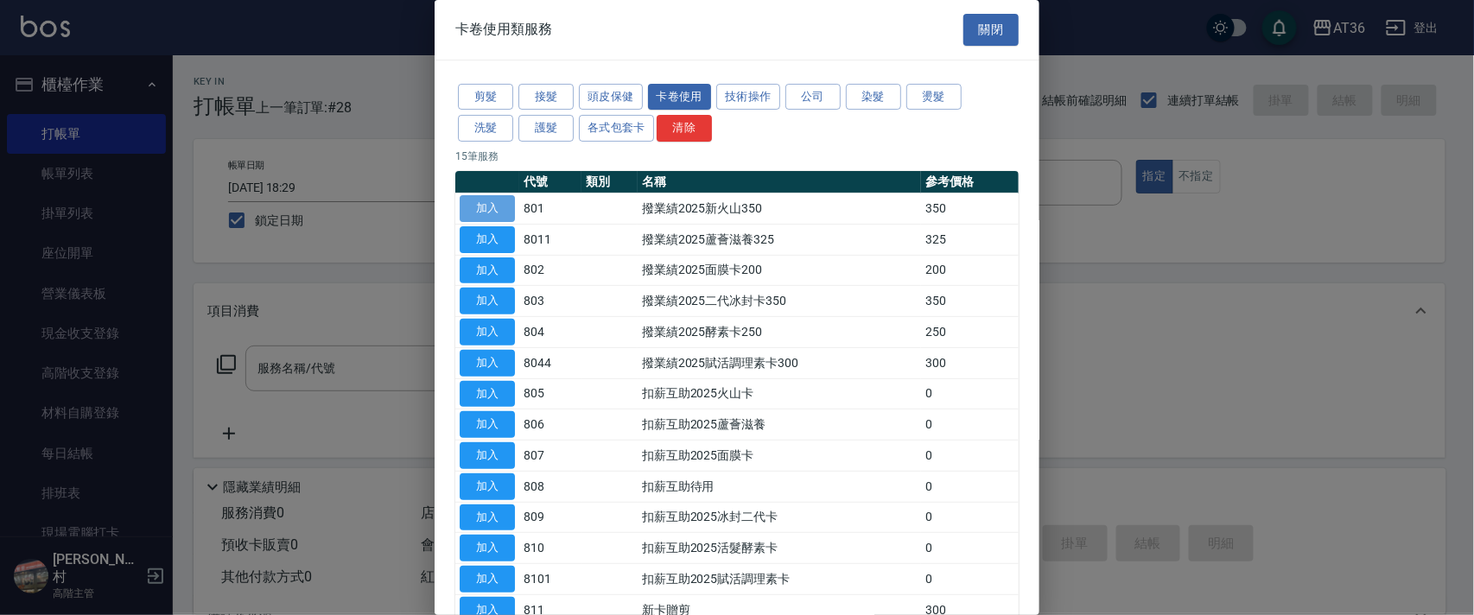
click at [498, 201] on button "加入" at bounding box center [487, 208] width 55 height 27
type input "撥業績2025新火山350(801)"
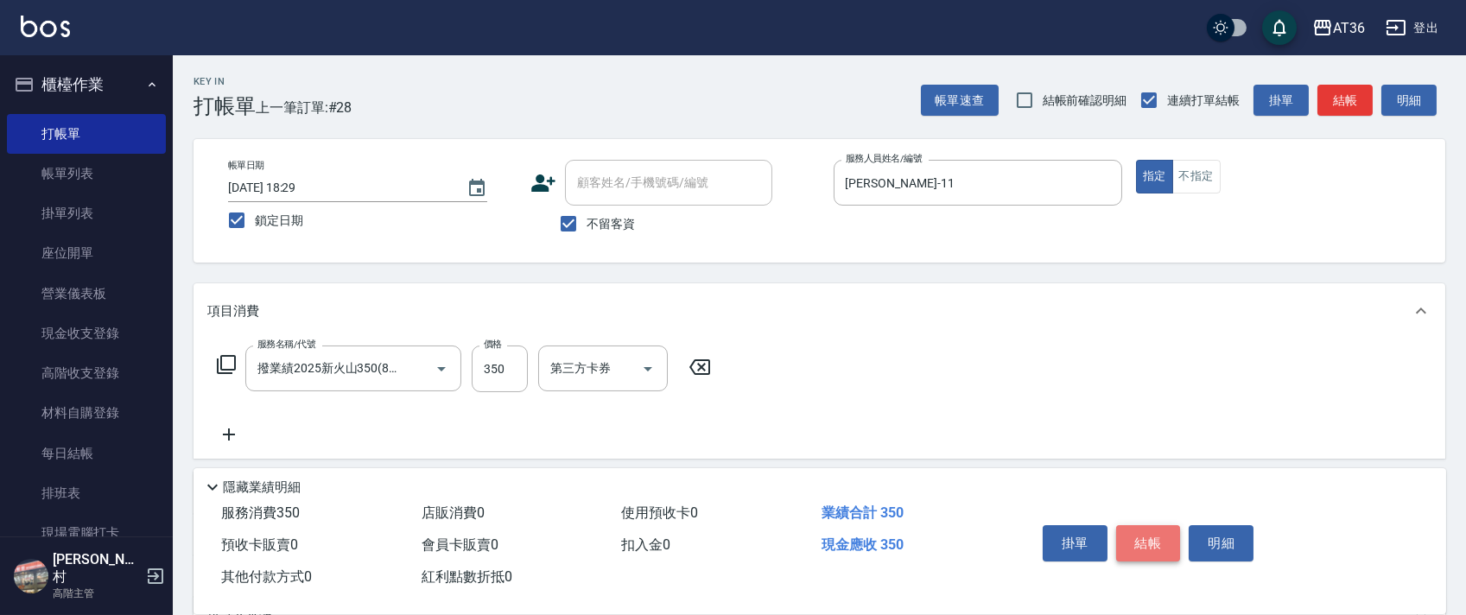
click at [1142, 543] on button "結帳" at bounding box center [1148, 543] width 65 height 36
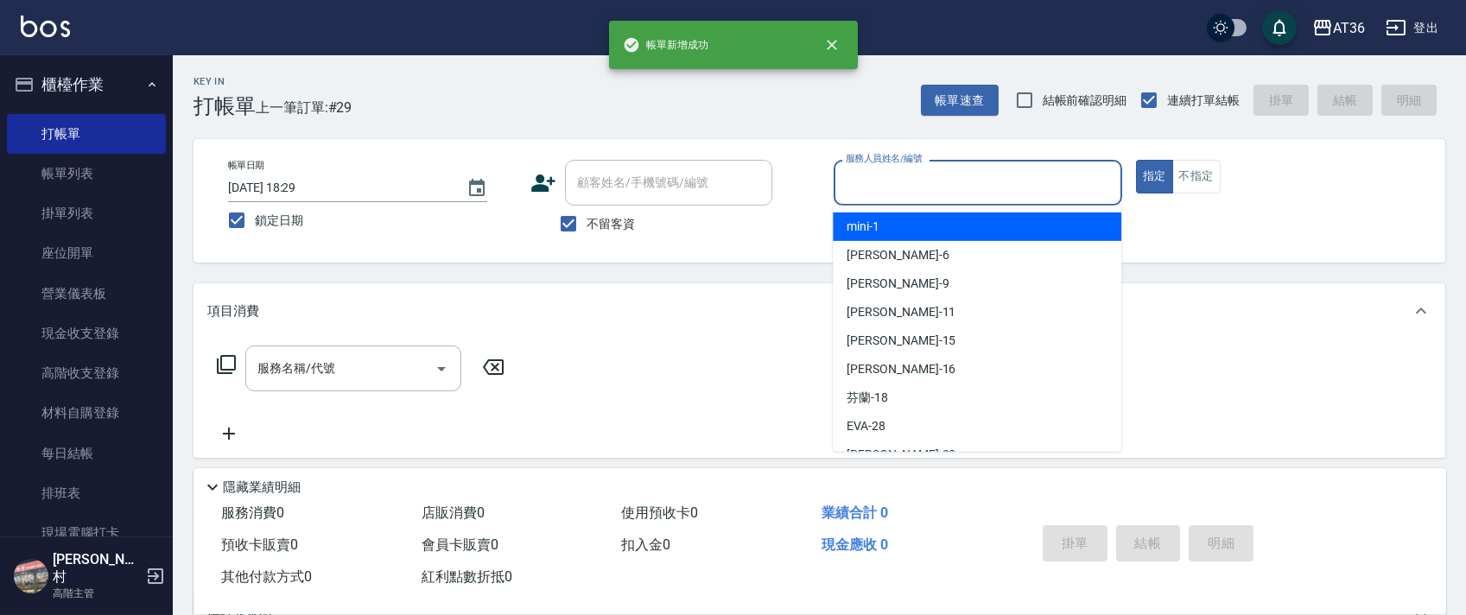
click at [845, 176] on input "服務人員姓名/編號" at bounding box center [977, 183] width 273 height 30
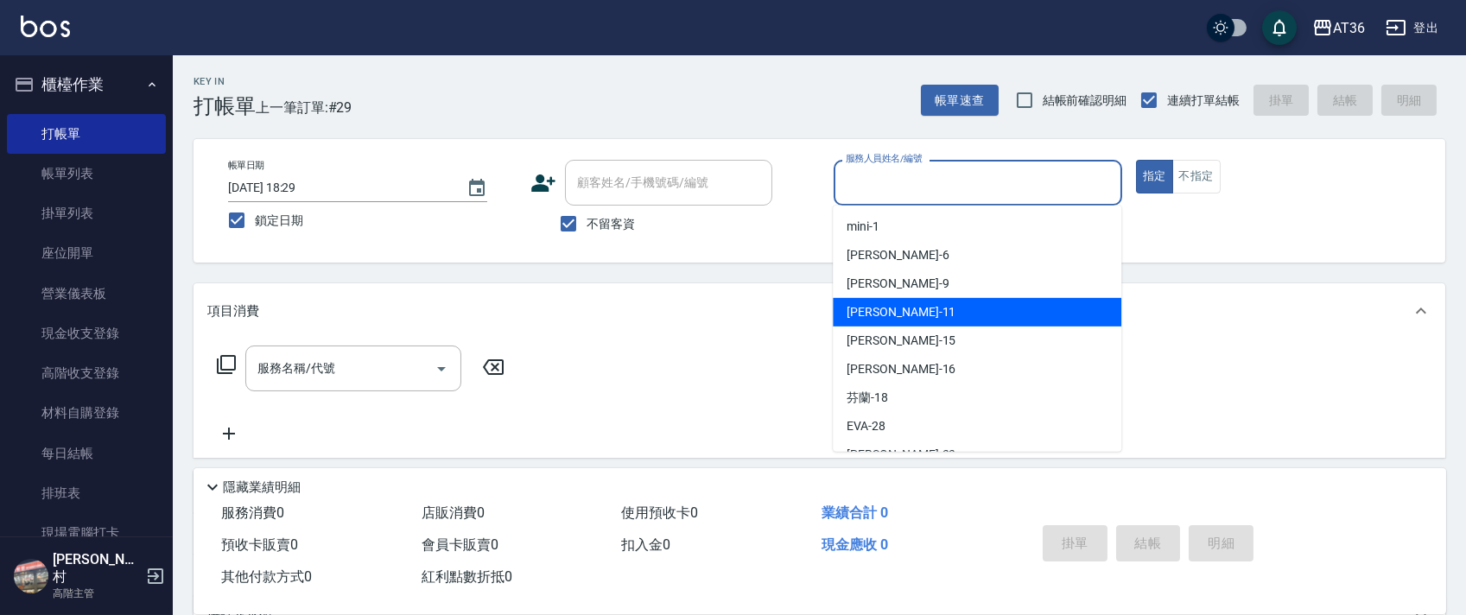
click at [882, 306] on span "[PERSON_NAME] -11" at bounding box center [901, 312] width 109 height 18
type input "[PERSON_NAME]-11"
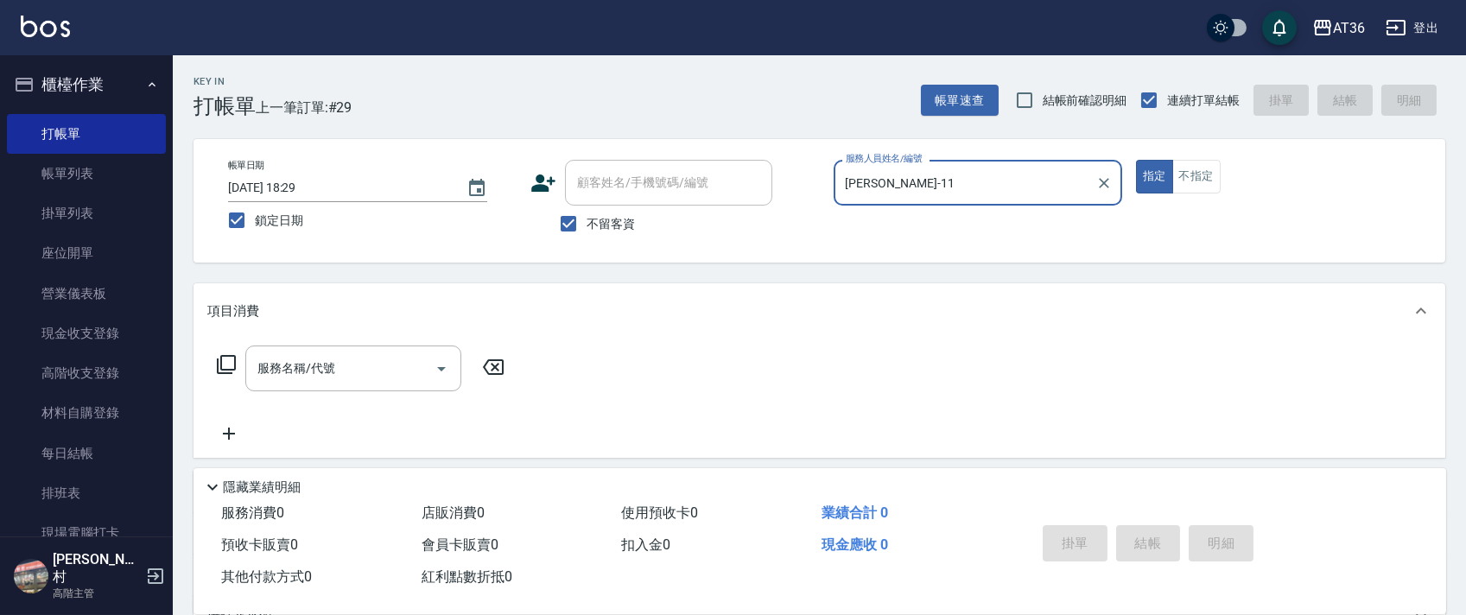
click at [225, 365] on icon at bounding box center [226, 364] width 21 height 21
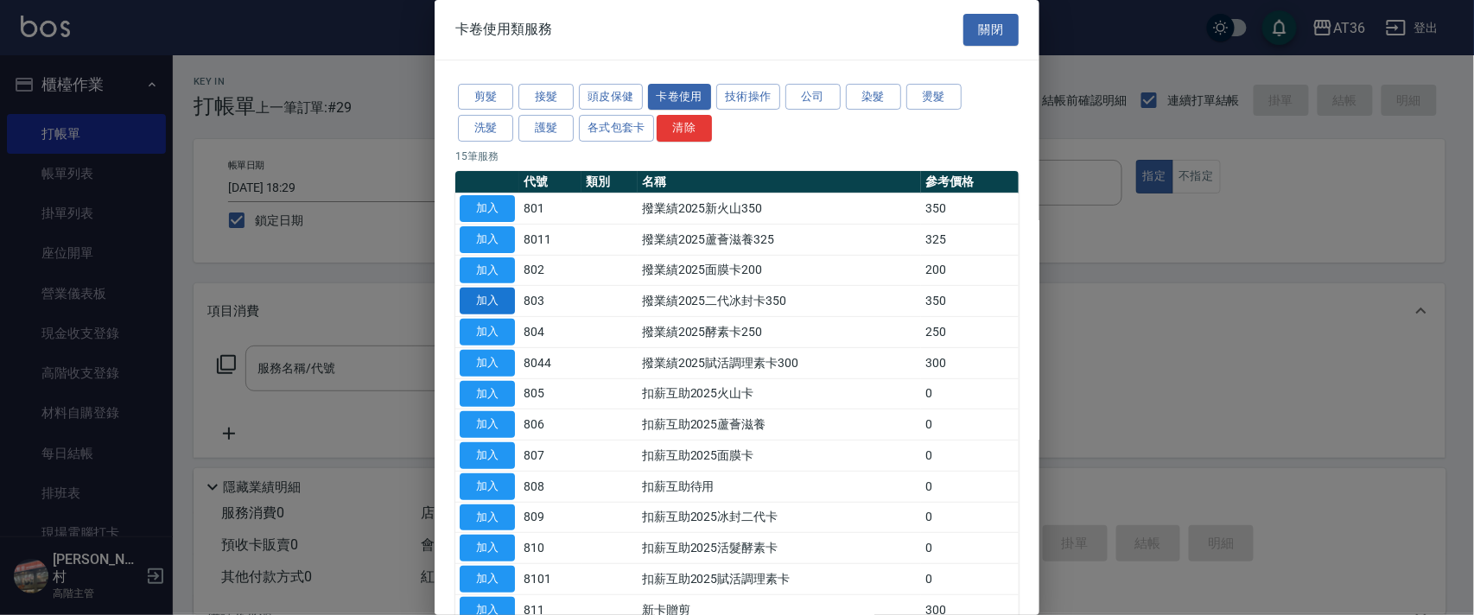
click at [485, 297] on button "加入" at bounding box center [487, 301] width 55 height 27
type input "撥業績2025二代冰封卡350(803)"
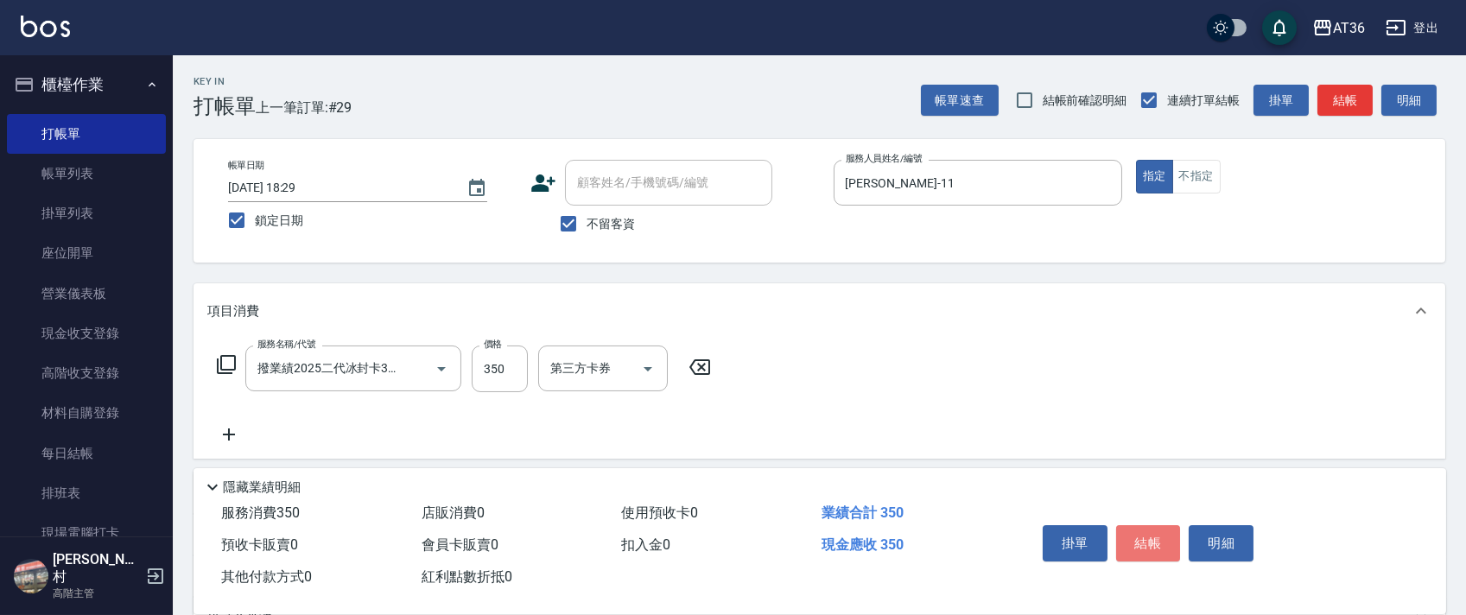
drag, startPoint x: 1140, startPoint y: 545, endPoint x: 1140, endPoint y: 533, distance: 12.1
click at [1140, 543] on button "結帳" at bounding box center [1148, 543] width 65 height 36
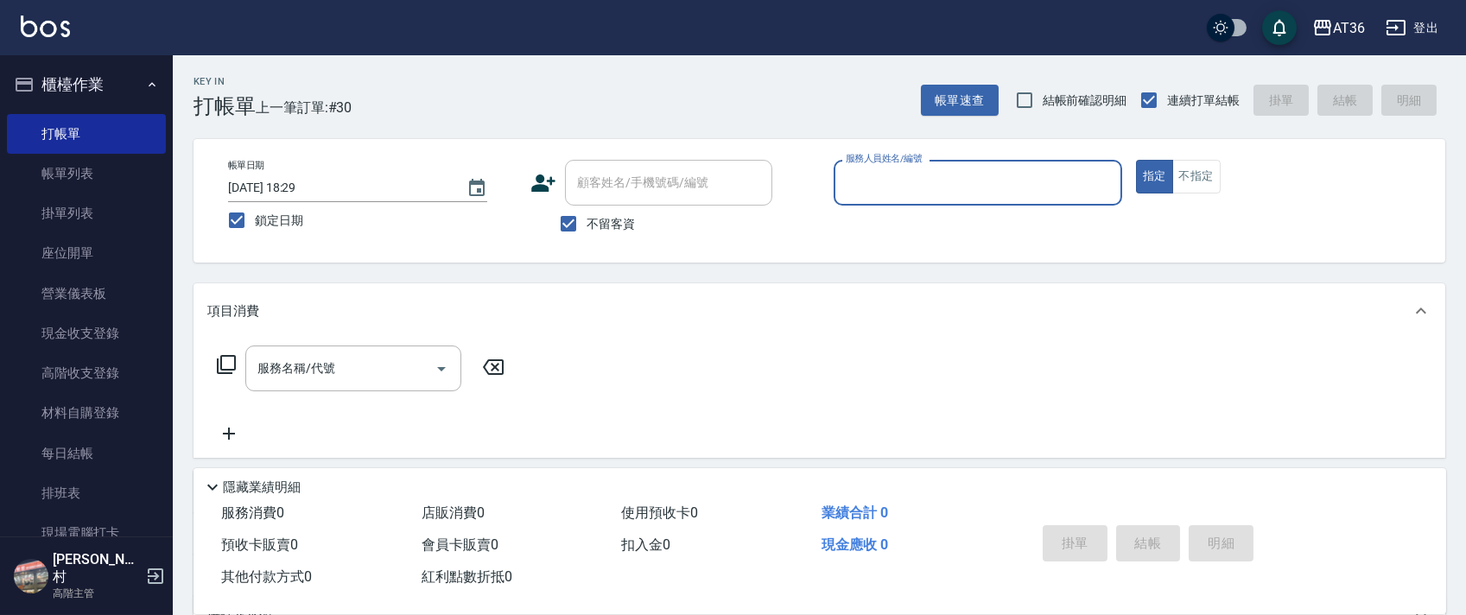
drag, startPoint x: 850, startPoint y: 180, endPoint x: 873, endPoint y: 200, distance: 31.2
click at [850, 181] on input "服務人員姓名/編號" at bounding box center [977, 183] width 273 height 30
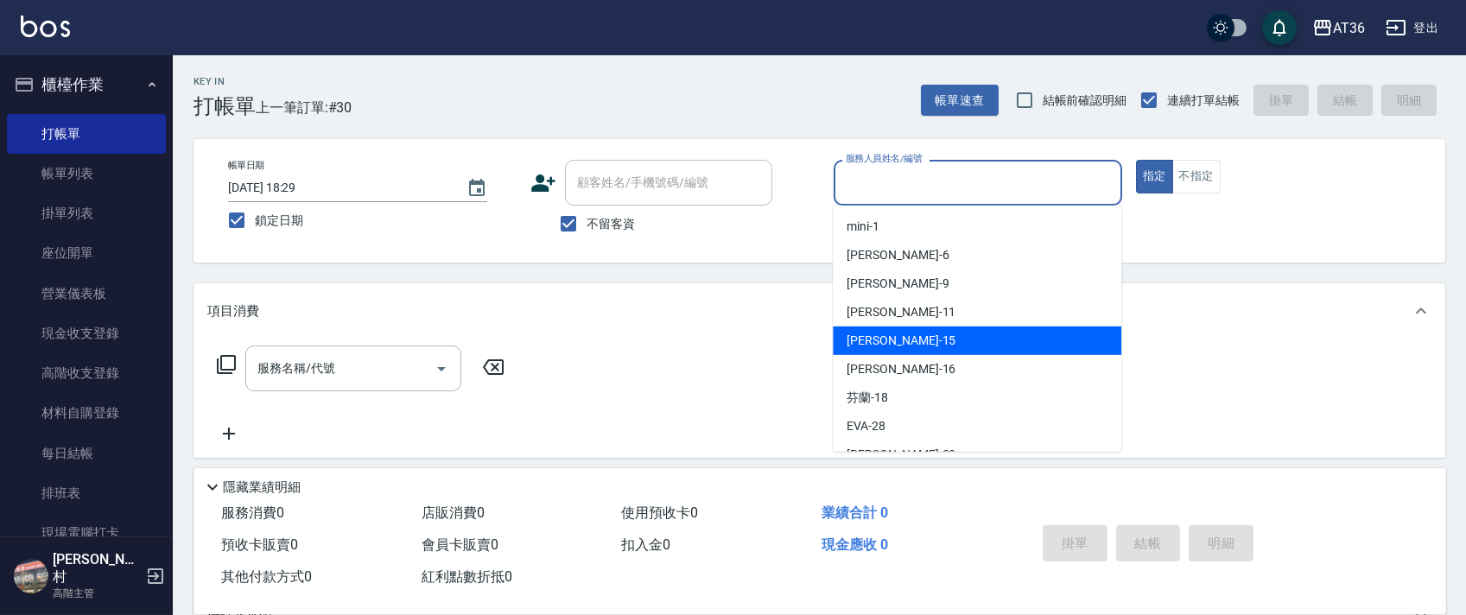
click at [905, 335] on div "[PERSON_NAME] -15" at bounding box center [977, 341] width 289 height 29
type input "[PERSON_NAME]-15"
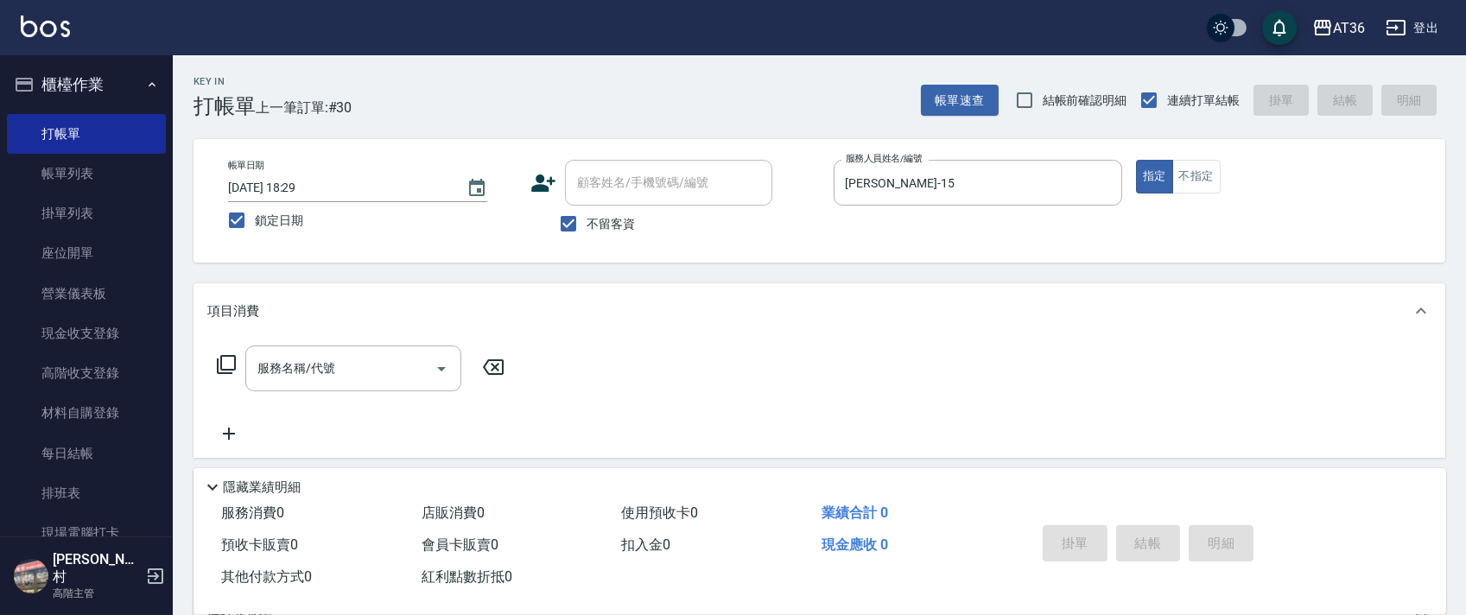
click at [230, 362] on icon at bounding box center [226, 364] width 21 height 21
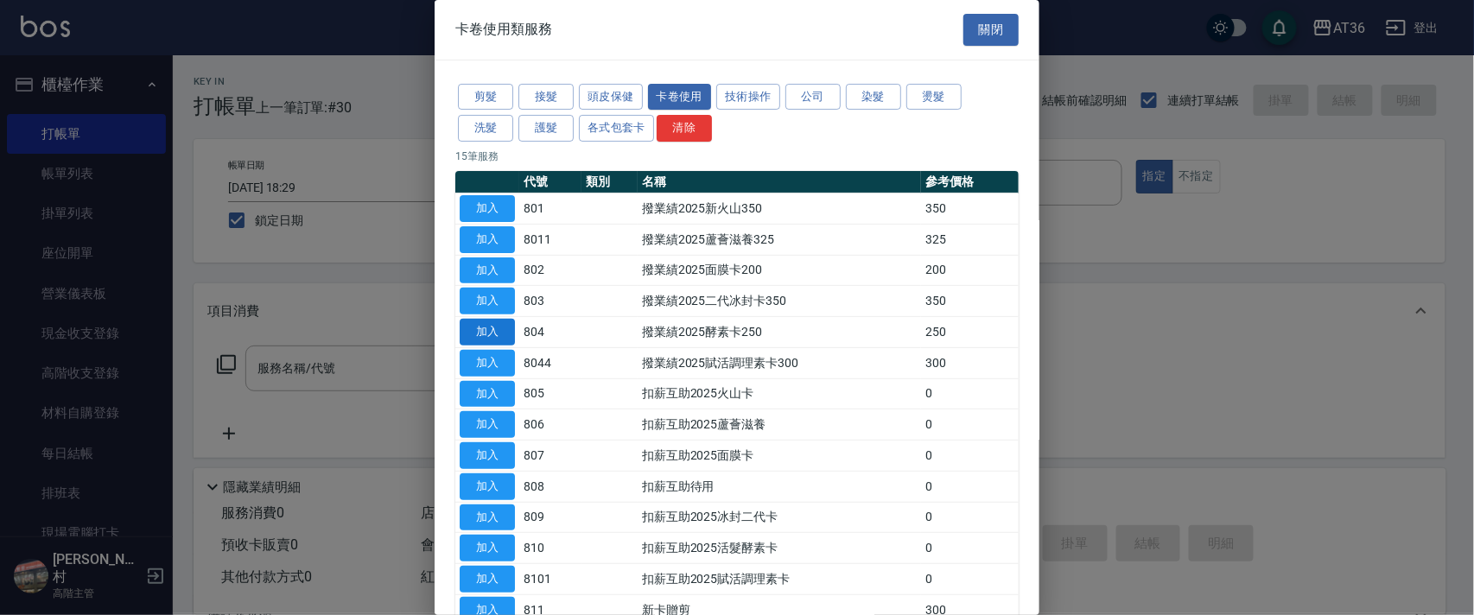
click at [489, 328] on button "加入" at bounding box center [487, 332] width 55 height 27
type input "撥業績2025酵素卡250(804)"
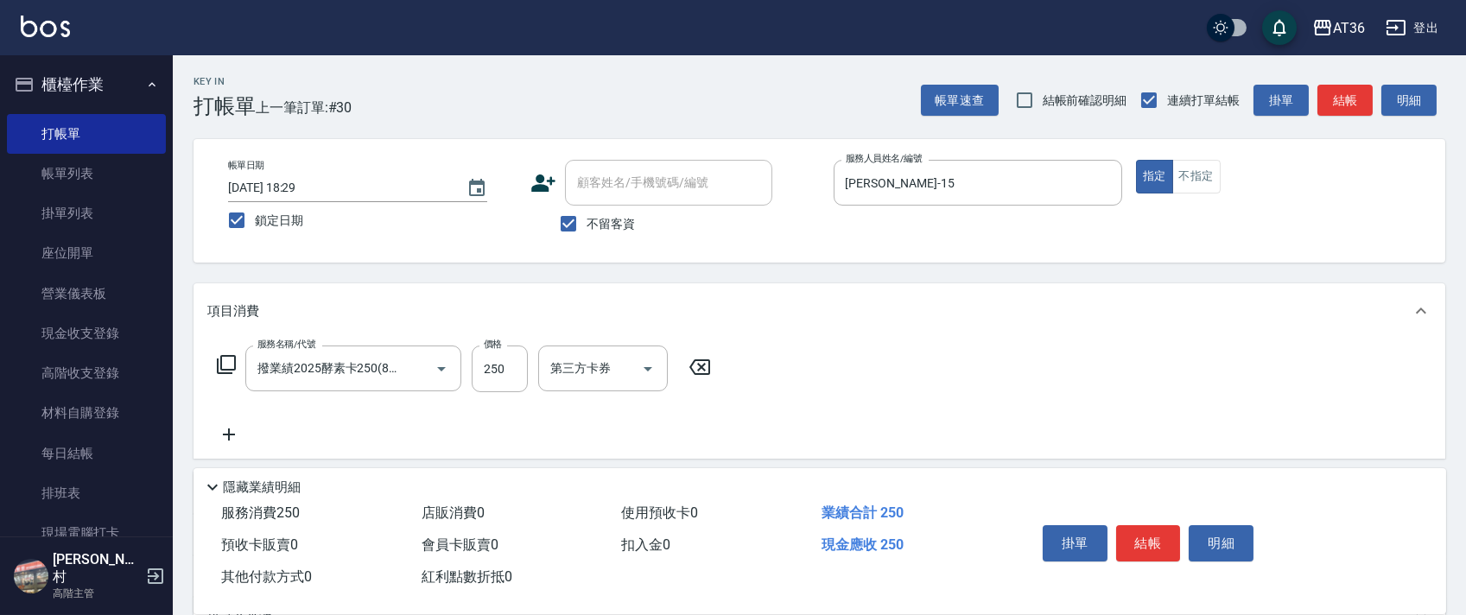
click at [1167, 550] on button "結帳" at bounding box center [1148, 543] width 65 height 36
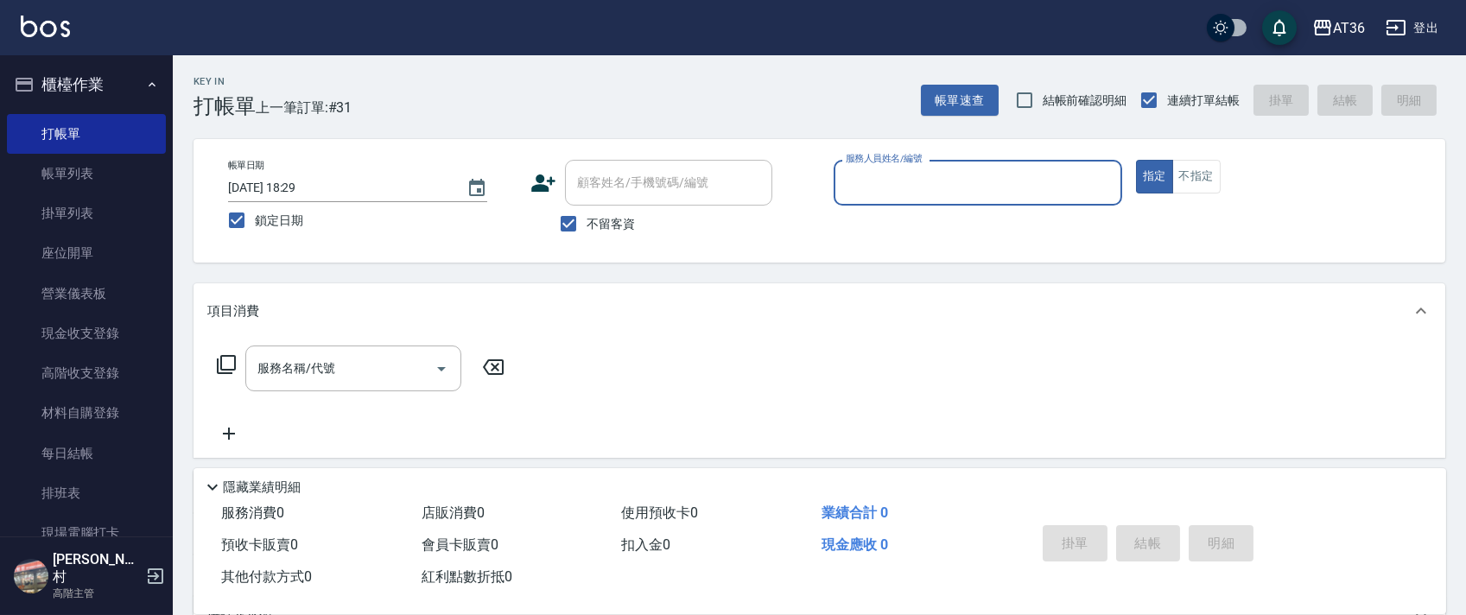
drag, startPoint x: 873, startPoint y: 181, endPoint x: 976, endPoint y: 200, distance: 104.7
click at [873, 182] on input "服務人員姓名/編號" at bounding box center [977, 183] width 273 height 30
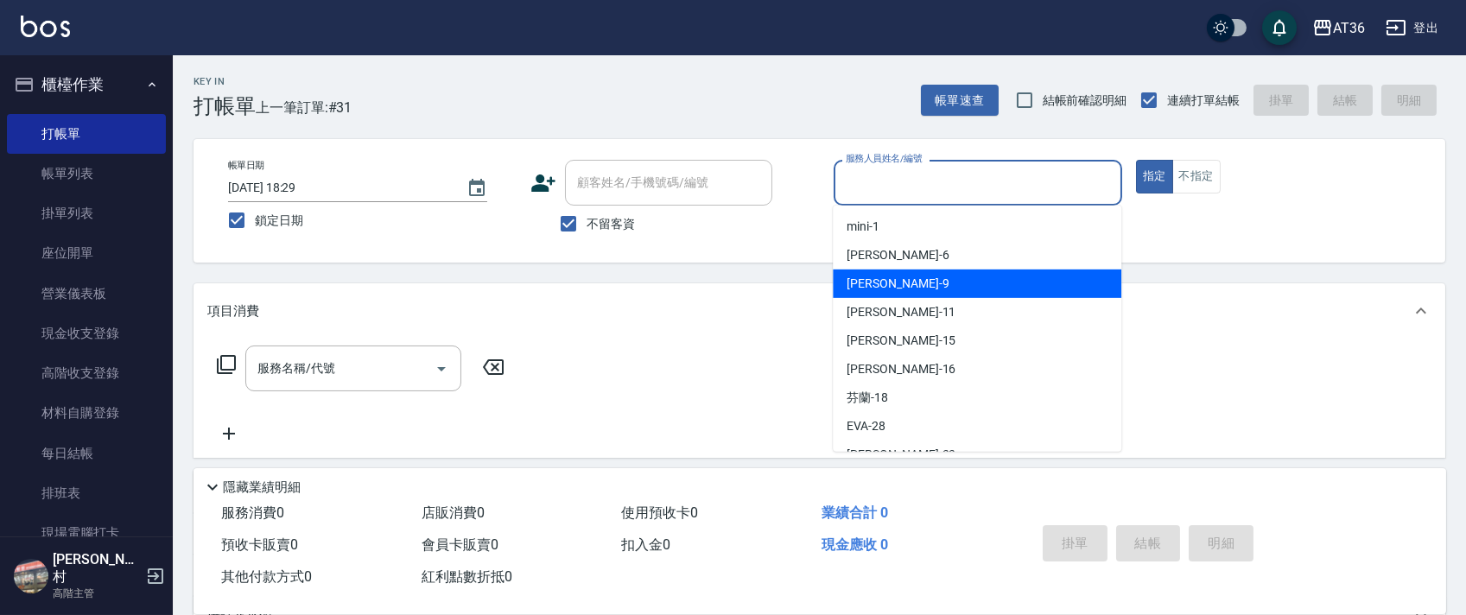
click at [896, 288] on div "美燕 -9" at bounding box center [977, 284] width 289 height 29
type input "美燕-9"
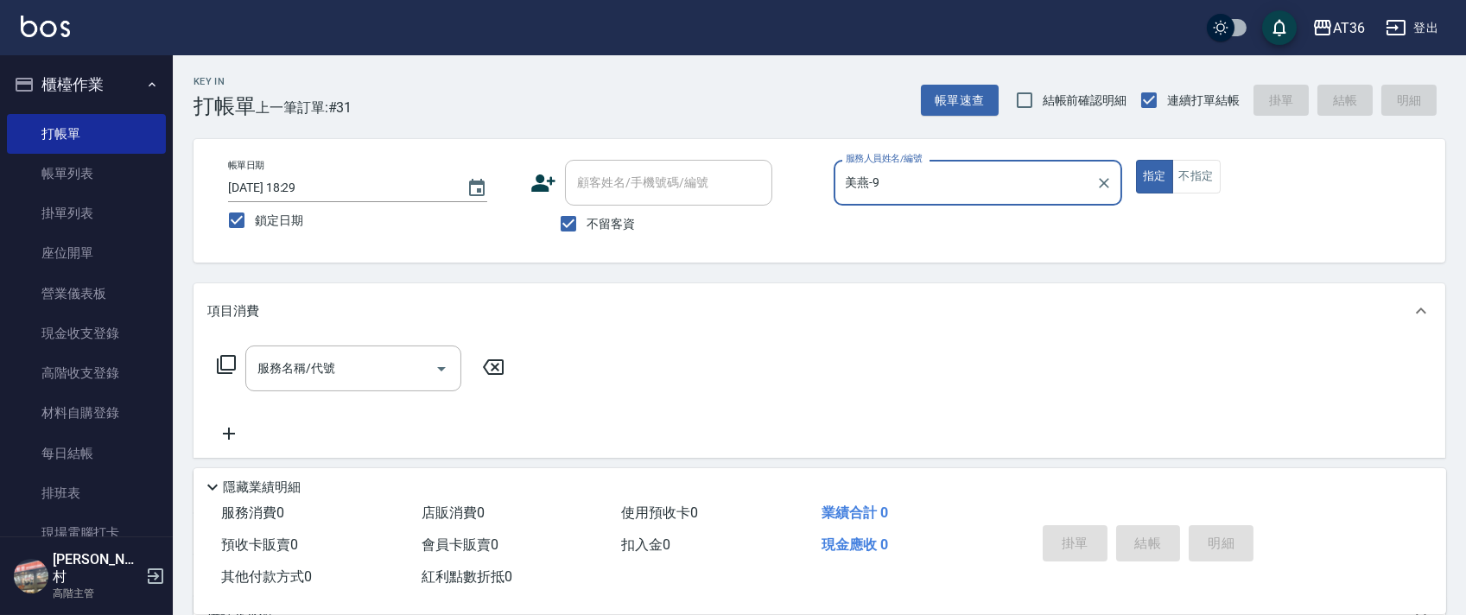
click at [229, 363] on icon at bounding box center [226, 364] width 21 height 21
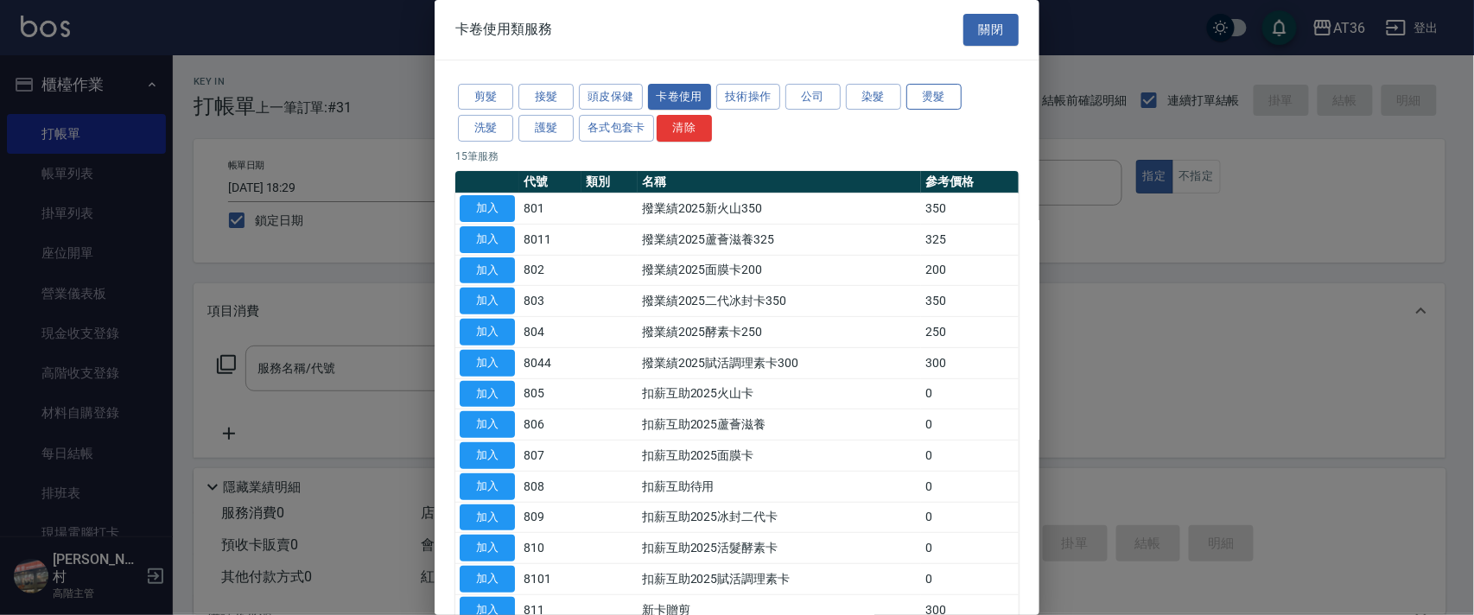
click at [943, 99] on button "燙髮" at bounding box center [933, 97] width 55 height 27
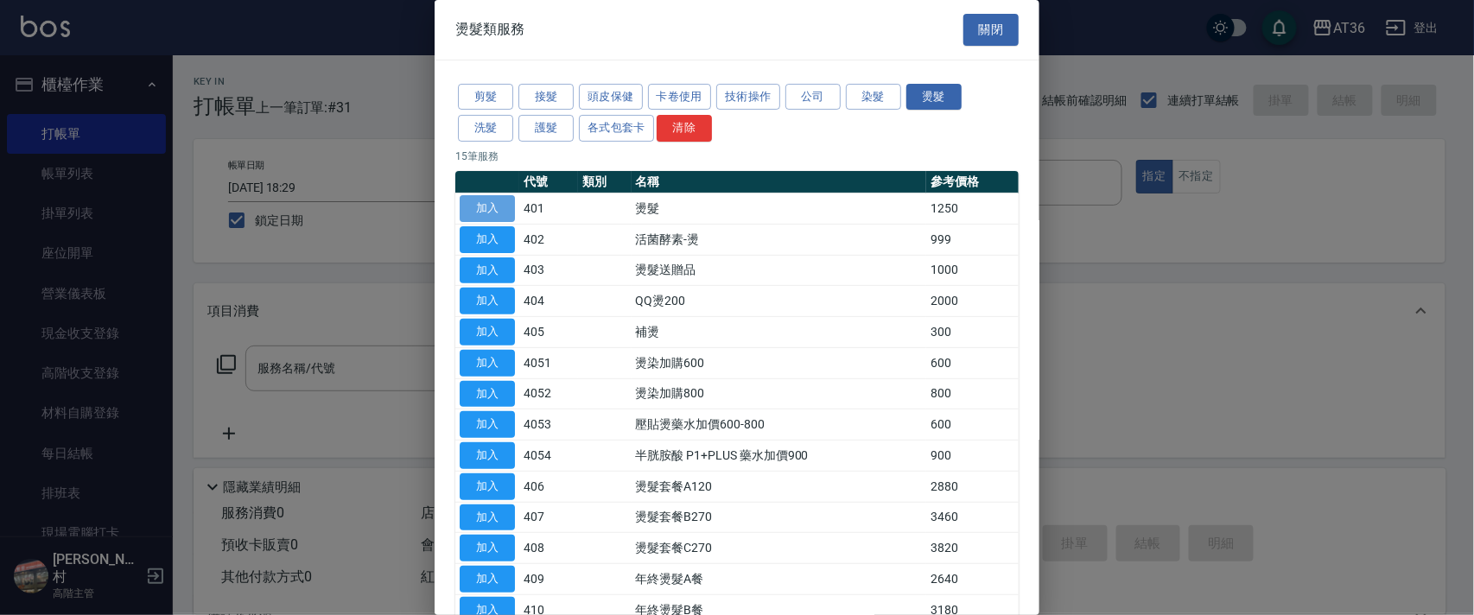
click at [492, 206] on button "加入" at bounding box center [487, 208] width 55 height 27
type input "燙髮(401)"
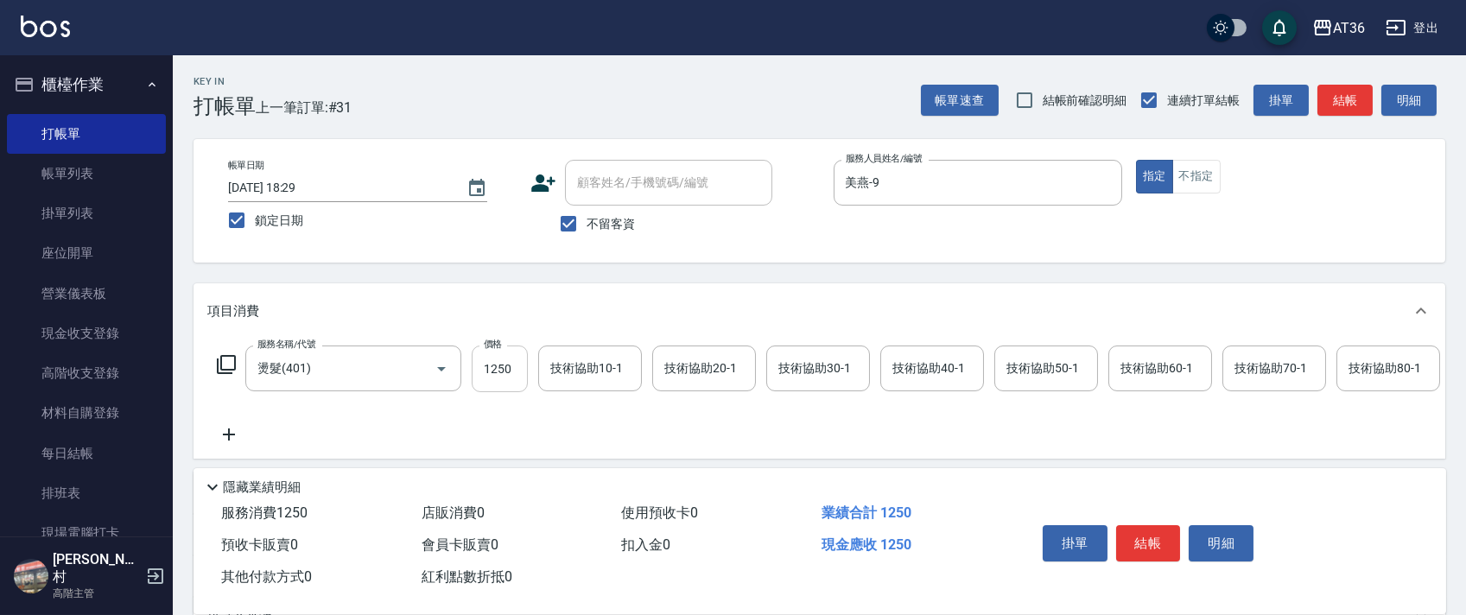
click at [487, 371] on input "1250" at bounding box center [500, 369] width 56 height 47
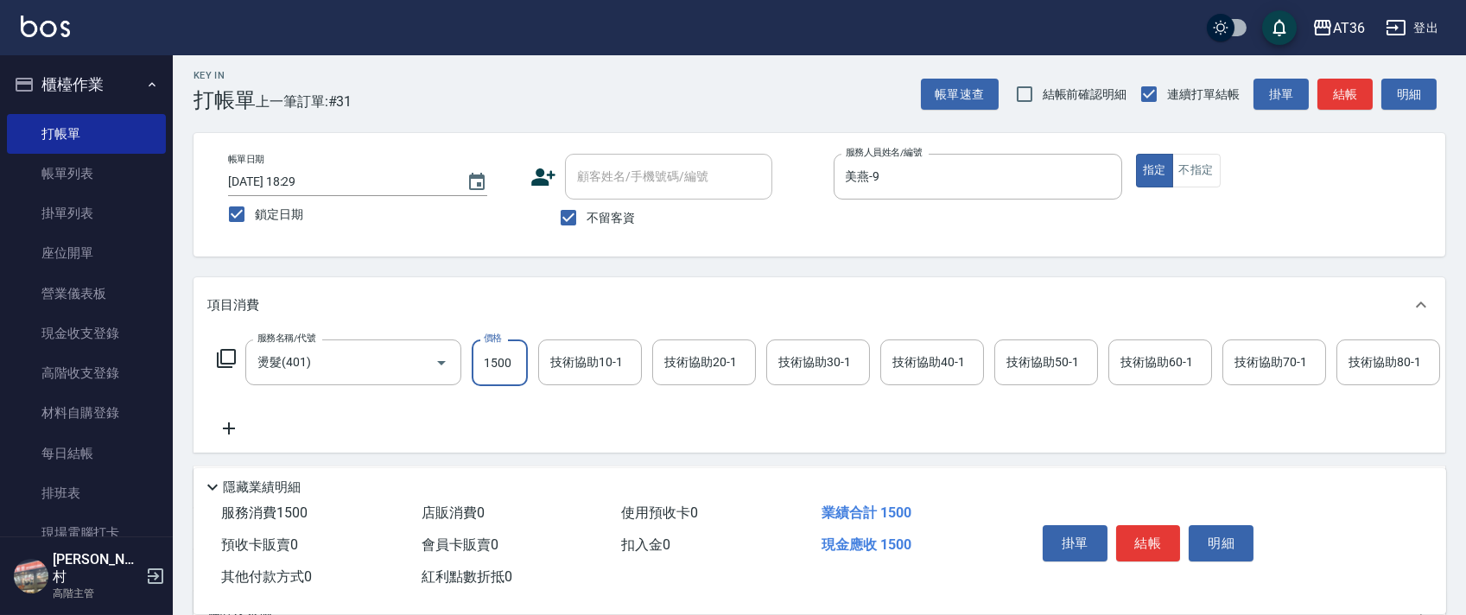
scroll to position [203, 0]
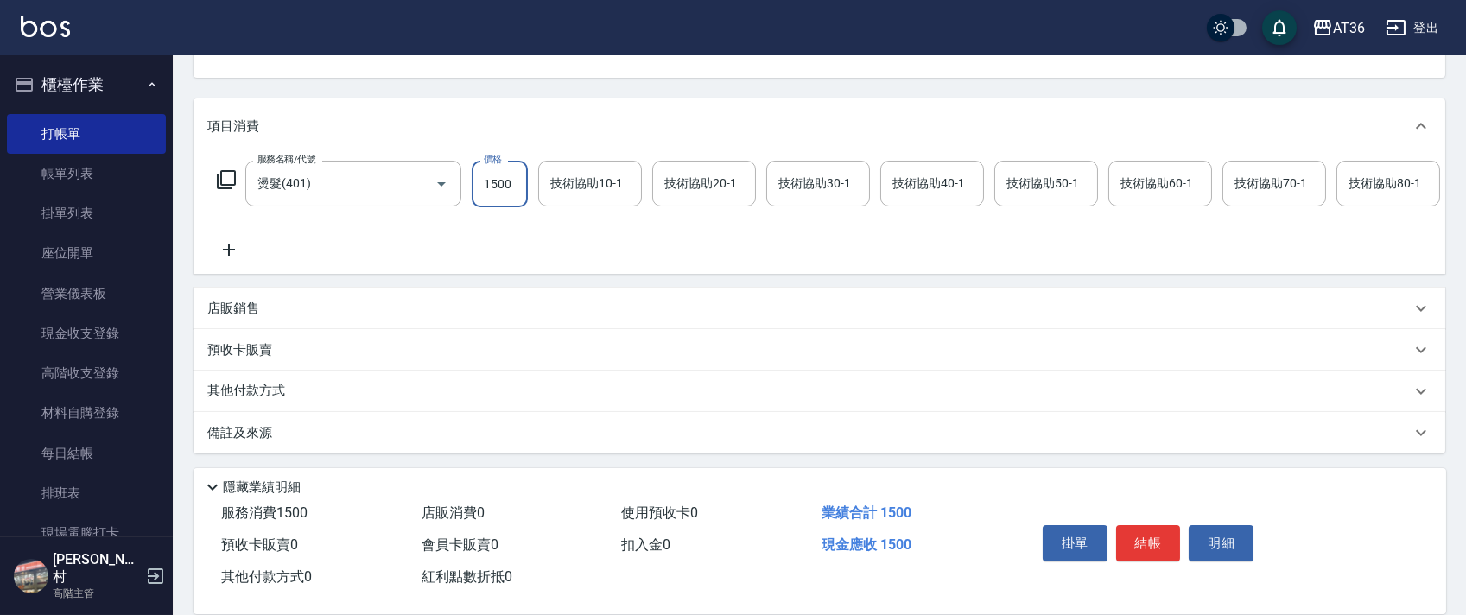
type input "1500"
drag, startPoint x: 288, startPoint y: 390, endPoint x: 298, endPoint y: 352, distance: 39.4
click at [287, 390] on p "其他付款方式" at bounding box center [250, 391] width 86 height 19
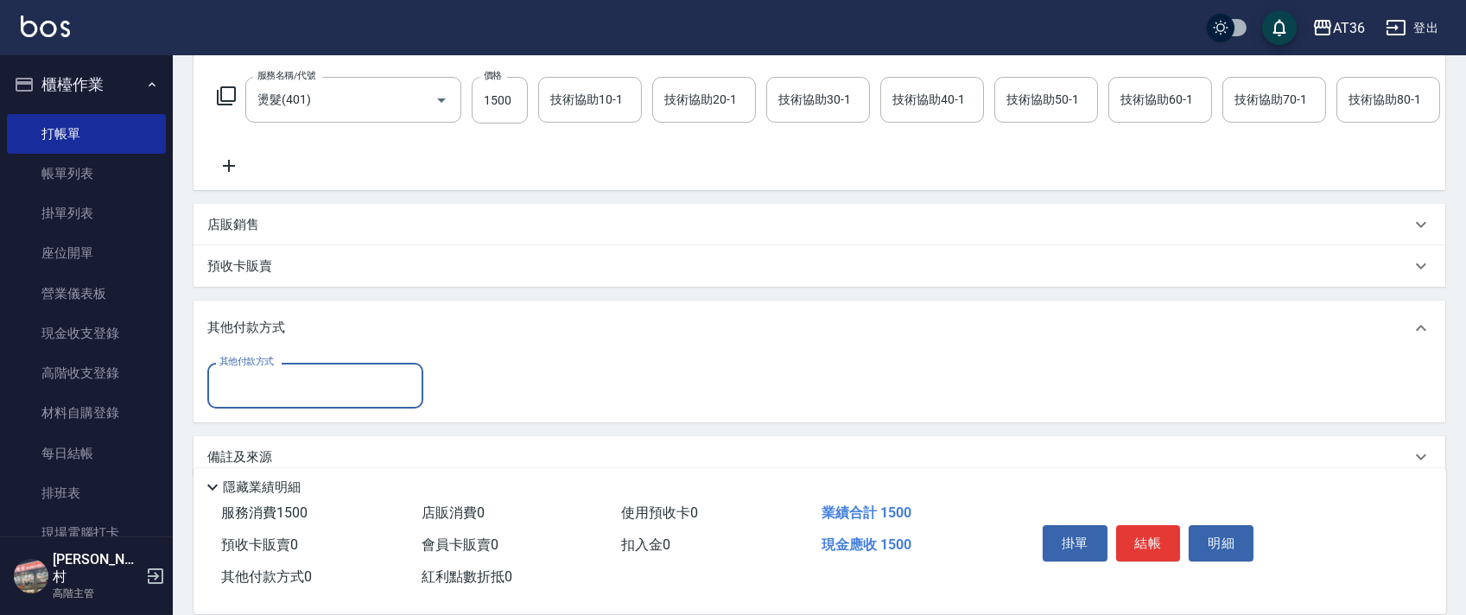
scroll to position [312, 0]
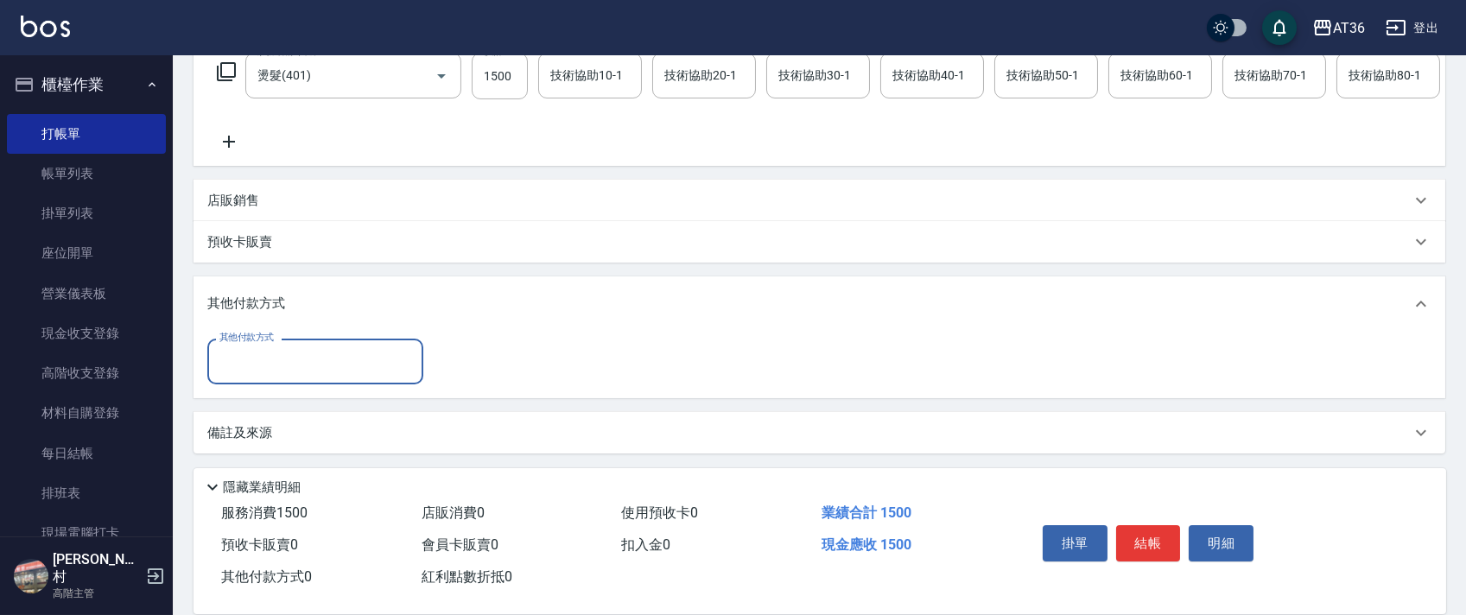
click at [294, 368] on input "其他付款方式" at bounding box center [315, 361] width 200 height 30
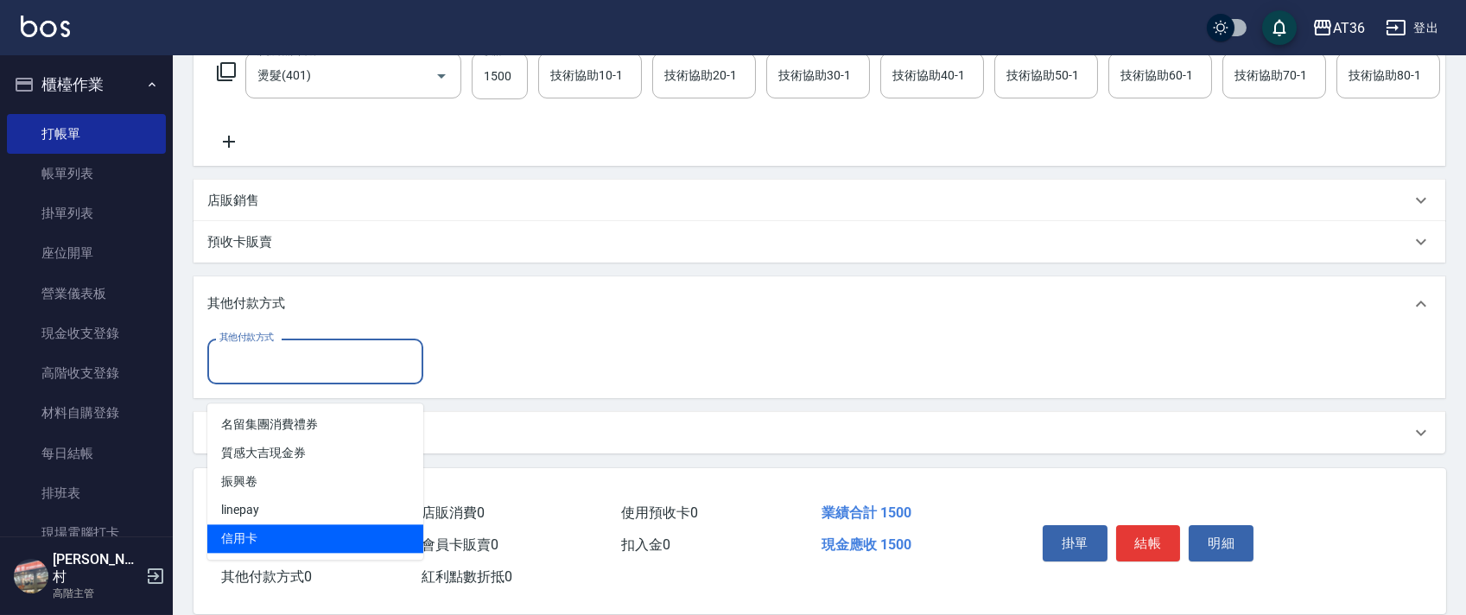
click at [254, 524] on span "信用卡" at bounding box center [315, 538] width 216 height 29
type input "信用卡"
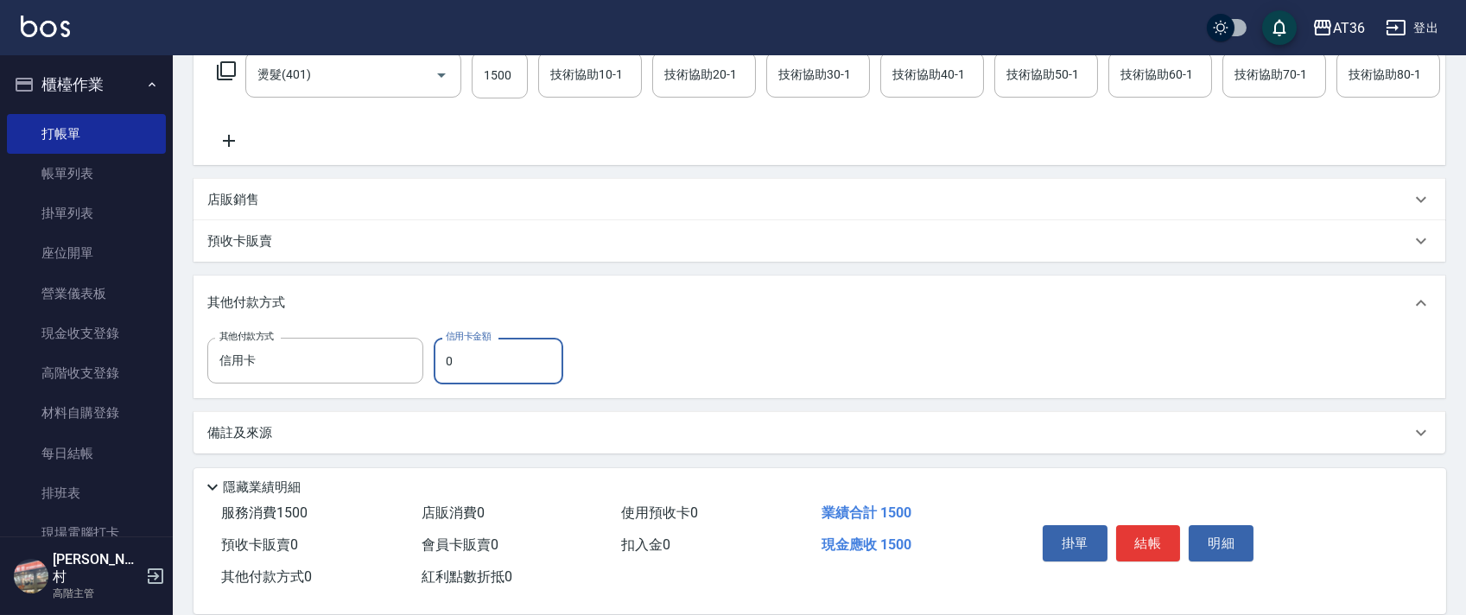
drag, startPoint x: 444, startPoint y: 372, endPoint x: 499, endPoint y: 362, distance: 56.3
click at [444, 371] on input "0" at bounding box center [499, 361] width 130 height 47
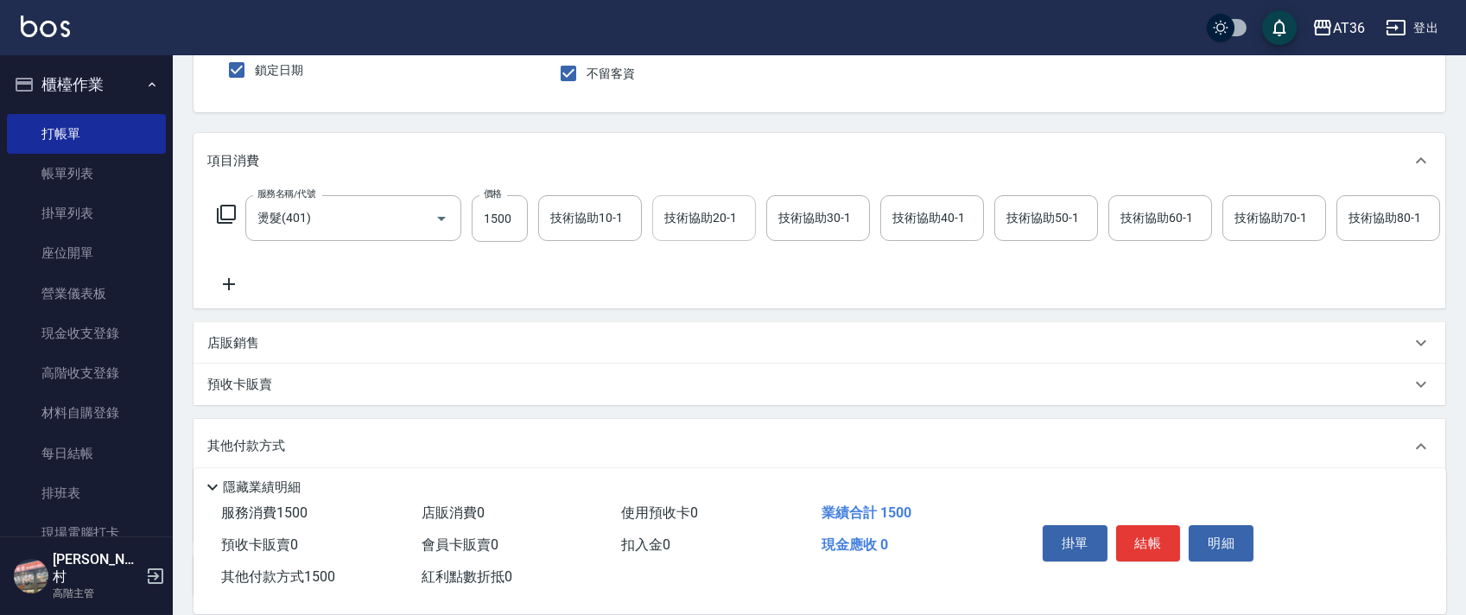
scroll to position [0, 0]
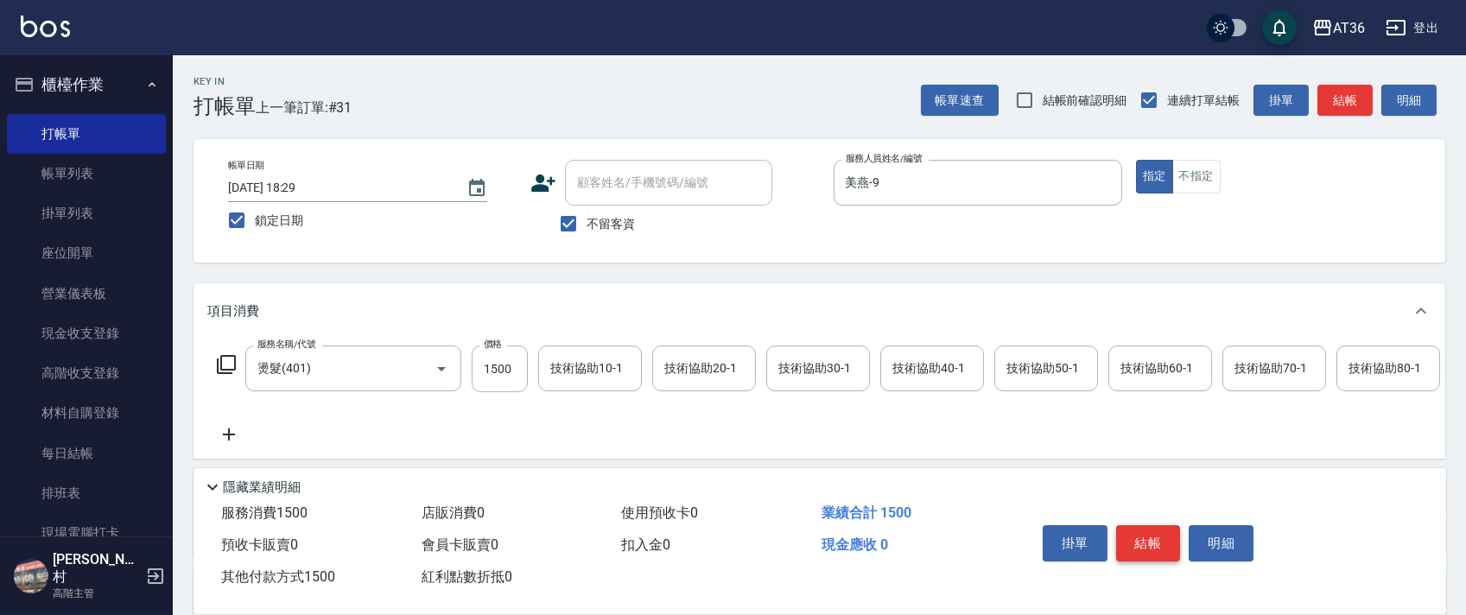
type input "1500"
click at [1140, 531] on button "結帳" at bounding box center [1148, 543] width 65 height 36
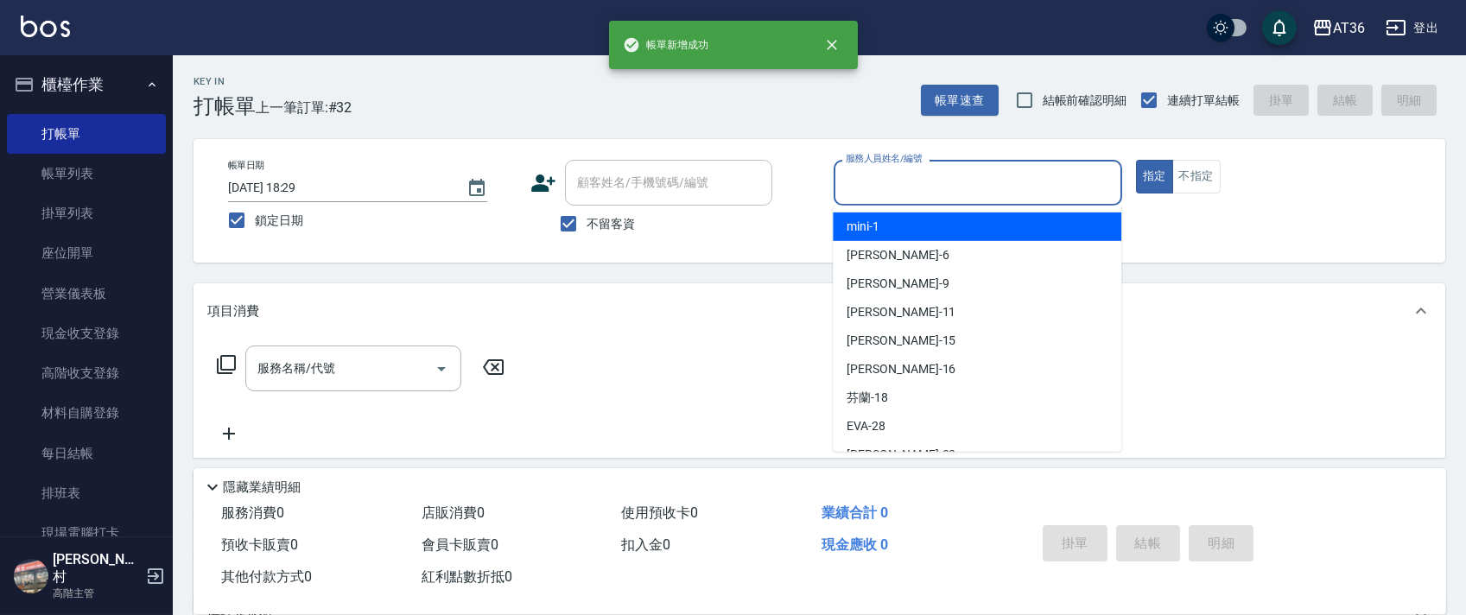
drag, startPoint x: 851, startPoint y: 188, endPoint x: 903, endPoint y: 213, distance: 57.2
click at [851, 193] on input "服務人員姓名/編號" at bounding box center [977, 183] width 273 height 30
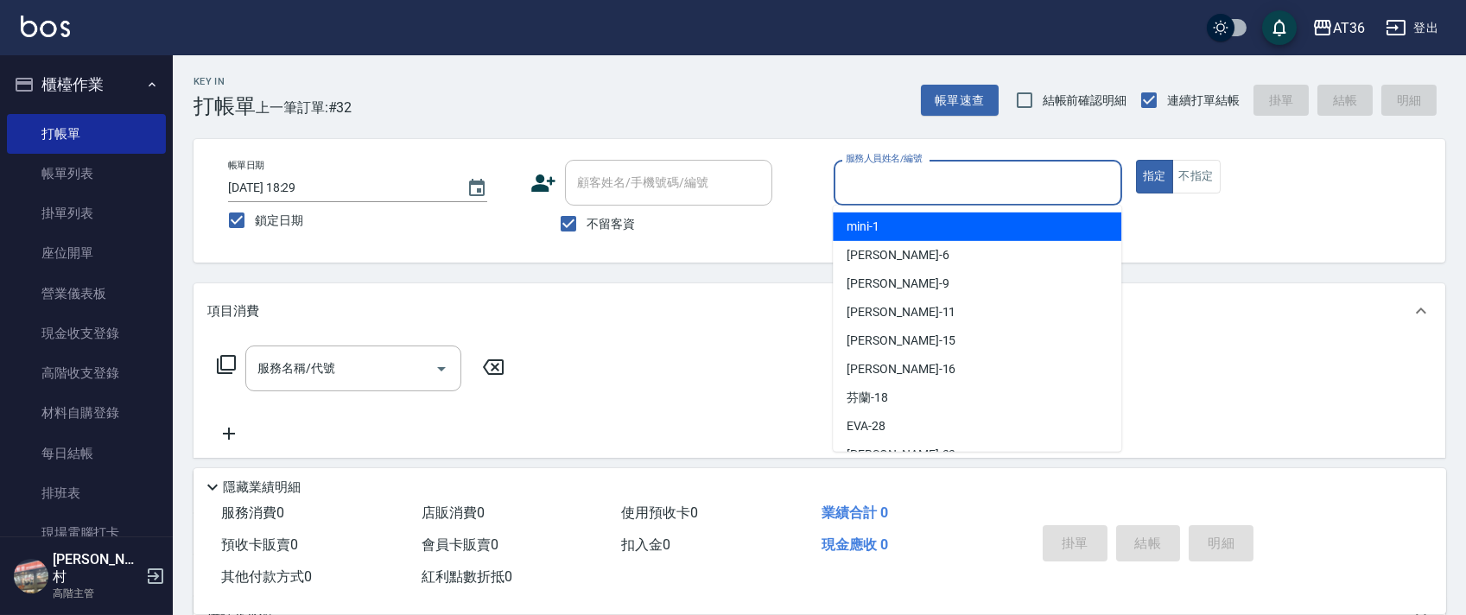
drag, startPoint x: 874, startPoint y: 229, endPoint x: 1203, endPoint y: 126, distance: 344.0
click at [876, 229] on span "mini -1" at bounding box center [863, 227] width 33 height 18
type input "mini-1"
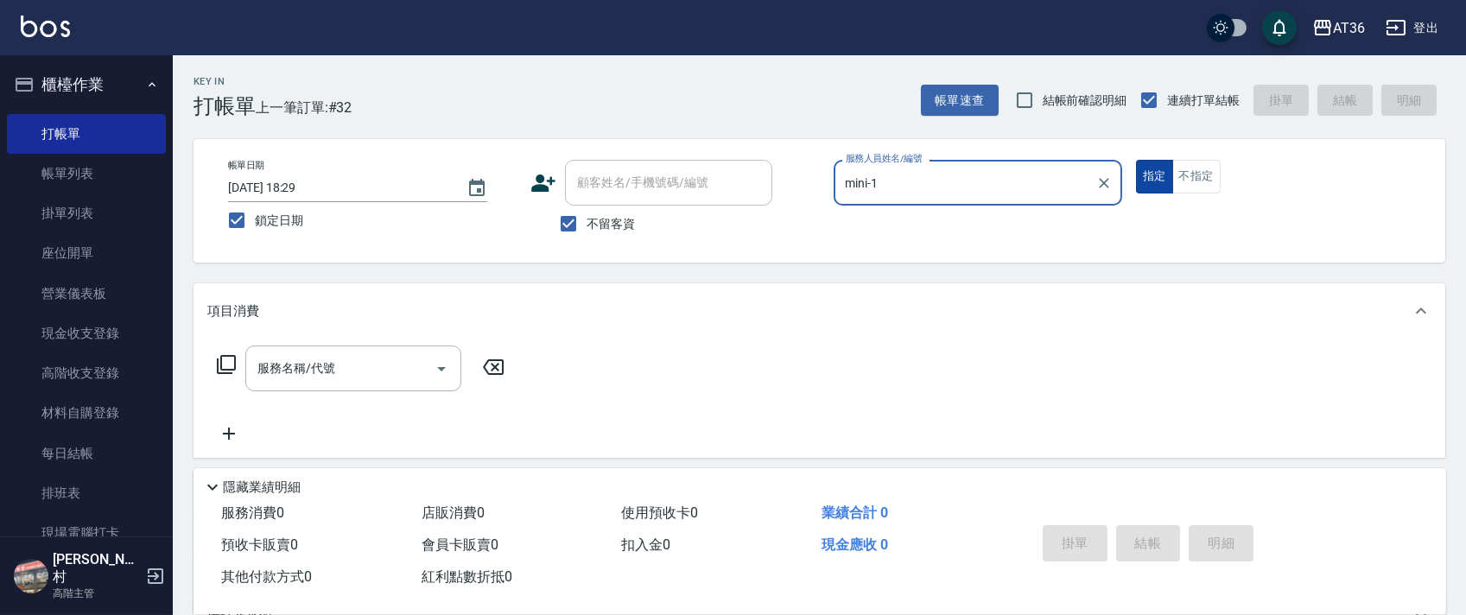
click at [1203, 178] on button "不指定" at bounding box center [1196, 177] width 48 height 34
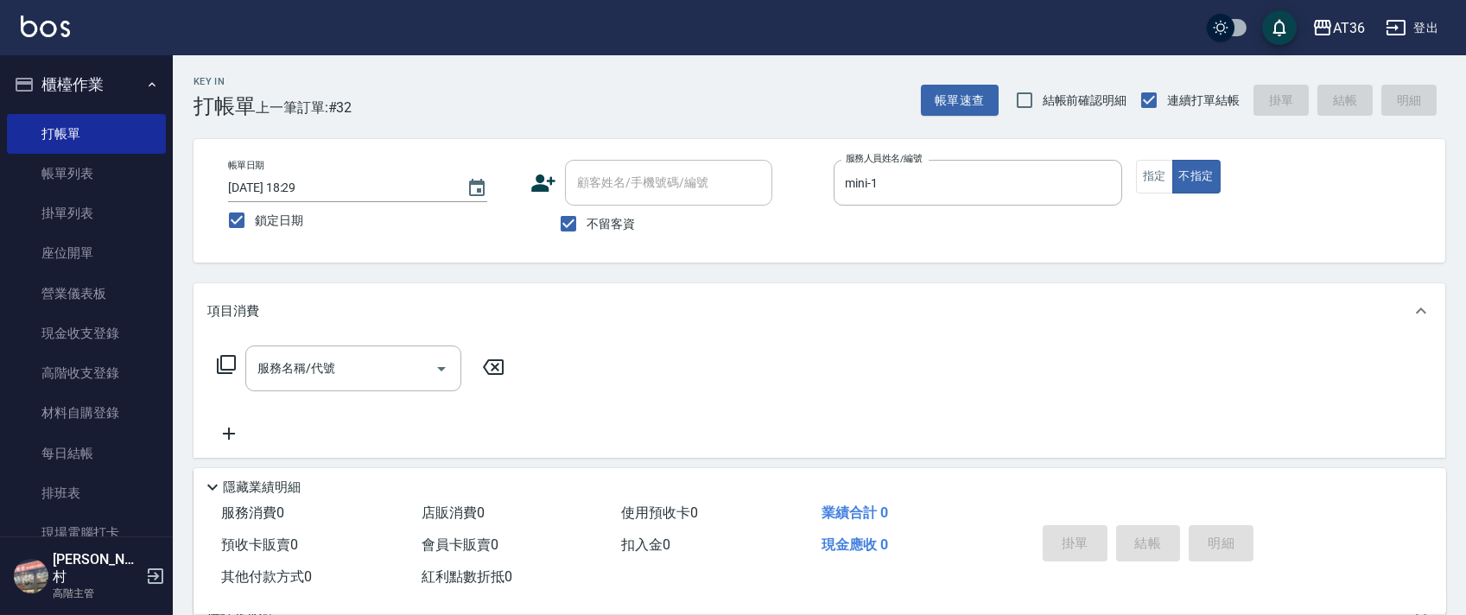
click at [229, 358] on icon at bounding box center [226, 364] width 21 height 21
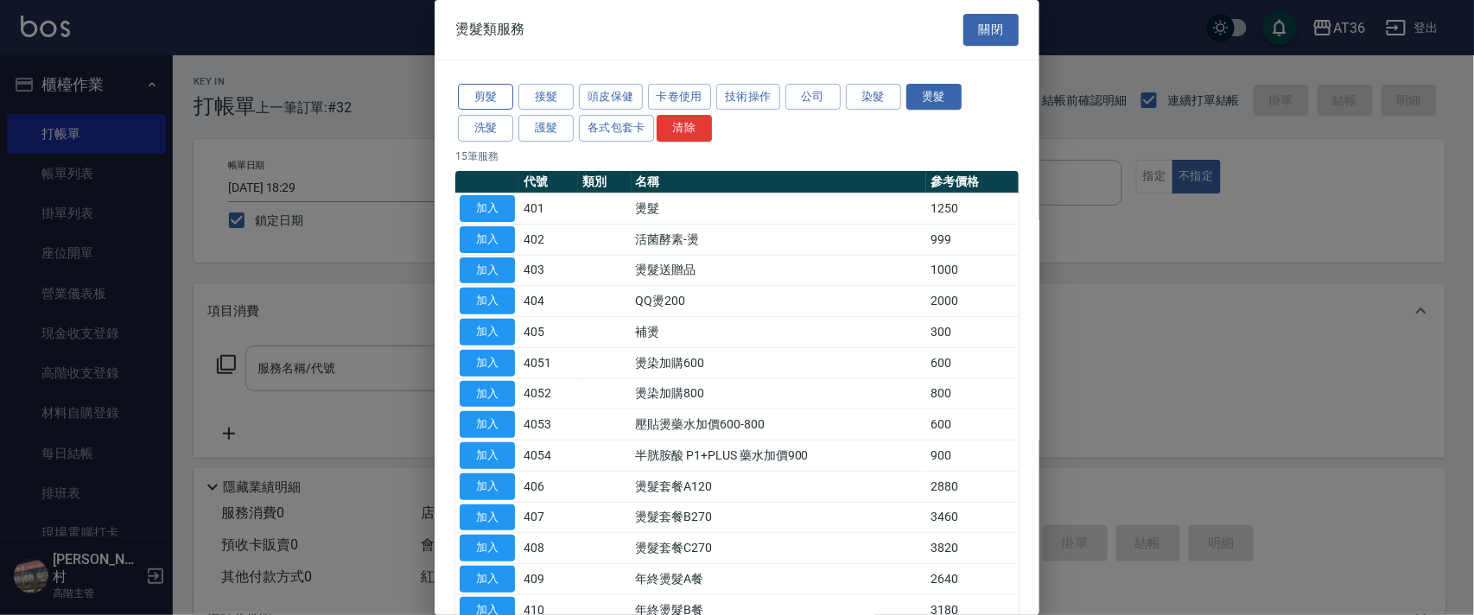
drag, startPoint x: 505, startPoint y: 90, endPoint x: 628, endPoint y: 163, distance: 143.7
click at [505, 92] on button "剪髮" at bounding box center [485, 97] width 55 height 27
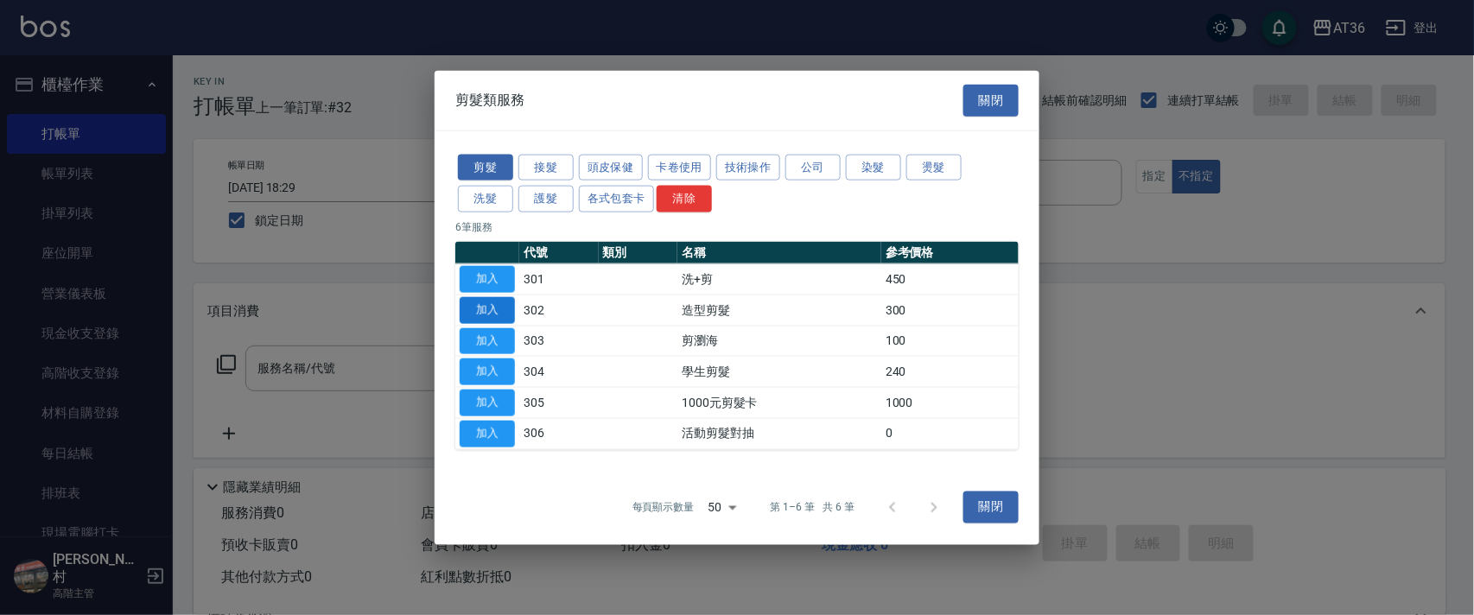
click at [495, 307] on button "加入" at bounding box center [487, 309] width 55 height 27
type input "造型剪髮(302)"
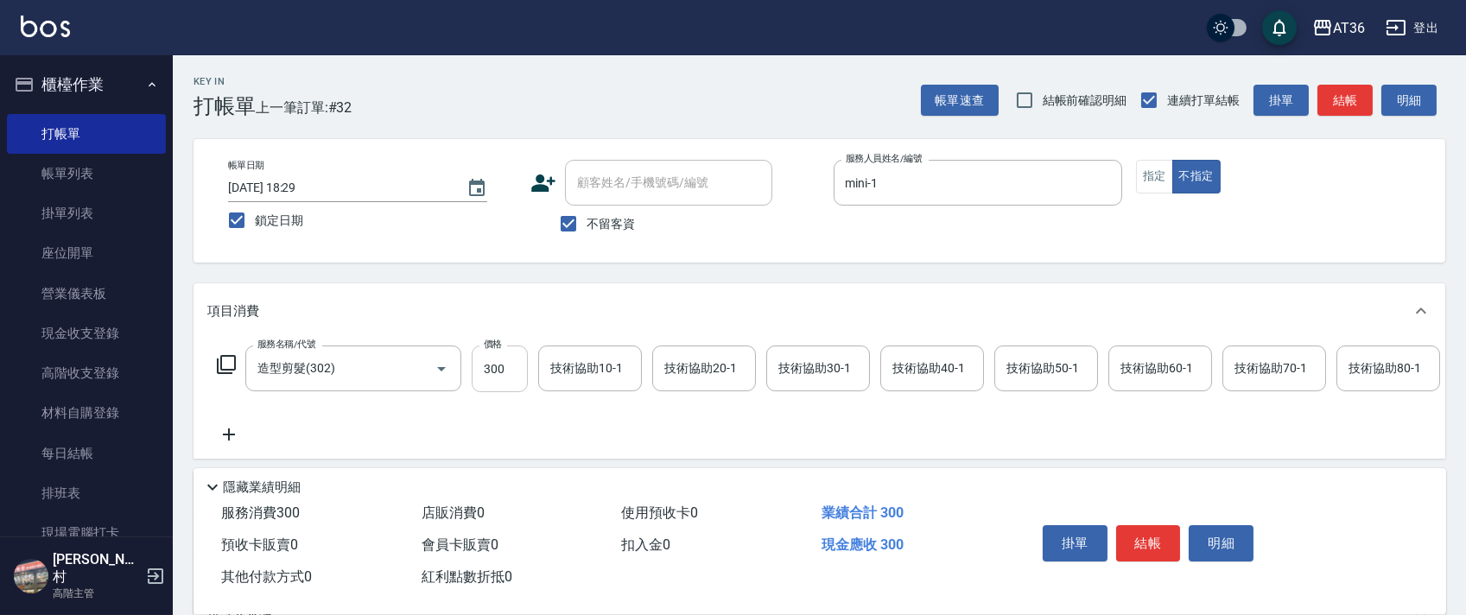
click at [492, 361] on input "300" at bounding box center [500, 369] width 56 height 47
type input "278"
click at [1146, 540] on button "結帳" at bounding box center [1148, 543] width 65 height 36
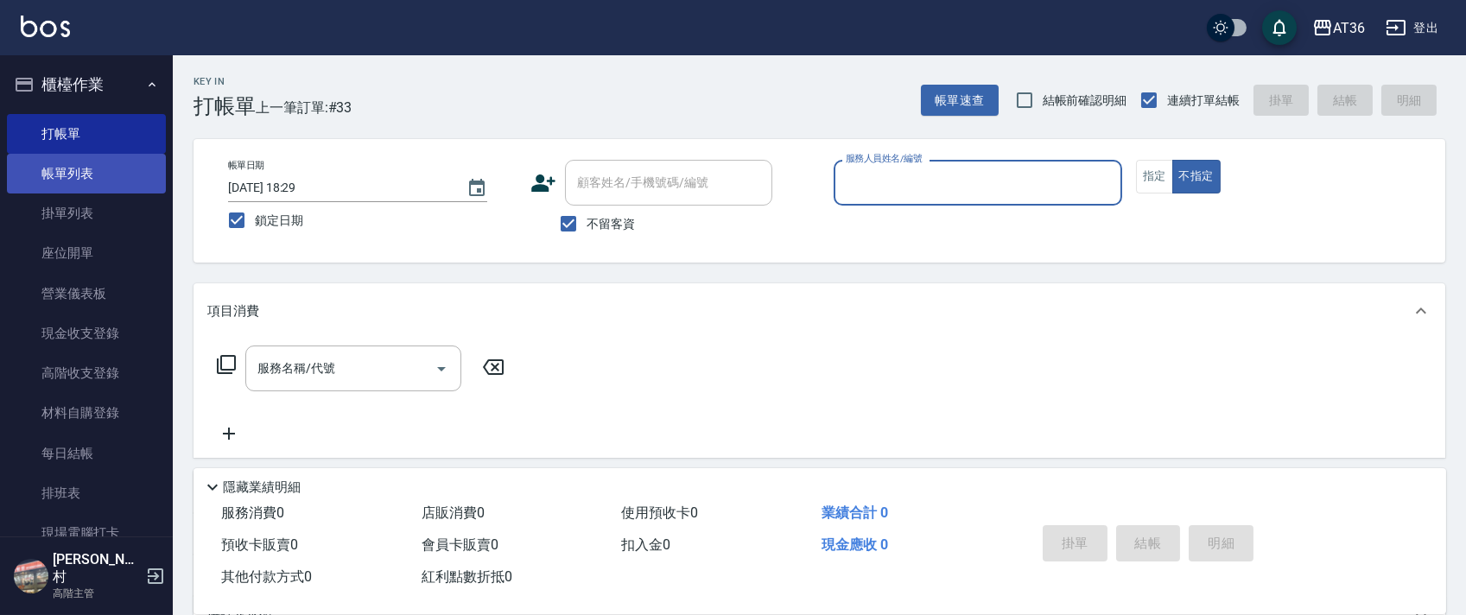
click at [117, 168] on link "帳單列表" at bounding box center [86, 174] width 159 height 40
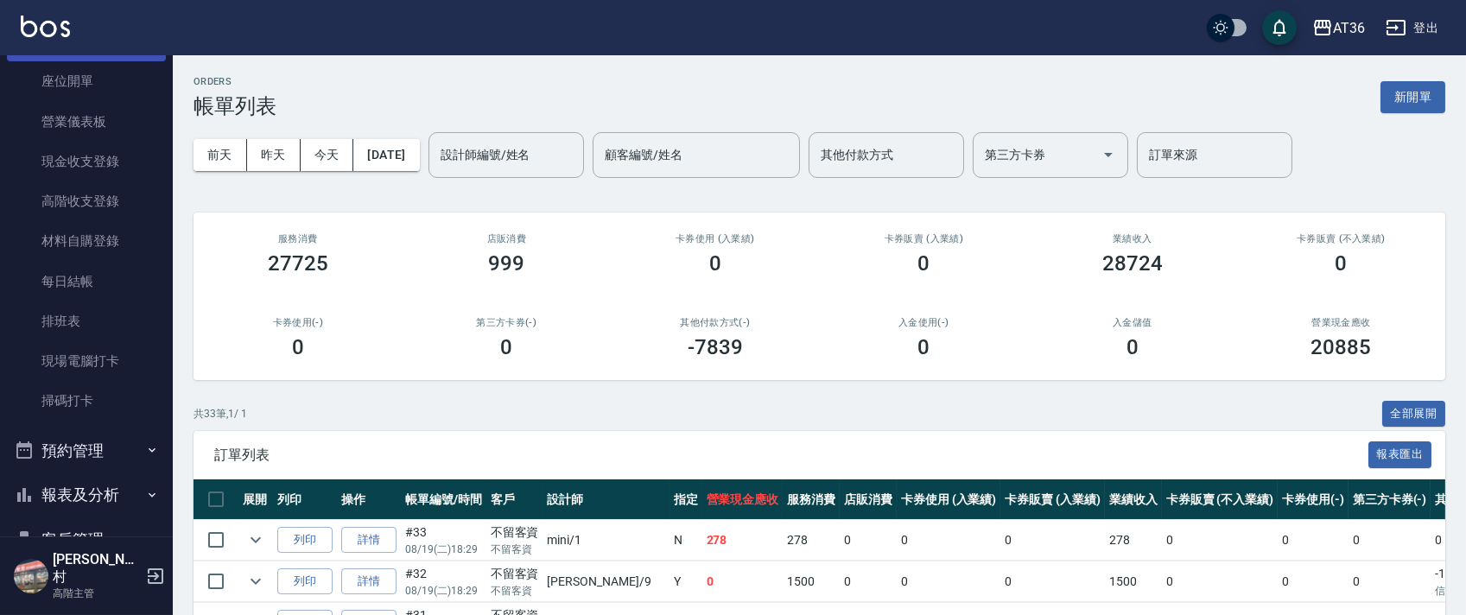
scroll to position [379, 0]
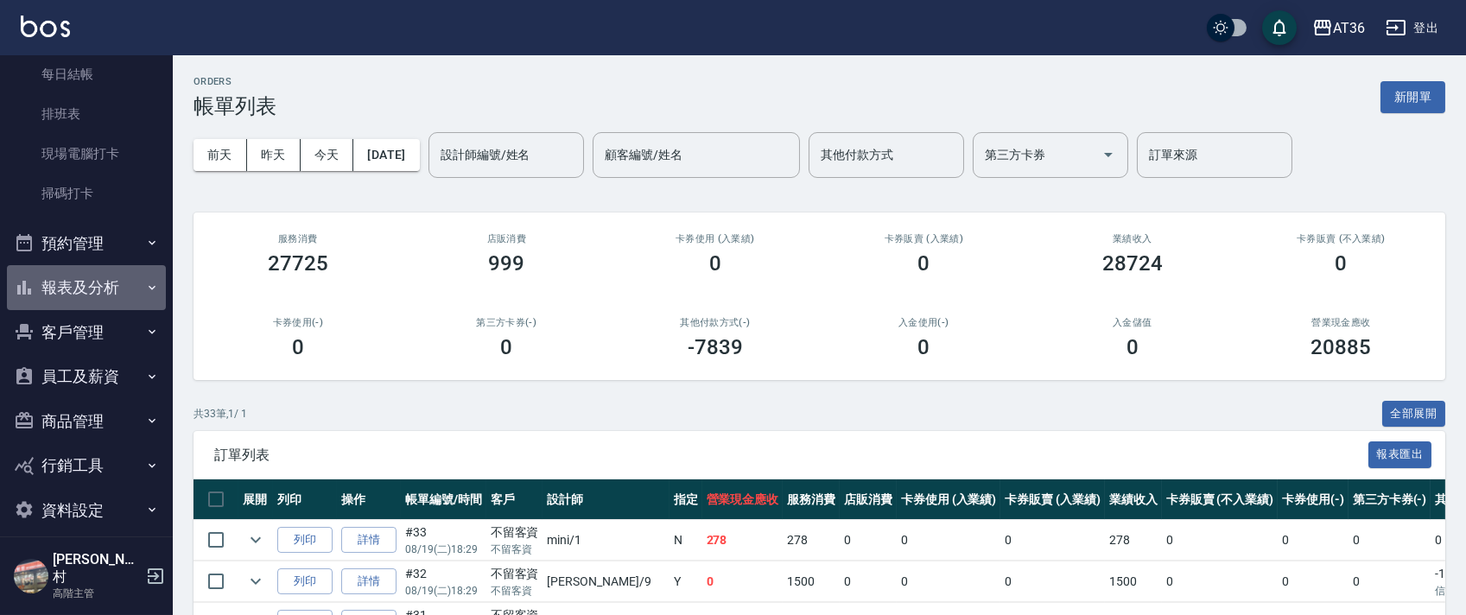
click at [101, 292] on button "報表及分析" at bounding box center [86, 287] width 159 height 45
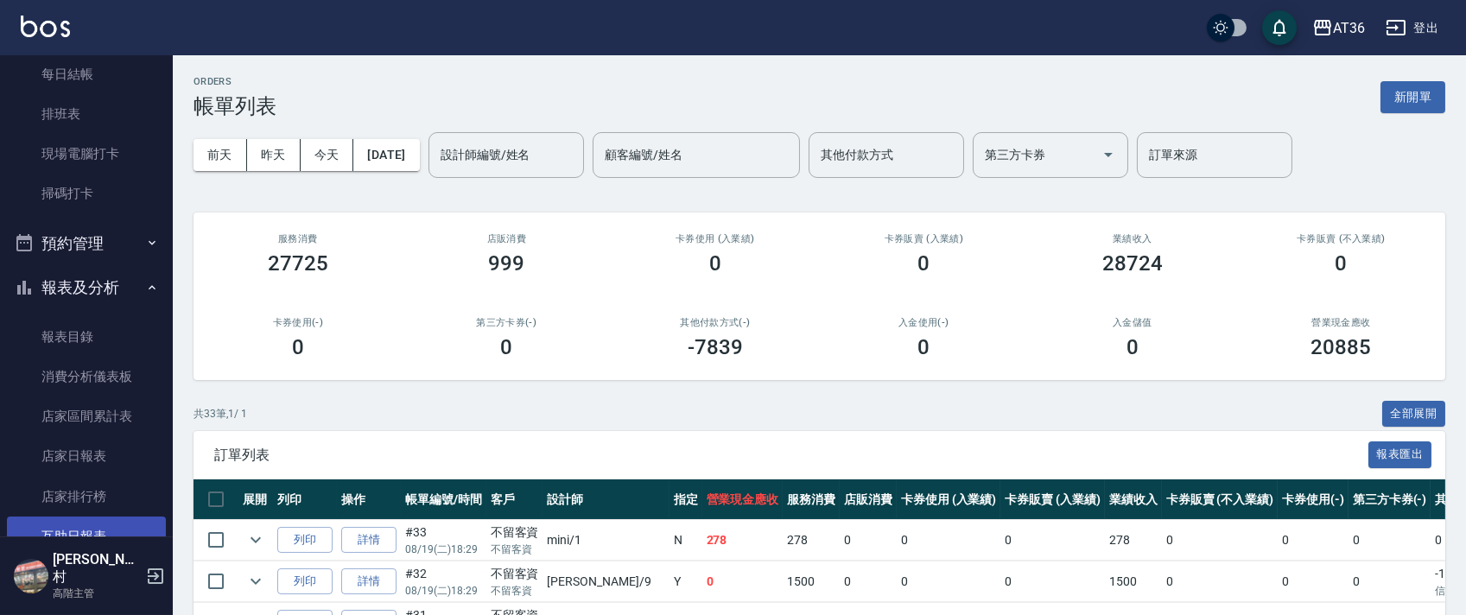
click at [111, 536] on link "互助日報表" at bounding box center [86, 537] width 159 height 40
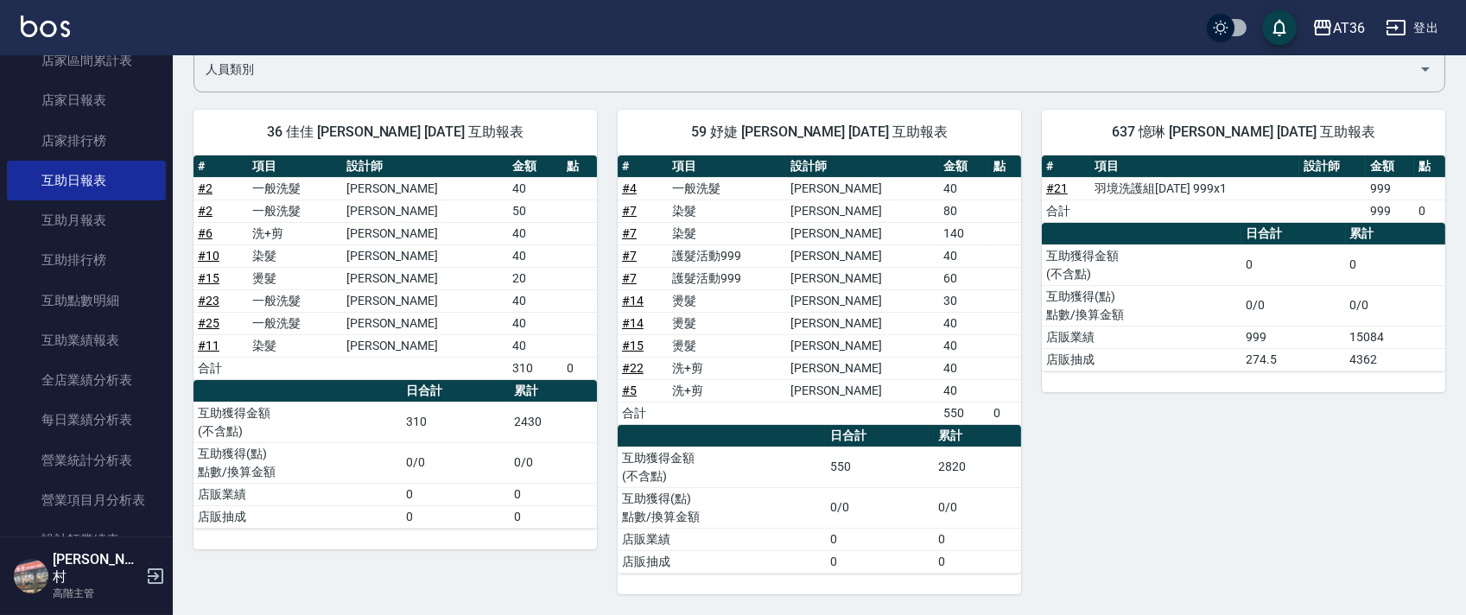
scroll to position [1070, 0]
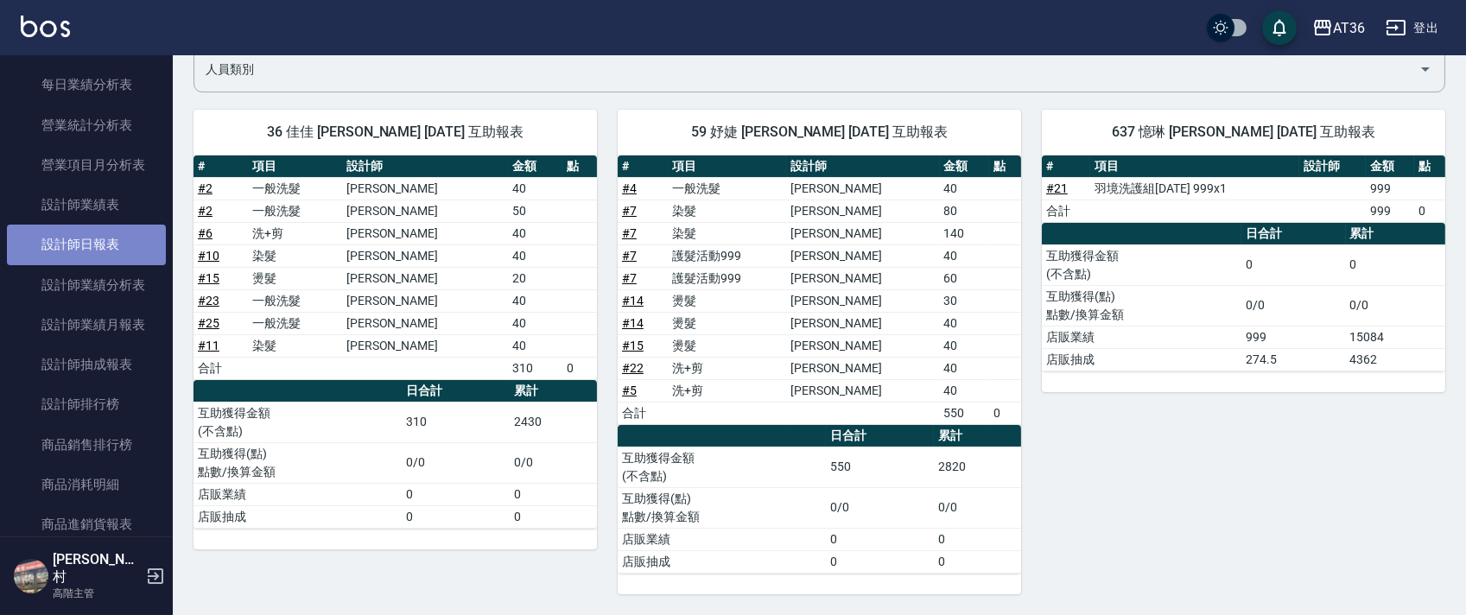
click at [113, 235] on link "設計師日報表" at bounding box center [86, 245] width 159 height 40
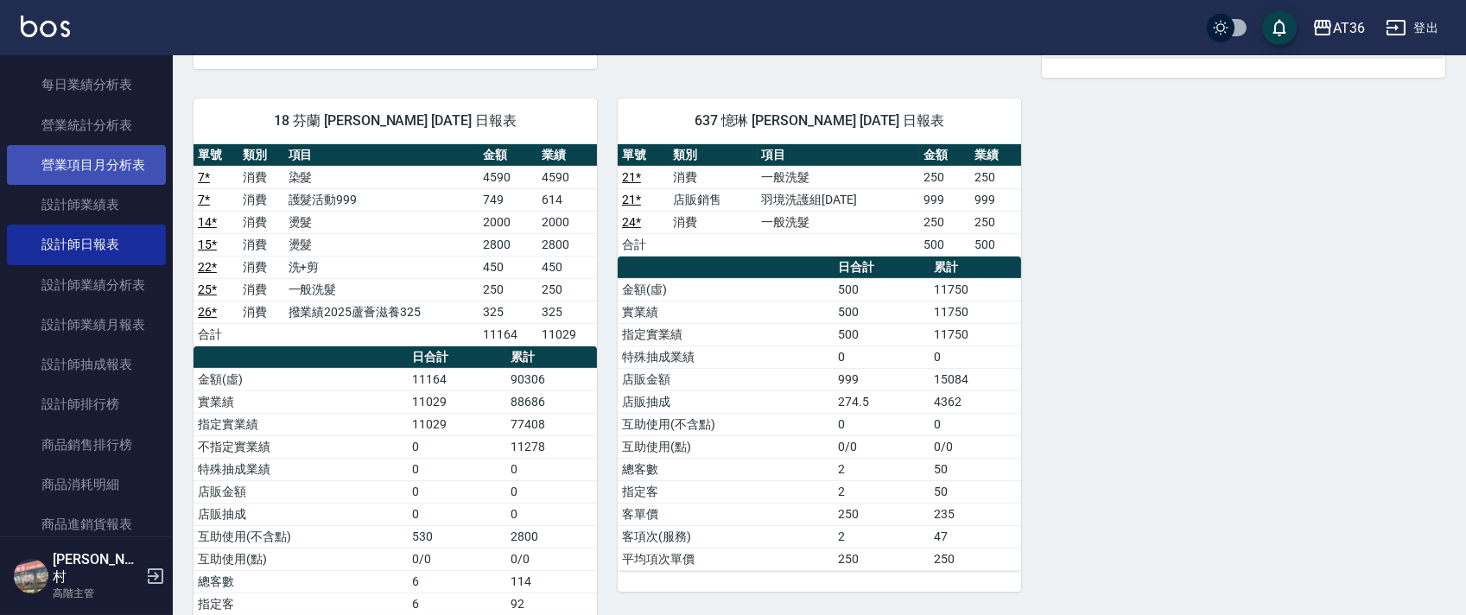
scroll to position [379, 0]
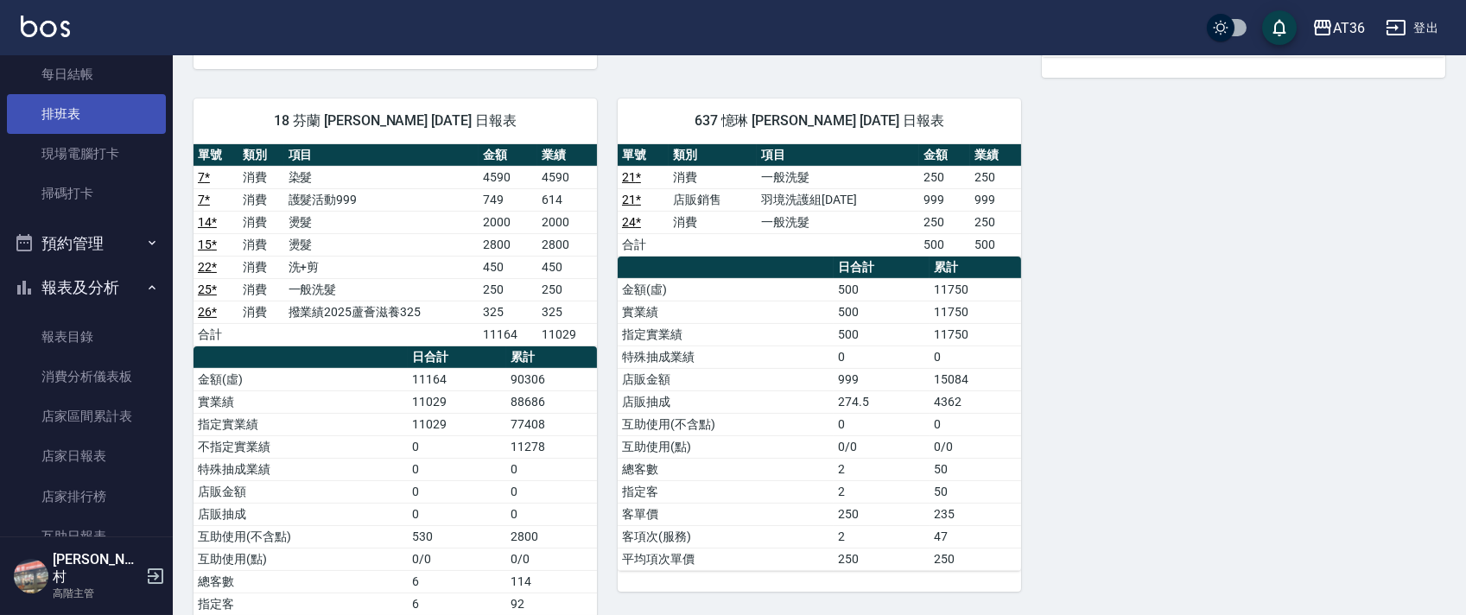
click at [118, 110] on link "排班表" at bounding box center [86, 114] width 159 height 40
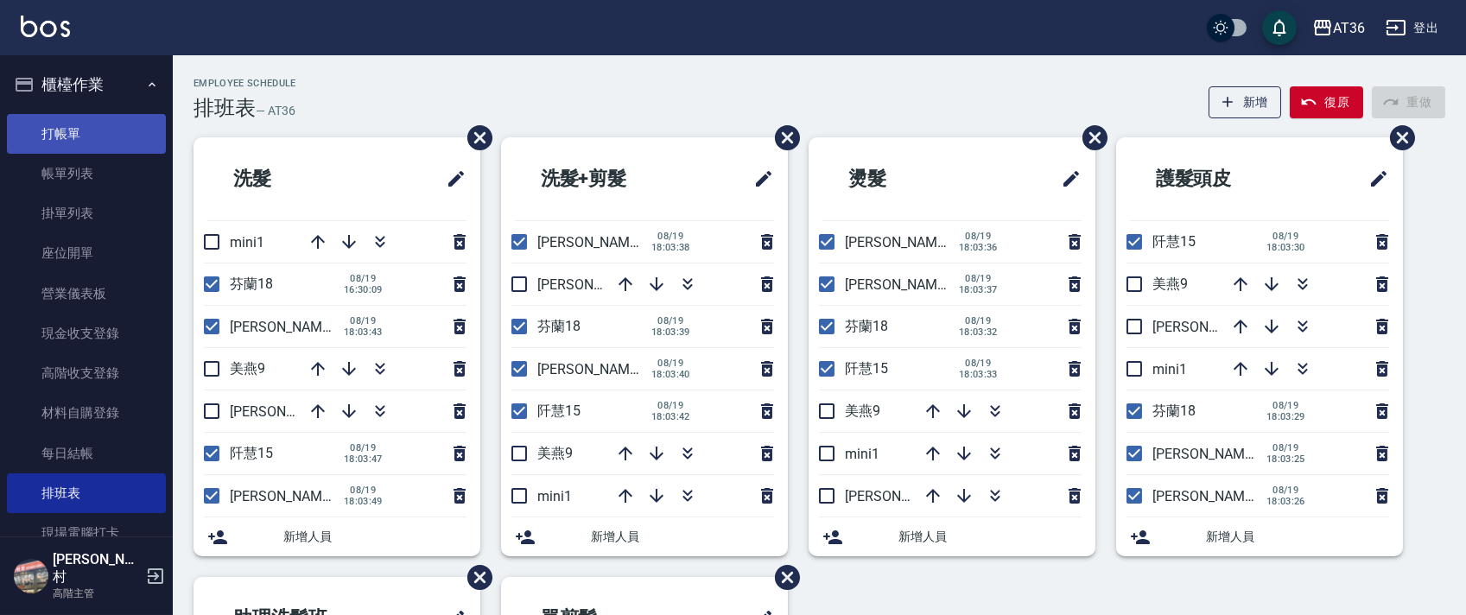
click at [81, 128] on link "打帳單" at bounding box center [86, 134] width 159 height 40
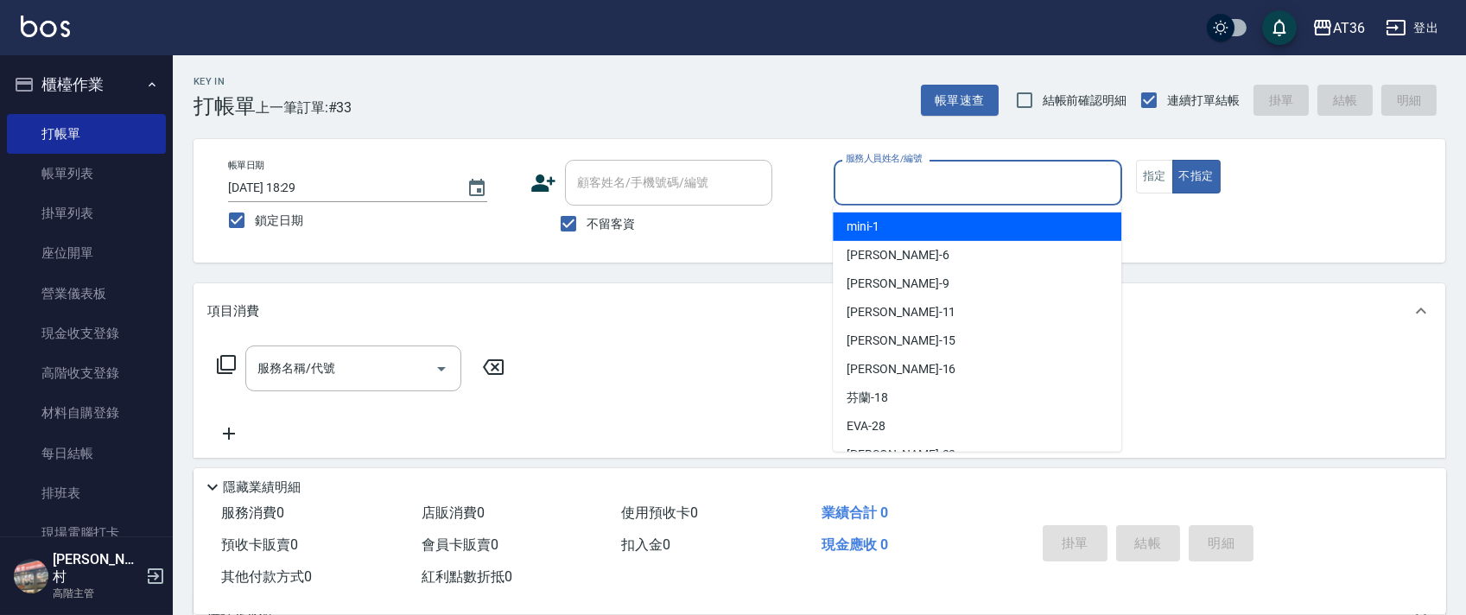
drag, startPoint x: 881, startPoint y: 184, endPoint x: 936, endPoint y: 223, distance: 67.6
click at [885, 191] on input "服務人員姓名/編號" at bounding box center [977, 183] width 273 height 30
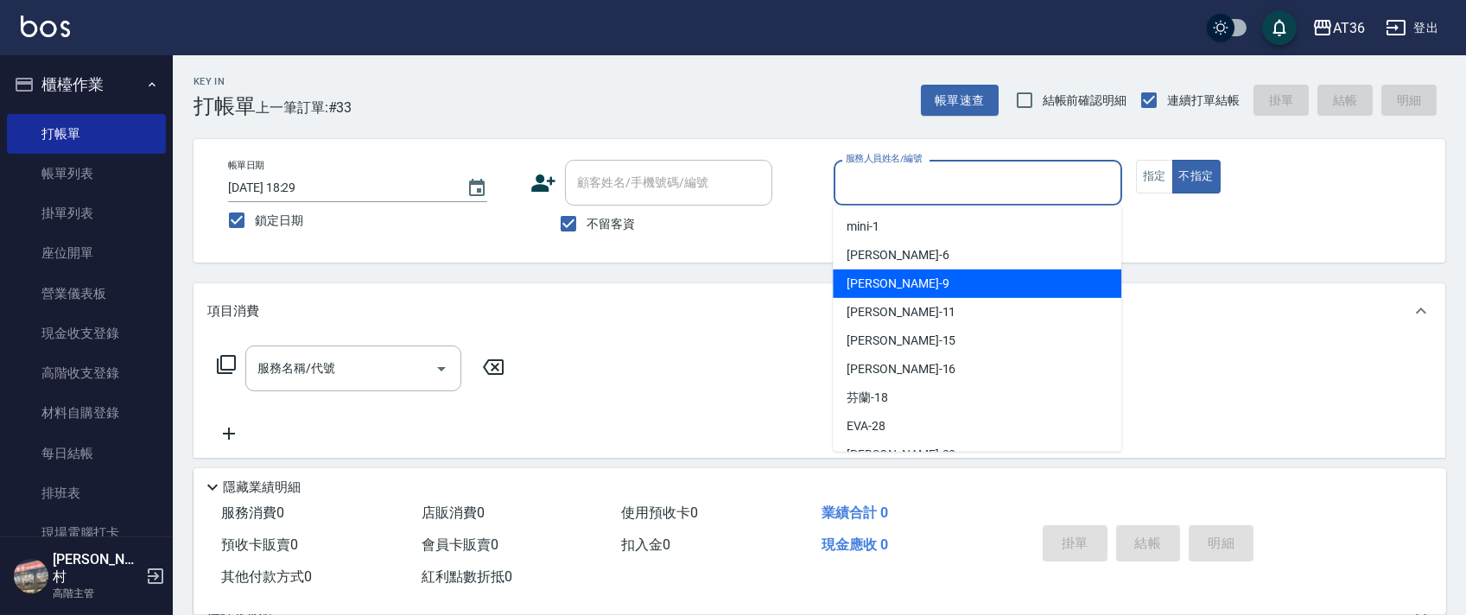
drag, startPoint x: 896, startPoint y: 278, endPoint x: 1079, endPoint y: 197, distance: 200.3
click at [897, 279] on div "美燕 -9" at bounding box center [977, 284] width 289 height 29
type input "美燕-9"
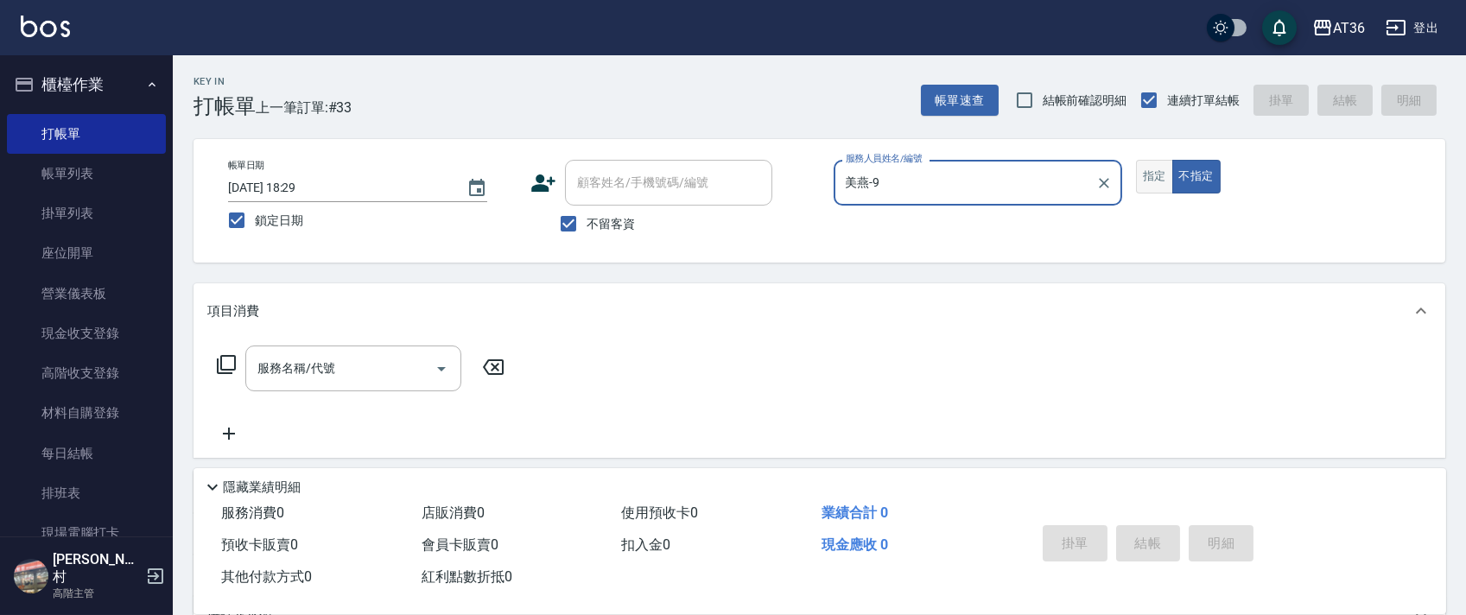
click at [1161, 170] on button "指定" at bounding box center [1154, 177] width 37 height 34
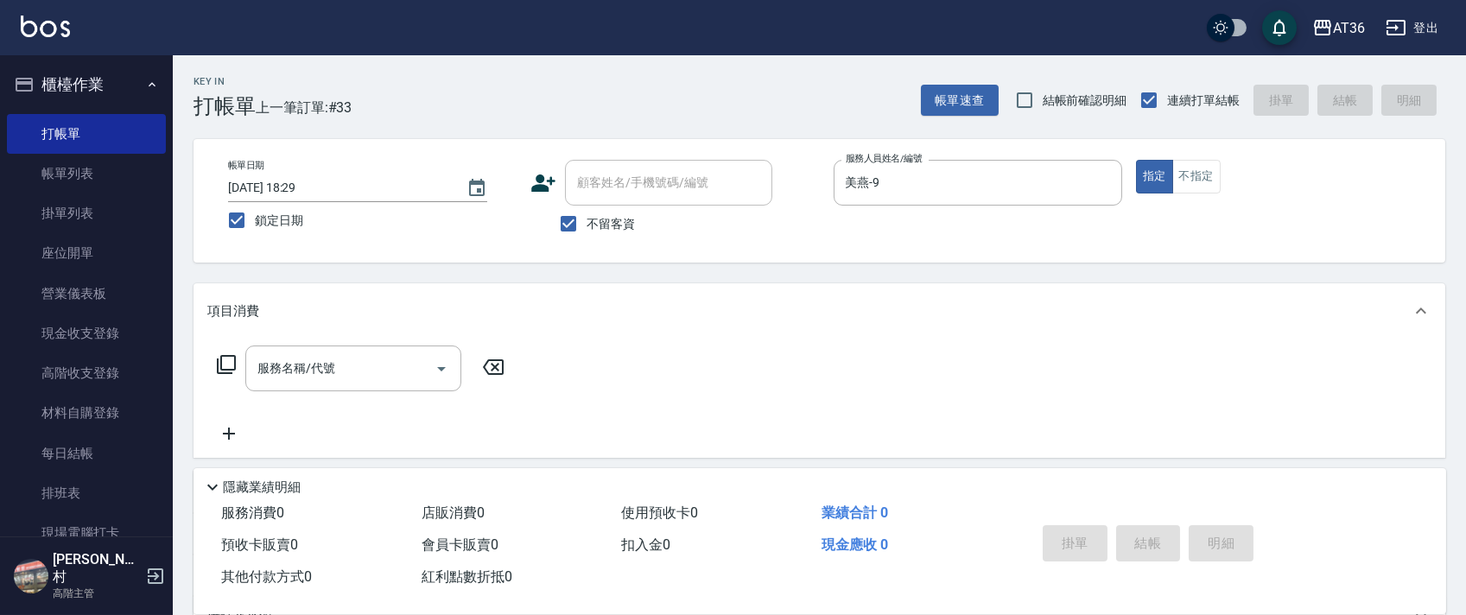
click at [232, 359] on icon at bounding box center [226, 364] width 21 height 21
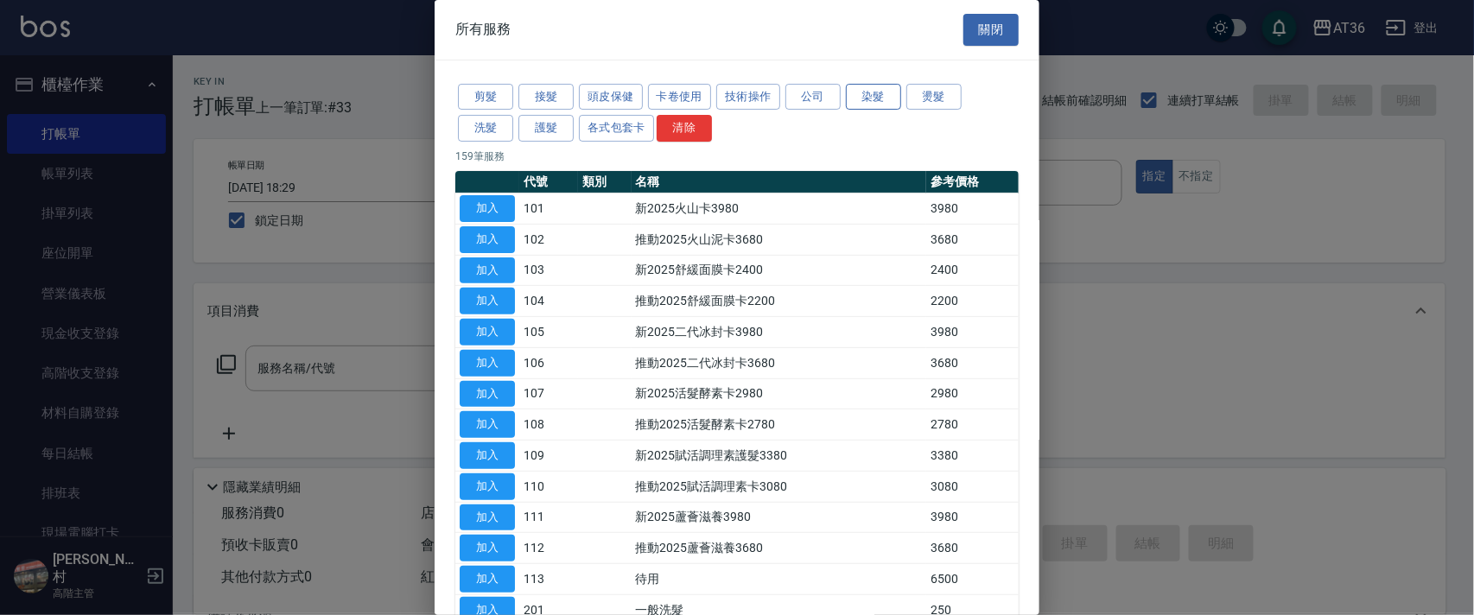
click at [863, 97] on button "染髮" at bounding box center [873, 97] width 55 height 27
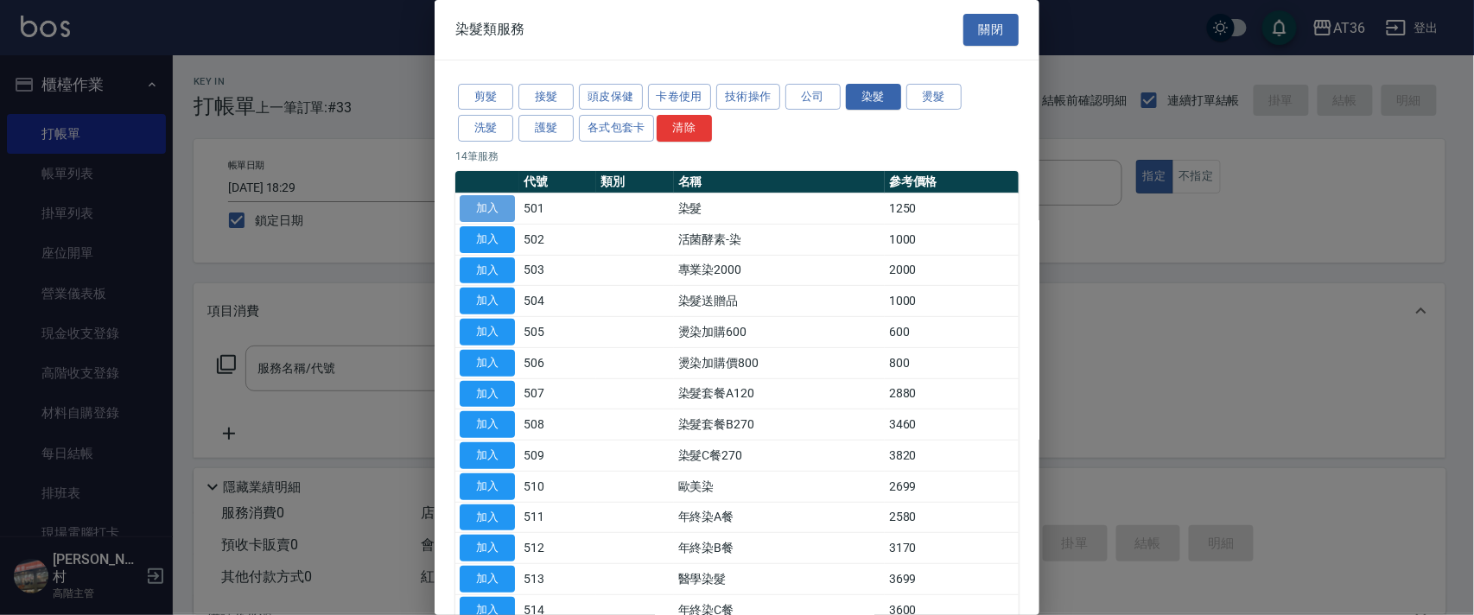
click at [474, 201] on button "加入" at bounding box center [487, 208] width 55 height 27
type input "染髮(501)"
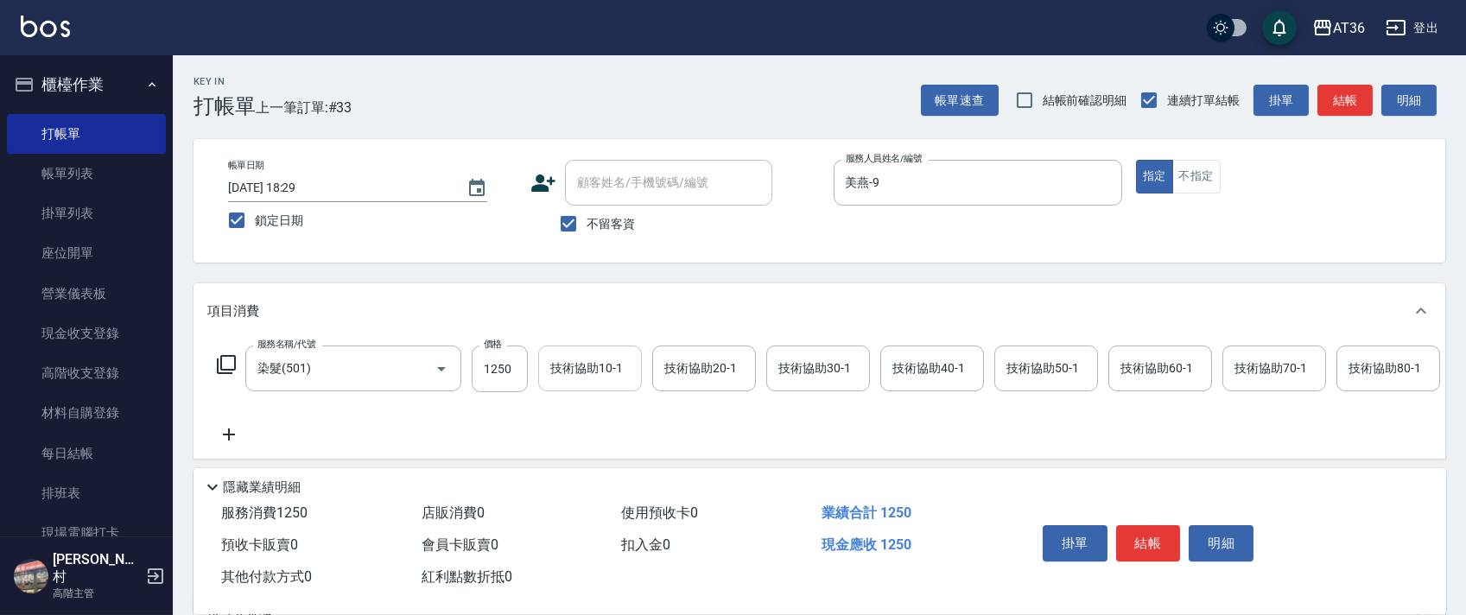
click at [506, 374] on input "1250" at bounding box center [500, 369] width 56 height 47
type input "1500"
click at [929, 376] on div "技術協助40-1 技術協助40-1" at bounding box center [932, 369] width 104 height 46
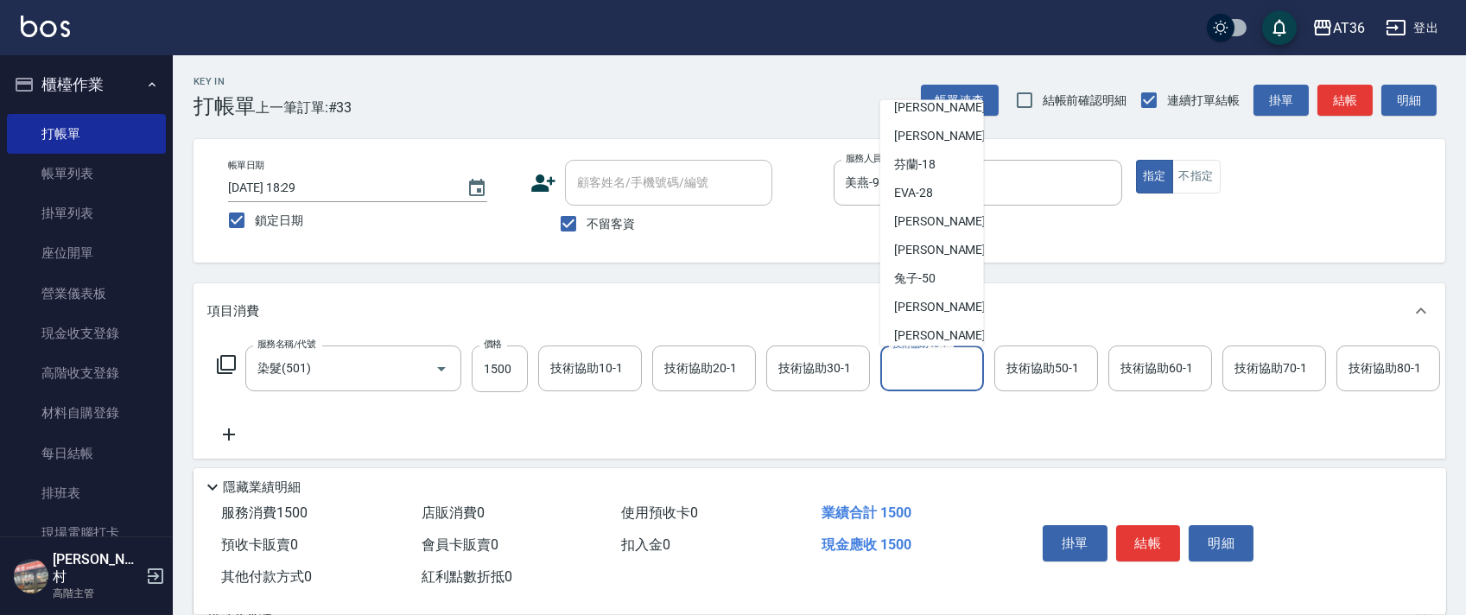
scroll to position [224, 0]
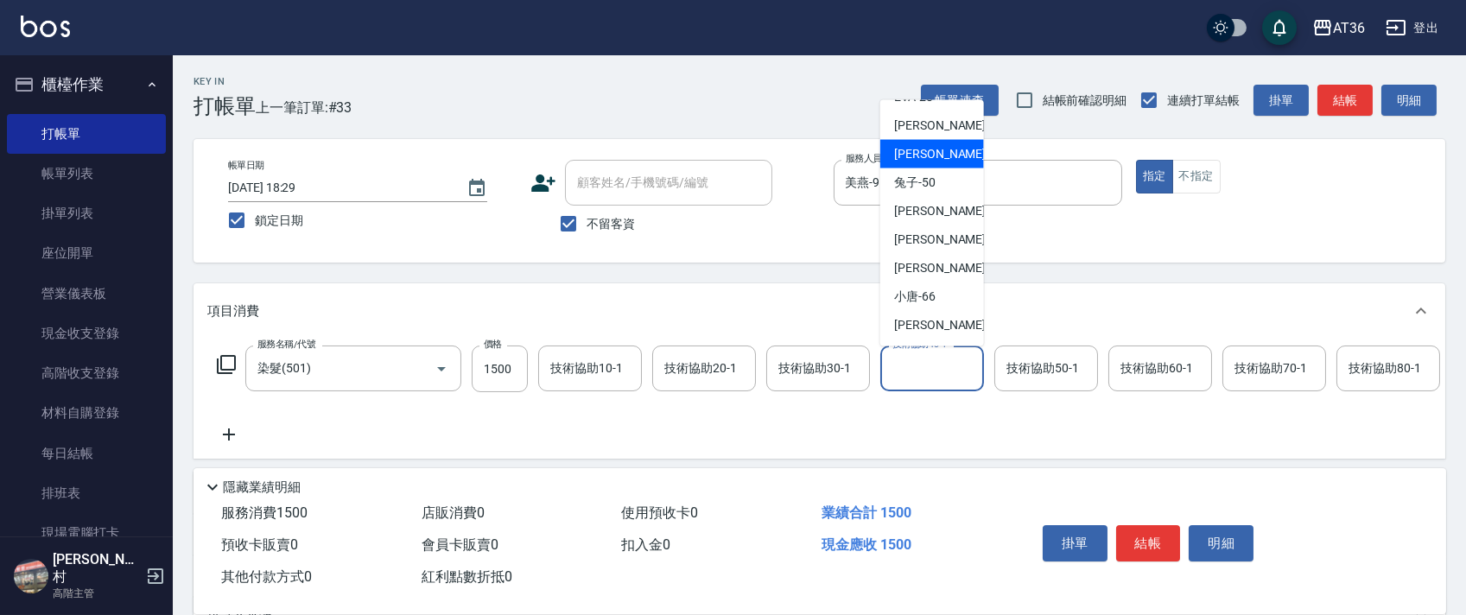
click at [946, 154] on div "佳佳 -36" at bounding box center [932, 154] width 104 height 29
type input "佳佳-36"
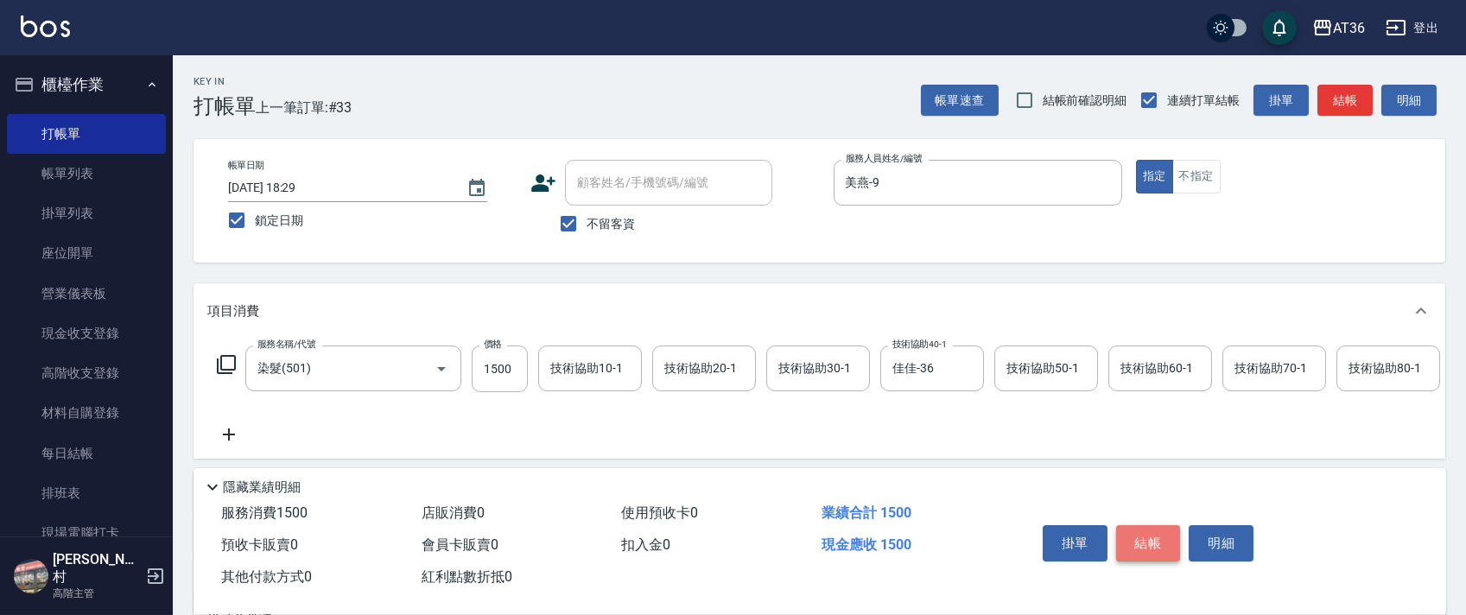
click at [1139, 542] on button "結帳" at bounding box center [1148, 543] width 65 height 36
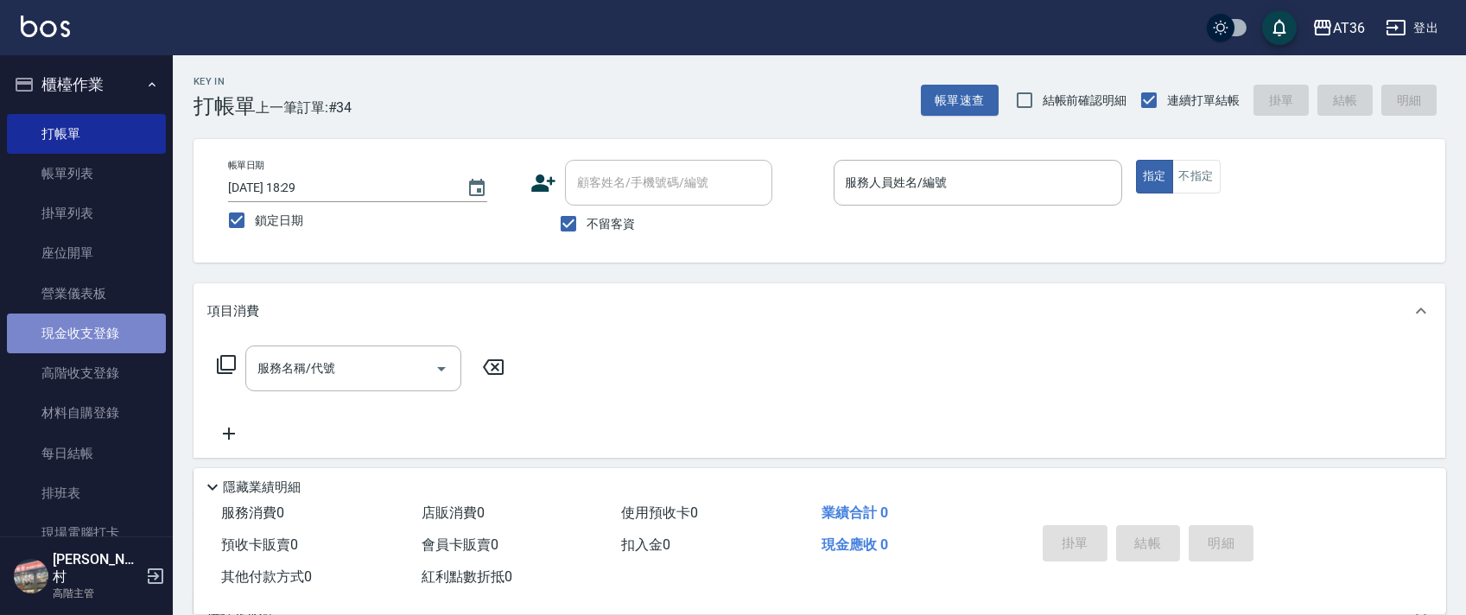
click at [87, 322] on link "現金收支登錄" at bounding box center [86, 334] width 159 height 40
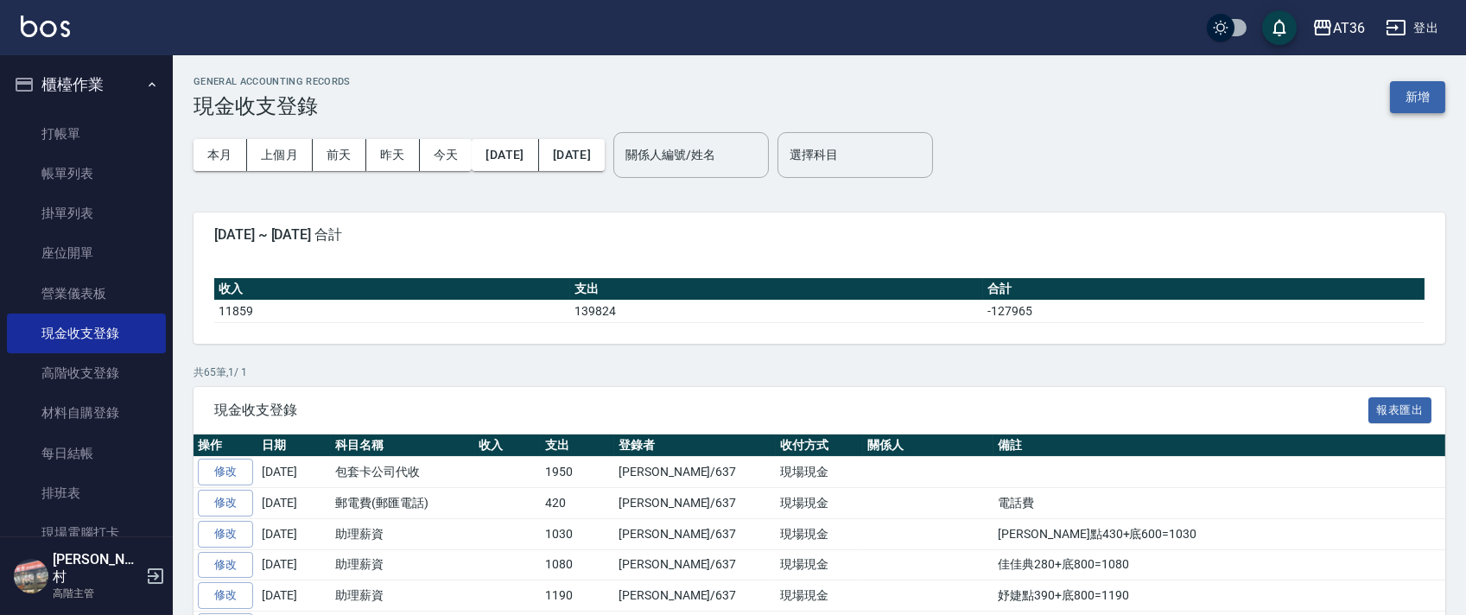
click at [1400, 89] on button "新增" at bounding box center [1417, 97] width 55 height 32
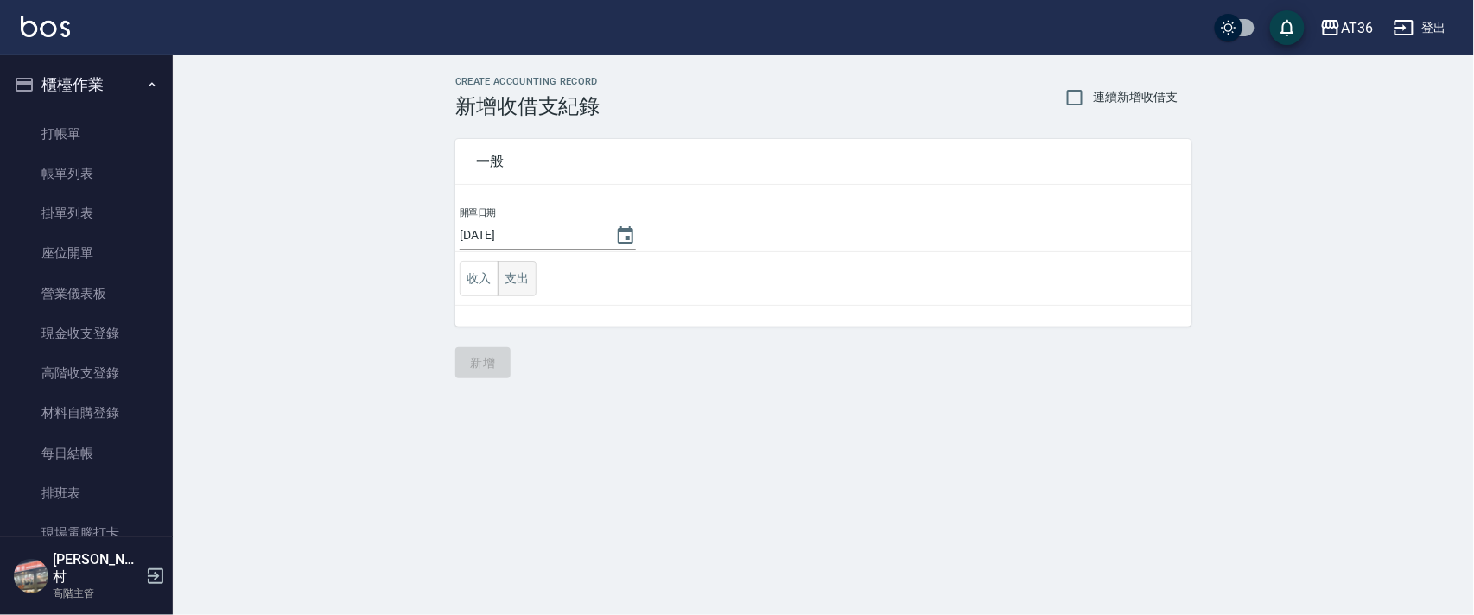
click at [508, 276] on button "支出" at bounding box center [517, 278] width 39 height 35
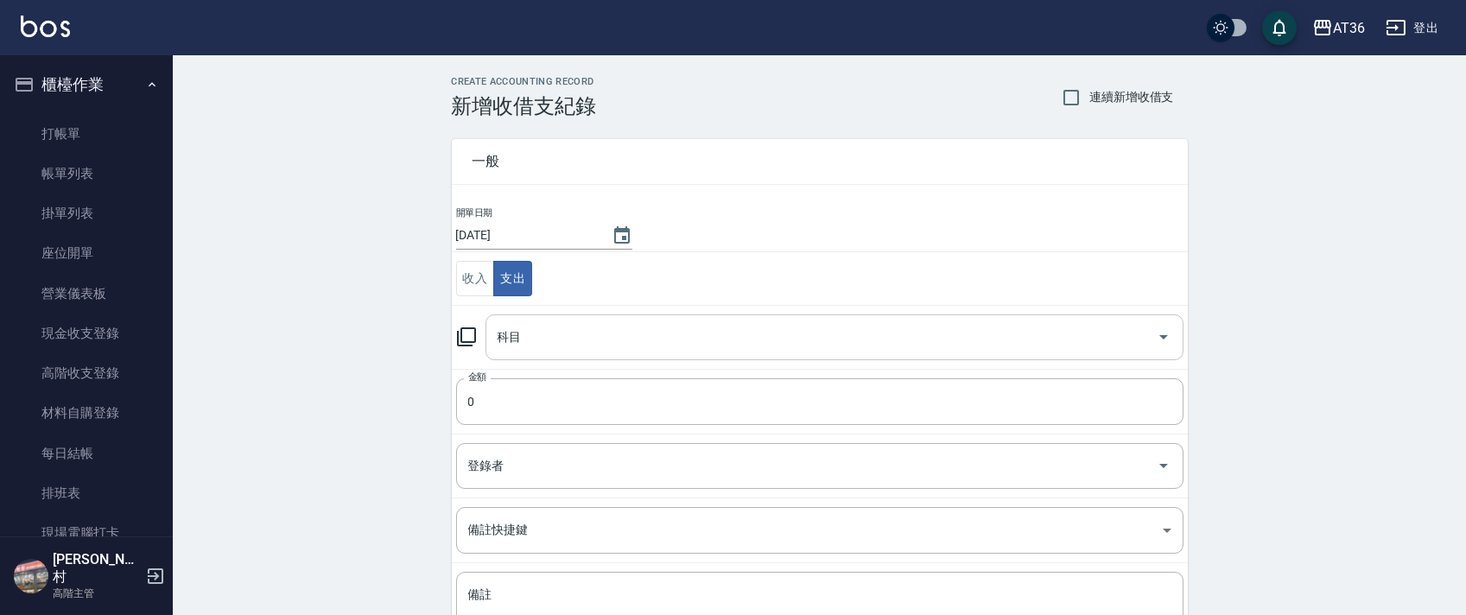
click at [522, 331] on input "科目" at bounding box center [821, 337] width 657 height 30
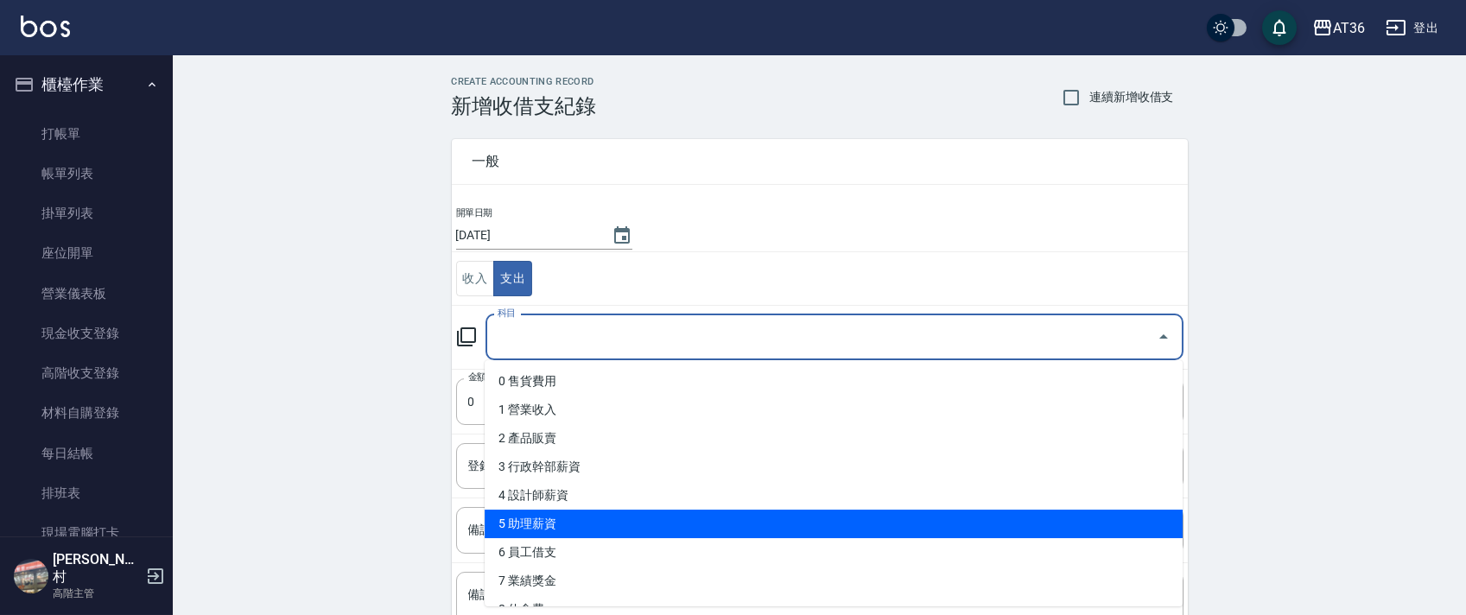
click at [556, 528] on li "5 助理薪資" at bounding box center [834, 524] width 698 height 29
type input "5 助理薪資"
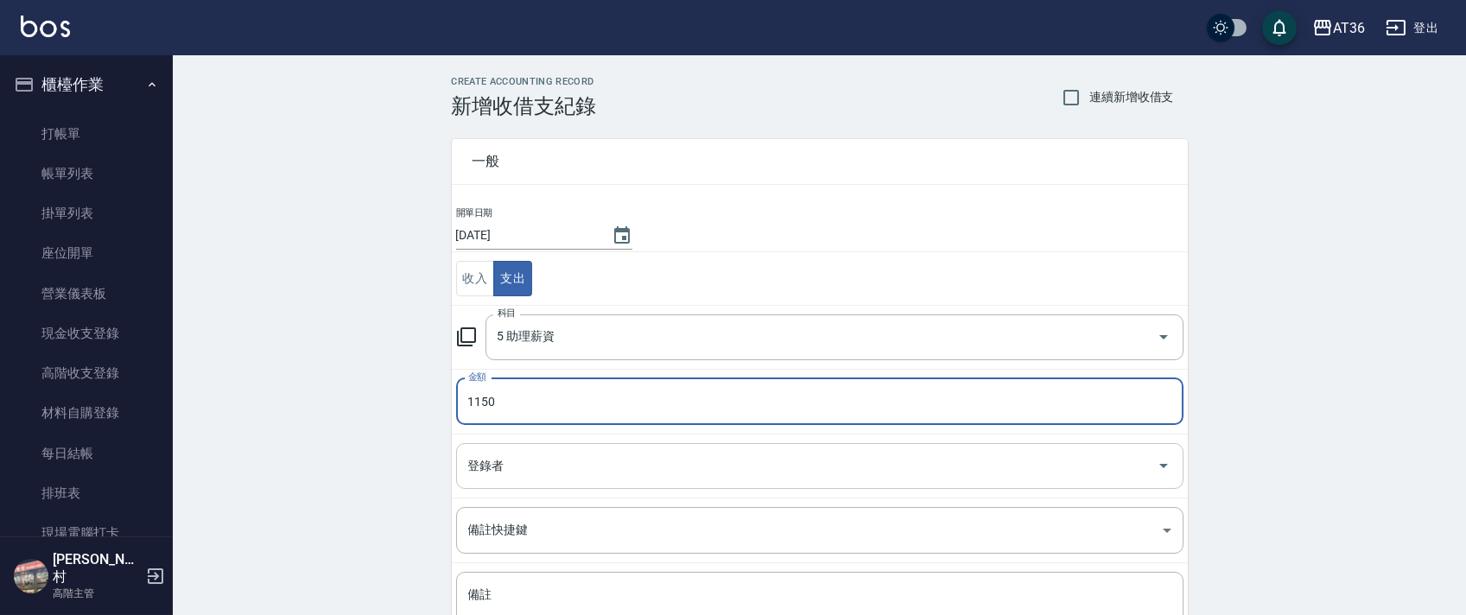
type input "1150"
drag, startPoint x: 533, startPoint y: 468, endPoint x: 555, endPoint y: 449, distance: 29.4
click at [533, 470] on input "登錄者" at bounding box center [807, 466] width 686 height 30
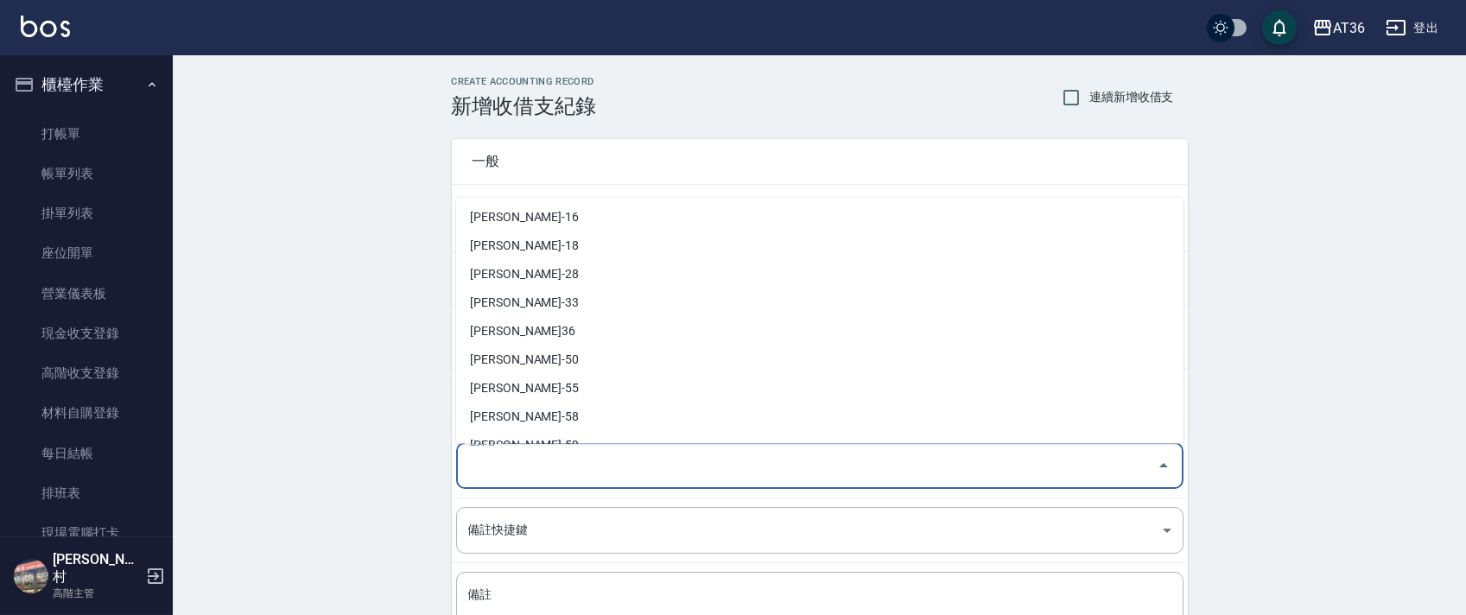
scroll to position [281, 0]
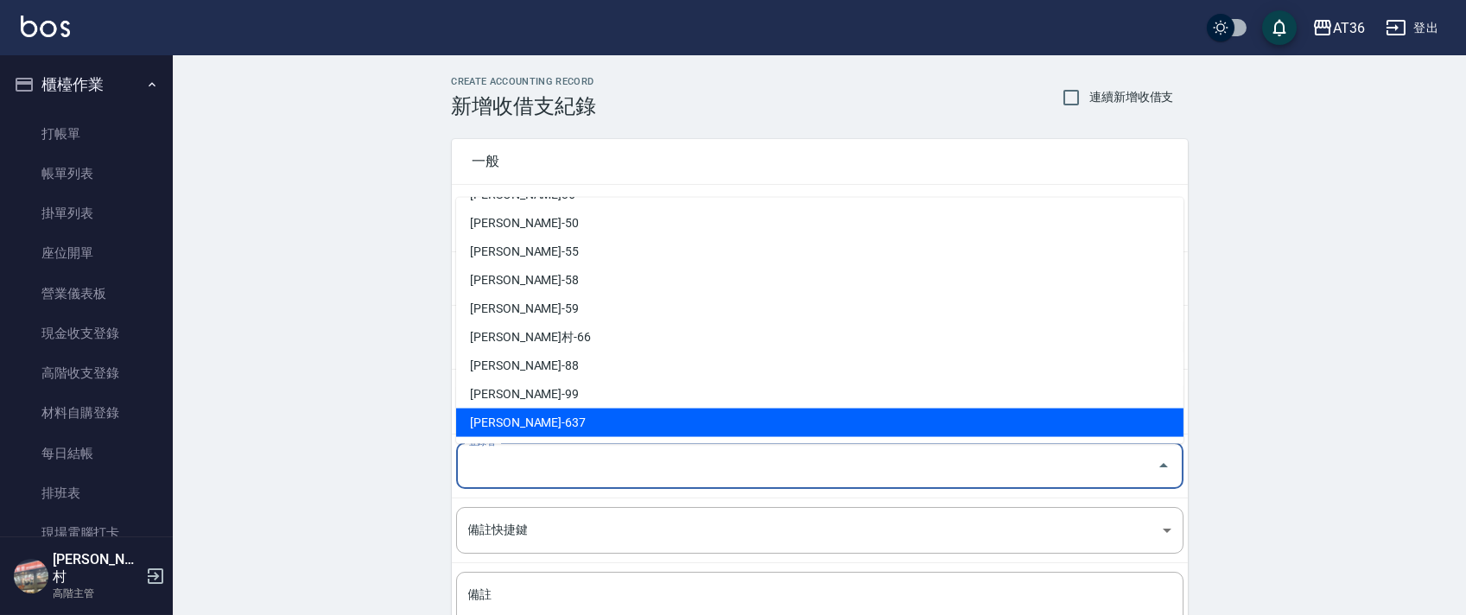
click at [518, 412] on li "[PERSON_NAME]-637" at bounding box center [819, 423] width 727 height 29
type input "[PERSON_NAME]-637"
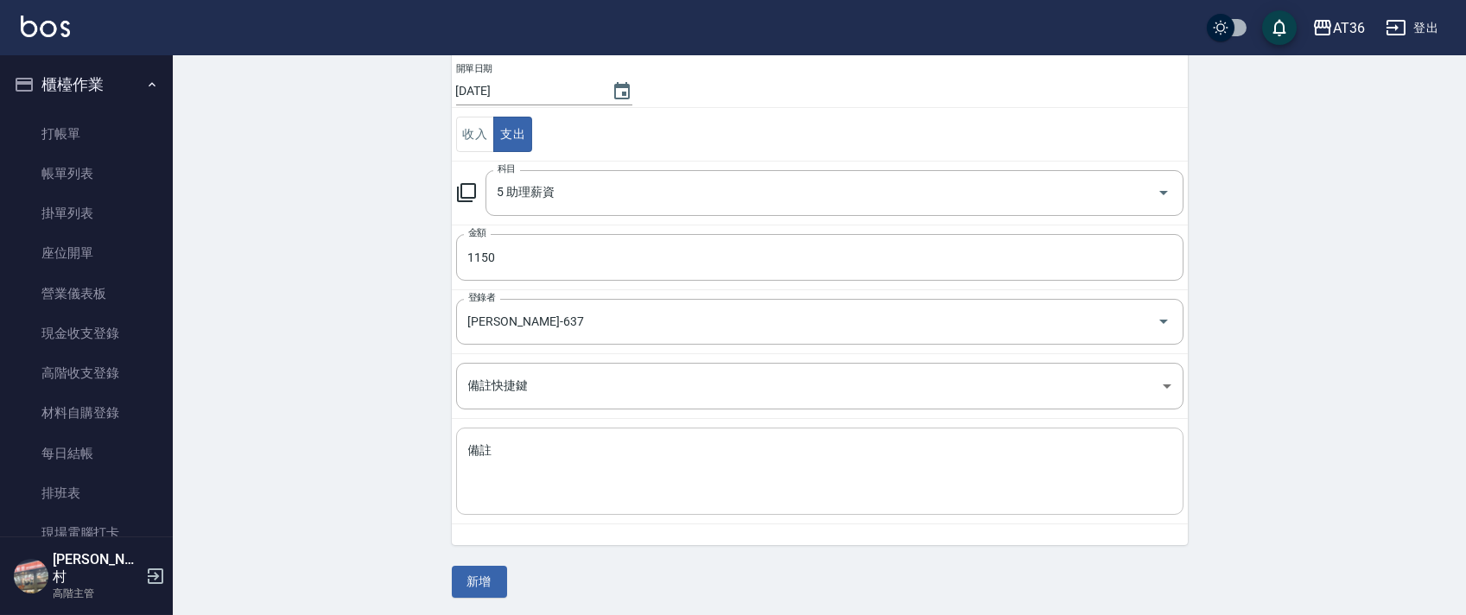
scroll to position [147, 0]
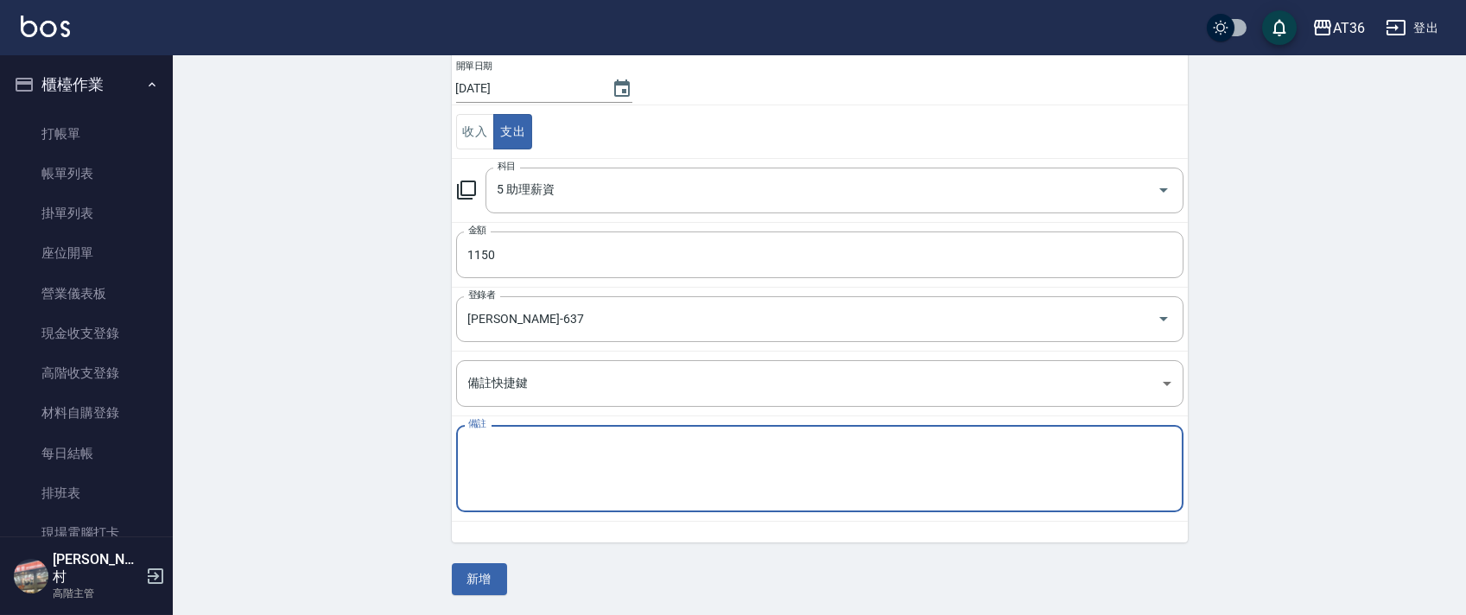
drag, startPoint x: 518, startPoint y: 453, endPoint x: 596, endPoint y: 416, distance: 86.2
click at [521, 453] on textarea "備註" at bounding box center [819, 469] width 703 height 59
type textarea "8"
click at [507, 465] on textarea "佳佳顛" at bounding box center [819, 469] width 703 height 59
click at [494, 448] on textarea "佳佳顛" at bounding box center [819, 469] width 703 height 59
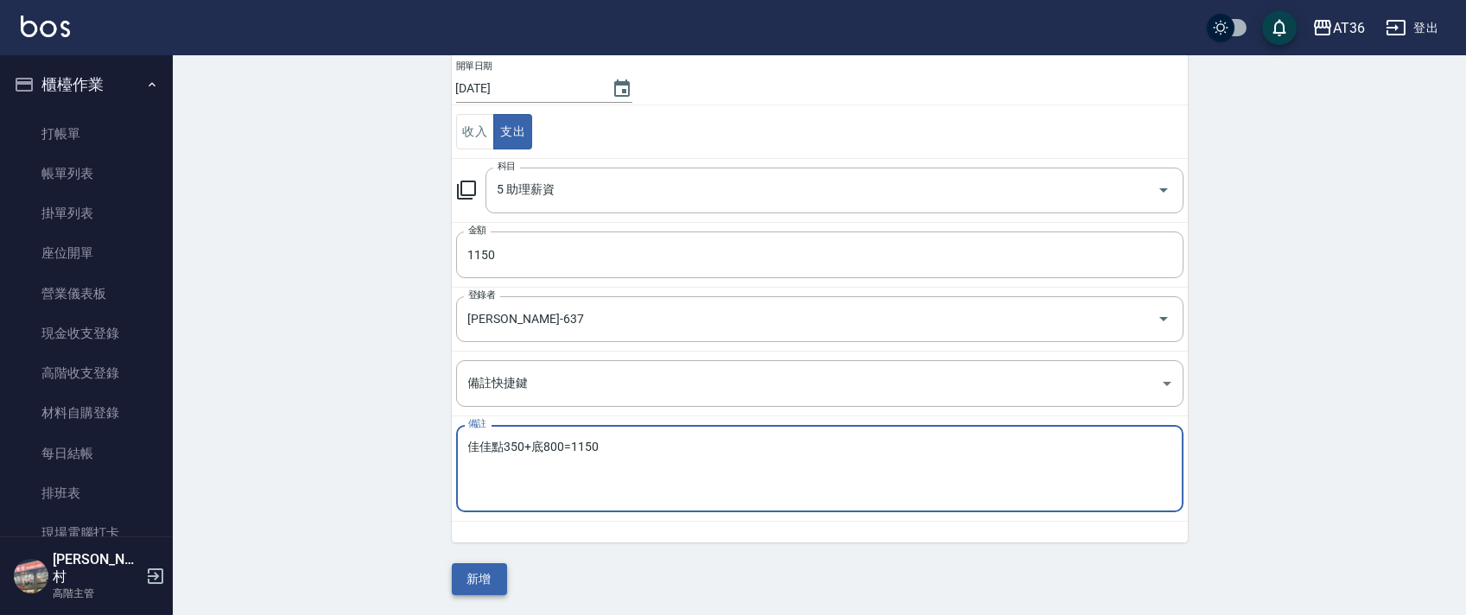
type textarea "佳佳點350+底800=1150"
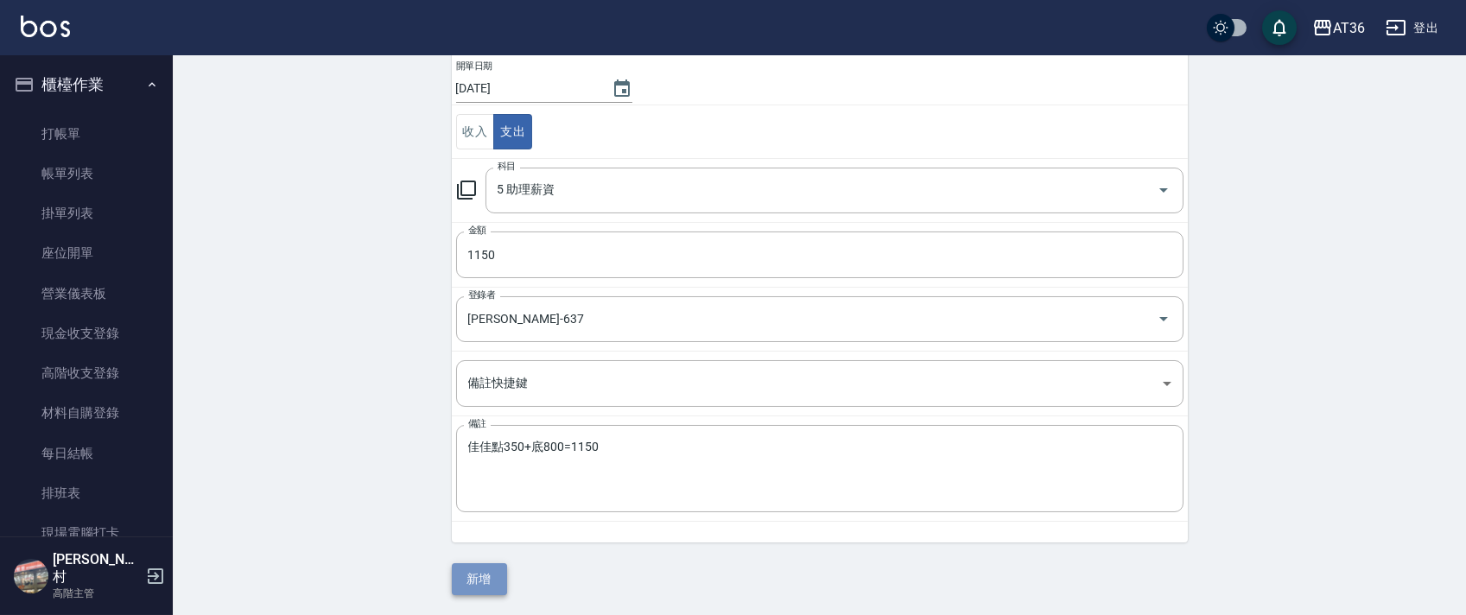
click at [490, 584] on button "新增" at bounding box center [479, 579] width 55 height 32
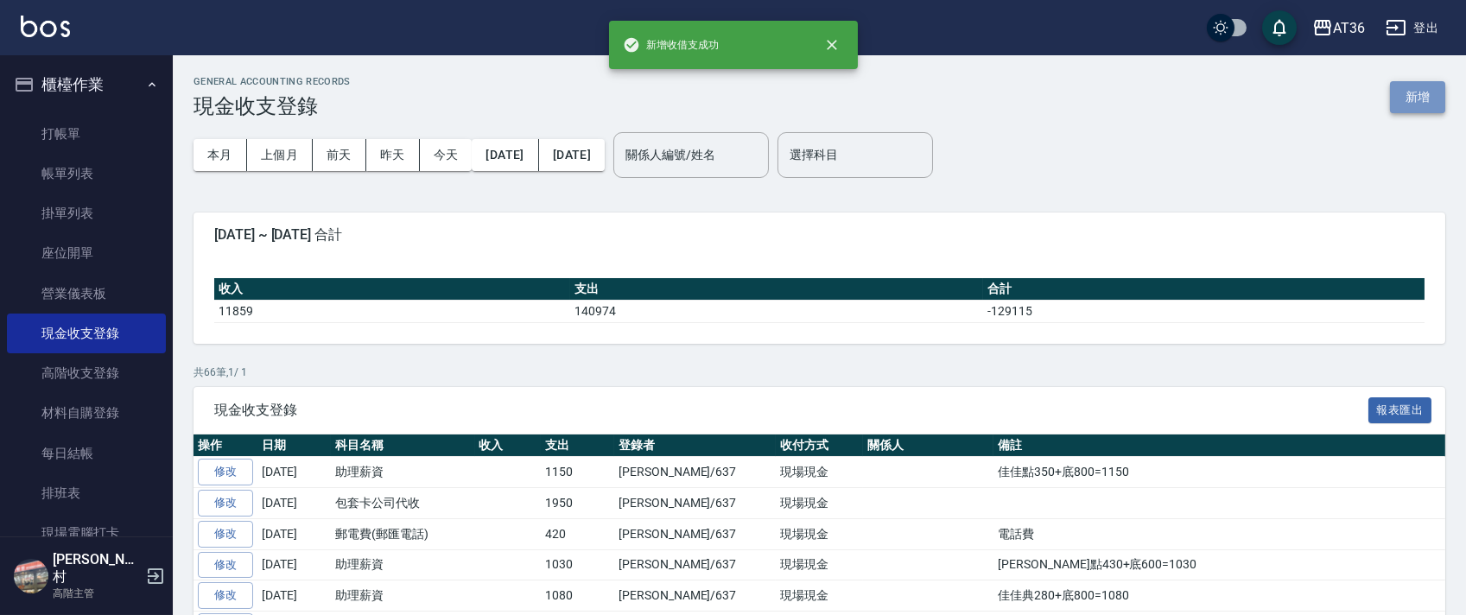
click at [1413, 97] on button "新增" at bounding box center [1417, 97] width 55 height 32
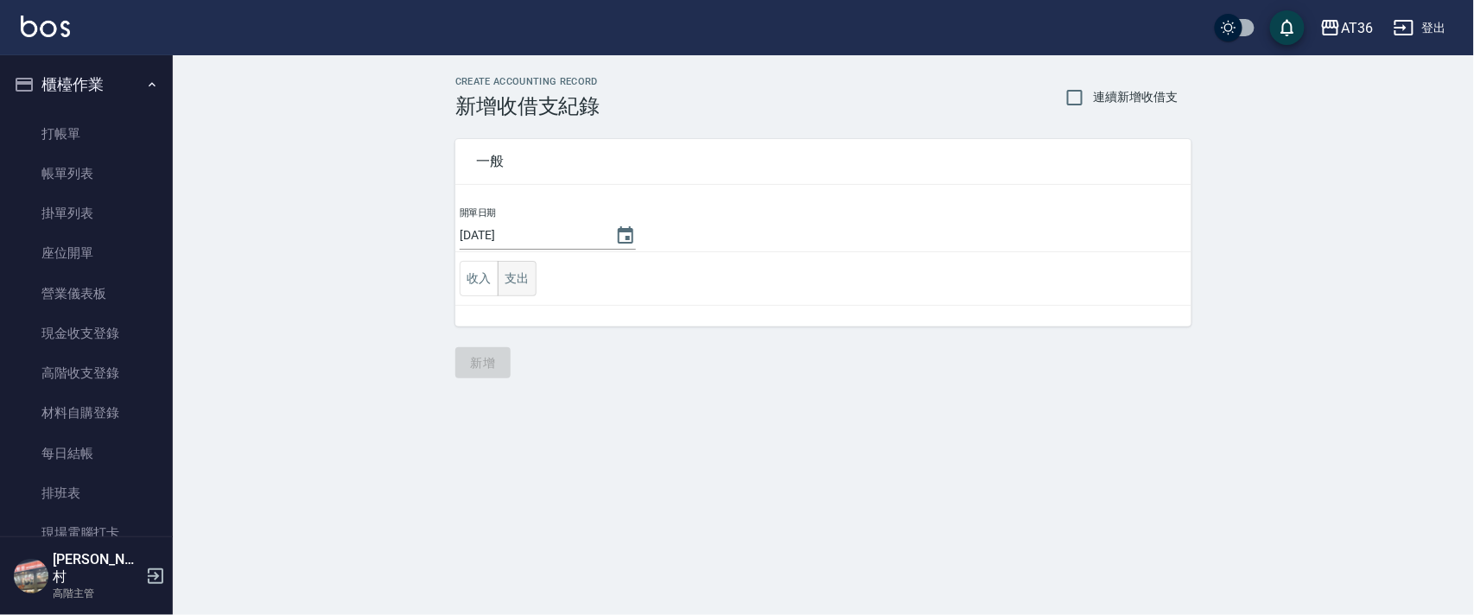
click at [517, 270] on button "支出" at bounding box center [517, 278] width 39 height 35
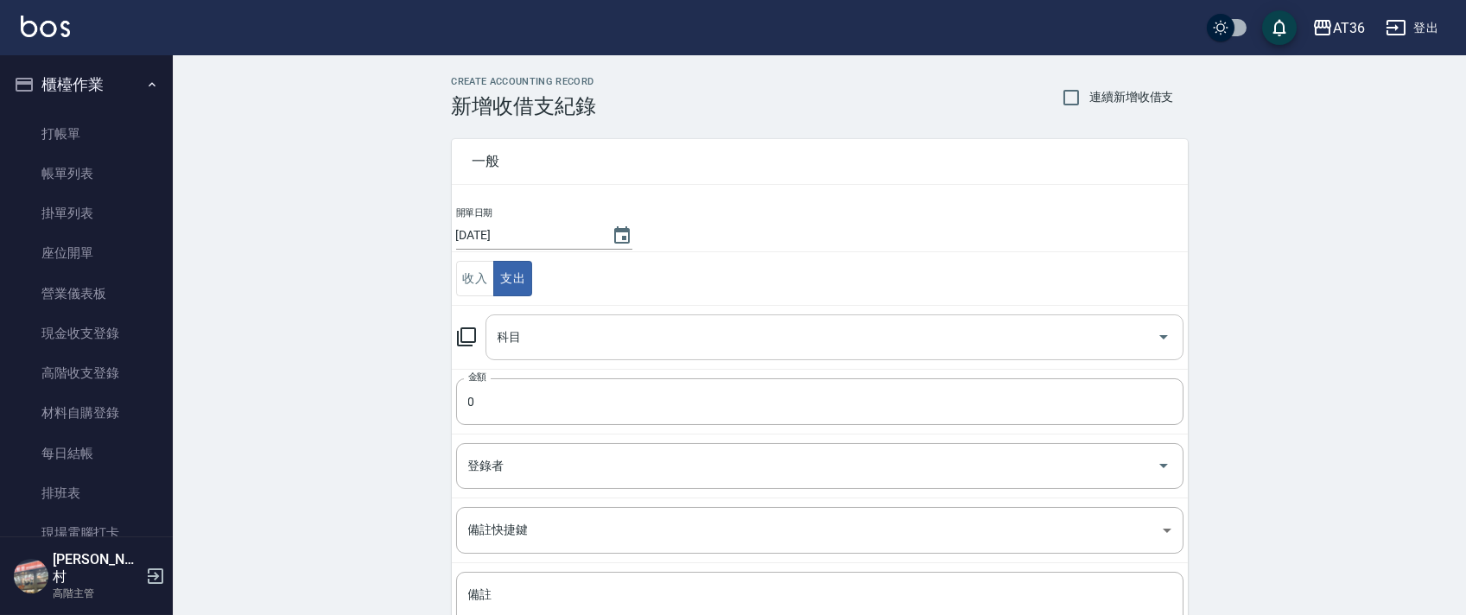
drag, startPoint x: 489, startPoint y: 329, endPoint x: 507, endPoint y: 342, distance: 22.3
click at [488, 330] on div "科目" at bounding box center [835, 337] width 698 height 46
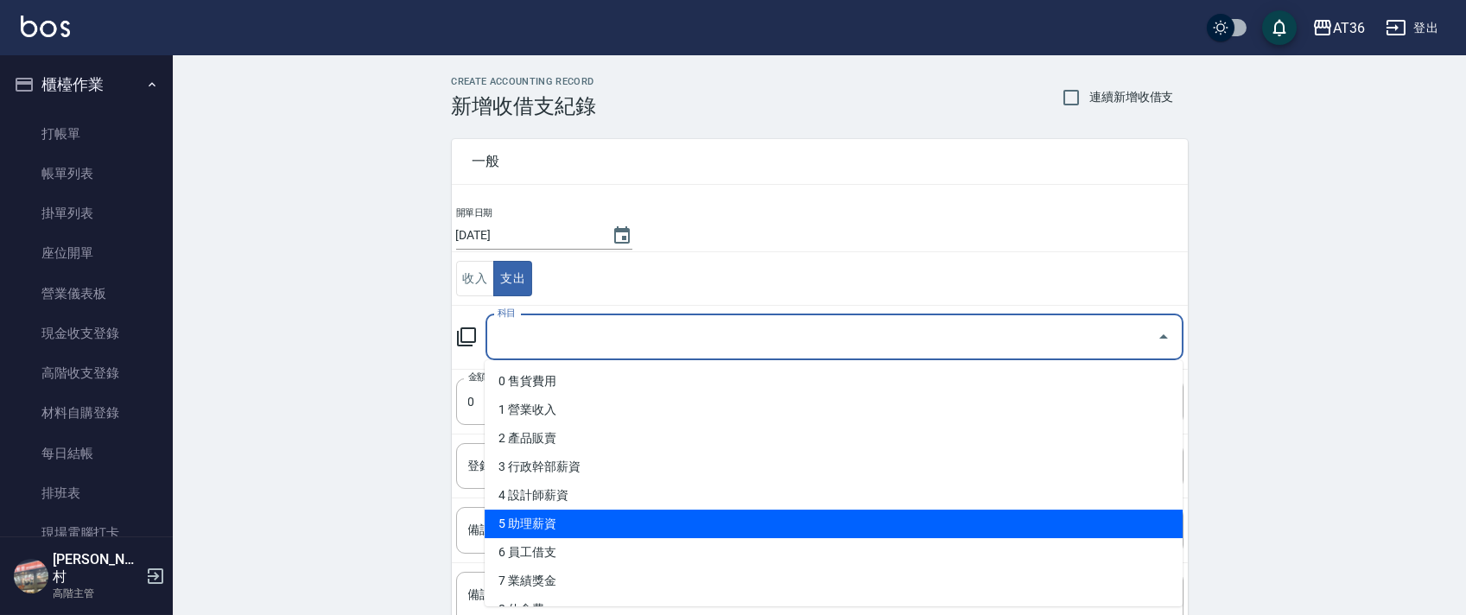
click at [547, 529] on li "5 助理薪資" at bounding box center [834, 524] width 698 height 29
type input "5 助理薪資"
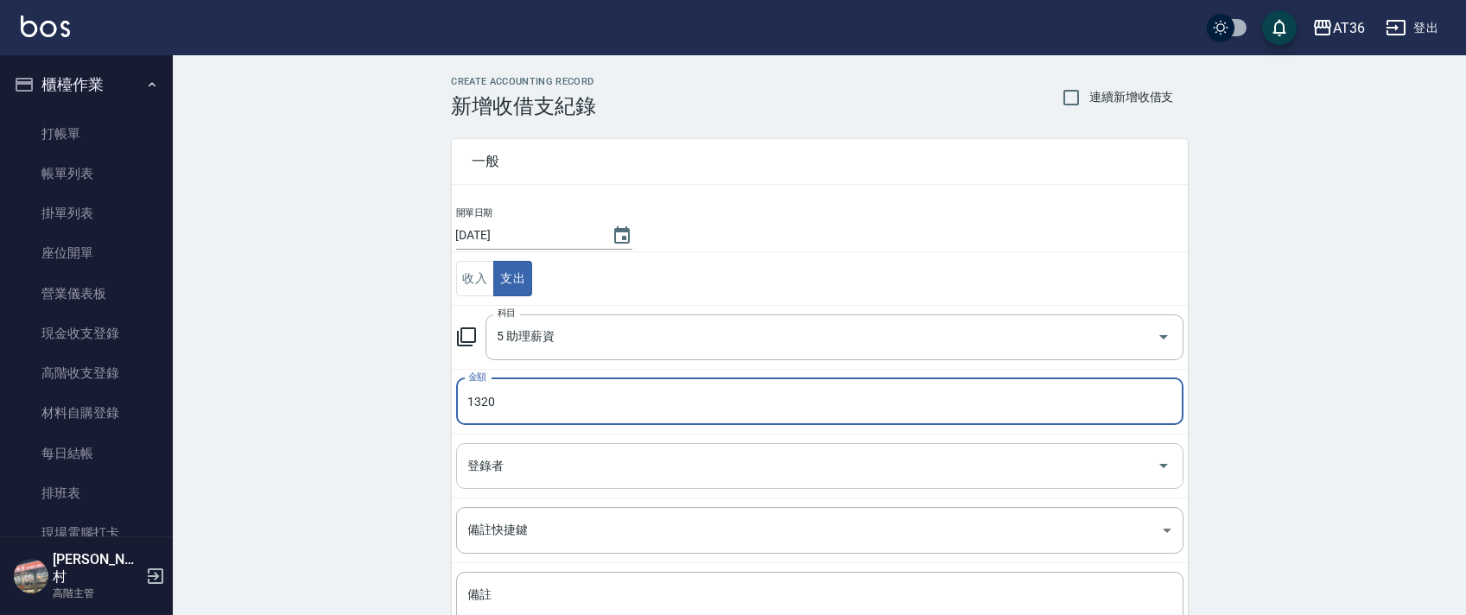
type input "1320"
click at [492, 470] on div "登錄者 登錄者" at bounding box center [819, 466] width 727 height 46
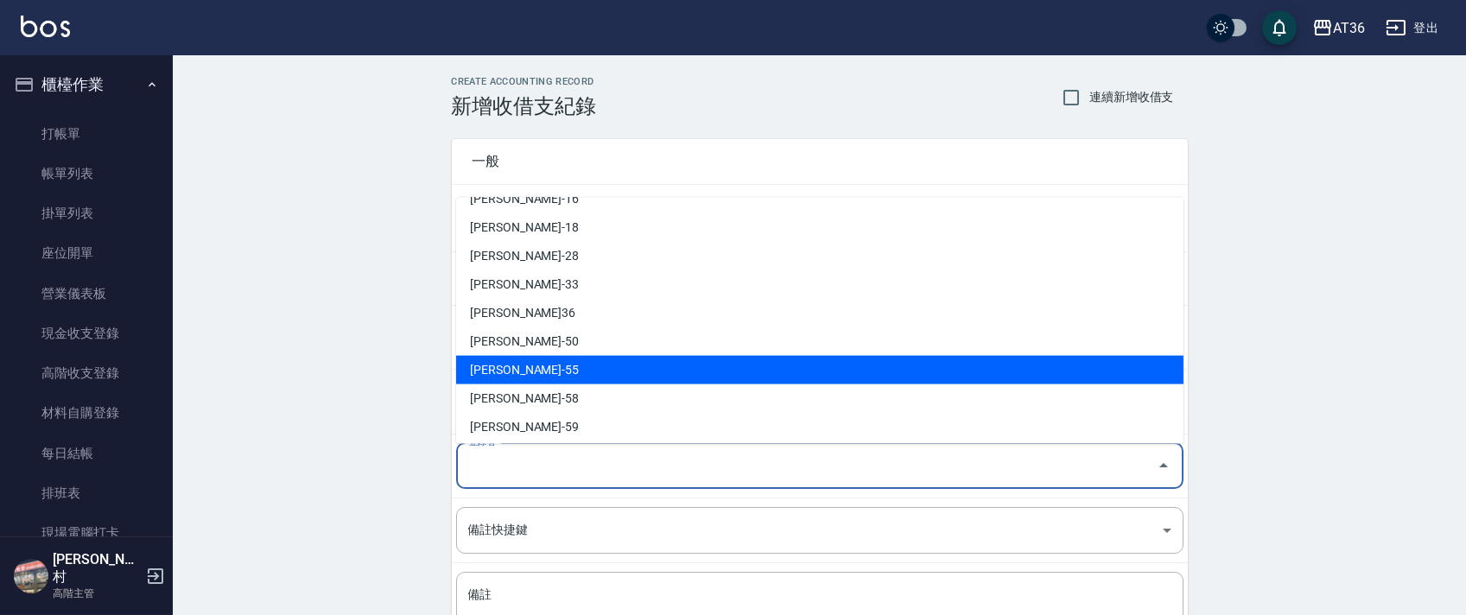
scroll to position [281, 0]
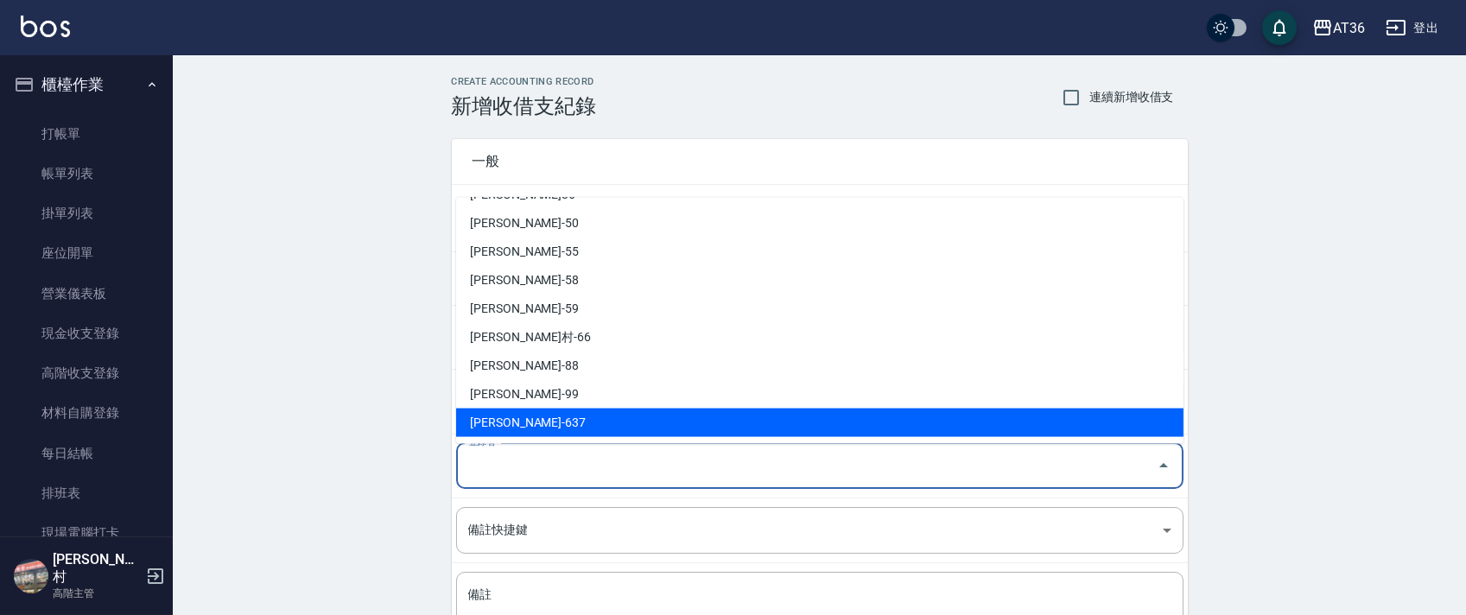
click at [493, 419] on li "[PERSON_NAME]-637" at bounding box center [819, 423] width 727 height 29
type input "[PERSON_NAME]-637"
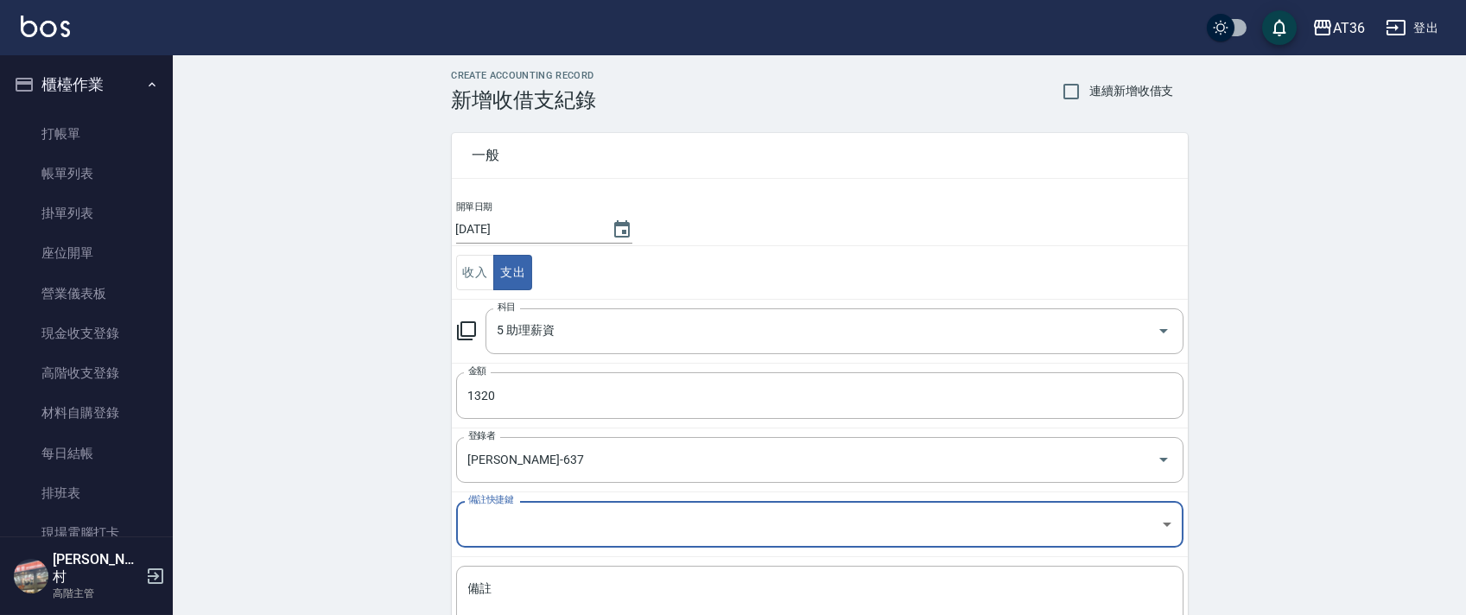
scroll to position [147, 0]
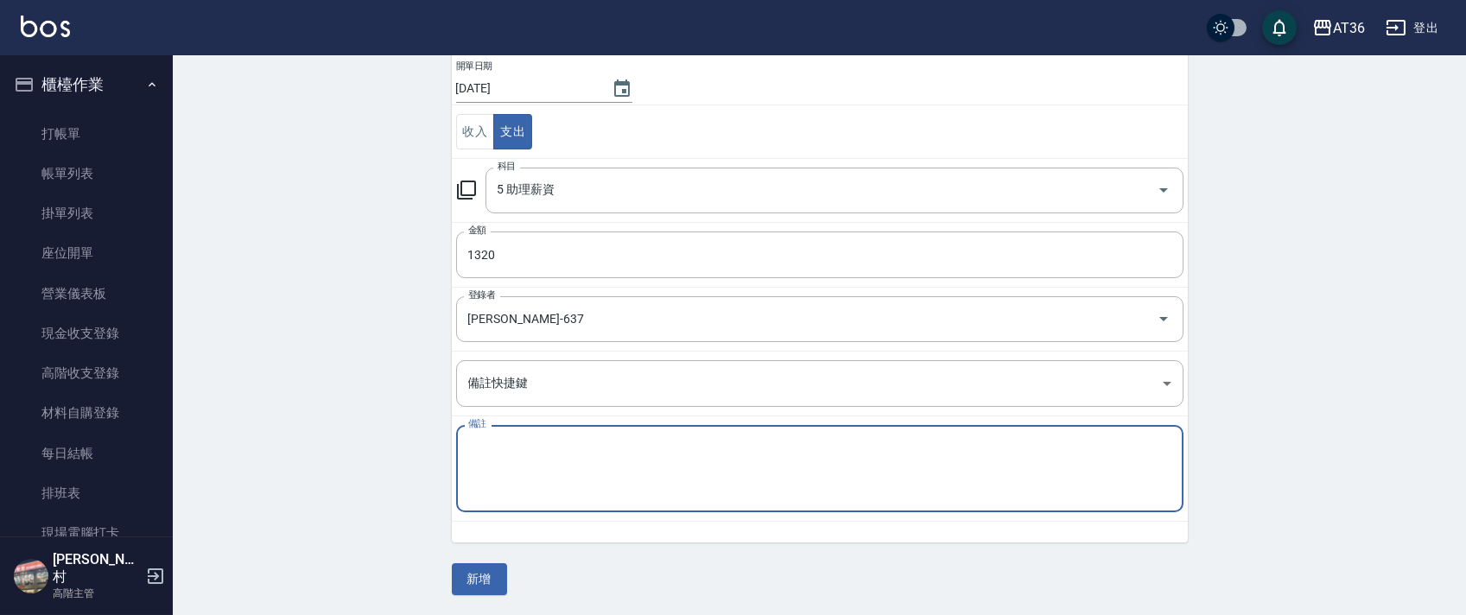
drag, startPoint x: 526, startPoint y: 446, endPoint x: 588, endPoint y: 400, distance: 77.2
click at [530, 444] on textarea "備註" at bounding box center [819, 469] width 703 height 59
type textarea "[PERSON_NAME]點550+底800=1320"
click at [499, 587] on button "新增" at bounding box center [479, 579] width 55 height 32
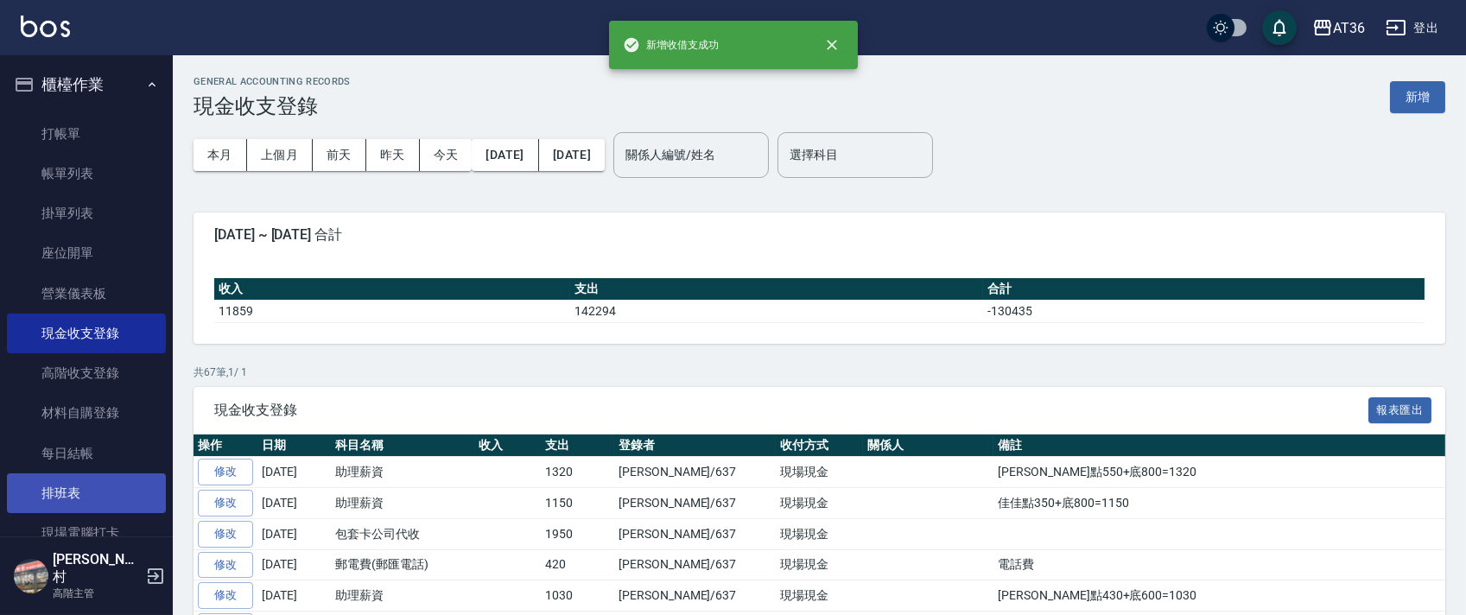
click at [105, 491] on link "排班表" at bounding box center [86, 493] width 159 height 40
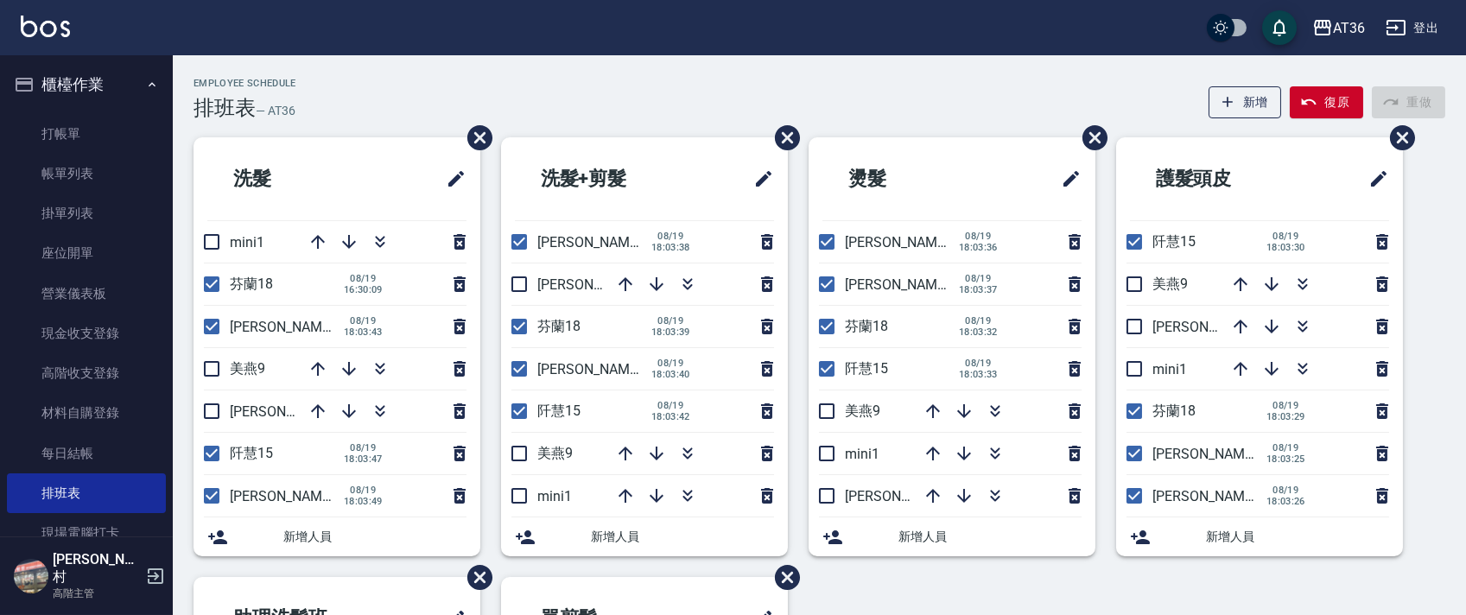
scroll to position [460, 0]
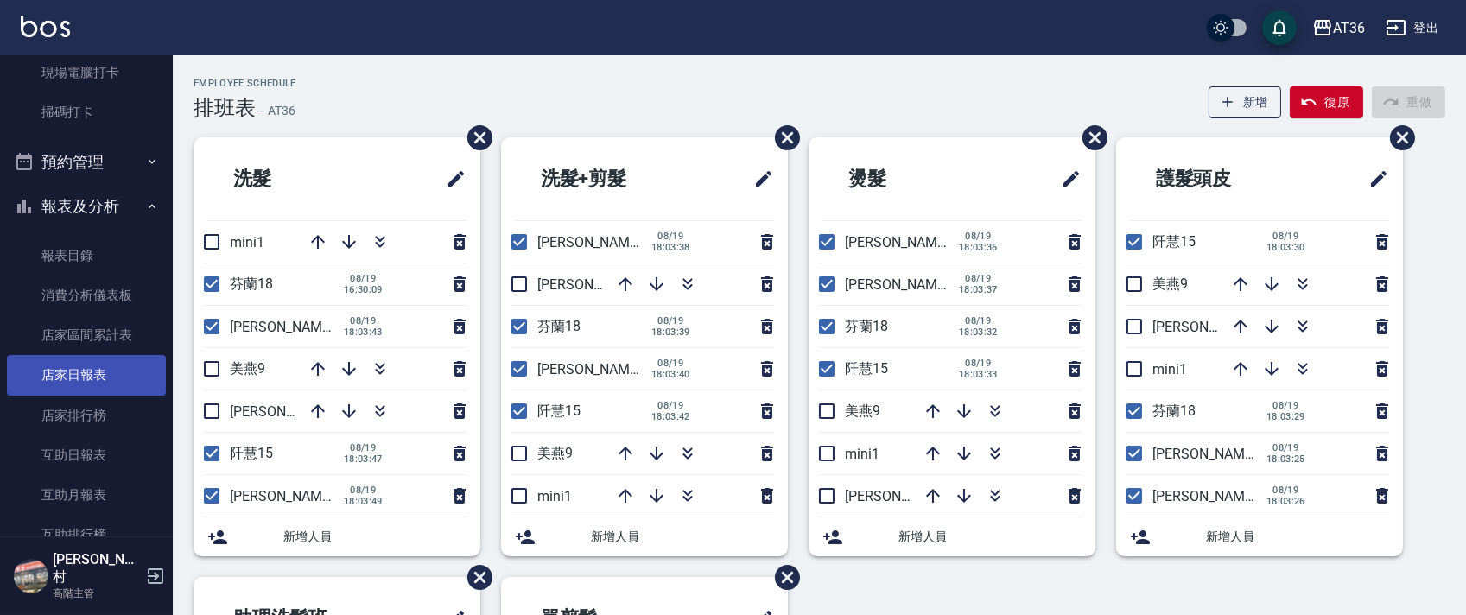
click at [102, 384] on link "店家日報表" at bounding box center [86, 375] width 159 height 40
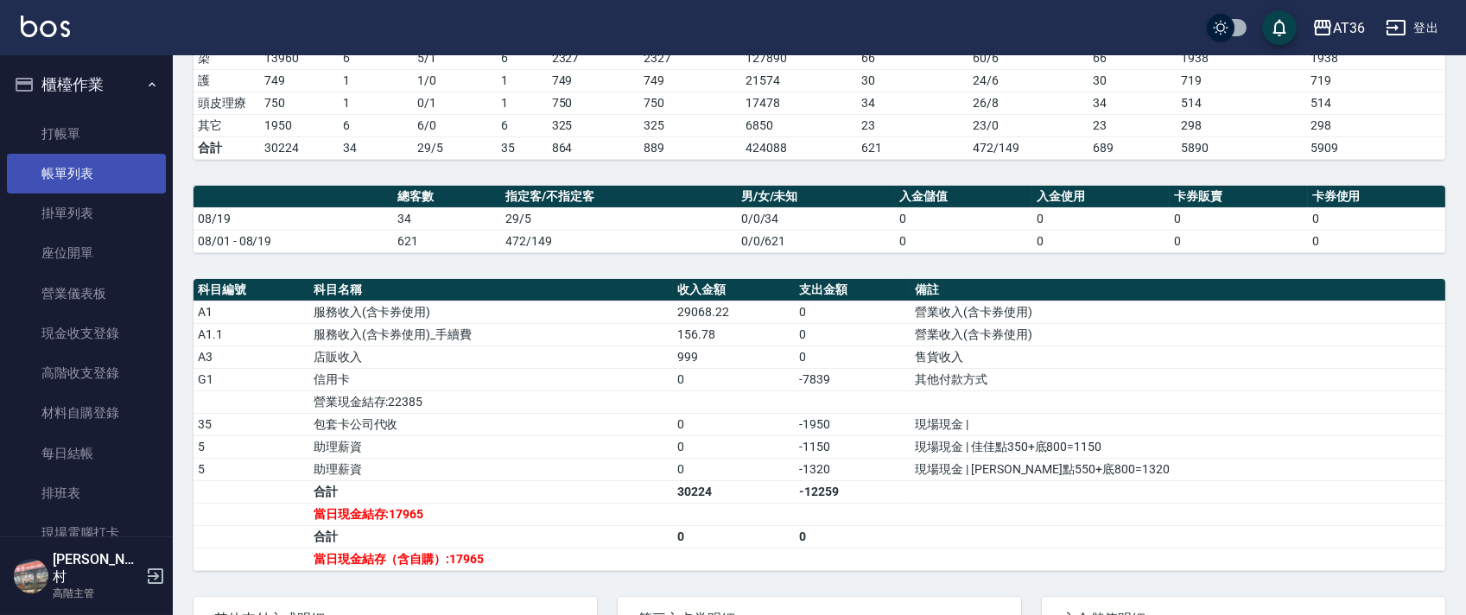
click at [85, 171] on link "帳單列表" at bounding box center [86, 174] width 159 height 40
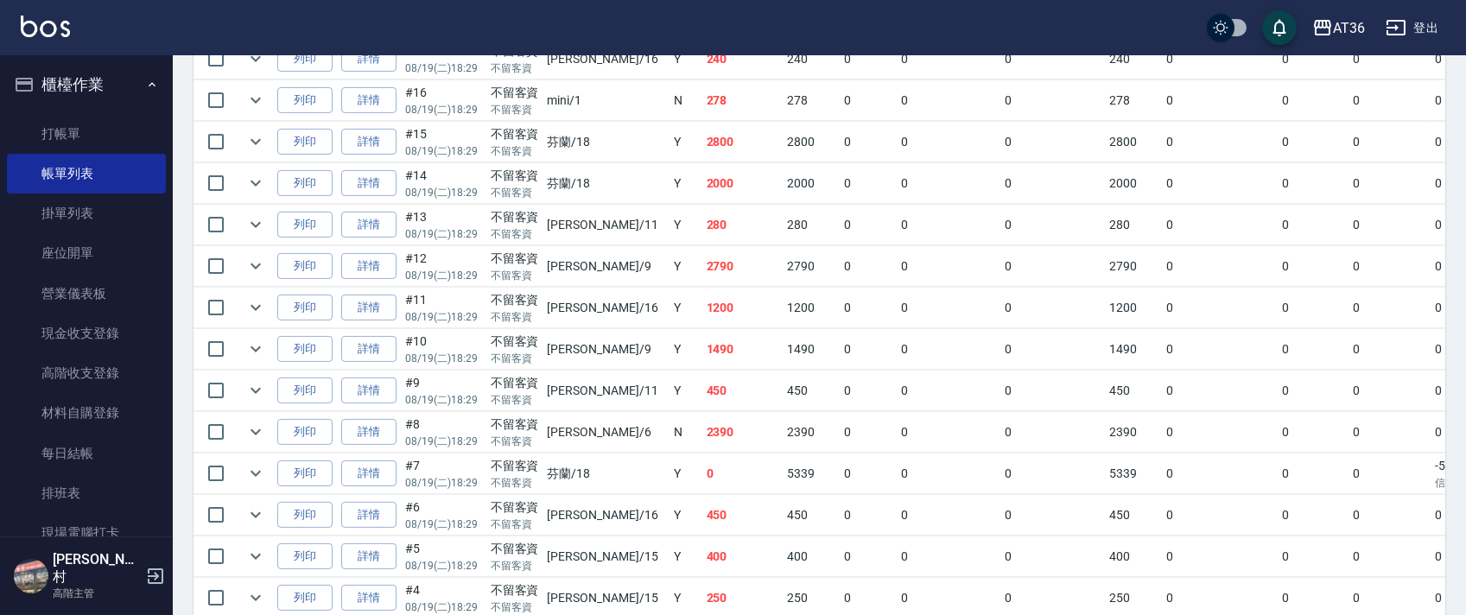
scroll to position [1175, 0]
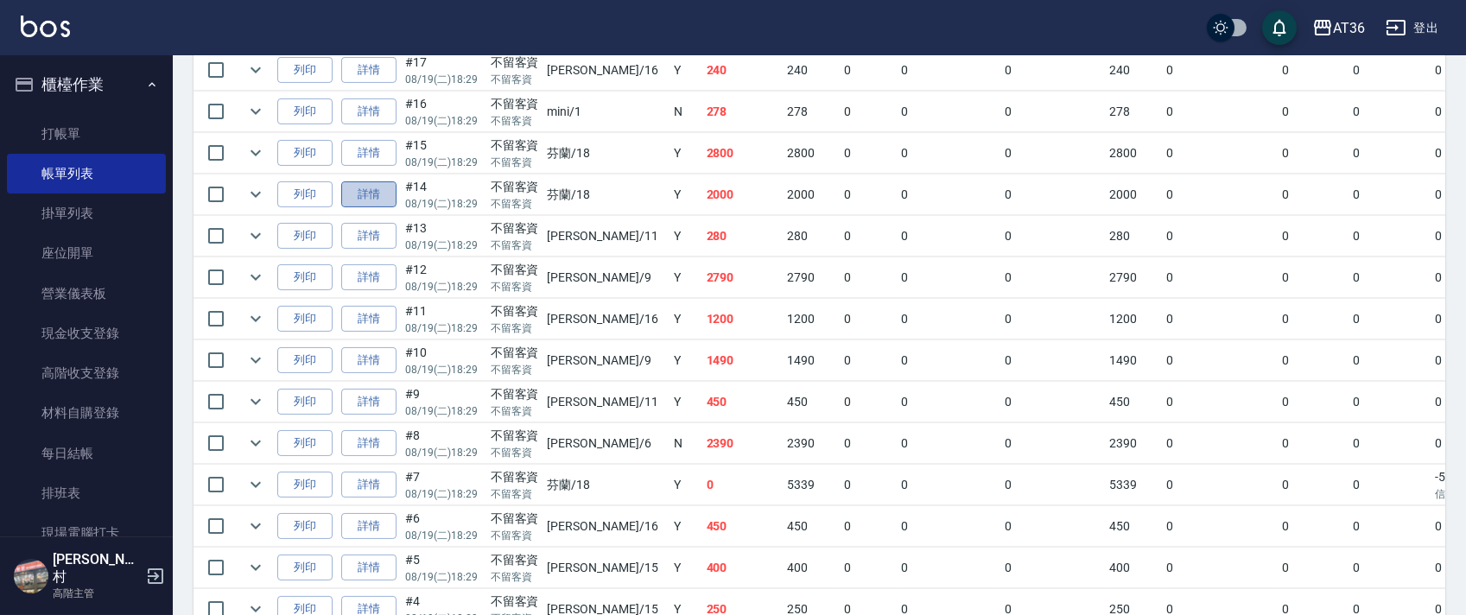
click at [378, 185] on link "詳情" at bounding box center [368, 194] width 55 height 27
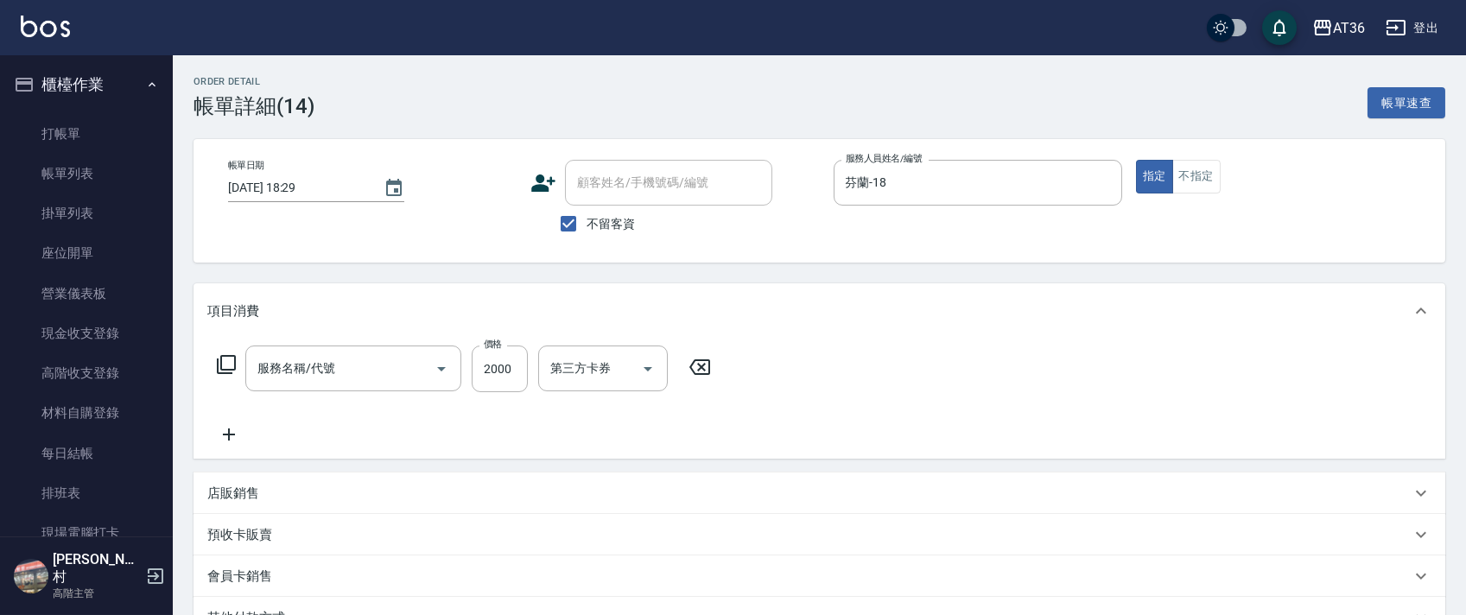
type input "[DATE] 18:29"
checkbox input "true"
type input "芬蘭-18"
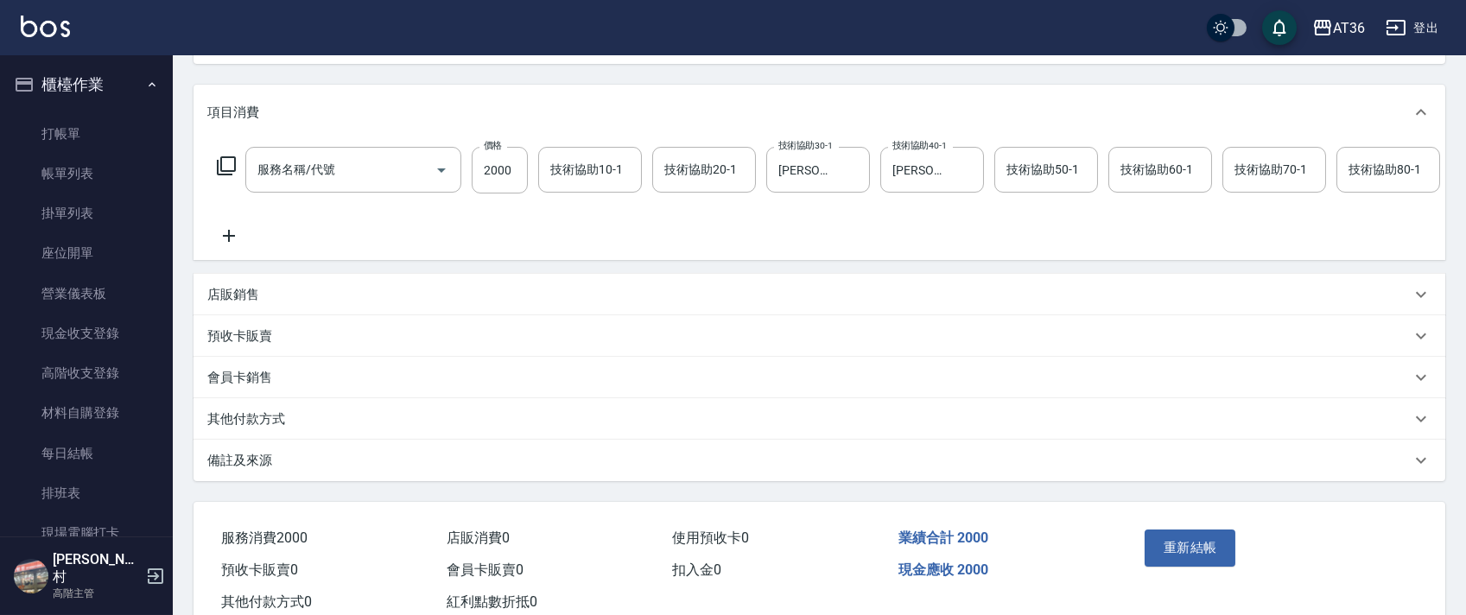
type input "燙髮(401)"
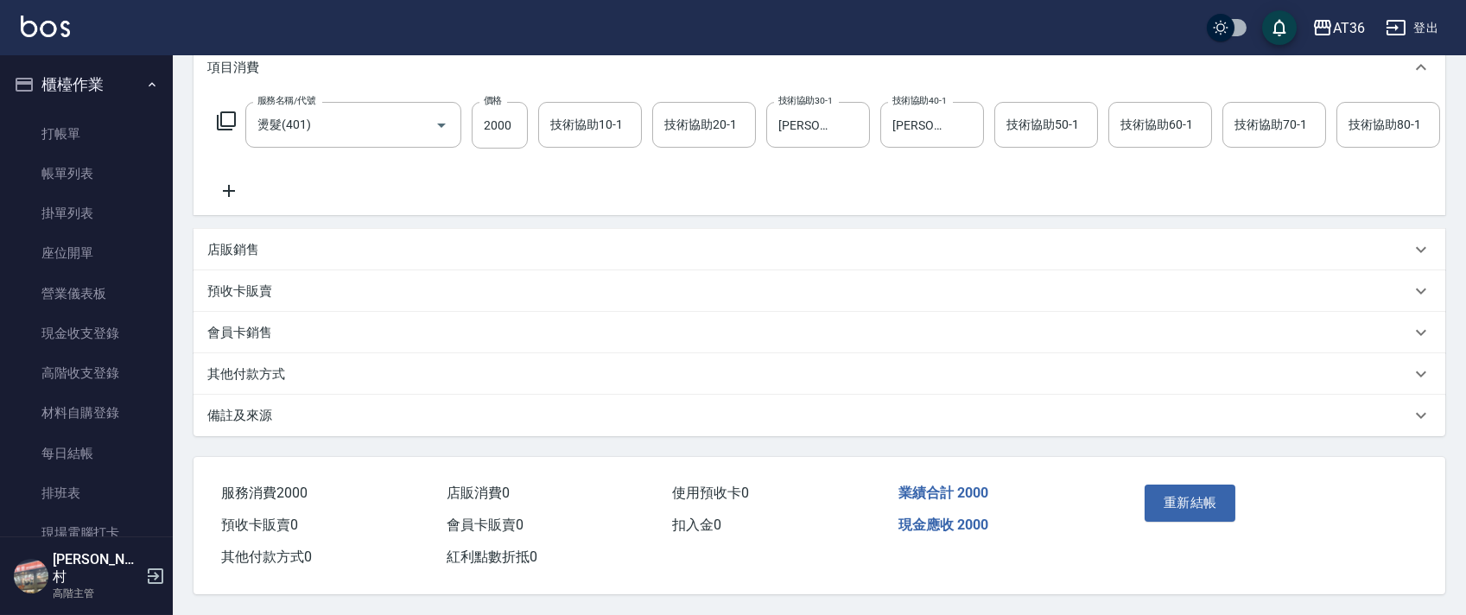
click at [280, 372] on p "其他付款方式" at bounding box center [246, 374] width 78 height 18
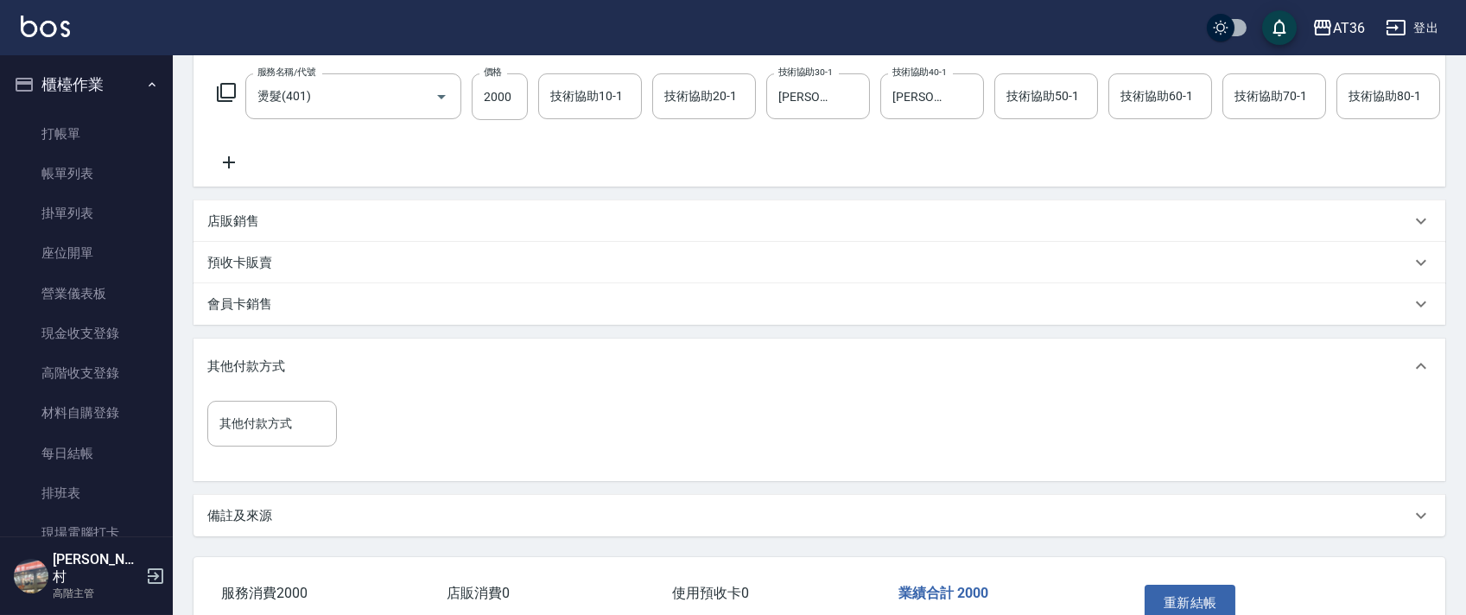
scroll to position [395, 0]
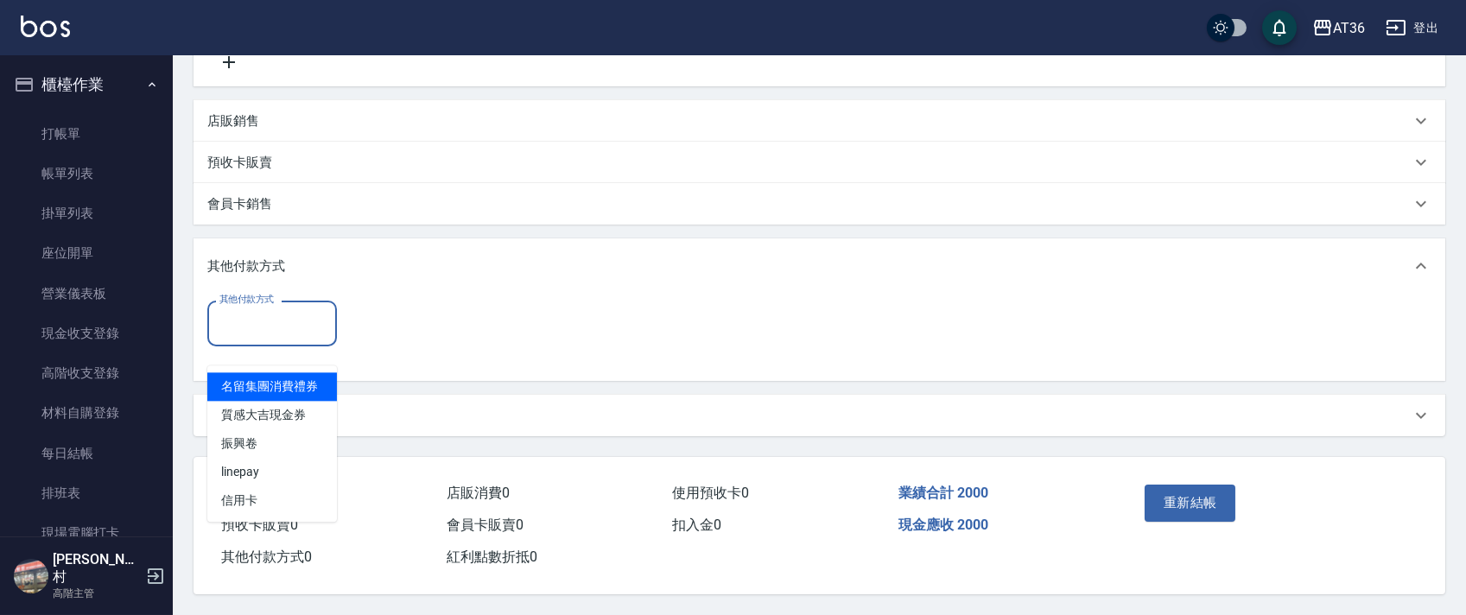
drag, startPoint x: 290, startPoint y: 308, endPoint x: 347, endPoint y: 337, distance: 64.1
click at [292, 308] on input "其他付款方式" at bounding box center [272, 323] width 114 height 30
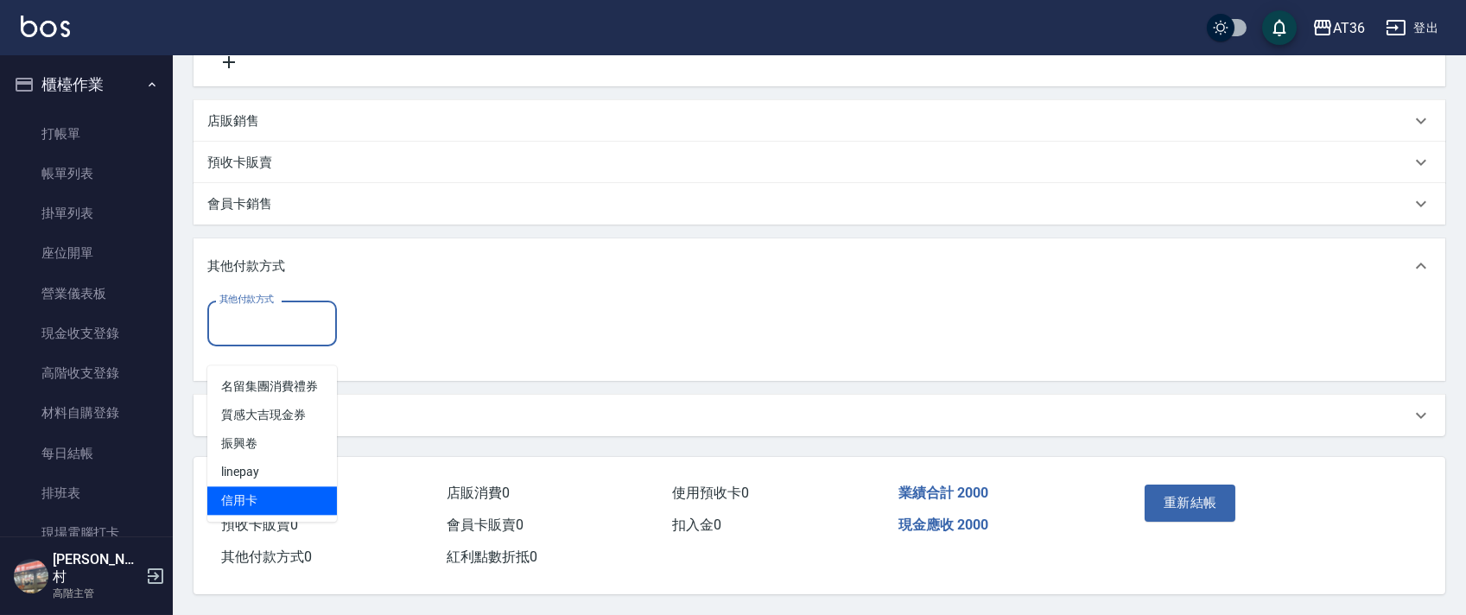
click at [256, 486] on span "信用卡" at bounding box center [272, 500] width 130 height 29
type input "信用卡"
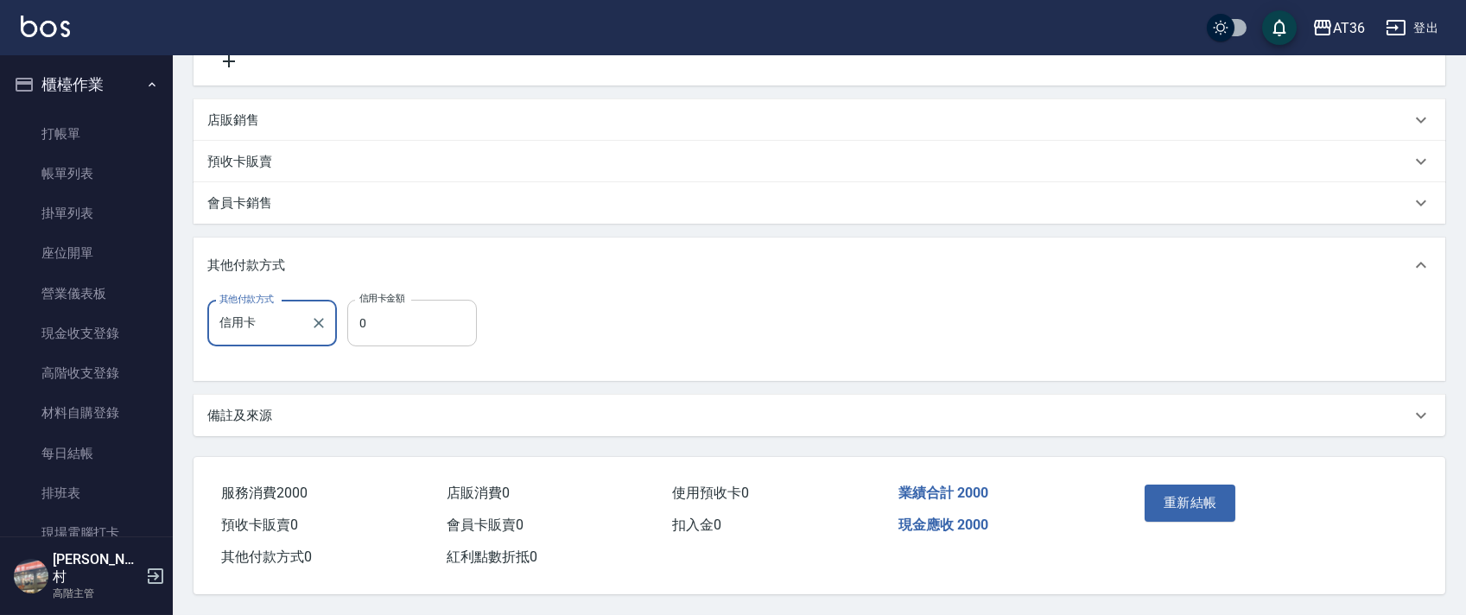
click at [359, 311] on input "0" at bounding box center [412, 323] width 130 height 47
type input "250"
click at [1201, 499] on button "重新結帳" at bounding box center [1191, 503] width 92 height 36
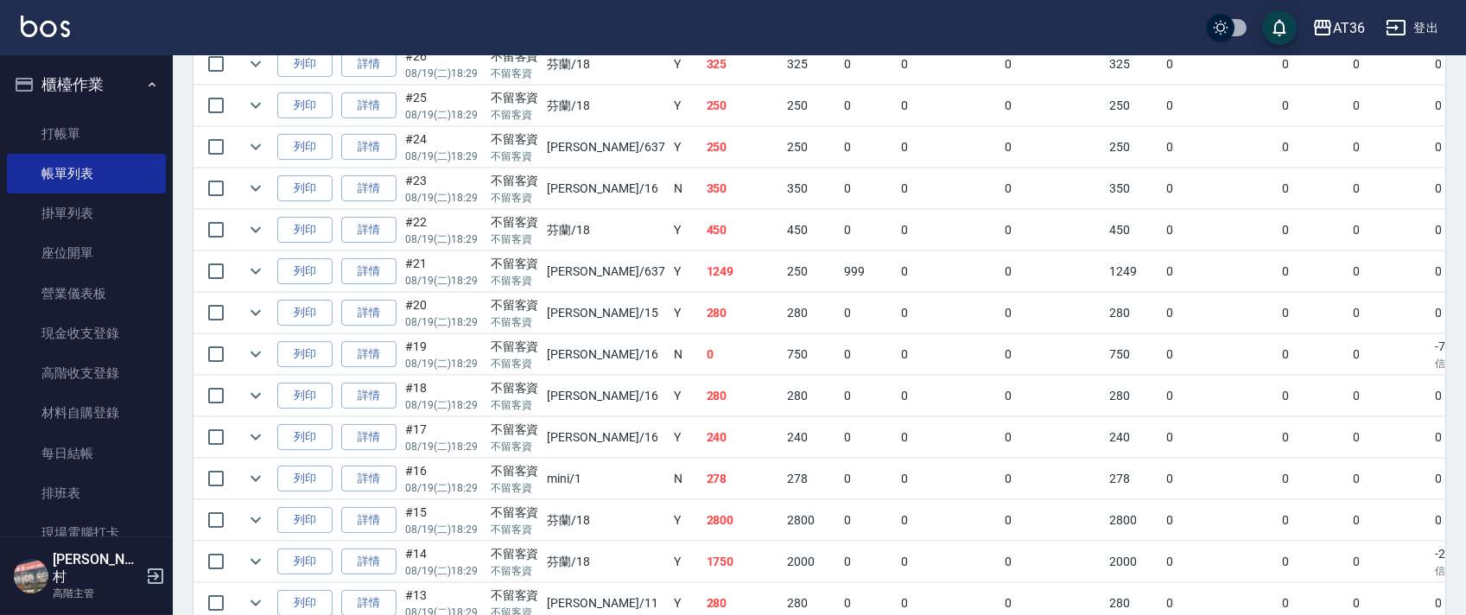
scroll to position [1405, 0]
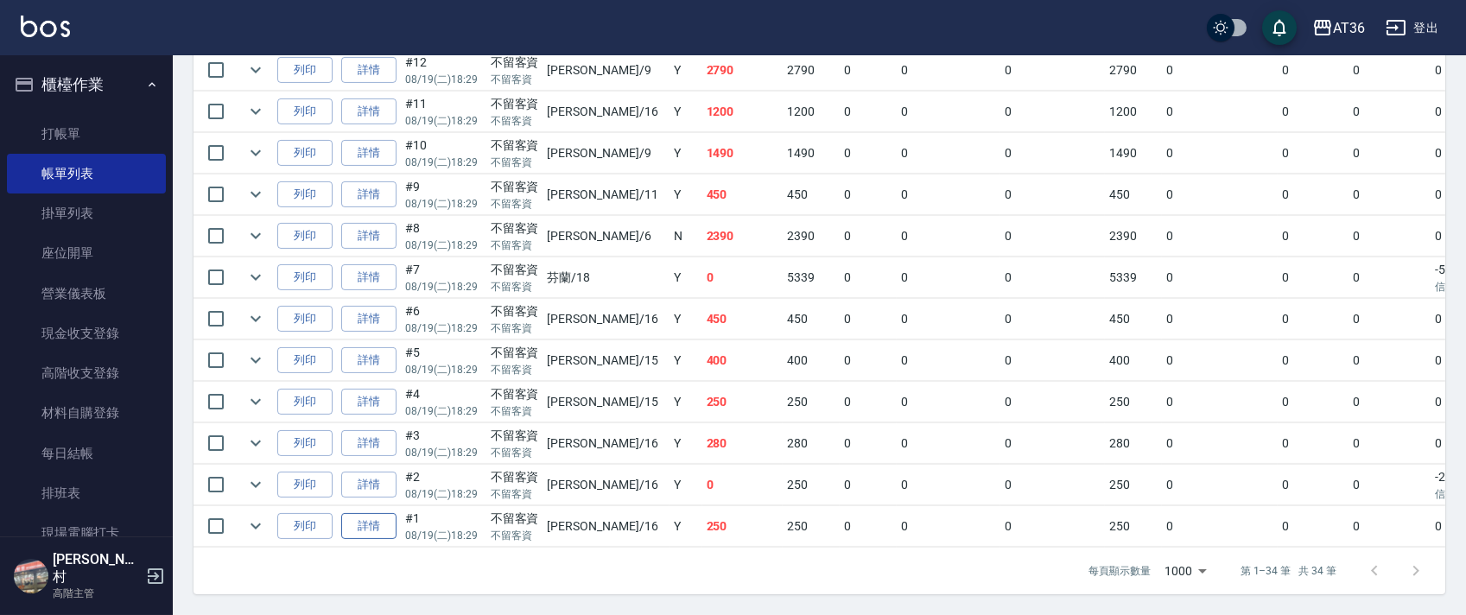
click at [380, 513] on link "詳情" at bounding box center [368, 526] width 55 height 27
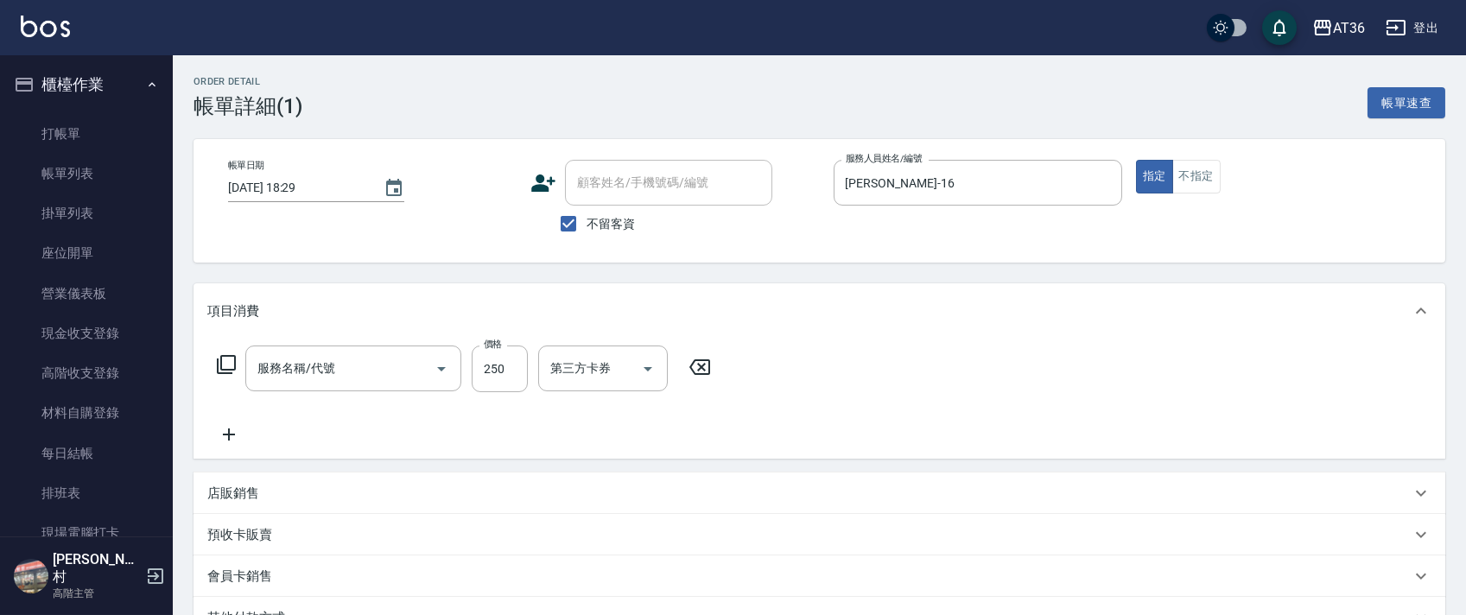
type input "[DATE] 18:29"
checkbox input "true"
type input "[PERSON_NAME]-16"
type input "一般洗髮(201)"
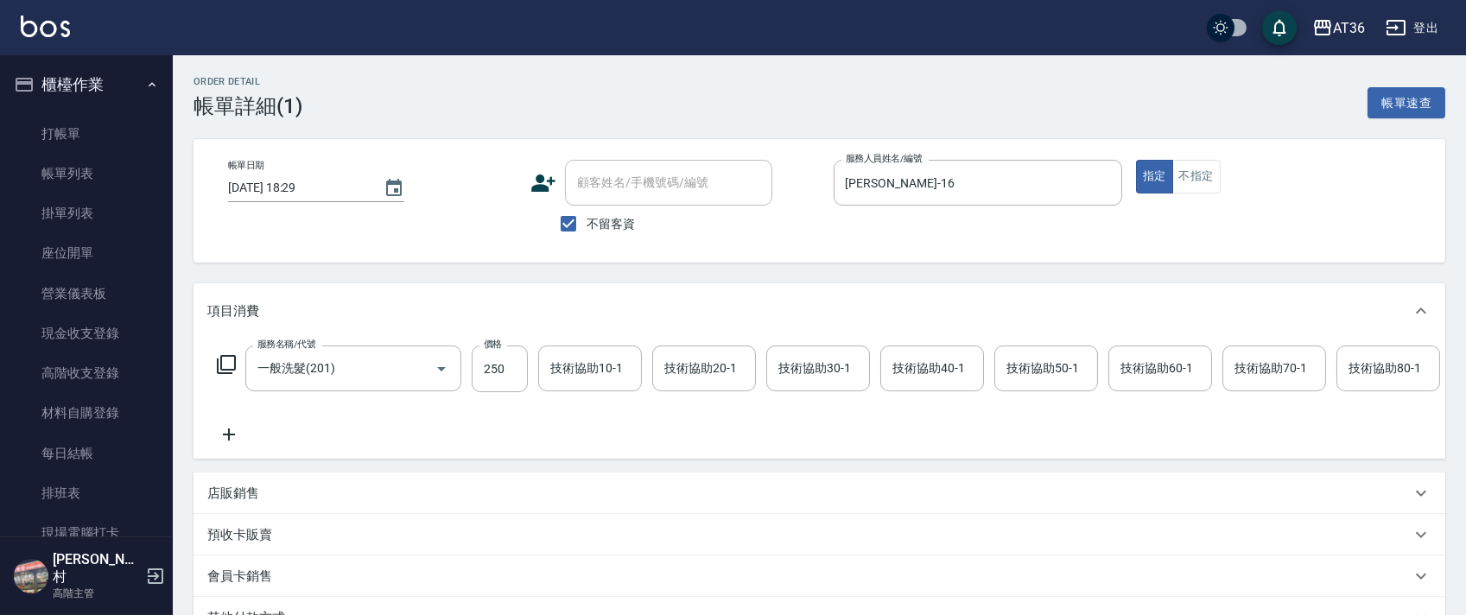
scroll to position [246, 0]
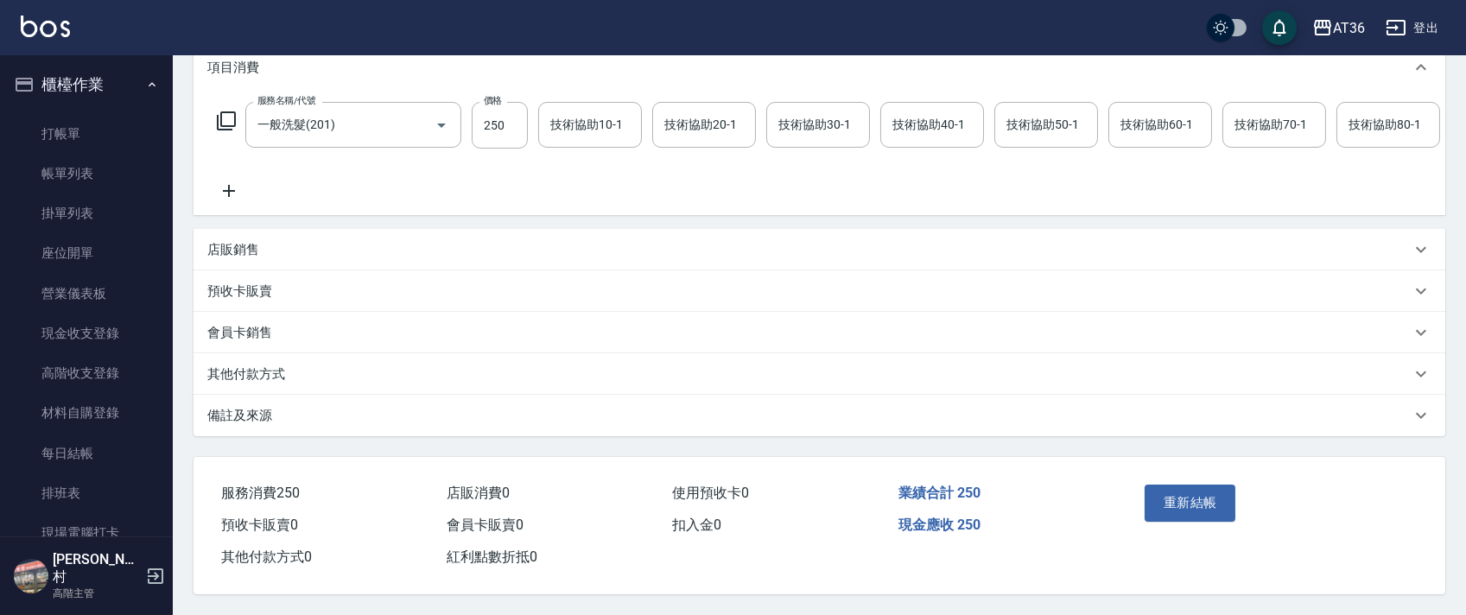
click at [271, 384] on p "其他付款方式" at bounding box center [246, 374] width 78 height 18
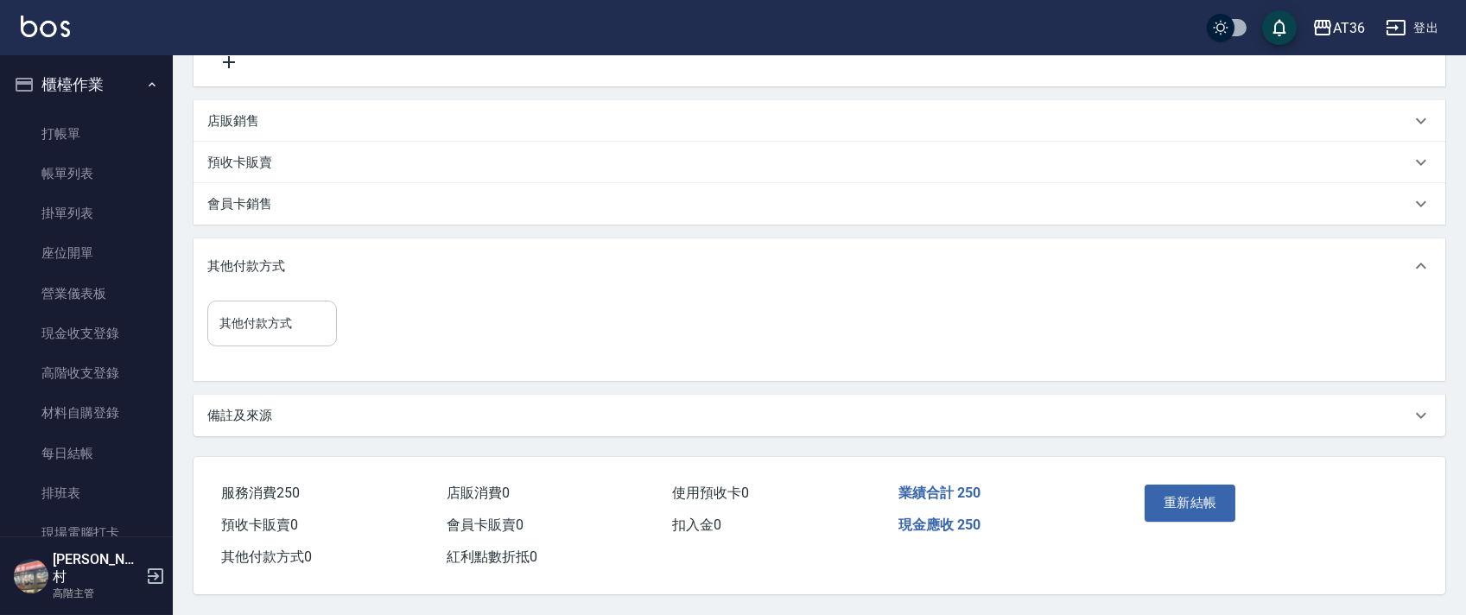
scroll to position [395, 0]
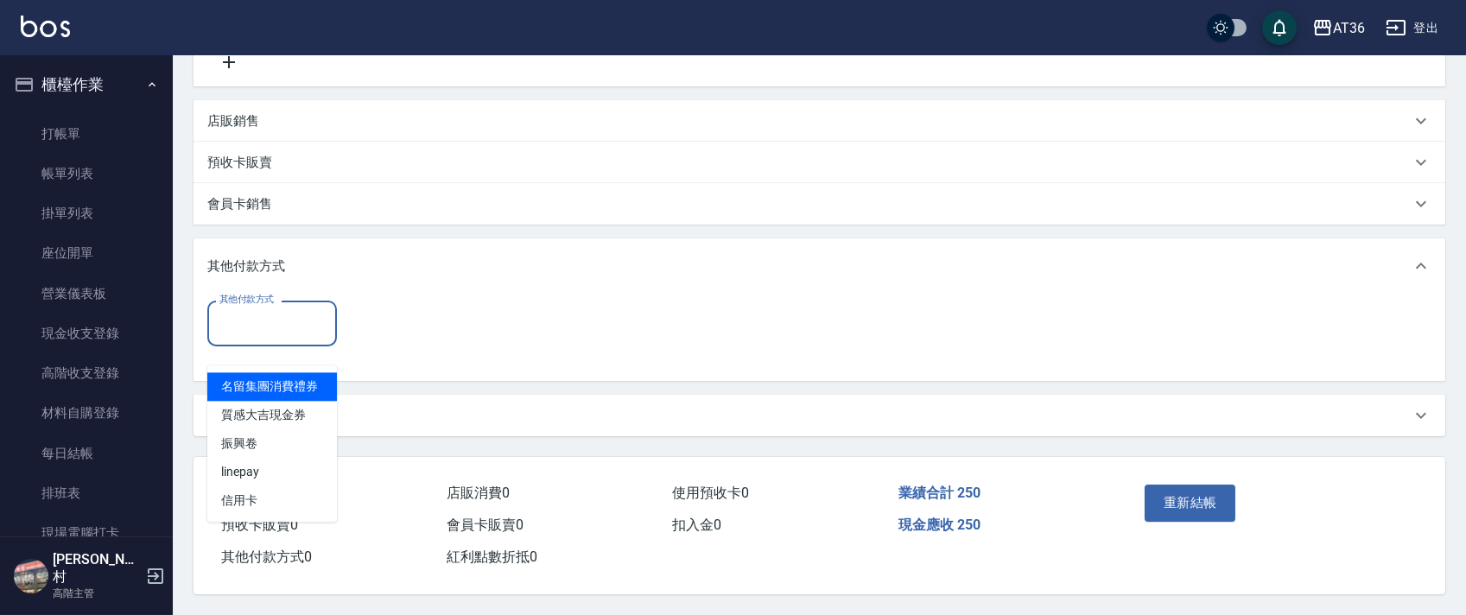
drag, startPoint x: 293, startPoint y: 327, endPoint x: 408, endPoint y: 339, distance: 115.5
click at [295, 329] on input "其他付款方式" at bounding box center [272, 323] width 114 height 30
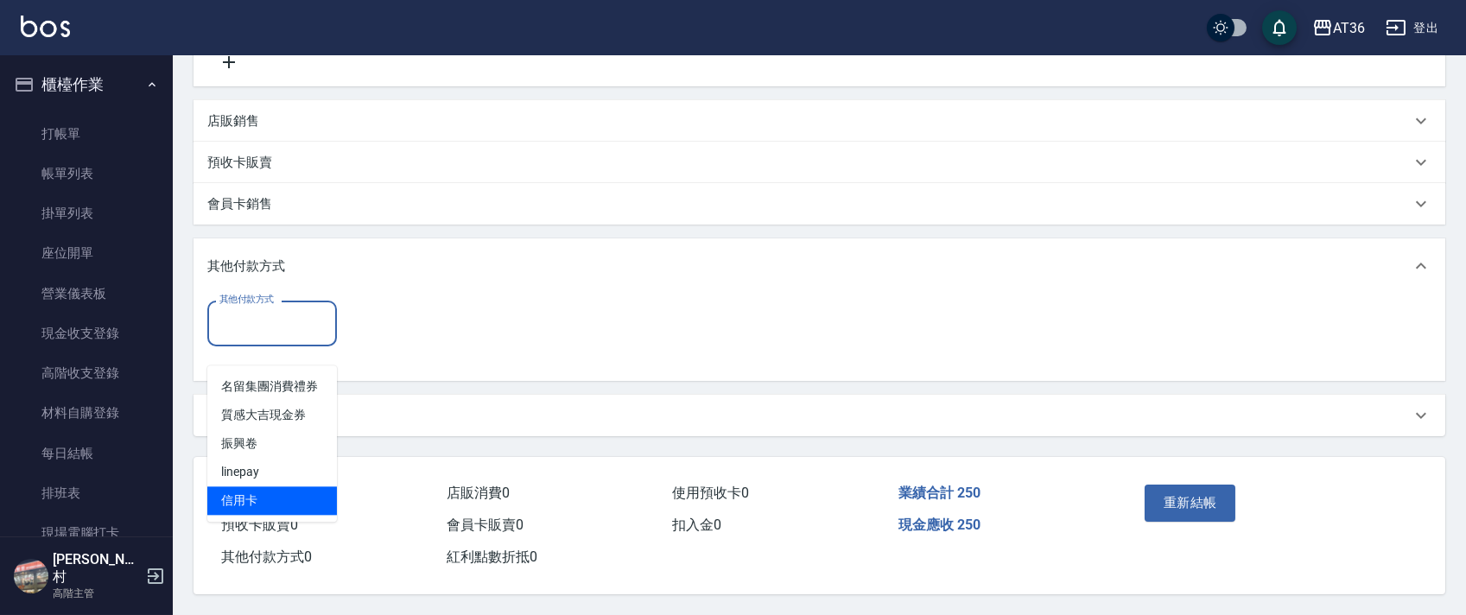
click at [244, 486] on span "信用卡" at bounding box center [272, 500] width 130 height 29
type input "信用卡"
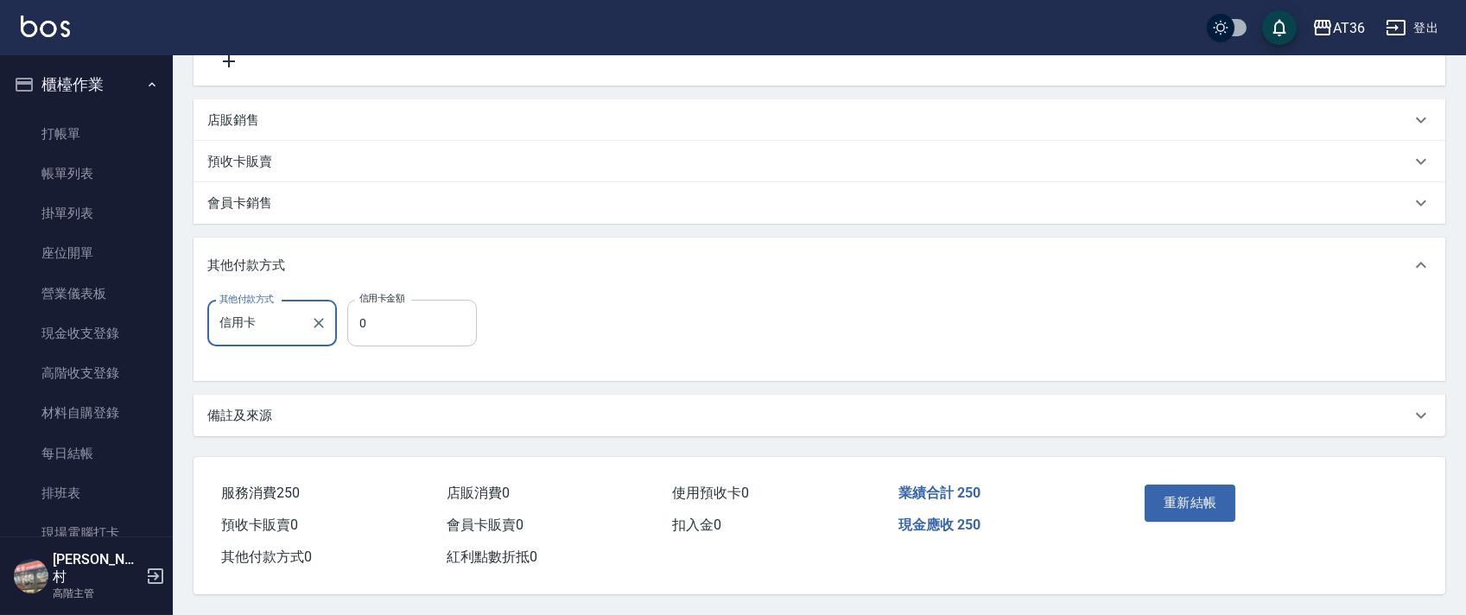
drag, startPoint x: 356, startPoint y: 313, endPoint x: 422, endPoint y: 309, distance: 65.7
click at [356, 315] on input "0" at bounding box center [412, 323] width 130 height 47
type input "250"
click at [1186, 498] on button "重新結帳" at bounding box center [1191, 503] width 92 height 36
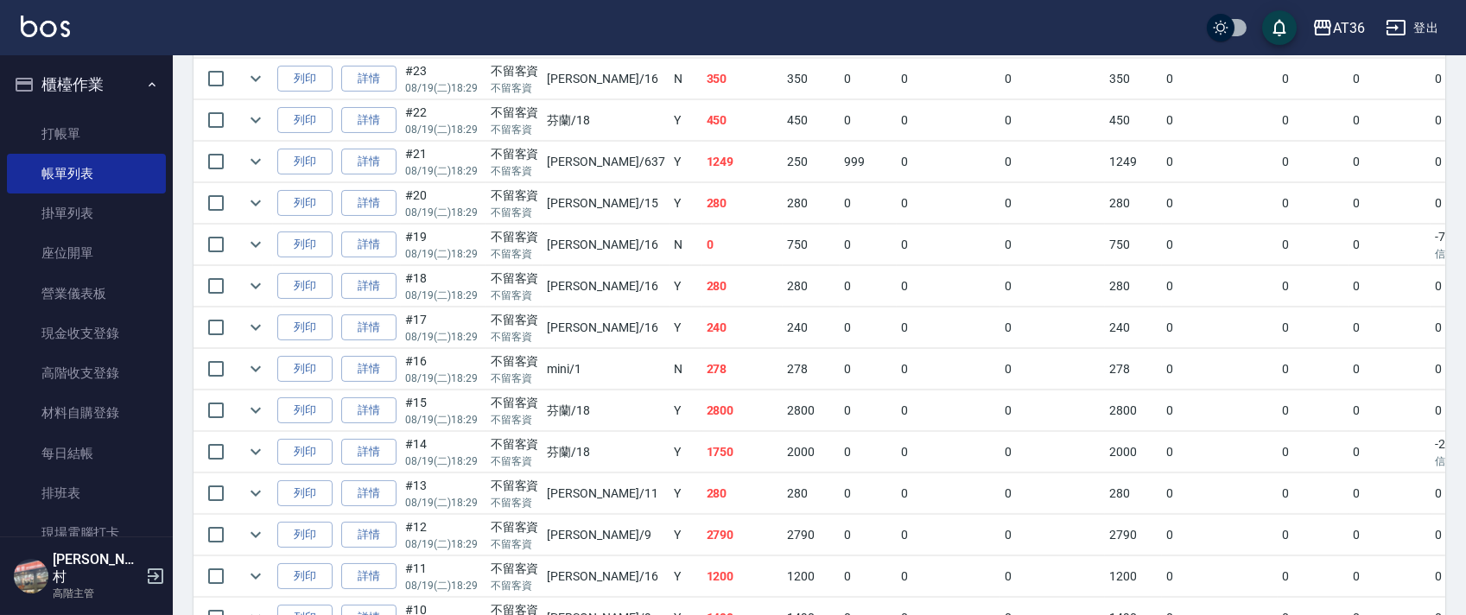
scroll to position [921, 0]
click at [363, 281] on link "詳情" at bounding box center [368, 283] width 55 height 27
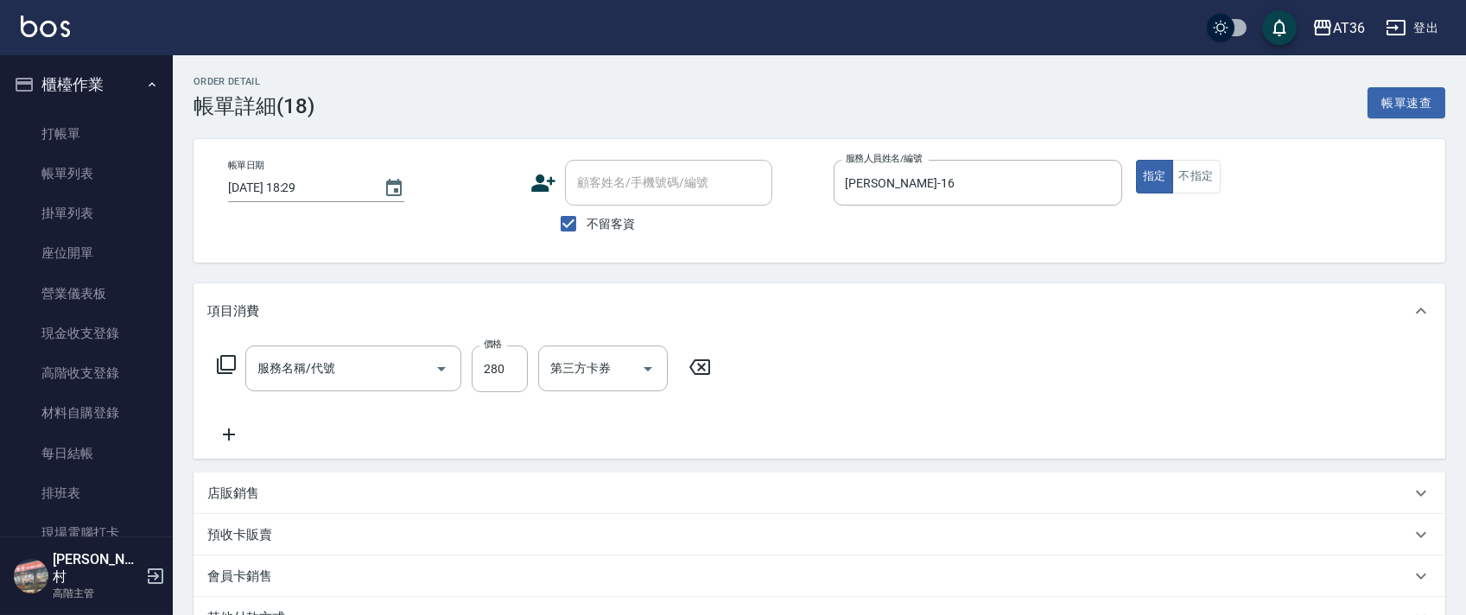
type input "[DATE] 18:29"
checkbox input "true"
type input "[PERSON_NAME]-16"
type input "造型剪髮(302)"
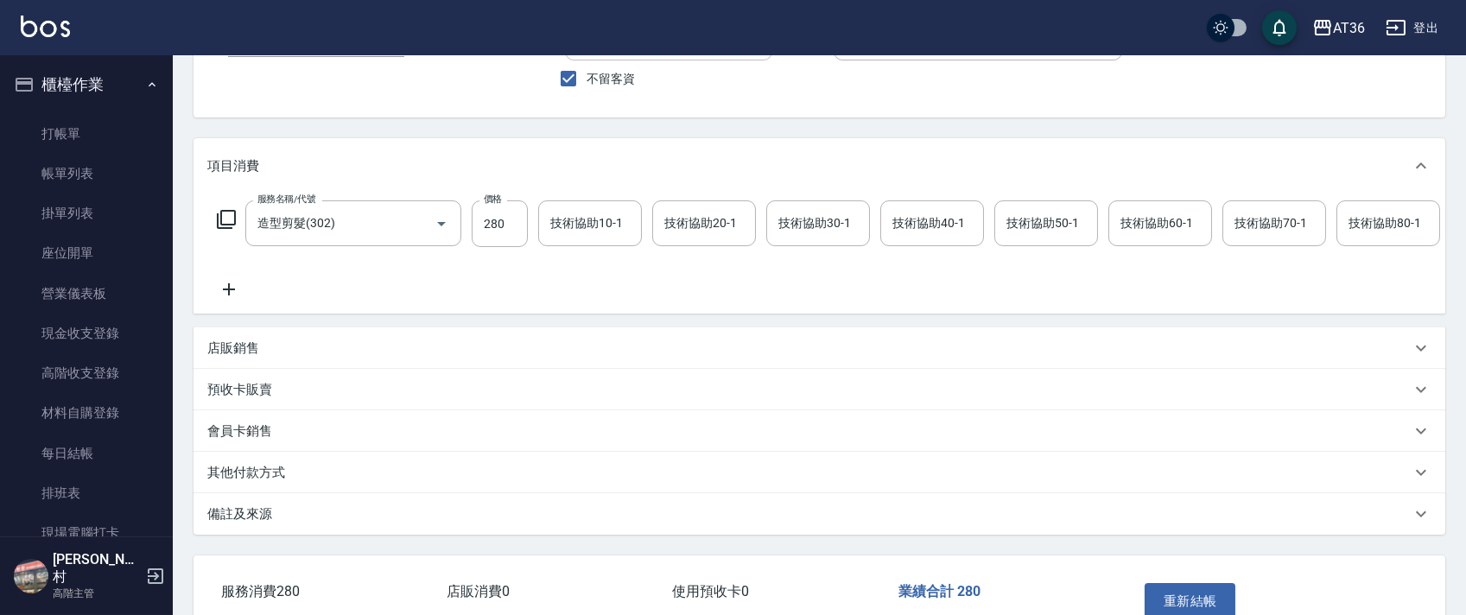
scroll to position [266, 0]
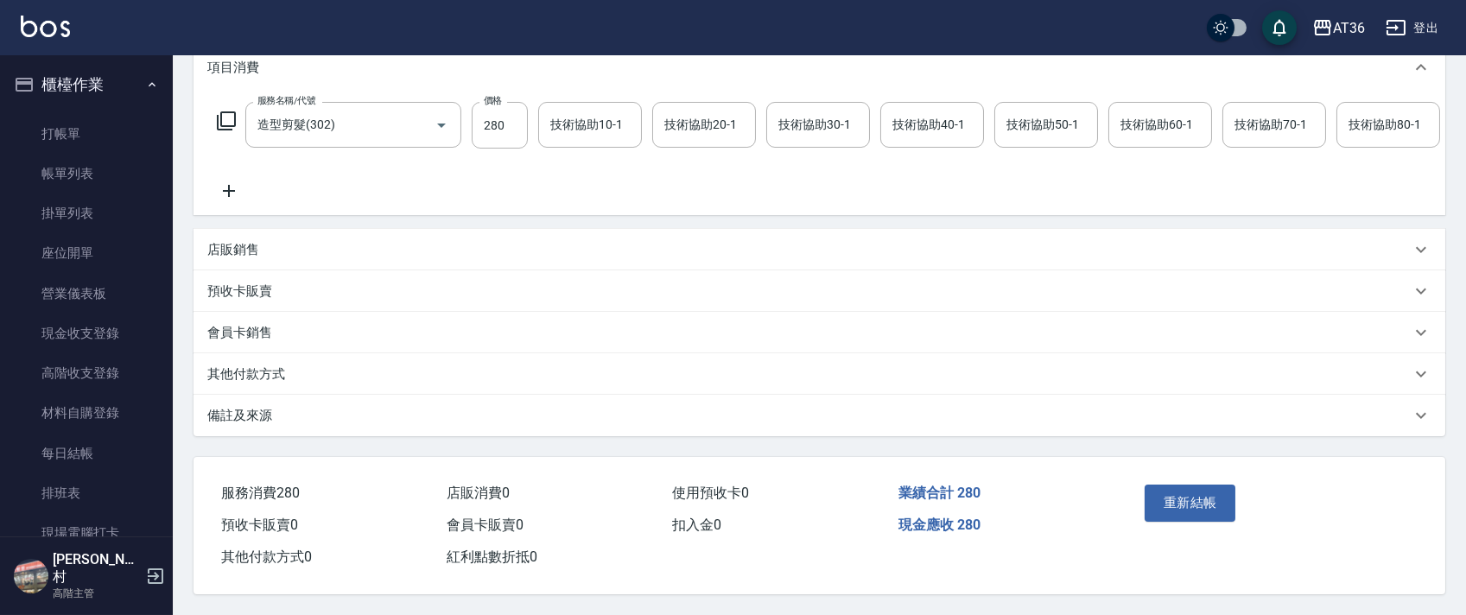
click at [283, 366] on div "其他付款方式" at bounding box center [808, 374] width 1203 height 18
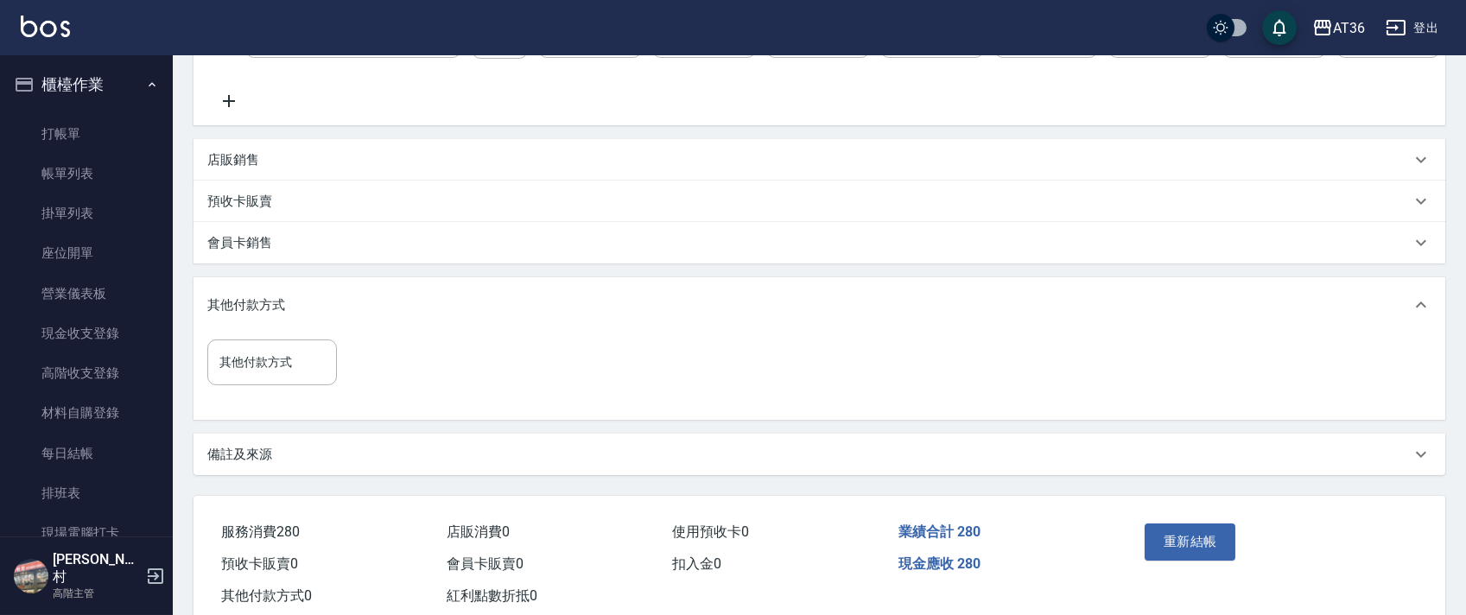
scroll to position [395, 0]
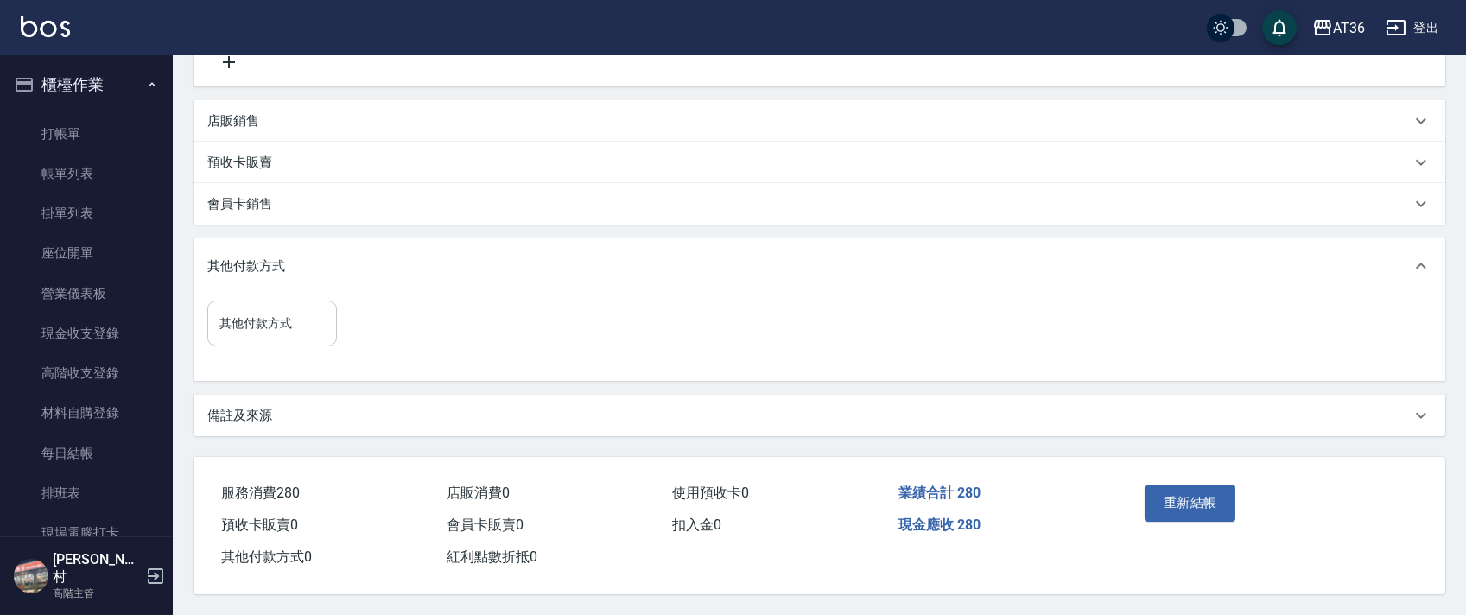
drag, startPoint x: 320, startPoint y: 306, endPoint x: 312, endPoint y: 317, distance: 13.7
click at [316, 308] on input "其他付款方式" at bounding box center [272, 323] width 114 height 30
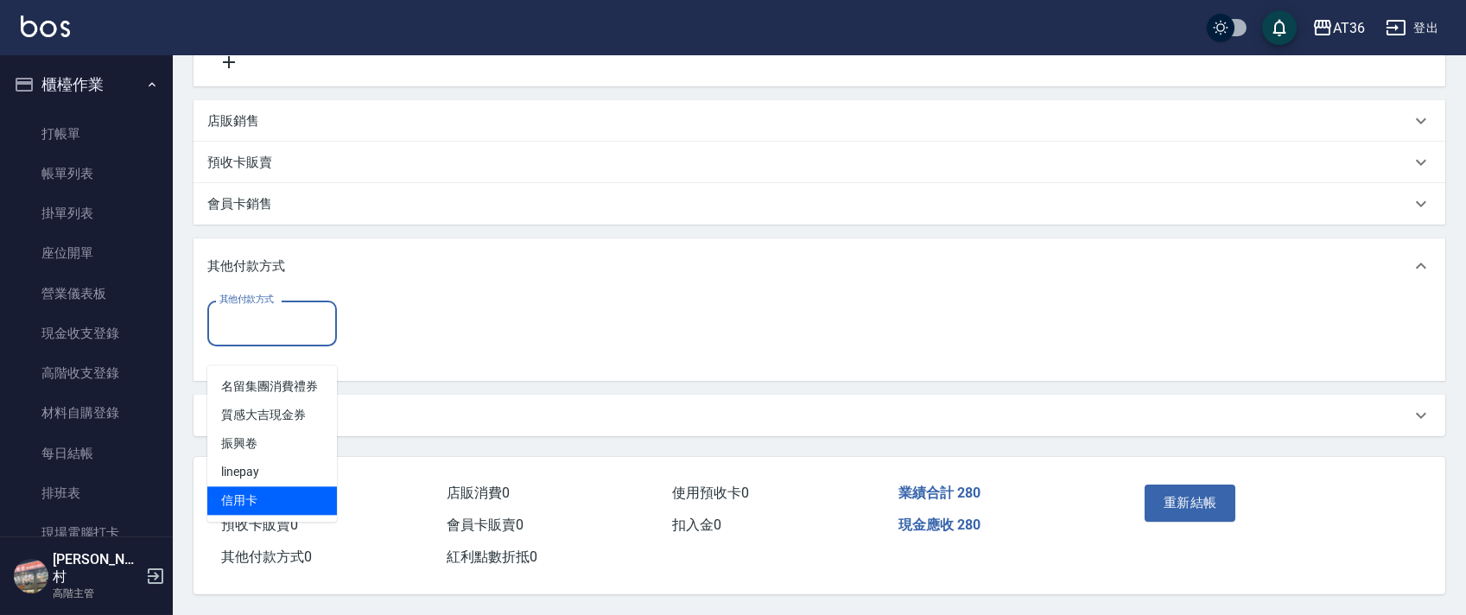
click at [275, 486] on span "信用卡" at bounding box center [272, 500] width 130 height 29
type input "信用卡"
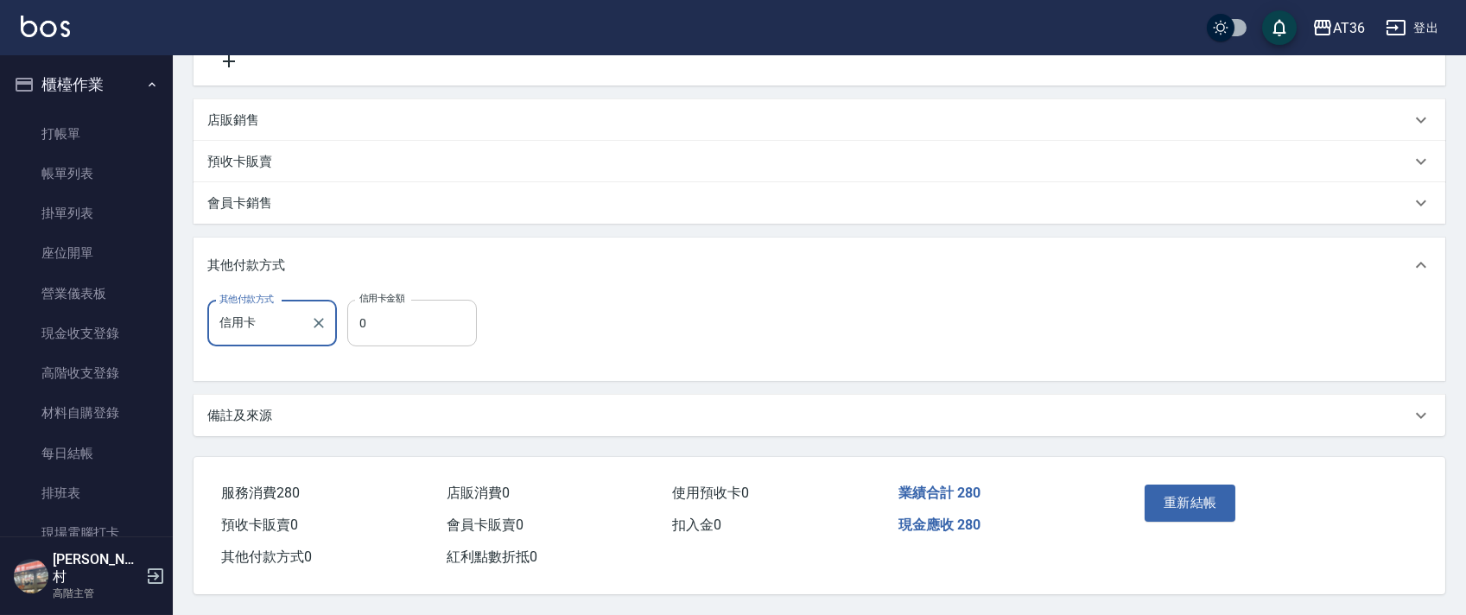
drag, startPoint x: 351, startPoint y: 336, endPoint x: 445, endPoint y: 327, distance: 94.6
click at [352, 335] on input "0" at bounding box center [412, 323] width 130 height 47
type input "250"
click at [1194, 495] on button "重新結帳" at bounding box center [1191, 503] width 92 height 36
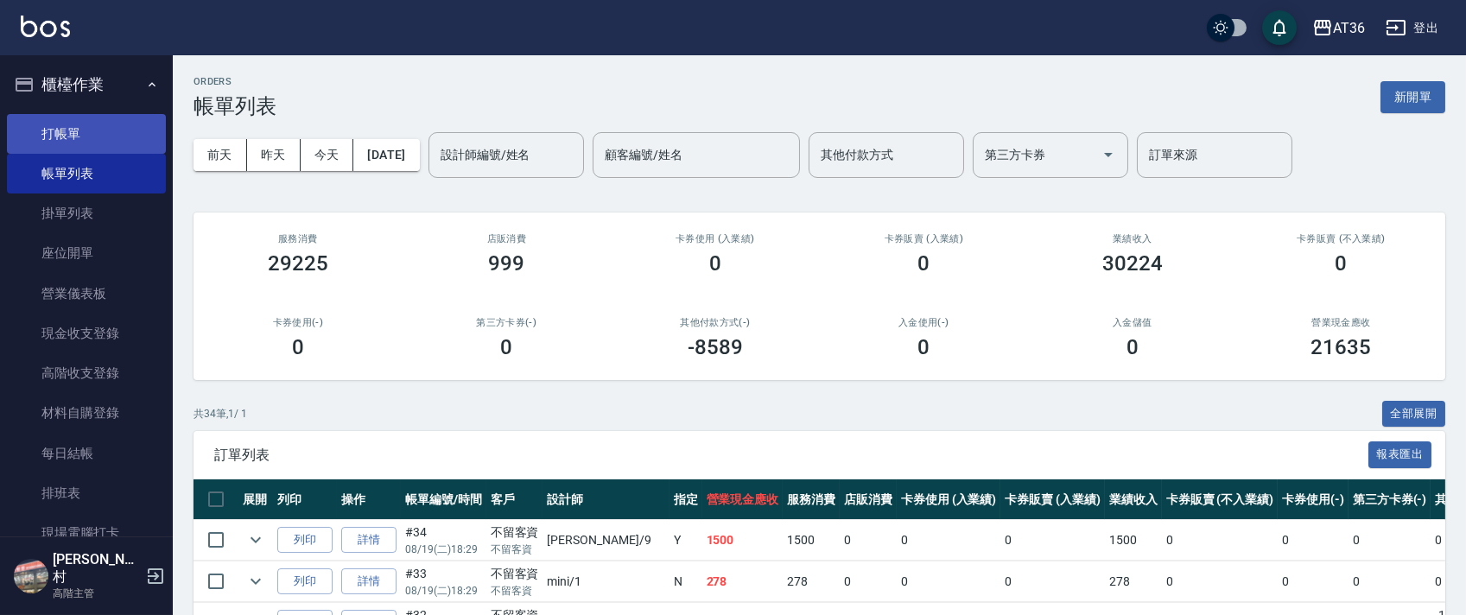
click at [98, 132] on link "打帳單" at bounding box center [86, 134] width 159 height 40
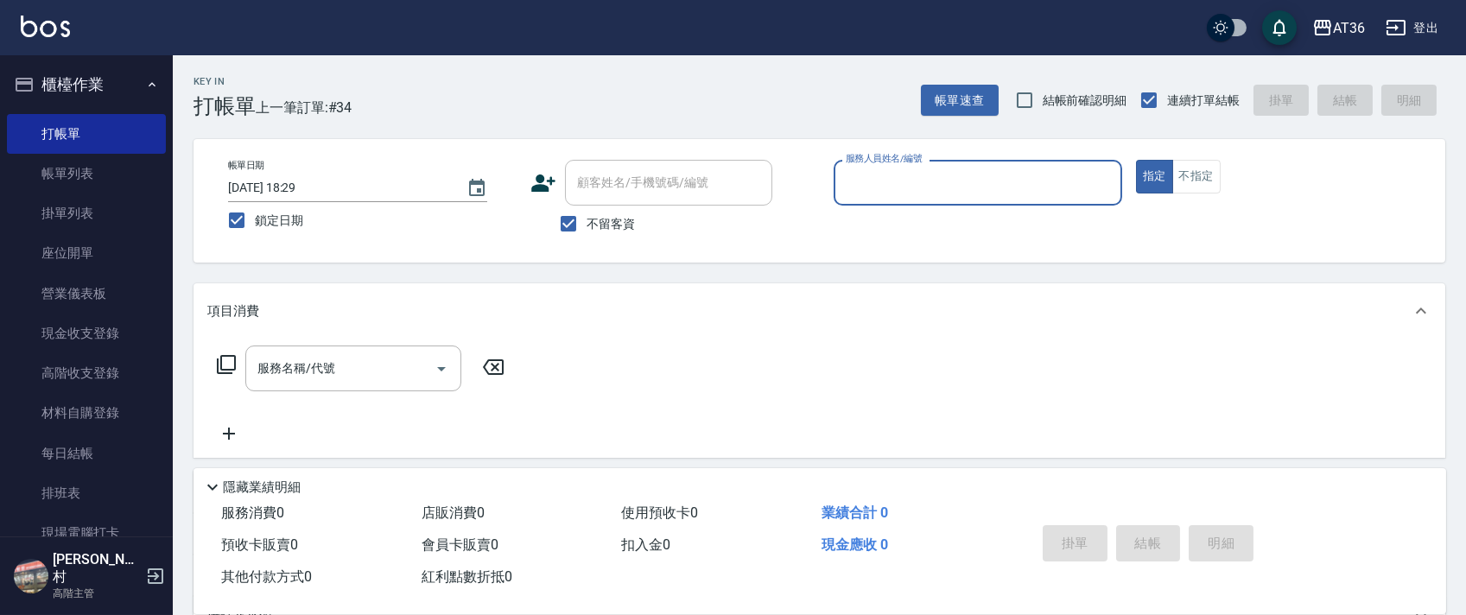
drag, startPoint x: 854, startPoint y: 181, endPoint x: 898, endPoint y: 194, distance: 47.0
click at [854, 184] on input "服務人員姓名/編號" at bounding box center [977, 183] width 273 height 30
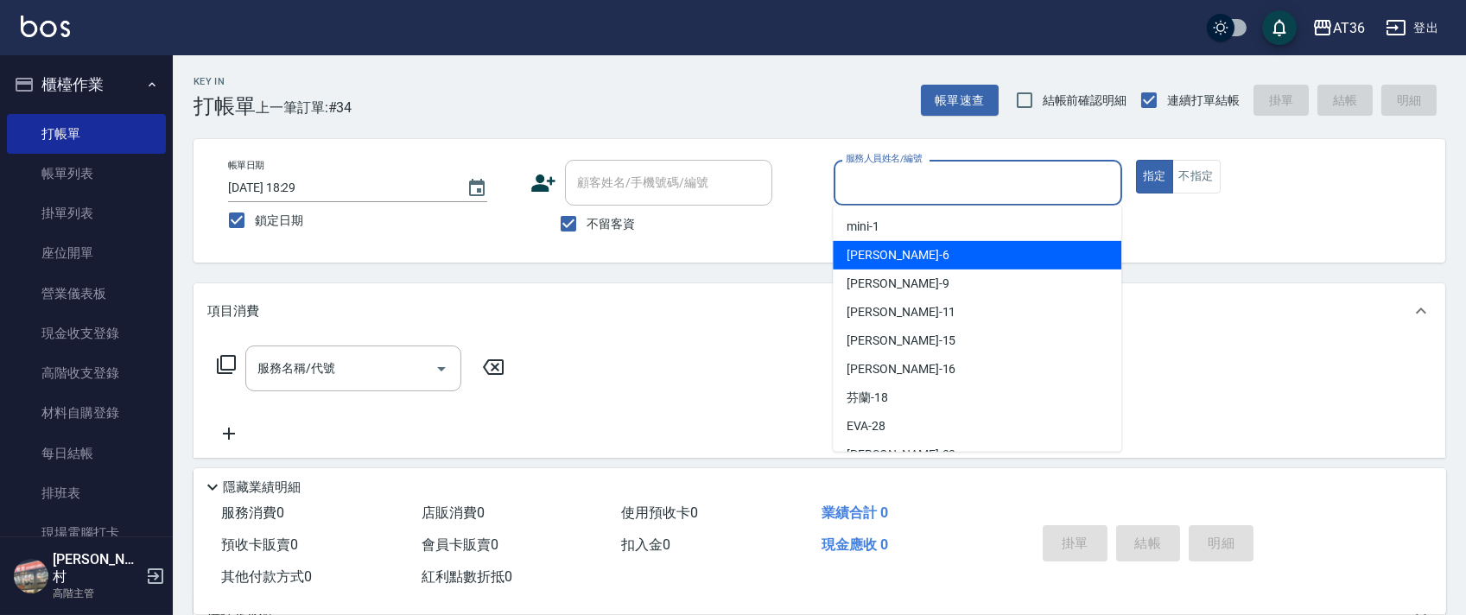
drag, startPoint x: 894, startPoint y: 252, endPoint x: 1163, endPoint y: 157, distance: 285.0
click at [895, 253] on div "[PERSON_NAME] -6" at bounding box center [977, 255] width 289 height 29
type input "伶伶-6"
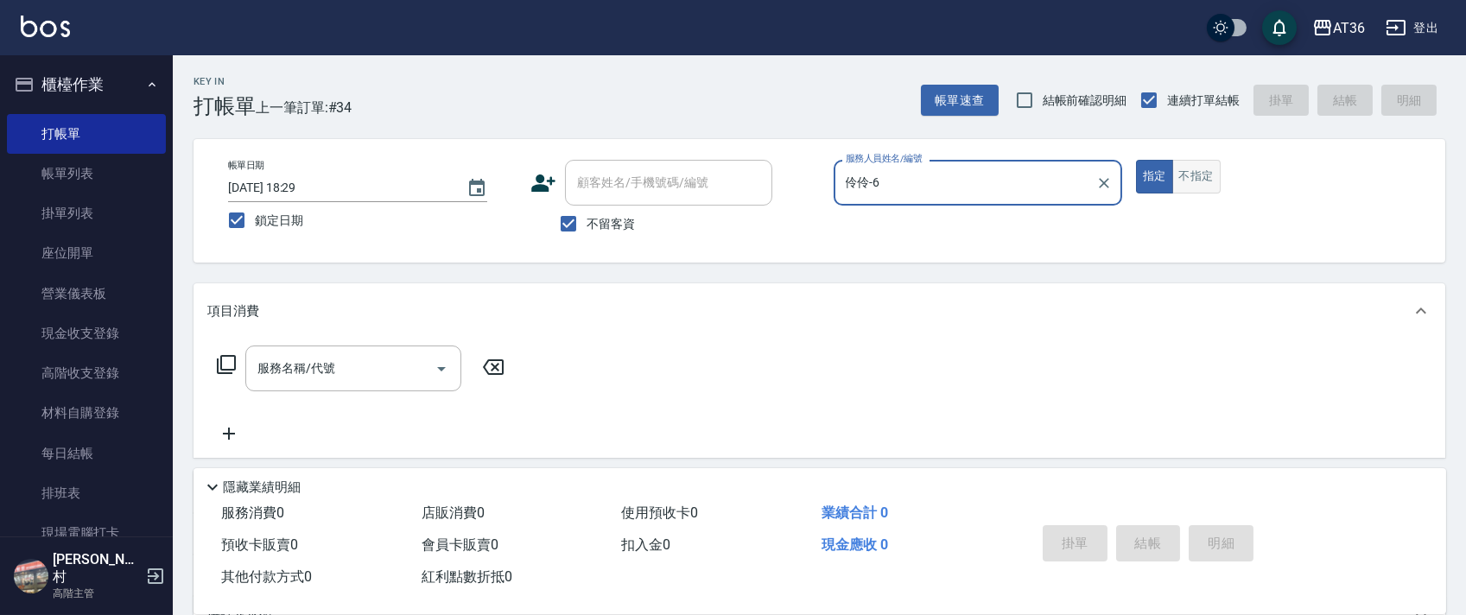
click at [1194, 185] on button "不指定" at bounding box center [1196, 177] width 48 height 34
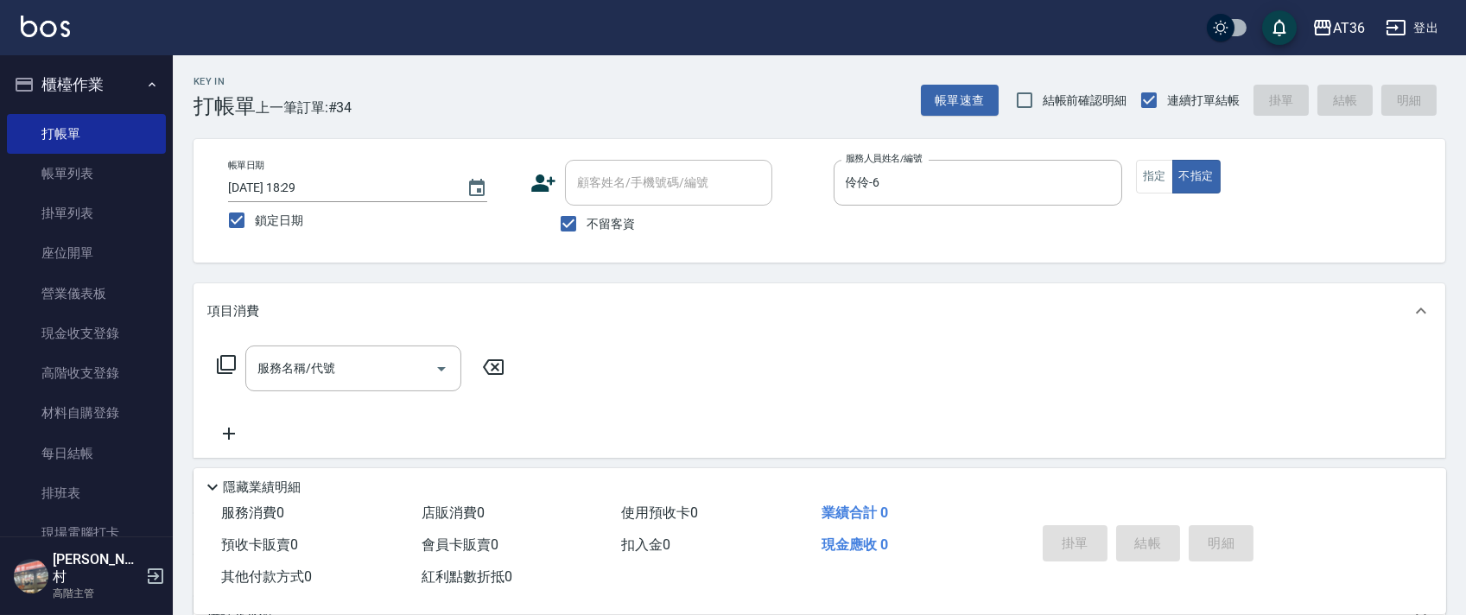
click at [233, 364] on icon at bounding box center [226, 364] width 21 height 21
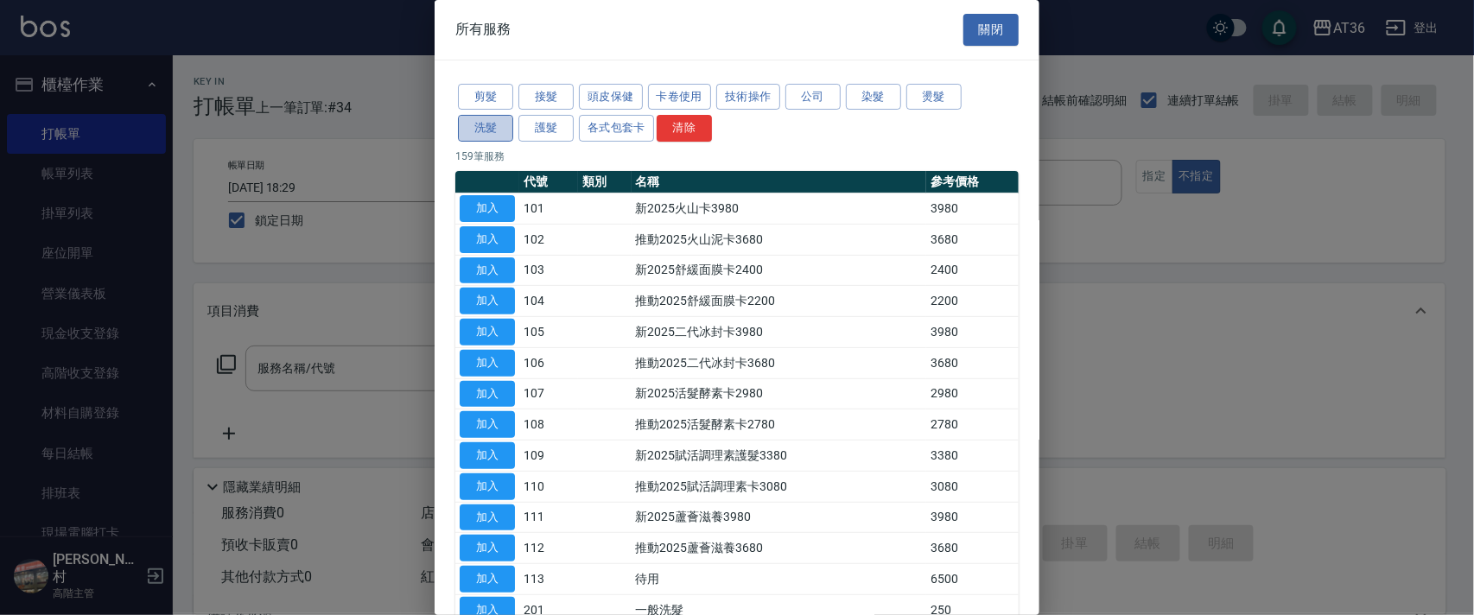
click at [492, 133] on button "洗髮" at bounding box center [485, 128] width 55 height 27
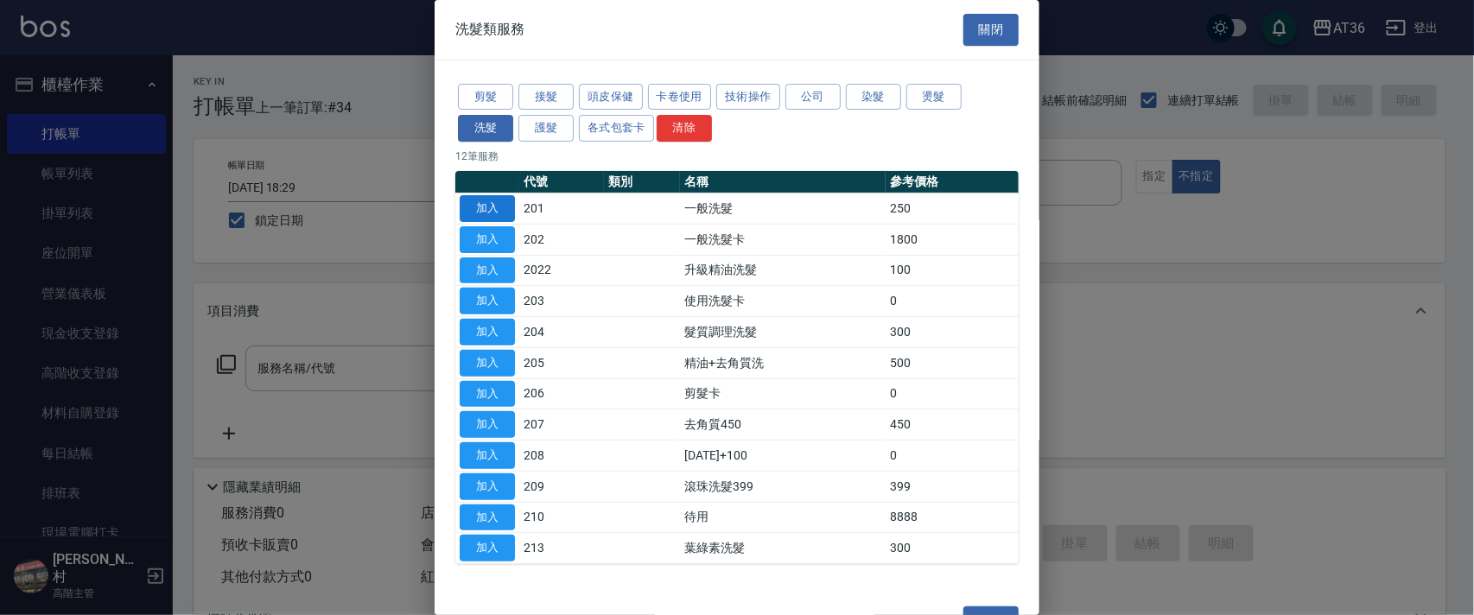
click at [489, 202] on button "加入" at bounding box center [487, 208] width 55 height 27
type input "一般洗髮(201)"
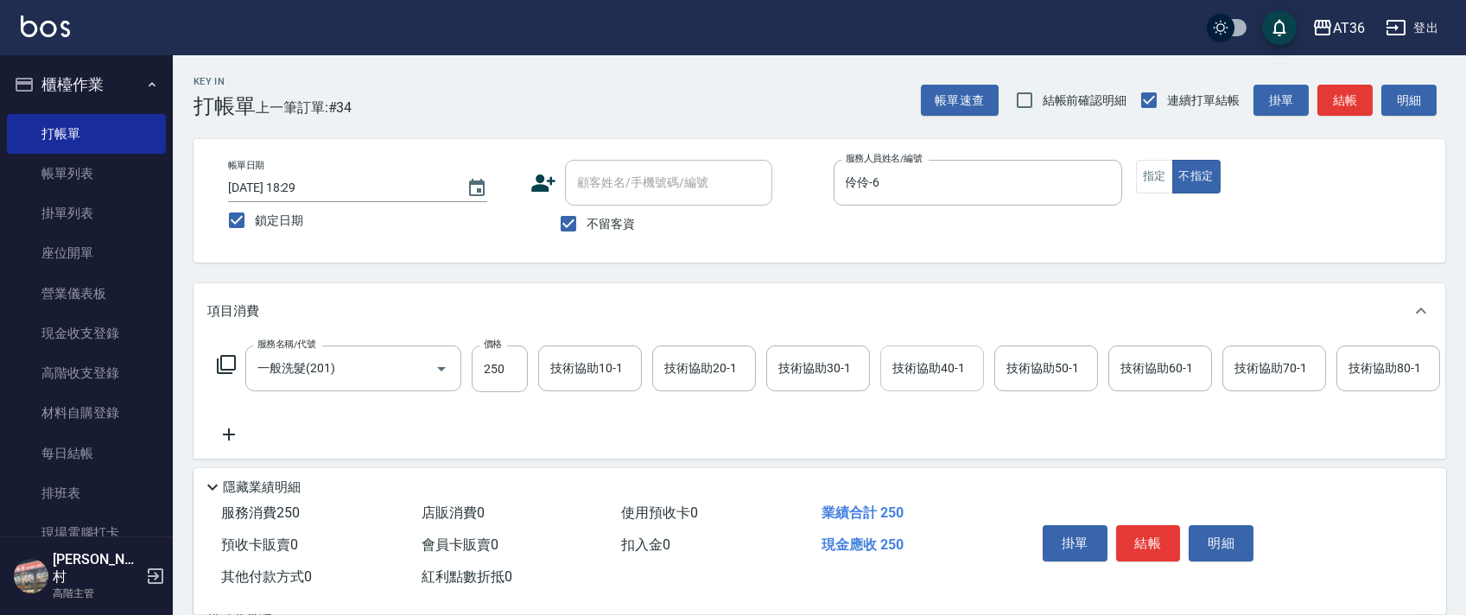
click at [930, 371] on div "技術協助40-1 技術協助40-1" at bounding box center [932, 369] width 104 height 46
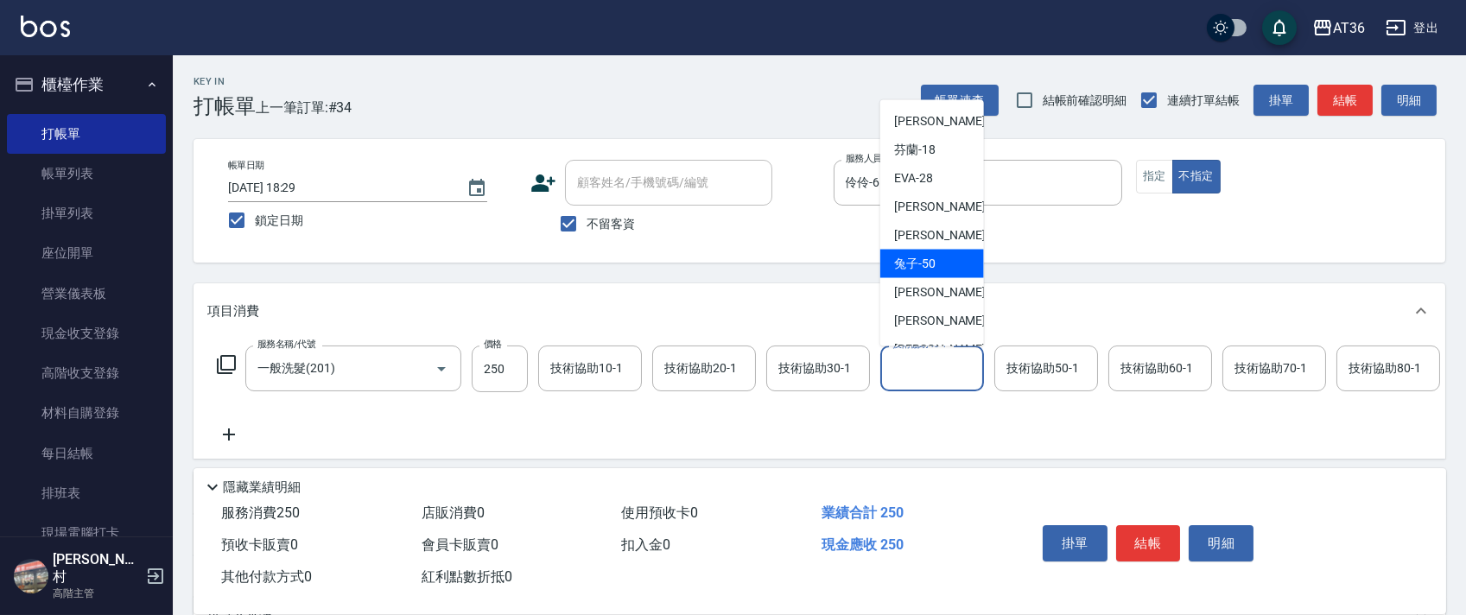
scroll to position [224, 0]
click at [936, 268] on div "[PERSON_NAME] -59" at bounding box center [932, 268] width 104 height 29
type input "[PERSON_NAME]-59"
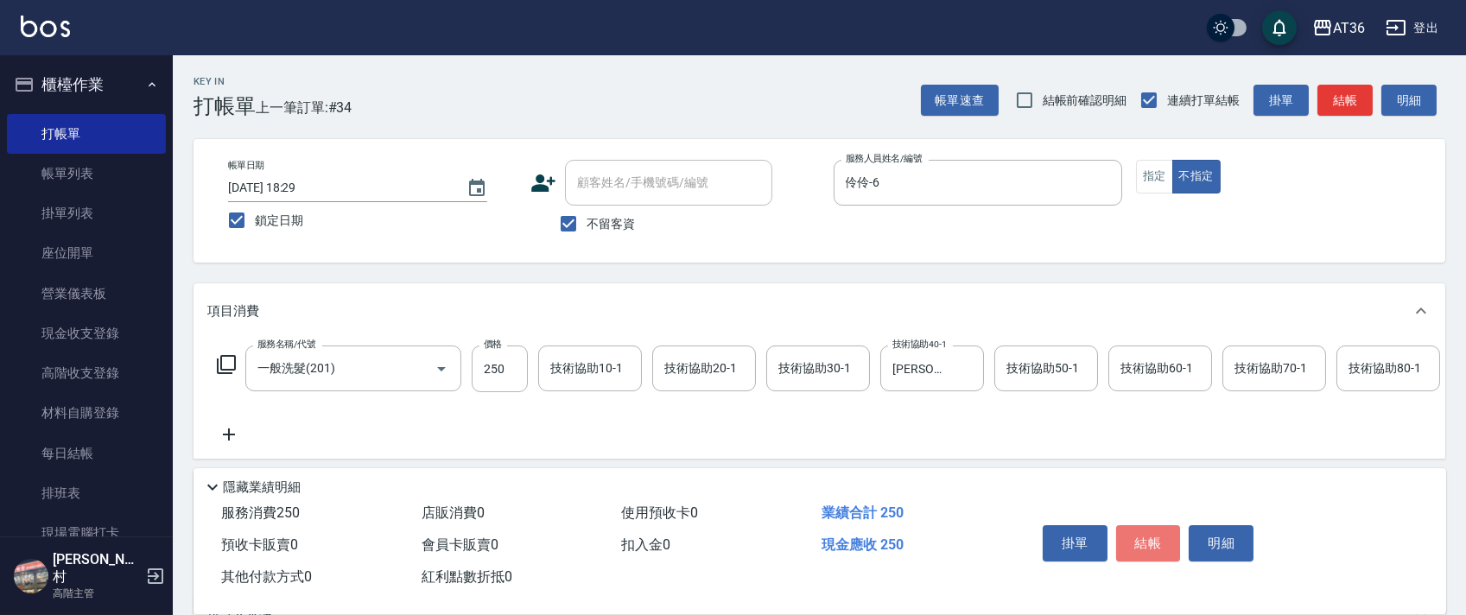
drag, startPoint x: 1159, startPoint y: 545, endPoint x: 1190, endPoint y: 524, distance: 37.4
click at [1158, 544] on button "結帳" at bounding box center [1148, 543] width 65 height 36
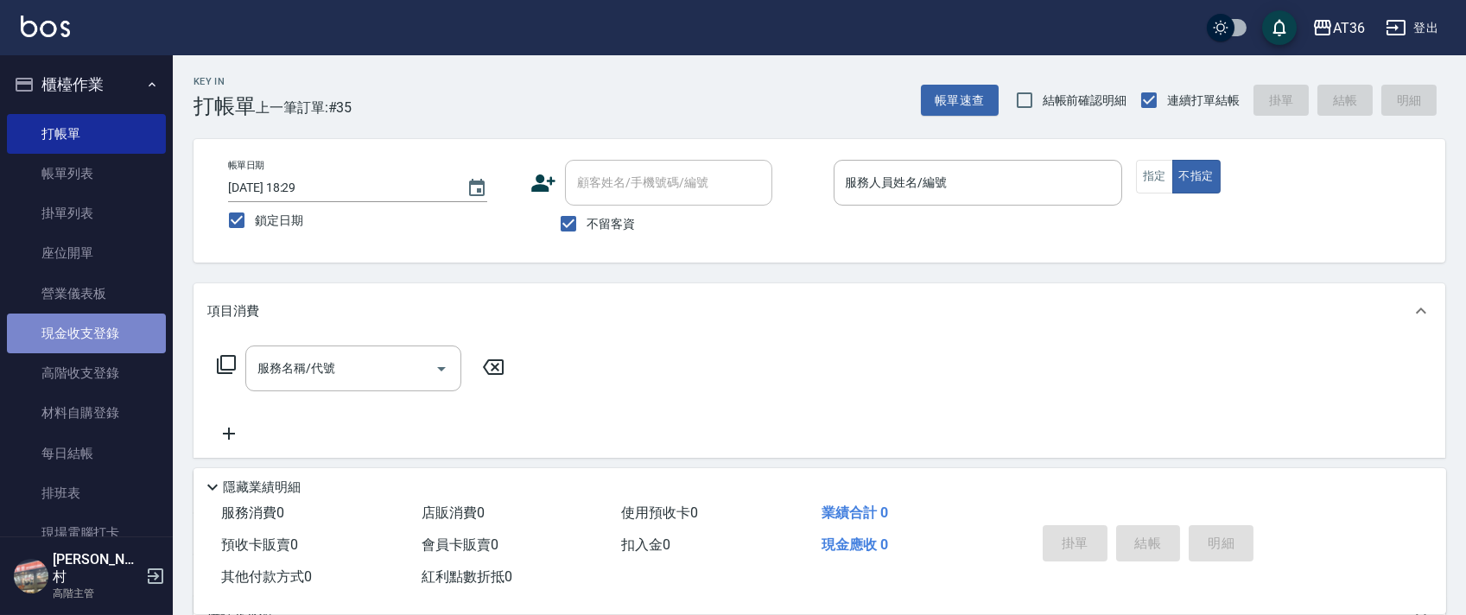
click at [117, 338] on link "現金收支登錄" at bounding box center [86, 334] width 159 height 40
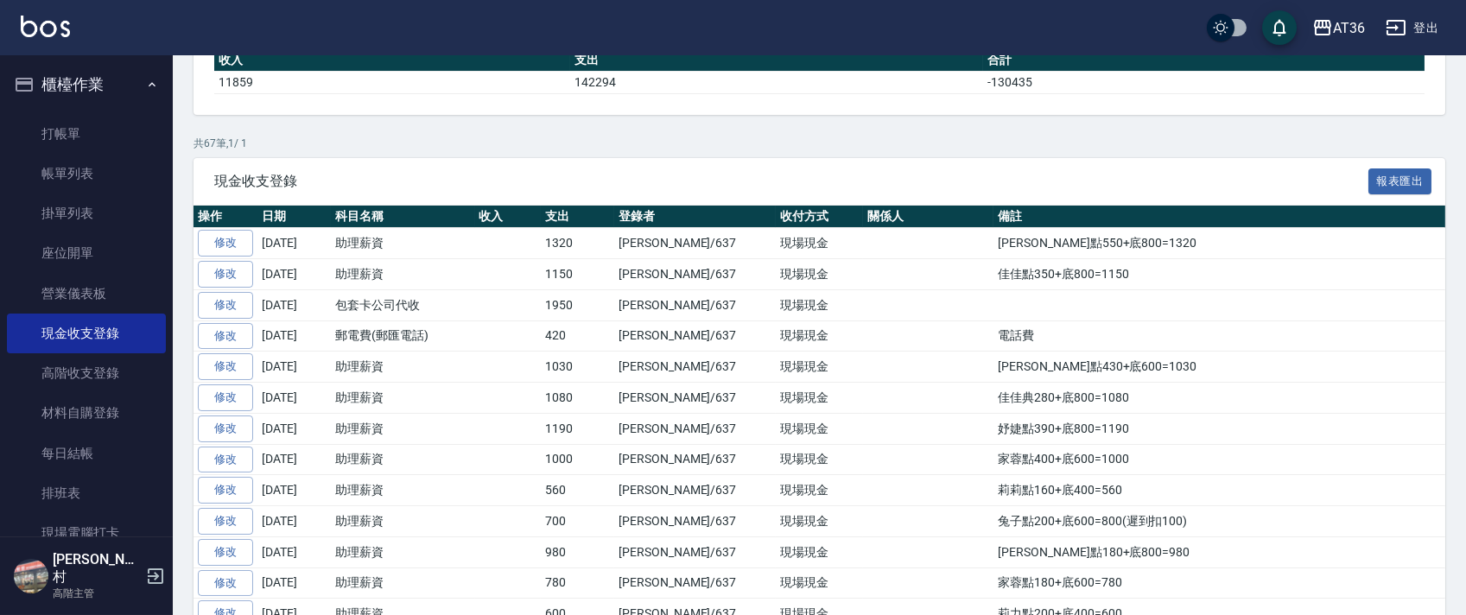
scroll to position [230, 0]
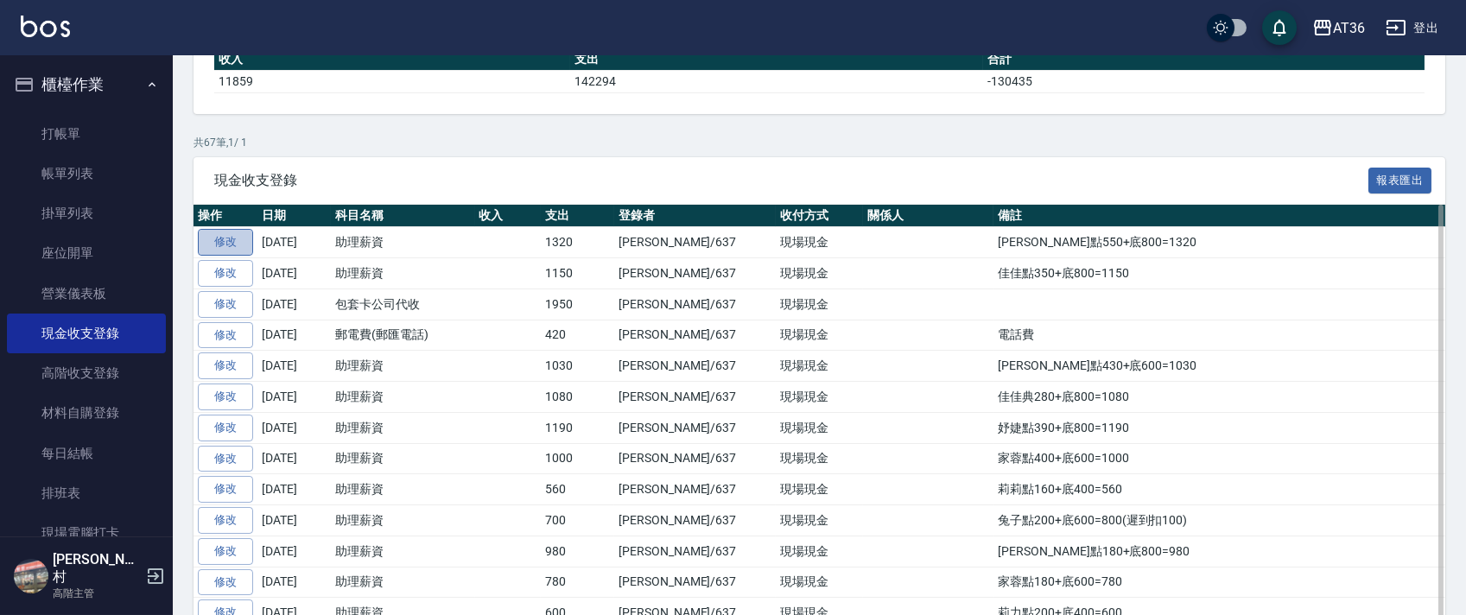
click at [244, 249] on link "修改" at bounding box center [225, 242] width 55 height 27
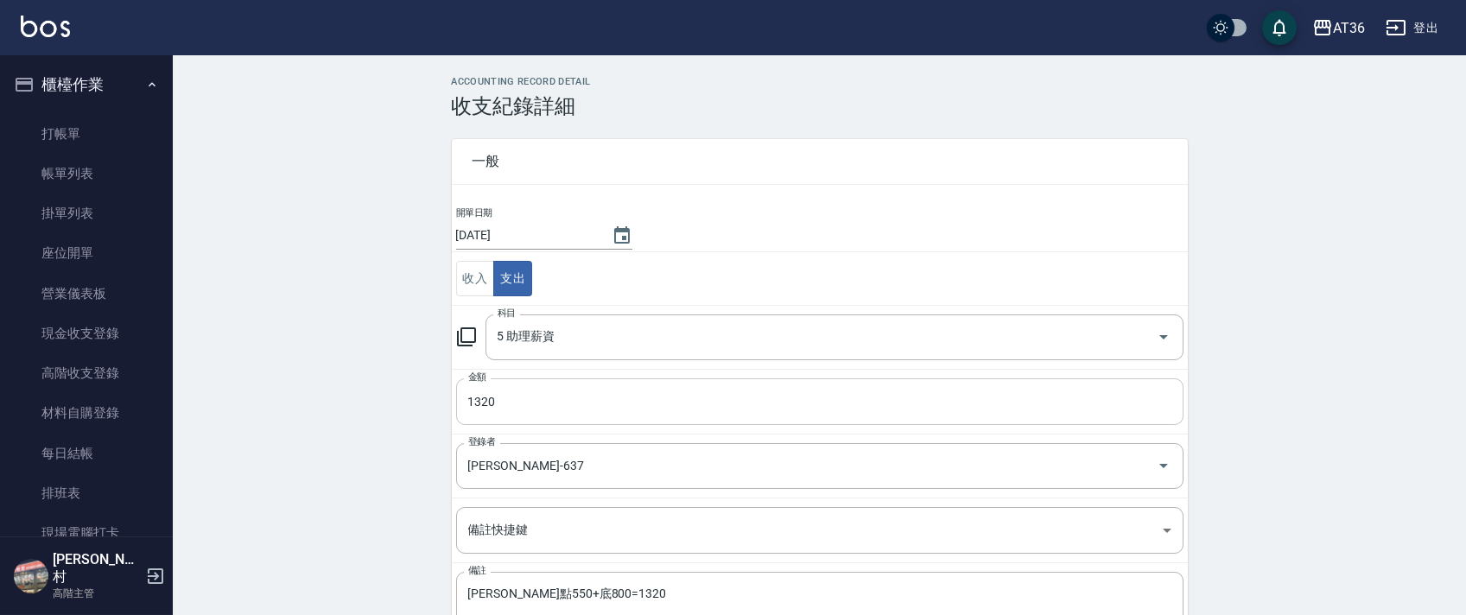
click at [488, 408] on input "1320" at bounding box center [819, 401] width 727 height 47
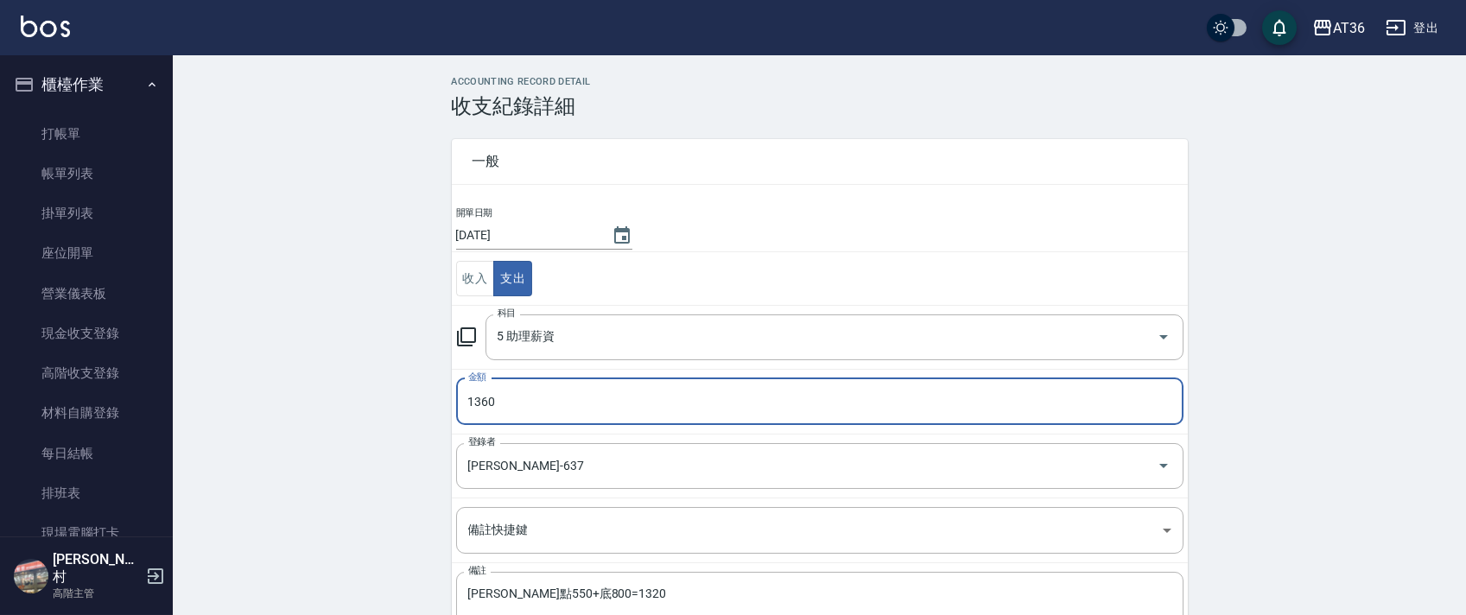
type input "1360"
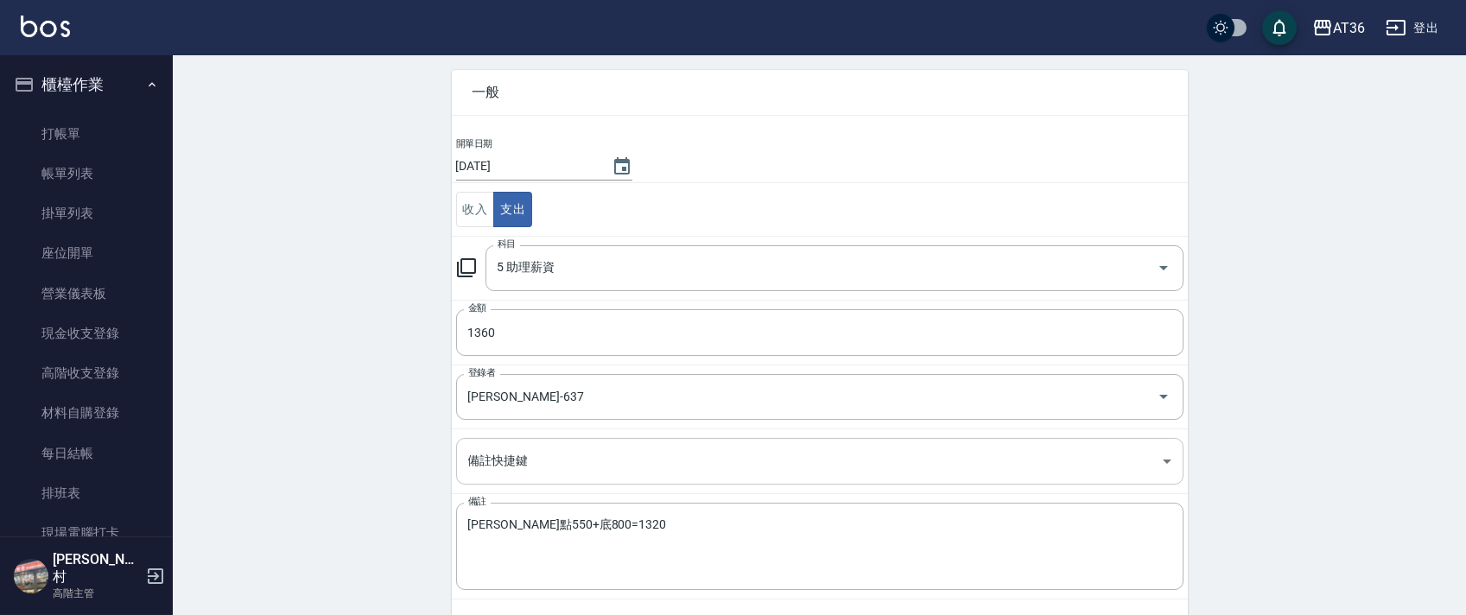
scroll to position [127, 0]
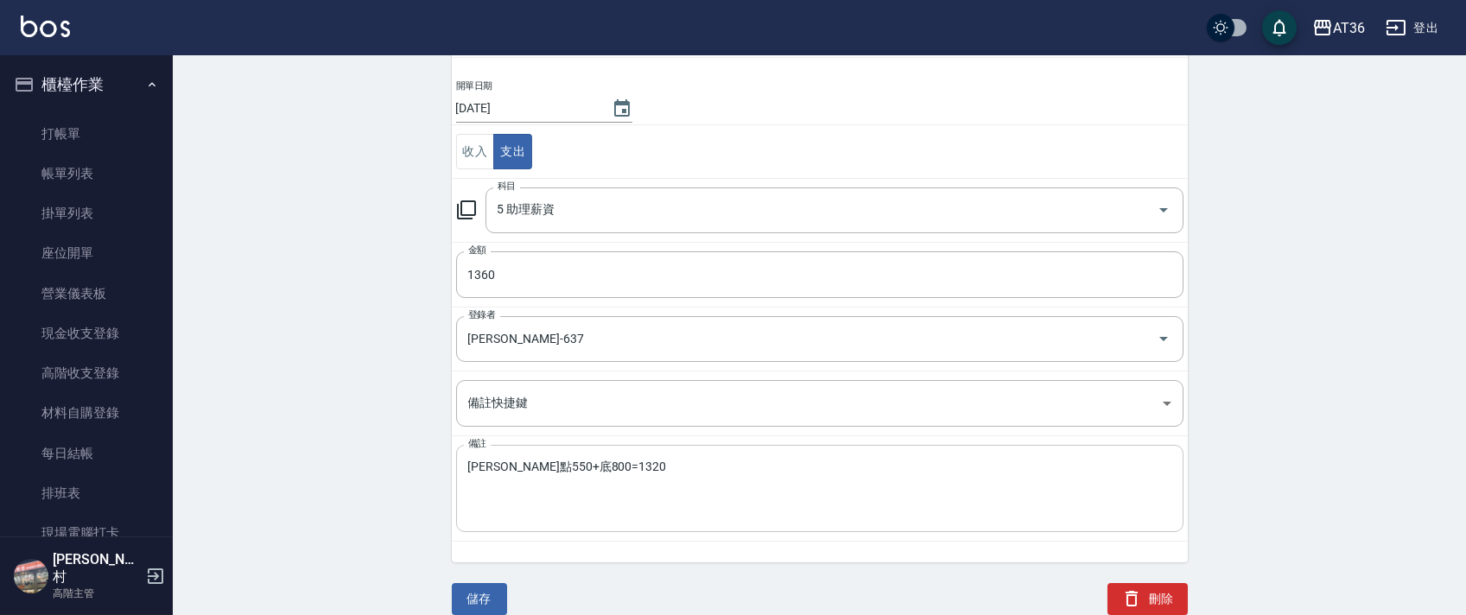
drag, startPoint x: 509, startPoint y: 467, endPoint x: 550, endPoint y: 458, distance: 42.5
click at [509, 467] on textarea "[PERSON_NAME]點550+底800=1320" at bounding box center [819, 489] width 703 height 59
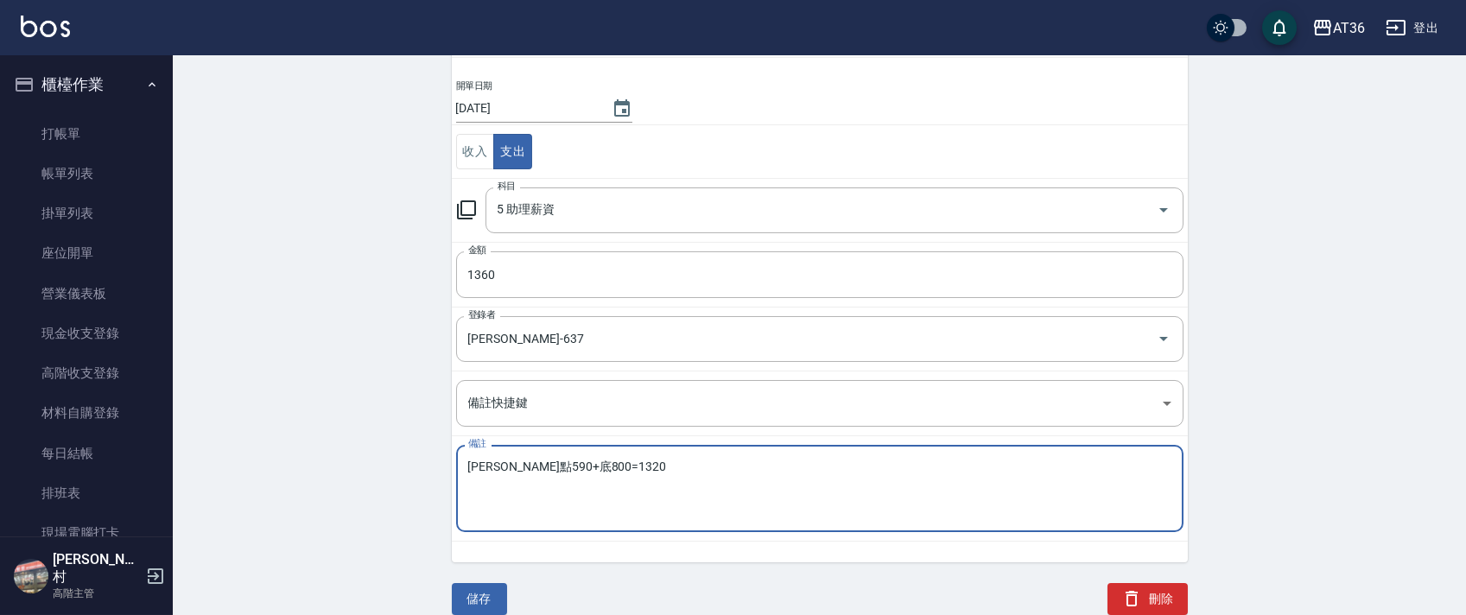
drag, startPoint x: 576, startPoint y: 469, endPoint x: 642, endPoint y: 448, distance: 68.9
click at [577, 470] on textarea "[PERSON_NAME]點590+底800=1320" at bounding box center [819, 489] width 703 height 59
type textarea "[PERSON_NAME]點590+底800=1360"
drag, startPoint x: 472, startPoint y: 605, endPoint x: 477, endPoint y: 579, distance: 26.4
click at [472, 602] on button "儲存" at bounding box center [479, 599] width 55 height 32
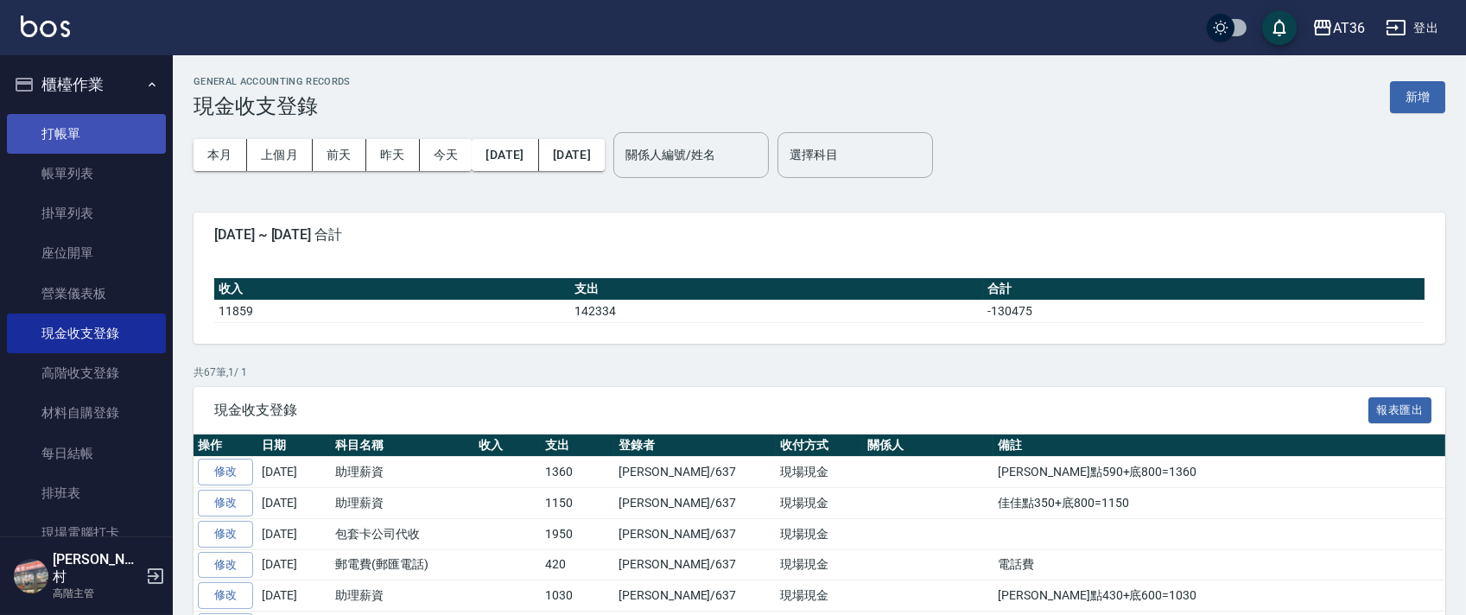
click at [91, 130] on link "打帳單" at bounding box center [86, 134] width 159 height 40
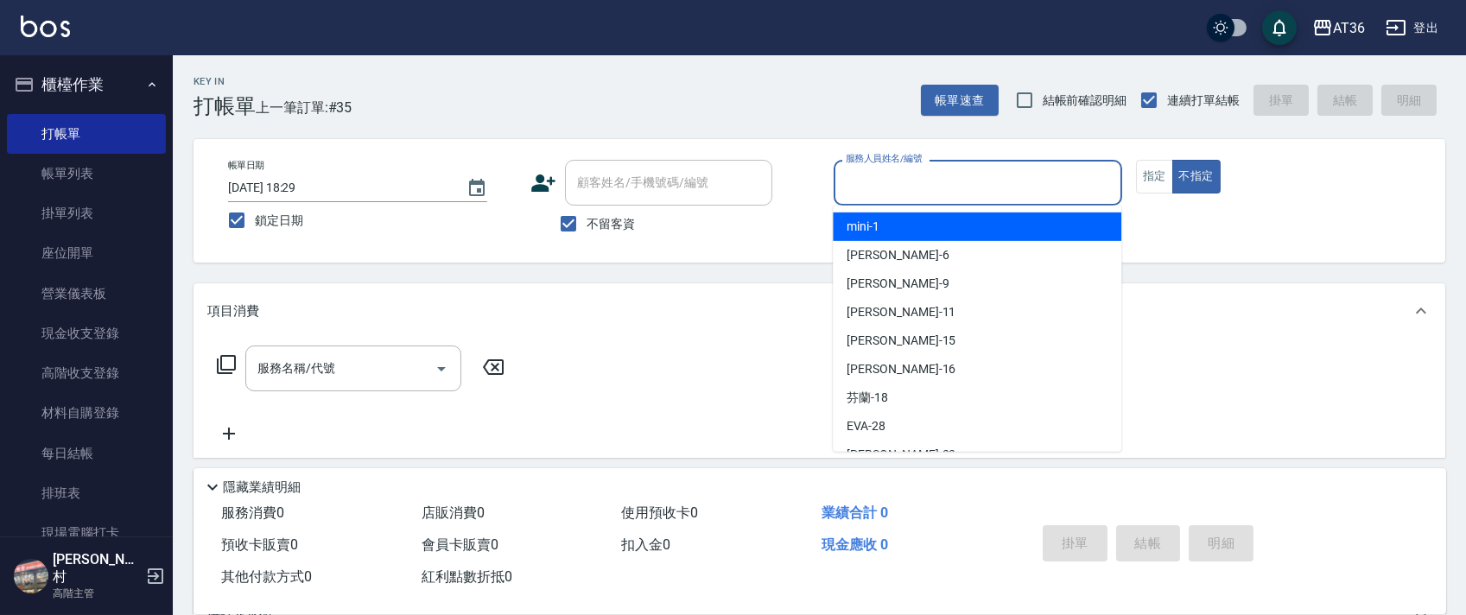
click at [863, 180] on input "服務人員姓名/編號" at bounding box center [977, 183] width 273 height 30
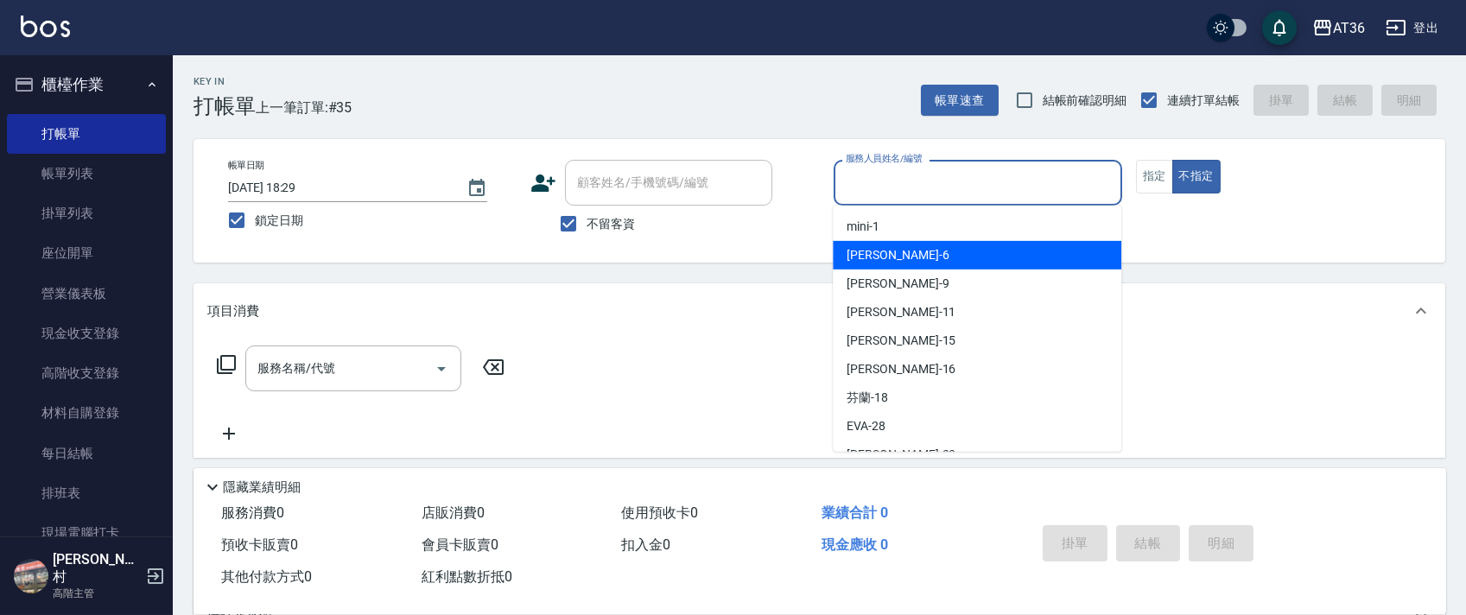
click at [899, 250] on div "[PERSON_NAME] -6" at bounding box center [977, 255] width 289 height 29
type input "伶伶-6"
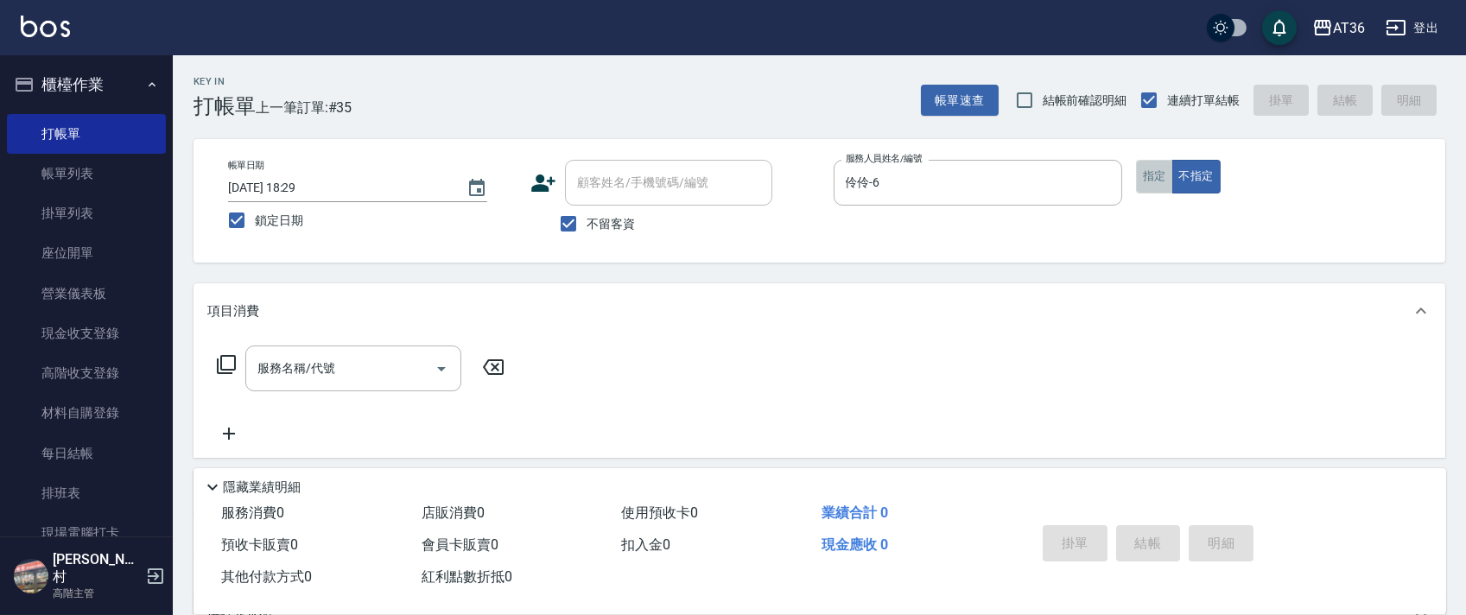
click at [1152, 174] on button "指定" at bounding box center [1154, 177] width 37 height 34
click at [224, 365] on icon at bounding box center [226, 364] width 21 height 21
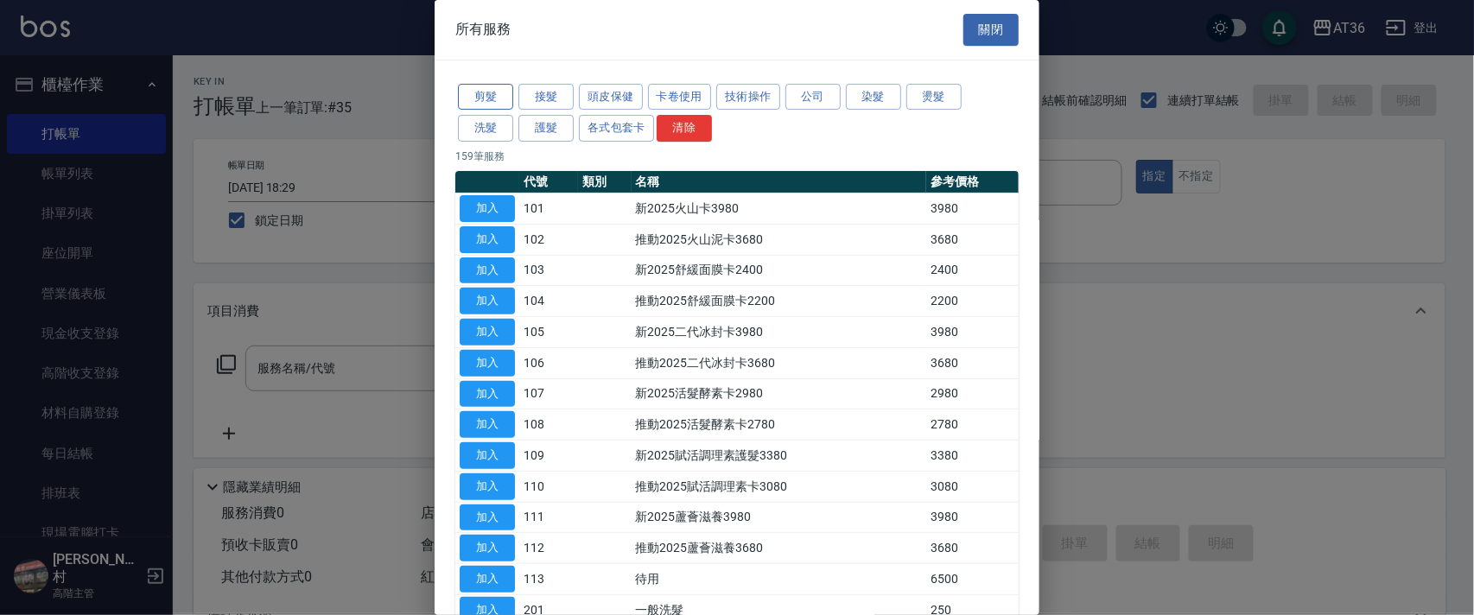
click at [500, 105] on button "剪髮" at bounding box center [485, 97] width 55 height 27
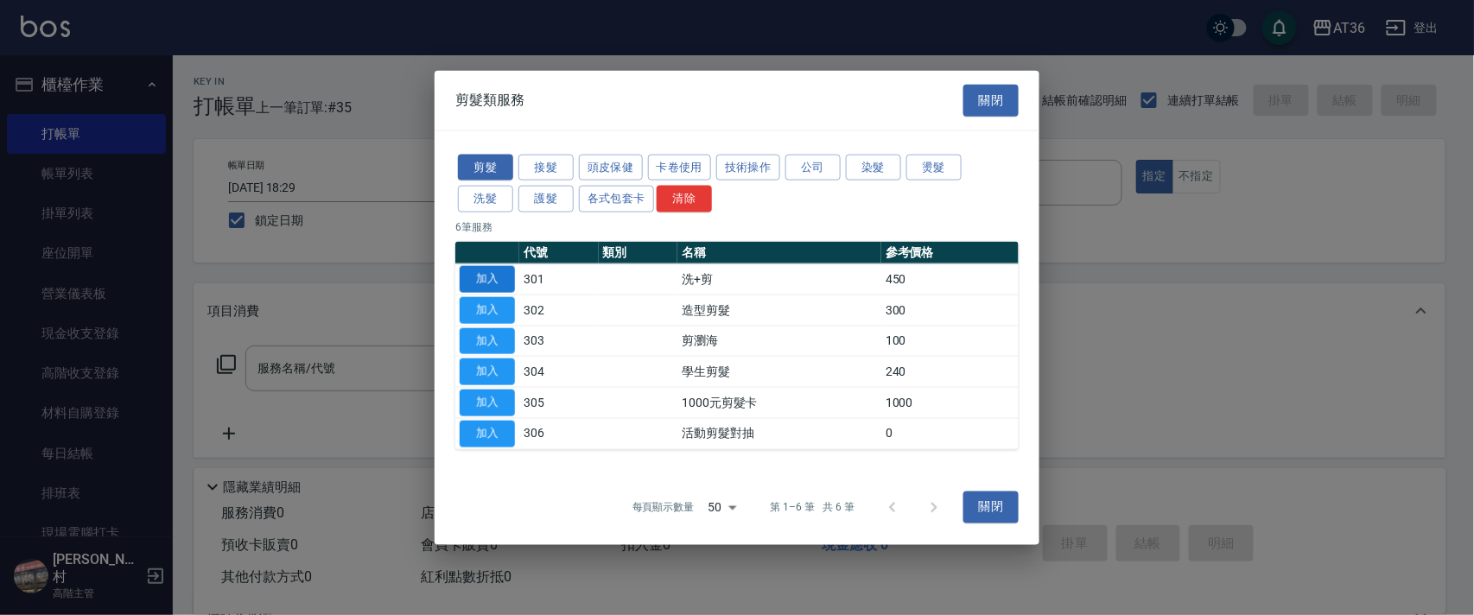
click at [503, 279] on button "加入" at bounding box center [487, 279] width 55 height 27
type input "洗+剪(301)"
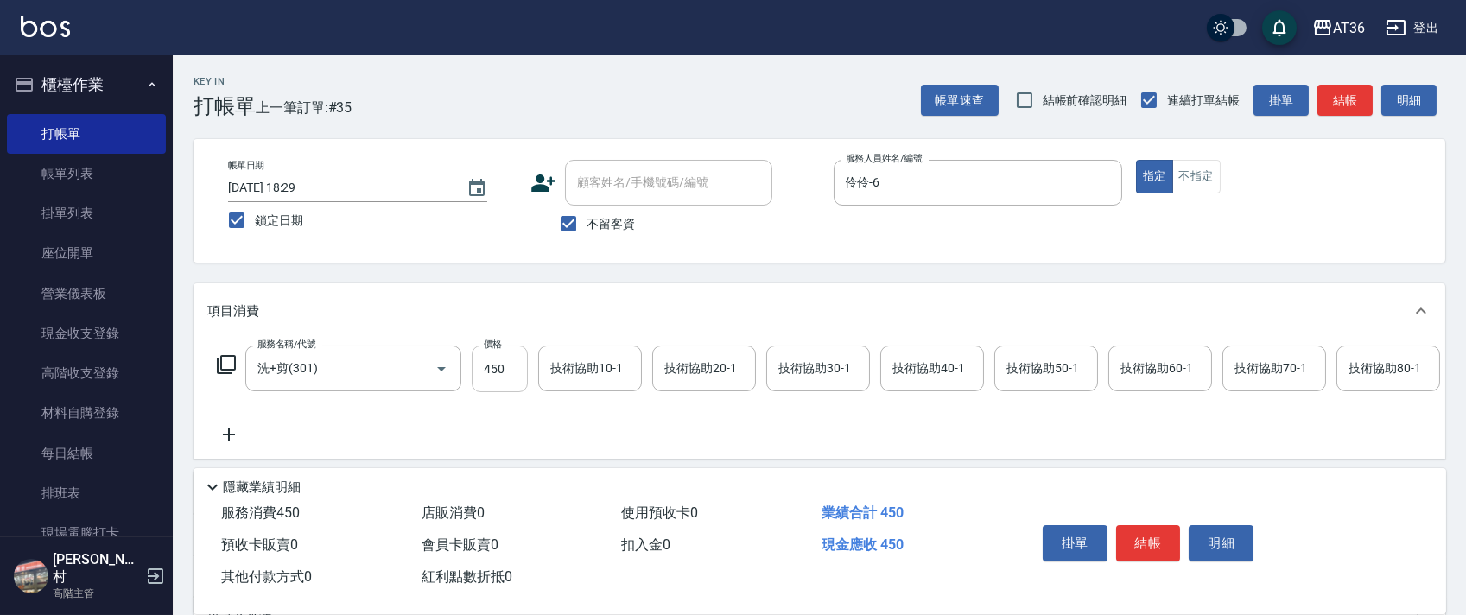
click at [496, 365] on input "450" at bounding box center [500, 369] width 56 height 47
type input "350"
click at [1157, 536] on button "結帳" at bounding box center [1148, 543] width 65 height 36
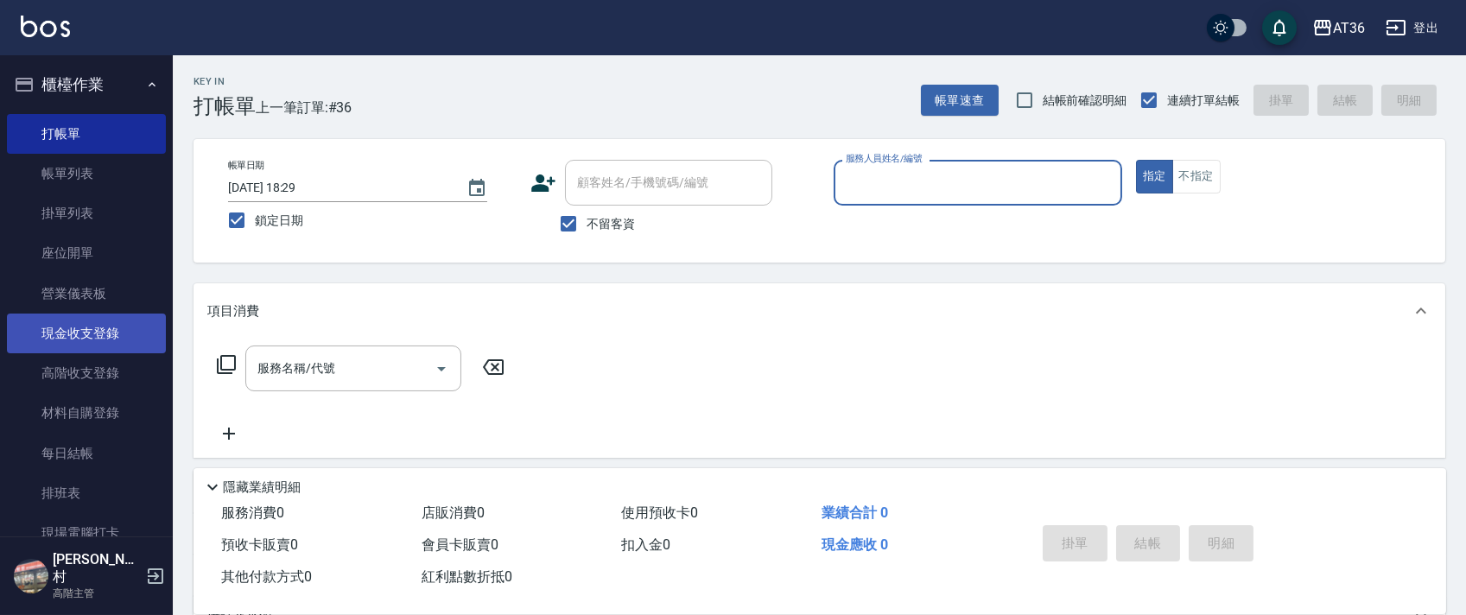
scroll to position [460, 0]
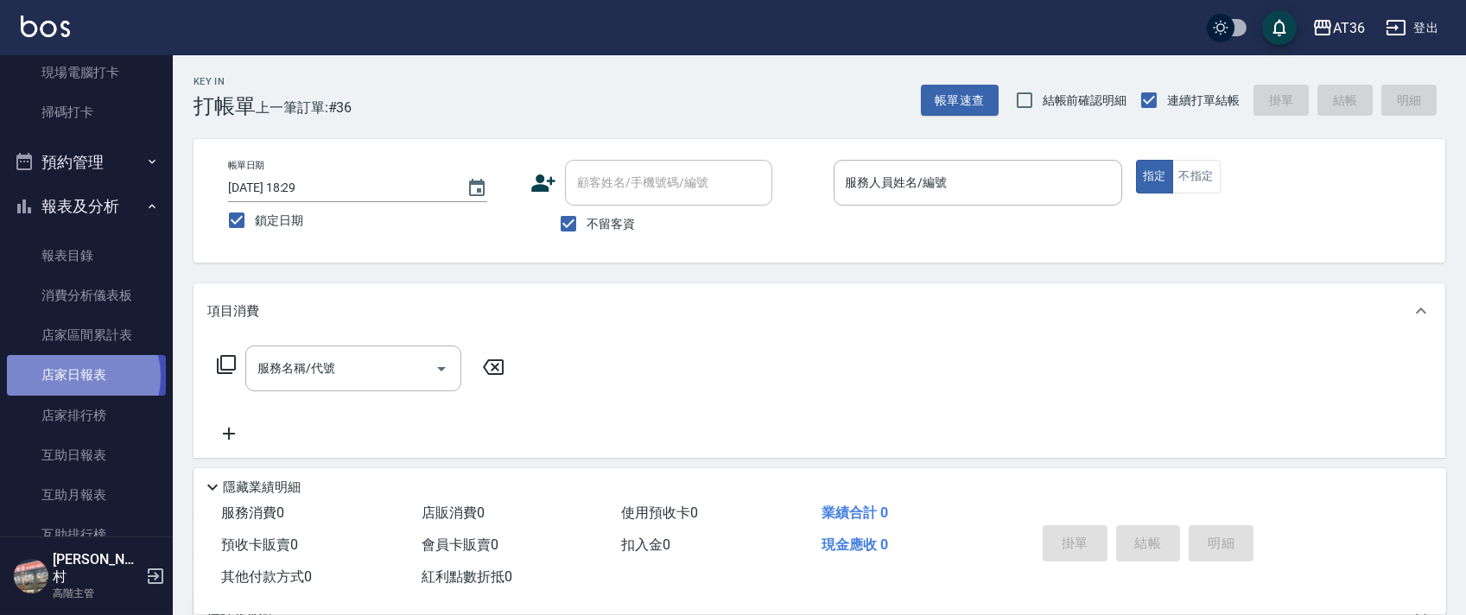
click at [80, 376] on link "店家日報表" at bounding box center [86, 375] width 159 height 40
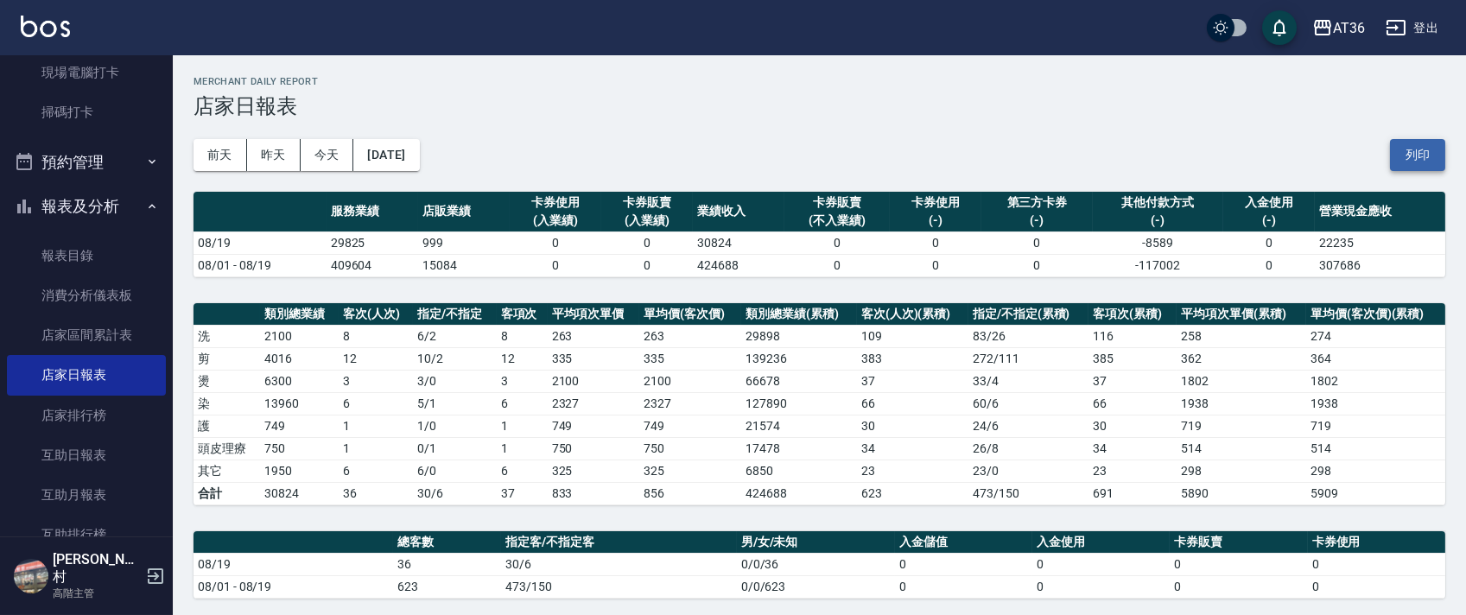
click at [1429, 151] on button "列印" at bounding box center [1417, 155] width 55 height 32
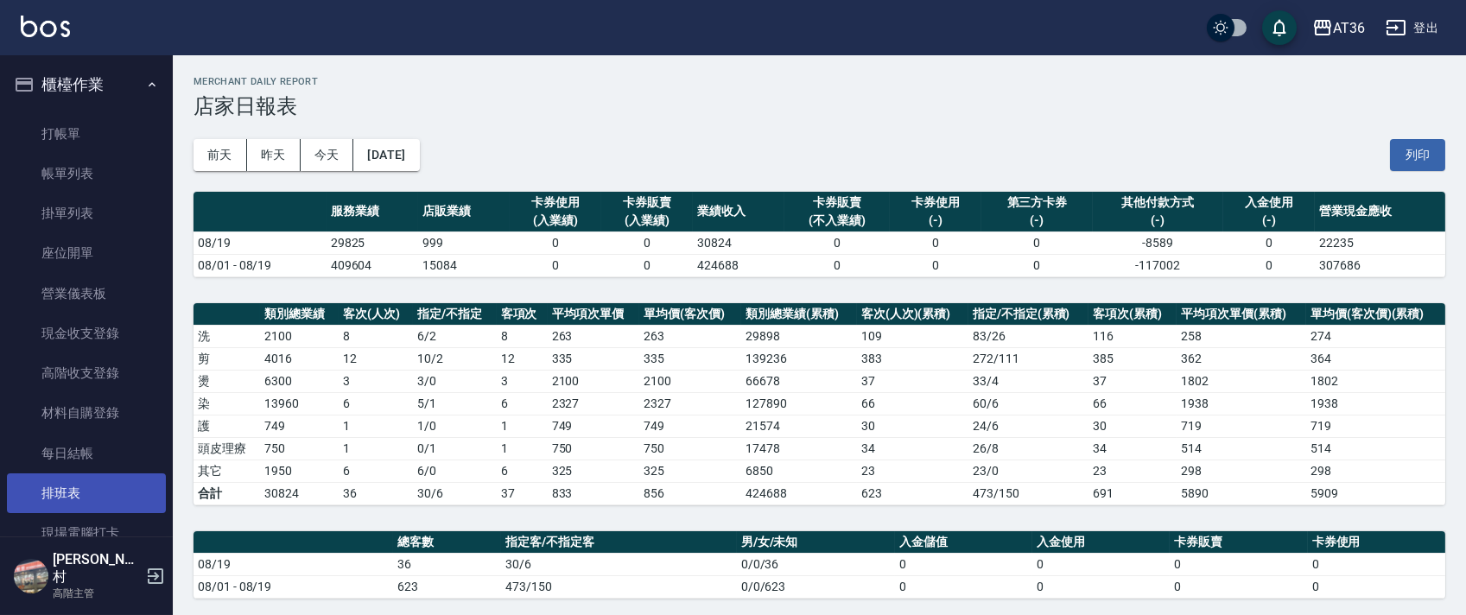
click at [92, 487] on link "排班表" at bounding box center [86, 493] width 159 height 40
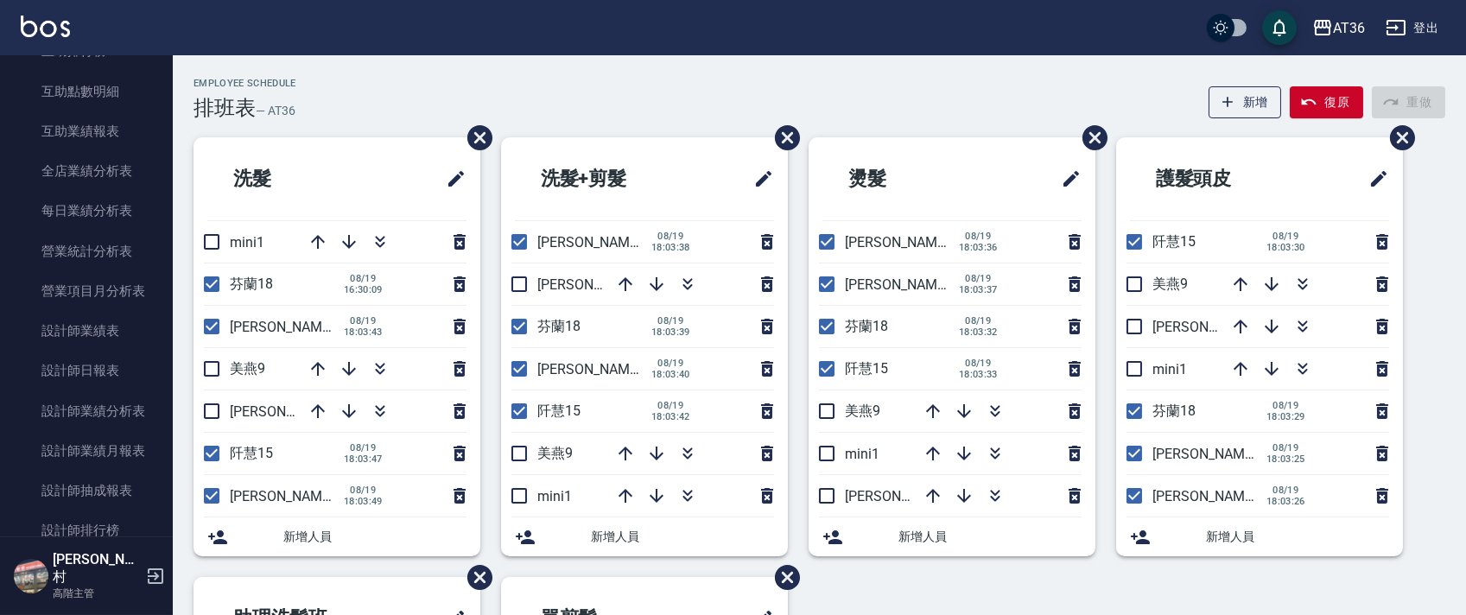
scroll to position [1037, 0]
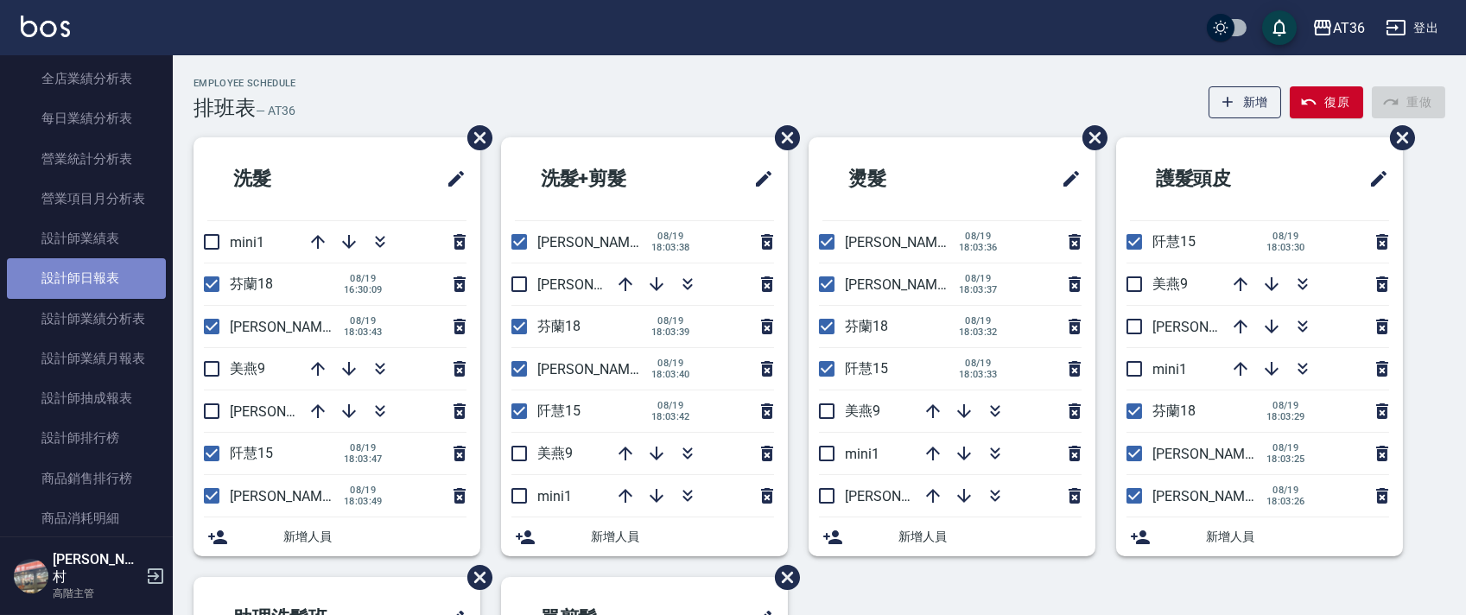
click at [117, 283] on link "設計師日報表" at bounding box center [86, 278] width 159 height 40
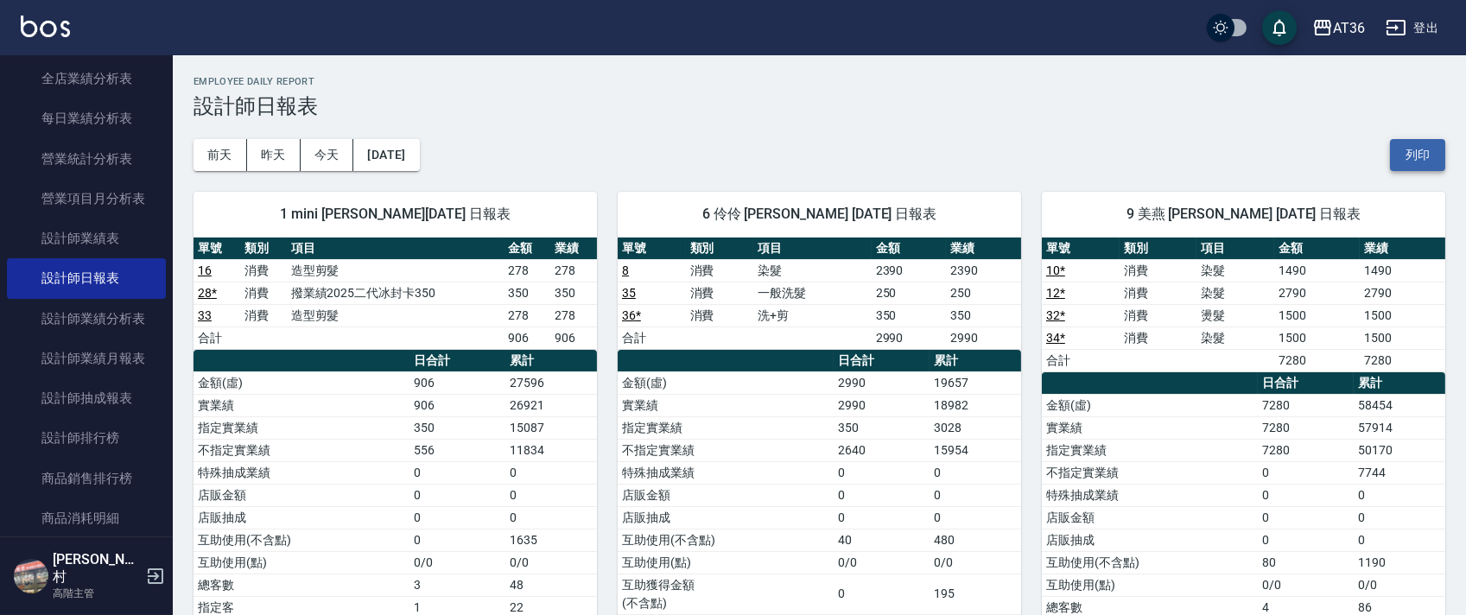
click at [1416, 154] on button "列印" at bounding box center [1417, 155] width 55 height 32
